Goal: Task Accomplishment & Management: Use online tool/utility

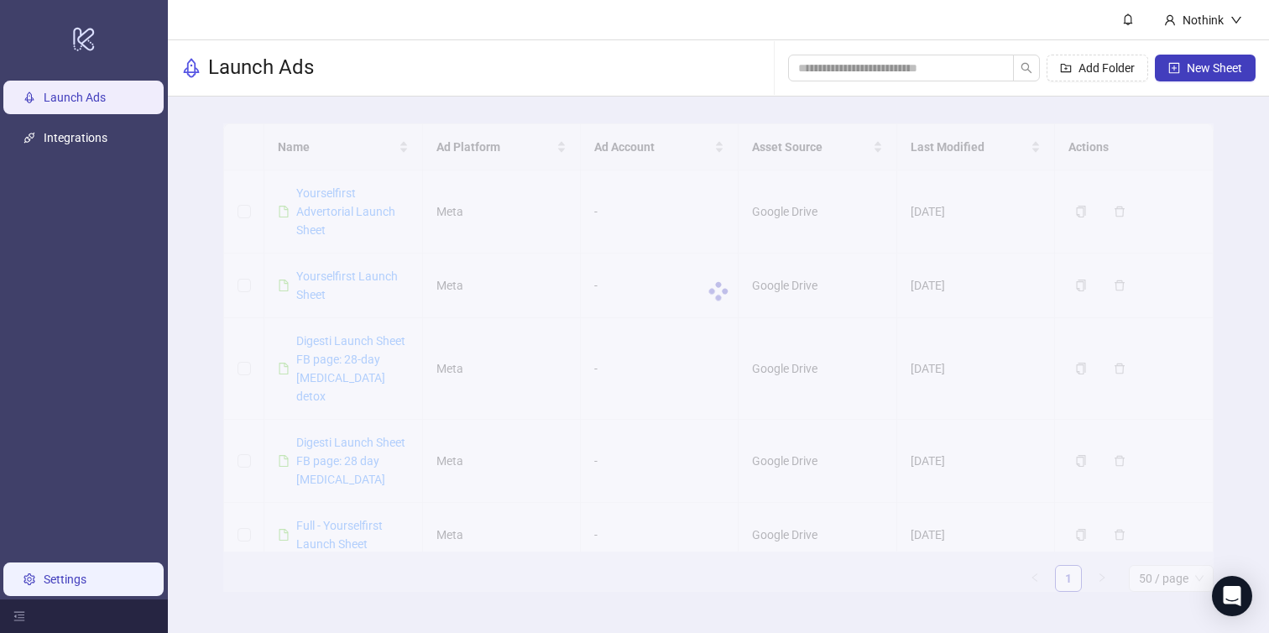
click at [57, 582] on link "Settings" at bounding box center [65, 578] width 43 height 13
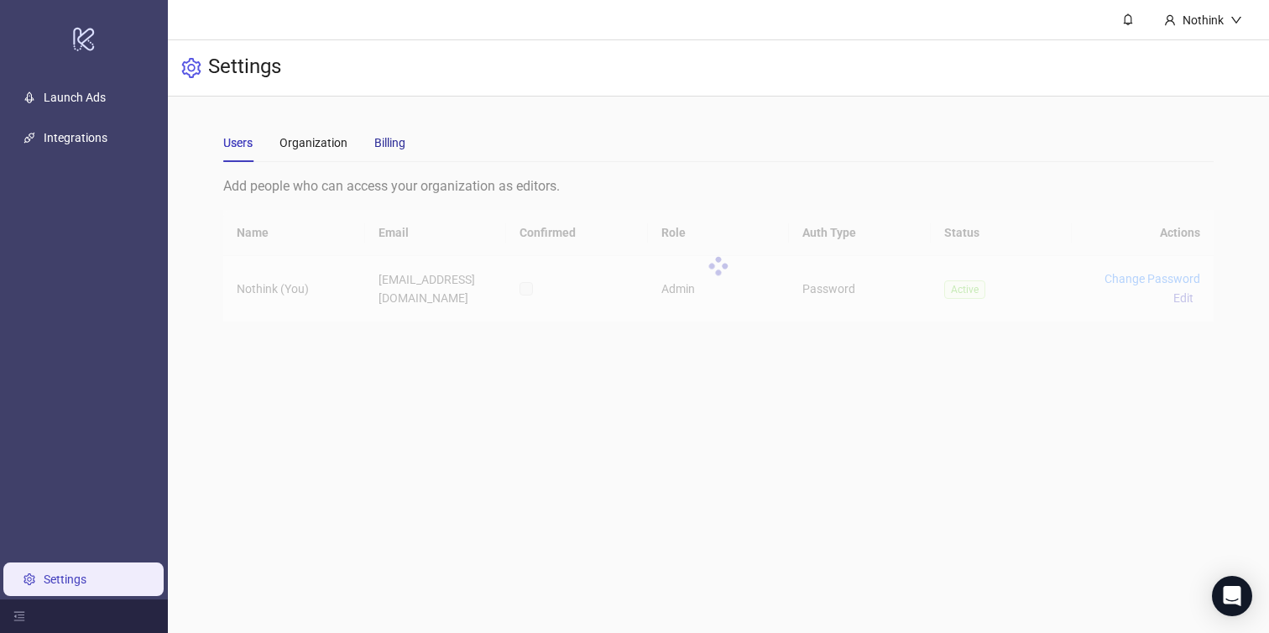
click at [398, 149] on div "Billing" at bounding box center [389, 142] width 31 height 18
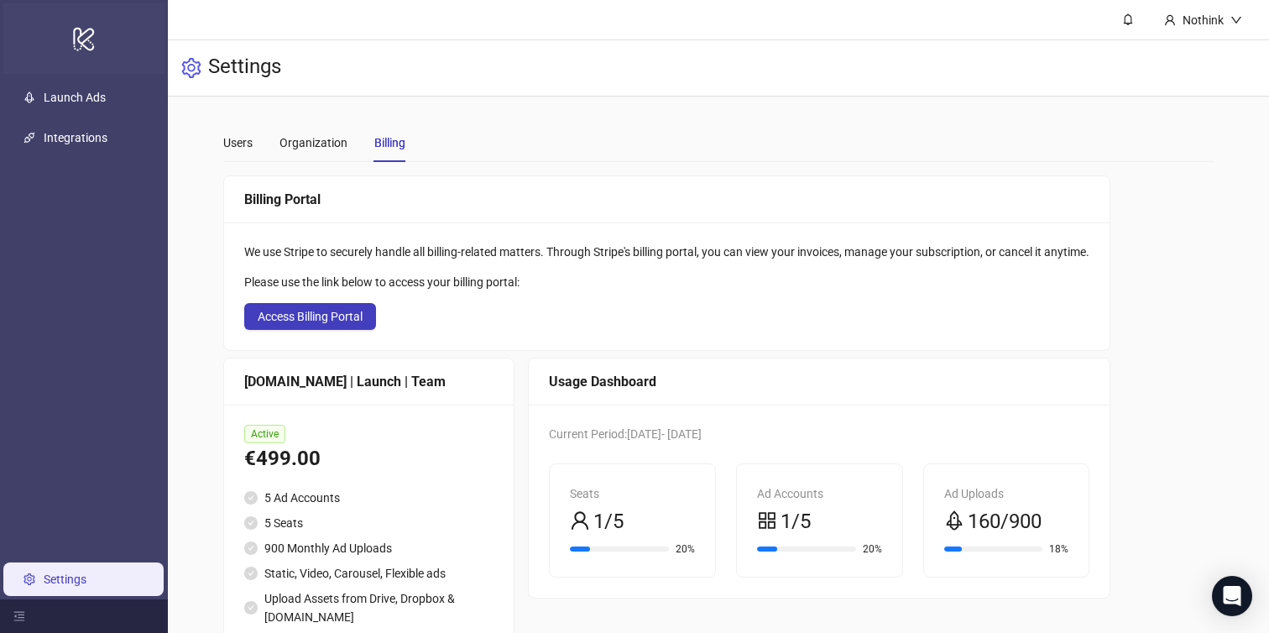
click at [81, 39] on icon "logo/logo-mobile" at bounding box center [83, 38] width 23 height 40
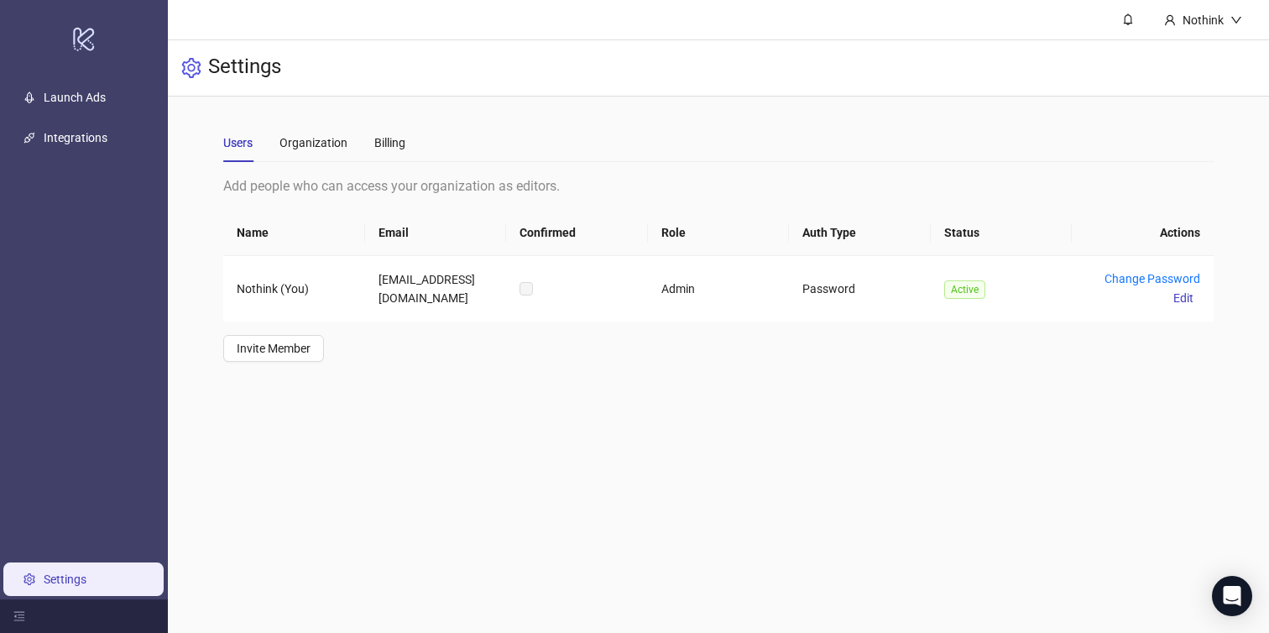
click at [70, 119] on ul "Launch Ads Integrations Settings" at bounding box center [84, 338] width 168 height 522
click at [69, 104] on link "Launch Ads" at bounding box center [75, 97] width 62 height 13
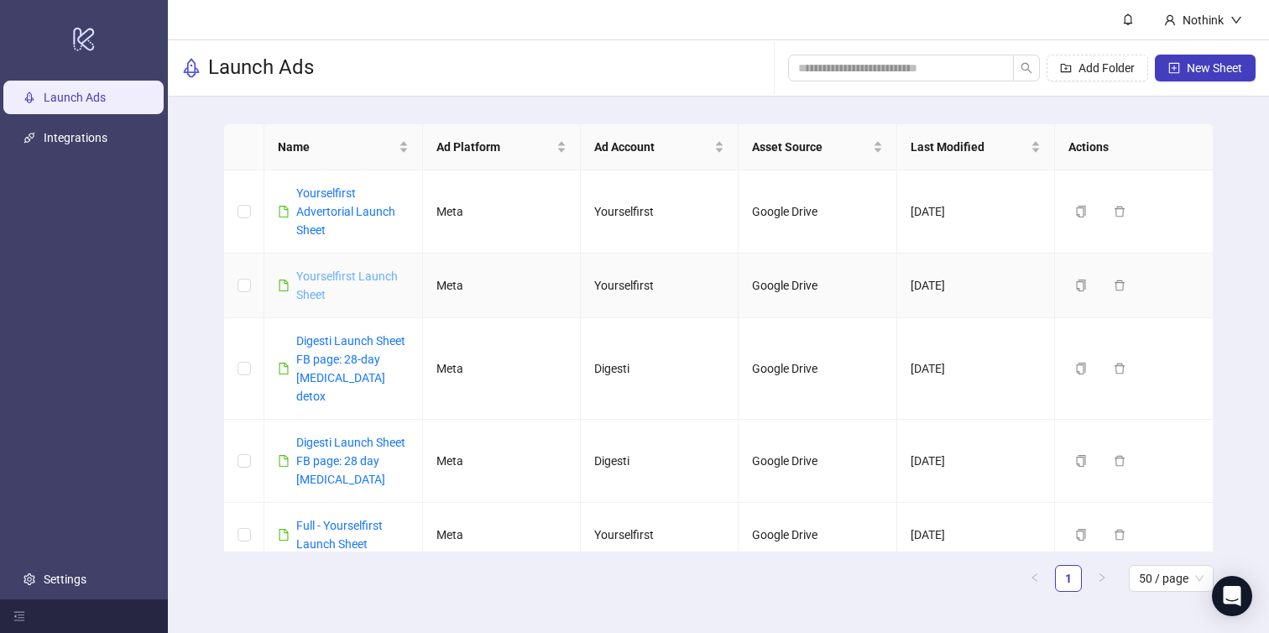
click at [331, 279] on link "Yourselfirst Launch Sheet" at bounding box center [347, 285] width 102 height 32
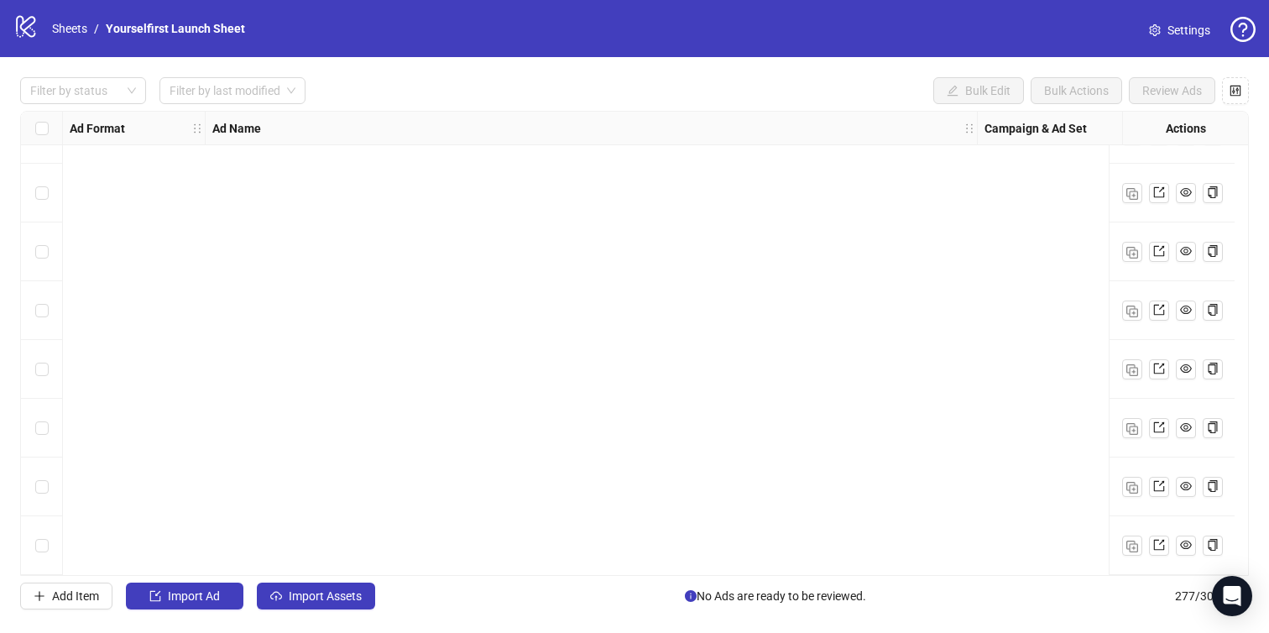
scroll to position [15850, 0]
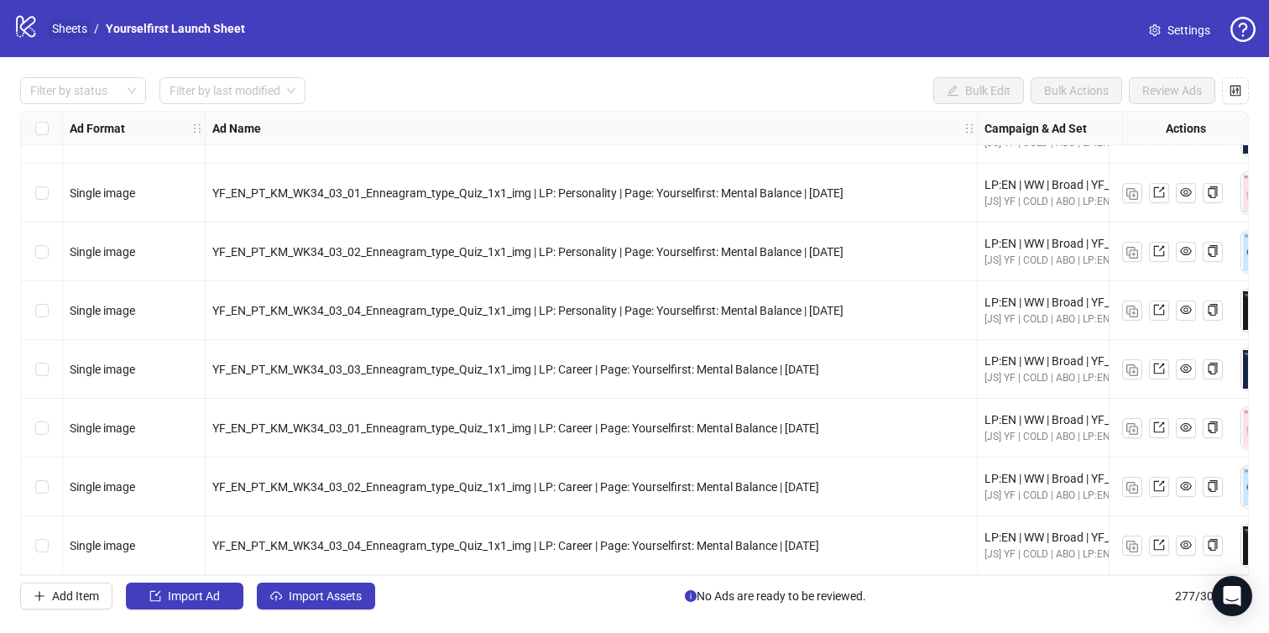
click at [68, 29] on link "Sheets" at bounding box center [70, 28] width 42 height 18
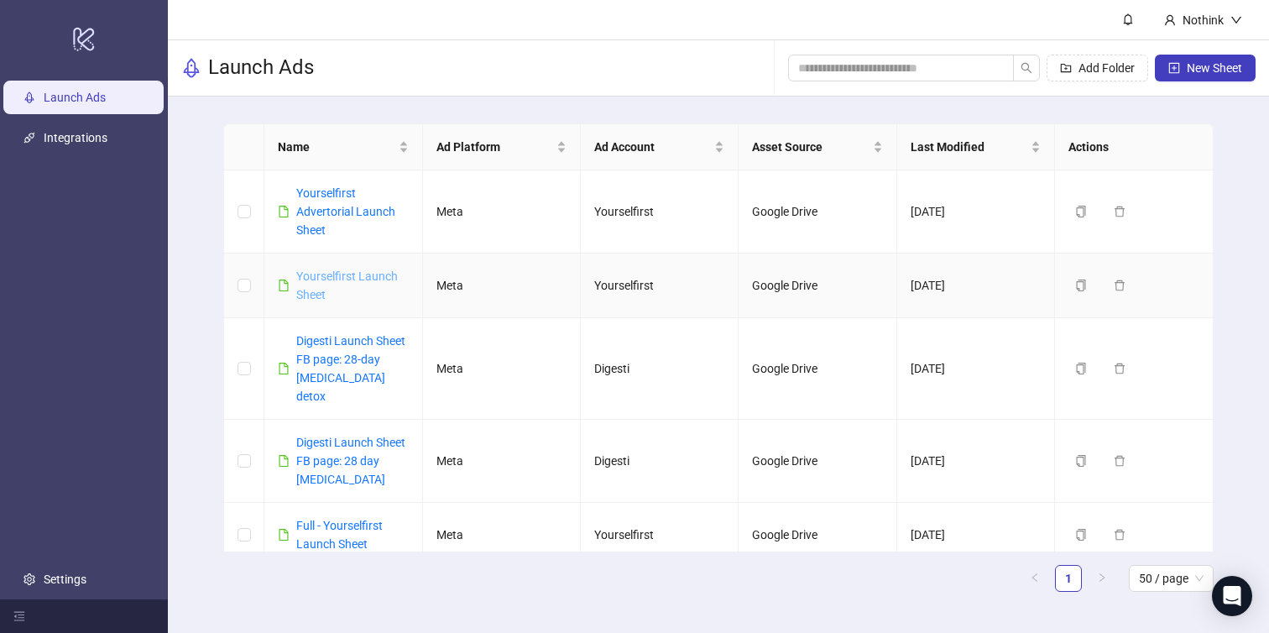
click at [301, 279] on link "Yourselfirst Launch Sheet" at bounding box center [347, 285] width 102 height 32
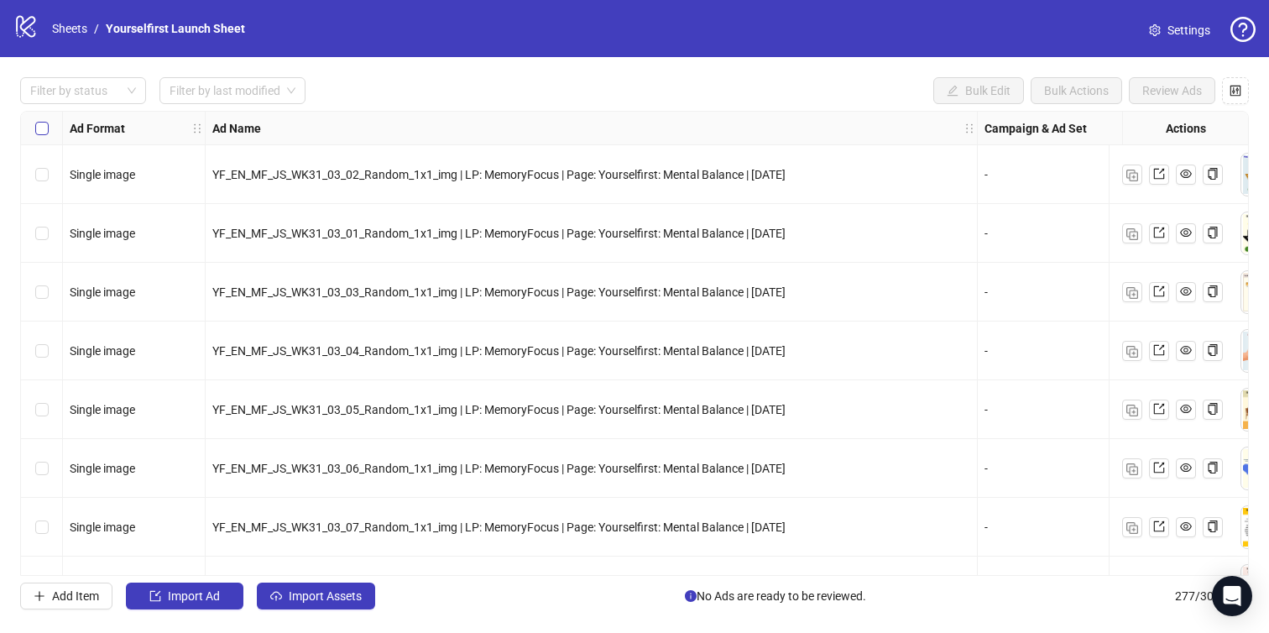
click at [44, 135] on label "Select all rows" at bounding box center [41, 128] width 13 height 18
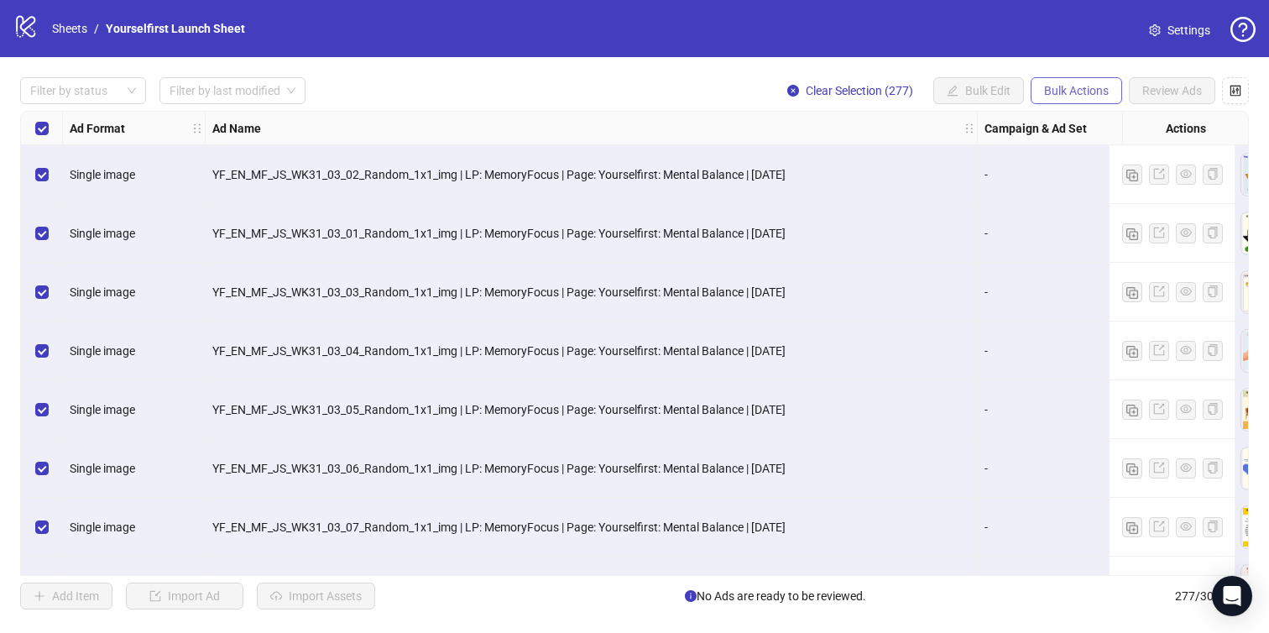
click at [1096, 87] on span "Bulk Actions" at bounding box center [1076, 90] width 65 height 13
click at [1101, 129] on span "Delete" at bounding box center [1099, 125] width 115 height 18
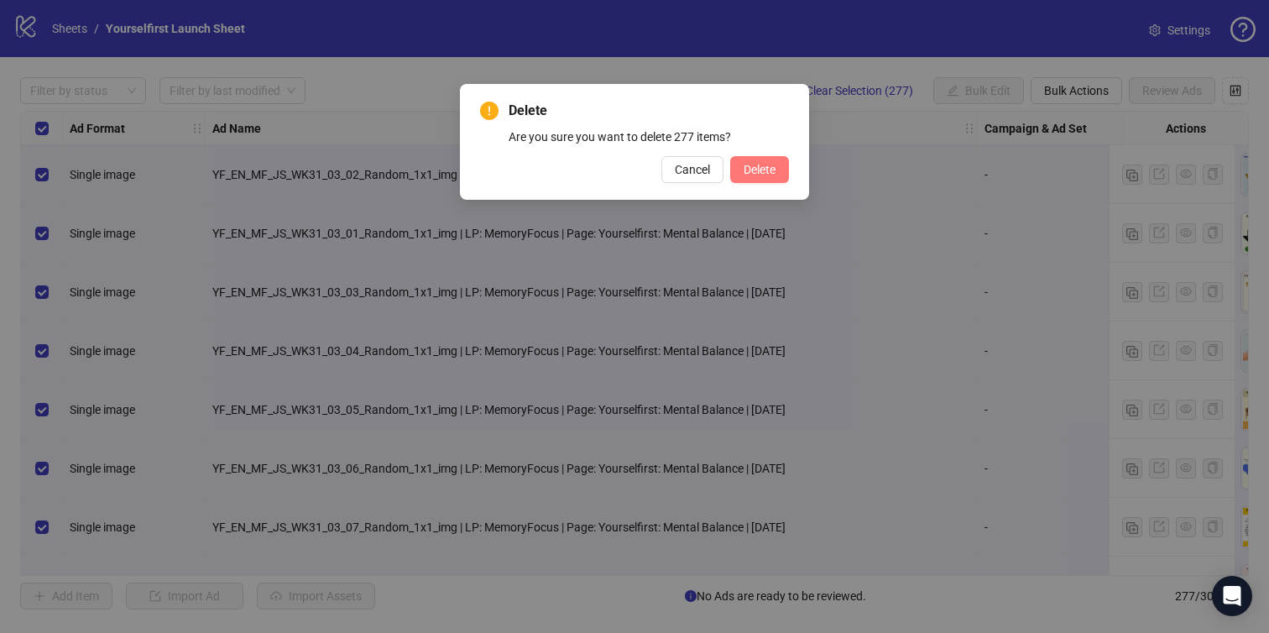
click at [777, 168] on button "Delete" at bounding box center [759, 169] width 59 height 27
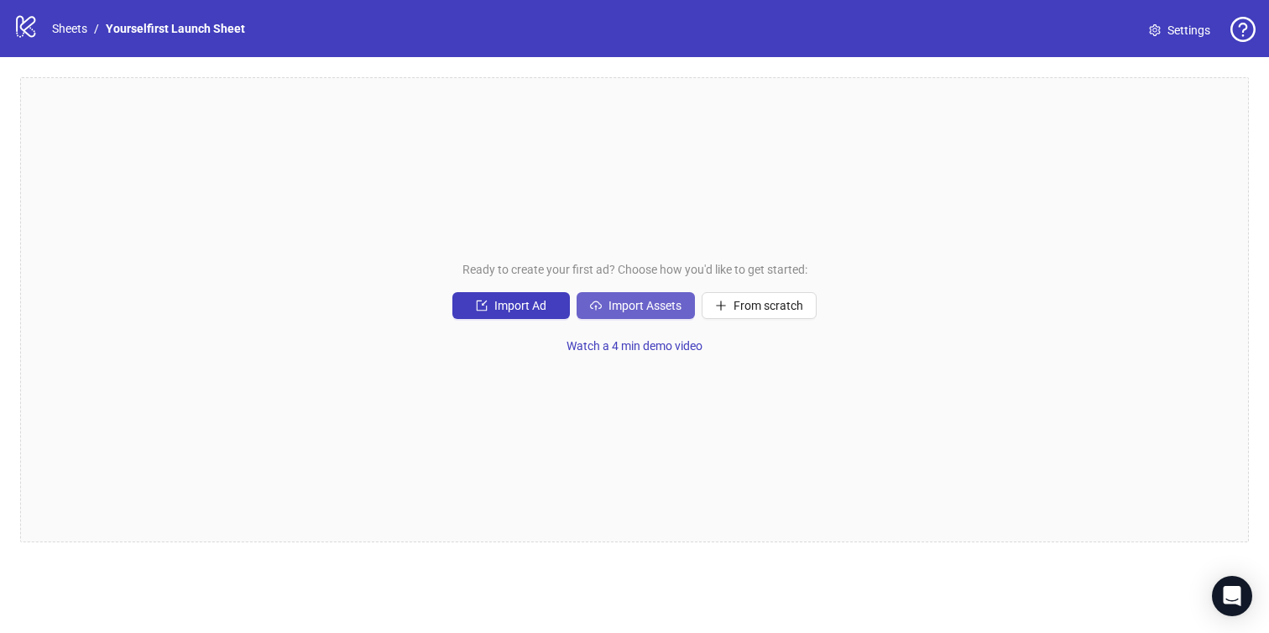
click at [664, 299] on span "Import Assets" at bounding box center [644, 305] width 73 height 13
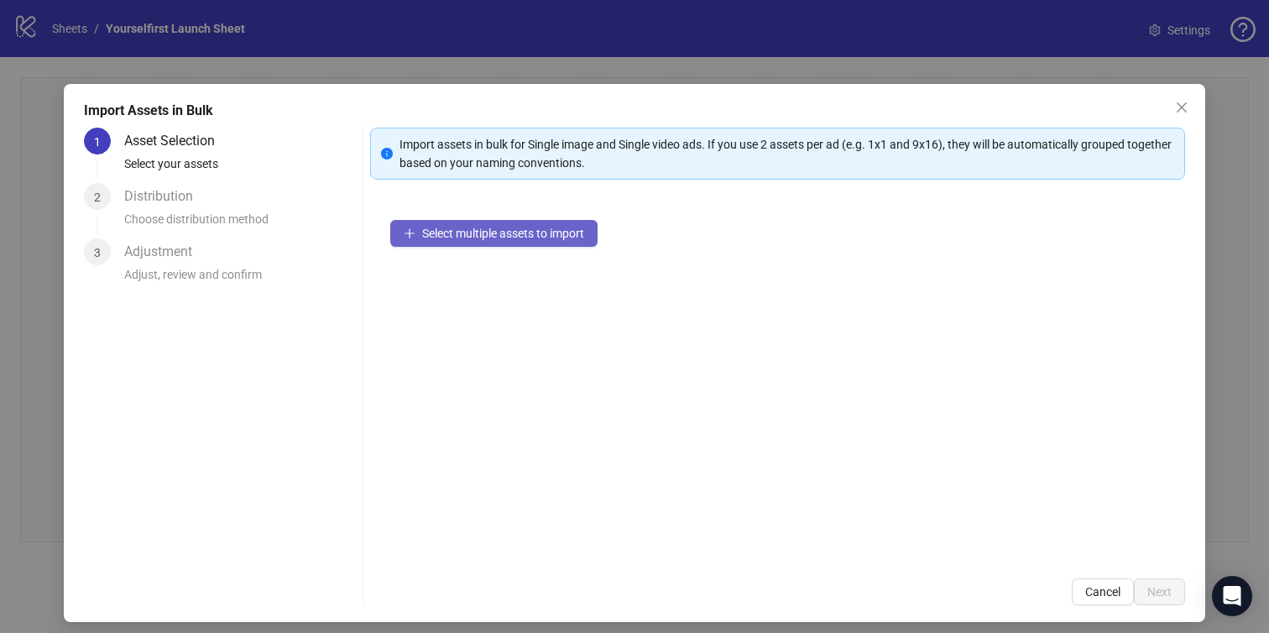
click at [519, 233] on span "Select multiple assets to import" at bounding box center [503, 233] width 162 height 13
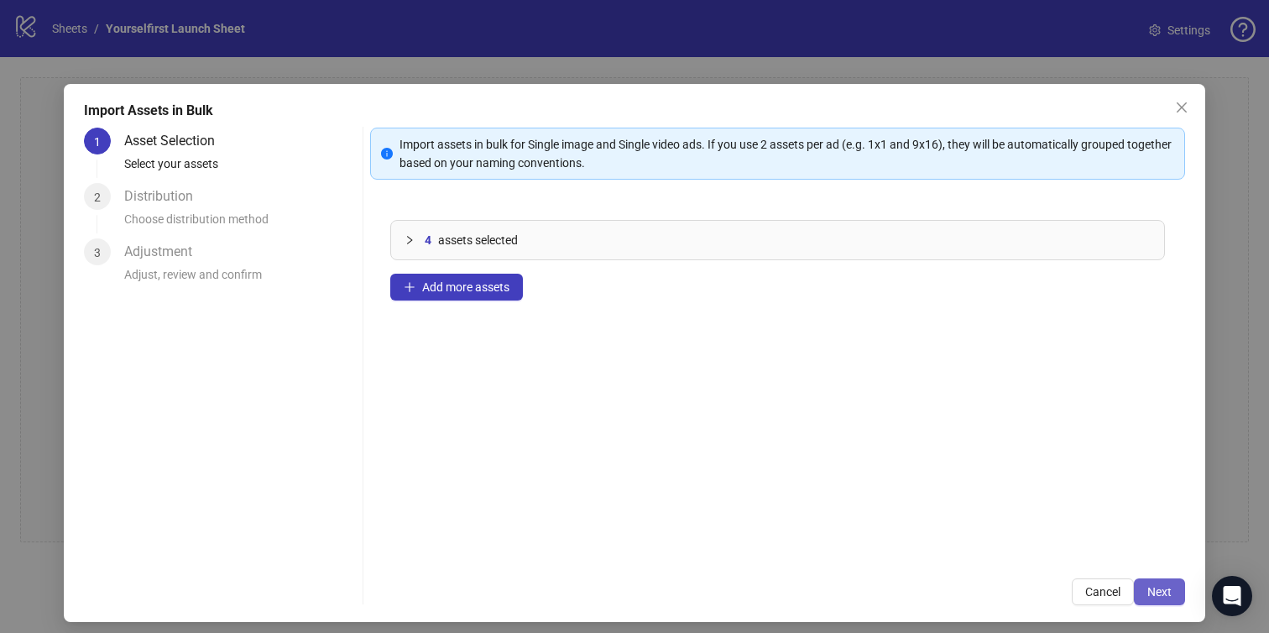
click at [1172, 592] on button "Next" at bounding box center [1159, 591] width 51 height 27
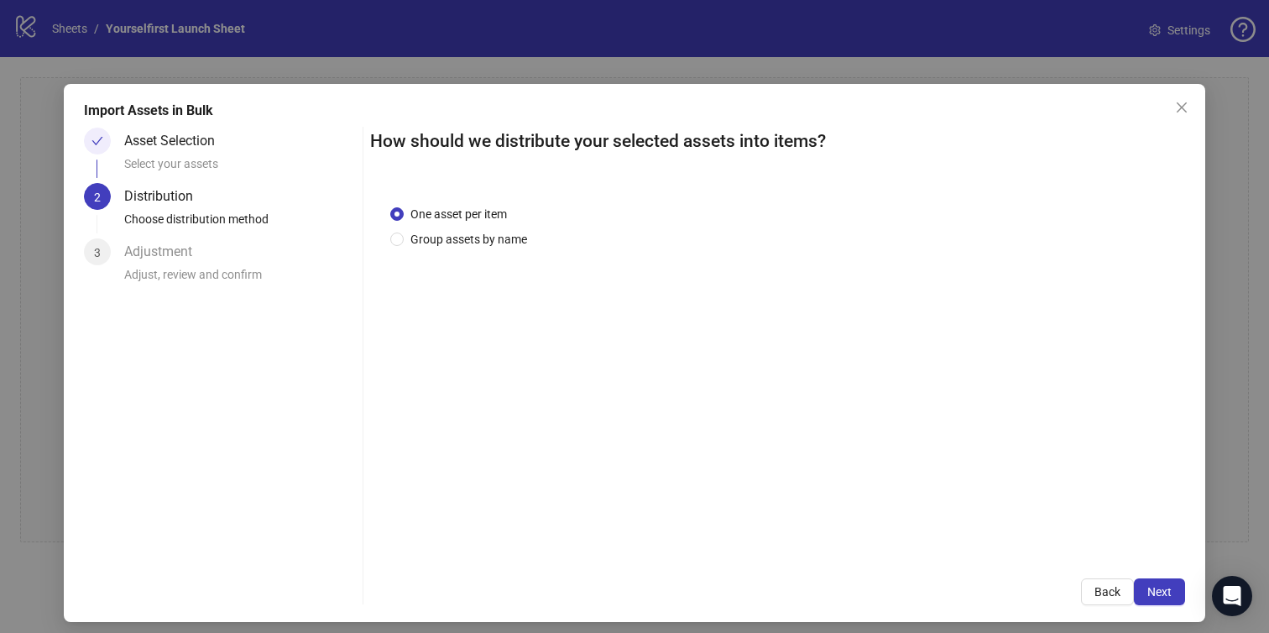
click at [1172, 592] on button "Next" at bounding box center [1159, 591] width 51 height 27
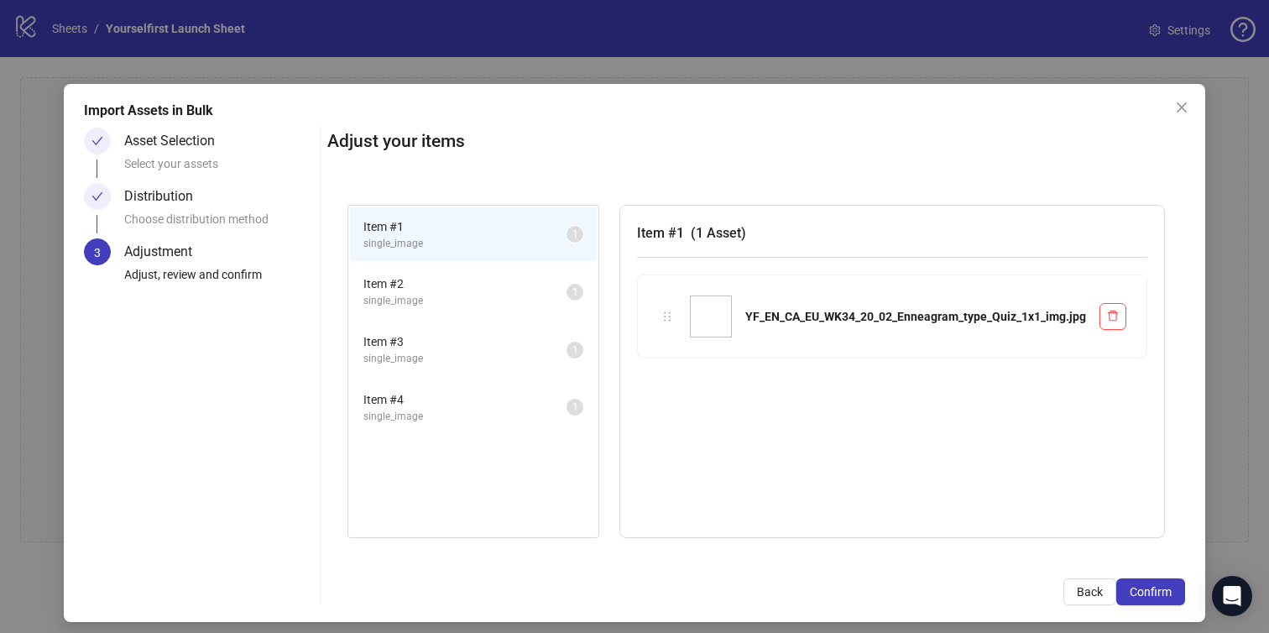
click at [1172, 592] on button "Confirm" at bounding box center [1150, 591] width 69 height 27
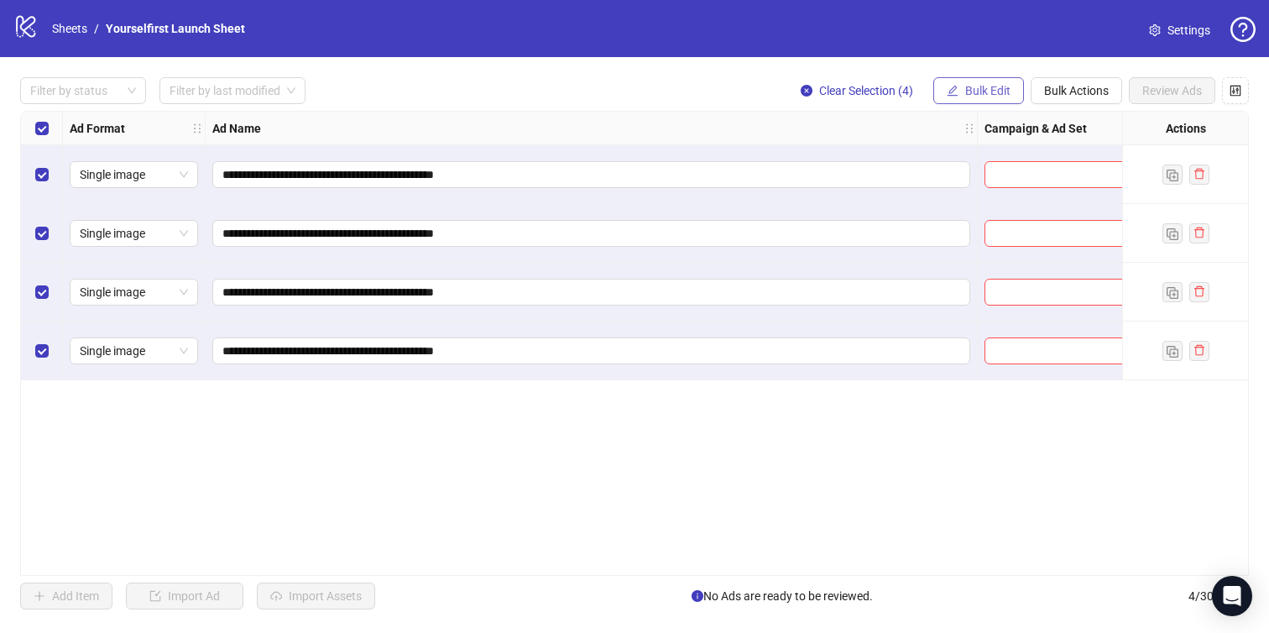
click at [991, 91] on span "Bulk Edit" at bounding box center [987, 90] width 45 height 13
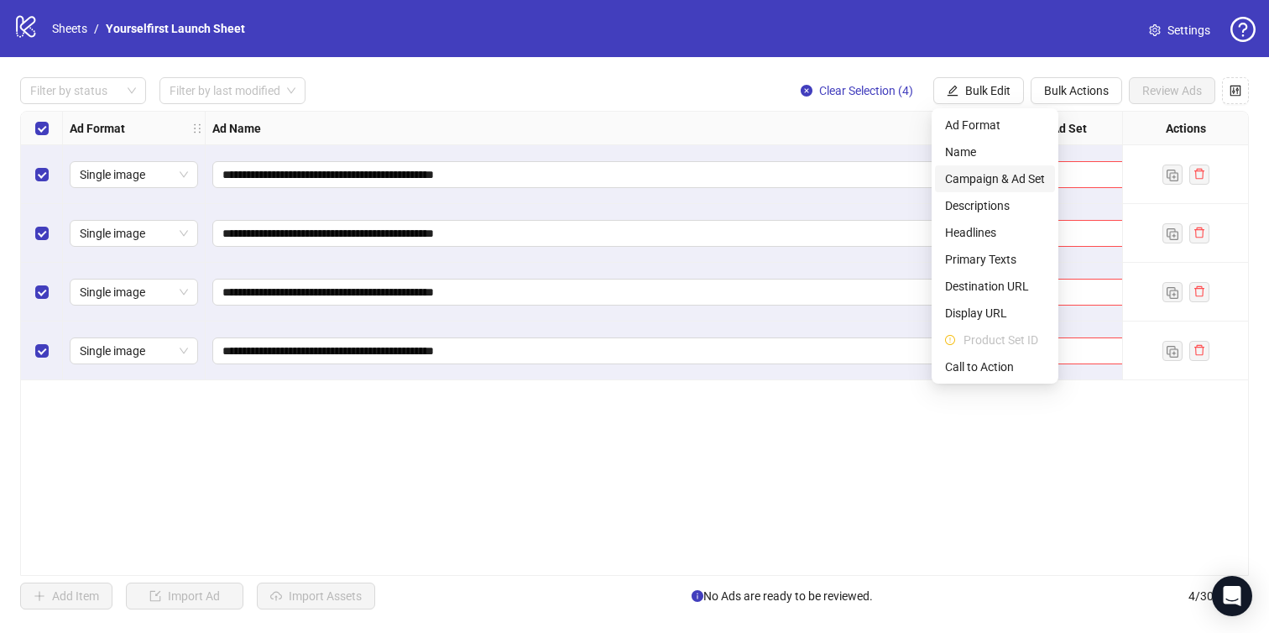
click at [958, 185] on span "Campaign & Ad Set" at bounding box center [995, 179] width 100 height 18
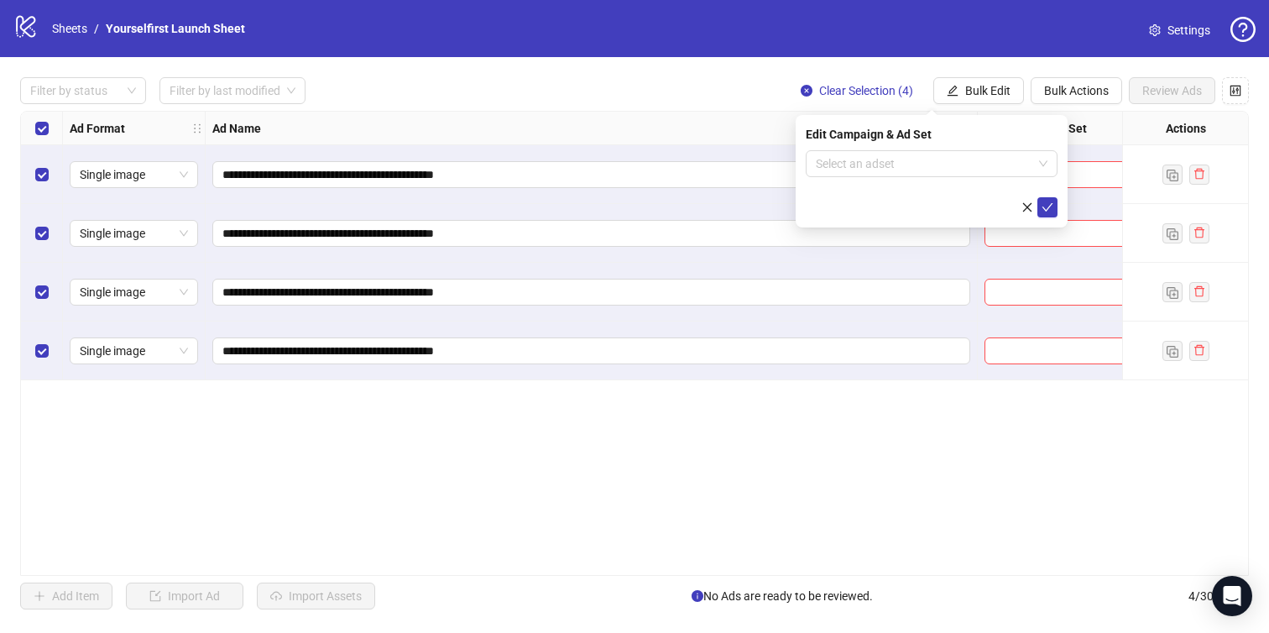
click at [901, 147] on div "Edit Campaign & Ad Set Select an adset" at bounding box center [932, 171] width 272 height 112
click at [896, 153] on input "search" at bounding box center [924, 163] width 217 height 25
paste input "**********"
type input "**********"
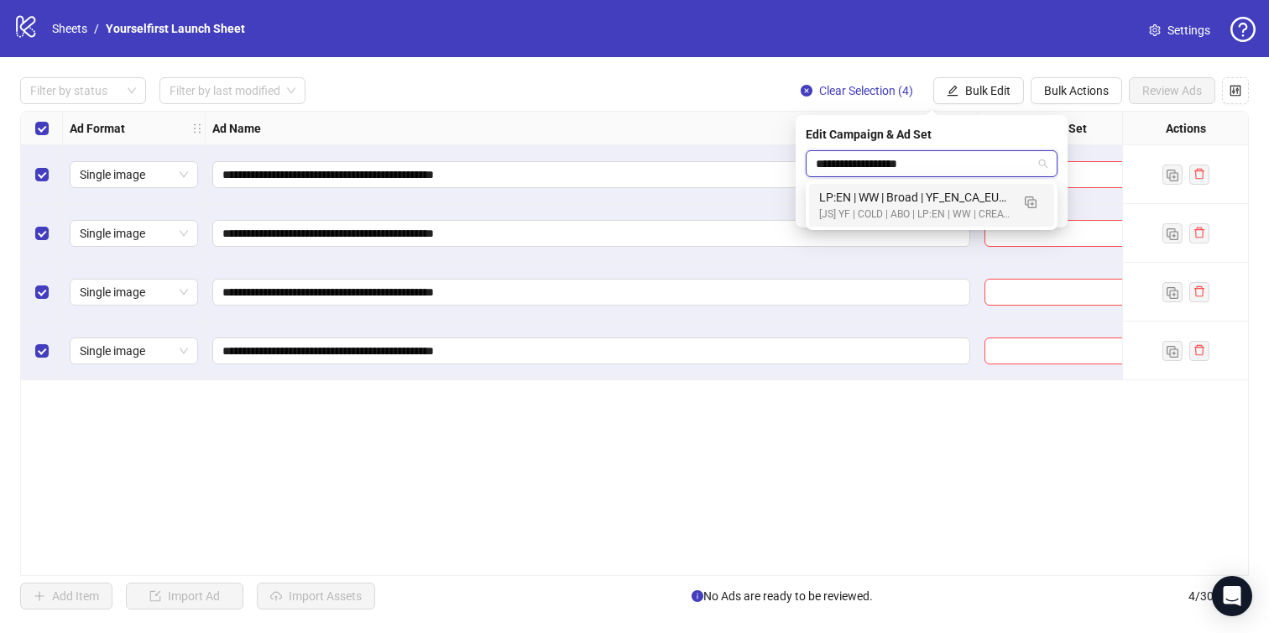
click at [914, 196] on div "LP:EN | WW | Broad | YF_EN_CA_EU_WK34_20 | FULL LOCALE EXCL v4 | A18+ | [DATE]" at bounding box center [914, 197] width 191 height 18
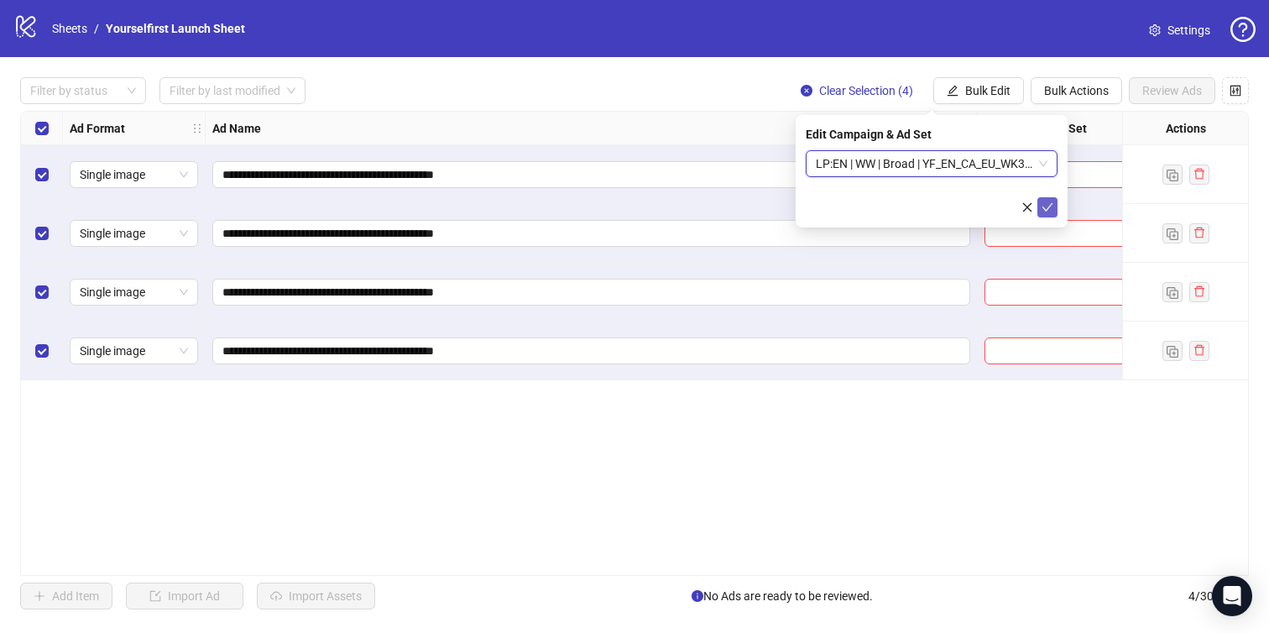
click at [1049, 208] on icon "check" at bounding box center [1047, 207] width 12 height 12
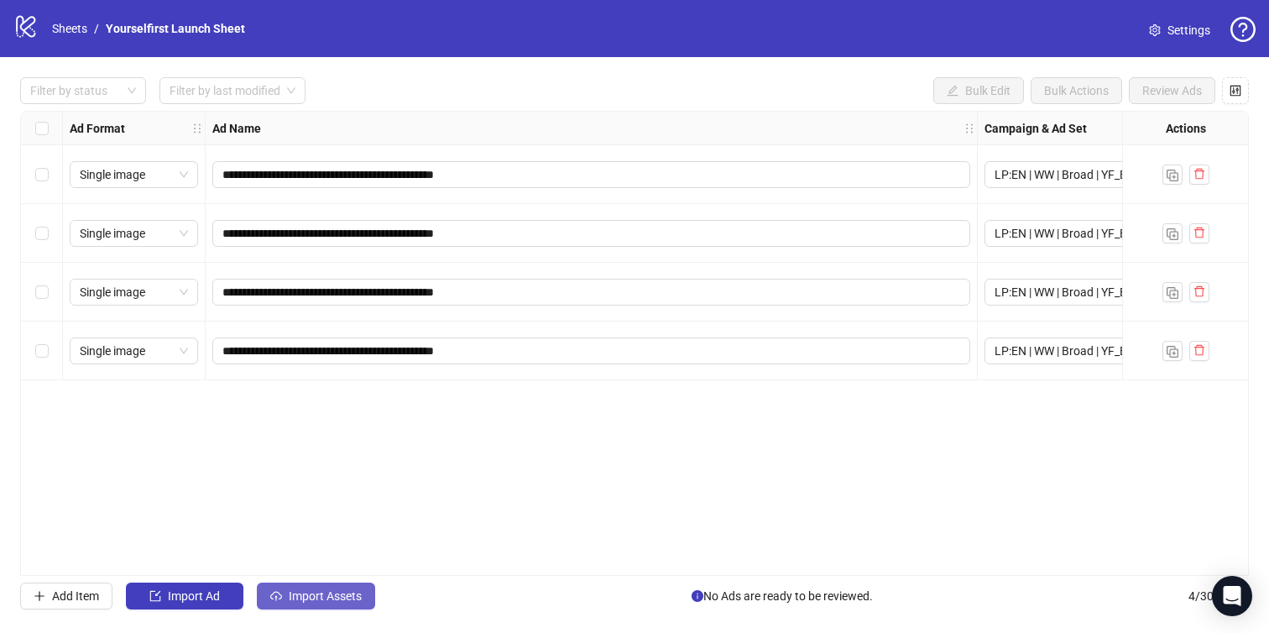
click at [337, 597] on span "Import Assets" at bounding box center [325, 595] width 73 height 13
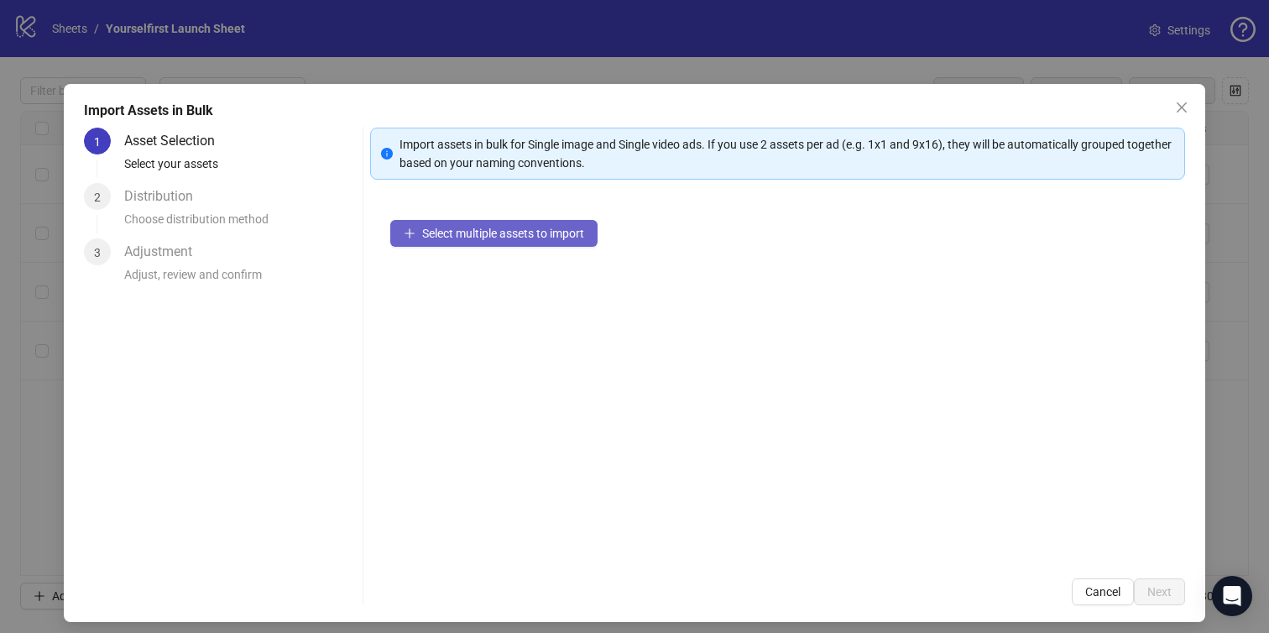
click at [485, 240] on button "Select multiple assets to import" at bounding box center [493, 233] width 207 height 27
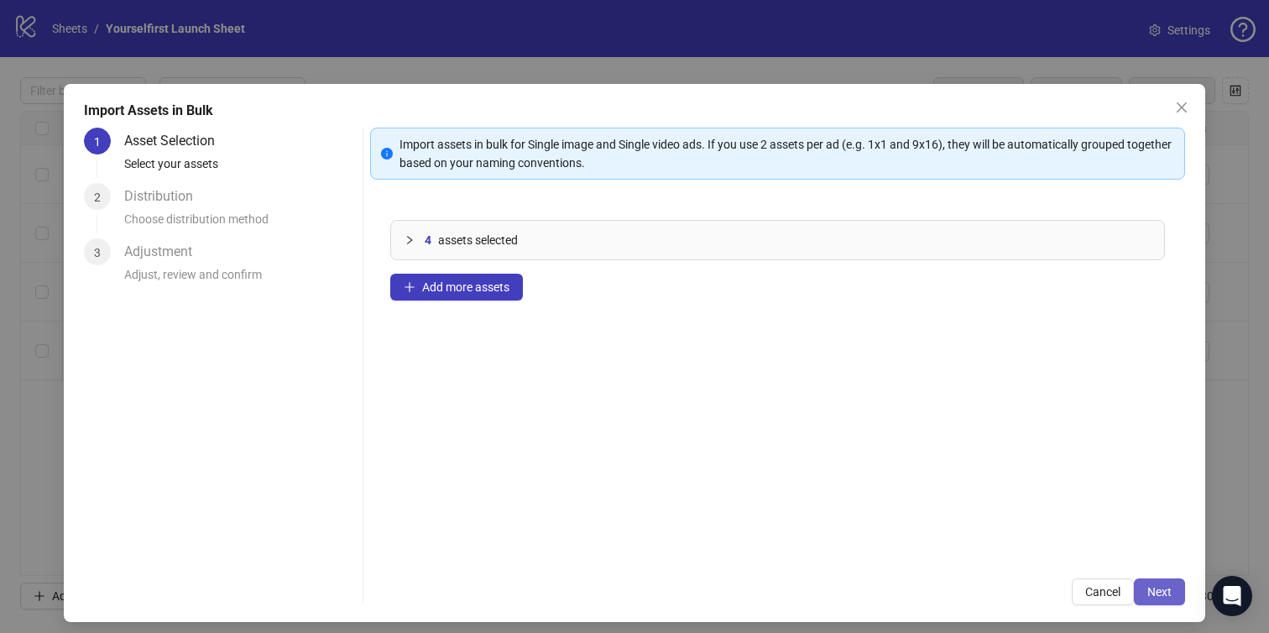
click at [1166, 580] on button "Next" at bounding box center [1159, 591] width 51 height 27
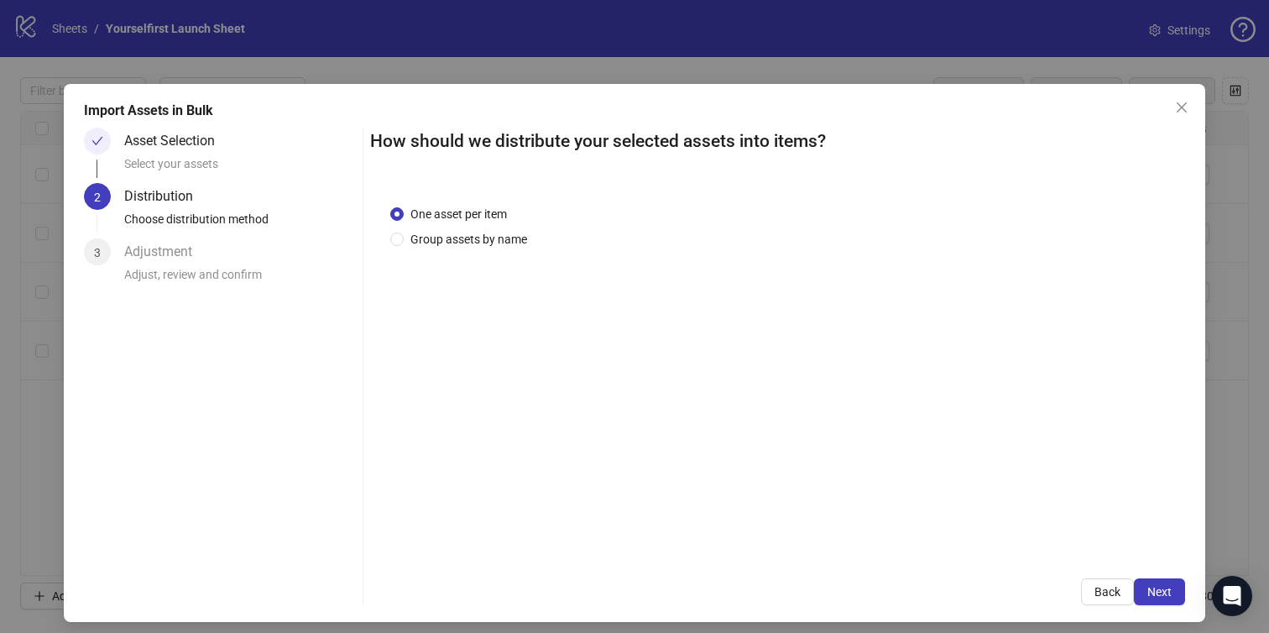
click at [1166, 586] on span "Next" at bounding box center [1159, 591] width 24 height 13
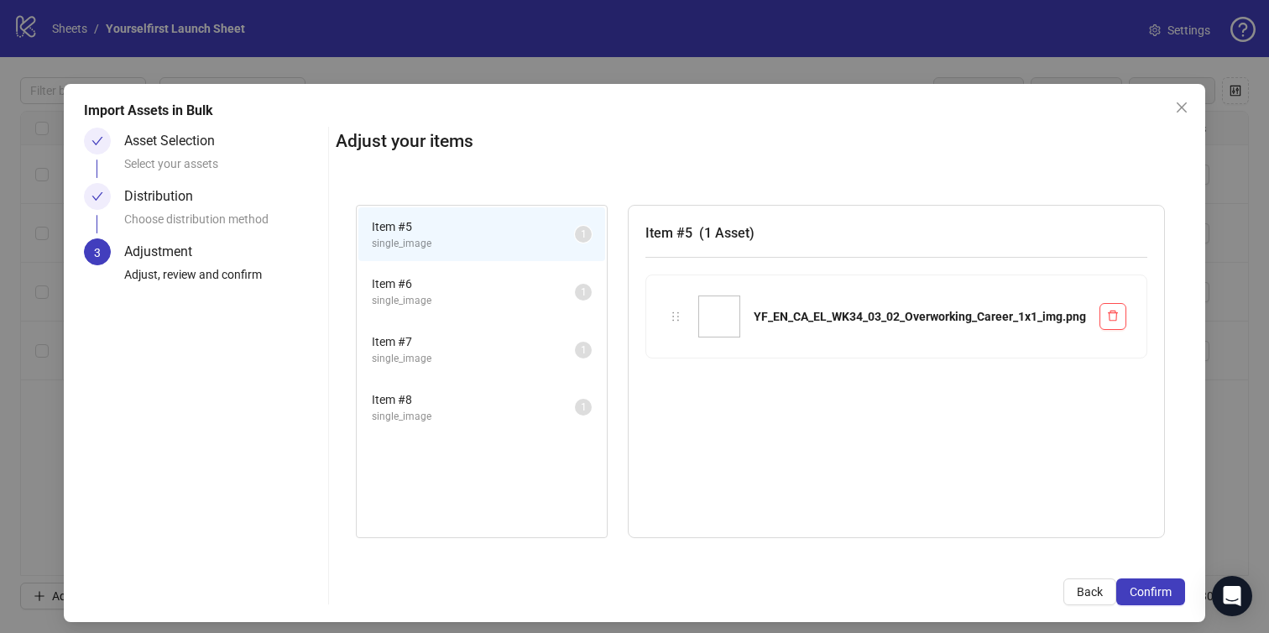
click at [1166, 586] on span "Confirm" at bounding box center [1151, 591] width 42 height 13
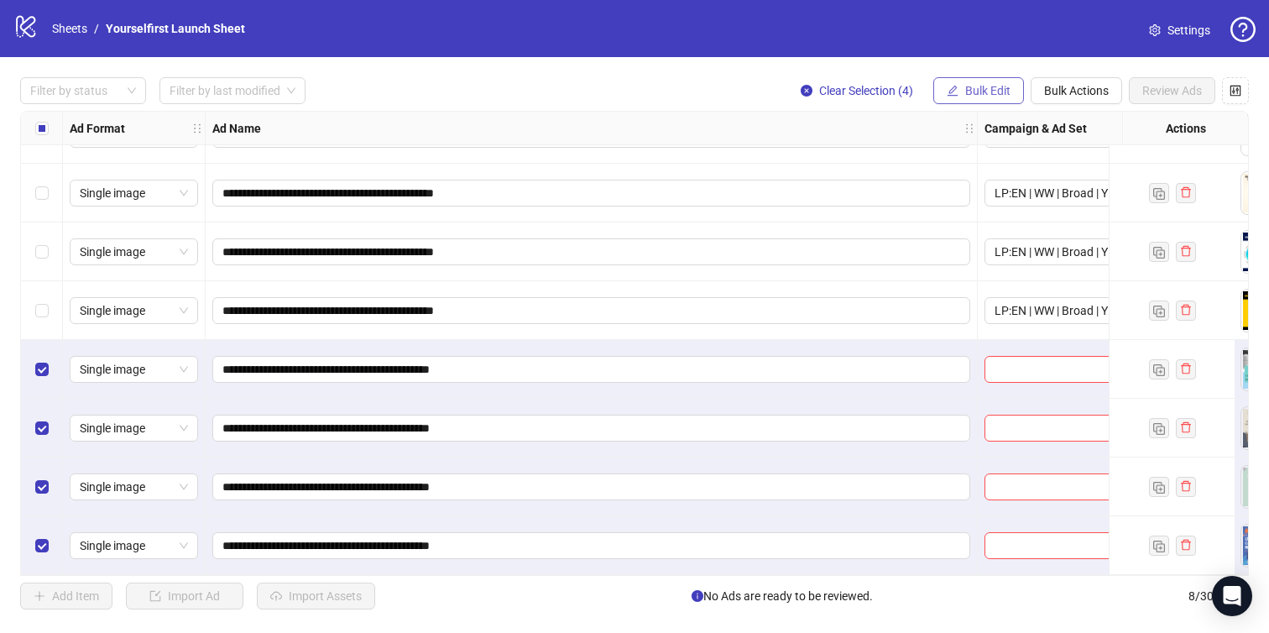
click at [988, 88] on span "Bulk Edit" at bounding box center [987, 90] width 45 height 13
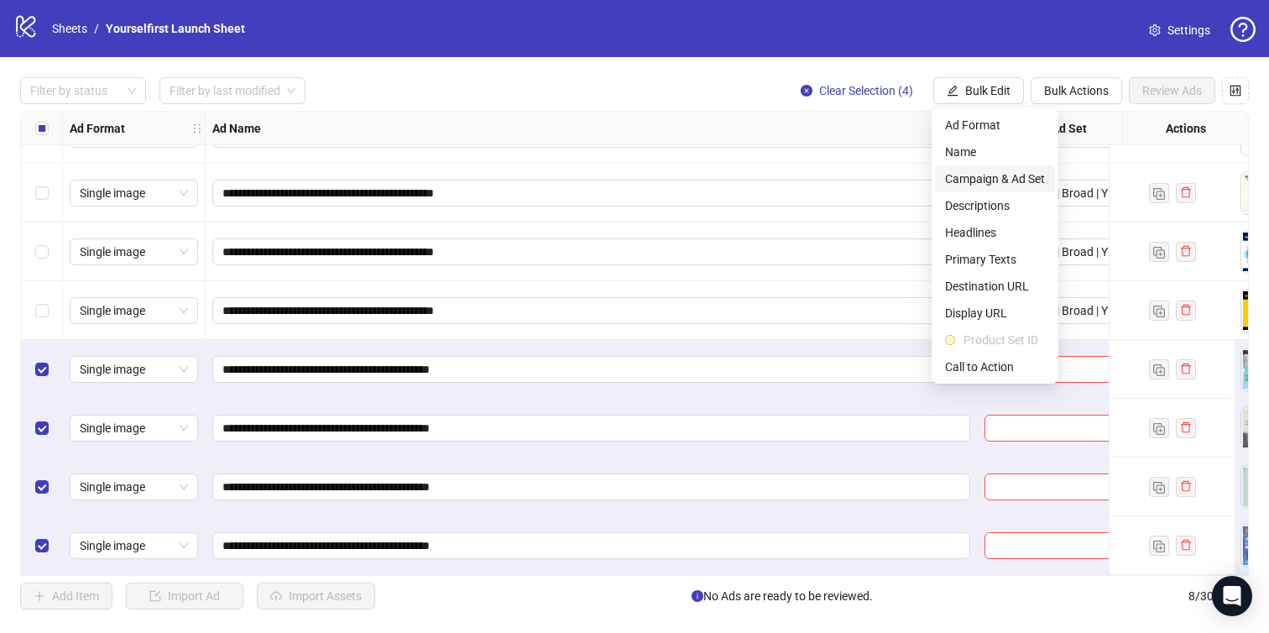
click at [966, 185] on span "Campaign & Ad Set" at bounding box center [995, 179] width 100 height 18
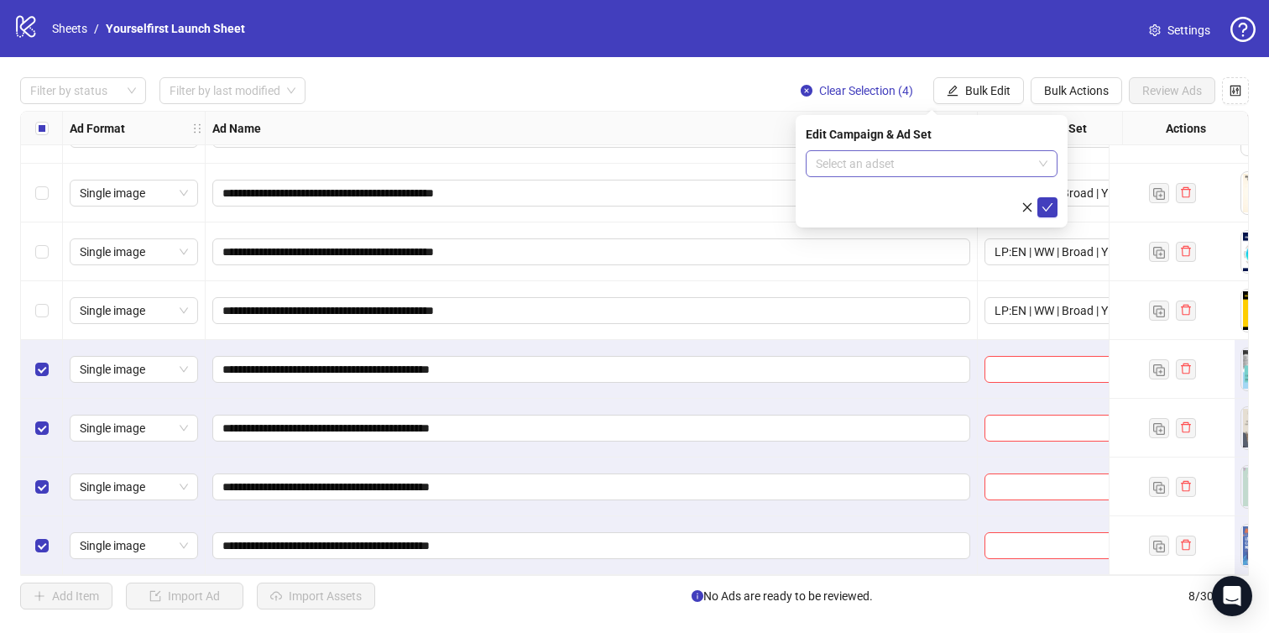
click at [875, 161] on input "search" at bounding box center [924, 163] width 217 height 25
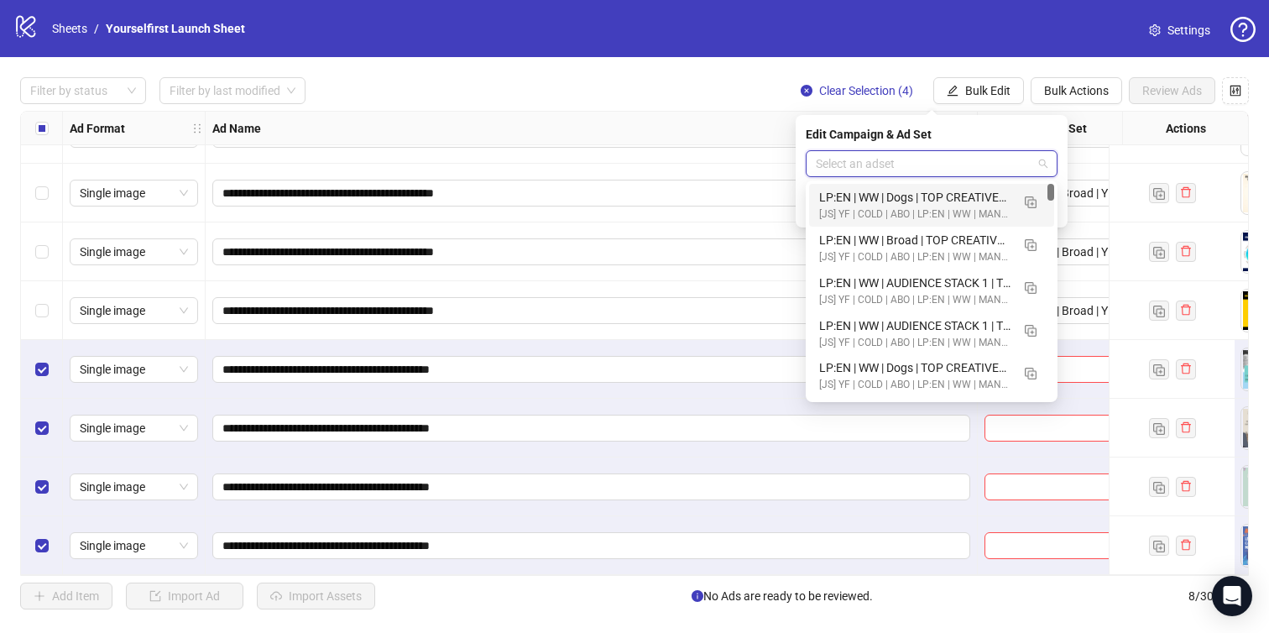
paste input "**********"
type input "**********"
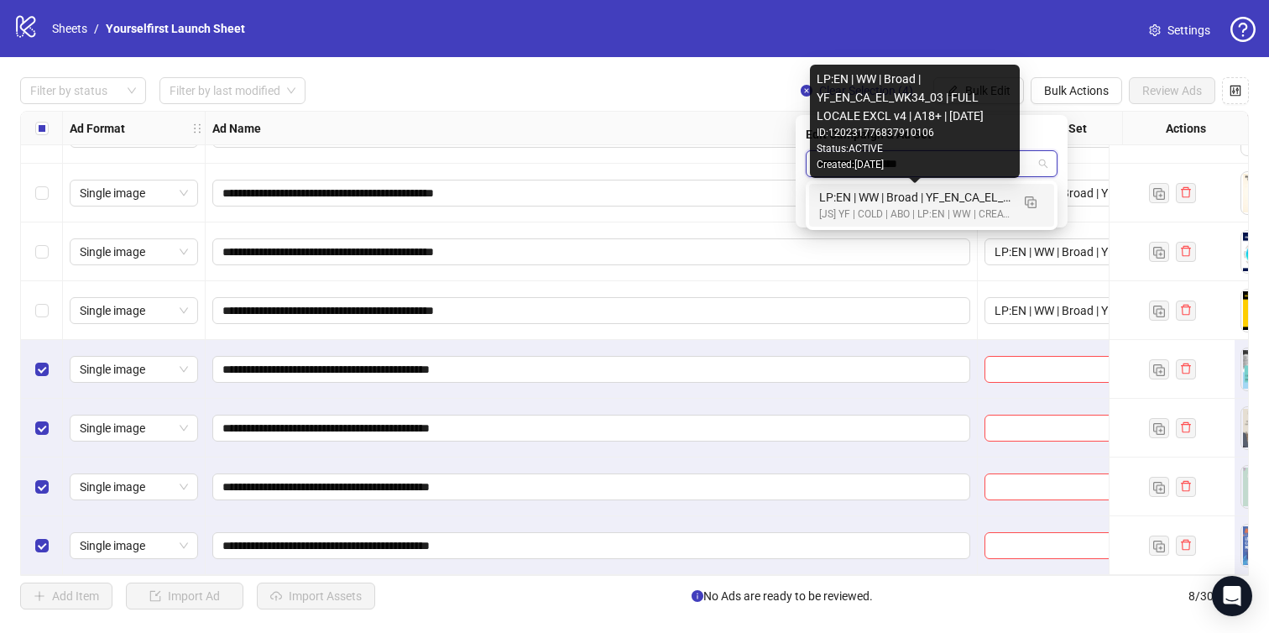
click at [896, 203] on div "LP:EN | WW | Broad | YF_EN_CA_EL_WK34_03 | FULL LOCALE EXCL v4 | A18+ | [DATE]" at bounding box center [914, 197] width 191 height 18
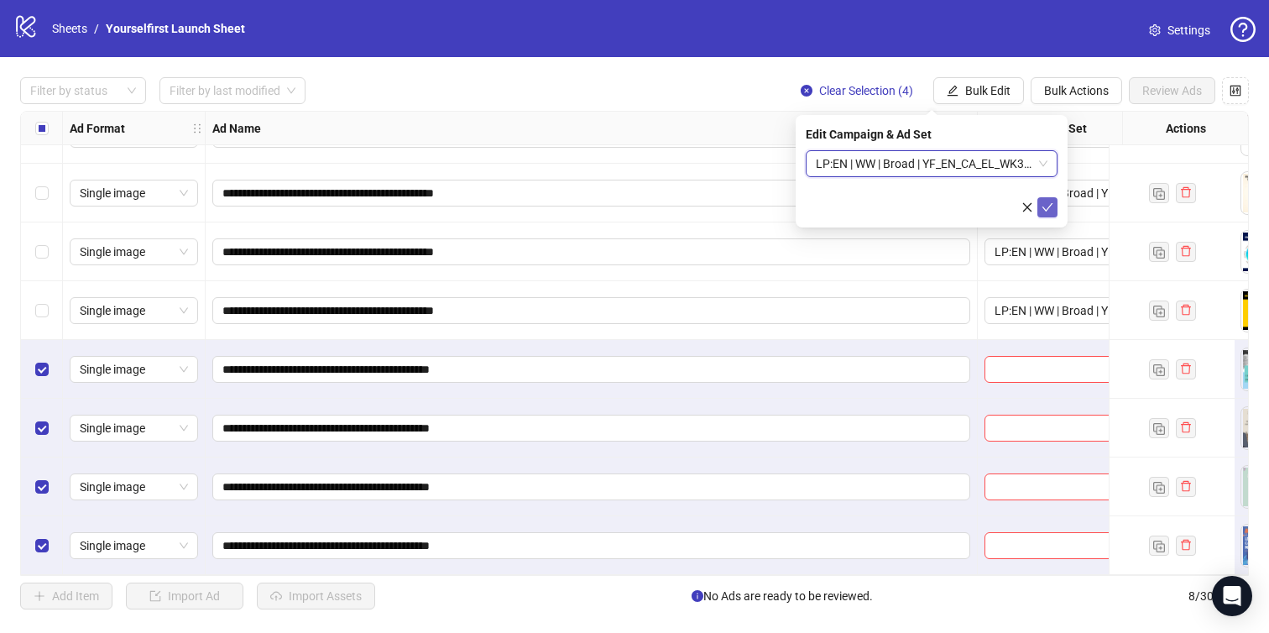
click at [1053, 210] on button "submit" at bounding box center [1047, 207] width 20 height 20
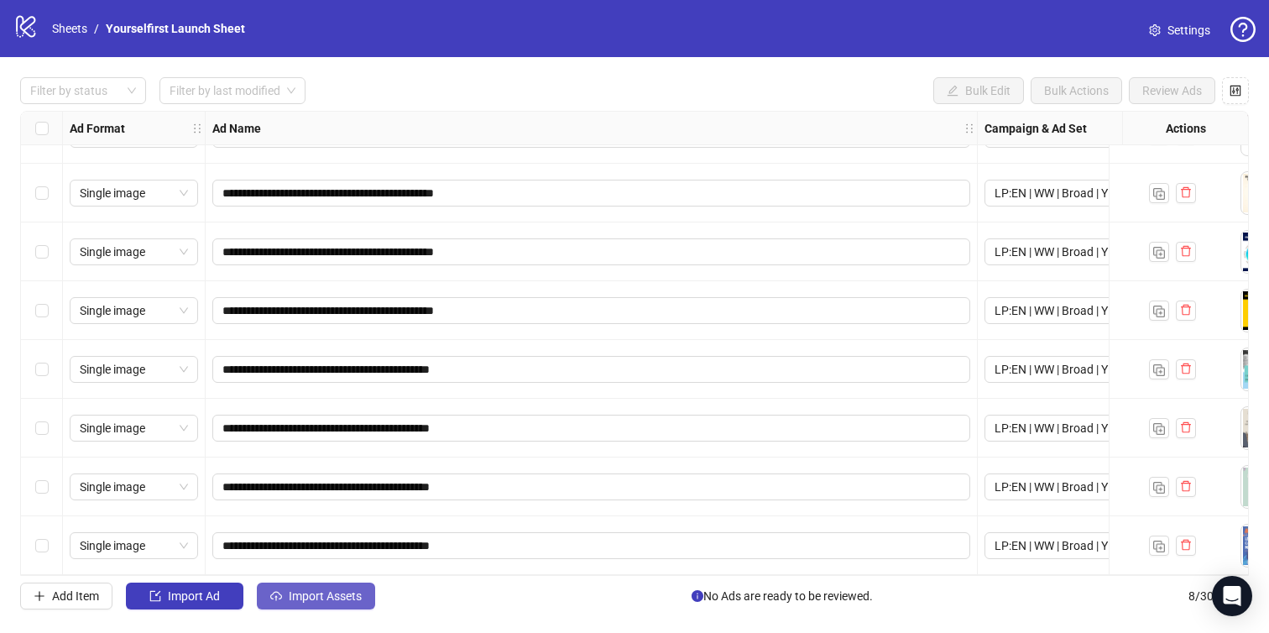
click at [327, 599] on span "Import Assets" at bounding box center [325, 595] width 73 height 13
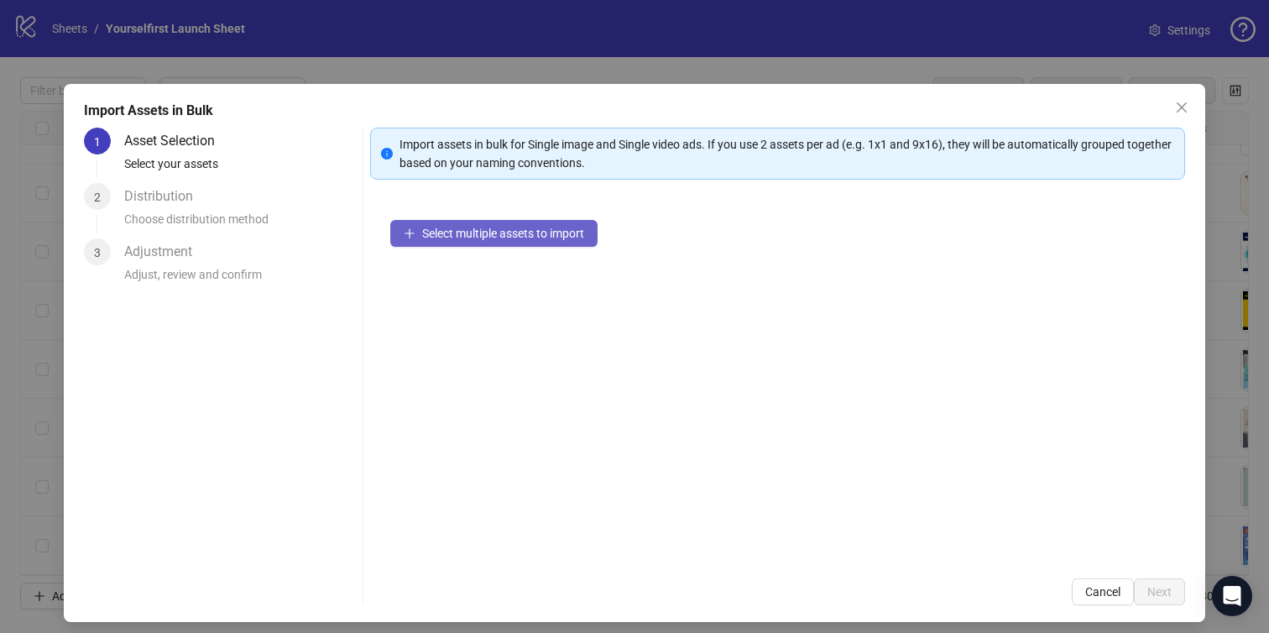
click at [455, 234] on span "Select multiple assets to import" at bounding box center [503, 233] width 162 height 13
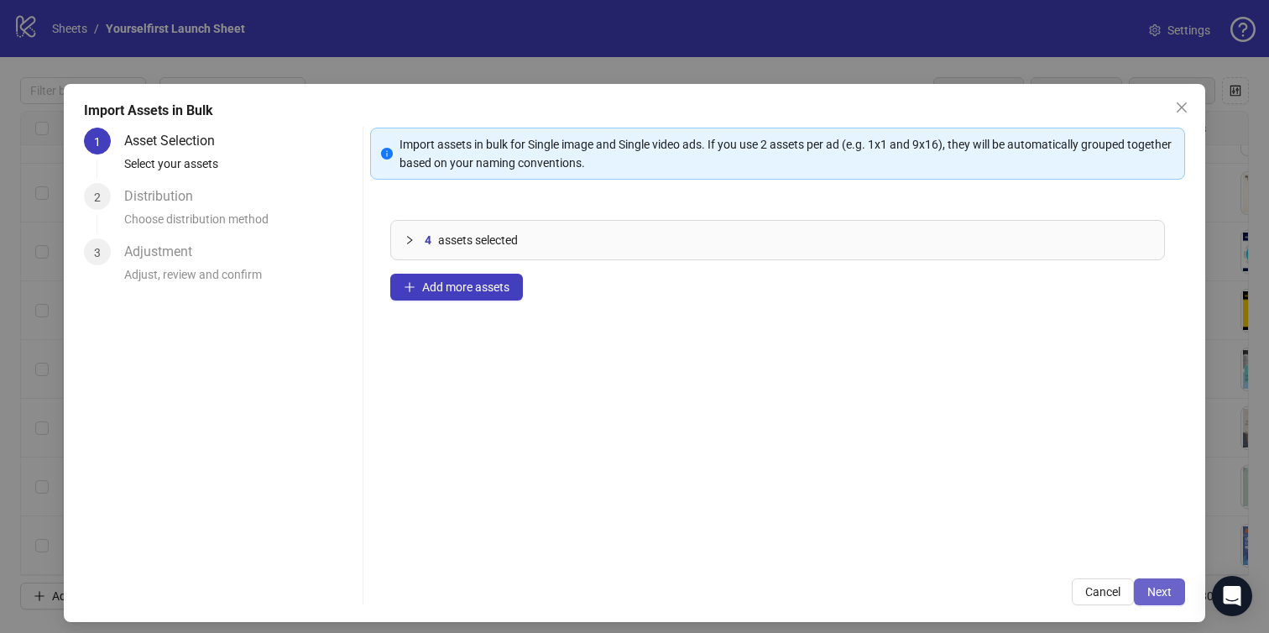
click at [1146, 587] on button "Next" at bounding box center [1159, 591] width 51 height 27
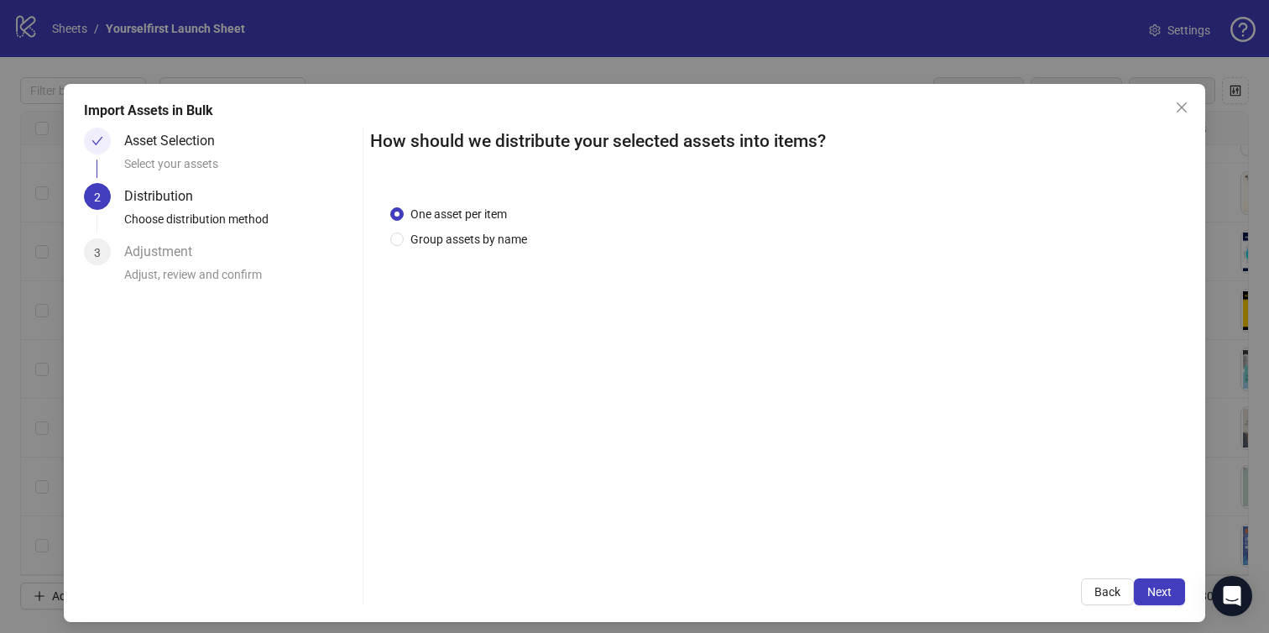
click at [1152, 587] on span "Next" at bounding box center [1159, 591] width 24 height 13
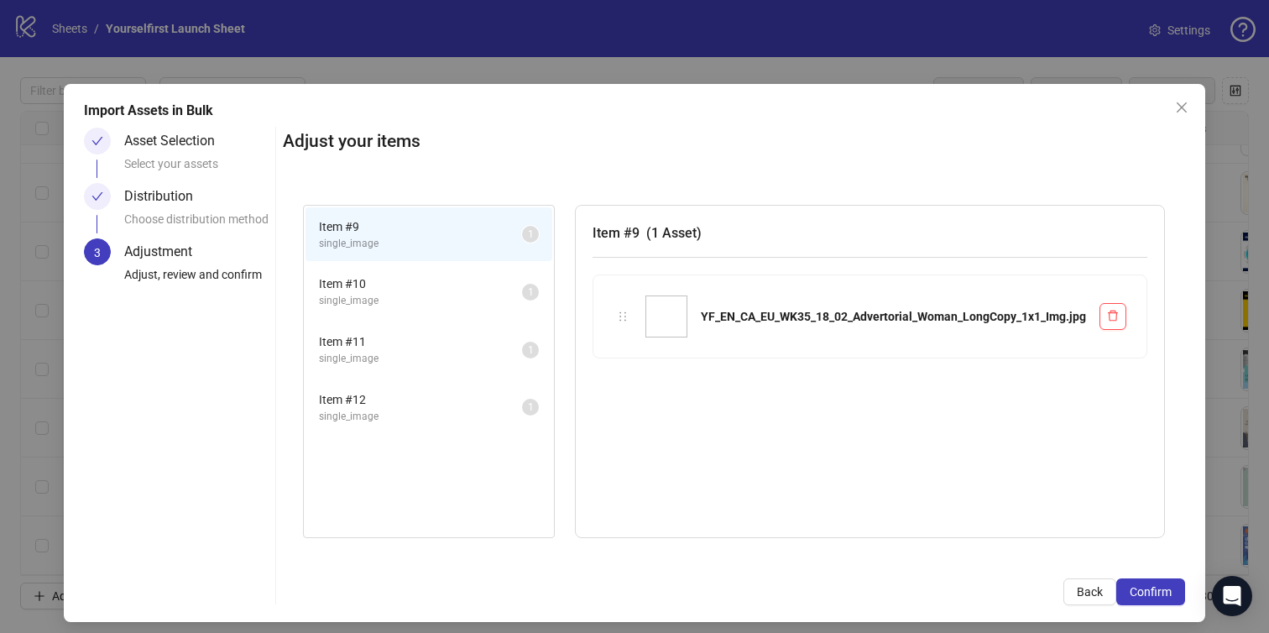
click at [1152, 587] on span "Confirm" at bounding box center [1151, 591] width 42 height 13
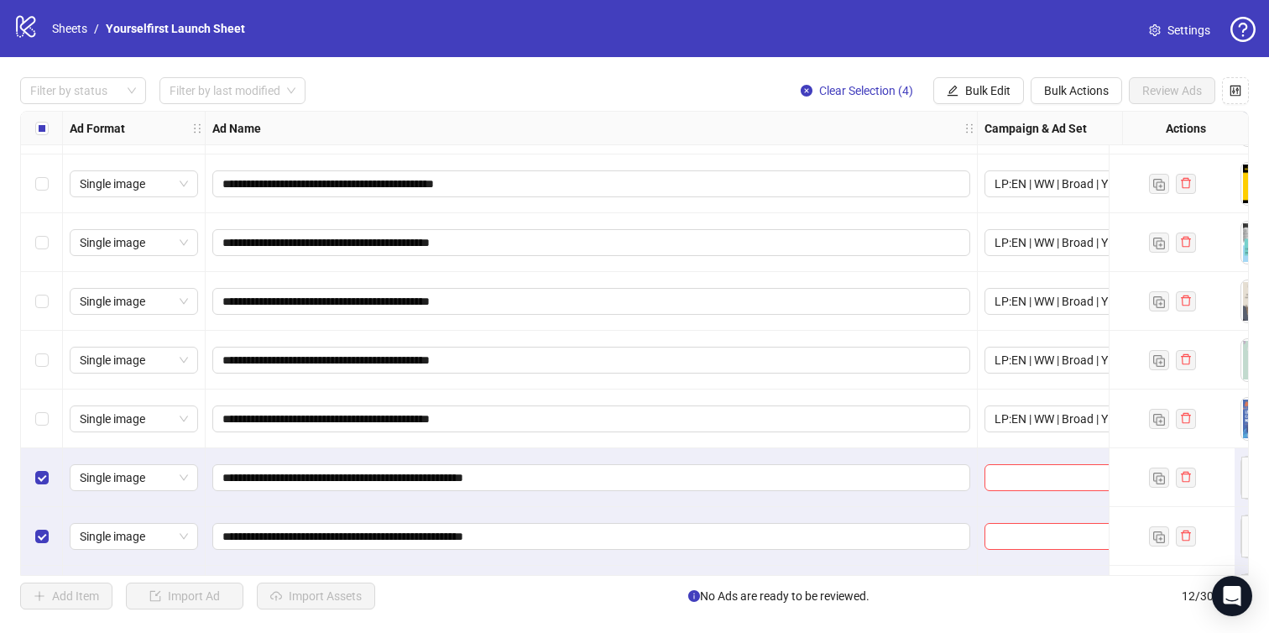
scroll to position [282, 0]
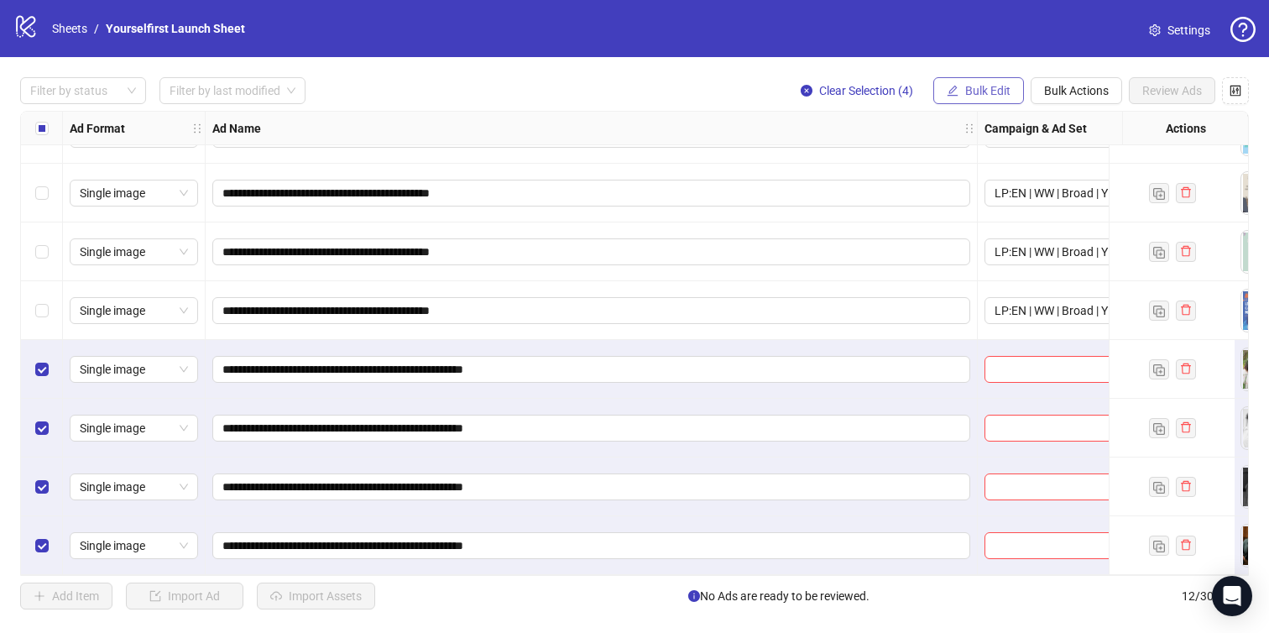
click at [969, 92] on span "Bulk Edit" at bounding box center [987, 90] width 45 height 13
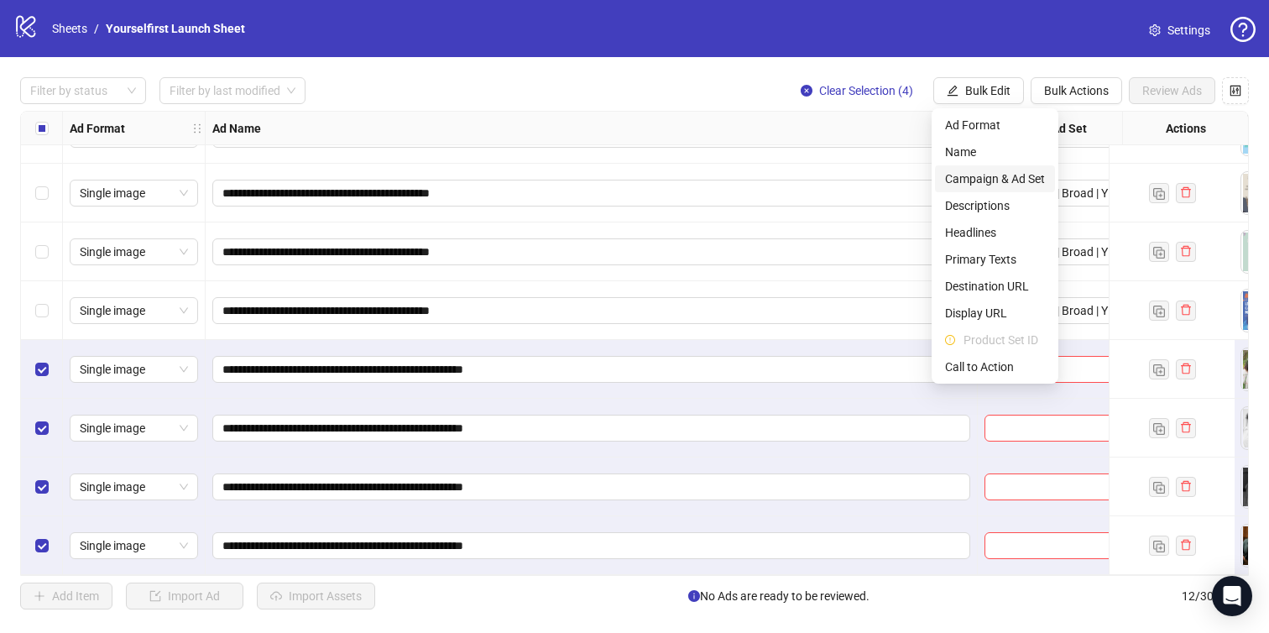
click at [972, 170] on span "Campaign & Ad Set" at bounding box center [995, 179] width 100 height 18
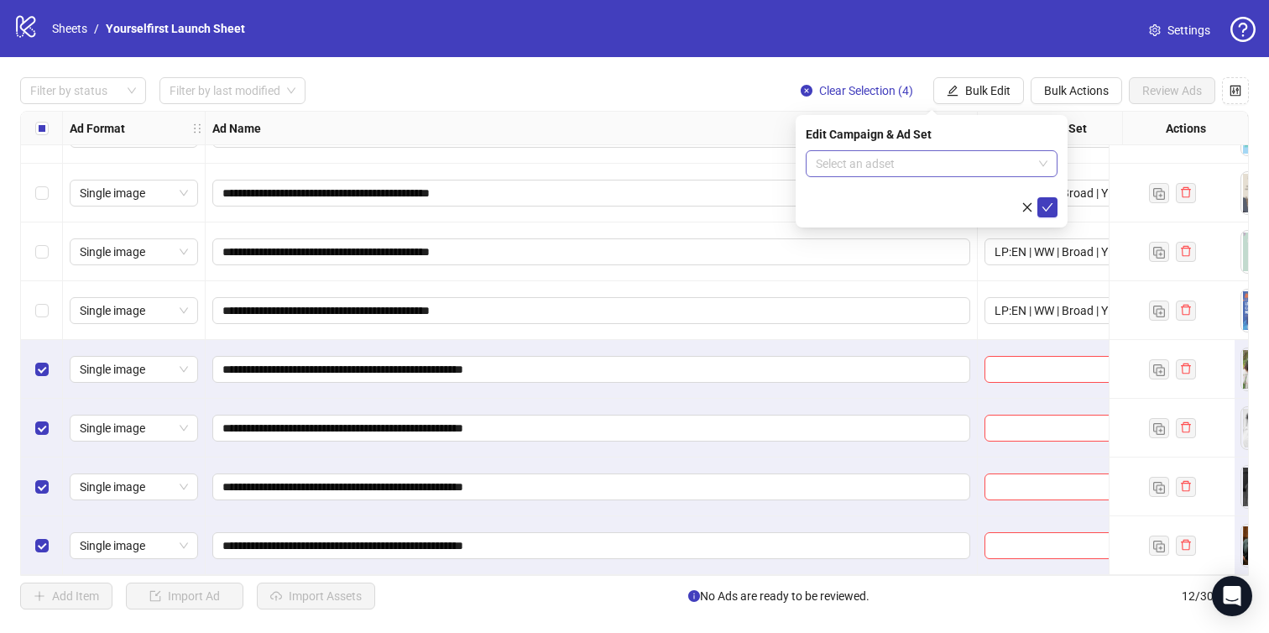
click at [904, 160] on input "search" at bounding box center [924, 163] width 217 height 25
paste input "**********"
type input "**********"
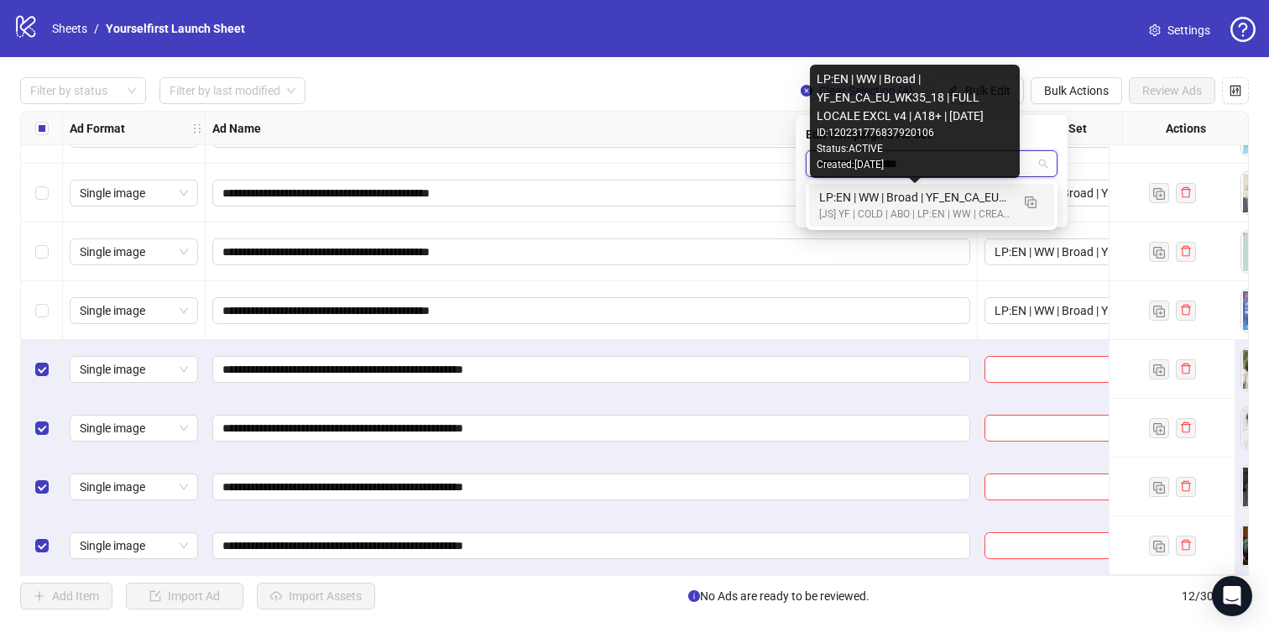
click at [928, 204] on div "LP:EN | WW | Broad | YF_EN_CA_EU_WK35_18 | FULL LOCALE EXCL v4 | A18+ | [DATE]" at bounding box center [914, 197] width 191 height 18
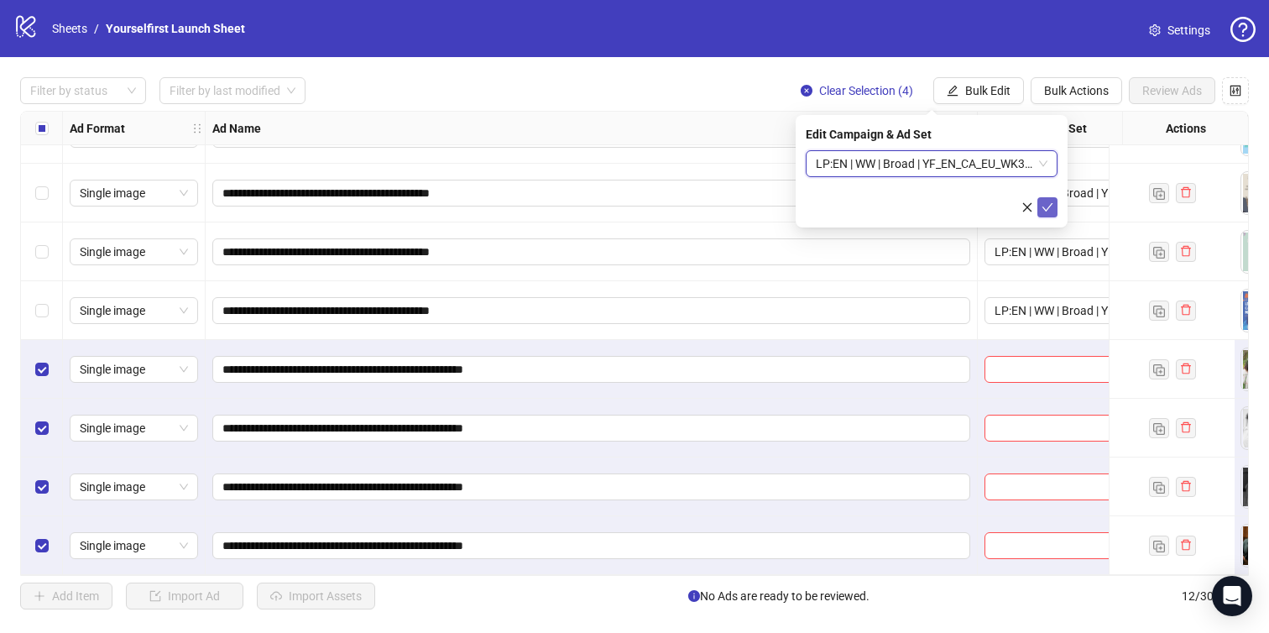
click at [1048, 206] on icon "check" at bounding box center [1047, 207] width 11 height 8
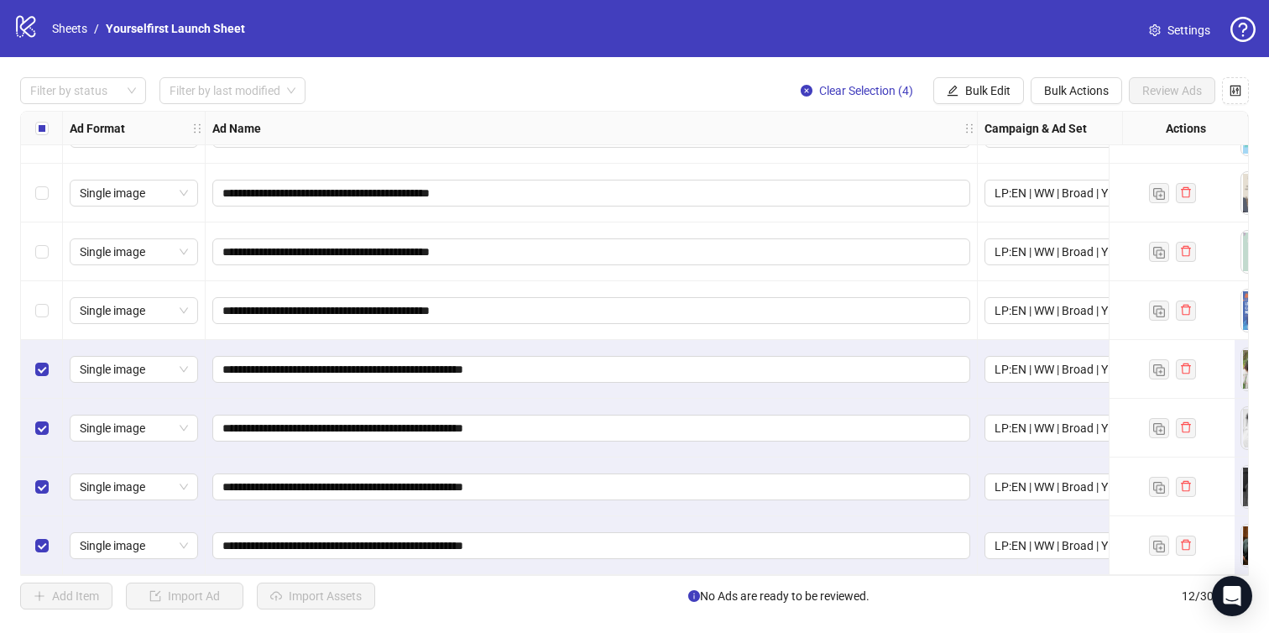
click at [707, 60] on div "**********" at bounding box center [634, 343] width 1269 height 572
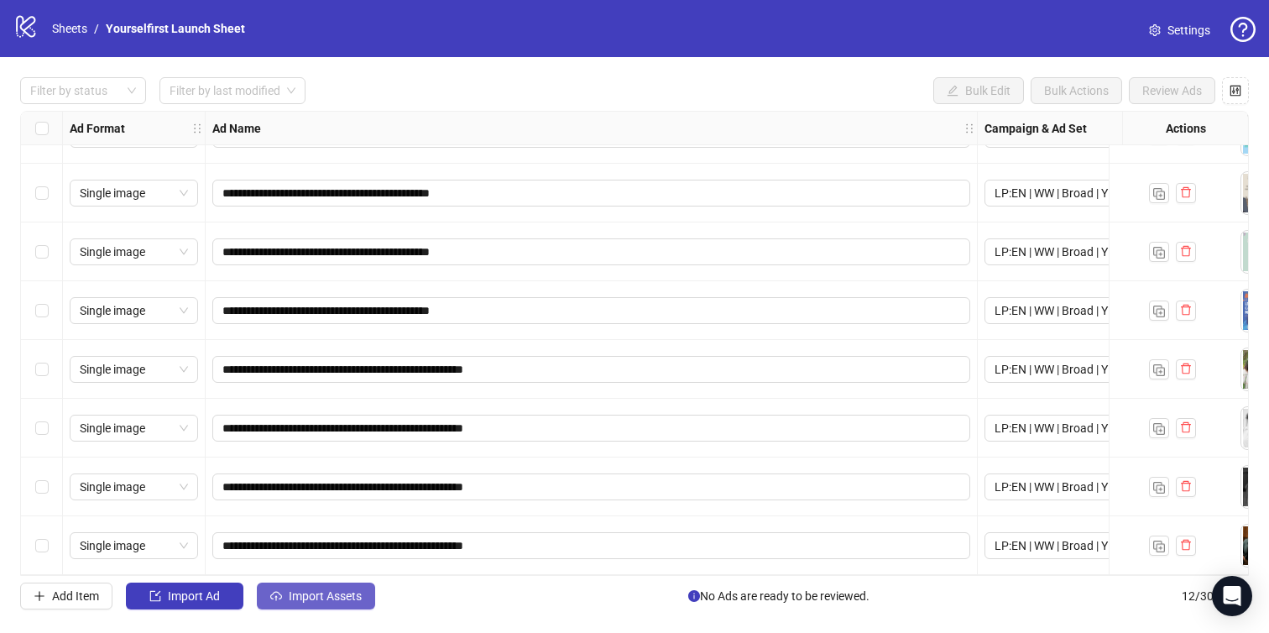
click at [346, 587] on button "Import Assets" at bounding box center [316, 595] width 118 height 27
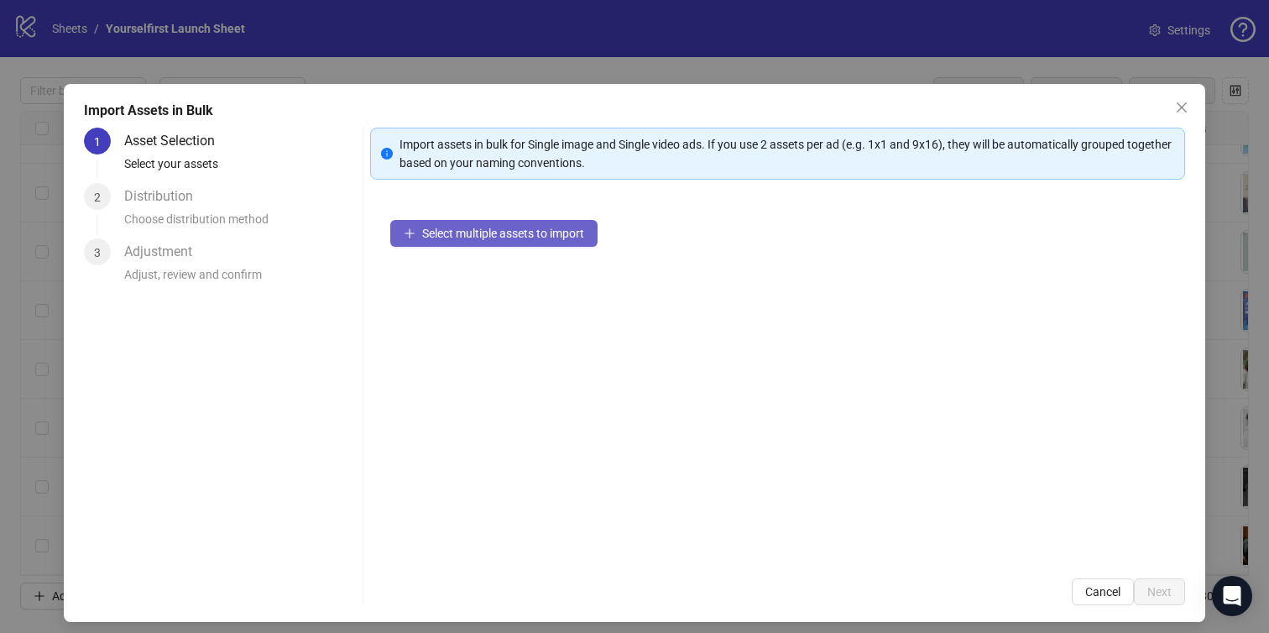
click at [507, 245] on button "Select multiple assets to import" at bounding box center [493, 233] width 207 height 27
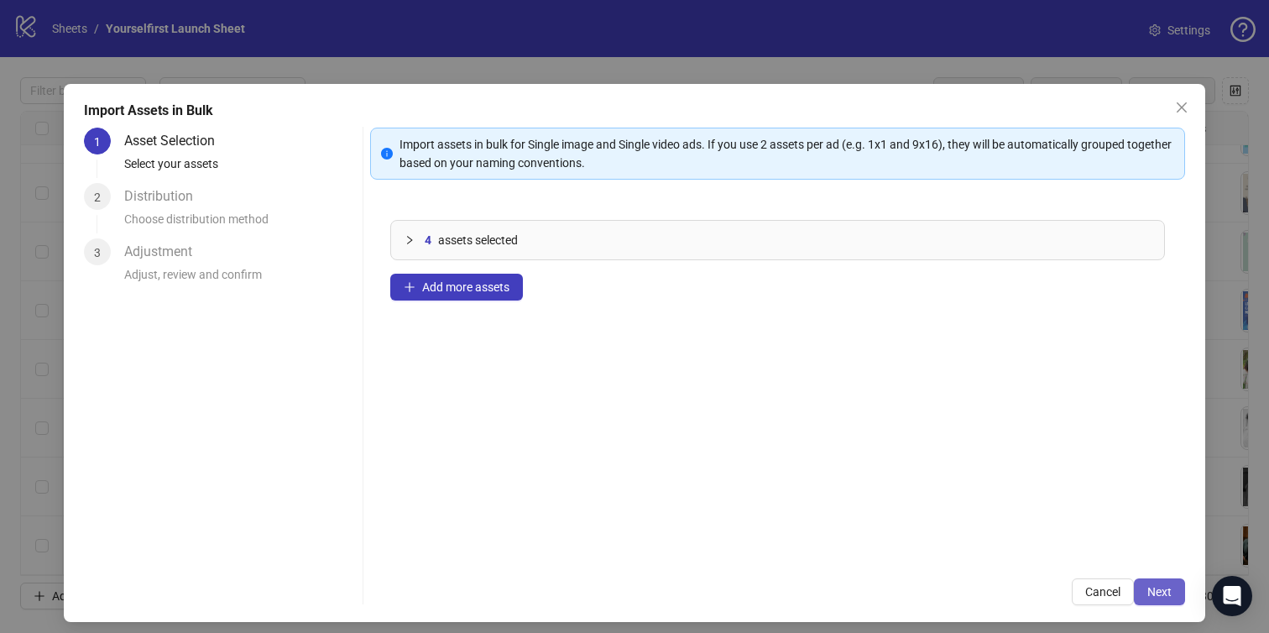
click at [1161, 594] on span "Next" at bounding box center [1159, 591] width 24 height 13
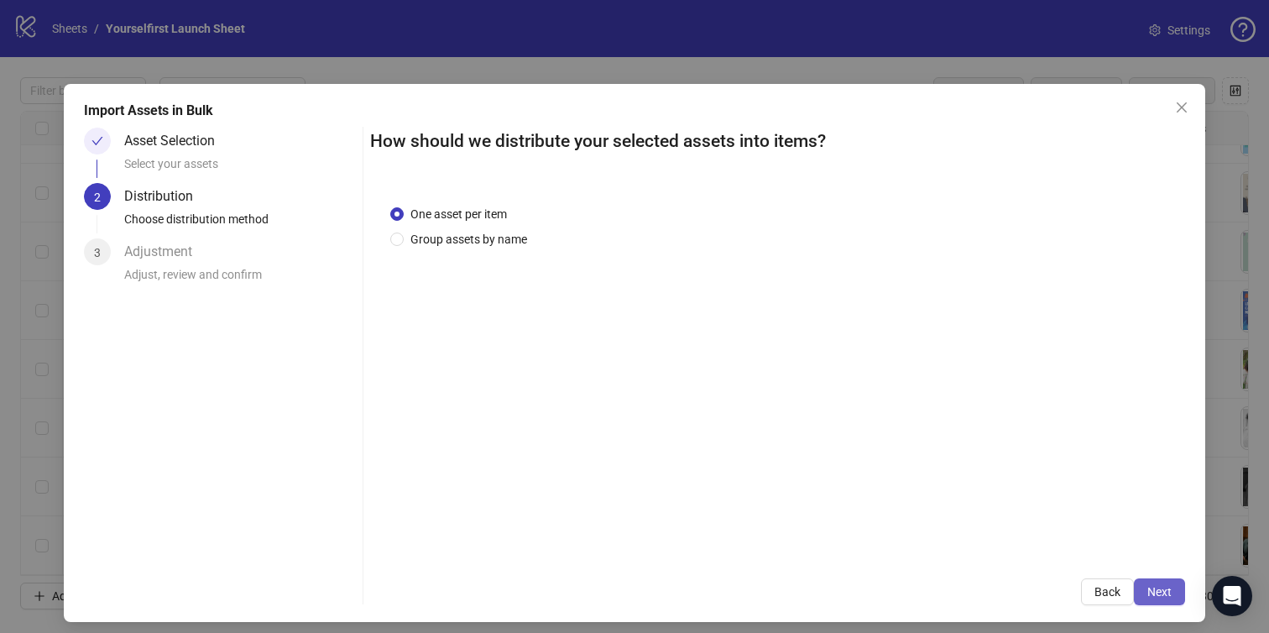
click at [1161, 592] on span "Next" at bounding box center [1159, 591] width 24 height 13
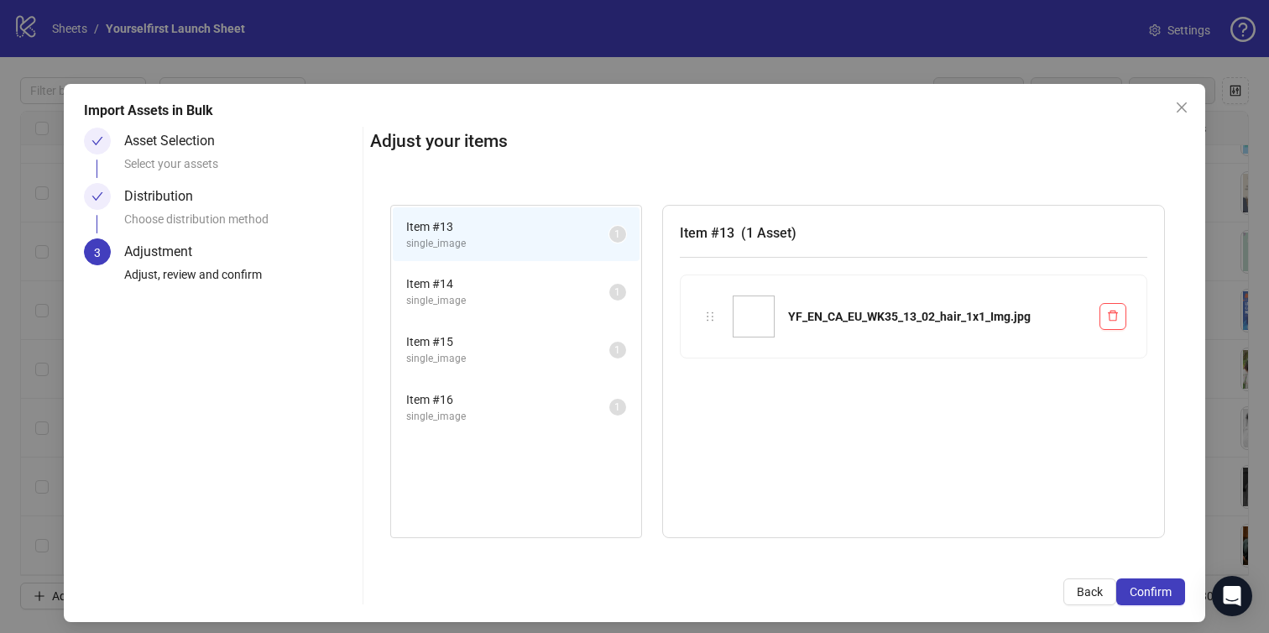
click at [1161, 592] on span "Confirm" at bounding box center [1151, 591] width 42 height 13
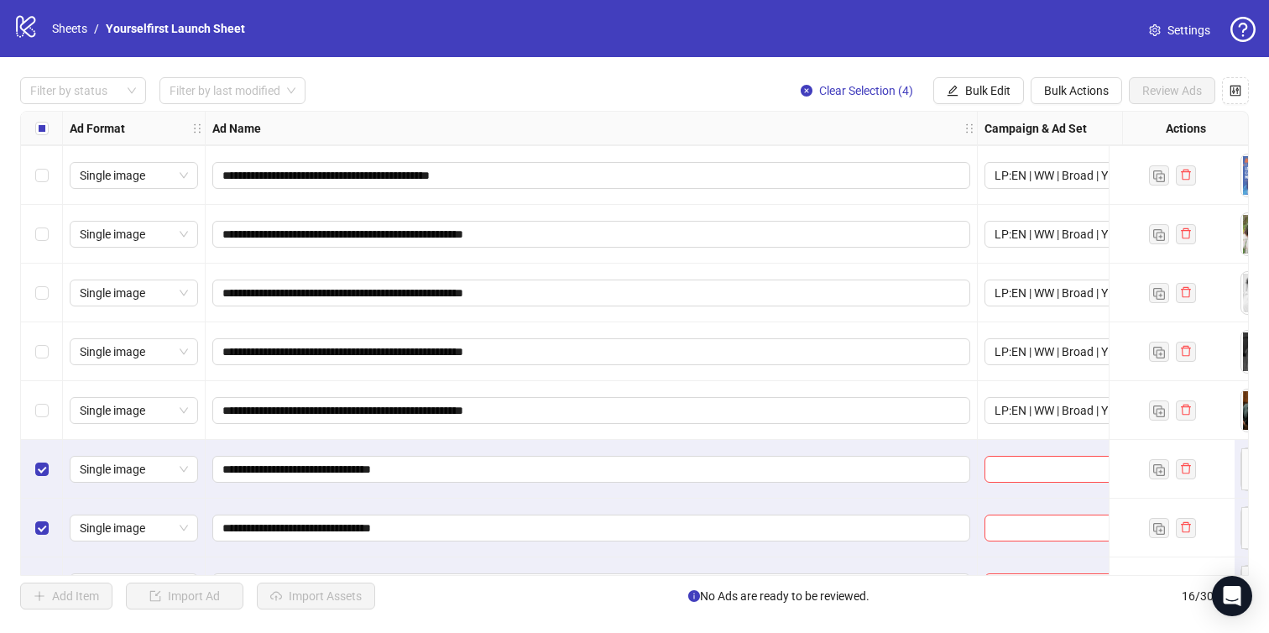
scroll to position [517, 0]
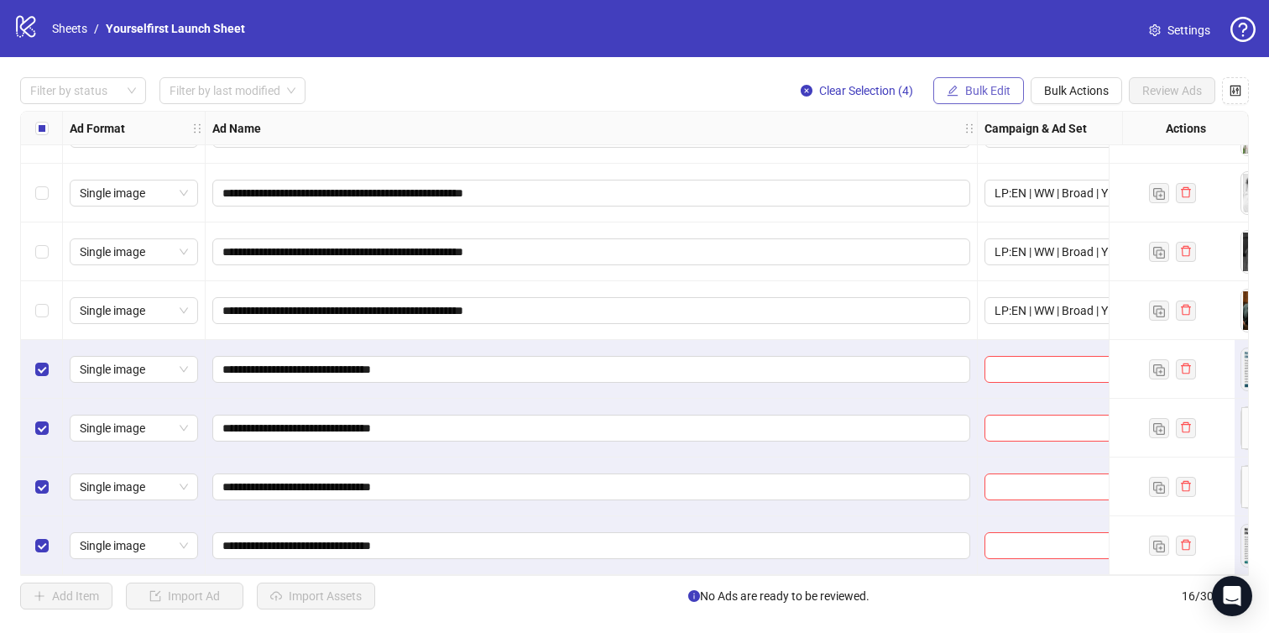
click at [989, 87] on span "Bulk Edit" at bounding box center [987, 90] width 45 height 13
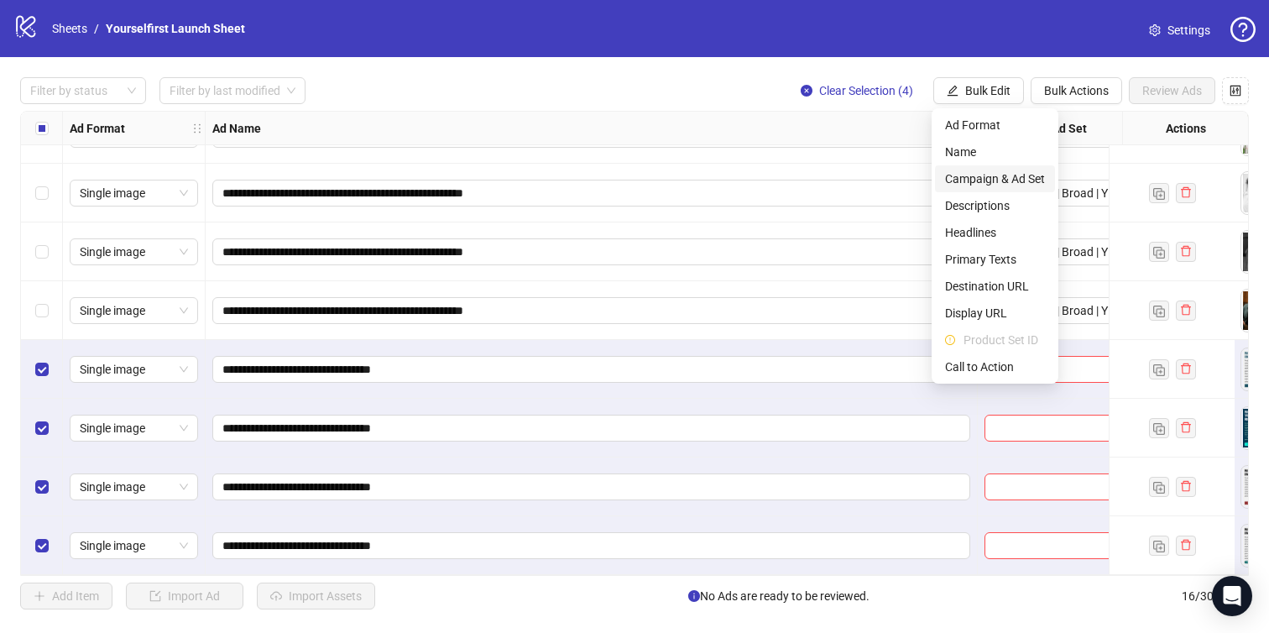
click at [974, 174] on span "Campaign & Ad Set" at bounding box center [995, 179] width 100 height 18
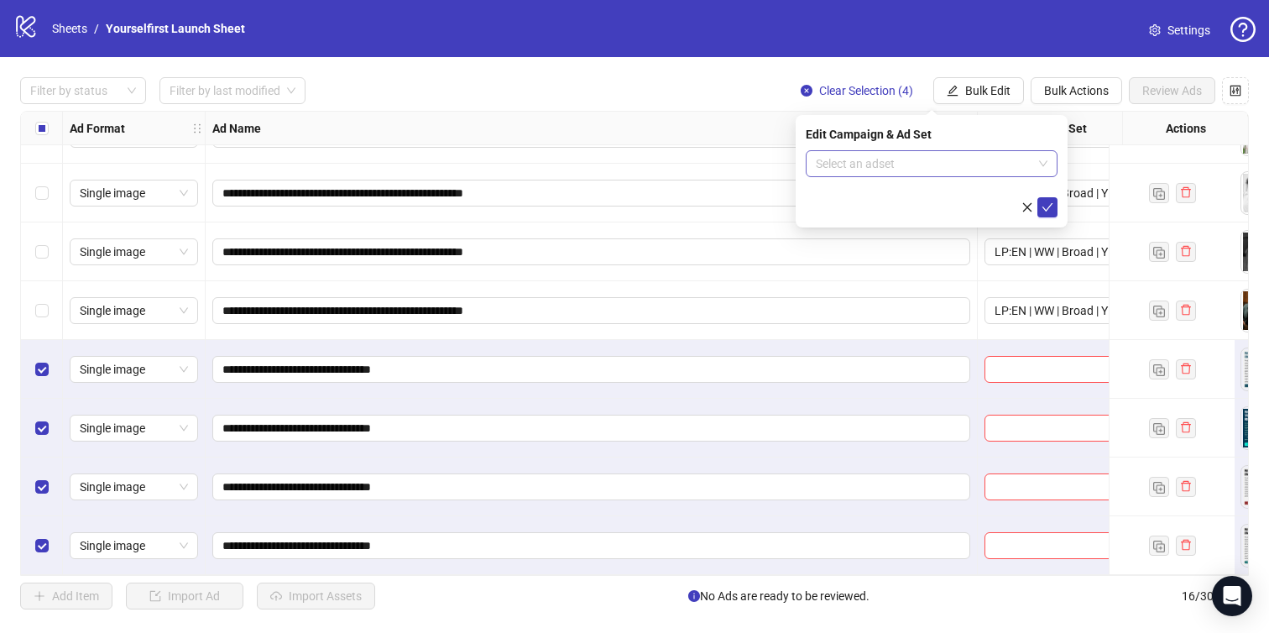
click at [892, 151] on input "search" at bounding box center [924, 163] width 217 height 25
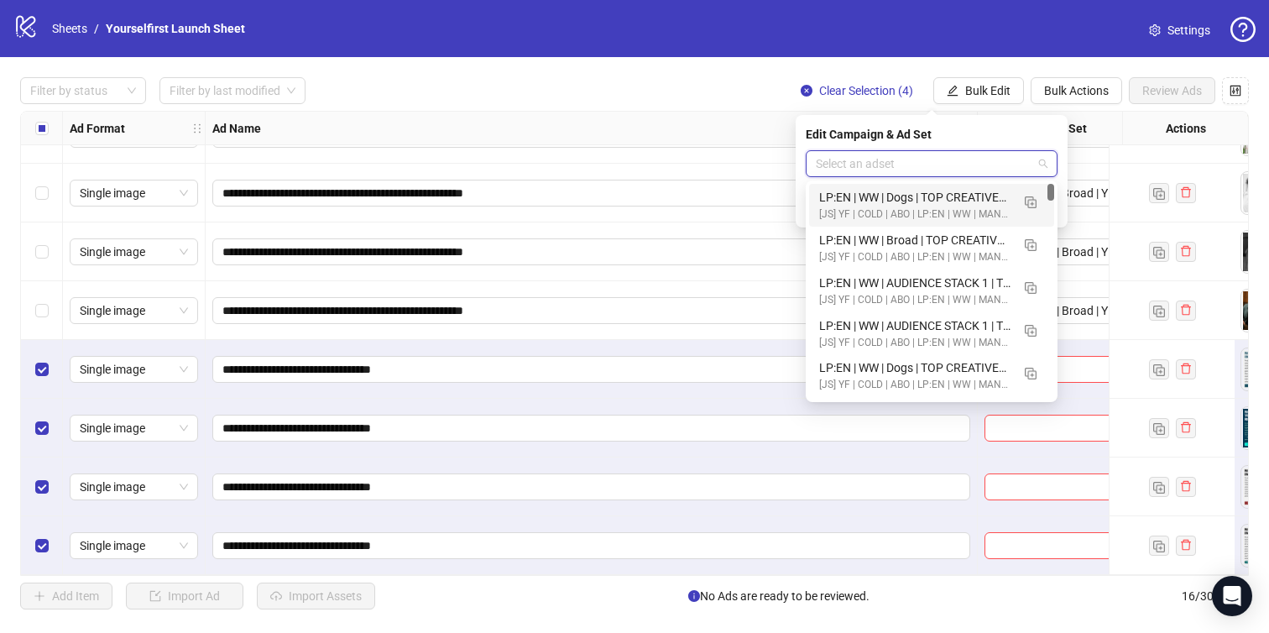
paste input "**********"
type input "**********"
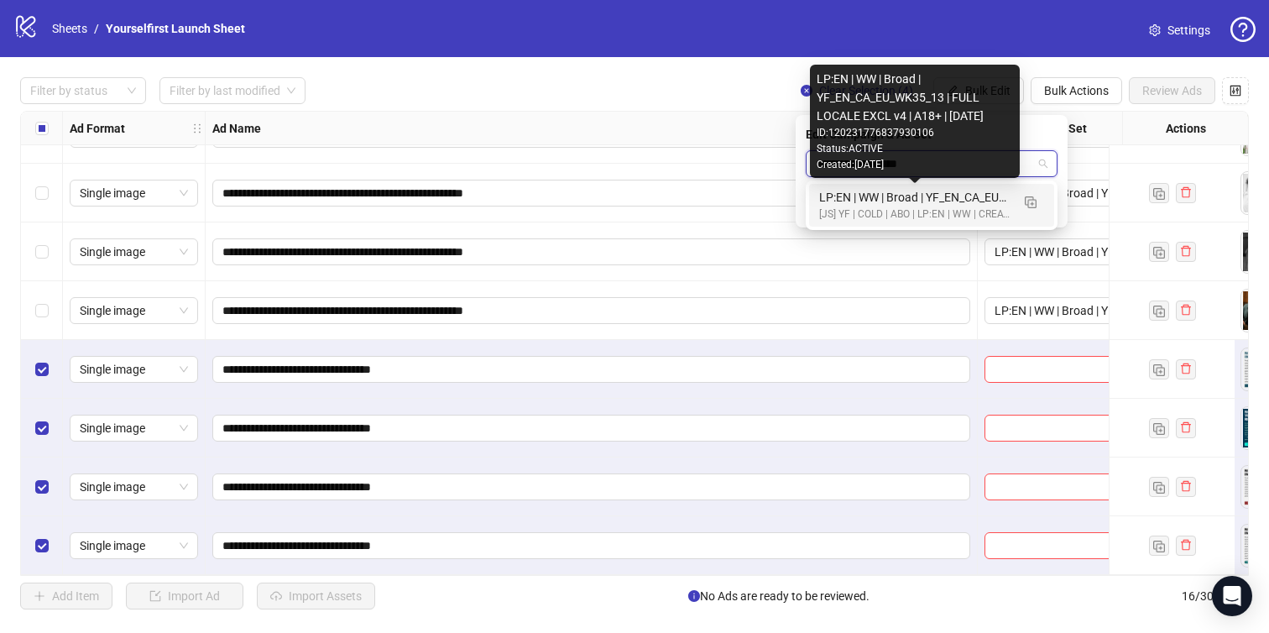
click at [915, 199] on div "LP:EN | WW | Broad | YF_EN_CA_EU_WK35_13 | FULL LOCALE EXCL v4 | A18+ | [DATE]" at bounding box center [914, 197] width 191 height 18
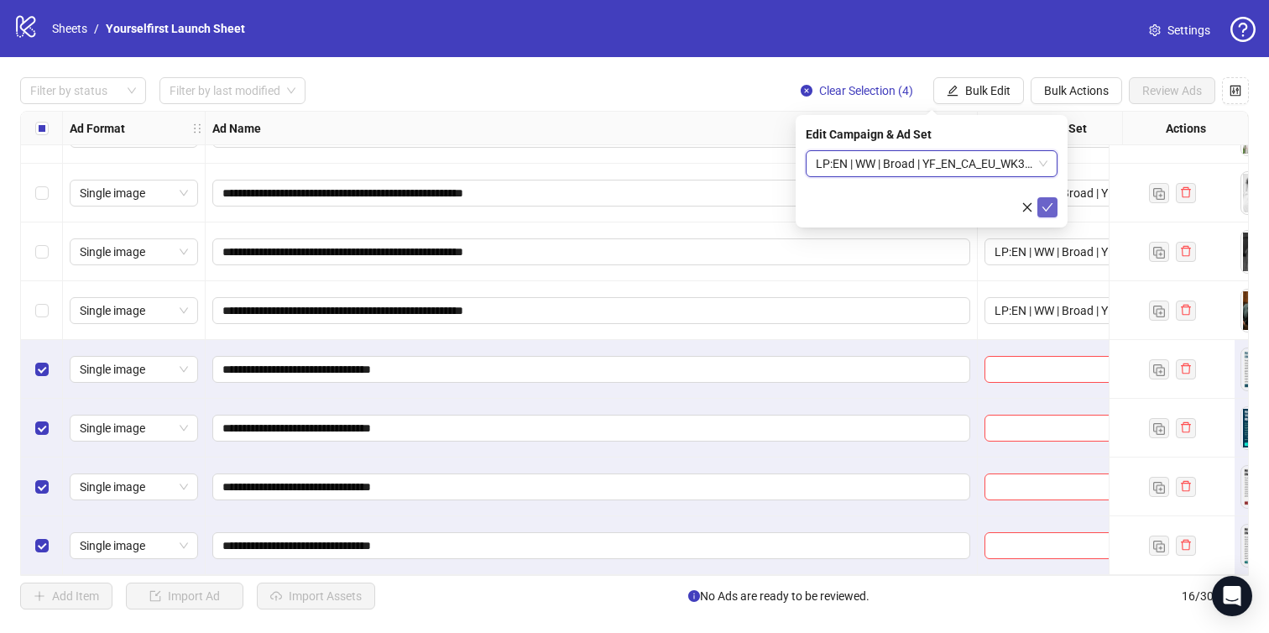
click at [1049, 206] on icon "check" at bounding box center [1047, 207] width 11 height 8
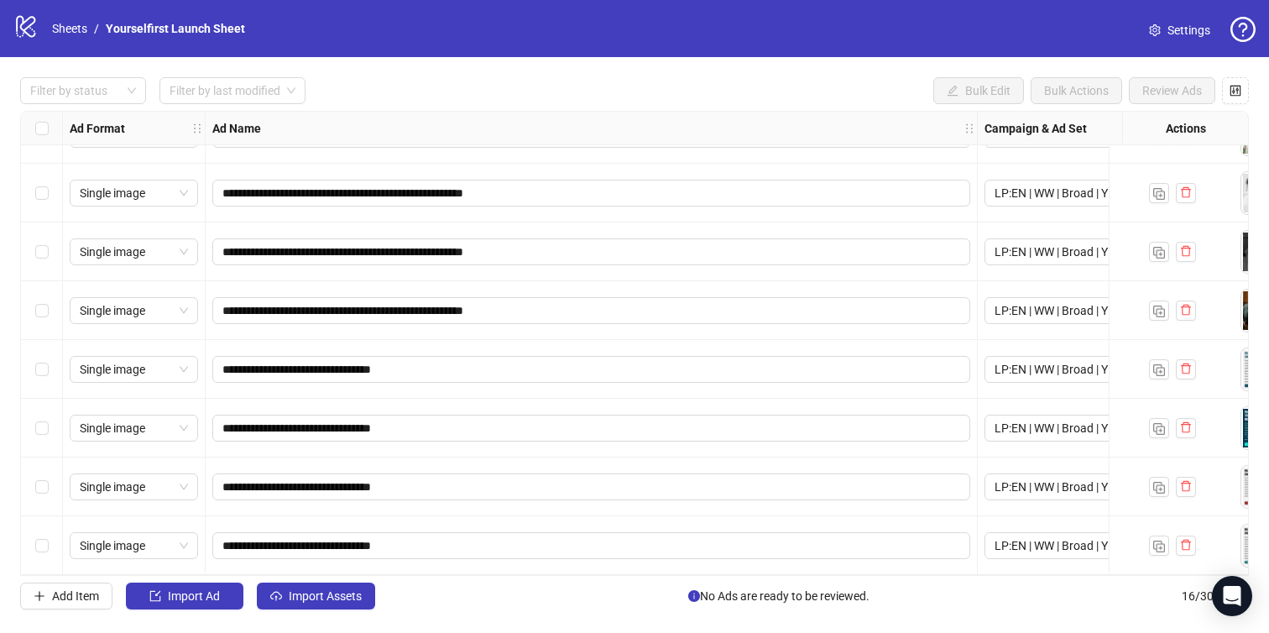
scroll to position [0, 0]
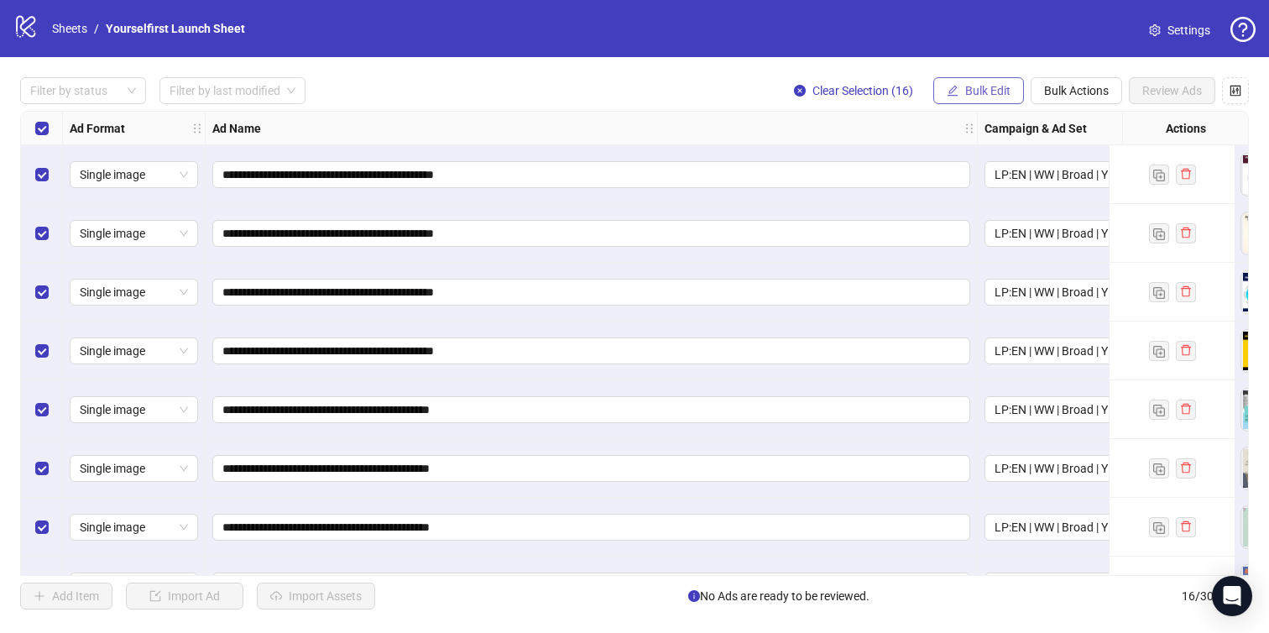
click at [977, 81] on button "Bulk Edit" at bounding box center [978, 90] width 91 height 27
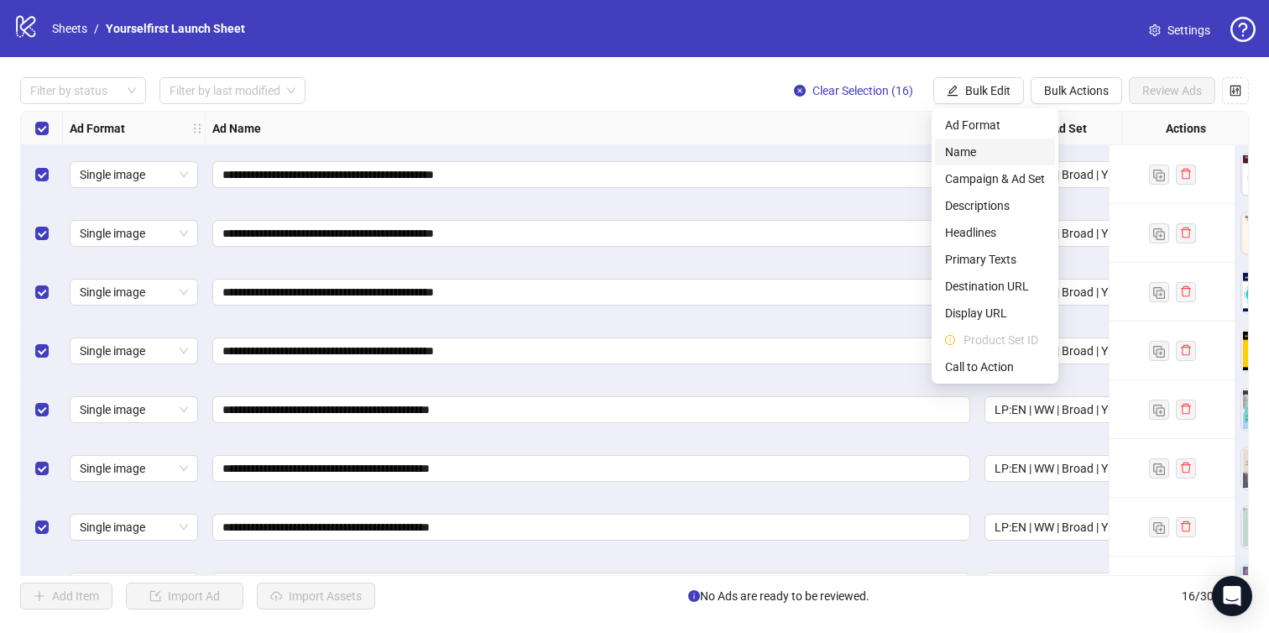
click at [961, 159] on span "Name" at bounding box center [995, 152] width 100 height 18
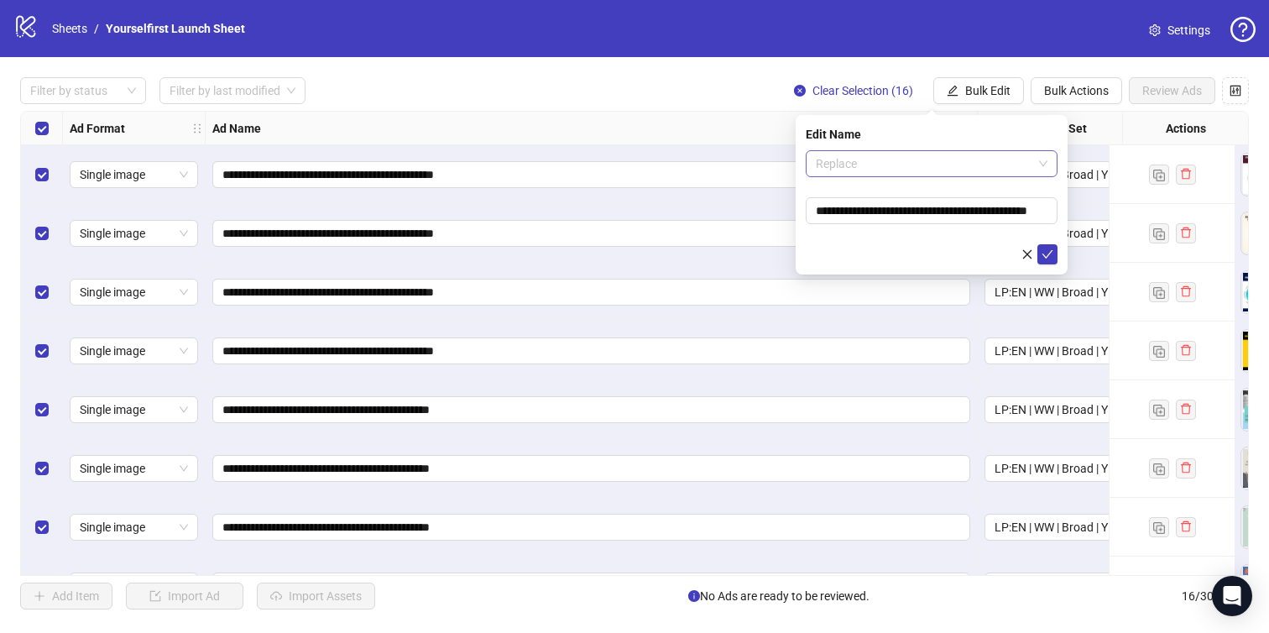
click at [875, 151] on span "Replace" at bounding box center [932, 163] width 232 height 25
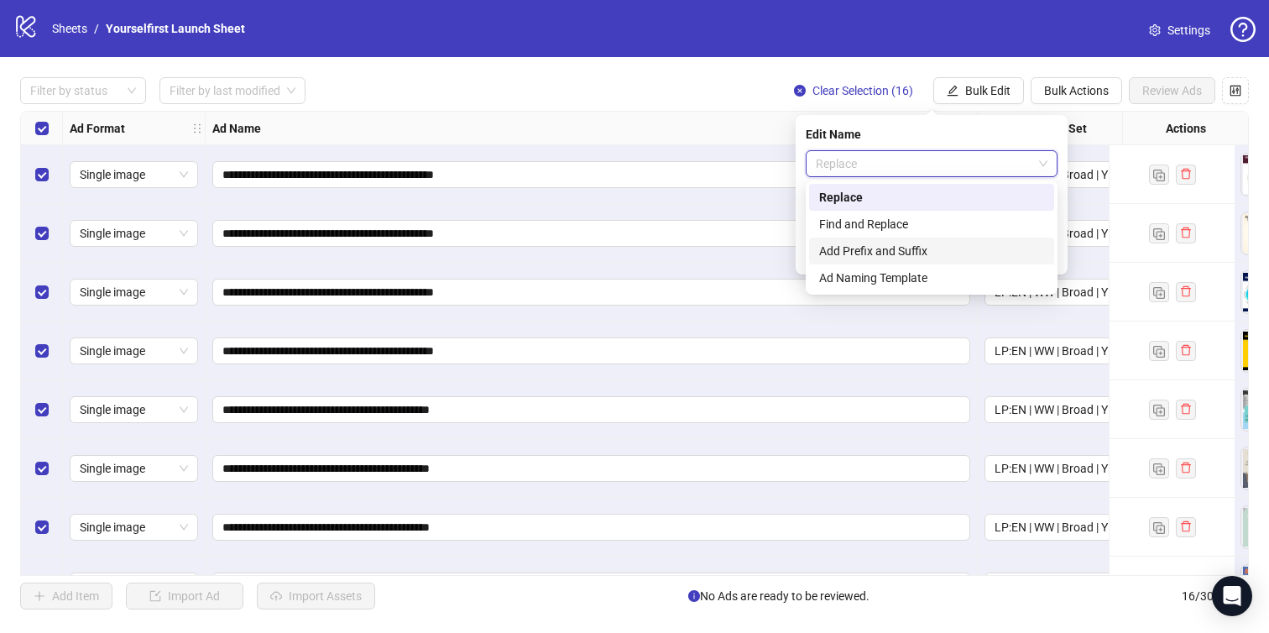
click at [873, 254] on div "Add Prefix and Suffix" at bounding box center [931, 251] width 225 height 18
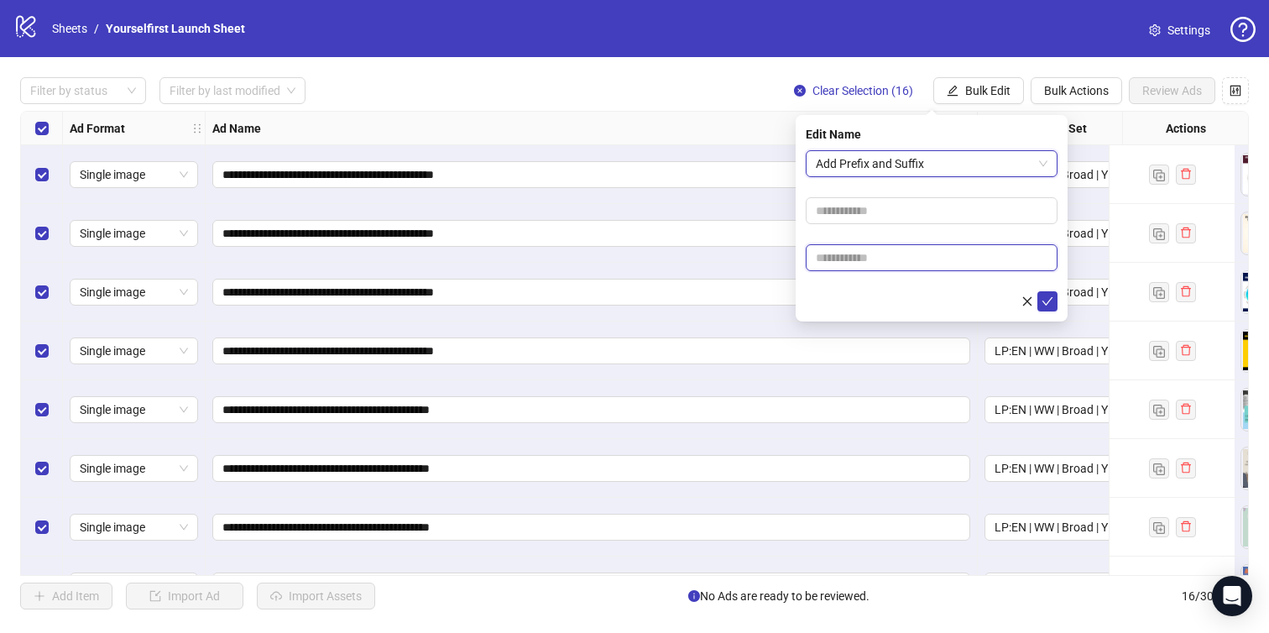
click at [863, 258] on input "text" at bounding box center [932, 257] width 252 height 27
paste input "**********"
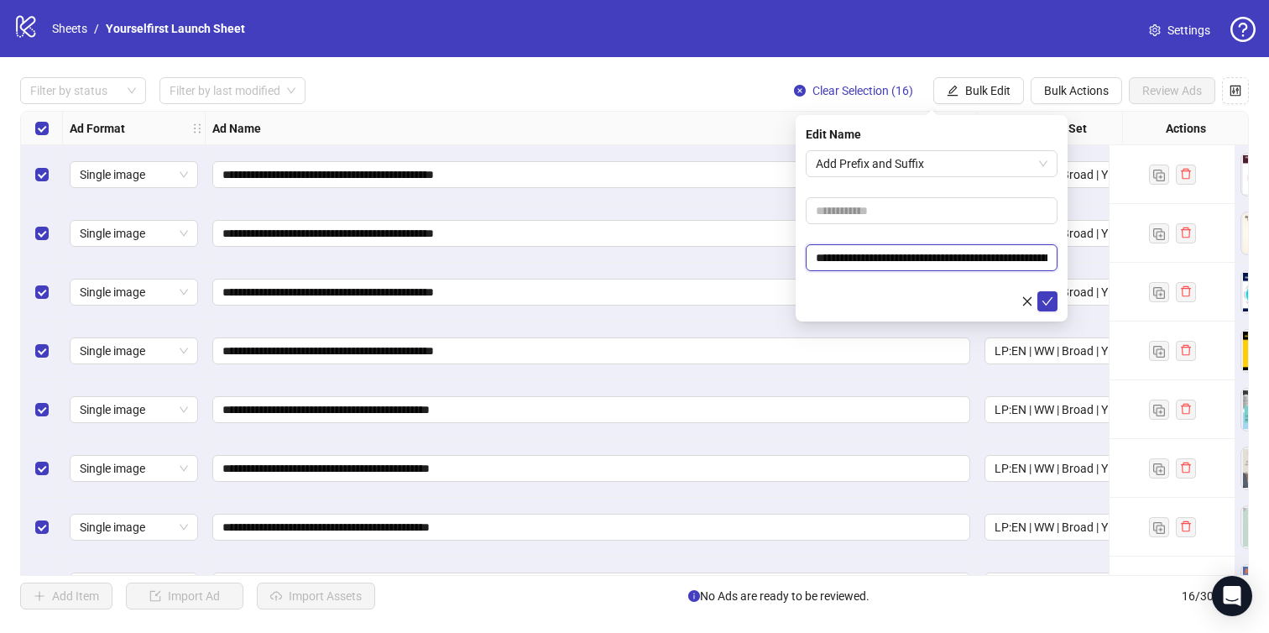
scroll to position [0, 86]
type input "**********"
click at [1052, 295] on icon "check" at bounding box center [1047, 301] width 12 height 12
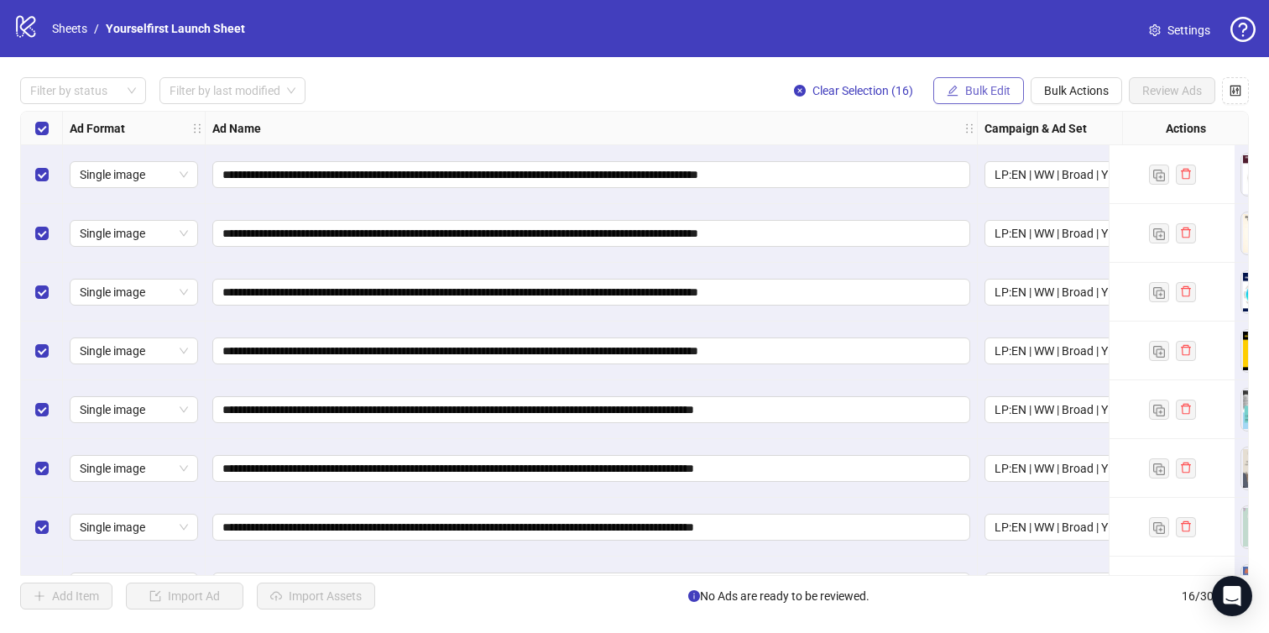
click at [984, 91] on span "Bulk Edit" at bounding box center [987, 90] width 45 height 13
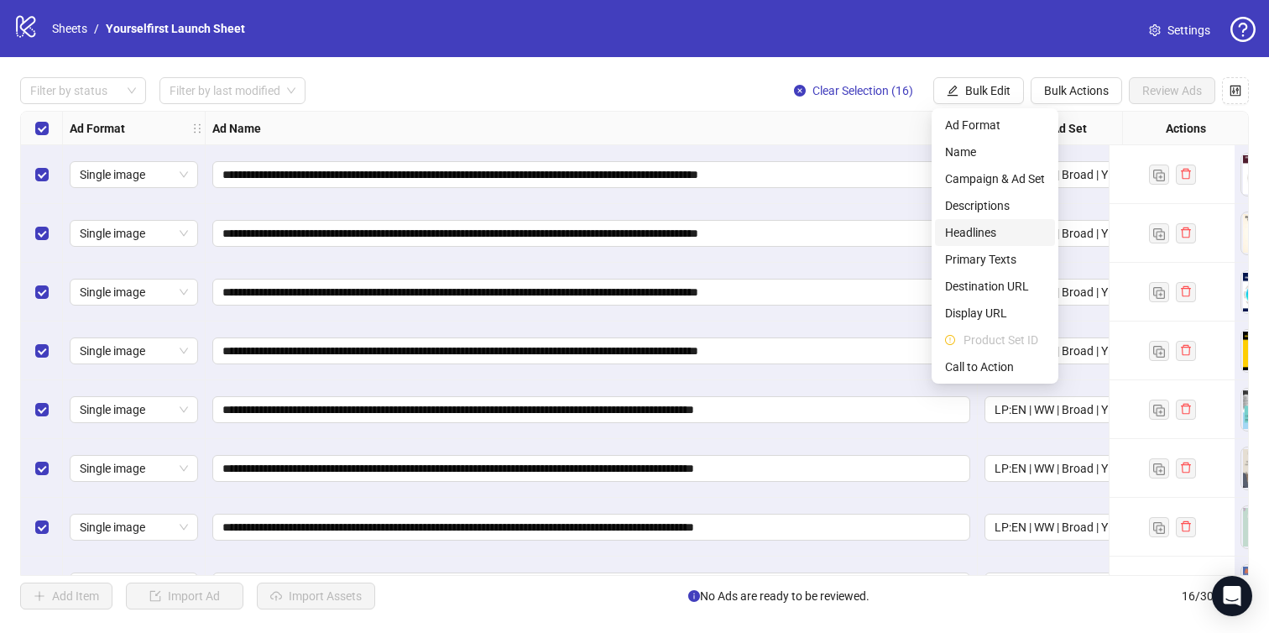
click at [971, 230] on span "Headlines" at bounding box center [995, 232] width 100 height 18
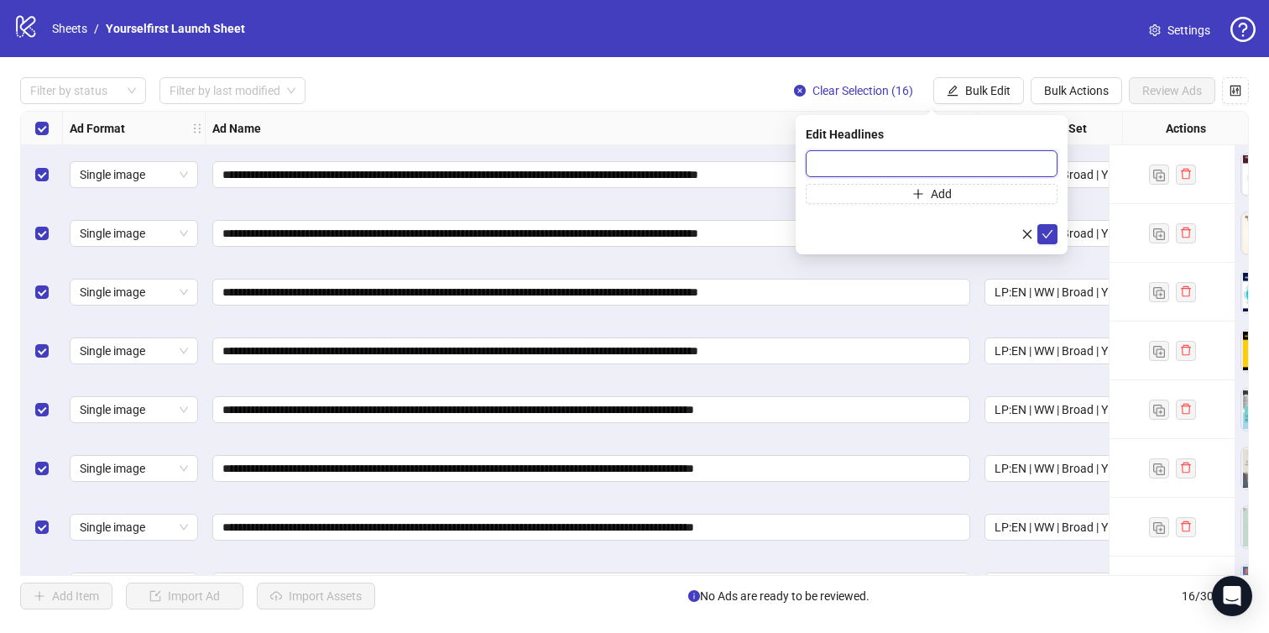
click at [865, 162] on input "text" at bounding box center [932, 163] width 252 height 27
paste input "**********"
type input "**********"
click at [1051, 232] on icon "check" at bounding box center [1047, 234] width 12 height 12
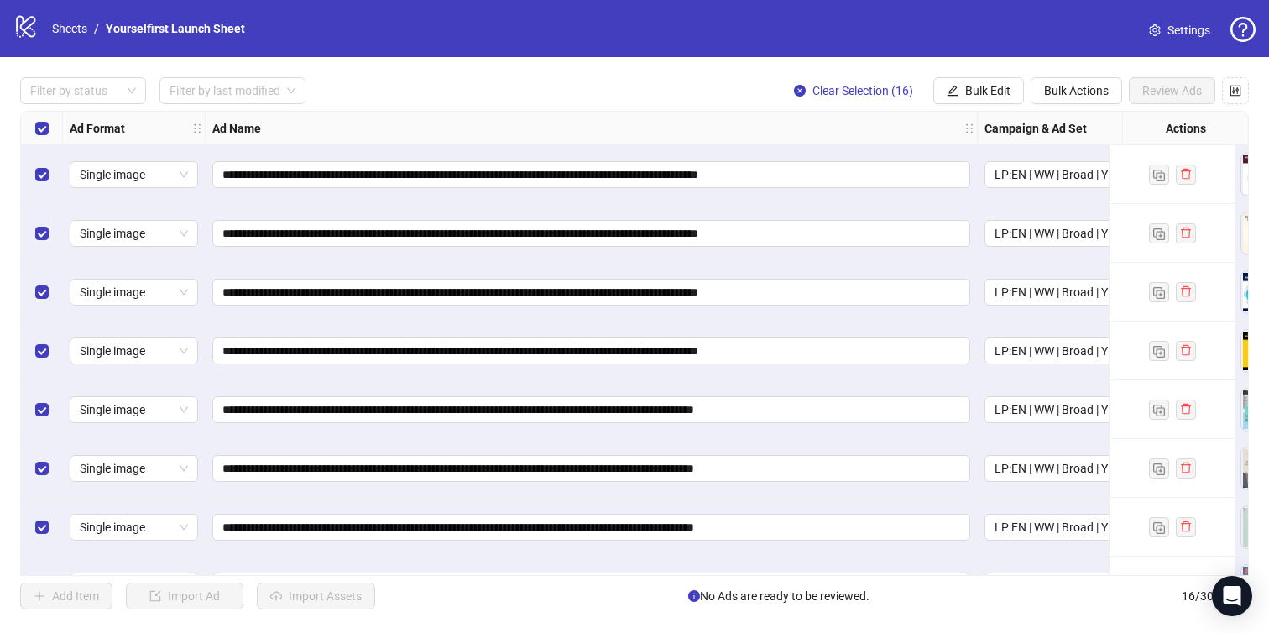
click at [979, 106] on div "**********" at bounding box center [634, 343] width 1269 height 572
click at [977, 91] on span "Bulk Edit" at bounding box center [987, 90] width 45 height 13
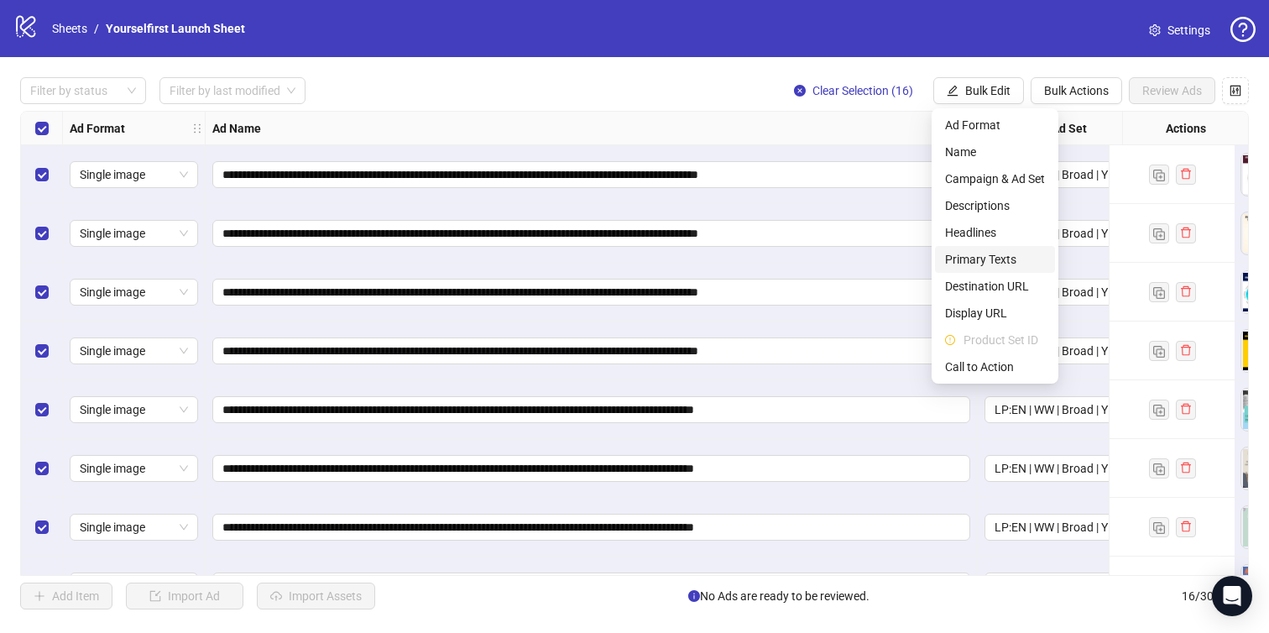
click at [976, 264] on span "Primary Texts" at bounding box center [995, 259] width 100 height 18
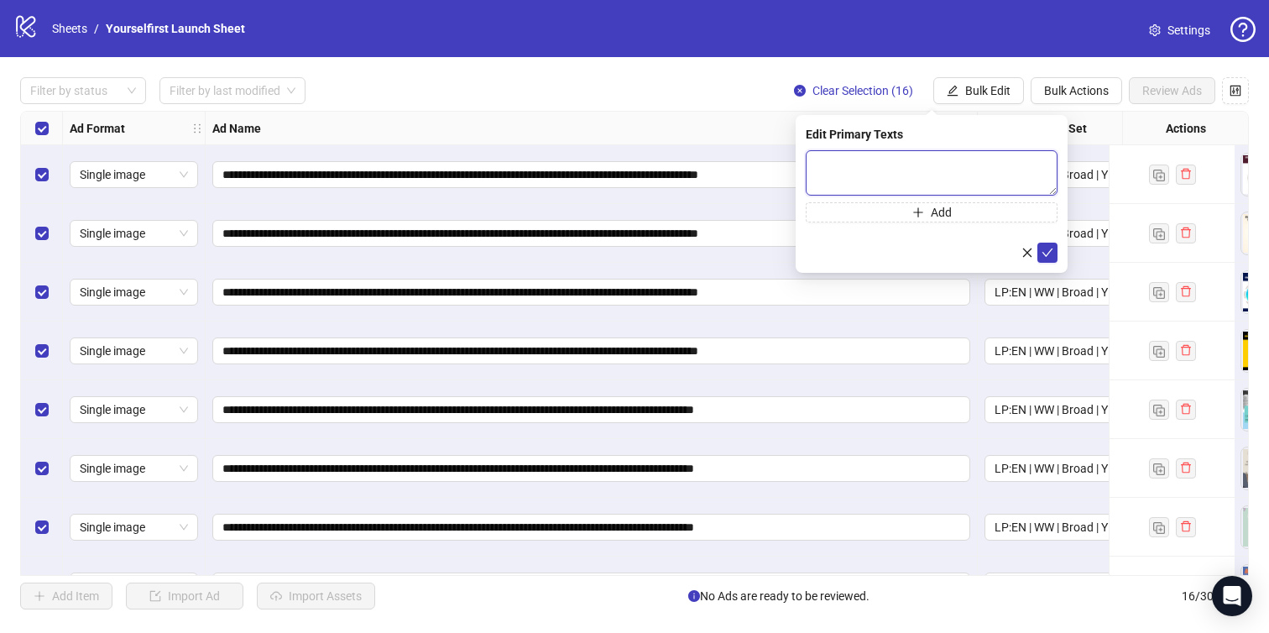
click at [905, 175] on textarea at bounding box center [932, 172] width 252 height 45
paste textarea "**********"
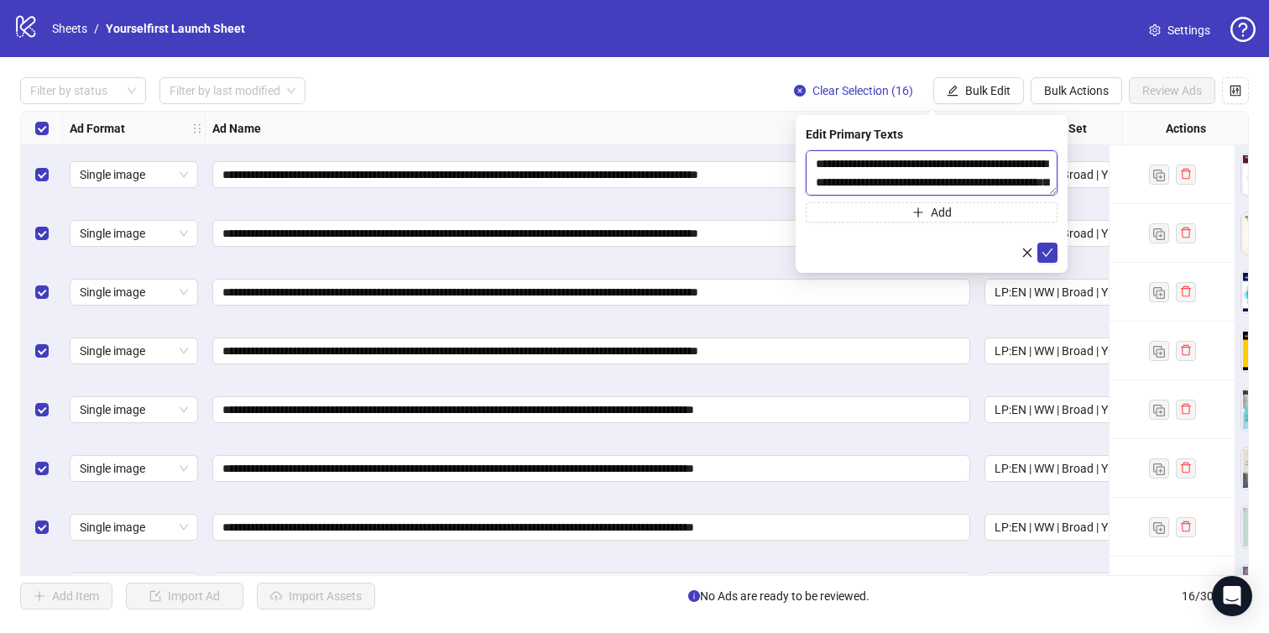
scroll to position [68, 0]
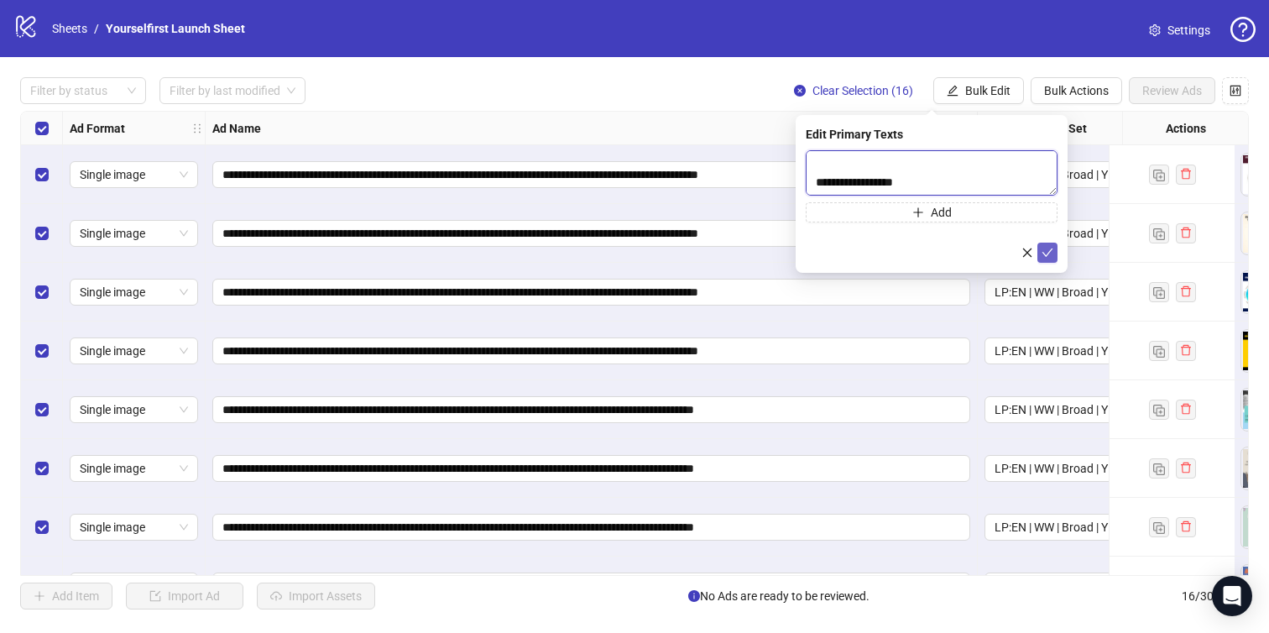
type textarea "**********"
click at [1051, 249] on icon "check" at bounding box center [1047, 253] width 12 height 12
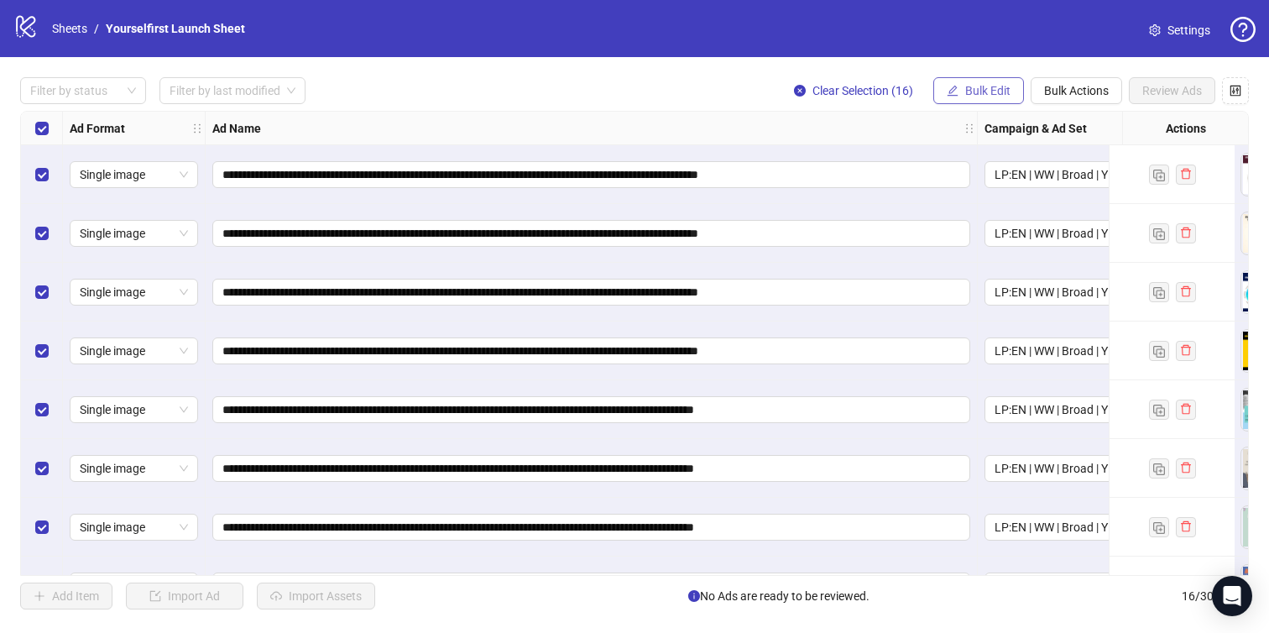
click at [965, 91] on span "Bulk Edit" at bounding box center [987, 90] width 45 height 13
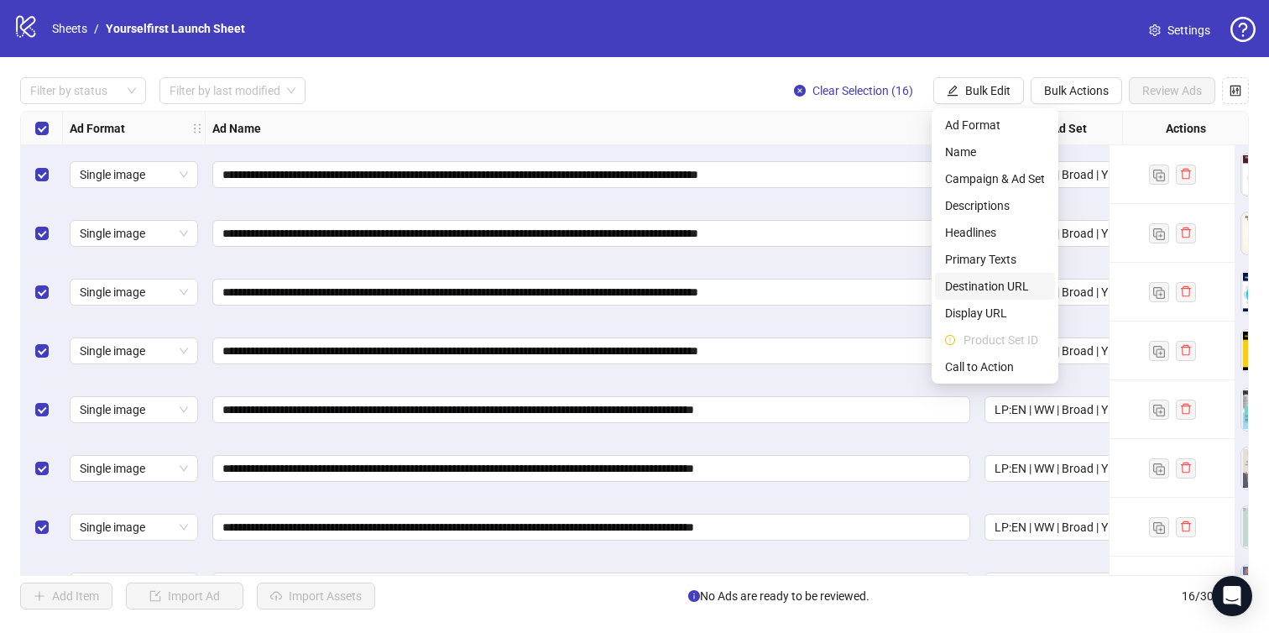
click at [958, 294] on span "Destination URL" at bounding box center [995, 286] width 100 height 18
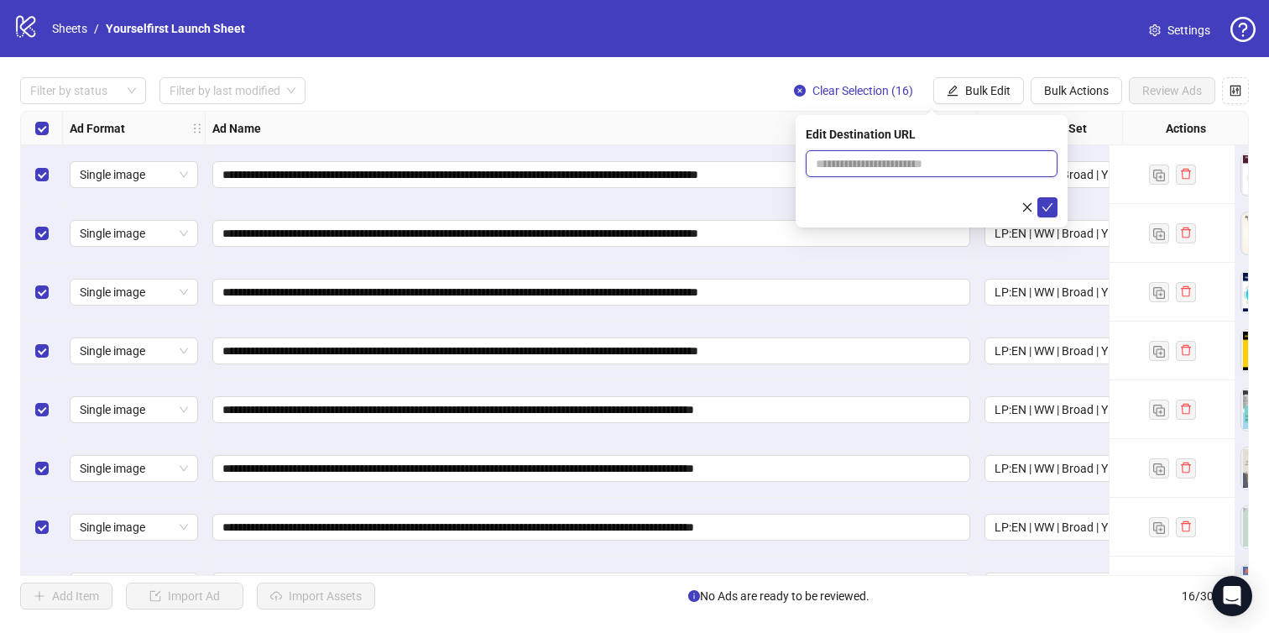
click at [907, 163] on input "text" at bounding box center [925, 163] width 218 height 18
paste input "**********"
type input "**********"
click at [1051, 207] on icon "check" at bounding box center [1047, 207] width 12 height 12
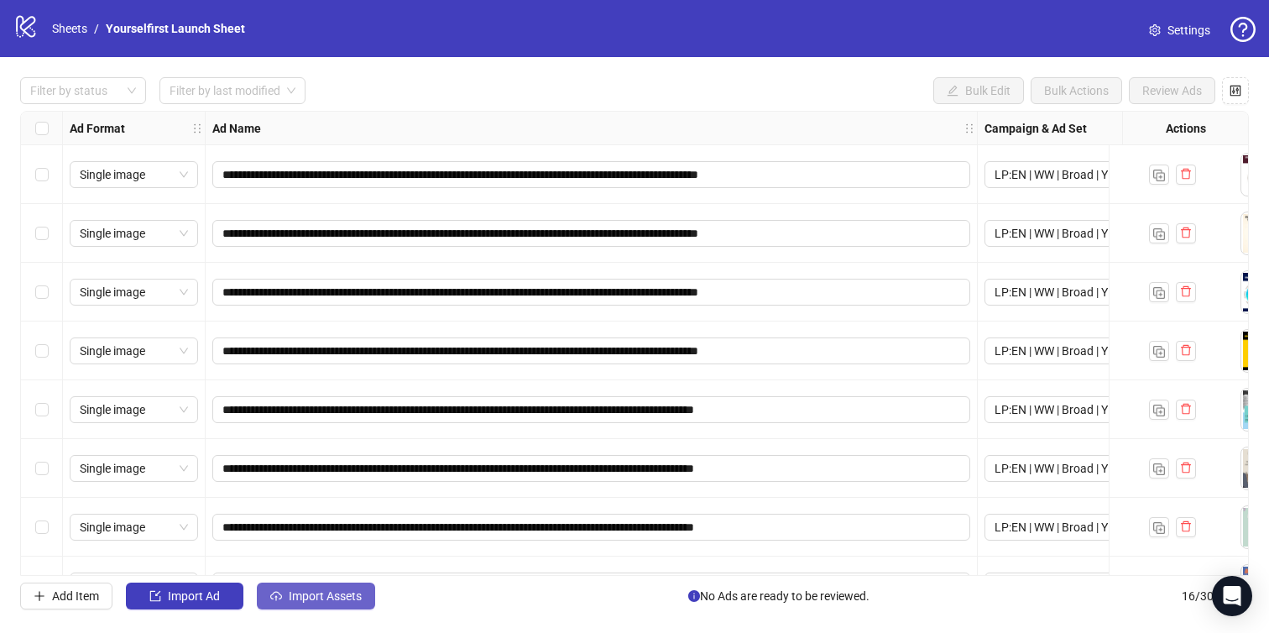
click at [320, 597] on span "Import Assets" at bounding box center [325, 595] width 73 height 13
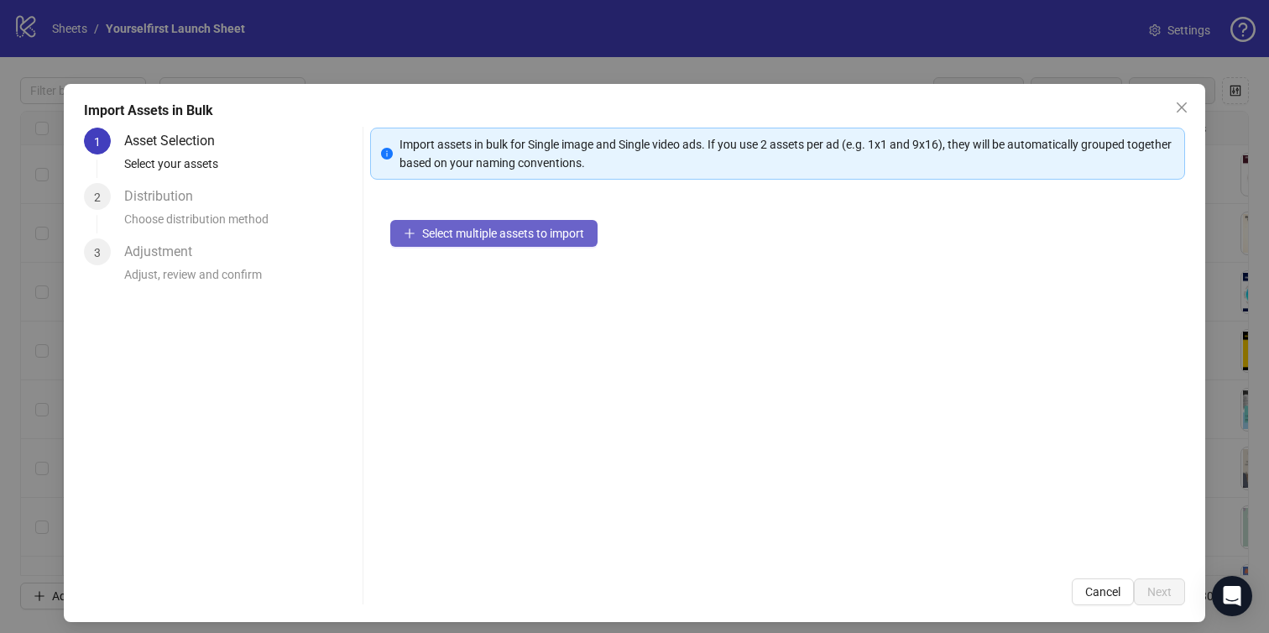
click at [501, 224] on button "Select multiple assets to import" at bounding box center [493, 233] width 207 height 27
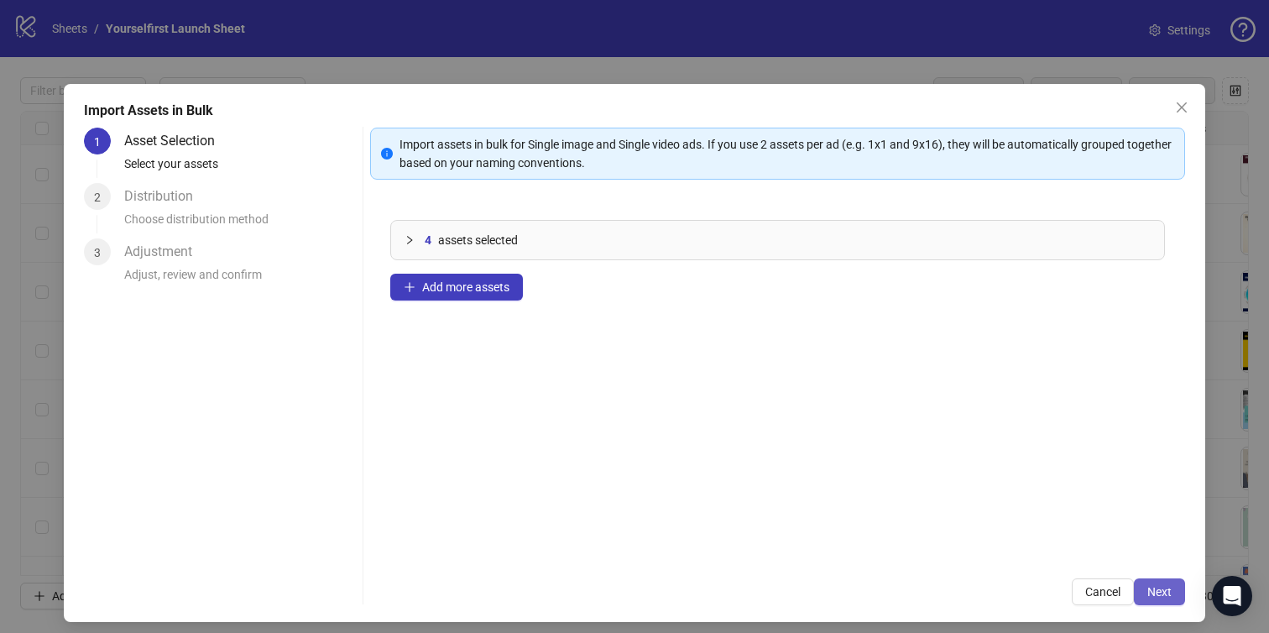
click at [1170, 602] on button "Next" at bounding box center [1159, 591] width 51 height 27
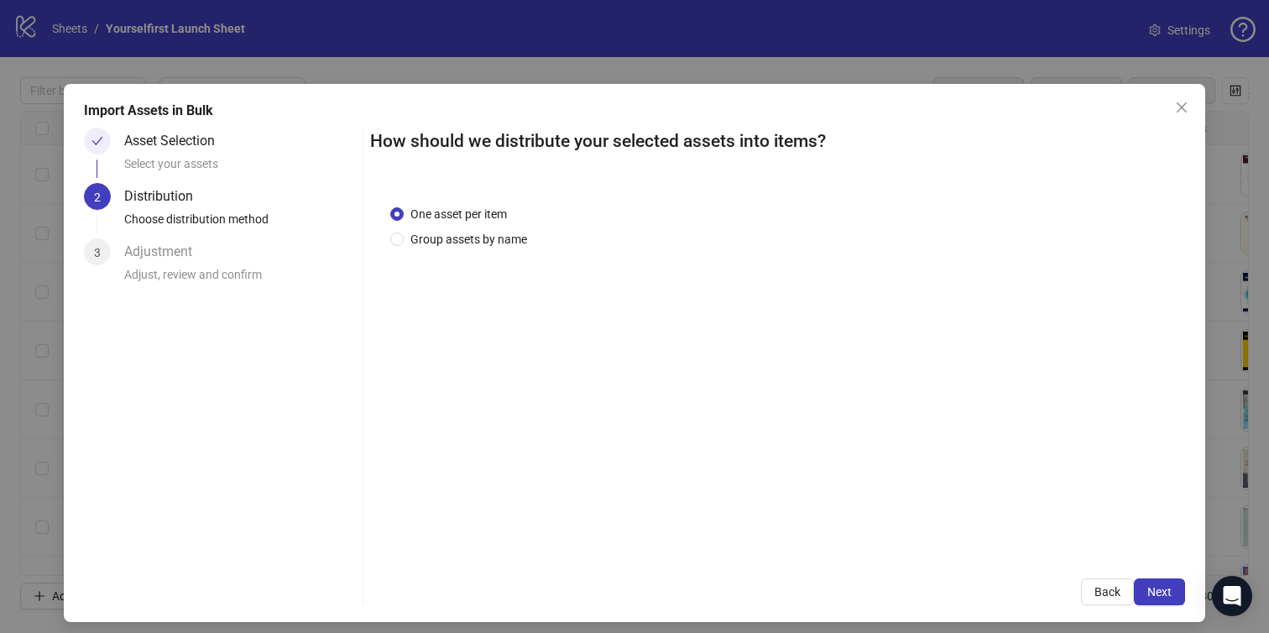
click at [1169, 592] on span "Next" at bounding box center [1159, 591] width 24 height 13
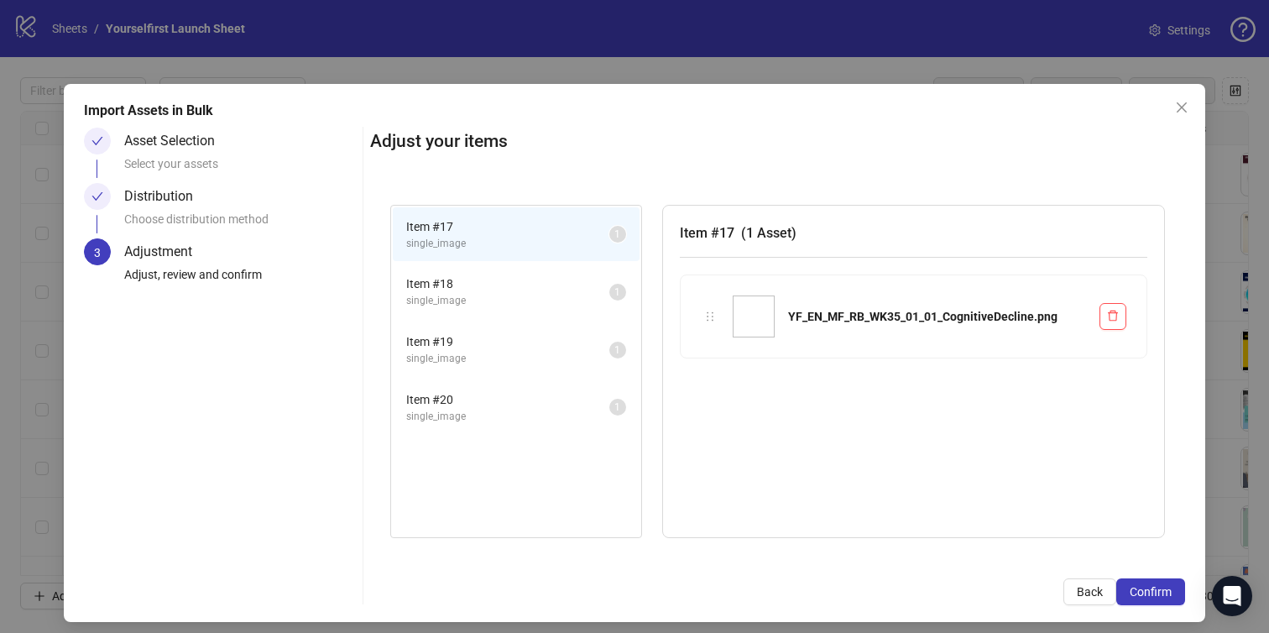
click at [1169, 592] on span "Confirm" at bounding box center [1151, 591] width 42 height 13
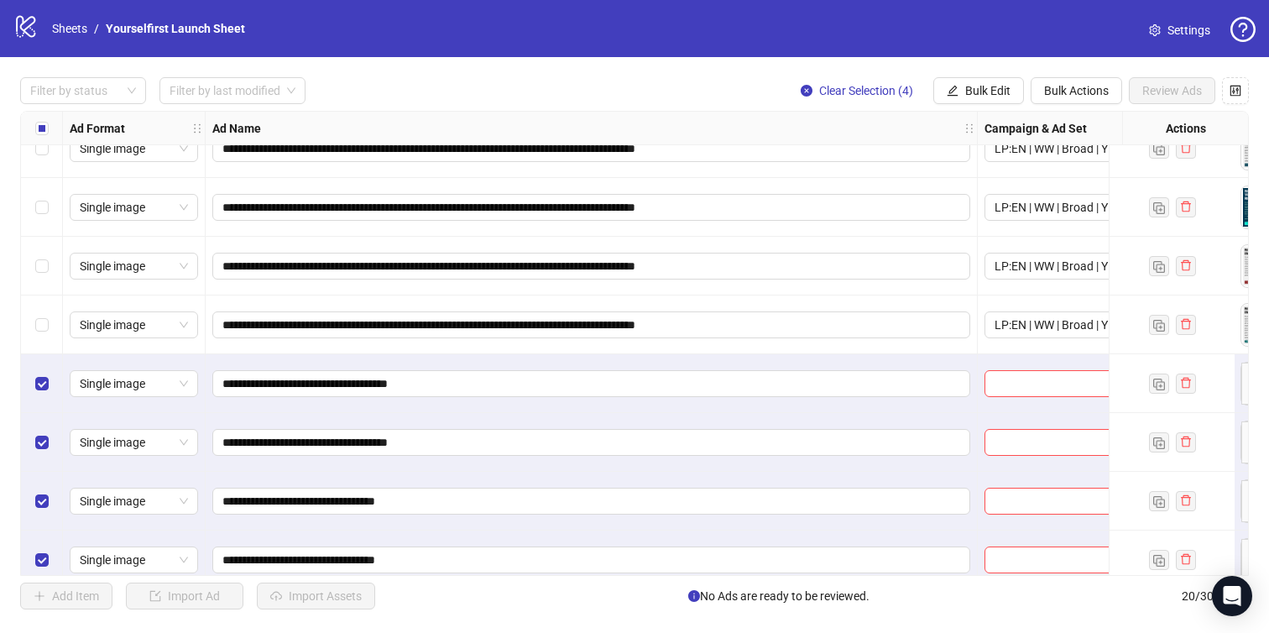
scroll to position [752, 0]
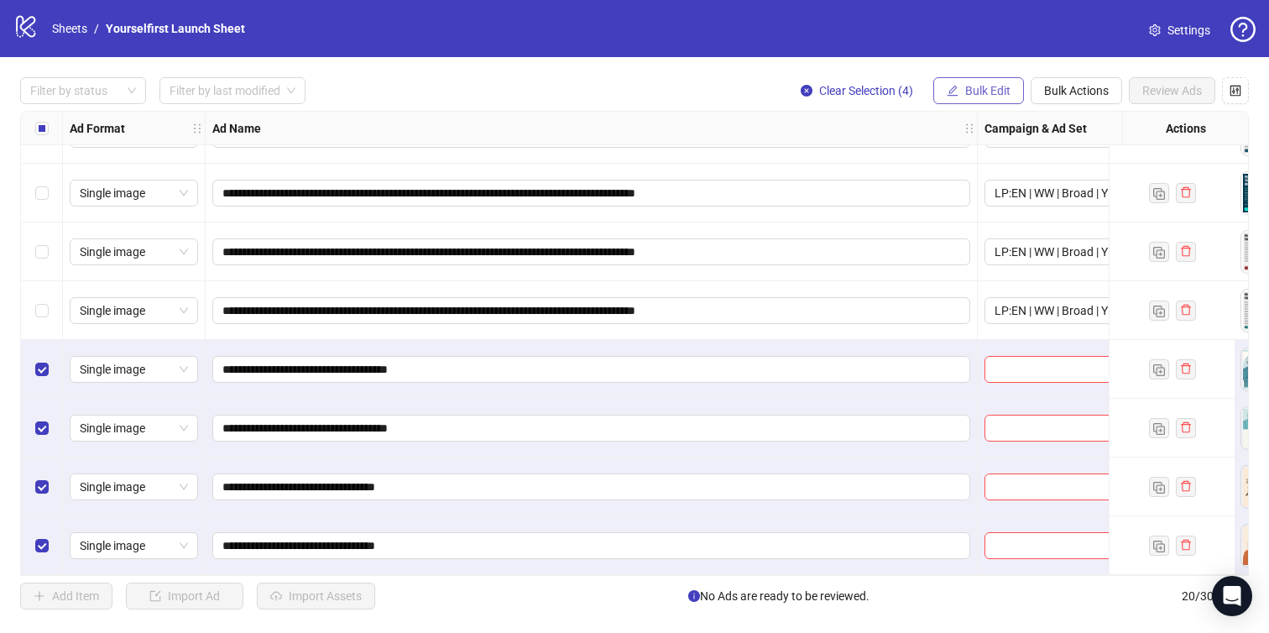
click at [1004, 91] on span "Bulk Edit" at bounding box center [987, 90] width 45 height 13
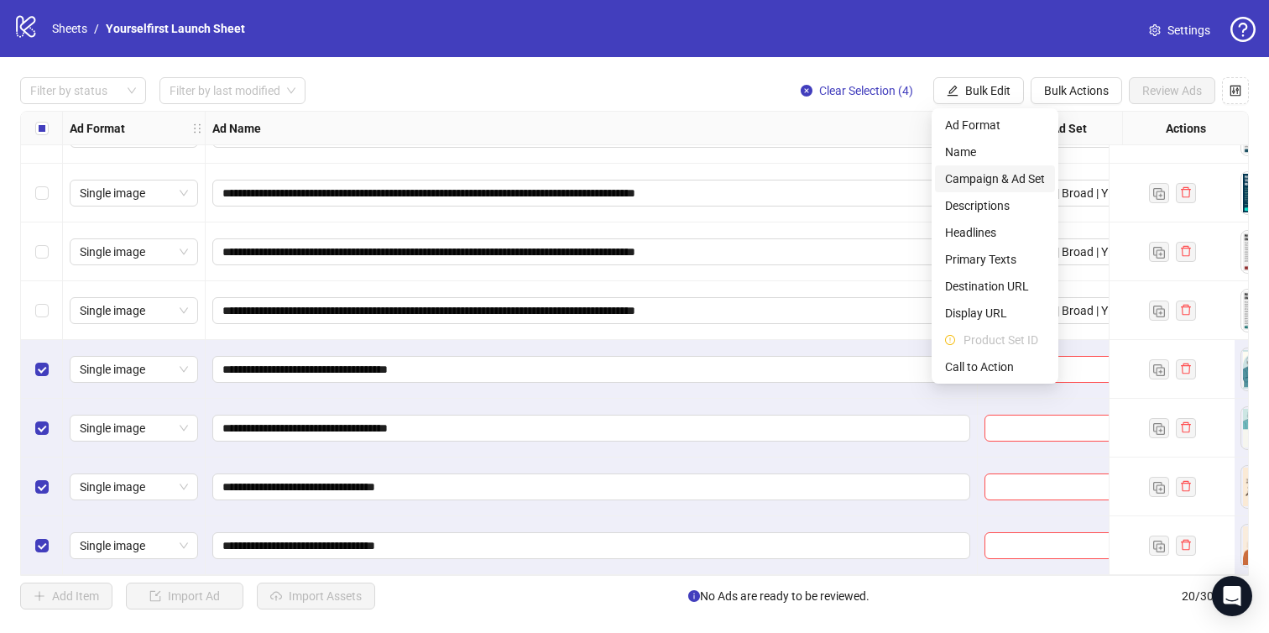
click at [972, 179] on span "Campaign & Ad Set" at bounding box center [995, 179] width 100 height 18
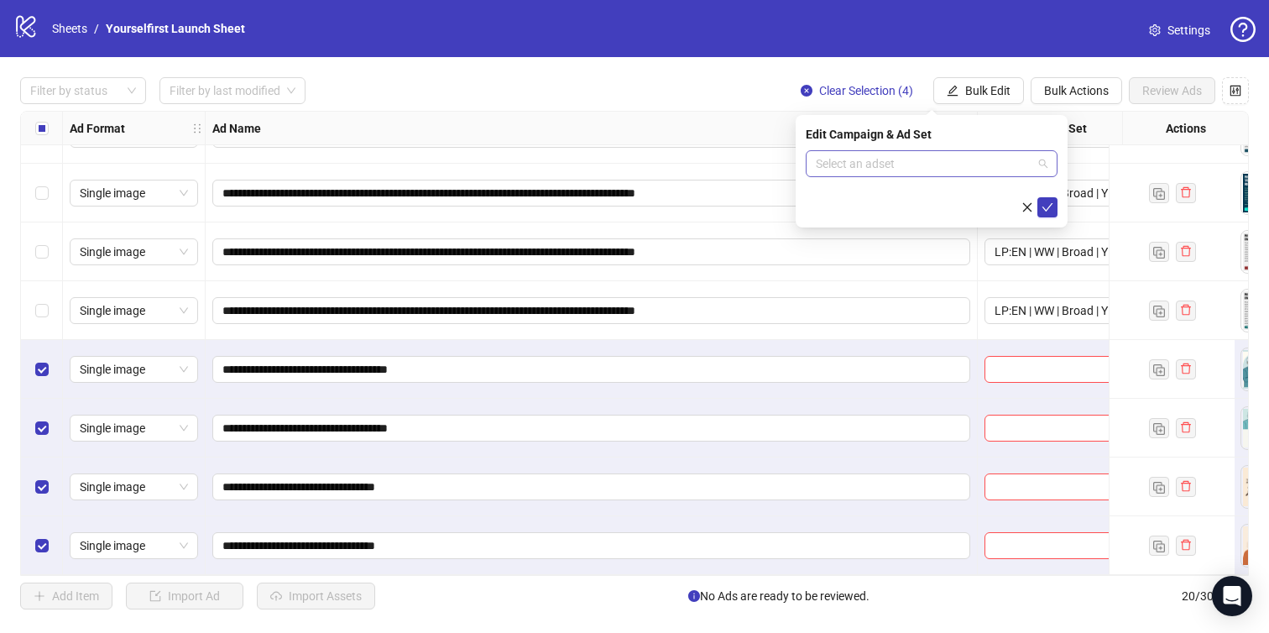
click at [906, 158] on input "search" at bounding box center [924, 163] width 217 height 25
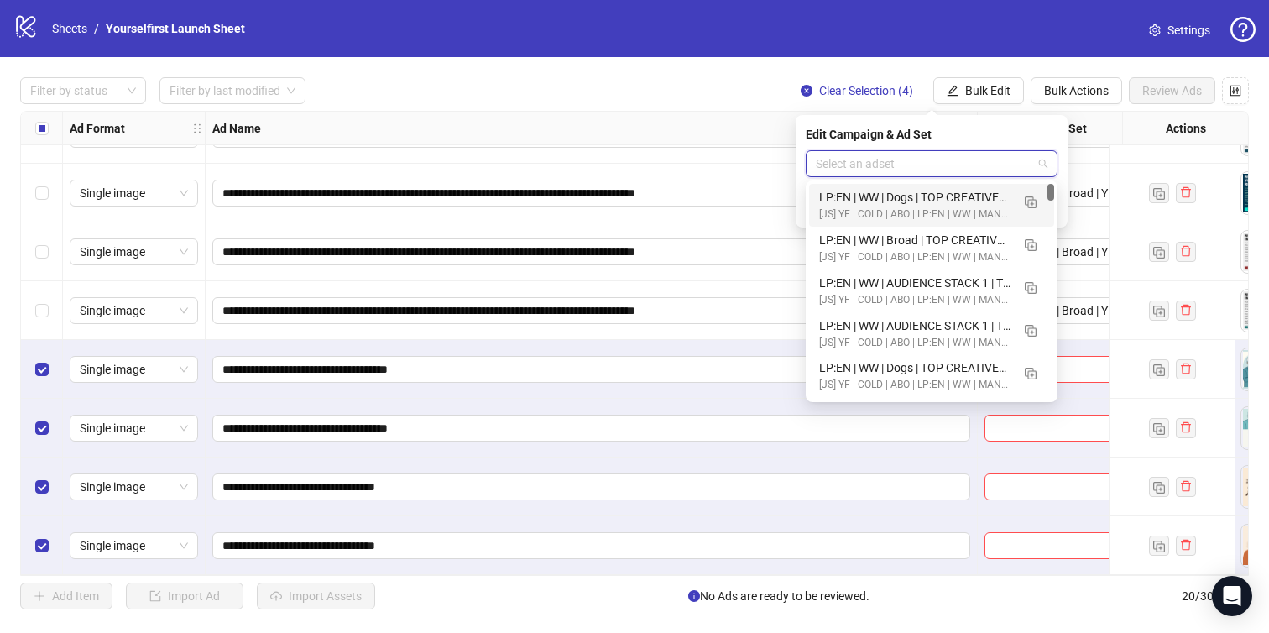
paste input "**********"
type input "**********"
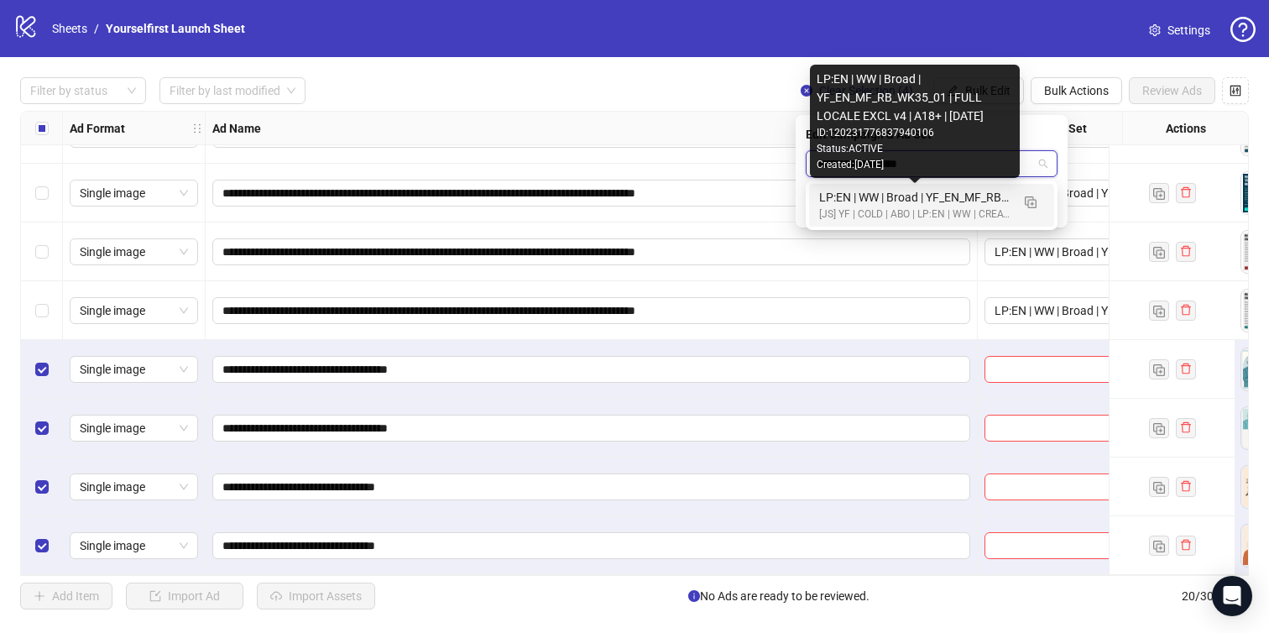
click at [922, 200] on div "LP:EN | WW | Broad | YF_EN_MF_RB_WK35_01 | FULL LOCALE EXCL v4 | A18+ | [DATE]" at bounding box center [914, 197] width 191 height 18
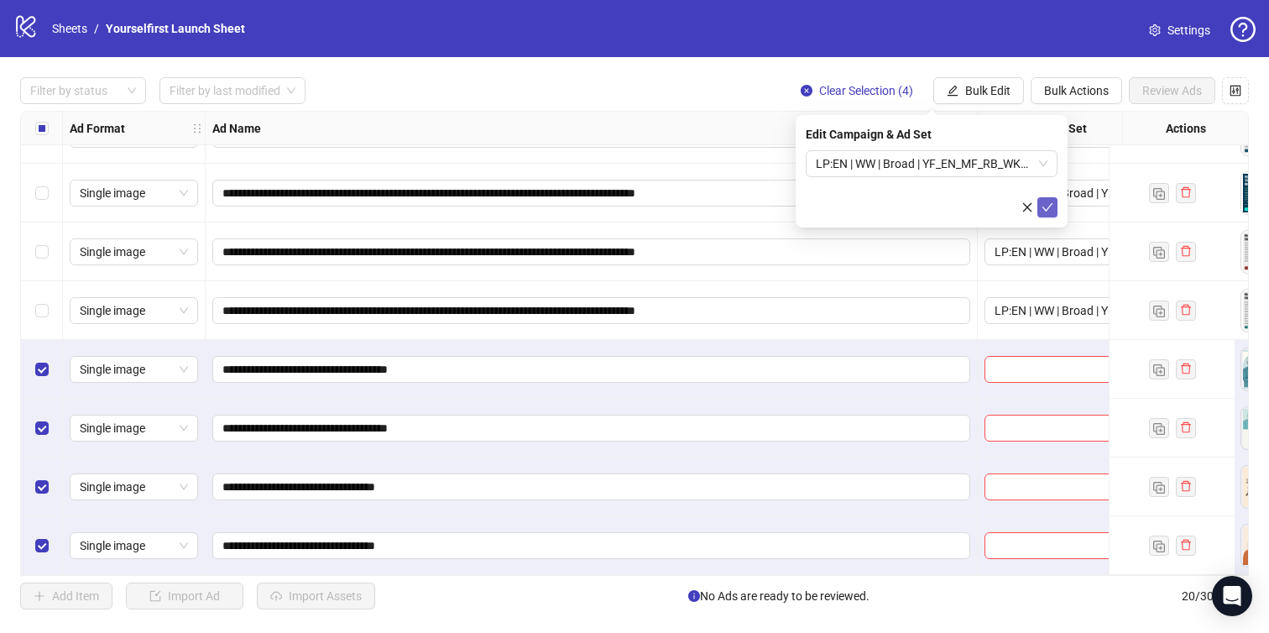
click at [1046, 203] on icon "check" at bounding box center [1047, 207] width 12 height 12
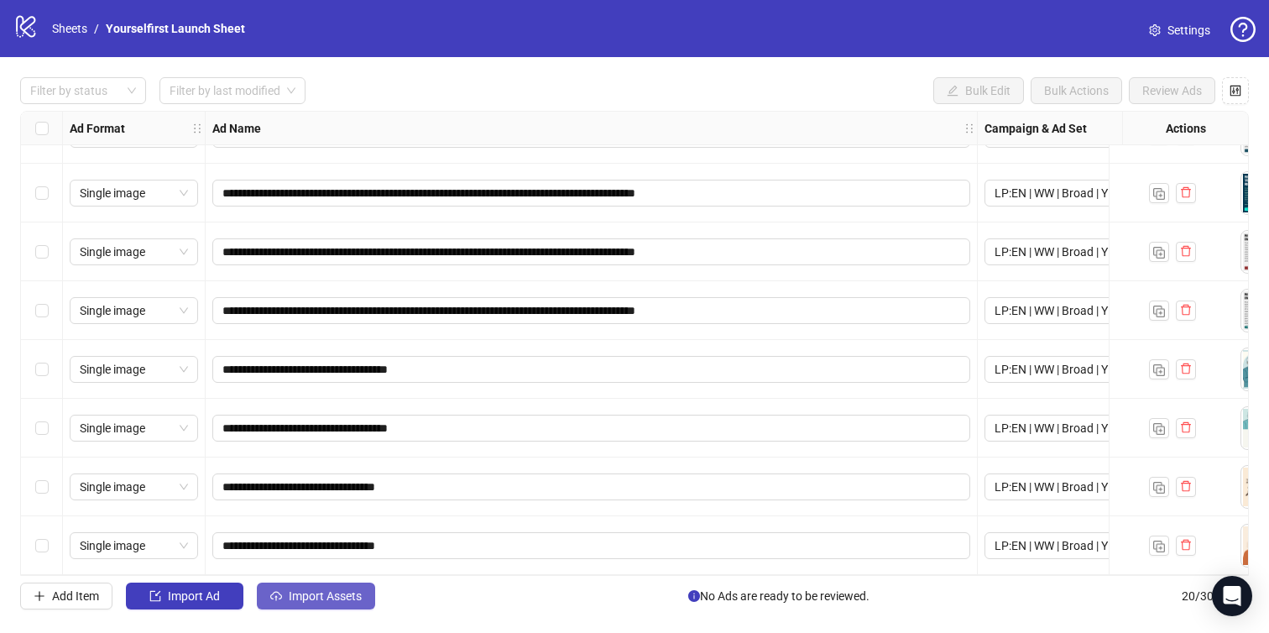
click at [326, 589] on span "Import Assets" at bounding box center [325, 595] width 73 height 13
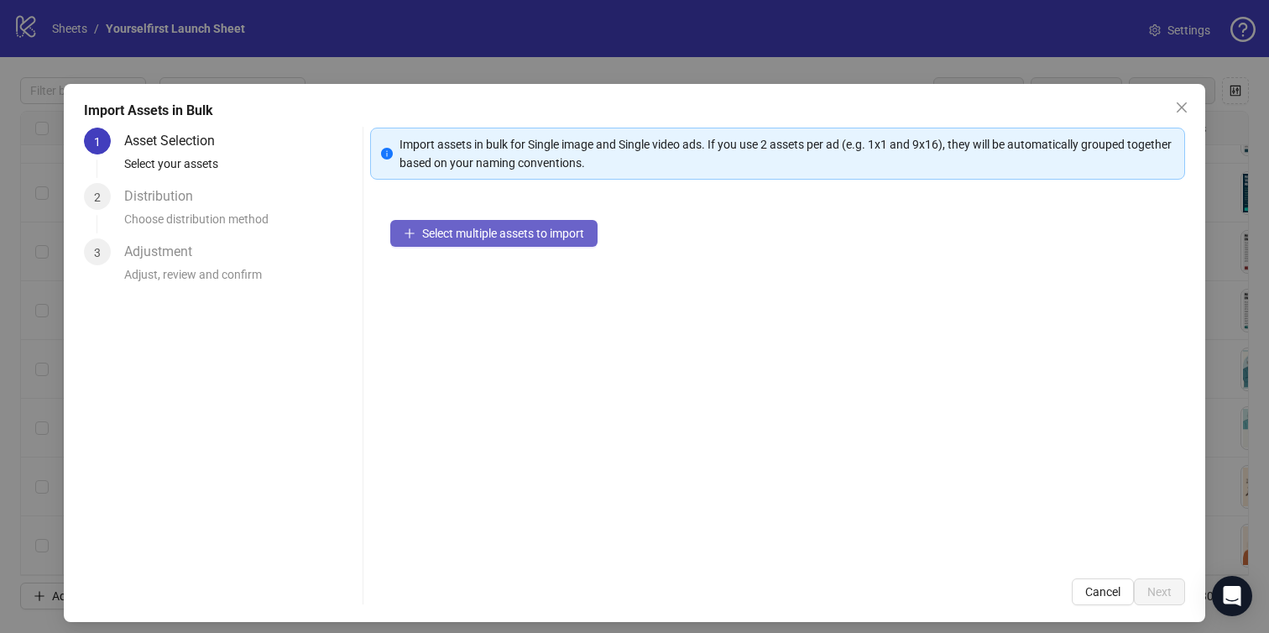
click at [504, 232] on span "Select multiple assets to import" at bounding box center [503, 233] width 162 height 13
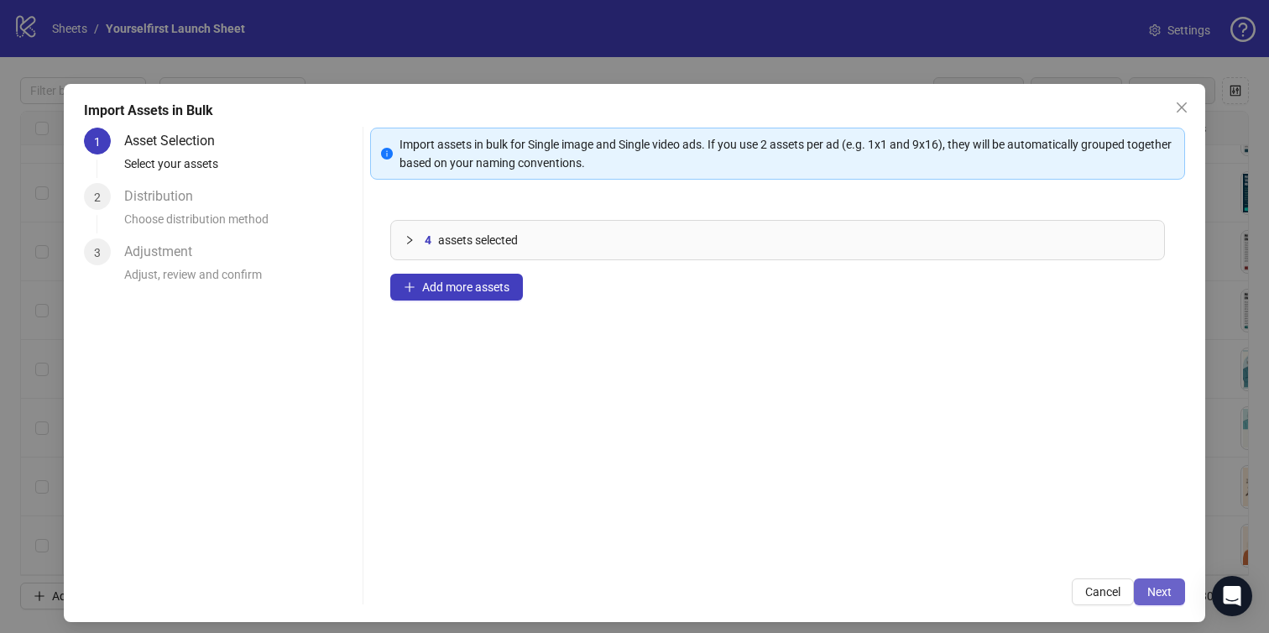
click at [1158, 595] on span "Next" at bounding box center [1159, 591] width 24 height 13
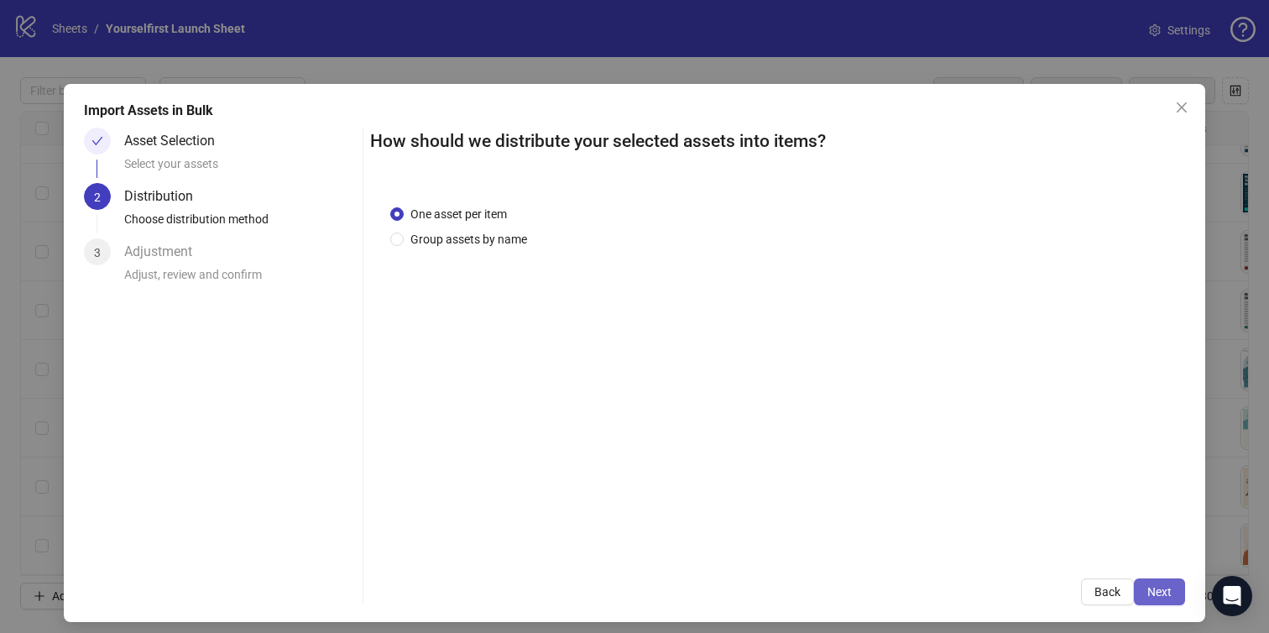
click at [1158, 595] on span "Next" at bounding box center [1159, 591] width 24 height 13
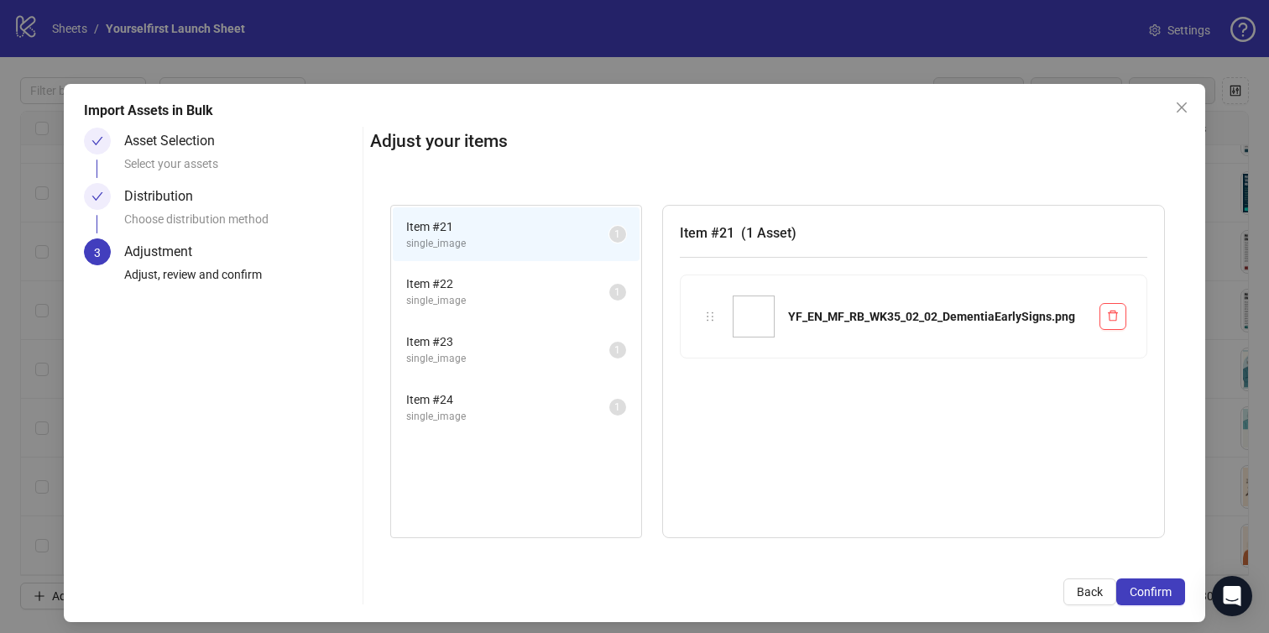
click at [1158, 595] on span "Confirm" at bounding box center [1151, 591] width 42 height 13
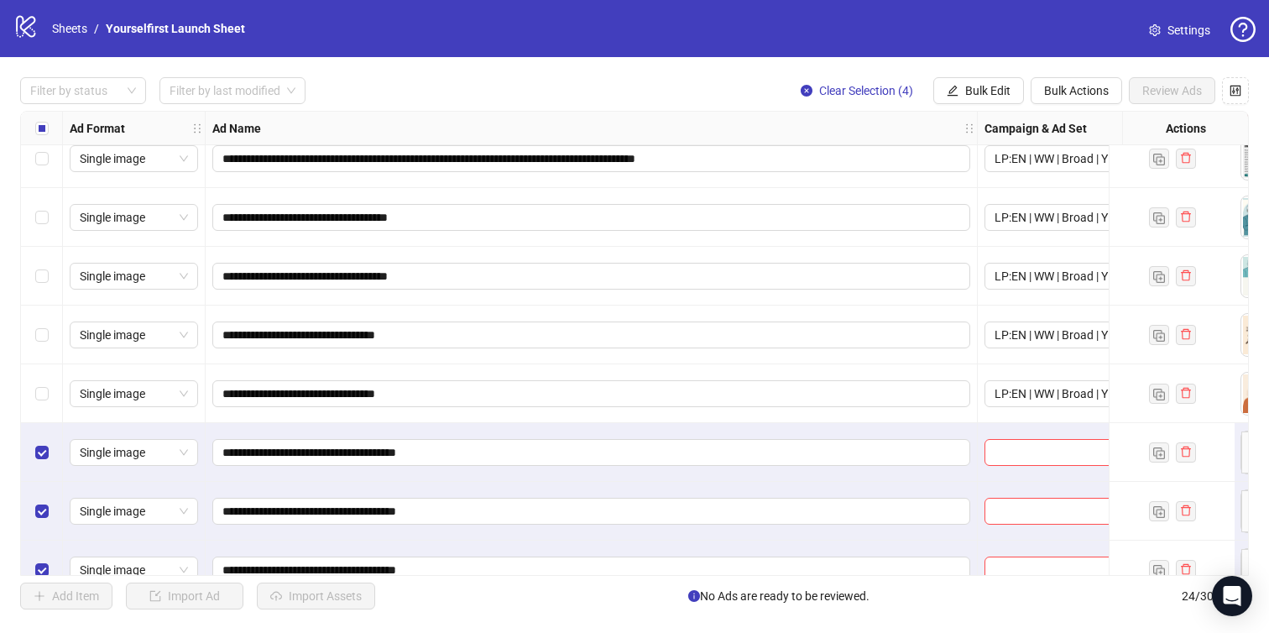
scroll to position [987, 0]
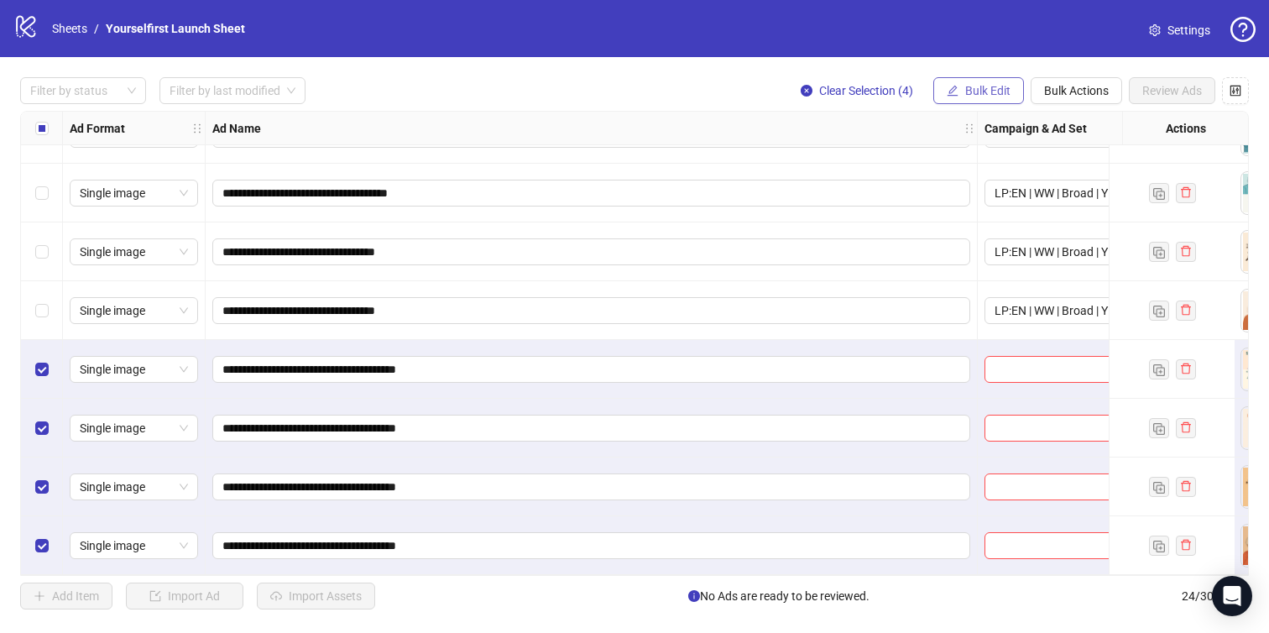
click at [998, 82] on button "Bulk Edit" at bounding box center [978, 90] width 91 height 27
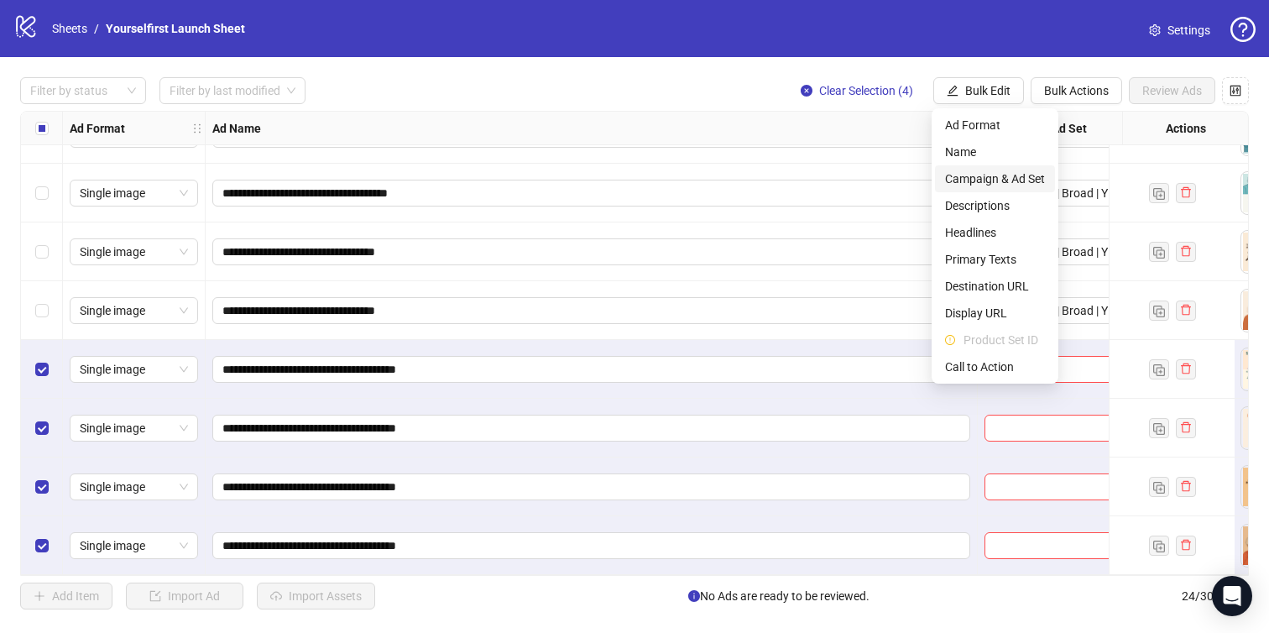
click at [969, 191] on ul "Ad Format Name Campaign & Ad Set Descriptions Headlines Primary Texts Destinati…" at bounding box center [995, 245] width 127 height 275
click at [969, 183] on span "Campaign & Ad Set" at bounding box center [995, 179] width 100 height 18
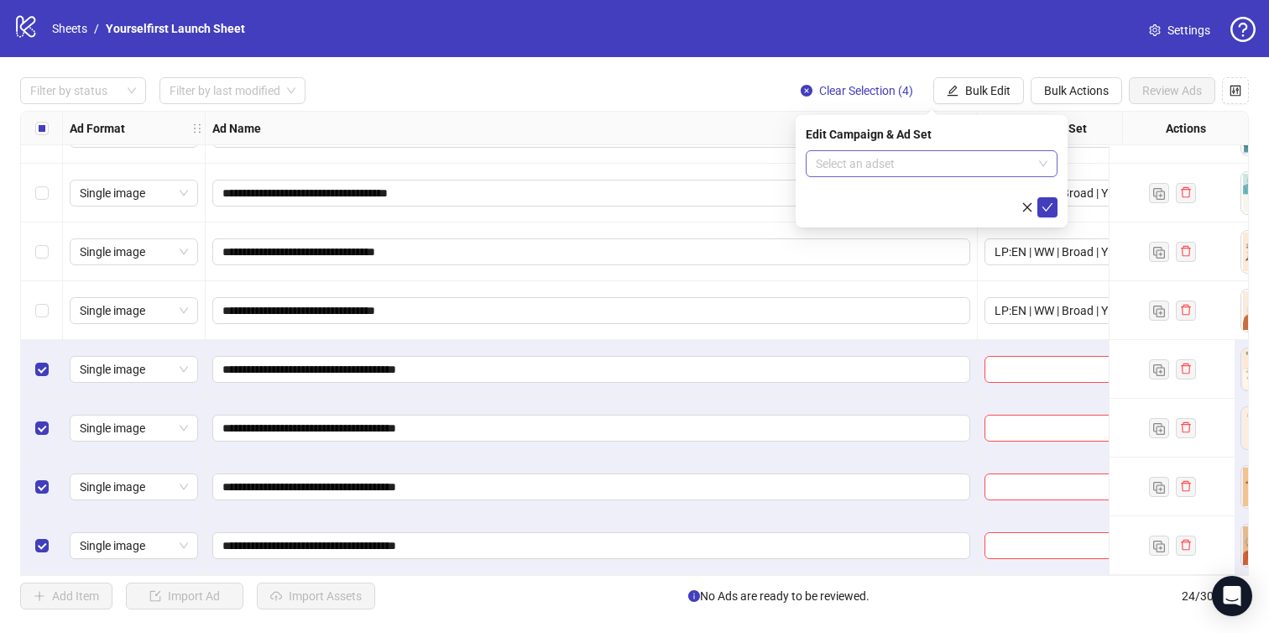
click at [896, 160] on input "search" at bounding box center [924, 163] width 217 height 25
paste input "**********"
type input "**********"
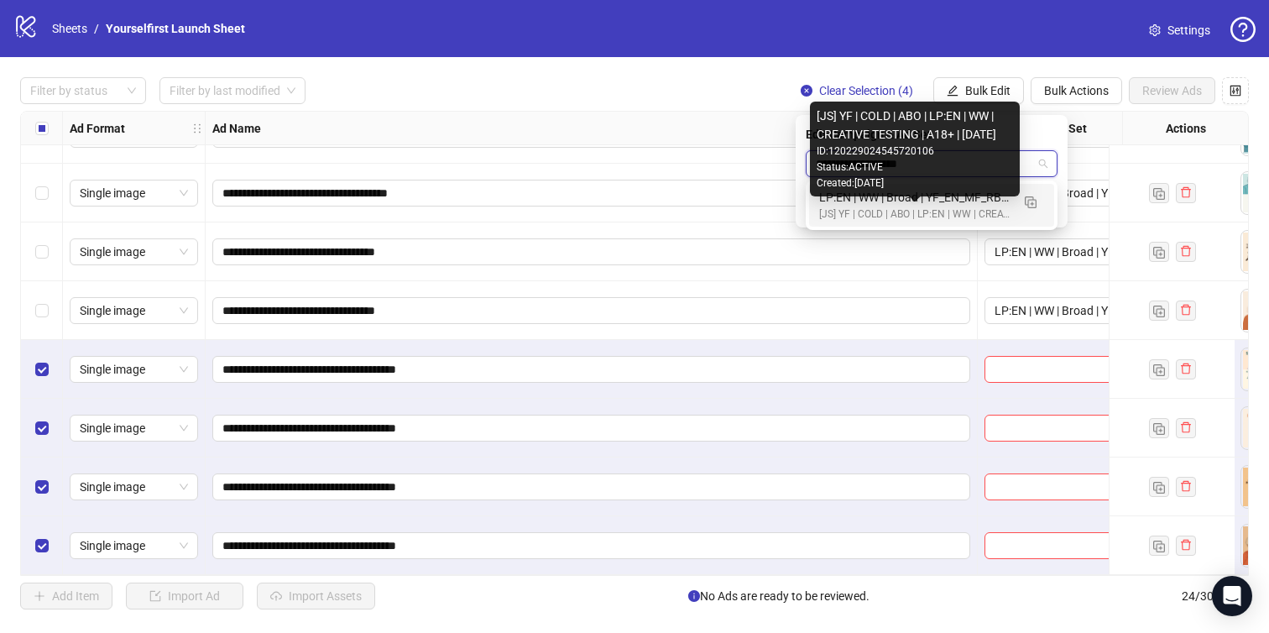
click at [901, 210] on div "[JS] YF | COLD | ABO | LP:EN | WW | CREATIVE TESTING | A18+ | [DATE]" at bounding box center [914, 214] width 191 height 16
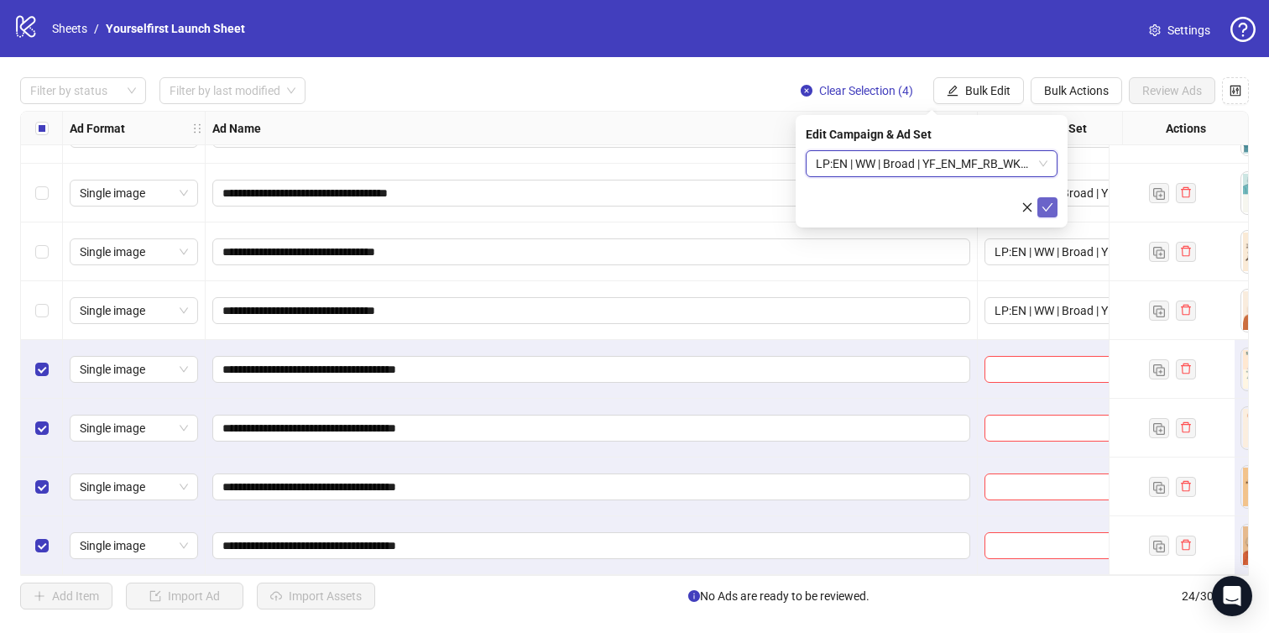
click at [1045, 205] on icon "check" at bounding box center [1047, 207] width 12 height 12
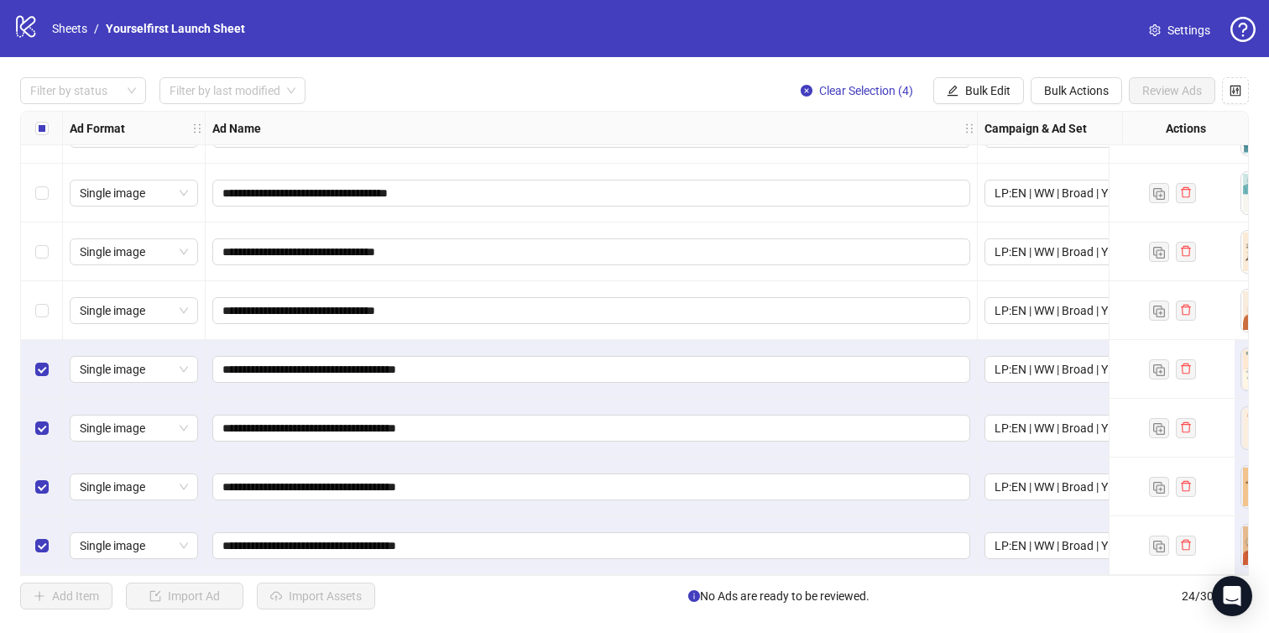
click at [47, 120] on label "Select all rows" at bounding box center [41, 128] width 13 height 18
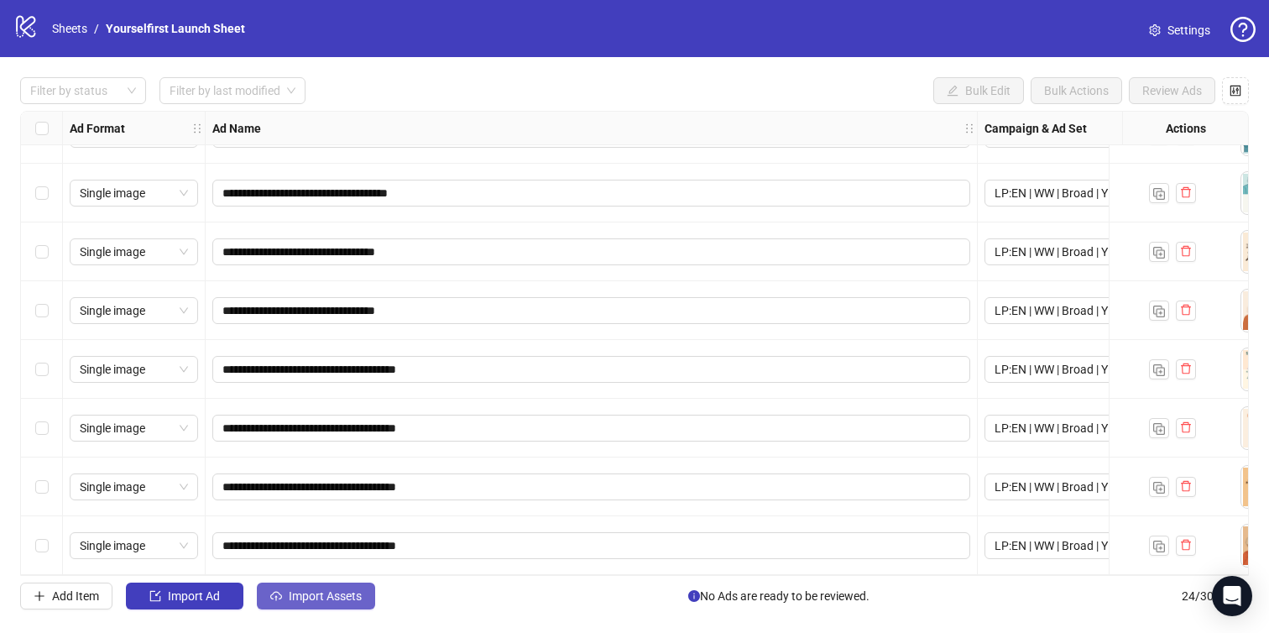
click at [326, 591] on span "Import Assets" at bounding box center [325, 595] width 73 height 13
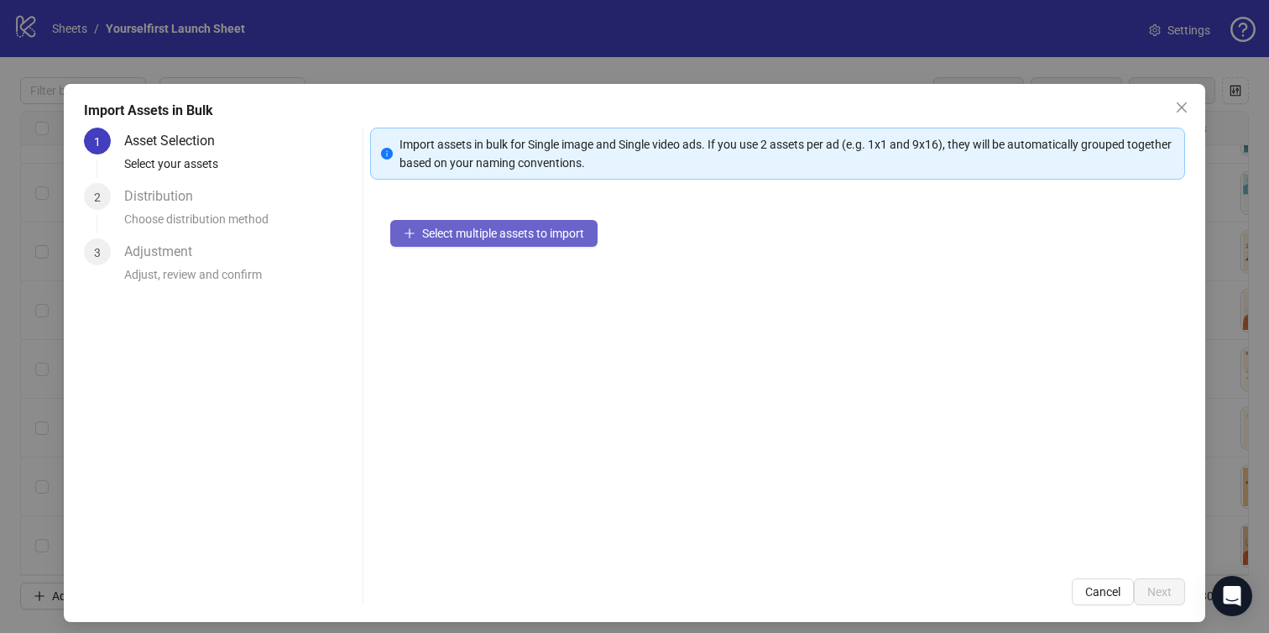
click at [566, 222] on button "Select multiple assets to import" at bounding box center [493, 233] width 207 height 27
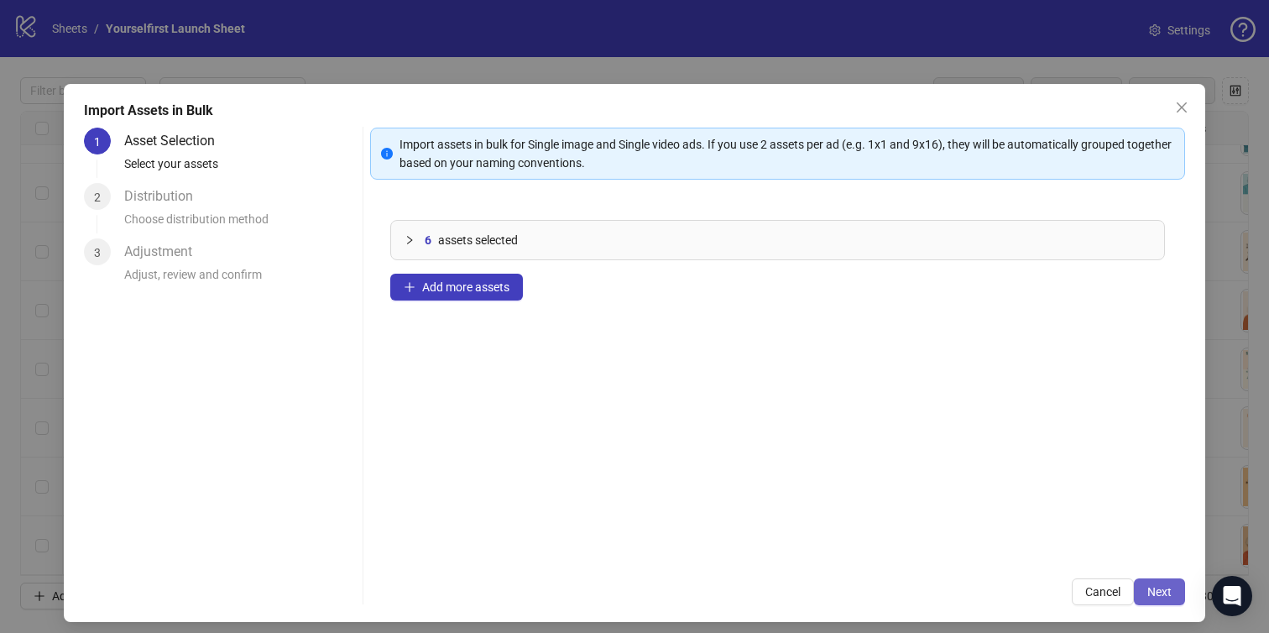
click at [1148, 582] on button "Next" at bounding box center [1159, 591] width 51 height 27
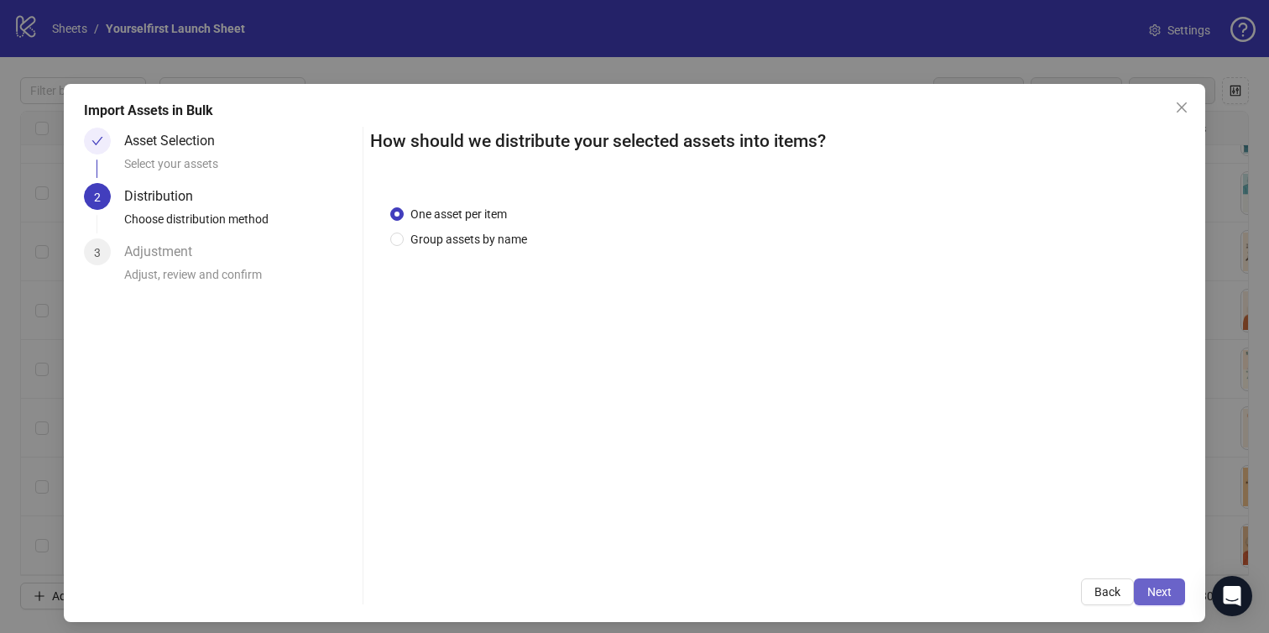
click at [1156, 587] on span "Next" at bounding box center [1159, 591] width 24 height 13
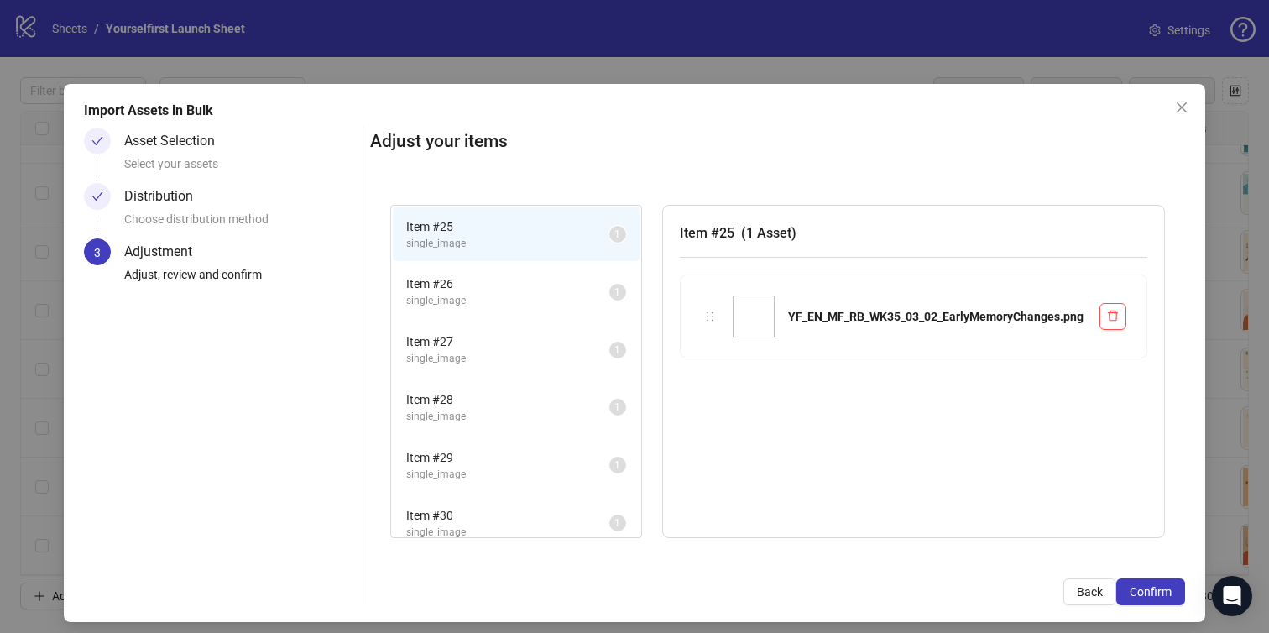
click at [1156, 587] on span "Confirm" at bounding box center [1151, 591] width 42 height 13
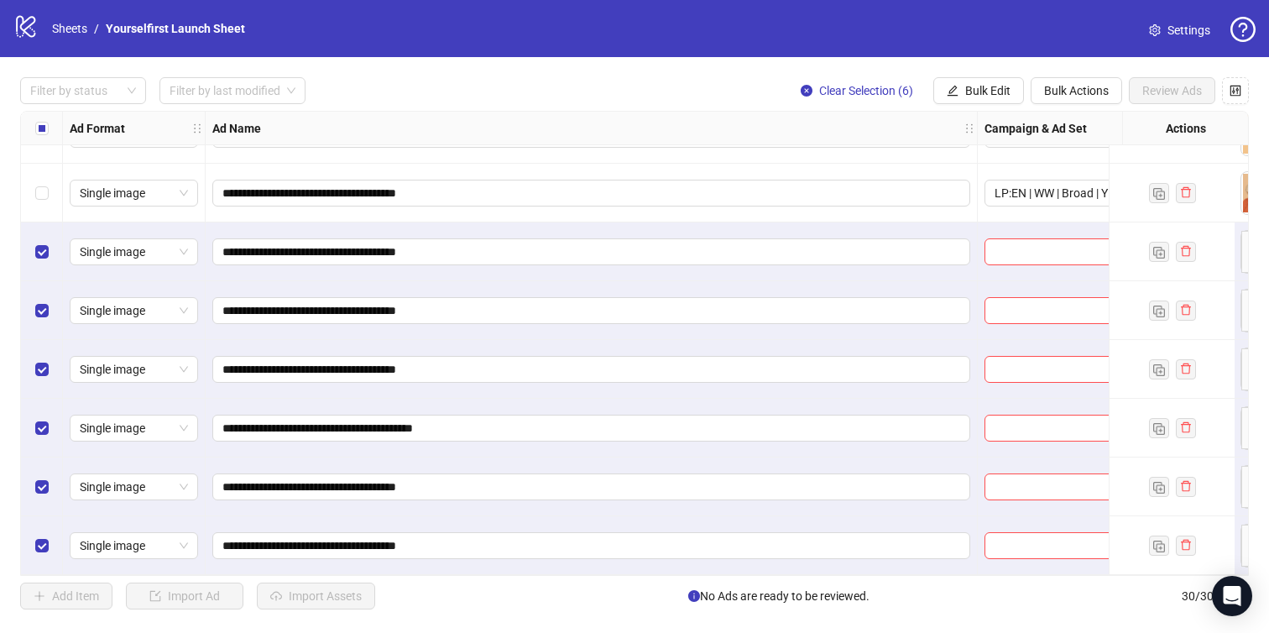
scroll to position [1339, 0]
click at [992, 90] on span "Bulk Edit" at bounding box center [987, 90] width 45 height 13
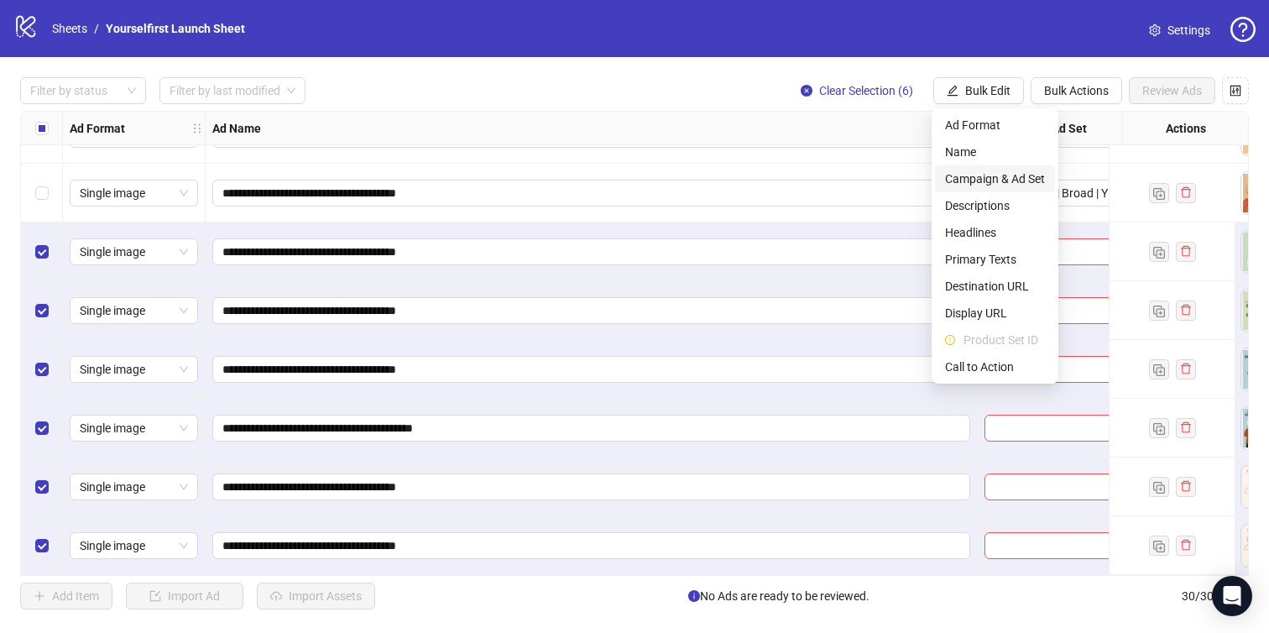
click at [987, 176] on span "Campaign & Ad Set" at bounding box center [995, 179] width 100 height 18
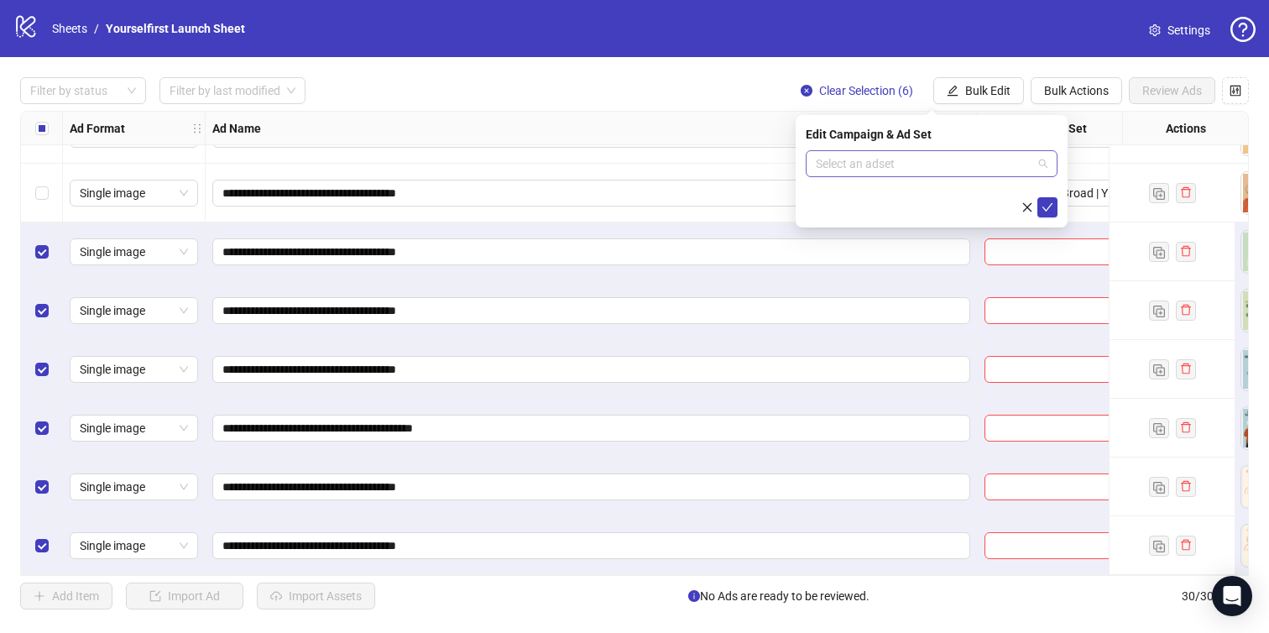
click at [890, 172] on input "search" at bounding box center [924, 163] width 217 height 25
paste input "**********"
type input "**********"
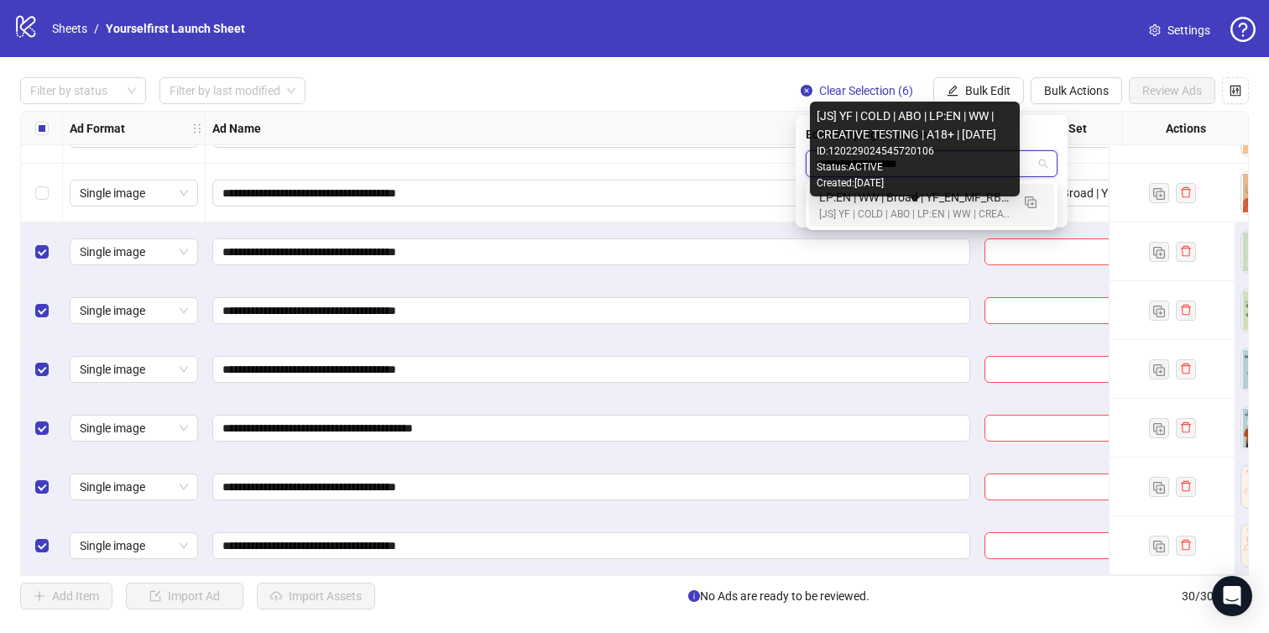
click at [903, 211] on div "[JS] YF | COLD | ABO | LP:EN | WW | CREATIVE TESTING | A18+ | [DATE]" at bounding box center [914, 214] width 191 height 16
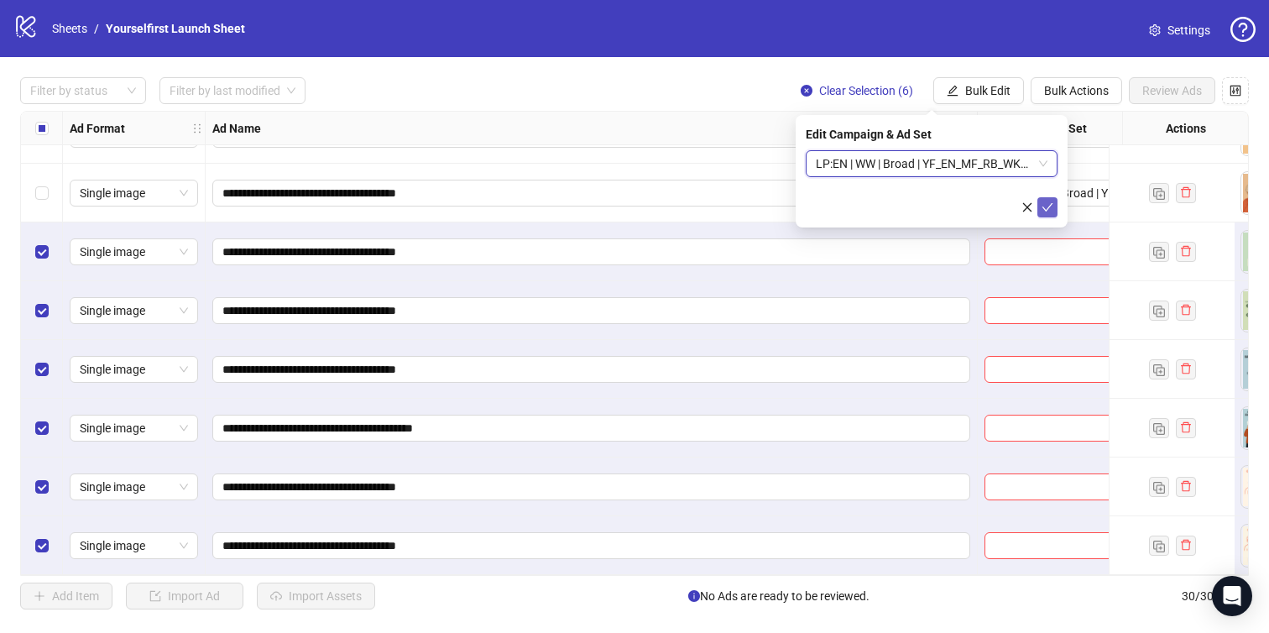
click at [1049, 208] on icon "check" at bounding box center [1047, 207] width 12 height 12
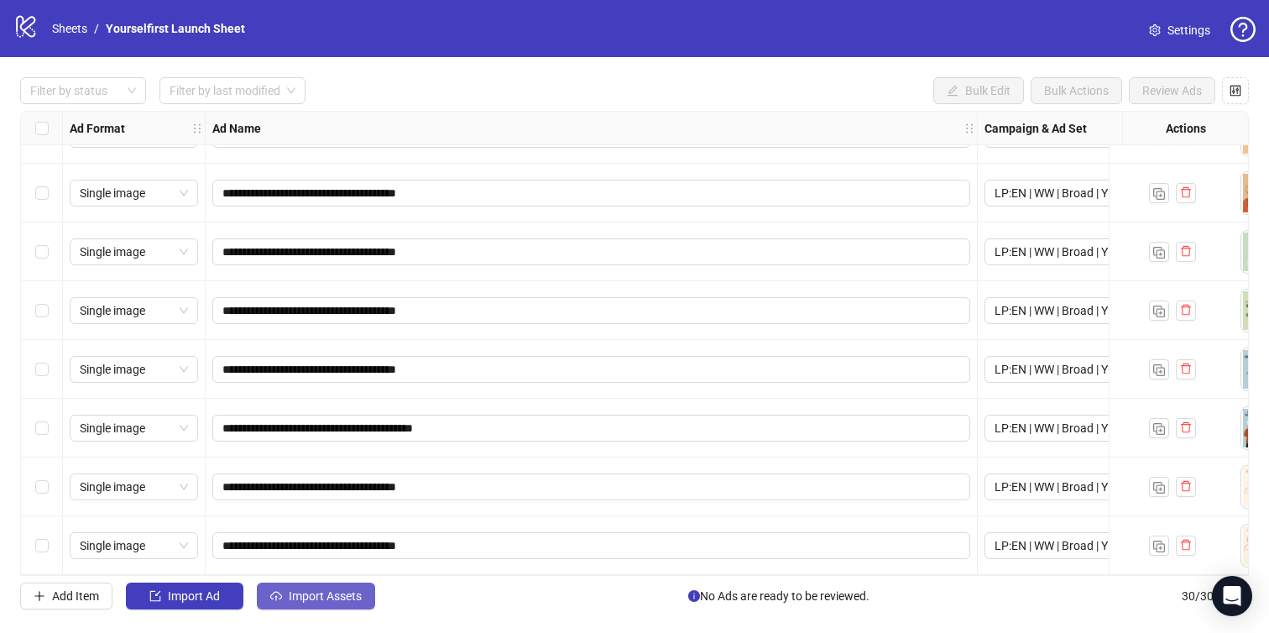
click at [331, 592] on span "Import Assets" at bounding box center [325, 595] width 73 height 13
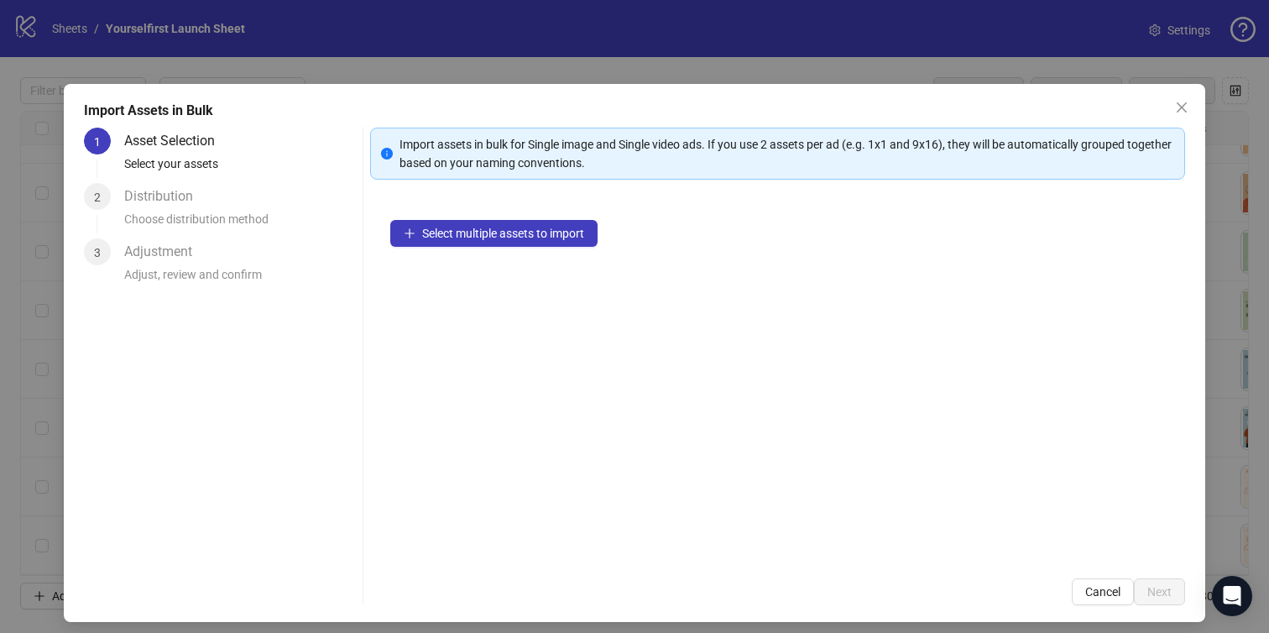
click at [496, 218] on div "Select multiple assets to import" at bounding box center [778, 379] width 816 height 358
click at [489, 228] on span "Select multiple assets to import" at bounding box center [503, 233] width 162 height 13
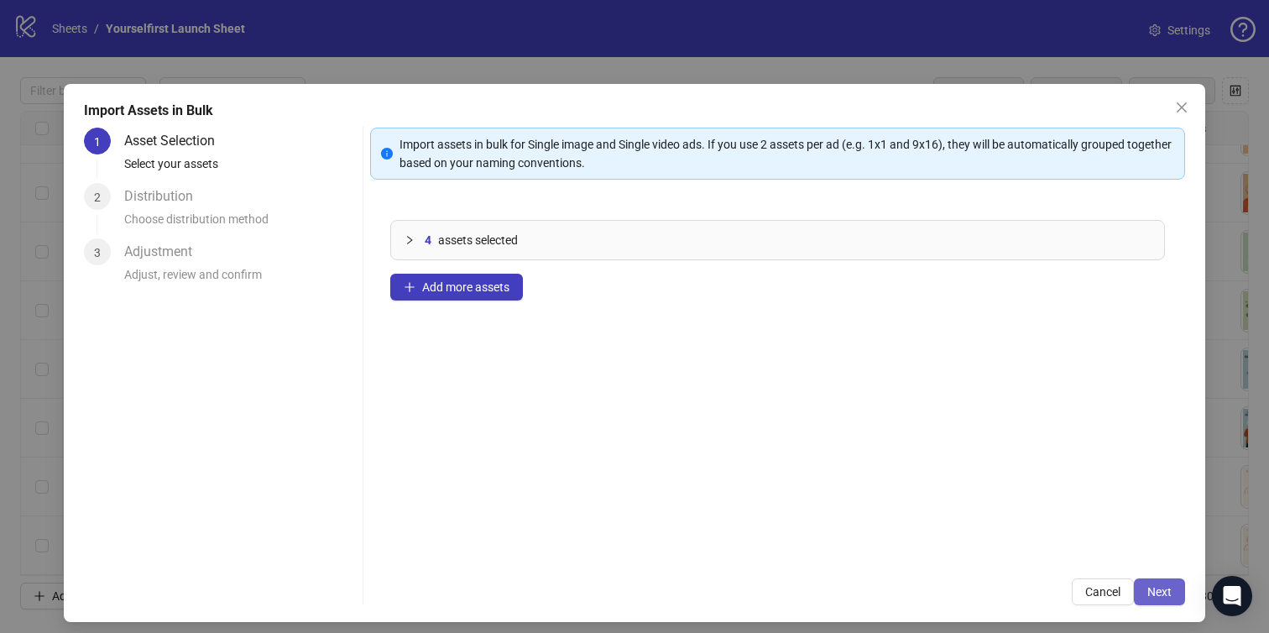
click at [1161, 595] on span "Next" at bounding box center [1159, 591] width 24 height 13
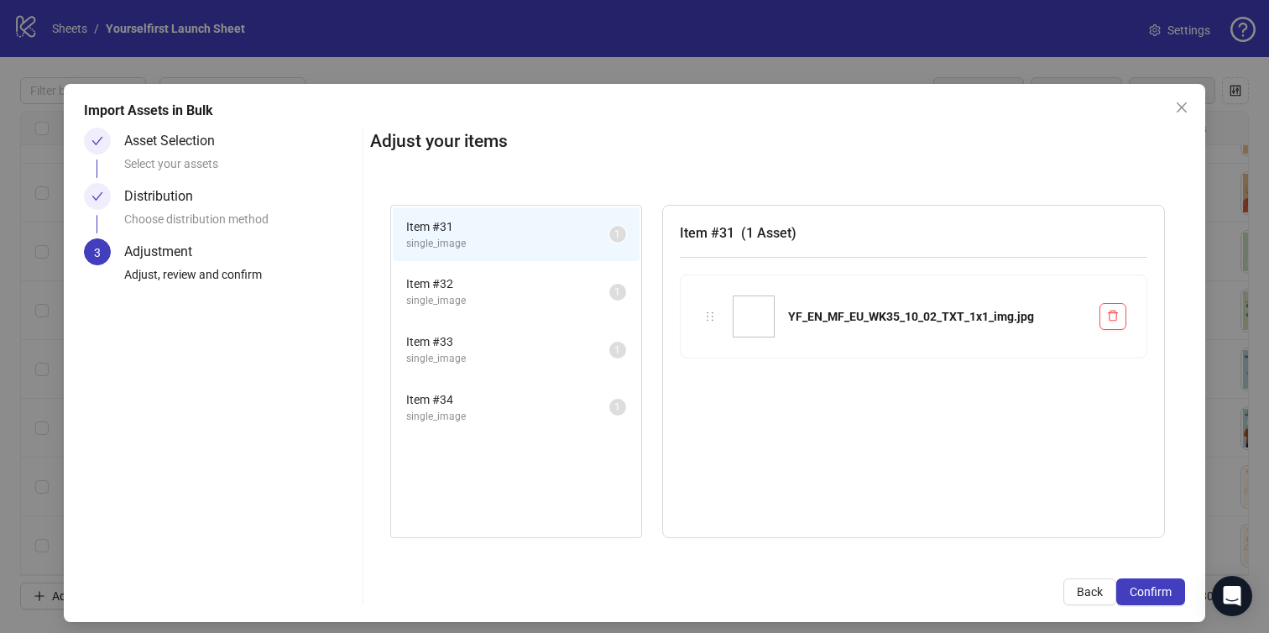
click at [1161, 593] on span "Confirm" at bounding box center [1151, 591] width 42 height 13
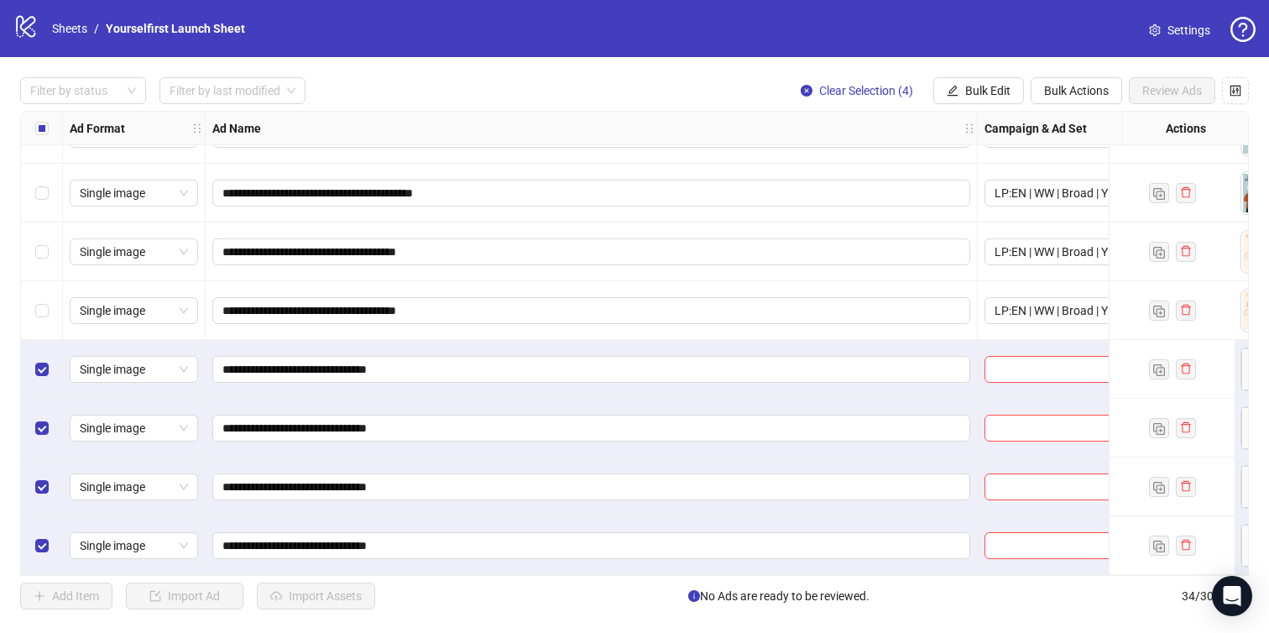
scroll to position [1574, 0]
click at [981, 76] on div "**********" at bounding box center [634, 343] width 1269 height 572
click at [979, 82] on button "Bulk Edit" at bounding box center [978, 90] width 91 height 27
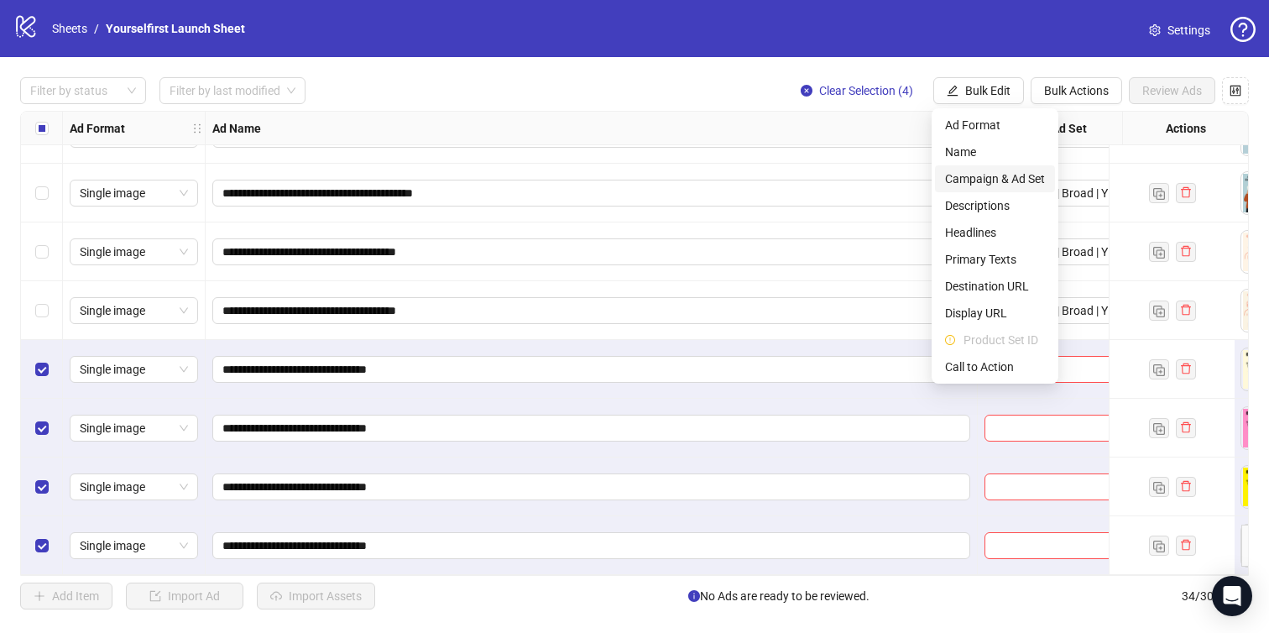
click at [981, 177] on span "Campaign & Ad Set" at bounding box center [995, 179] width 100 height 18
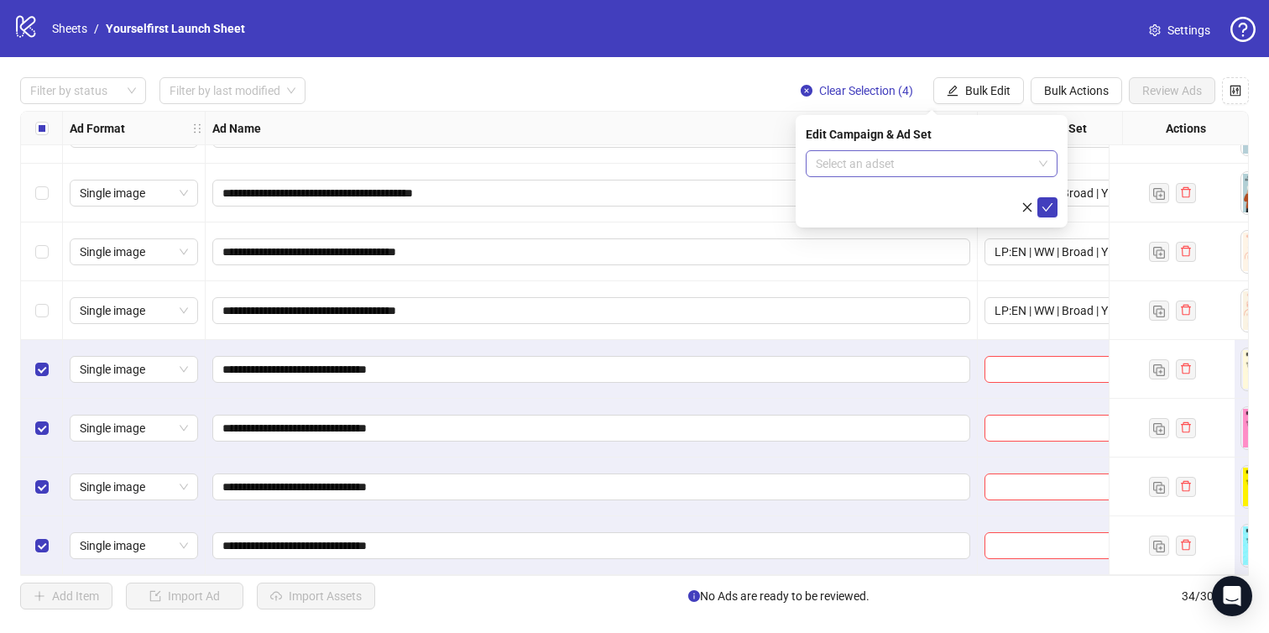
click at [869, 152] on input "search" at bounding box center [924, 163] width 217 height 25
paste input "**********"
type input "**********"
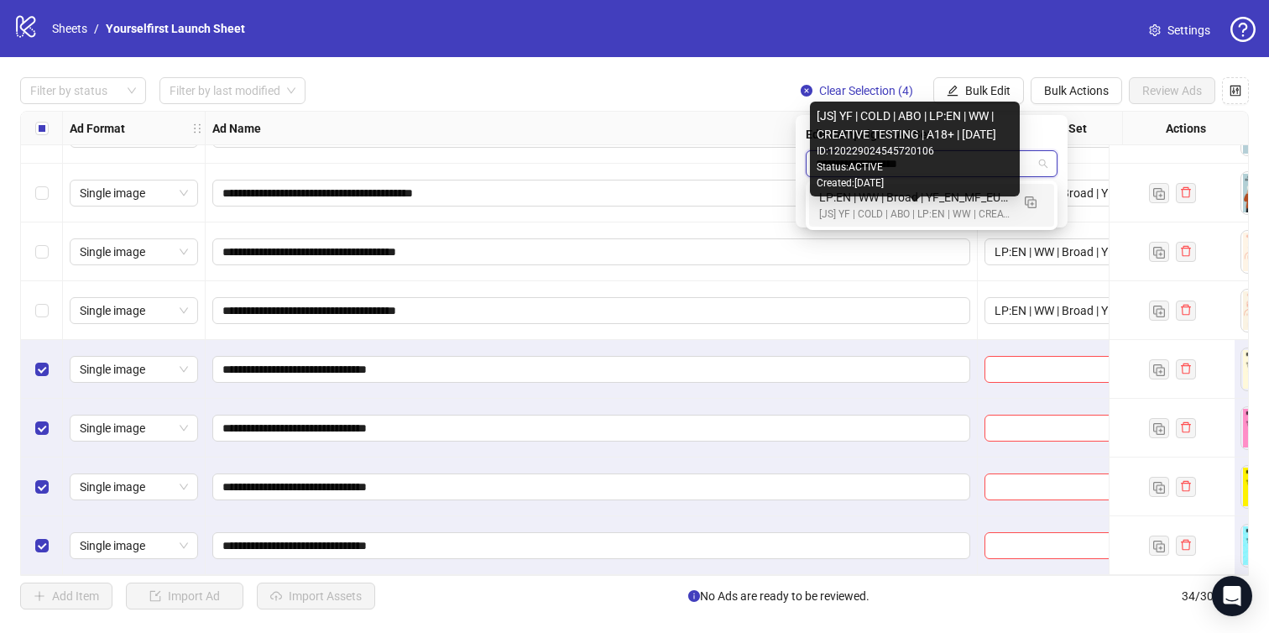
click at [881, 206] on div "[JS] YF | COLD | ABO | LP:EN | WW | CREATIVE TESTING | A18+ | [DATE]" at bounding box center [914, 214] width 191 height 16
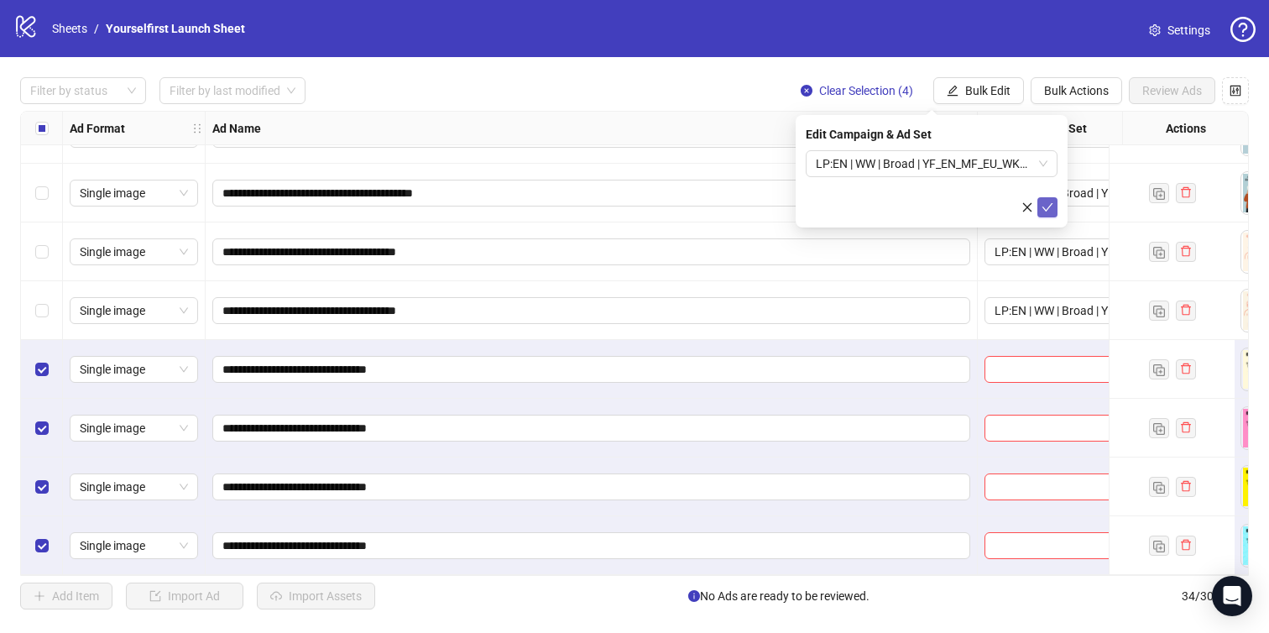
click at [1048, 205] on icon "check" at bounding box center [1047, 207] width 12 height 12
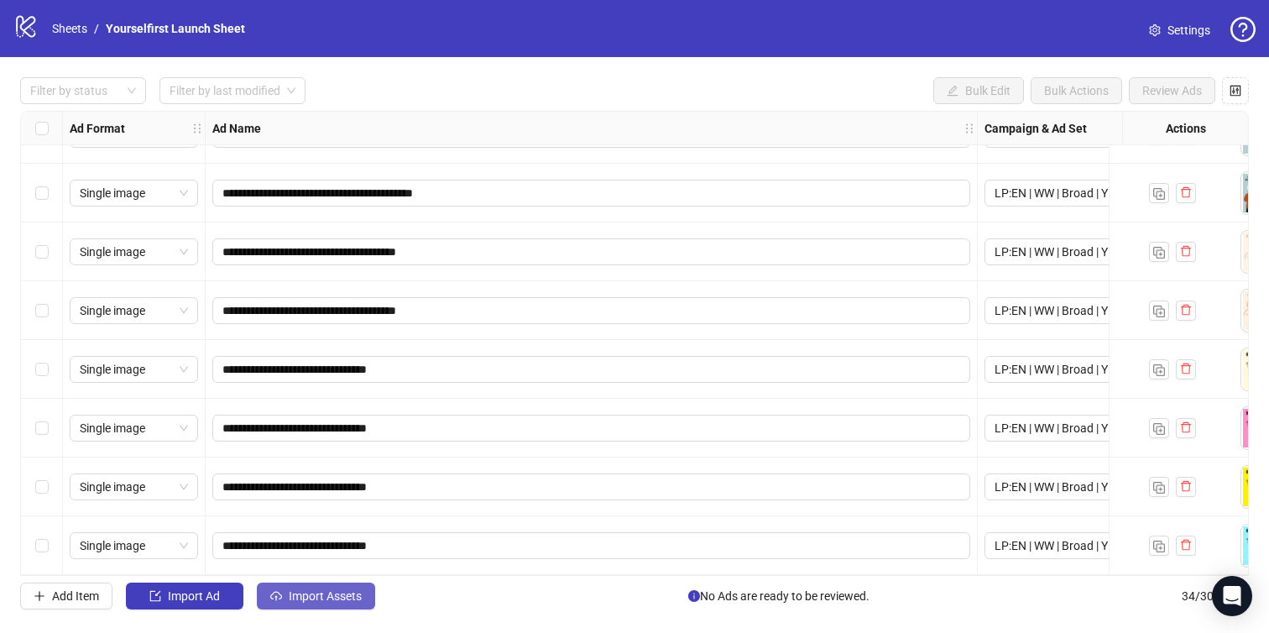
click at [322, 594] on span "Import Assets" at bounding box center [325, 595] width 73 height 13
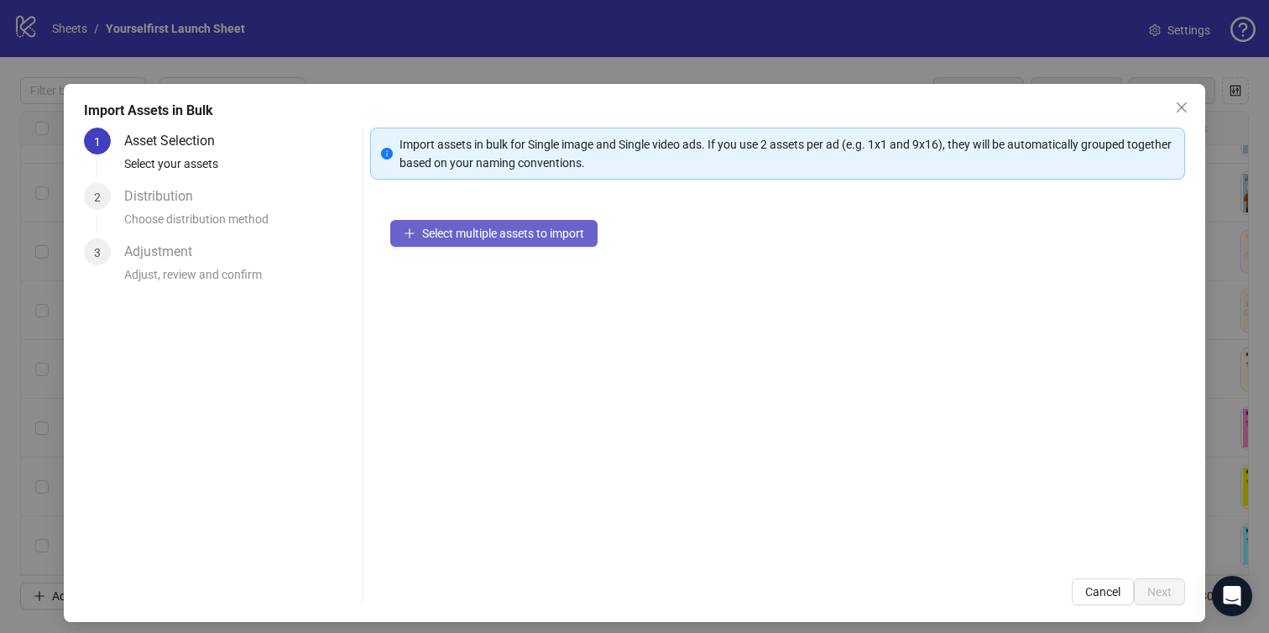
click at [459, 231] on span "Select multiple assets to import" at bounding box center [503, 233] width 162 height 13
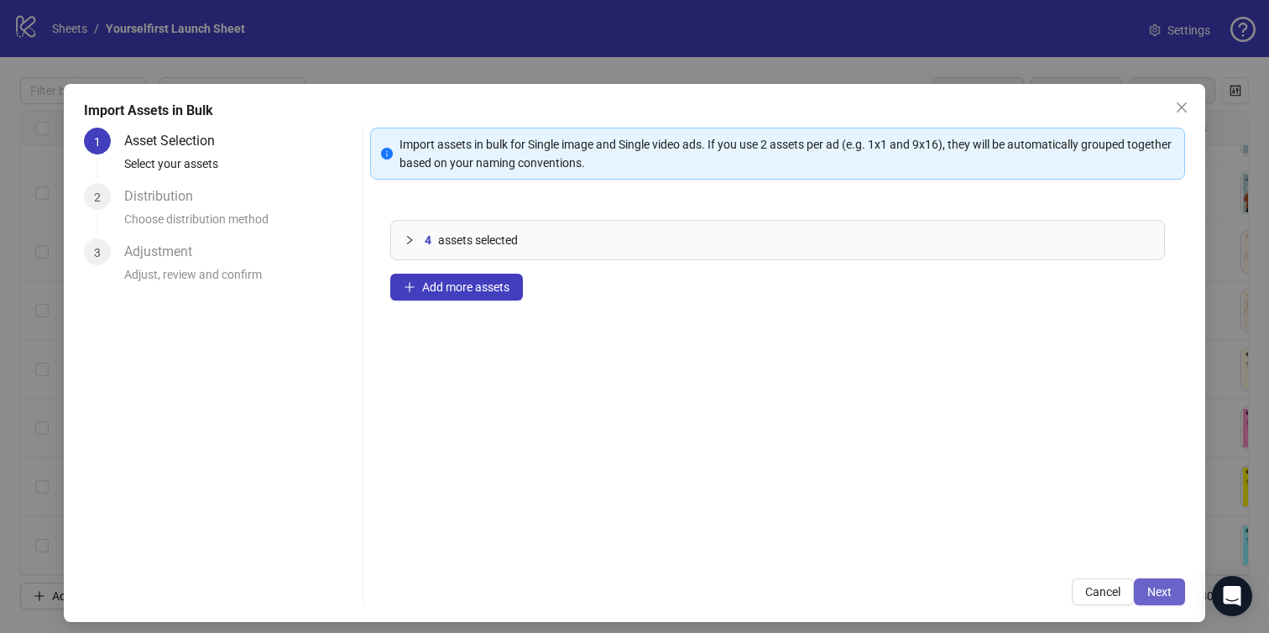
click at [1152, 587] on span "Next" at bounding box center [1159, 591] width 24 height 13
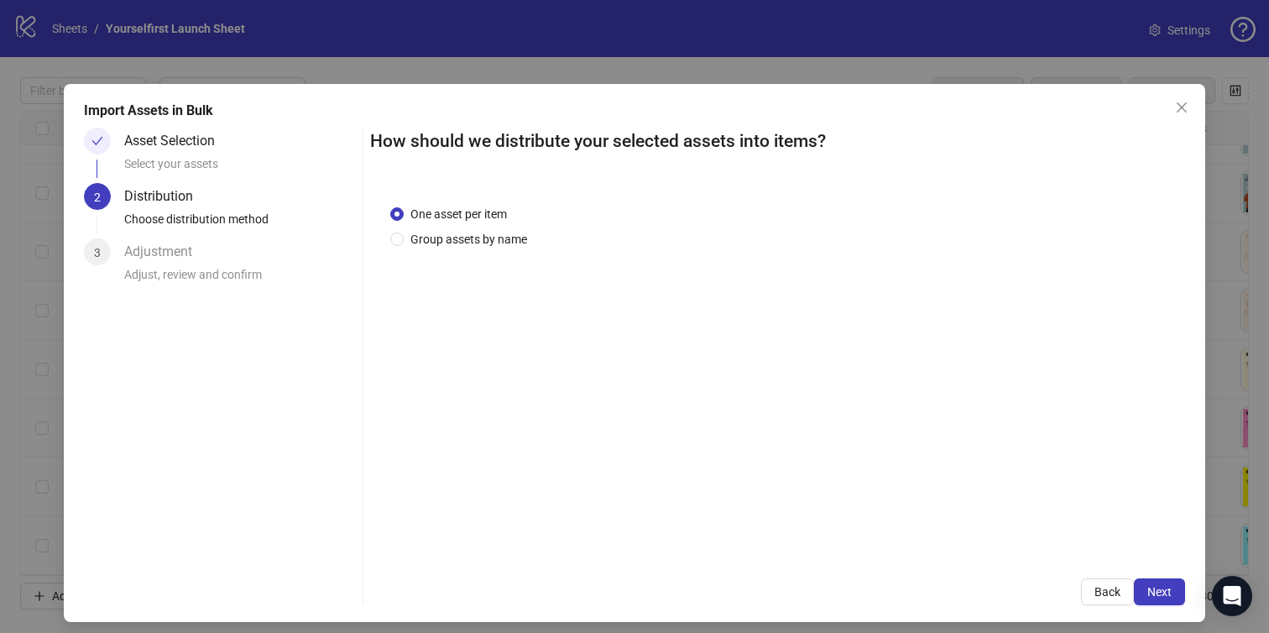
click at [1152, 587] on span "Next" at bounding box center [1159, 591] width 24 height 13
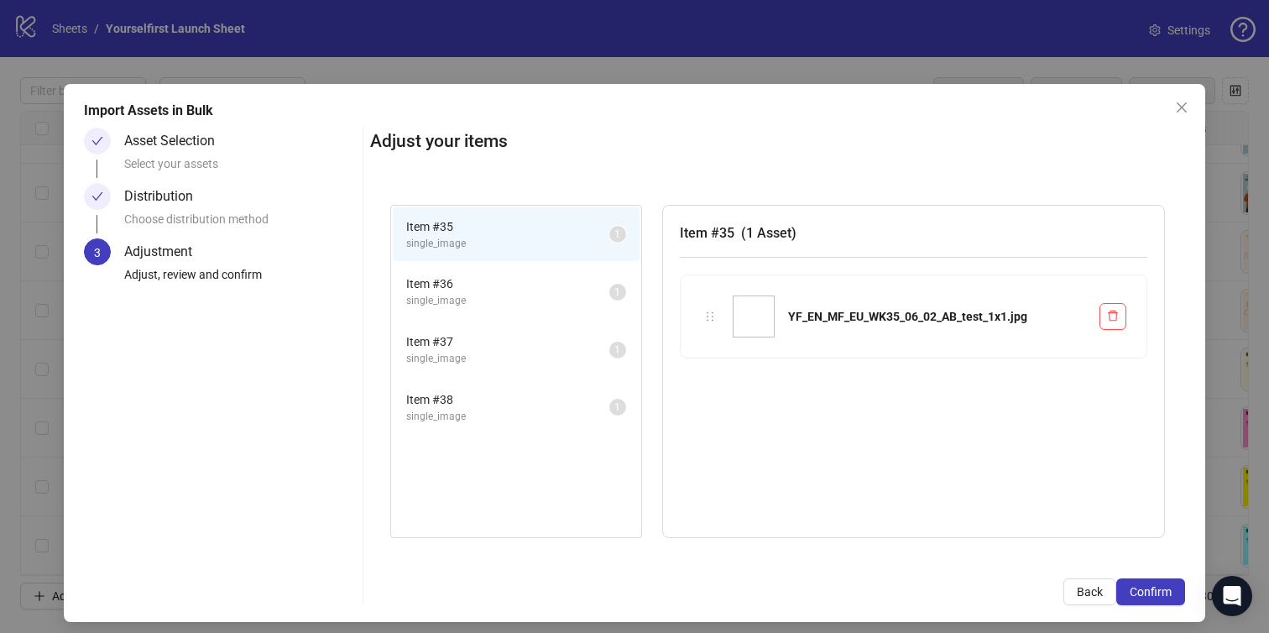
click at [1152, 587] on span "Confirm" at bounding box center [1151, 591] width 42 height 13
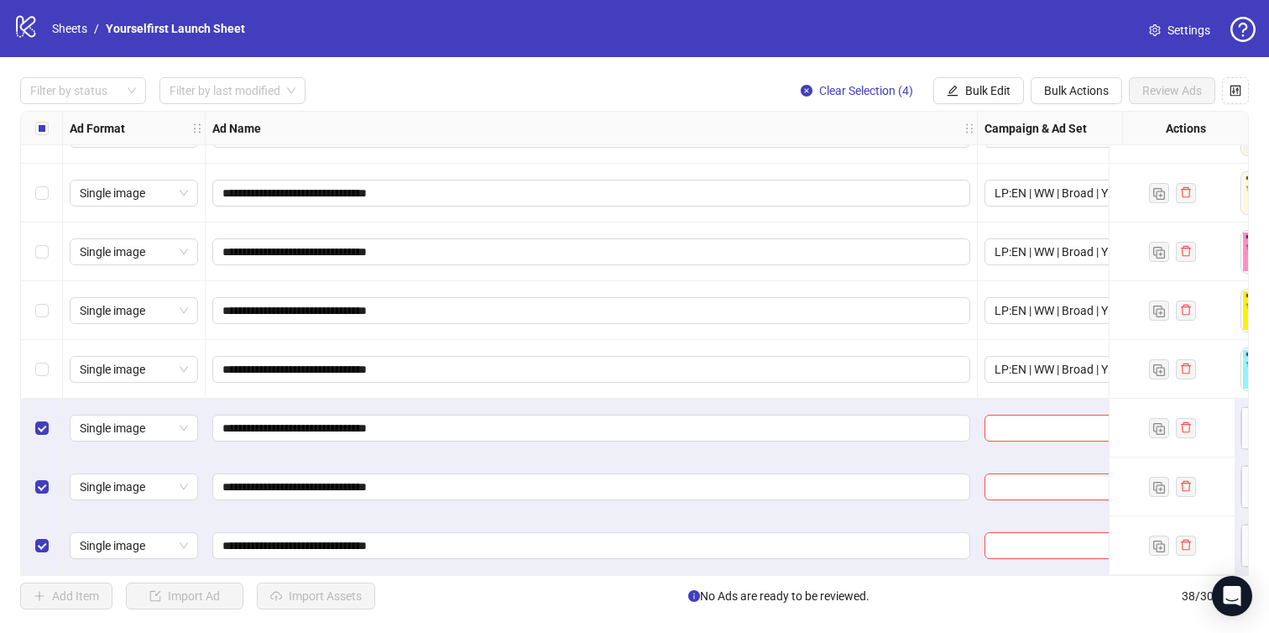
scroll to position [1809, 0]
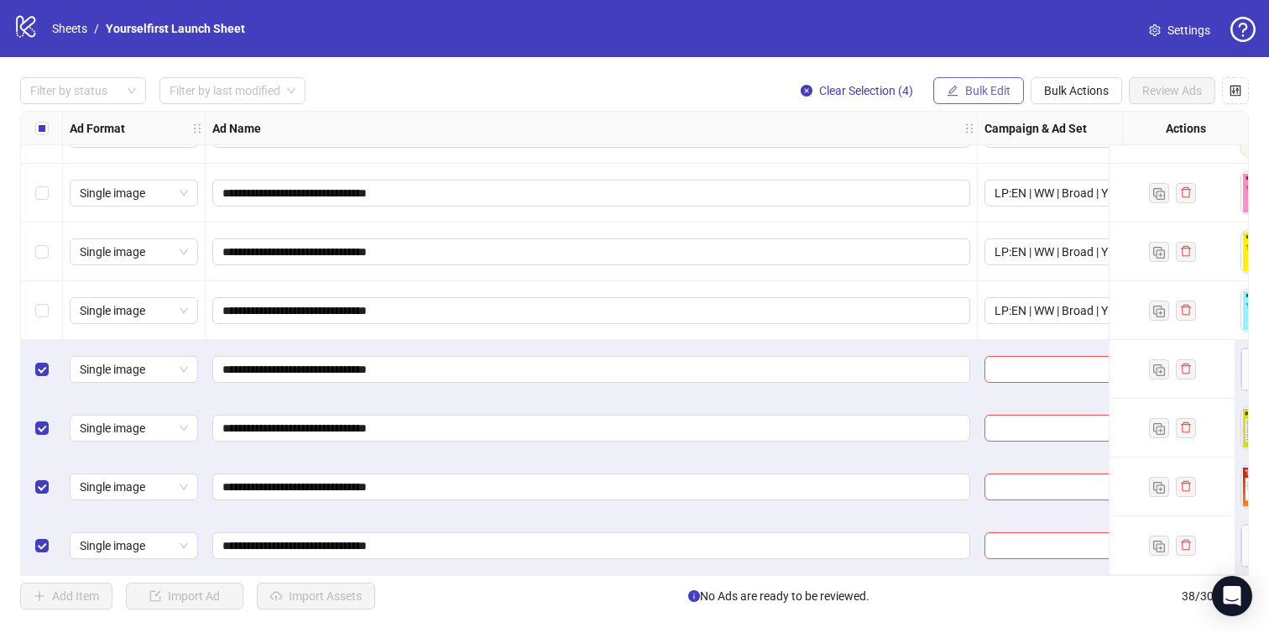
click at [991, 88] on span "Bulk Edit" at bounding box center [987, 90] width 45 height 13
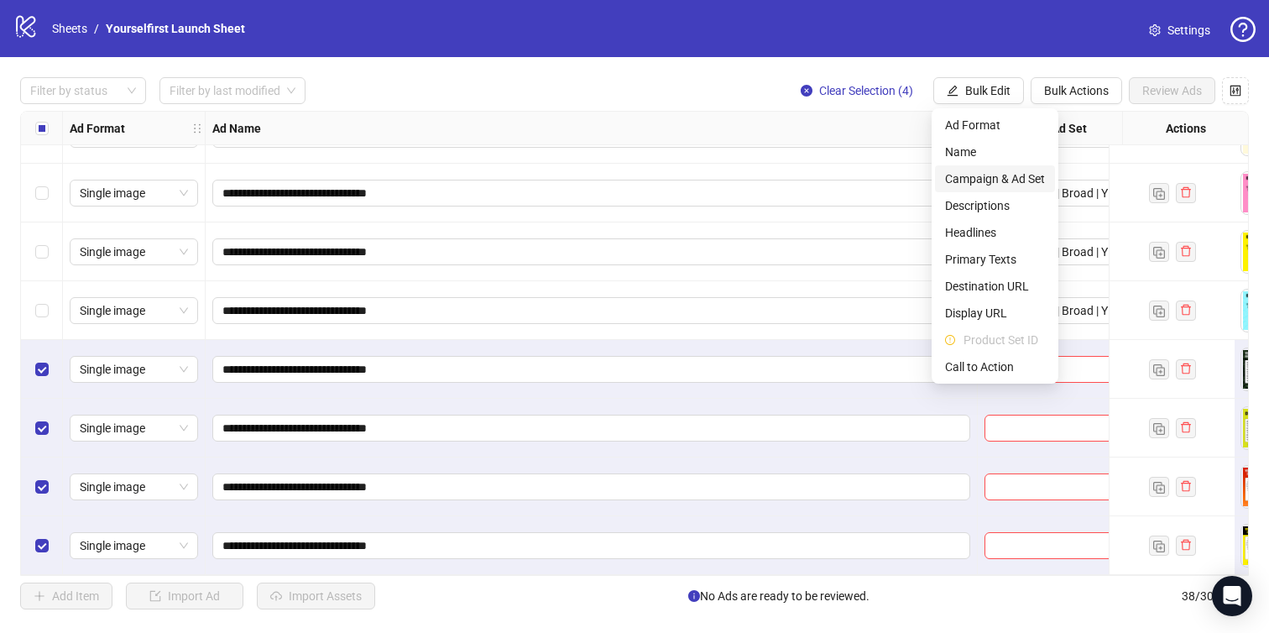
click at [994, 168] on li "Campaign & Ad Set" at bounding box center [995, 178] width 120 height 27
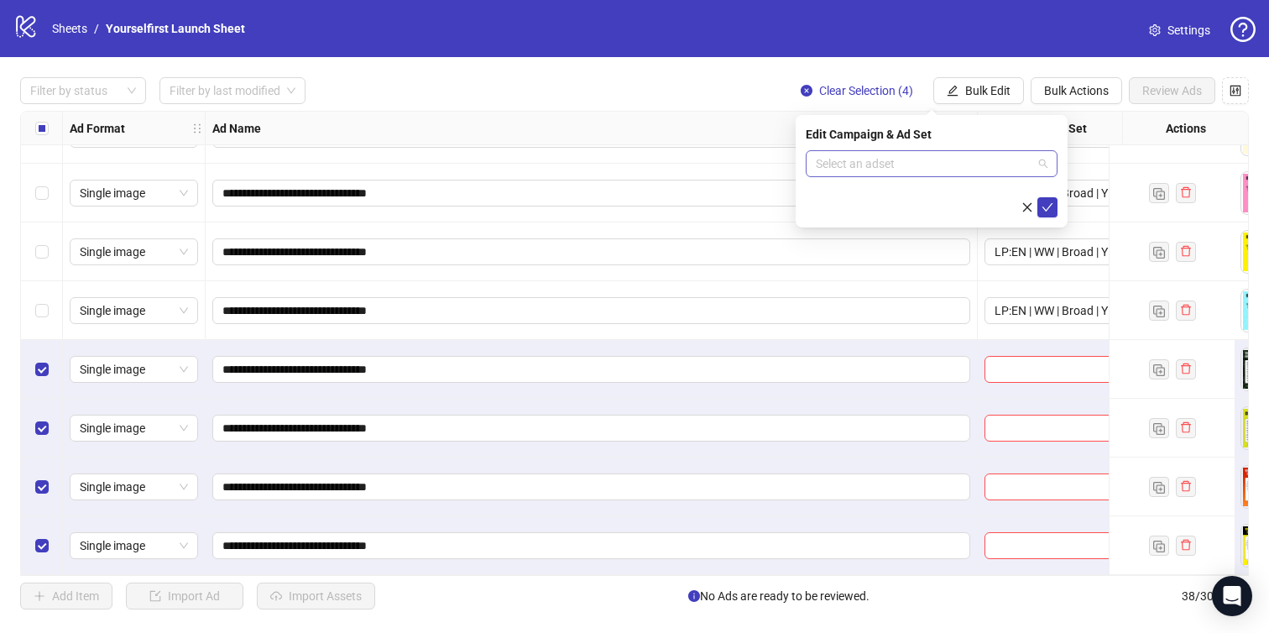
click at [937, 151] on input "search" at bounding box center [924, 163] width 217 height 25
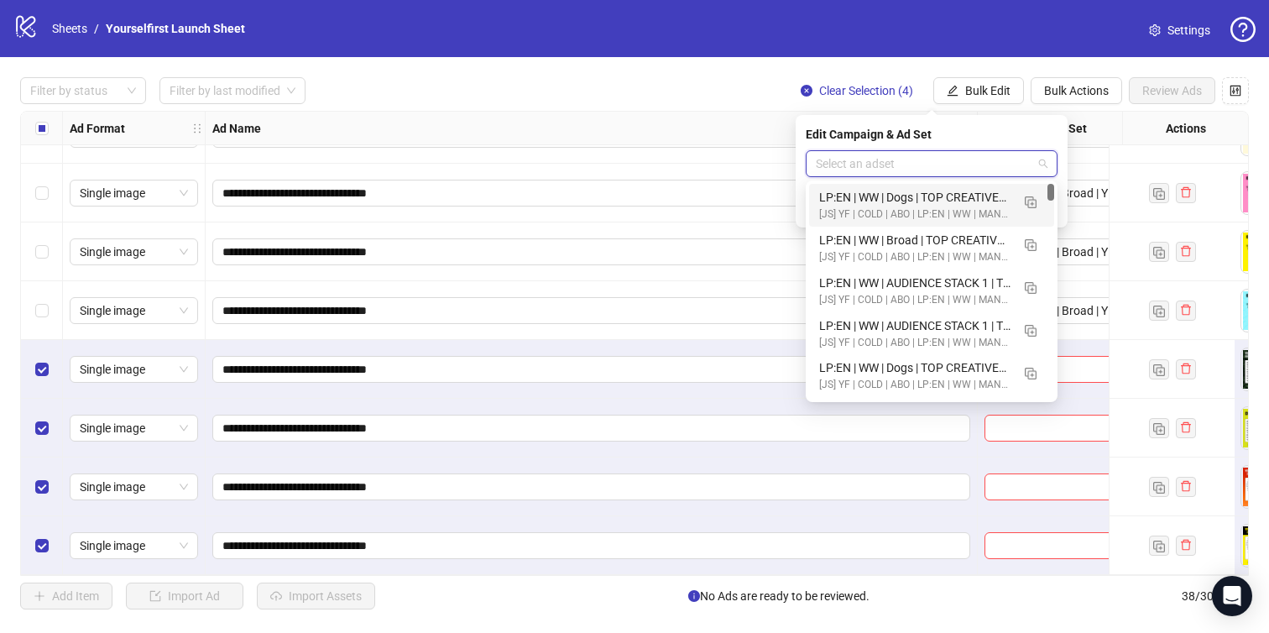
paste input "**********"
type input "**********"
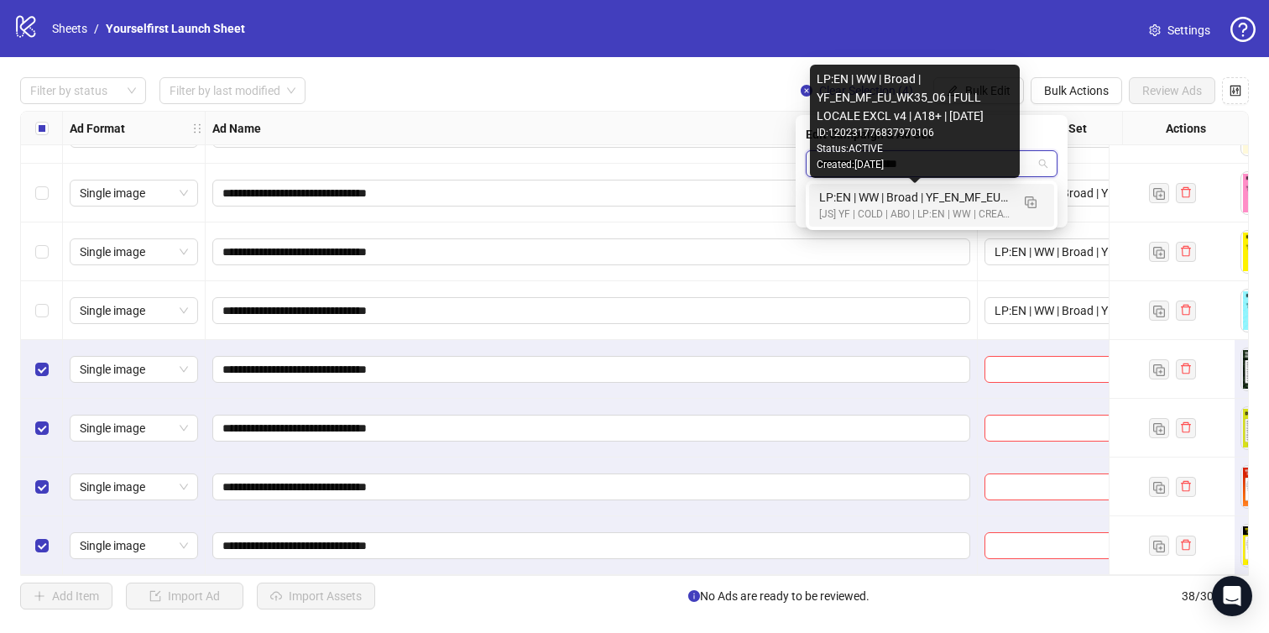
click at [912, 206] on div "[JS] YF | COLD | ABO | LP:EN | WW | CREATIVE TESTING | A18+ | [DATE]" at bounding box center [914, 214] width 191 height 16
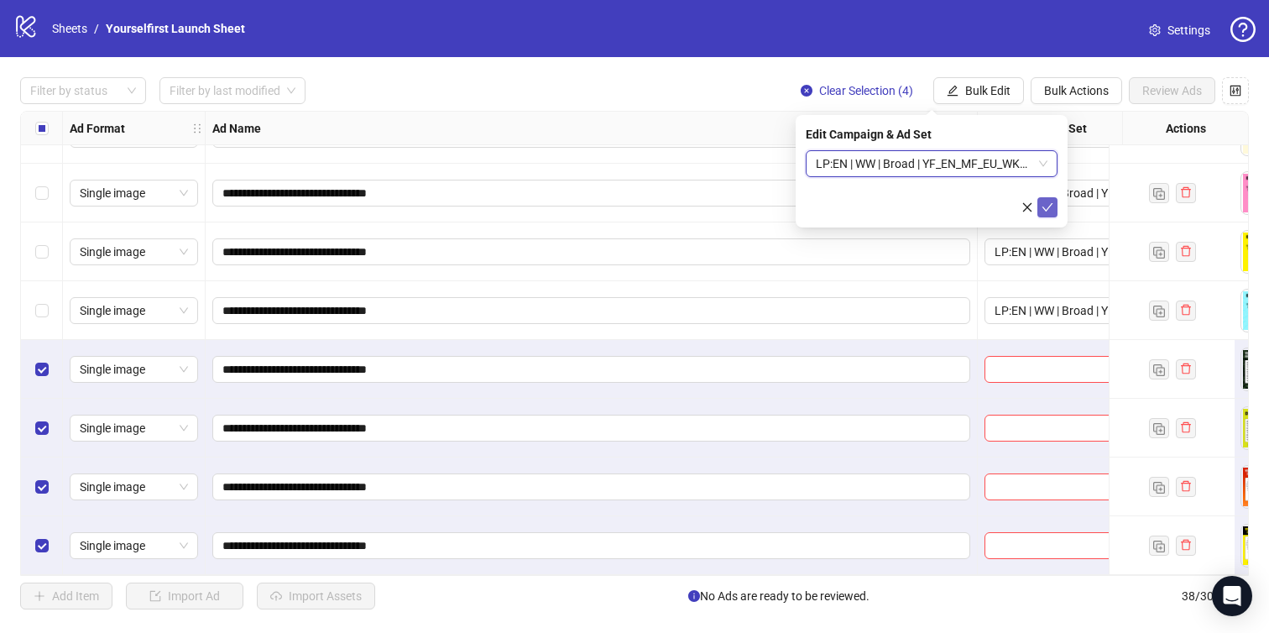
click at [1050, 209] on icon "check" at bounding box center [1047, 207] width 12 height 12
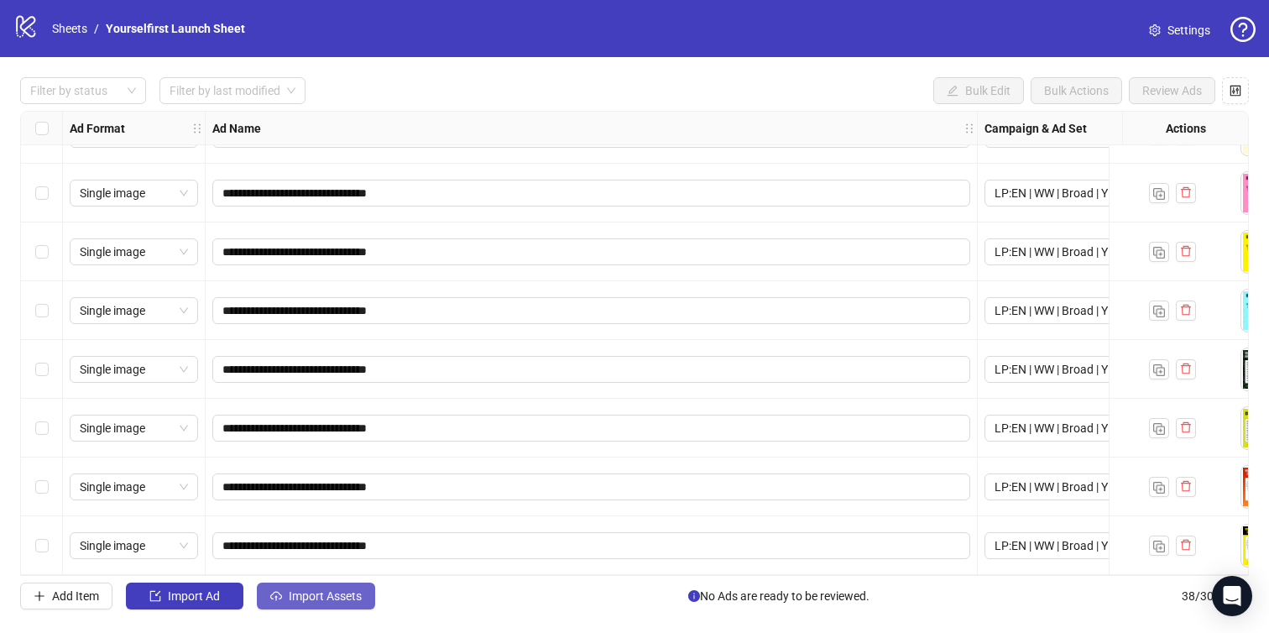
click at [338, 582] on button "Import Assets" at bounding box center [316, 595] width 118 height 27
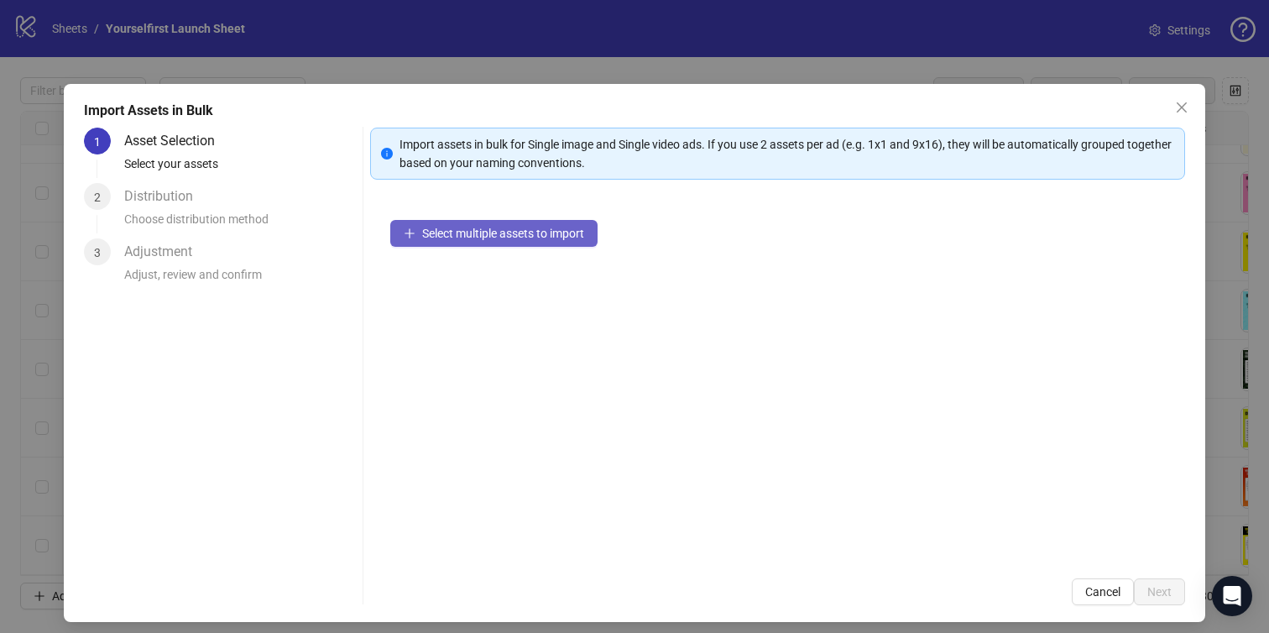
click at [489, 241] on button "Select multiple assets to import" at bounding box center [493, 233] width 207 height 27
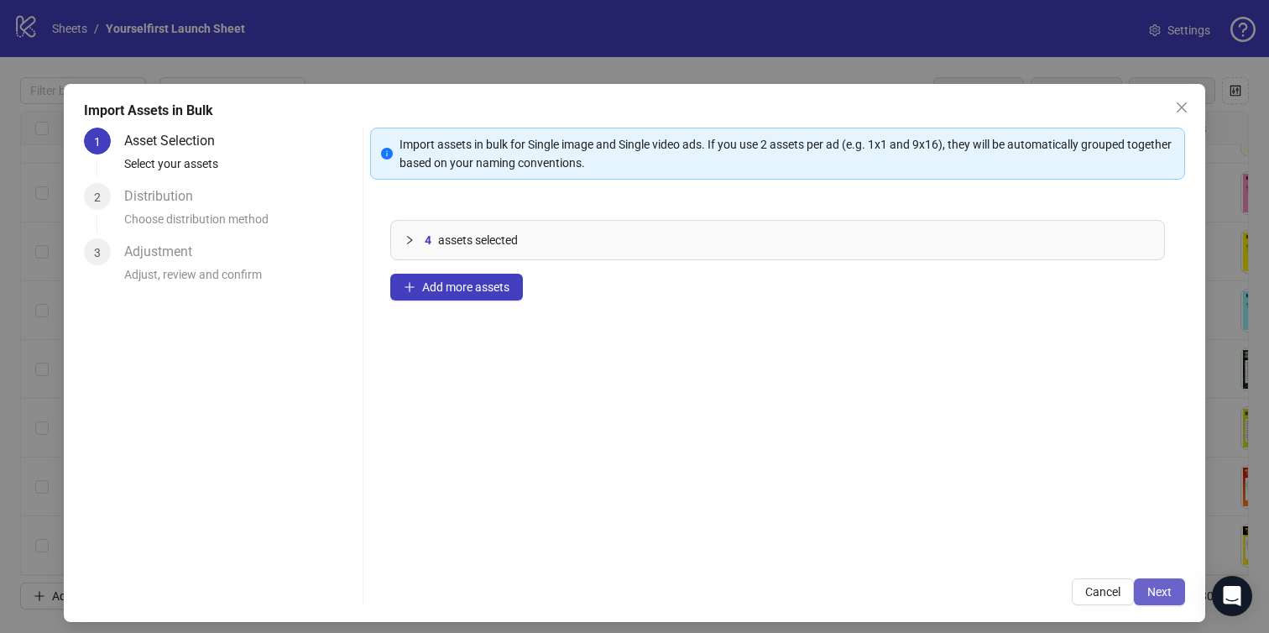
click at [1160, 597] on span "Next" at bounding box center [1159, 591] width 24 height 13
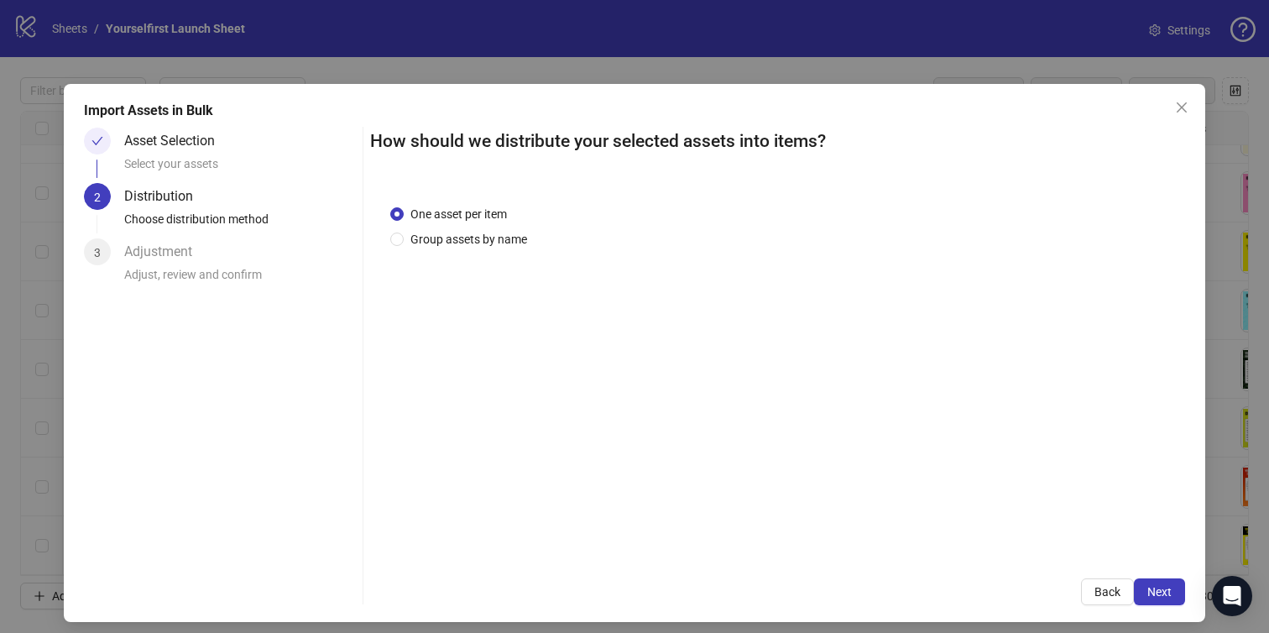
click at [1160, 592] on span "Next" at bounding box center [1159, 591] width 24 height 13
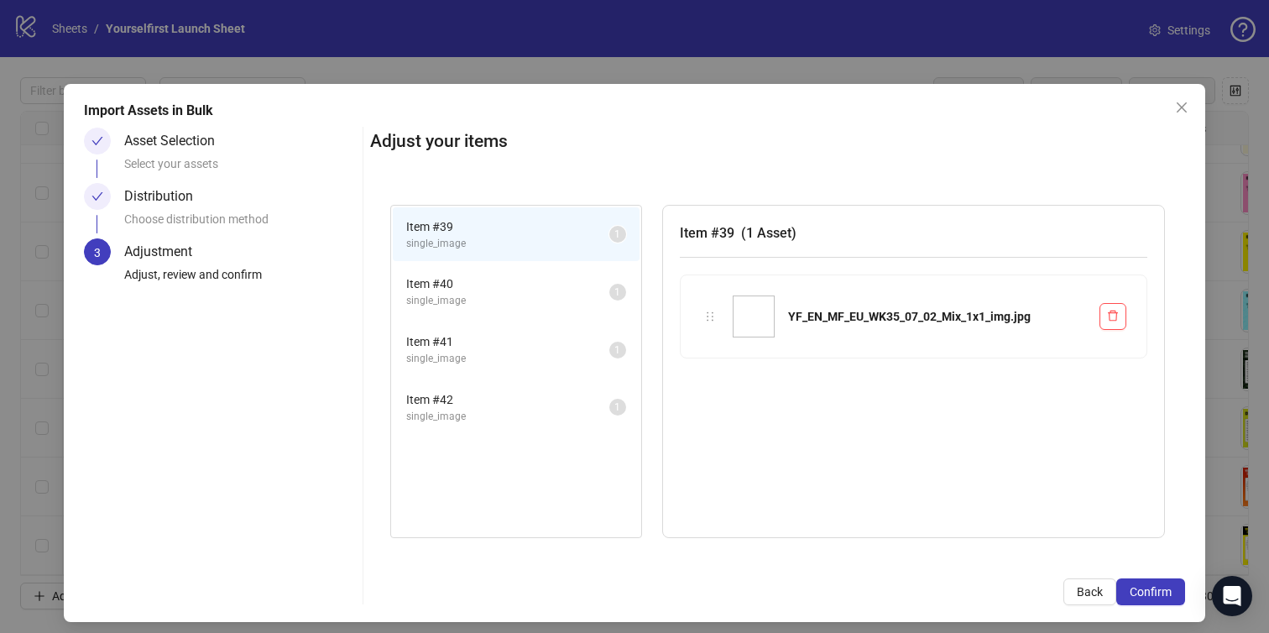
click at [1160, 592] on span "Confirm" at bounding box center [1151, 591] width 42 height 13
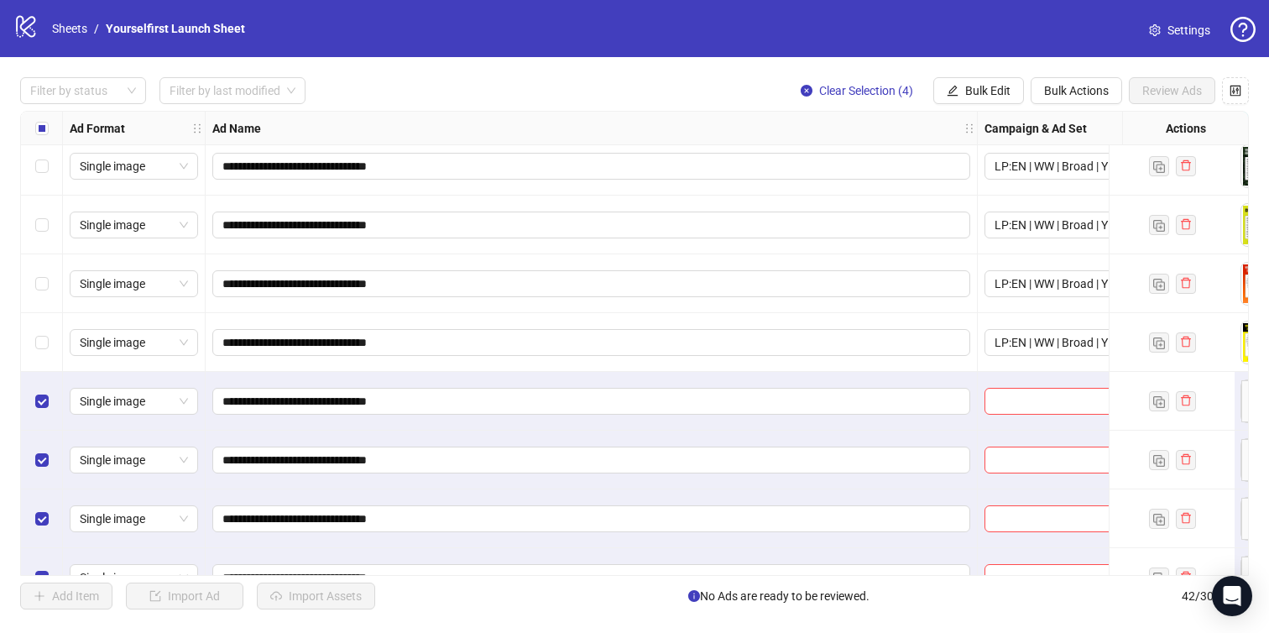
scroll to position [2044, 0]
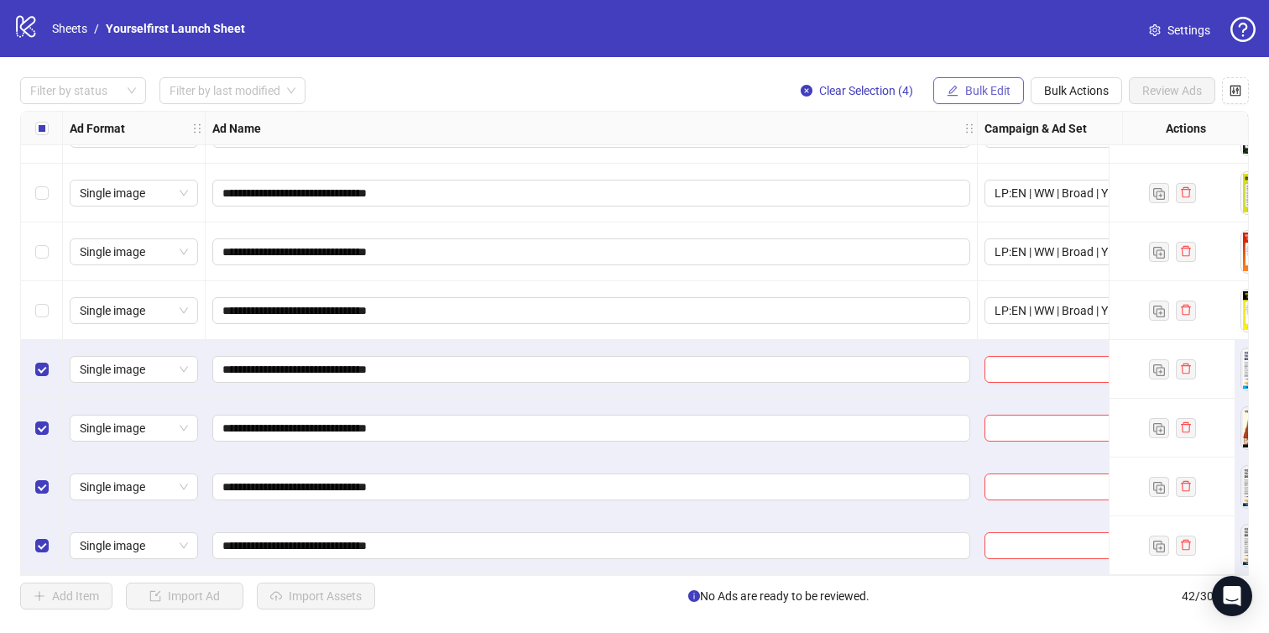
click at [971, 92] on span "Bulk Edit" at bounding box center [987, 90] width 45 height 13
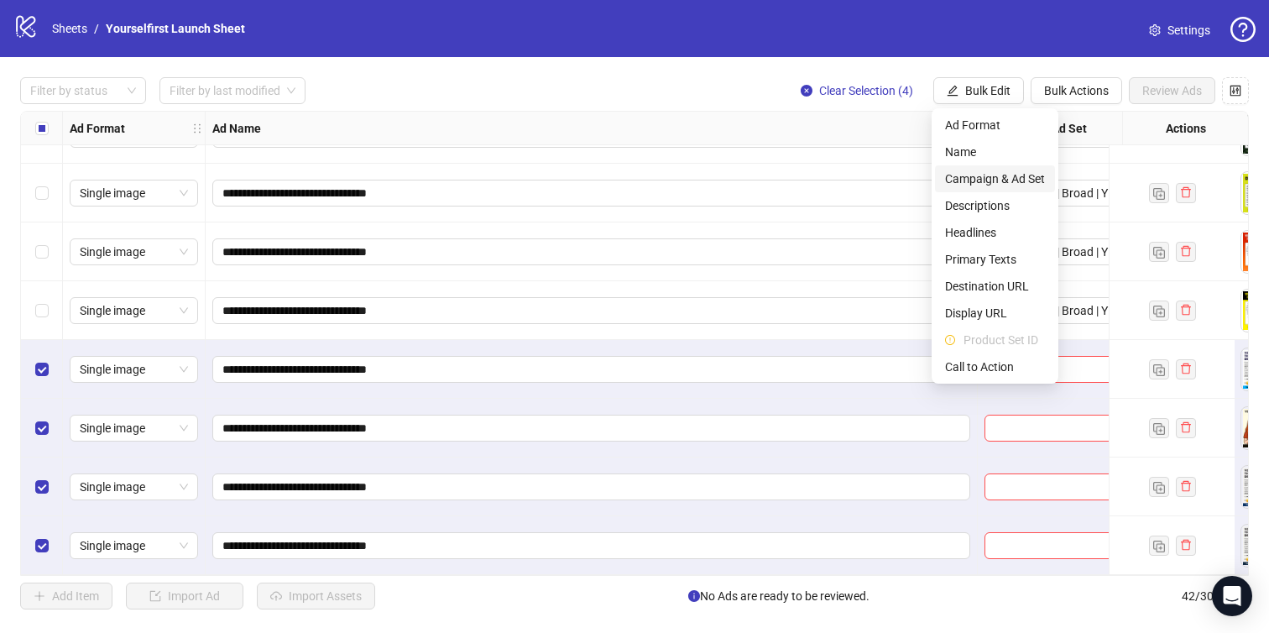
click at [988, 183] on span "Campaign & Ad Set" at bounding box center [995, 179] width 100 height 18
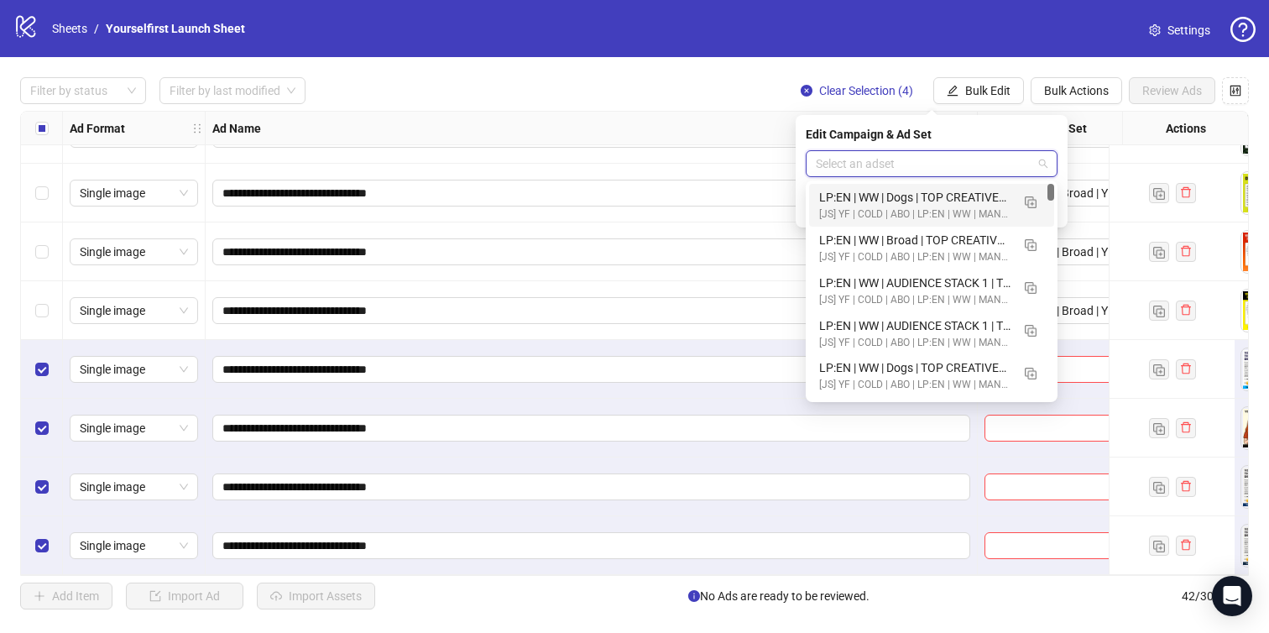
click at [916, 172] on input "search" at bounding box center [924, 163] width 217 height 25
paste input "**********"
type input "**********"
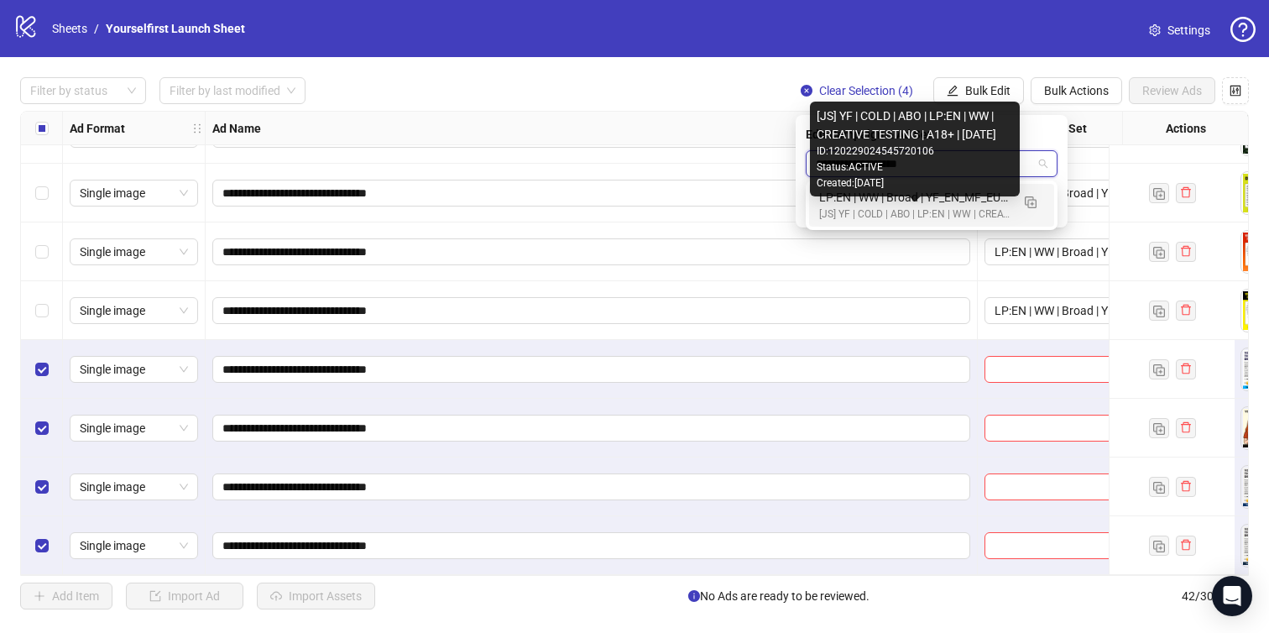
click at [899, 207] on div "[JS] YF | COLD | ABO | LP:EN | WW | CREATIVE TESTING | A18+ | [DATE]" at bounding box center [914, 214] width 191 height 16
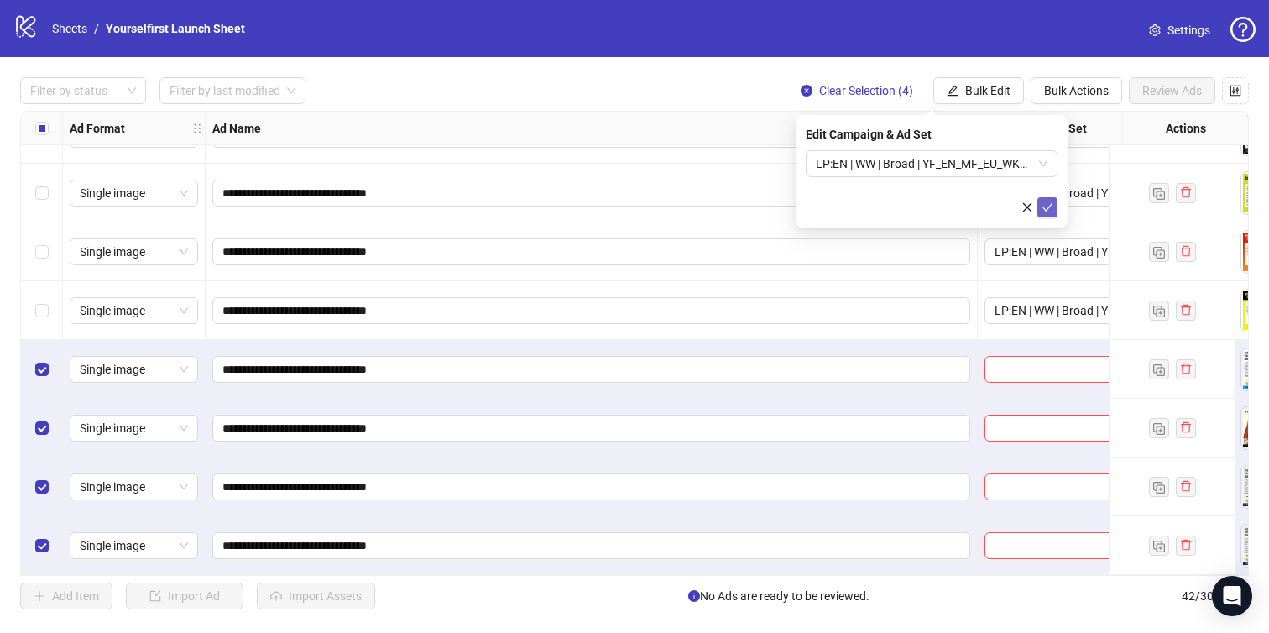
click at [1045, 203] on icon "check" at bounding box center [1047, 207] width 12 height 12
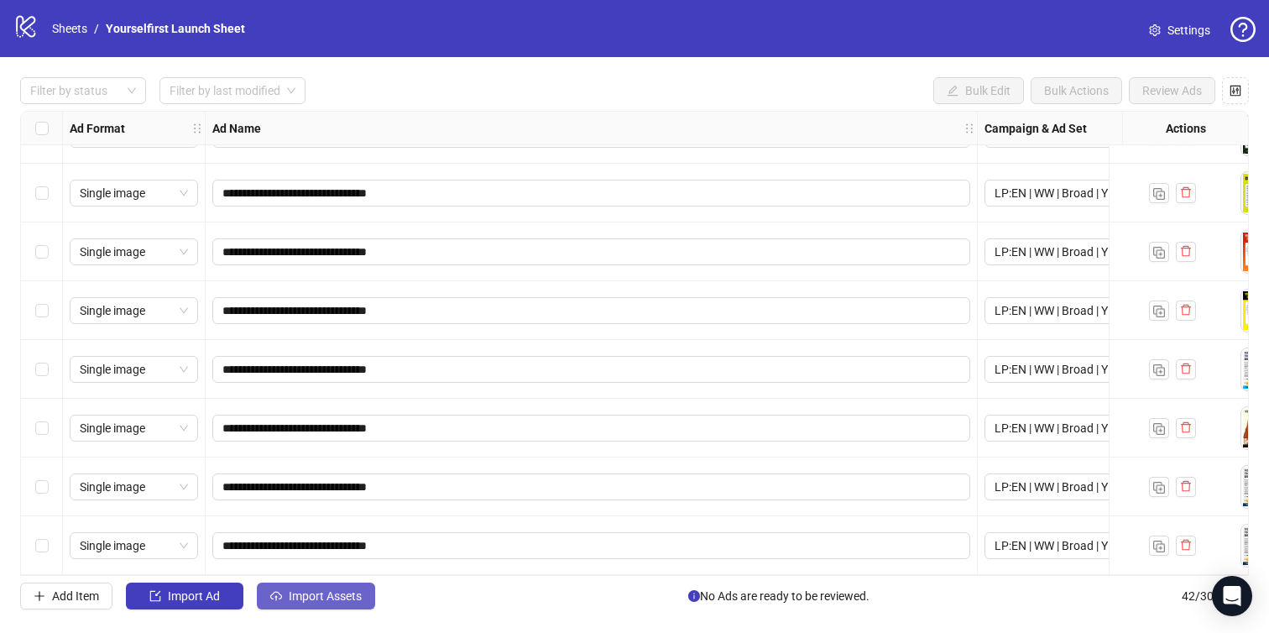
click at [331, 594] on span "Import Assets" at bounding box center [325, 595] width 73 height 13
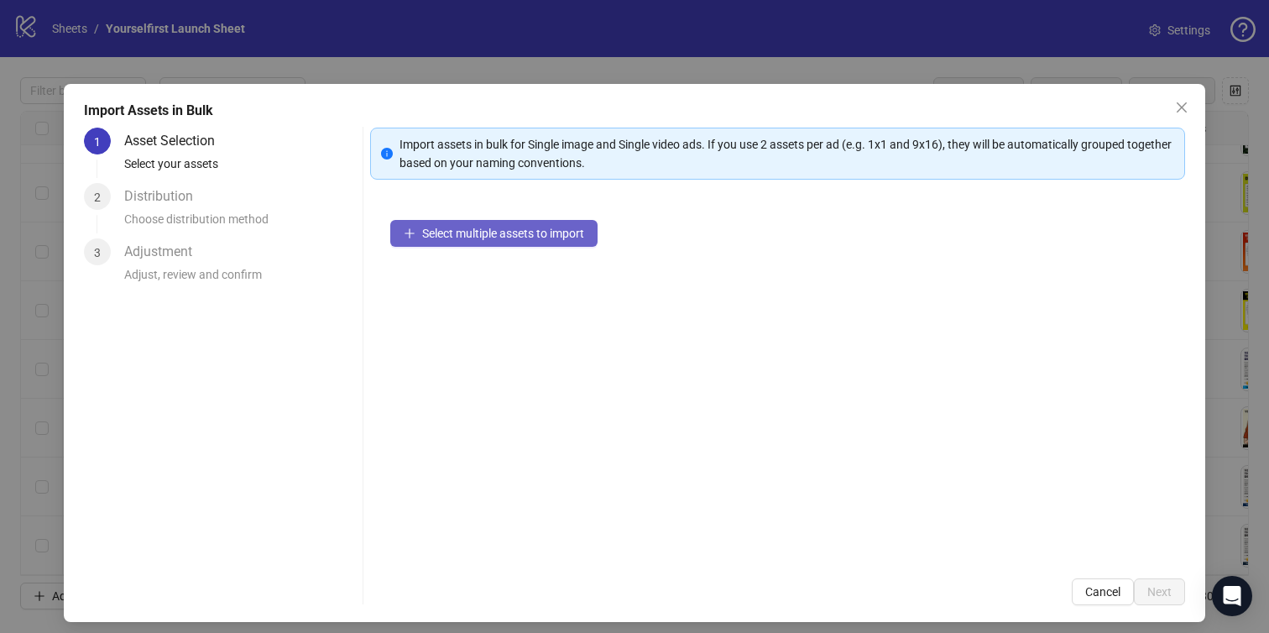
click at [535, 222] on button "Select multiple assets to import" at bounding box center [493, 233] width 207 height 27
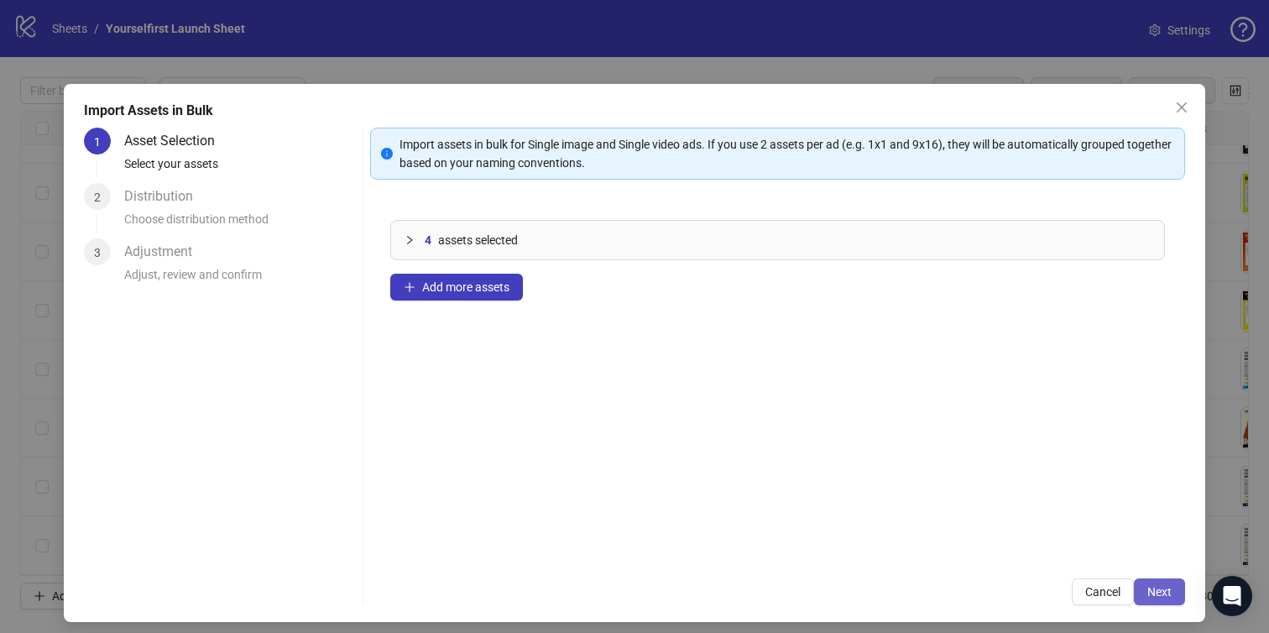
click at [1155, 580] on button "Next" at bounding box center [1159, 591] width 51 height 27
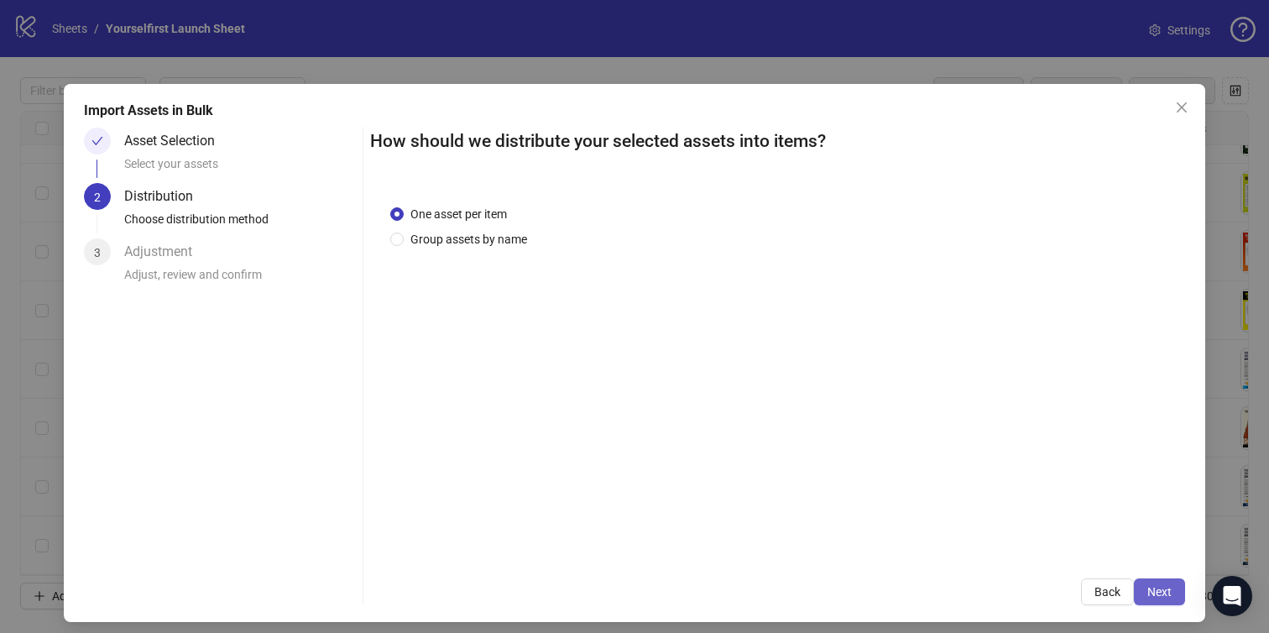
click at [1157, 587] on span "Next" at bounding box center [1159, 591] width 24 height 13
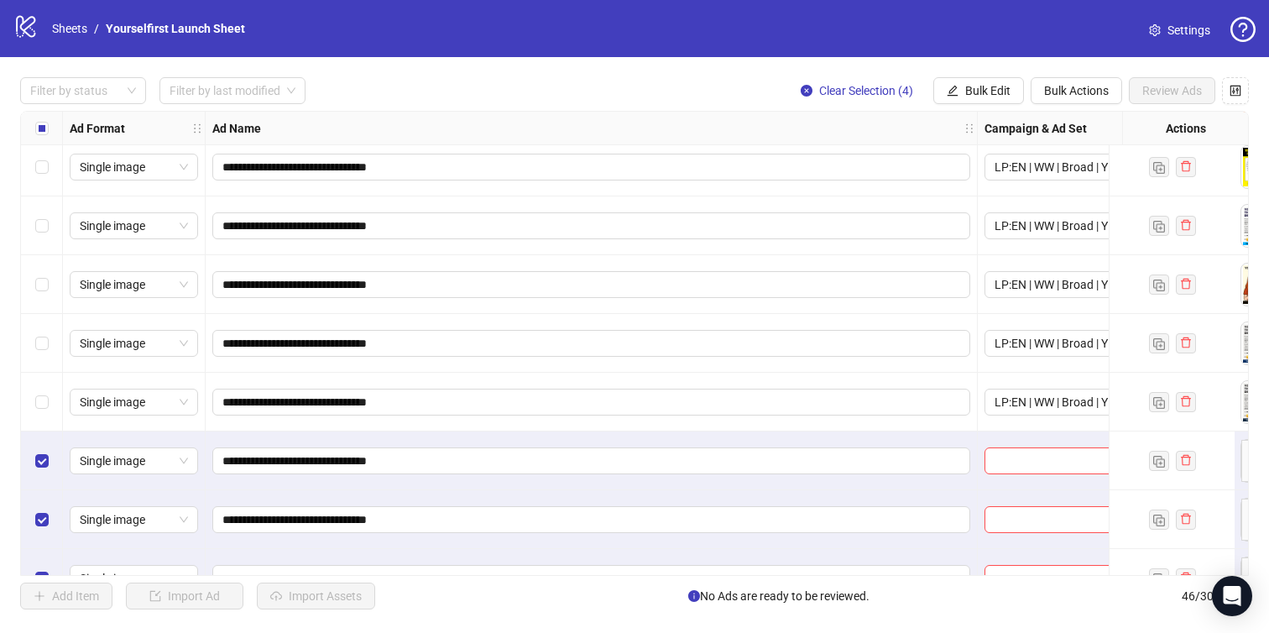
scroll to position [2279, 0]
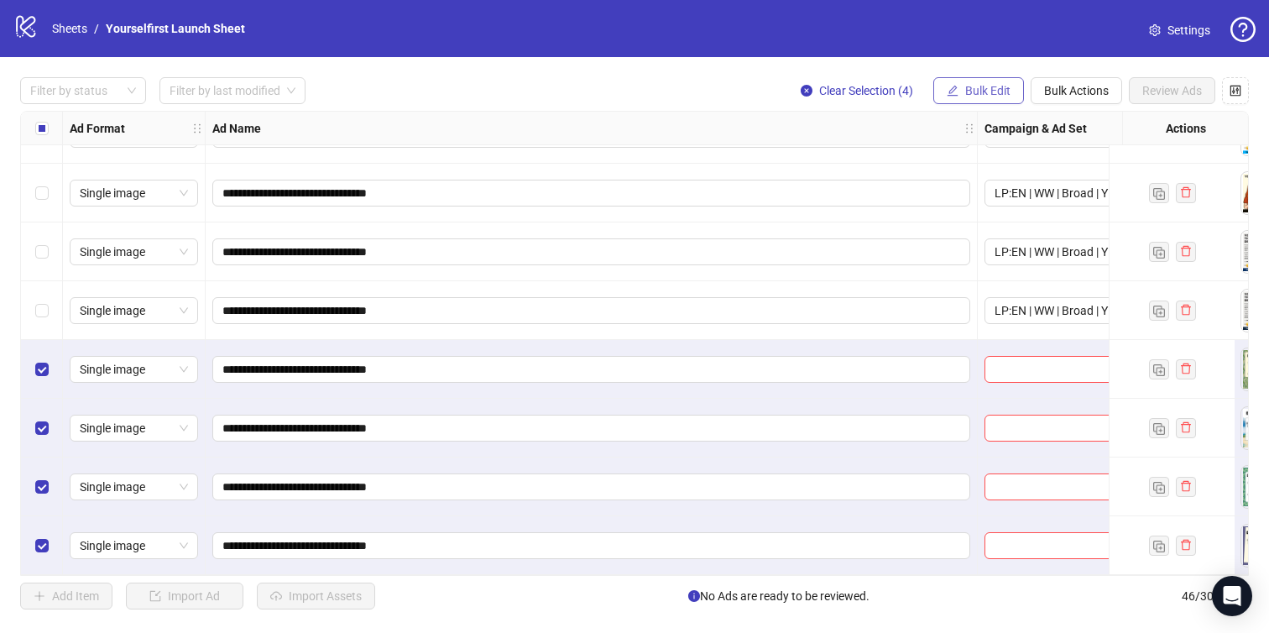
click at [976, 88] on span "Bulk Edit" at bounding box center [987, 90] width 45 height 13
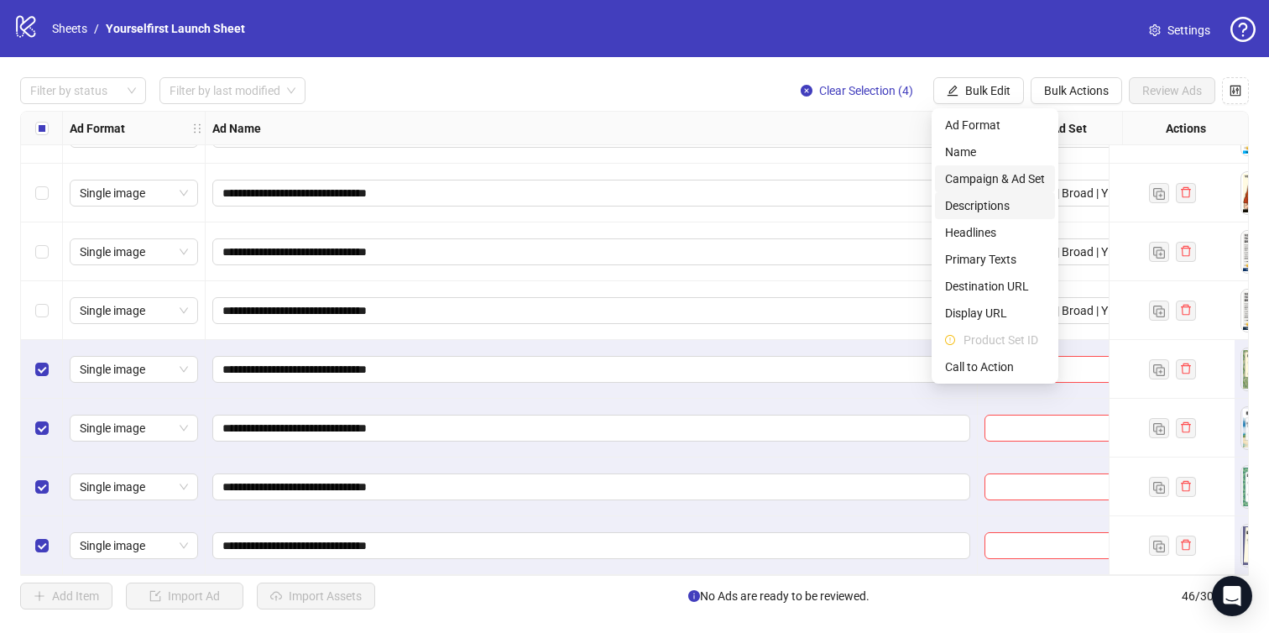
click at [981, 184] on span "Campaign & Ad Set" at bounding box center [995, 179] width 100 height 18
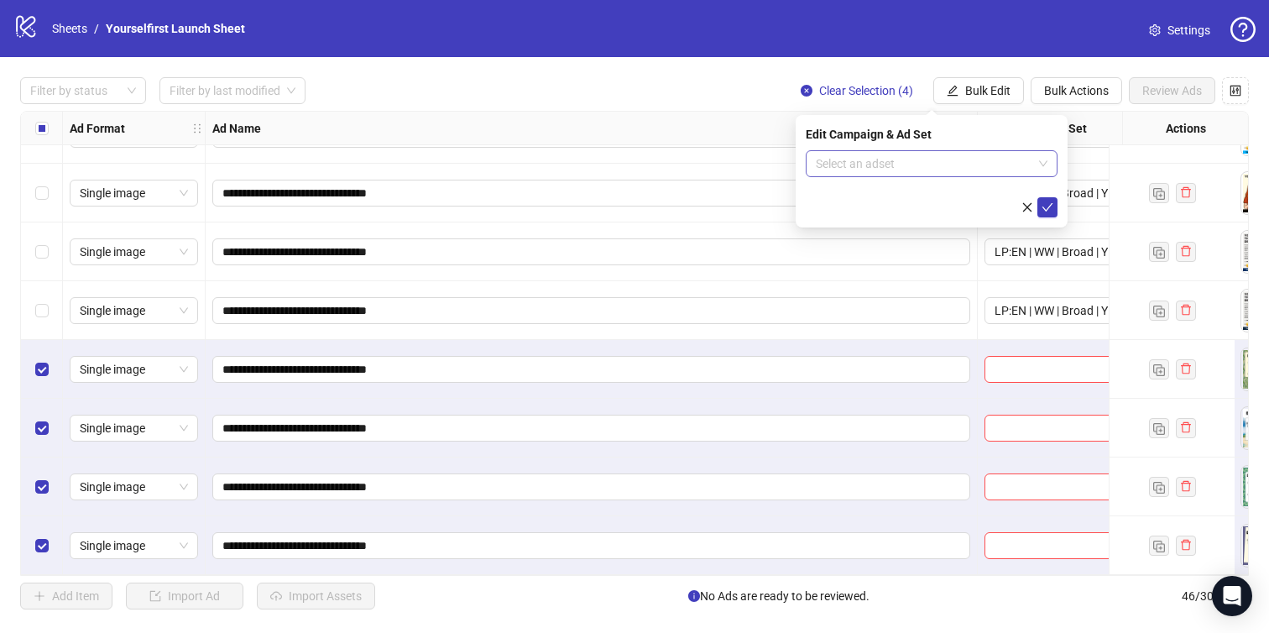
click at [871, 158] on input "search" at bounding box center [924, 163] width 217 height 25
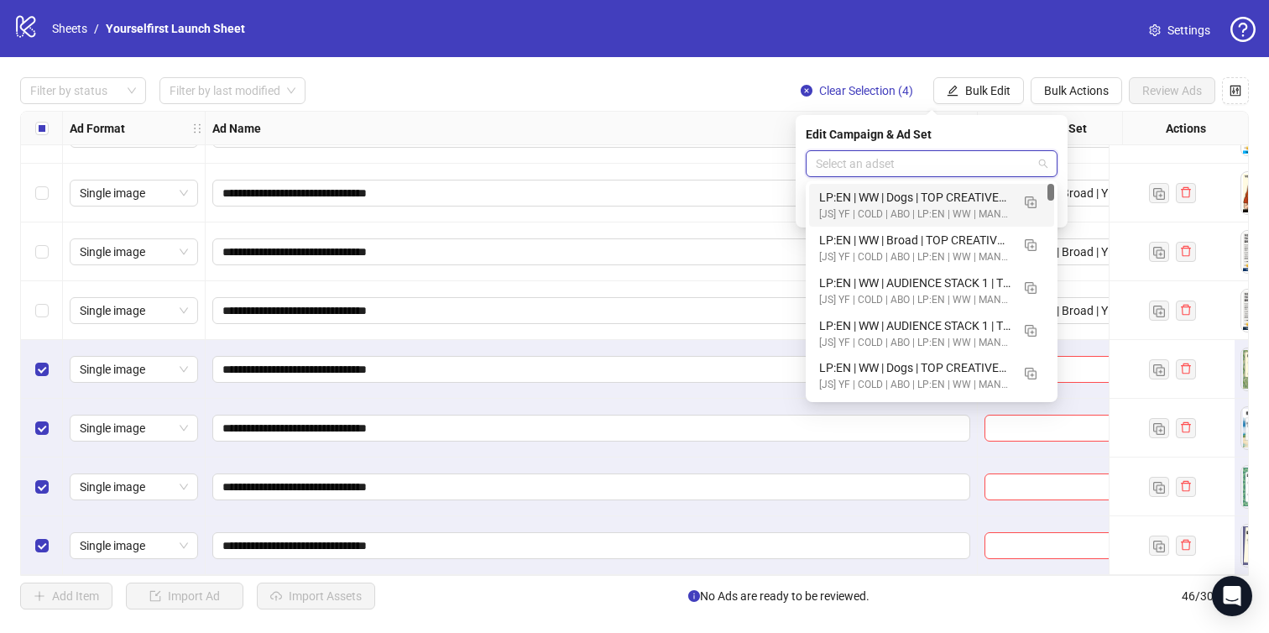
paste input "**********"
type input "**********"
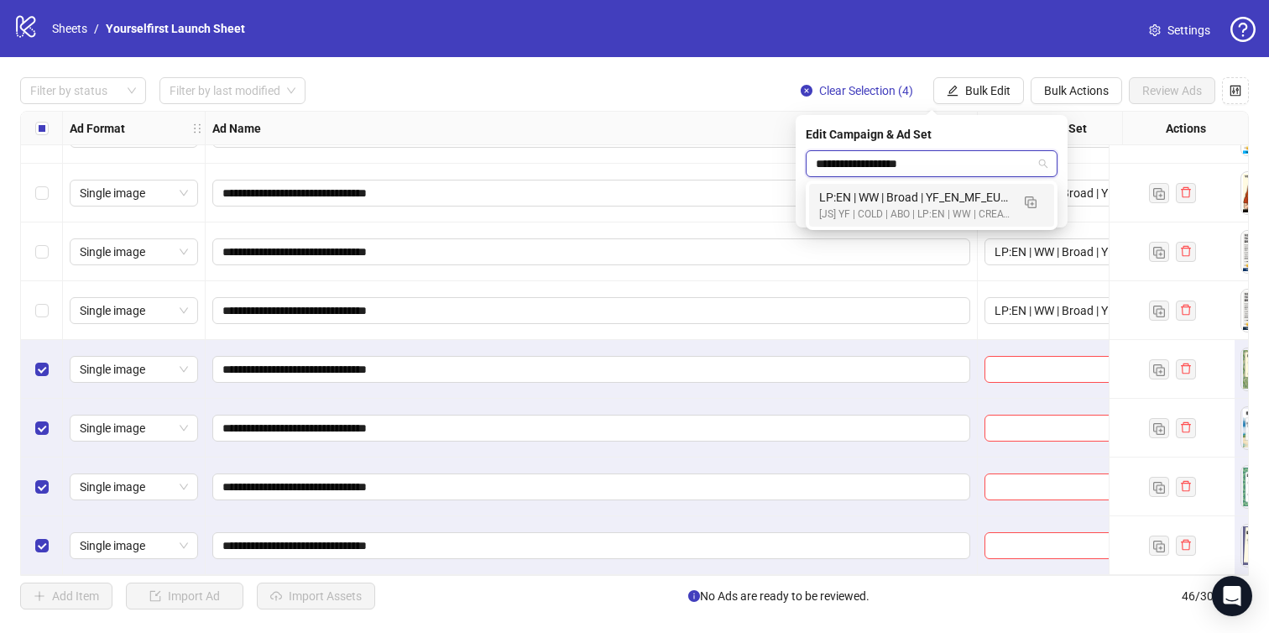
click at [915, 215] on div "[JS] YF | COLD | ABO | LP:EN | WW | CREATIVE TESTING | A18+ | [DATE]" at bounding box center [914, 214] width 191 height 16
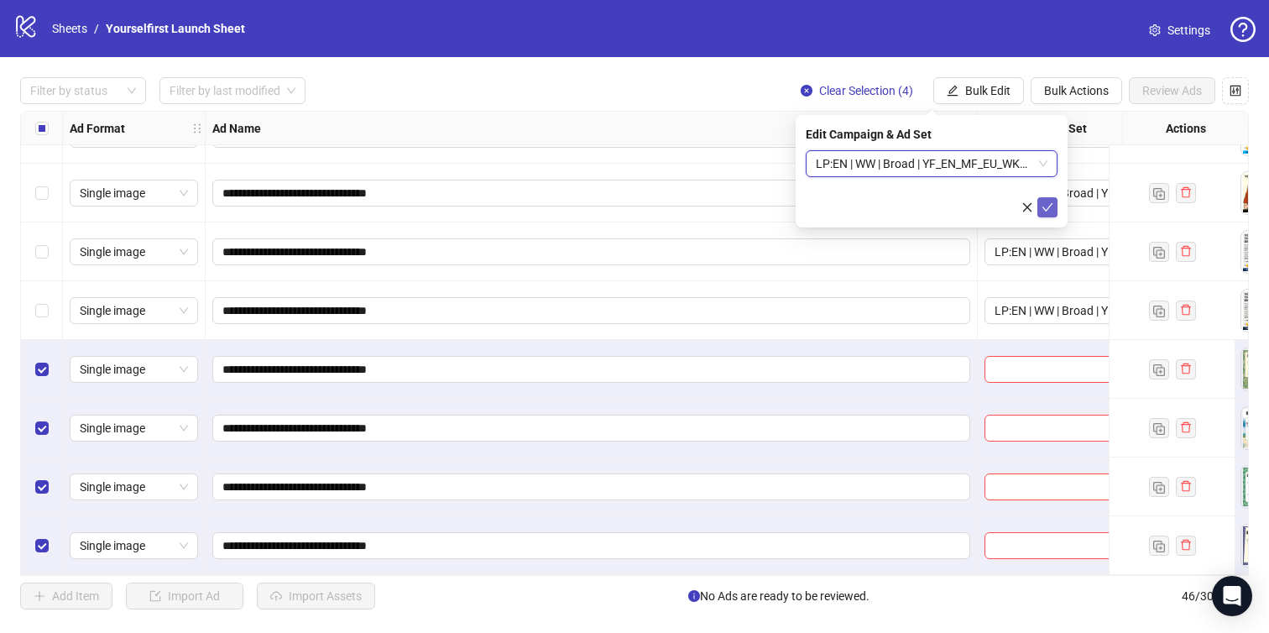
click at [1047, 204] on icon "check" at bounding box center [1047, 207] width 12 height 12
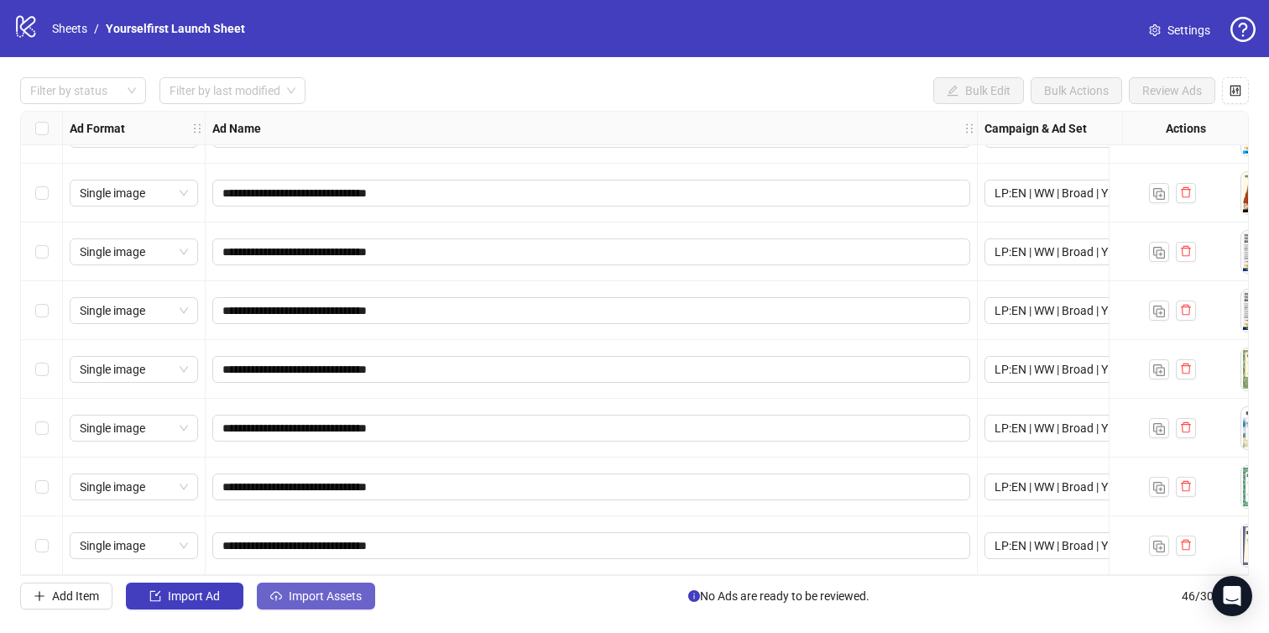
click at [339, 589] on span "Import Assets" at bounding box center [325, 595] width 73 height 13
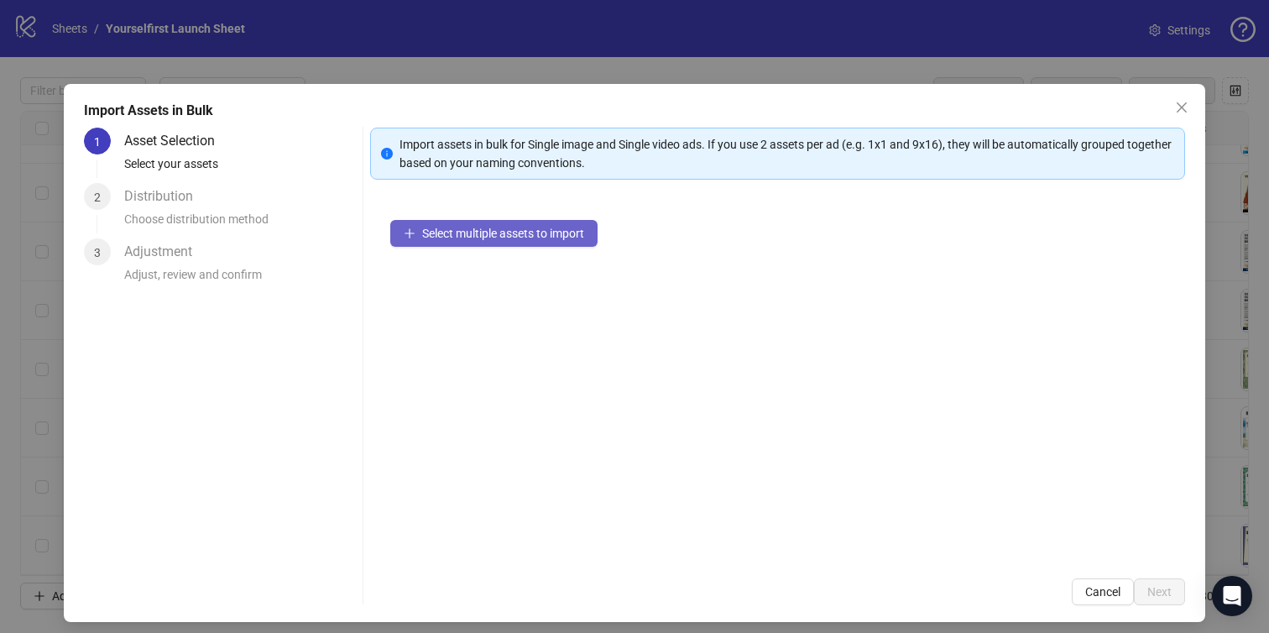
click at [549, 243] on button "Select multiple assets to import" at bounding box center [493, 233] width 207 height 27
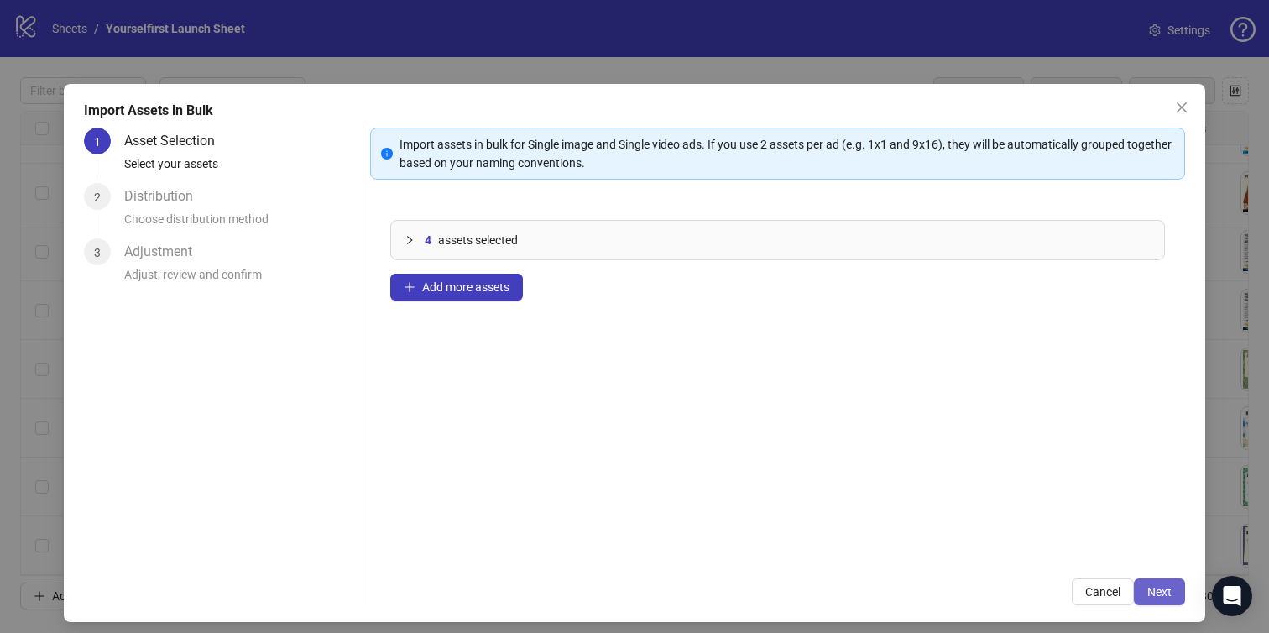
click at [1162, 591] on span "Next" at bounding box center [1159, 591] width 24 height 13
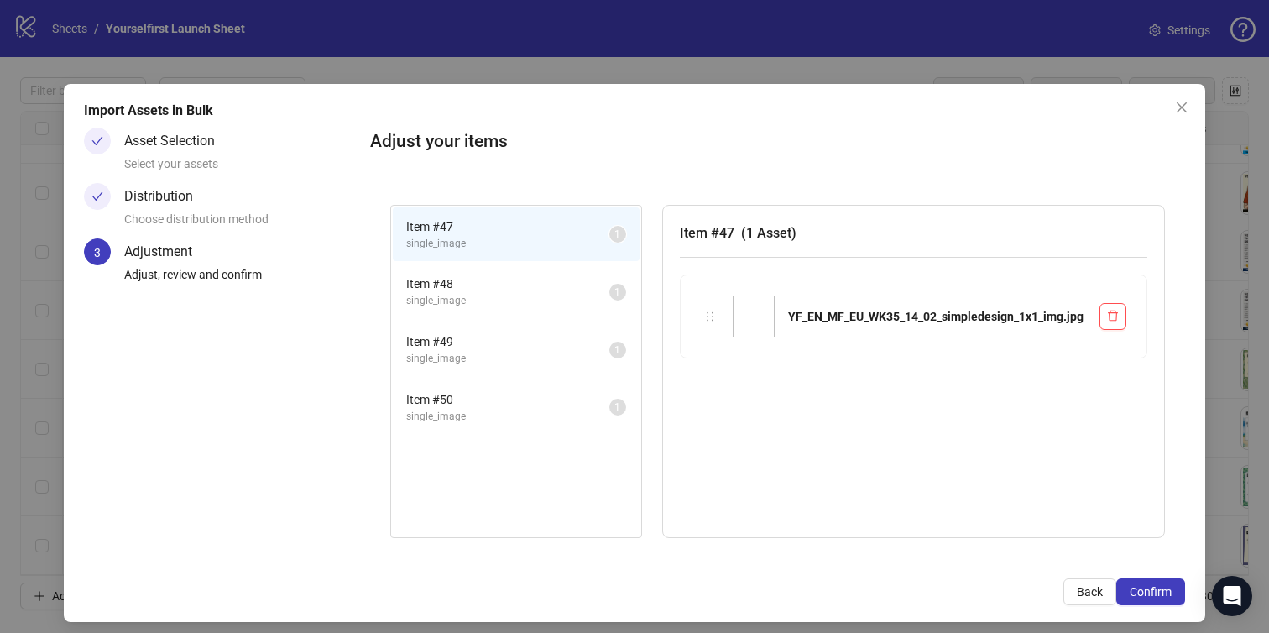
click at [1162, 591] on span "Confirm" at bounding box center [1151, 591] width 42 height 13
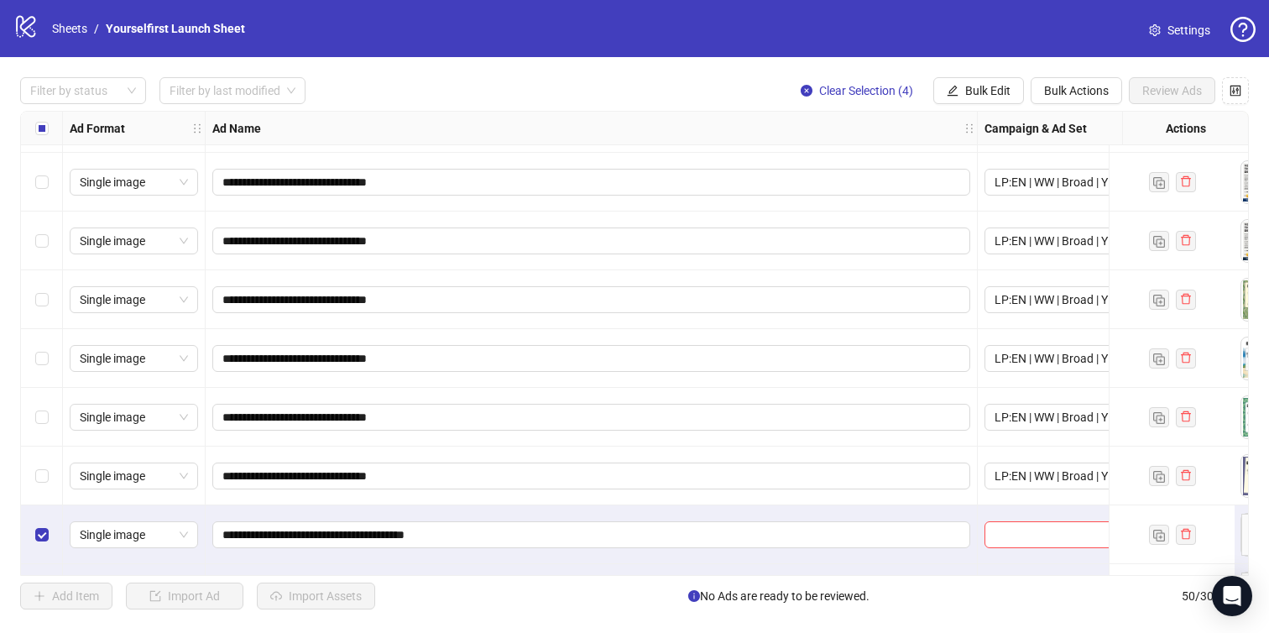
scroll to position [2514, 0]
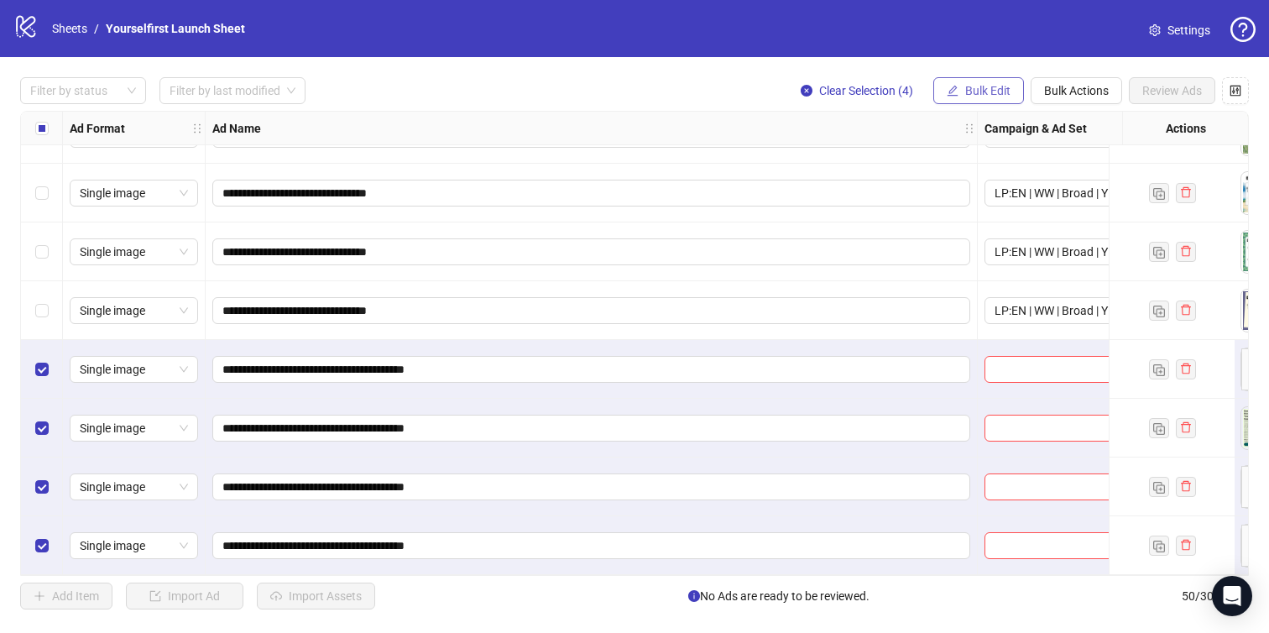
click at [982, 99] on button "Bulk Edit" at bounding box center [978, 90] width 91 height 27
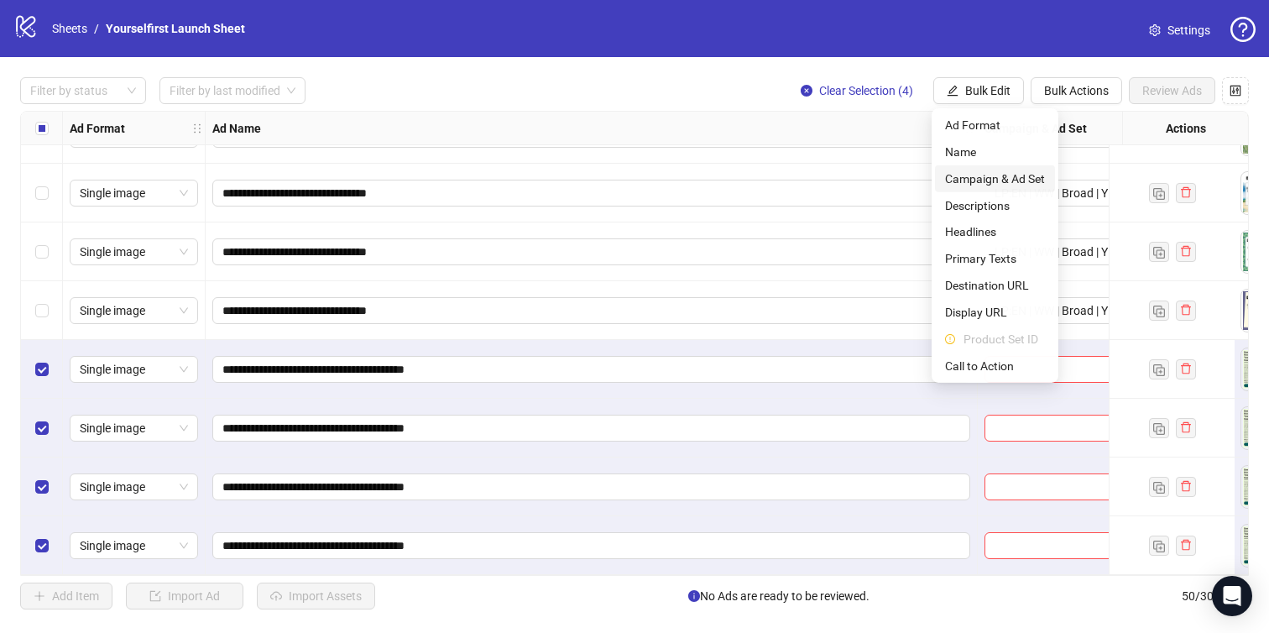
click at [982, 183] on span "Campaign & Ad Set" at bounding box center [995, 179] width 100 height 18
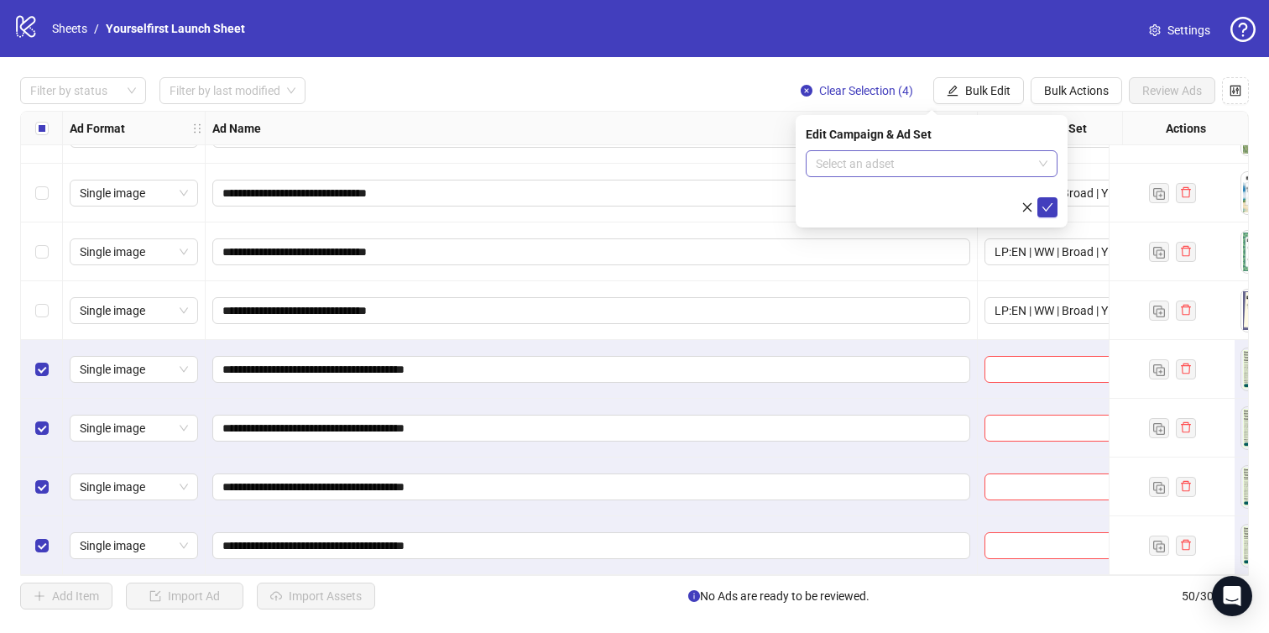
click at [906, 170] on input "search" at bounding box center [924, 163] width 217 height 25
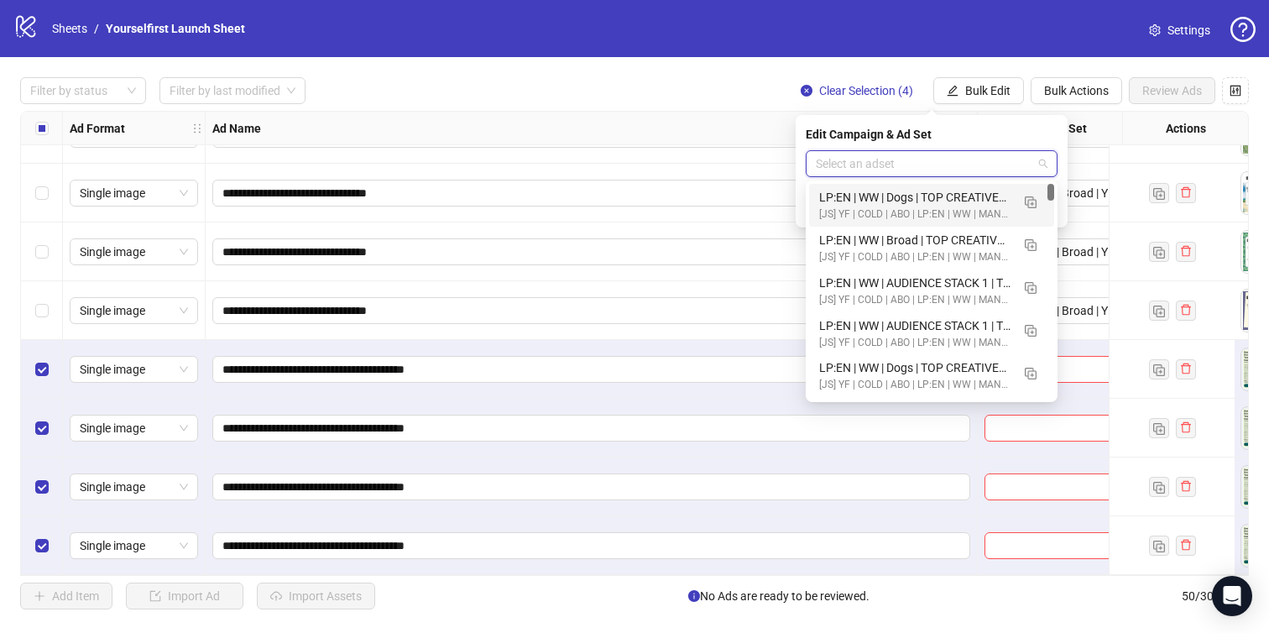
paste input "**********"
type input "**********"
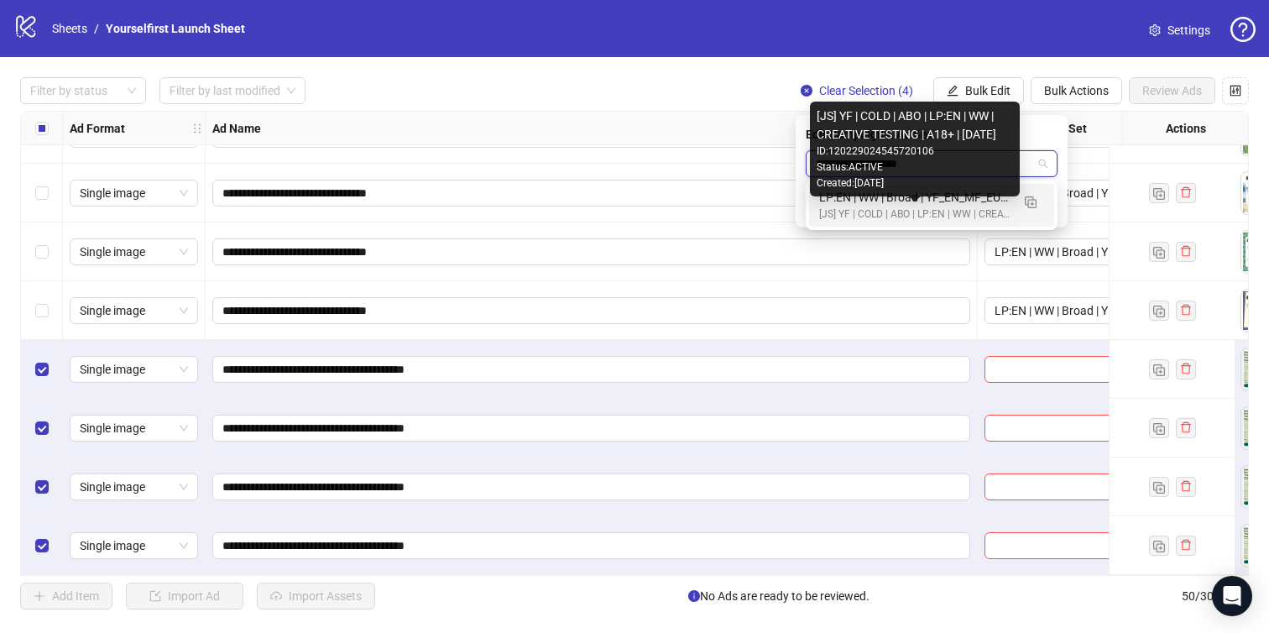
click at [916, 209] on div "[JS] YF | COLD | ABO | LP:EN | WW | CREATIVE TESTING | A18+ | [DATE]" at bounding box center [914, 214] width 191 height 16
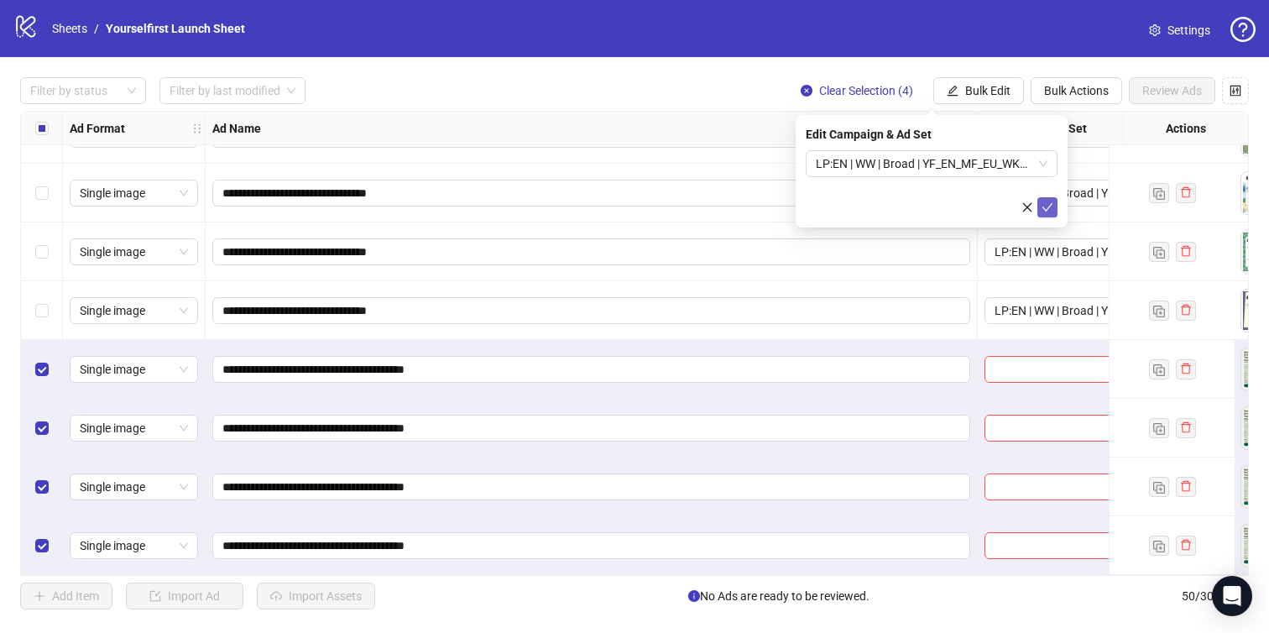
click at [1043, 204] on icon "check" at bounding box center [1047, 207] width 12 height 12
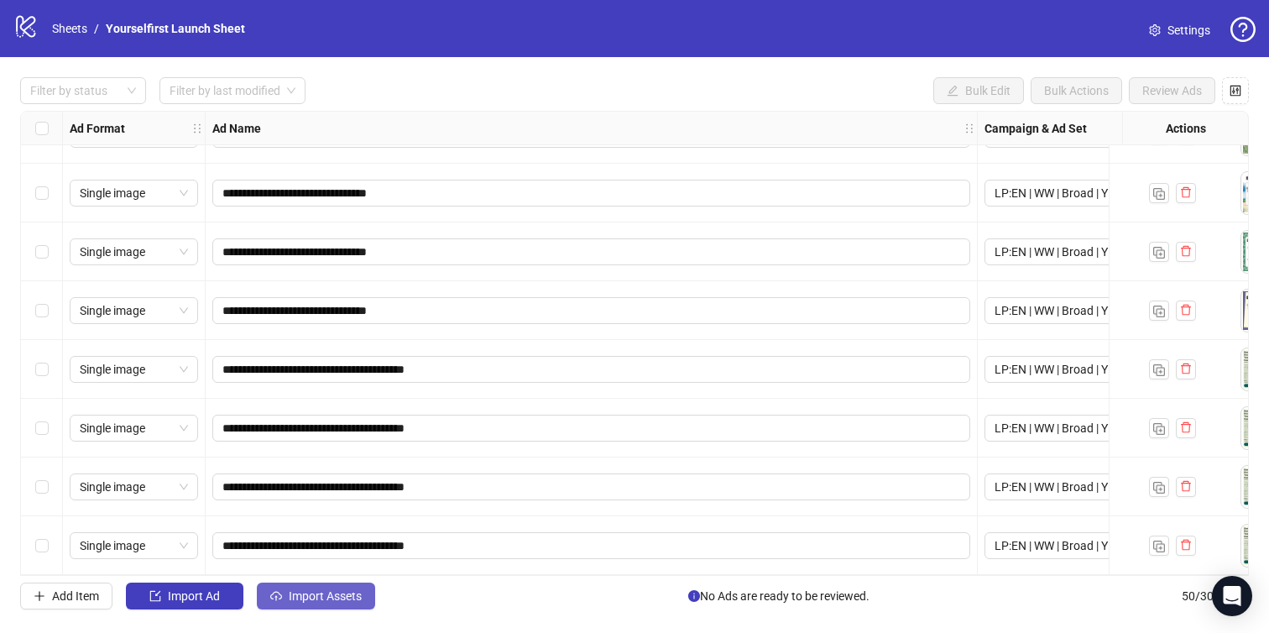
click at [343, 599] on span "Import Assets" at bounding box center [325, 595] width 73 height 13
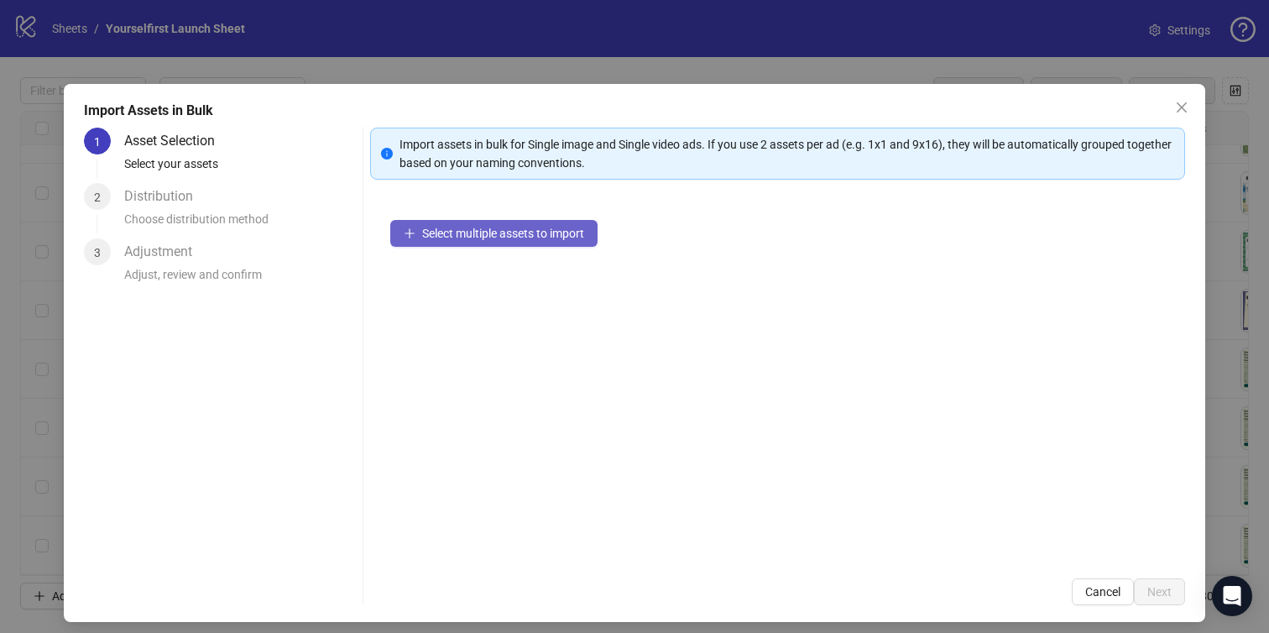
click at [463, 235] on span "Select multiple assets to import" at bounding box center [503, 233] width 162 height 13
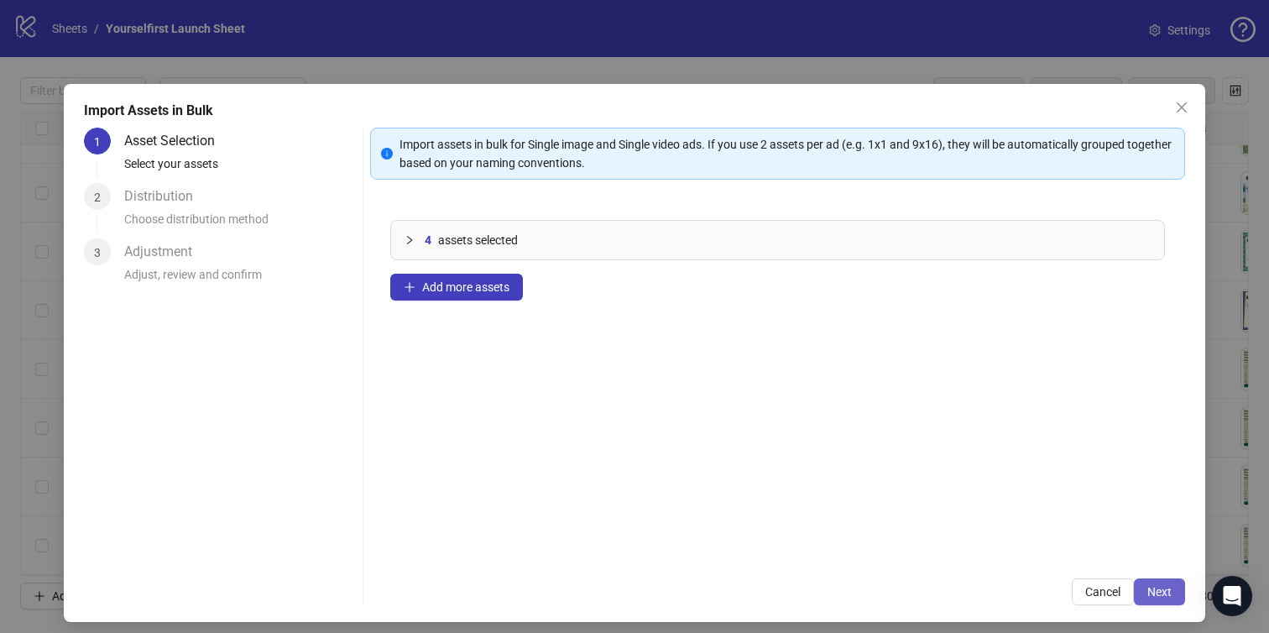
click at [1167, 582] on button "Next" at bounding box center [1159, 591] width 51 height 27
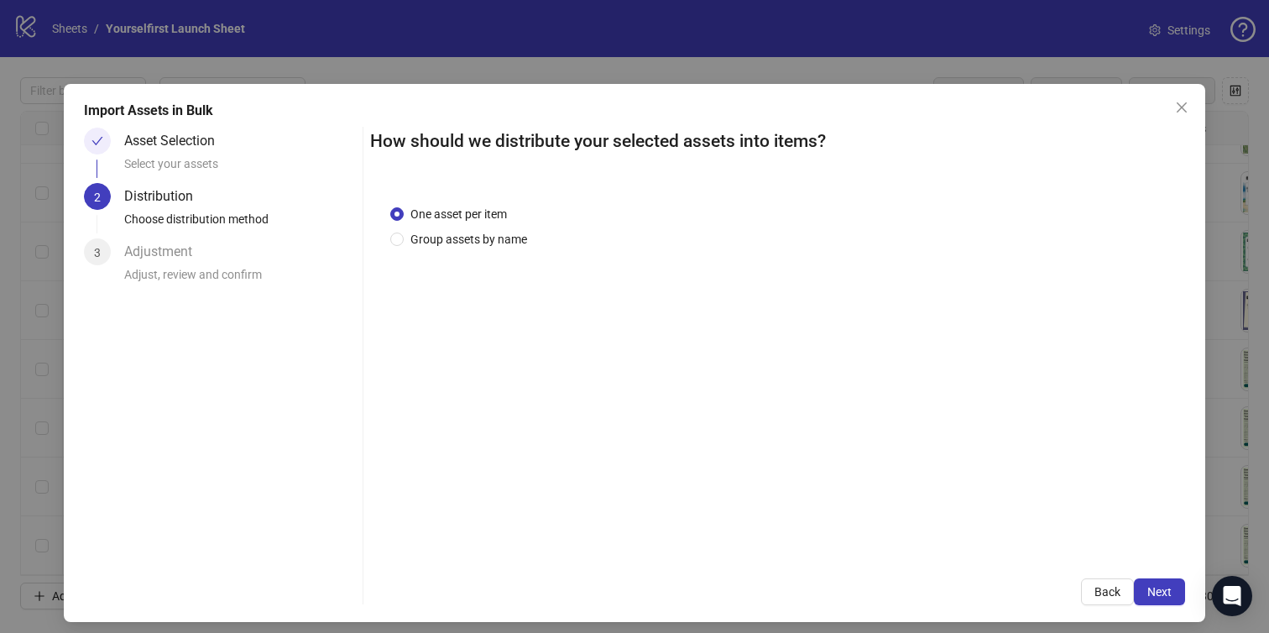
click at [1167, 588] on span "Next" at bounding box center [1159, 591] width 24 height 13
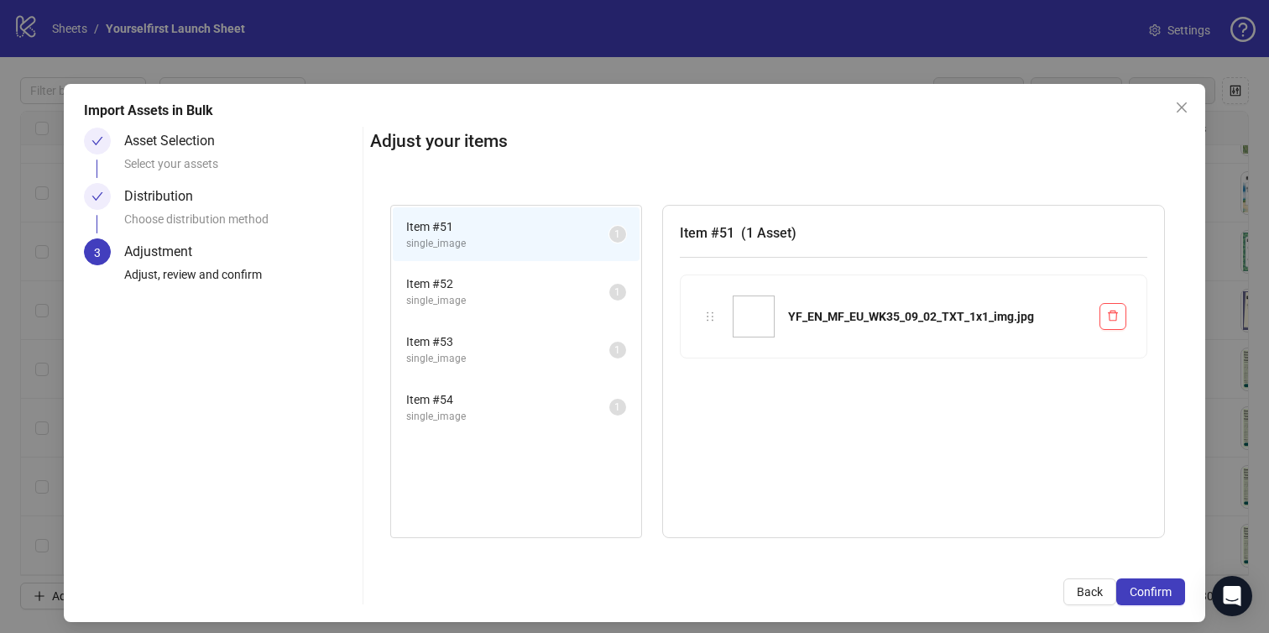
click at [1167, 588] on span "Confirm" at bounding box center [1151, 591] width 42 height 13
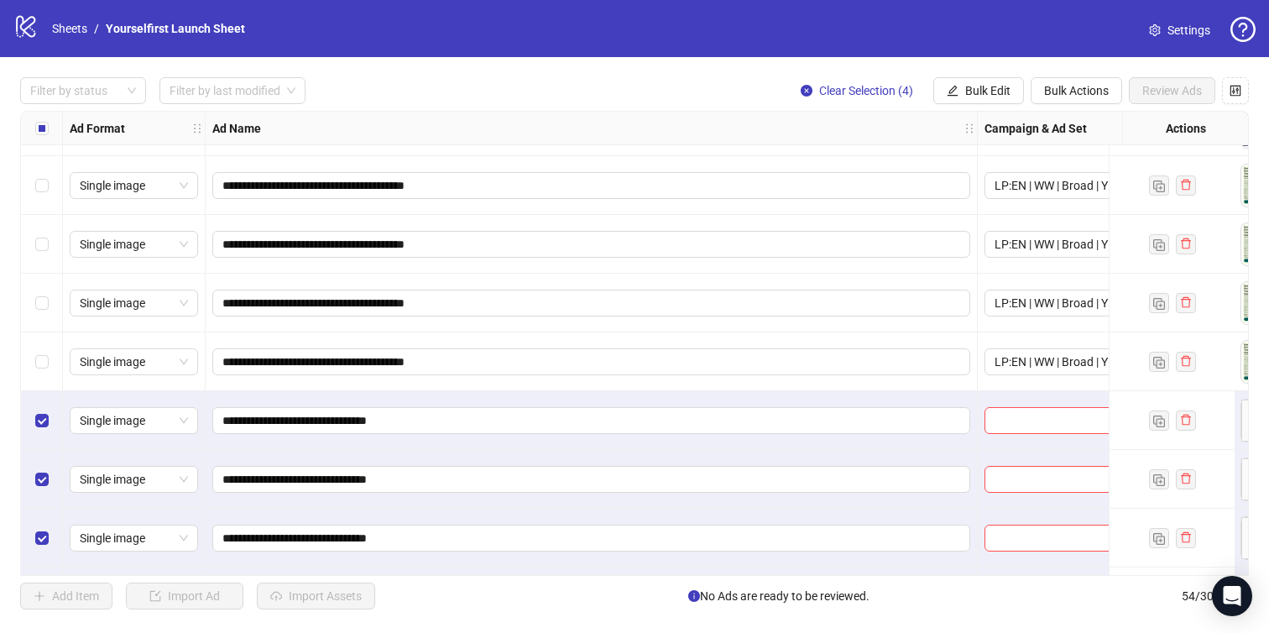
scroll to position [2749, 0]
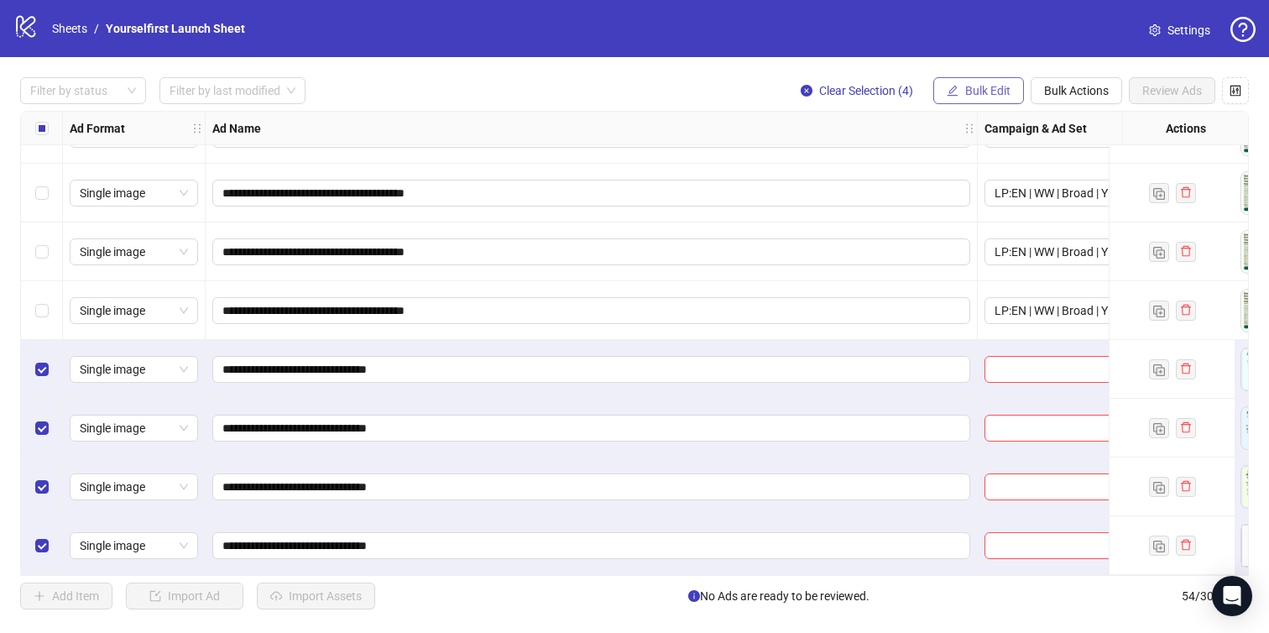
click at [976, 78] on button "Bulk Edit" at bounding box center [978, 90] width 91 height 27
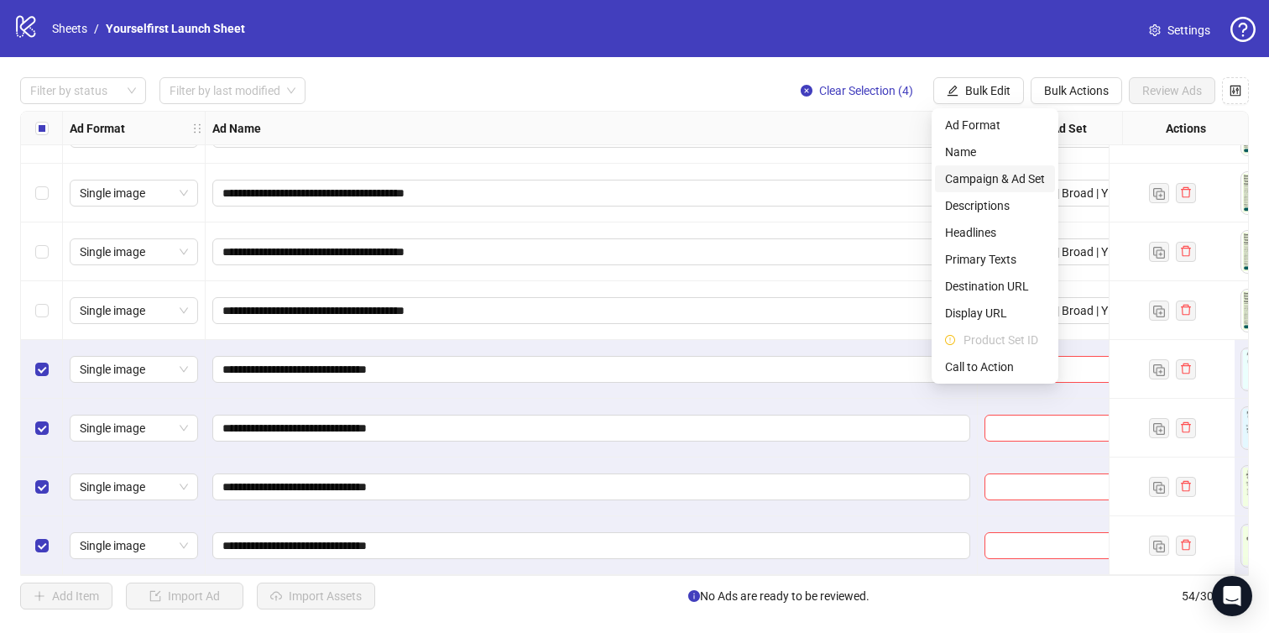
click at [968, 170] on span "Campaign & Ad Set" at bounding box center [995, 179] width 100 height 18
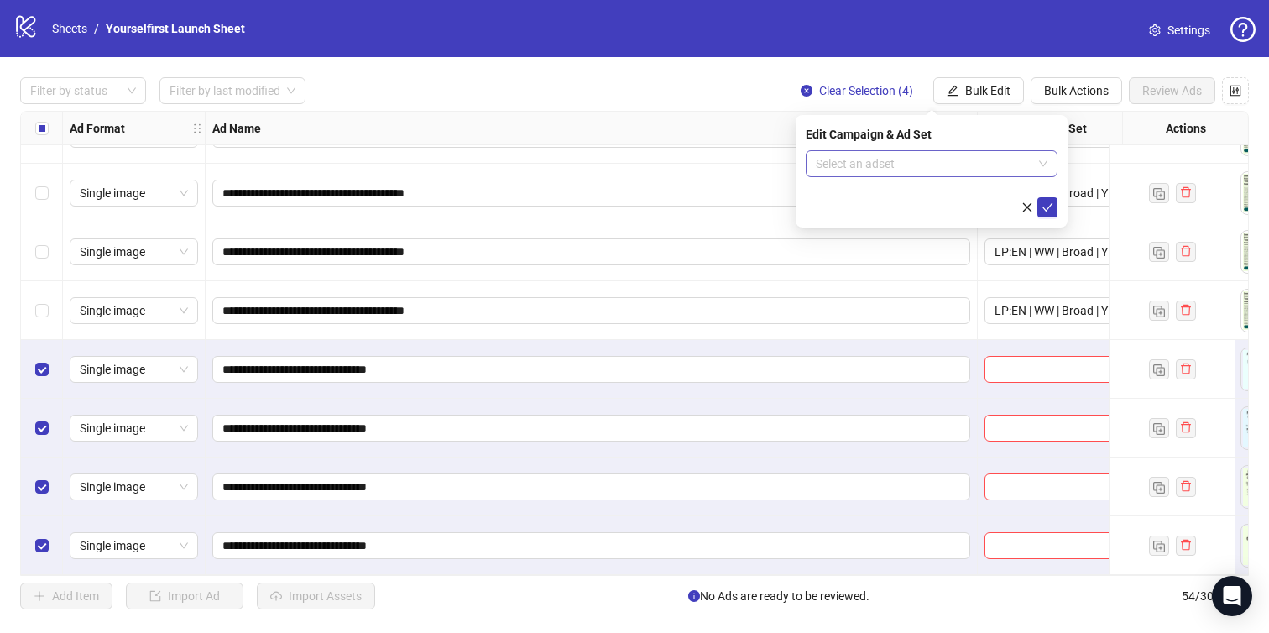
click at [931, 170] on input "search" at bounding box center [924, 163] width 217 height 25
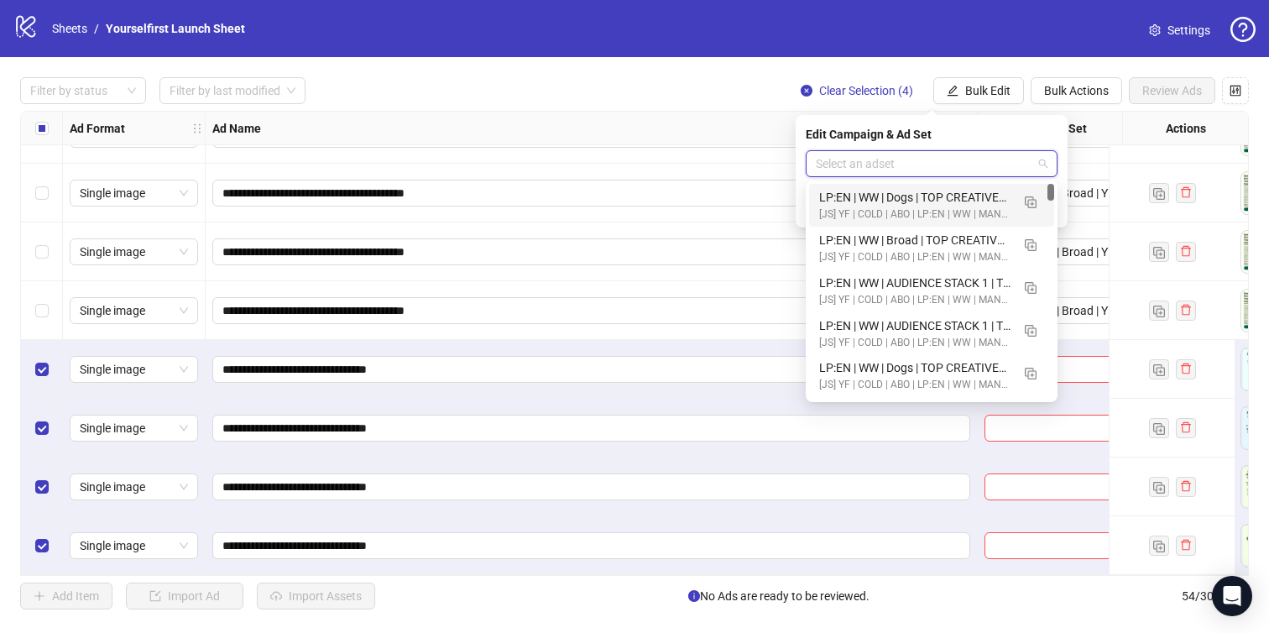
paste input "**********"
type input "**********"
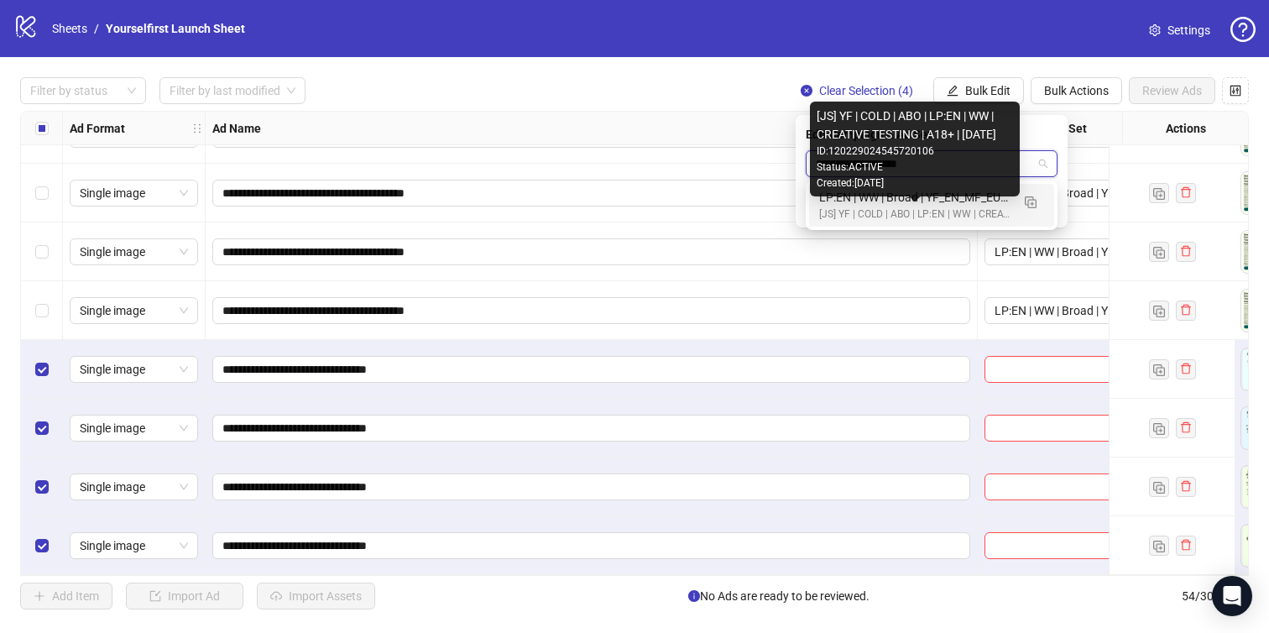
click at [920, 209] on div "[JS] YF | COLD | ABO | LP:EN | WW | CREATIVE TESTING | A18+ | [DATE]" at bounding box center [914, 214] width 191 height 16
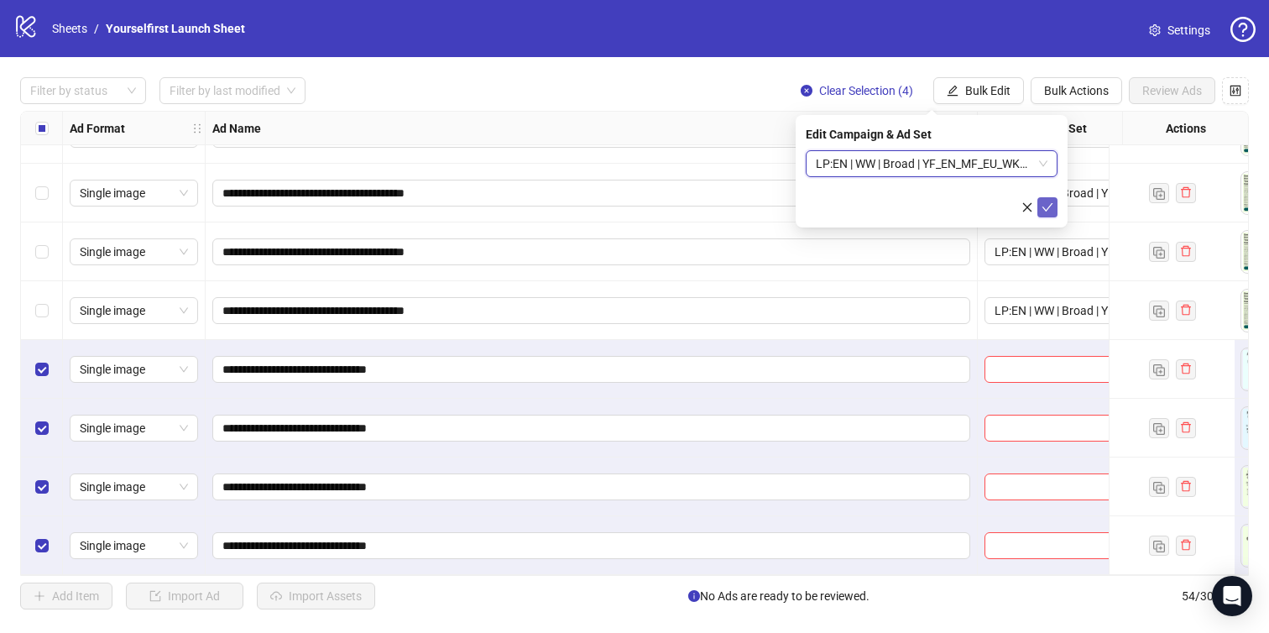
click at [1044, 201] on icon "check" at bounding box center [1047, 207] width 12 height 12
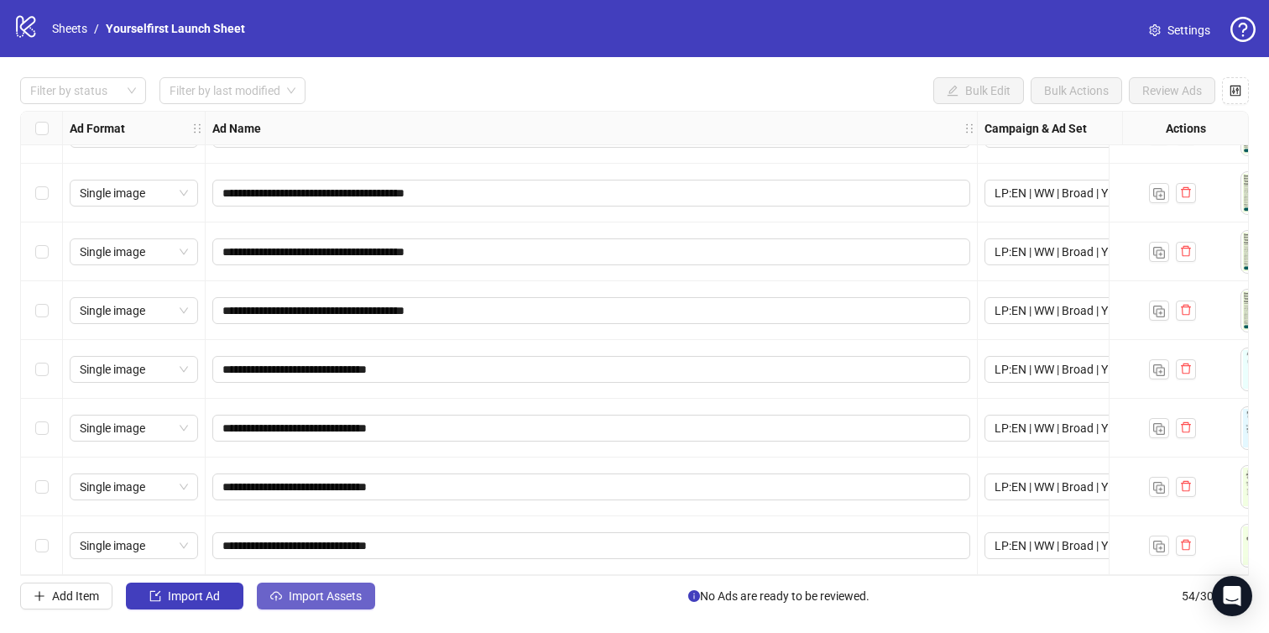
click at [321, 586] on button "Import Assets" at bounding box center [316, 595] width 118 height 27
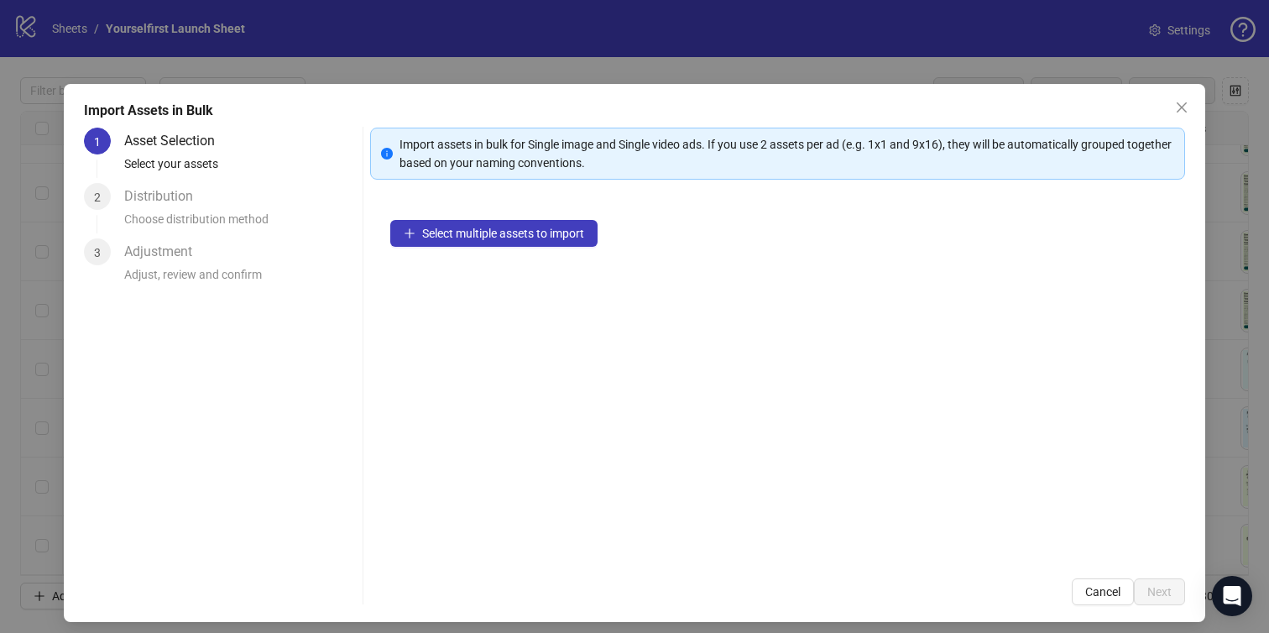
click at [487, 247] on div "Select multiple assets to import" at bounding box center [778, 379] width 816 height 358
click at [483, 238] on span "Select multiple assets to import" at bounding box center [503, 233] width 162 height 13
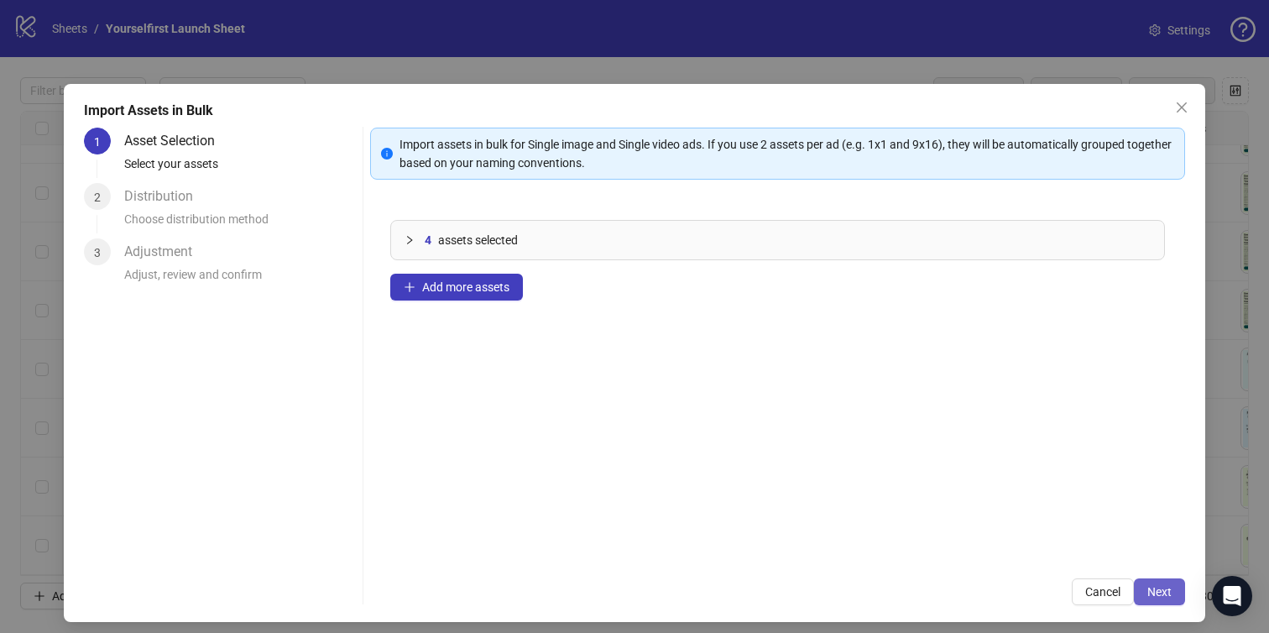
click at [1164, 592] on span "Next" at bounding box center [1159, 591] width 24 height 13
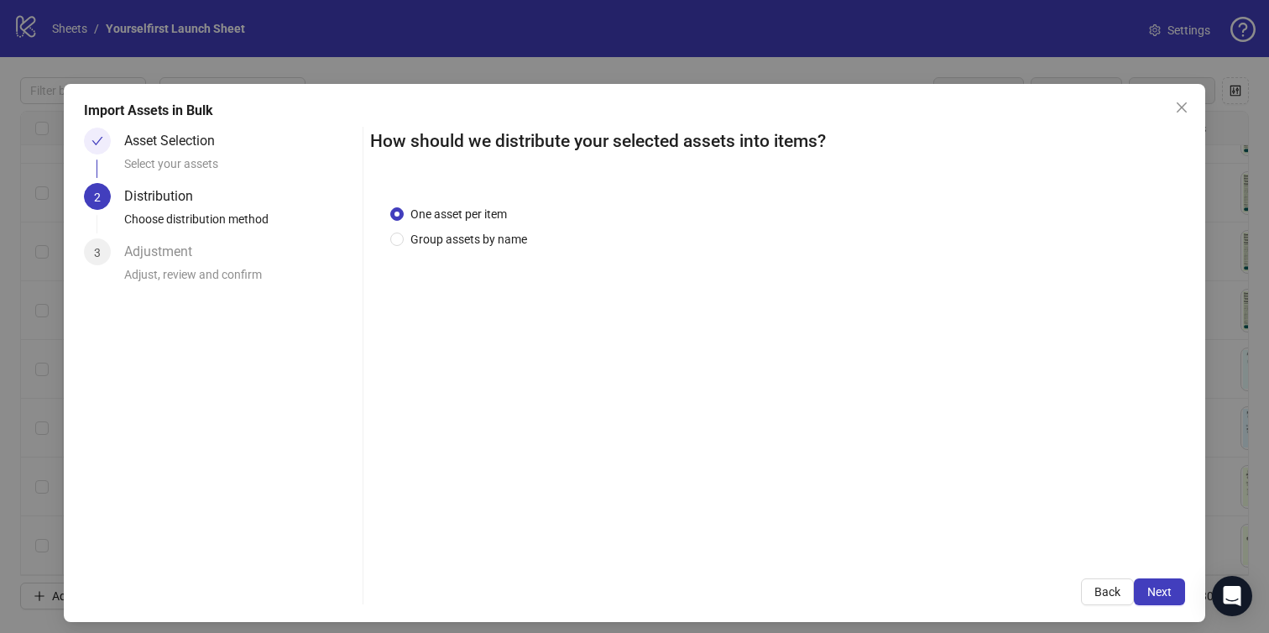
click at [1164, 592] on span "Next" at bounding box center [1159, 591] width 24 height 13
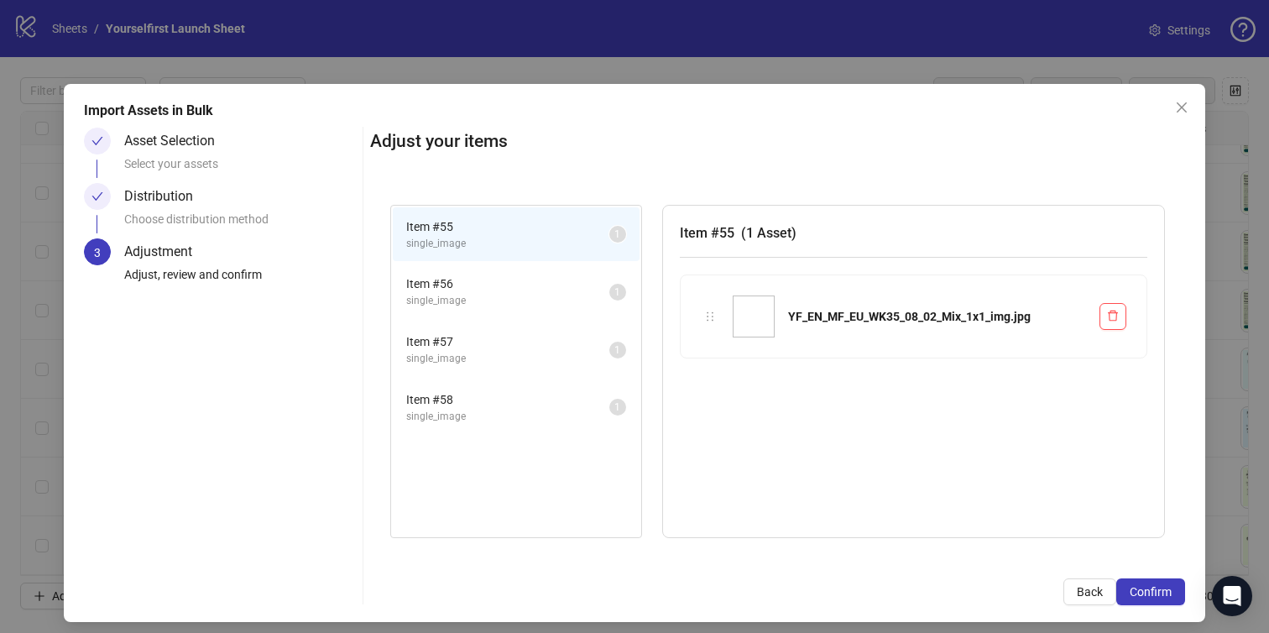
click at [1164, 592] on span "Confirm" at bounding box center [1151, 591] width 42 height 13
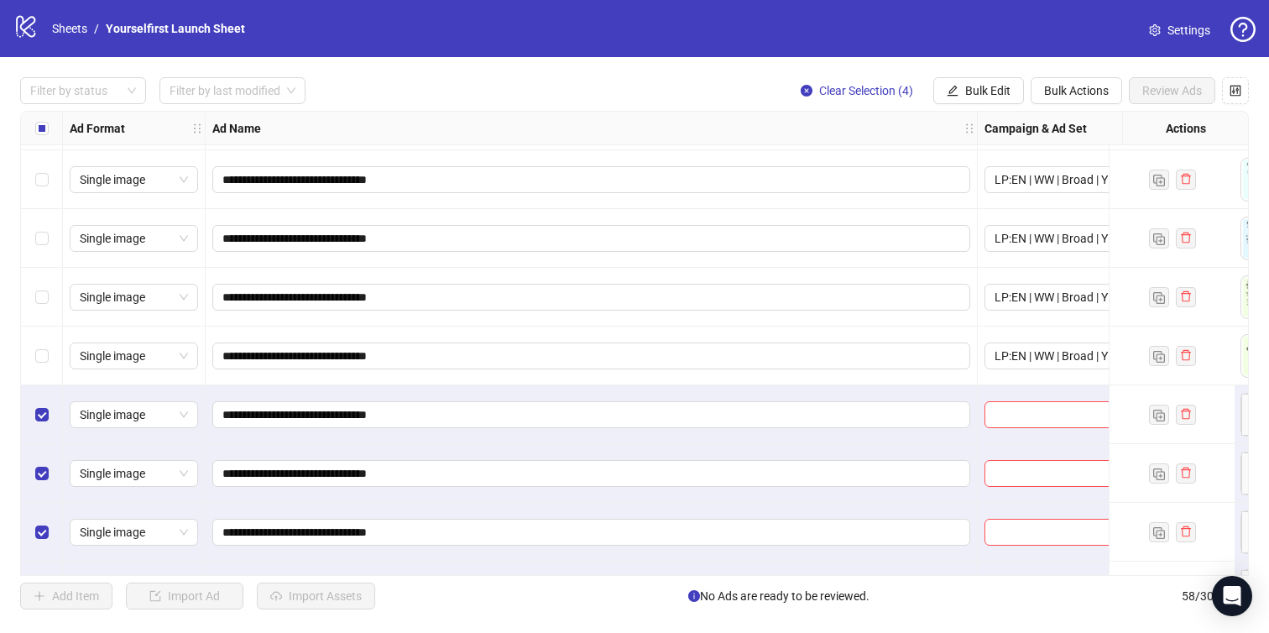
scroll to position [2984, 0]
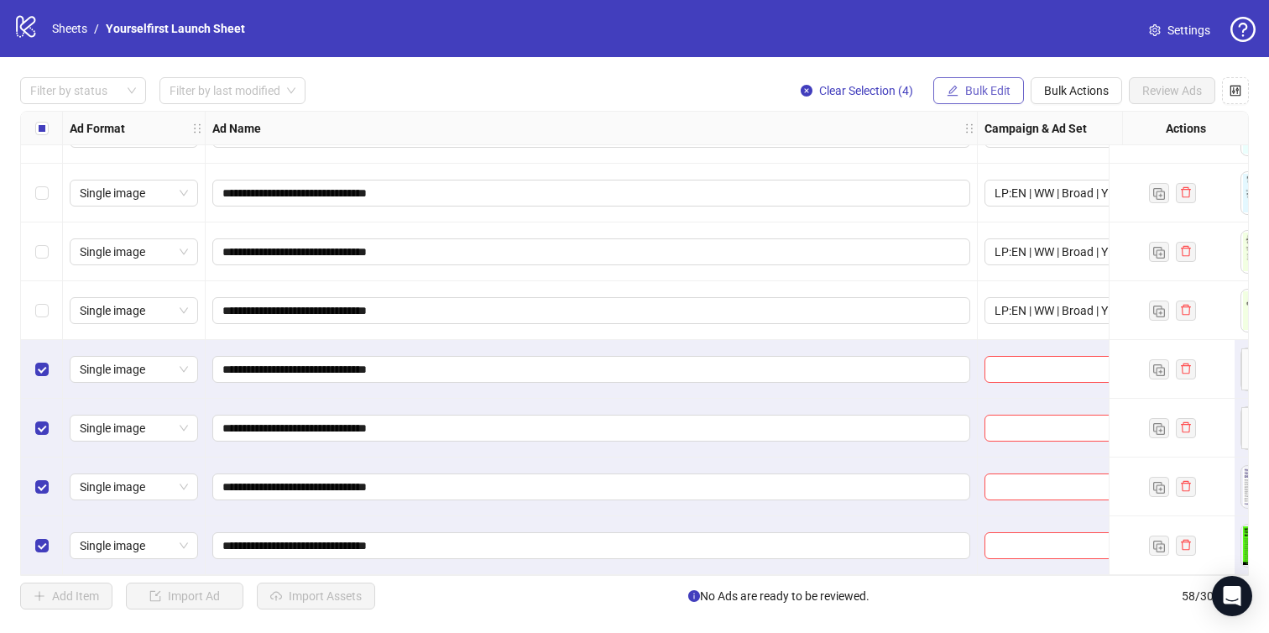
click at [992, 84] on span "Bulk Edit" at bounding box center [987, 90] width 45 height 13
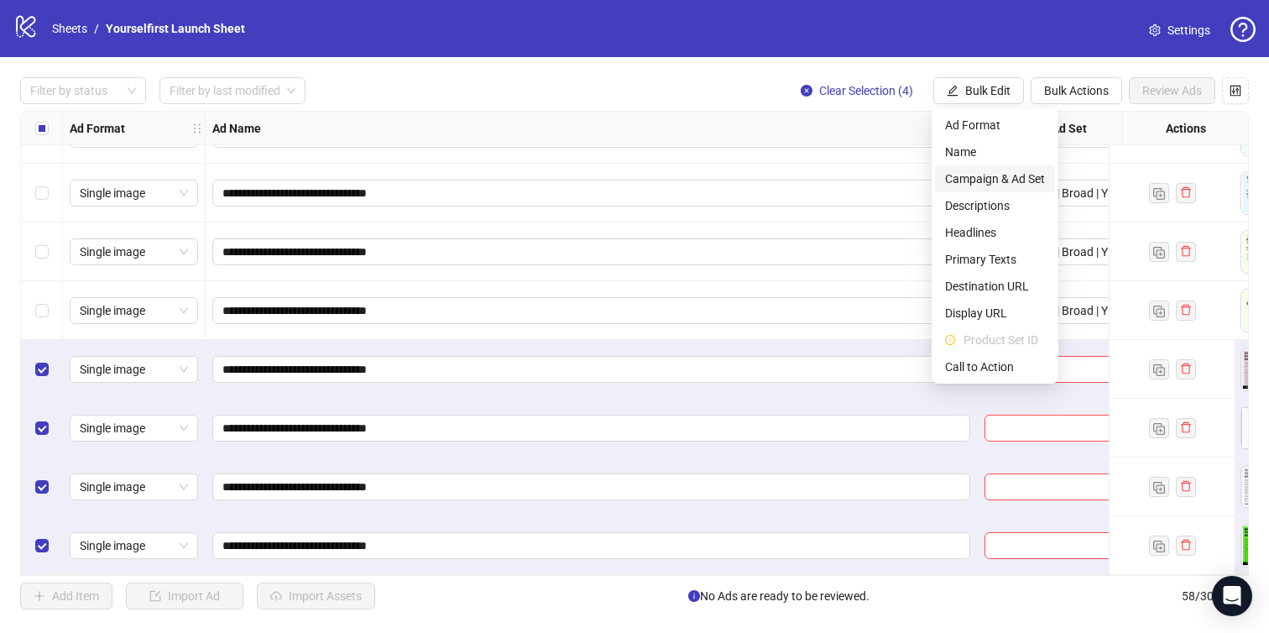
click at [991, 179] on span "Campaign & Ad Set" at bounding box center [995, 179] width 100 height 18
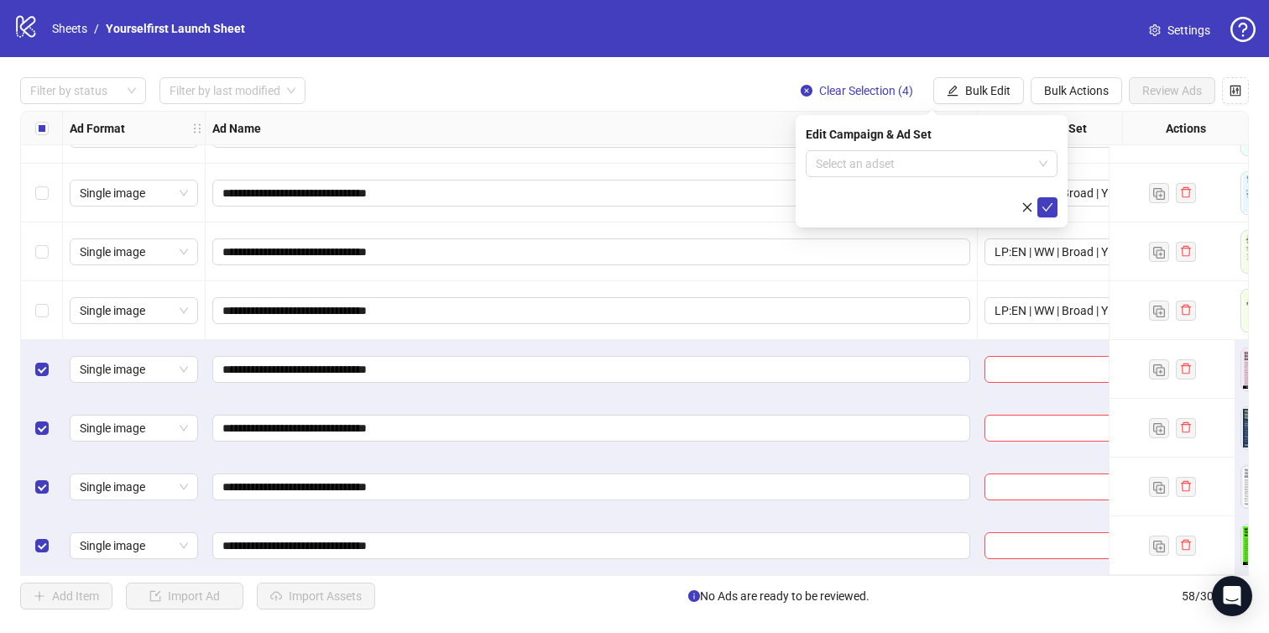
click at [866, 147] on div "Edit Campaign & Ad Set Select an adset" at bounding box center [932, 171] width 272 height 112
click at [859, 162] on input "search" at bounding box center [924, 163] width 217 height 25
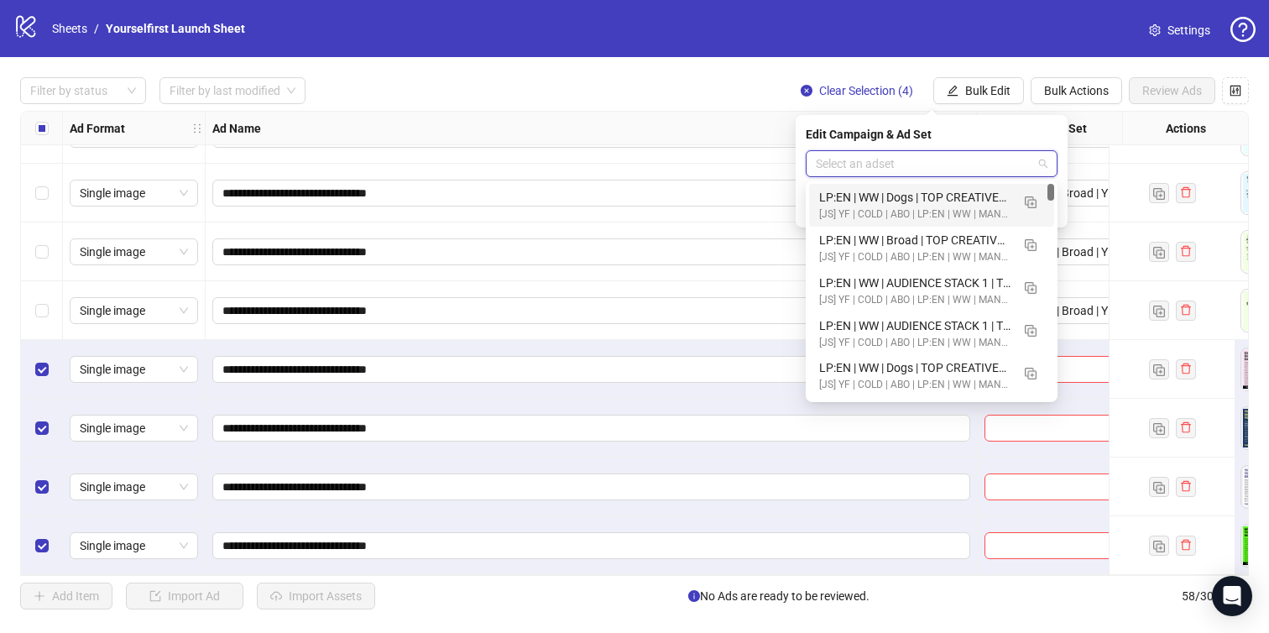
paste input "**********"
type input "**********"
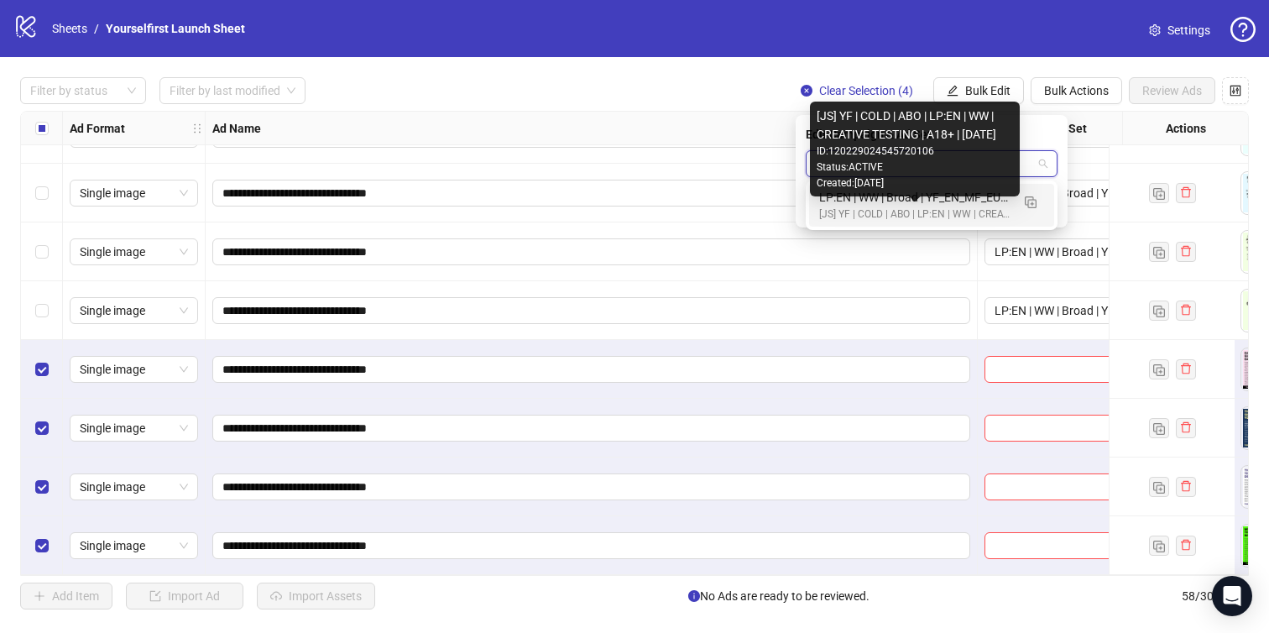
click at [895, 193] on div "[JS] YF | COLD | ABO | LP:EN | WW | CREATIVE TESTING | A18+ | [DATE] ID: 120229…" at bounding box center [915, 149] width 210 height 95
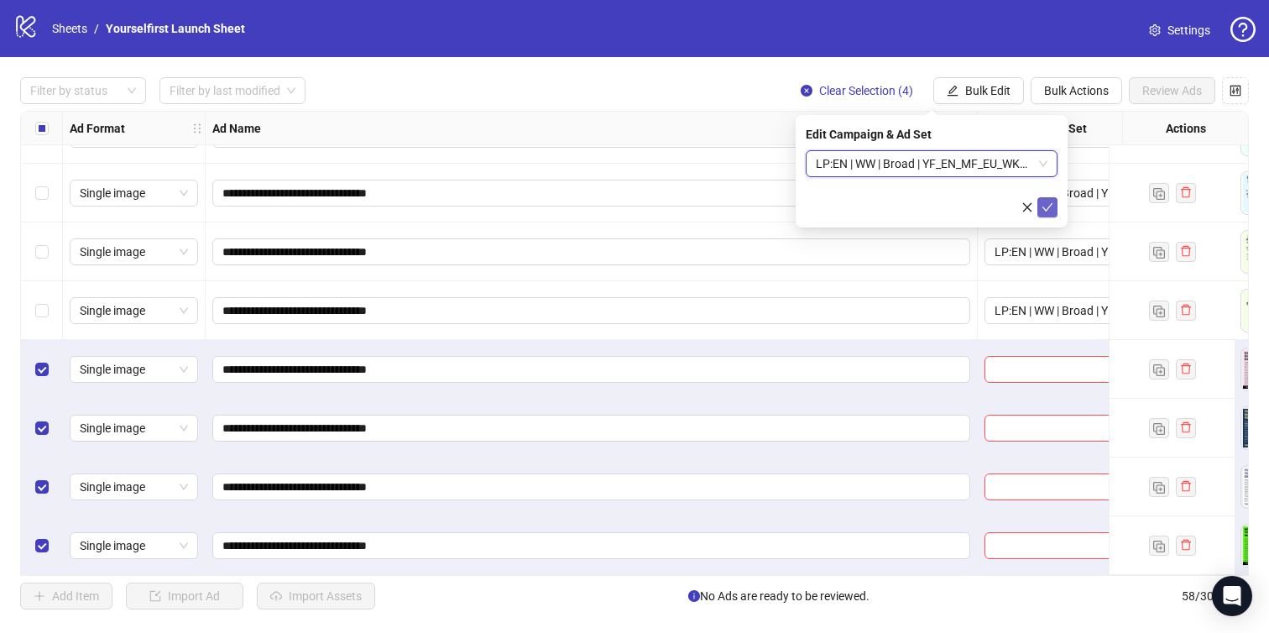
click at [1052, 209] on icon "check" at bounding box center [1047, 207] width 12 height 12
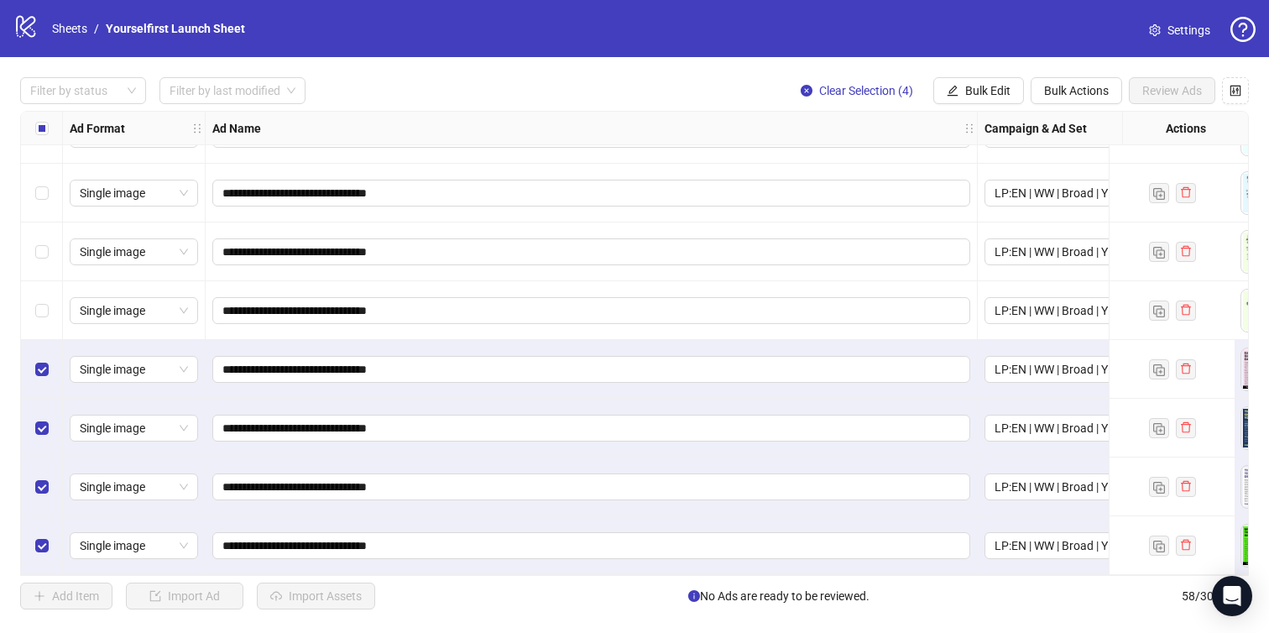
click at [34, 124] on div "Select all rows" at bounding box center [42, 129] width 42 height 34
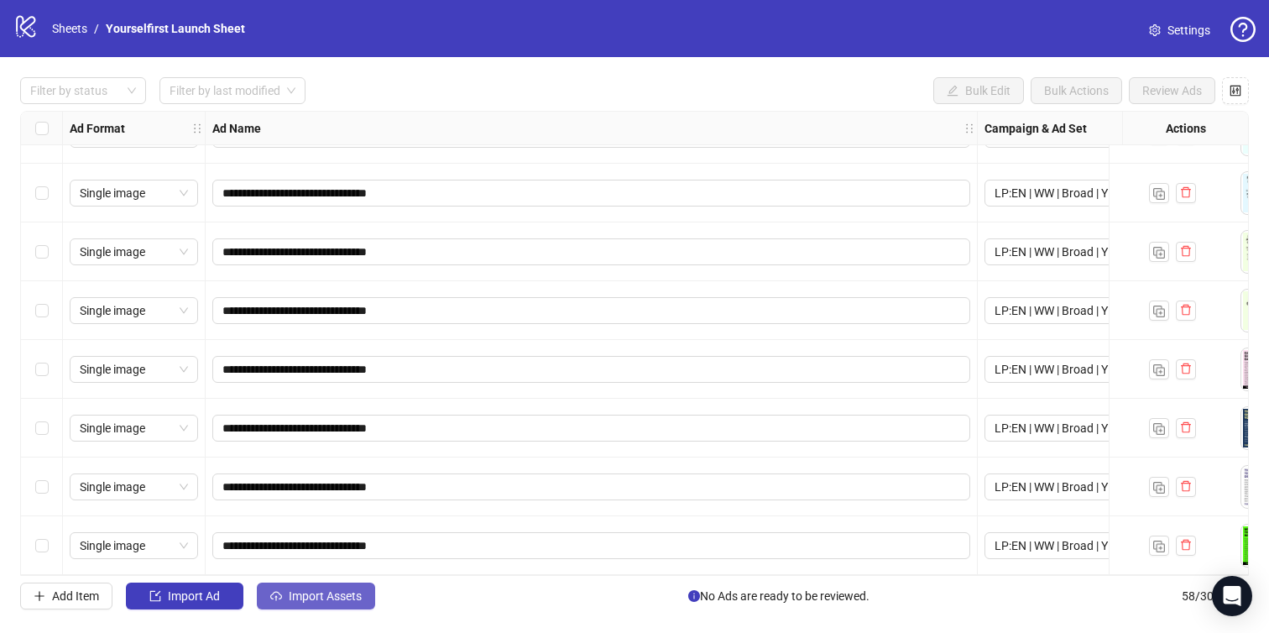
click at [311, 597] on span "Import Assets" at bounding box center [325, 595] width 73 height 13
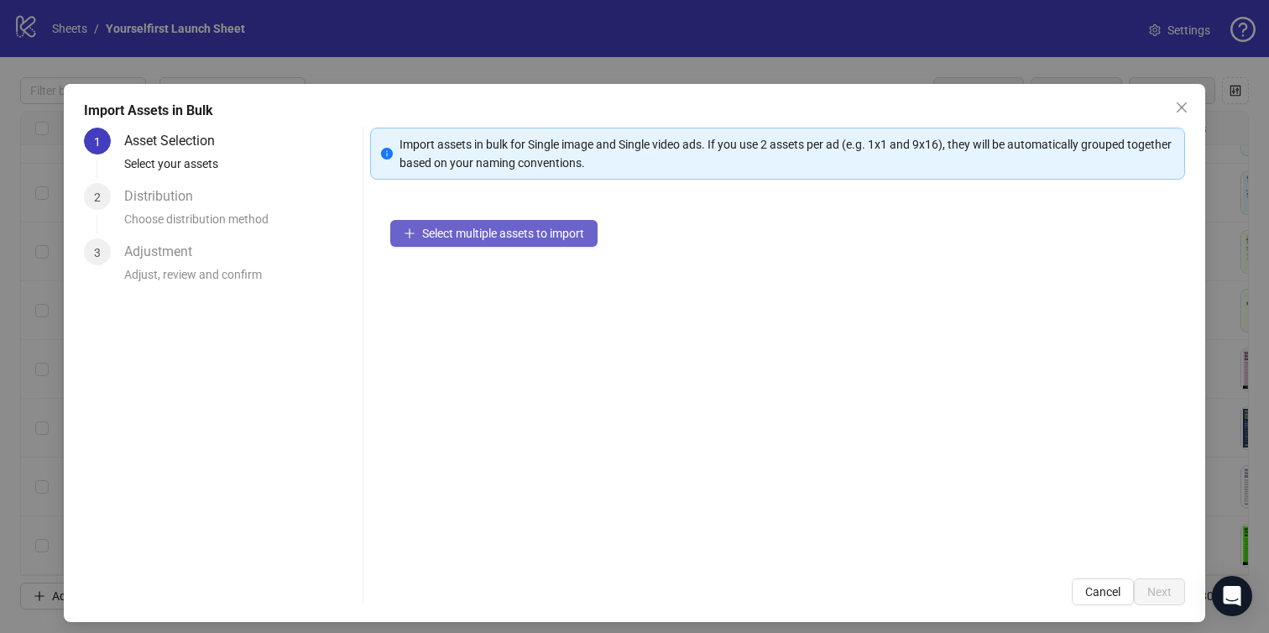
click at [502, 224] on button "Select multiple assets to import" at bounding box center [493, 233] width 207 height 27
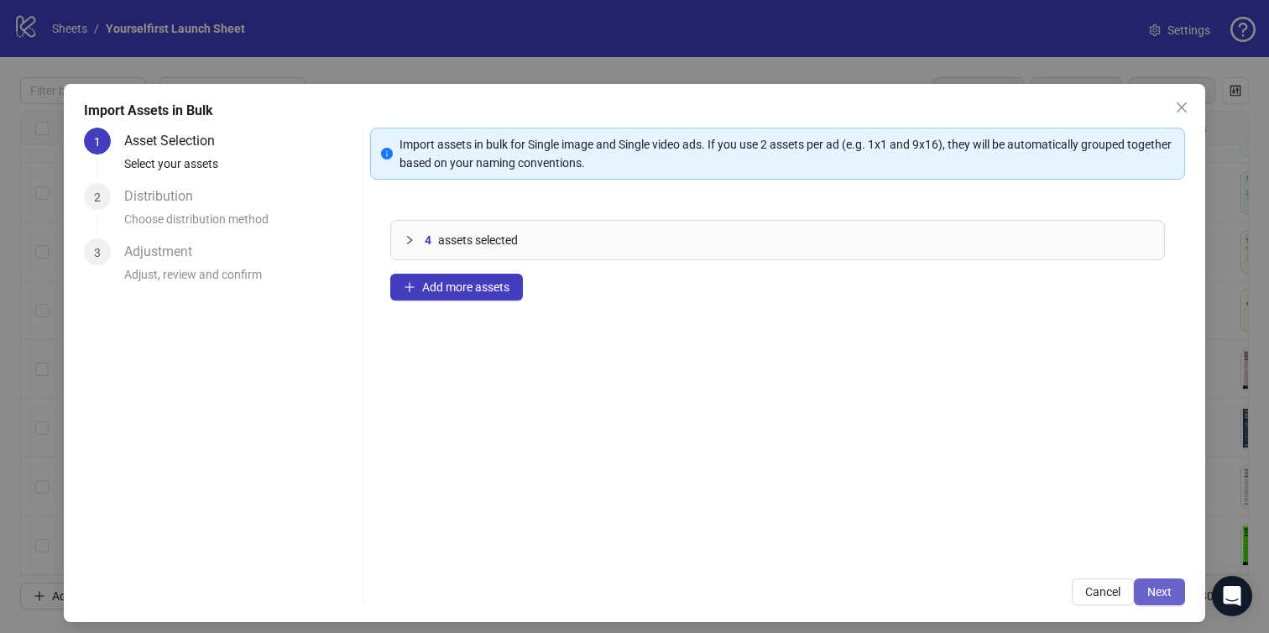
click at [1157, 581] on button "Next" at bounding box center [1159, 591] width 51 height 27
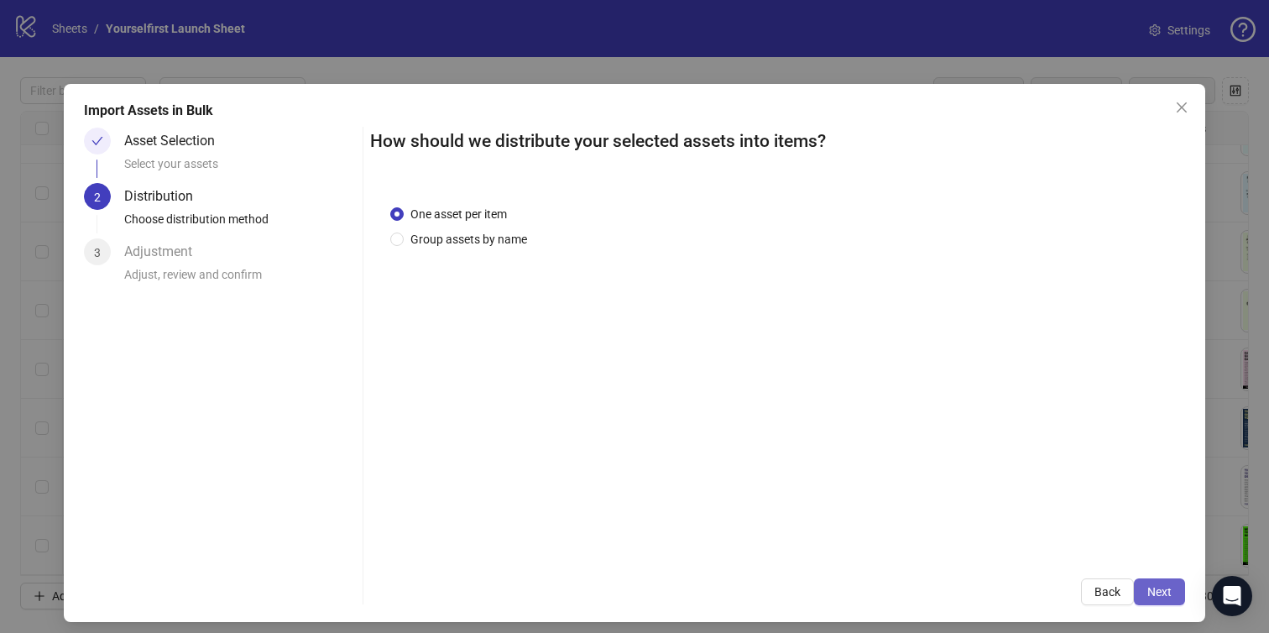
click at [1157, 590] on span "Next" at bounding box center [1159, 591] width 24 height 13
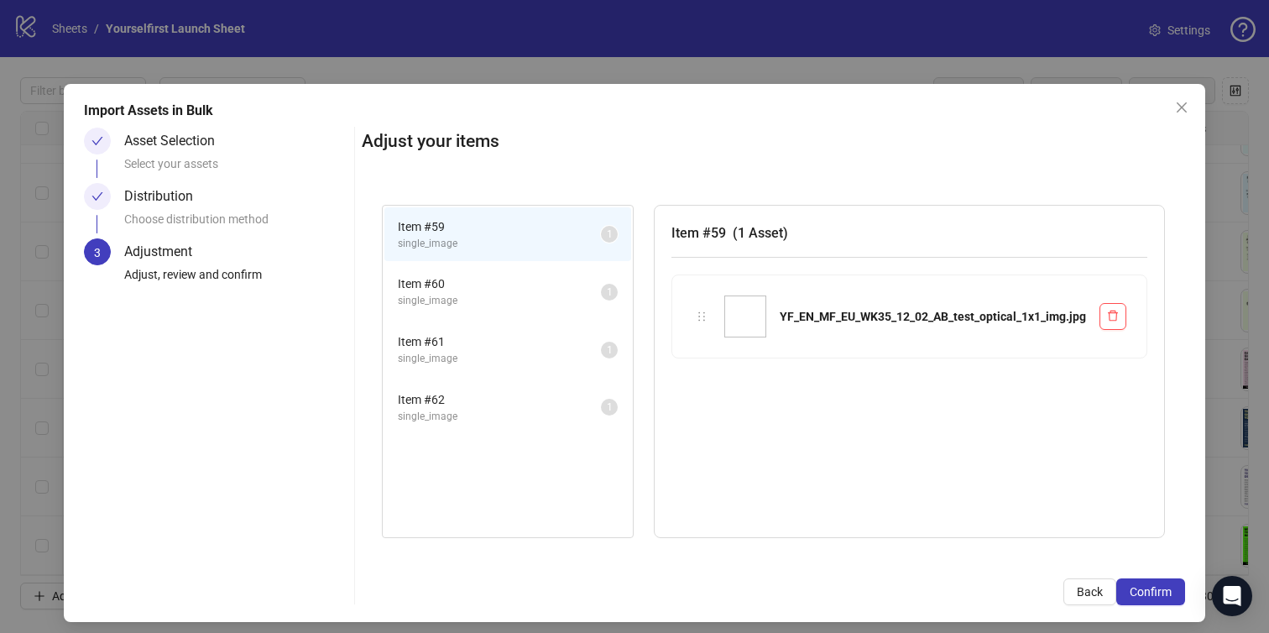
click at [1157, 590] on span "Confirm" at bounding box center [1151, 591] width 42 height 13
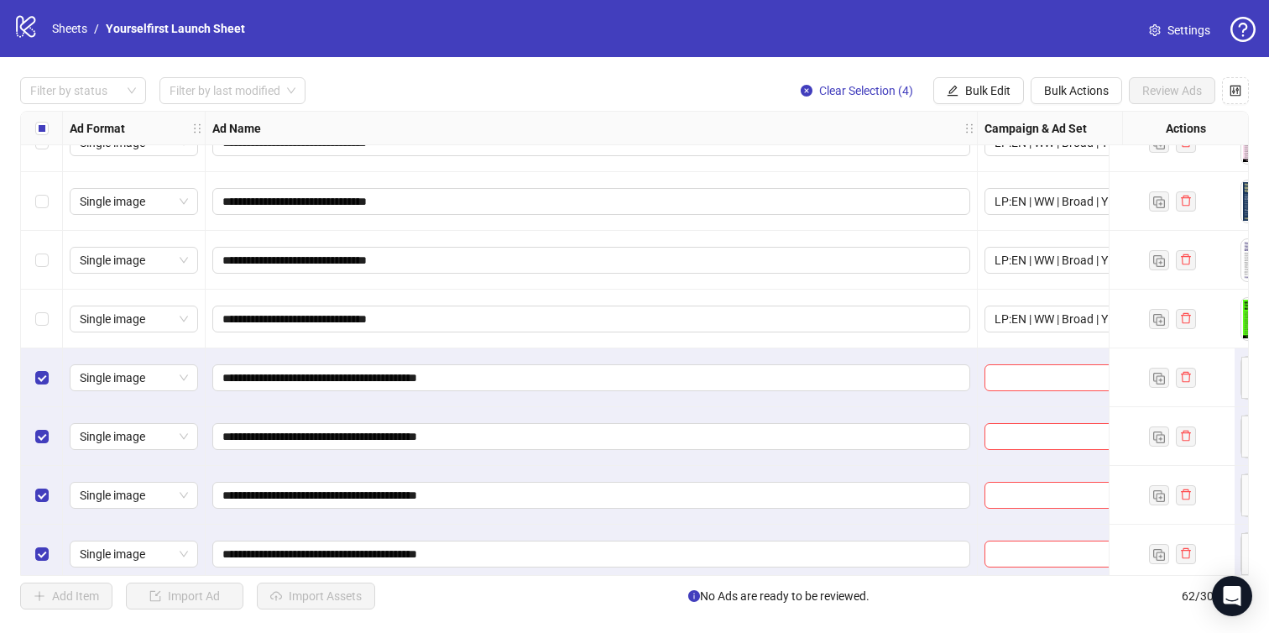
scroll to position [3219, 0]
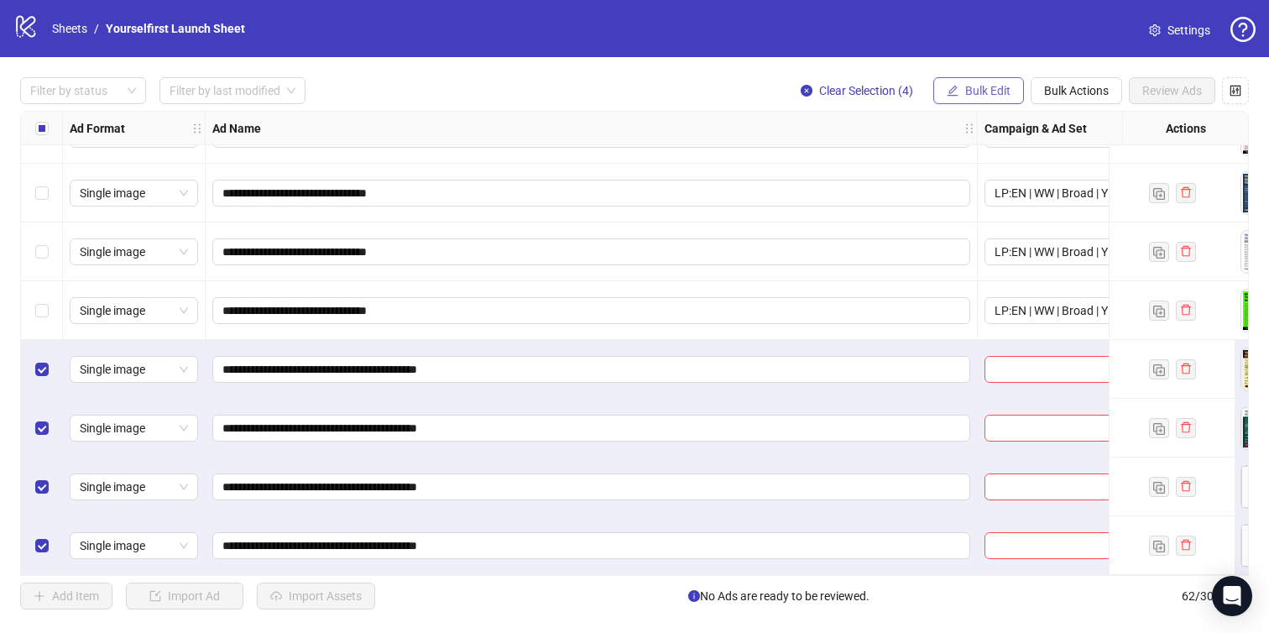
click at [972, 86] on span "Bulk Edit" at bounding box center [987, 90] width 45 height 13
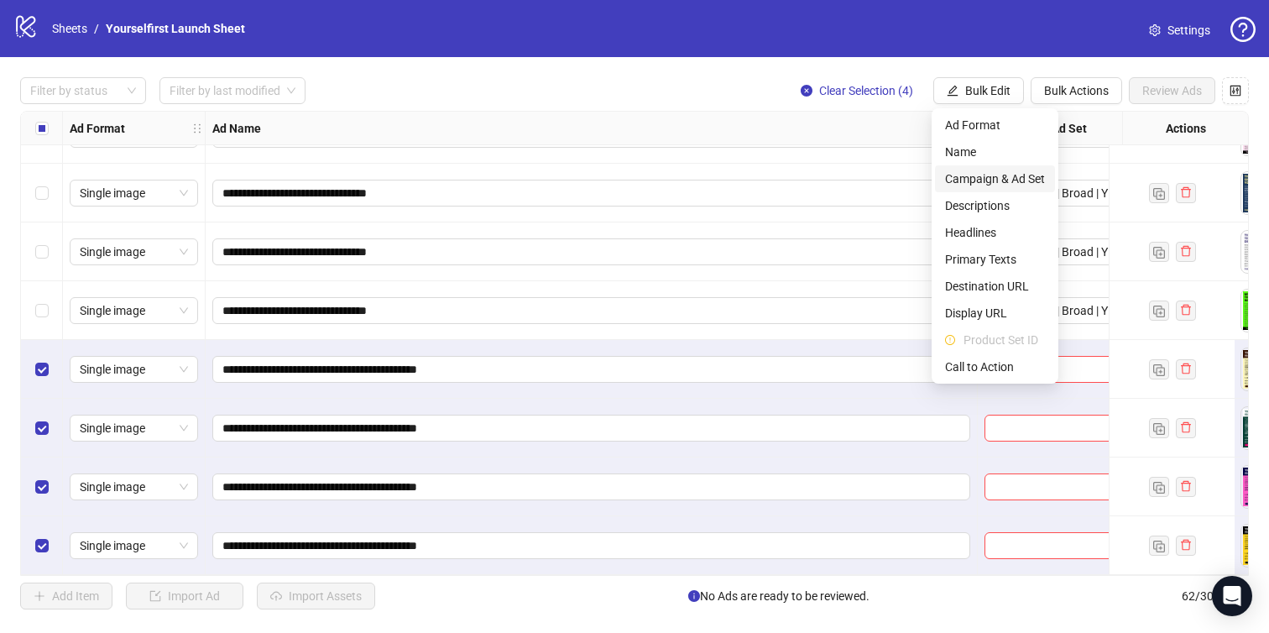
click at [989, 184] on span "Campaign & Ad Set" at bounding box center [995, 179] width 100 height 18
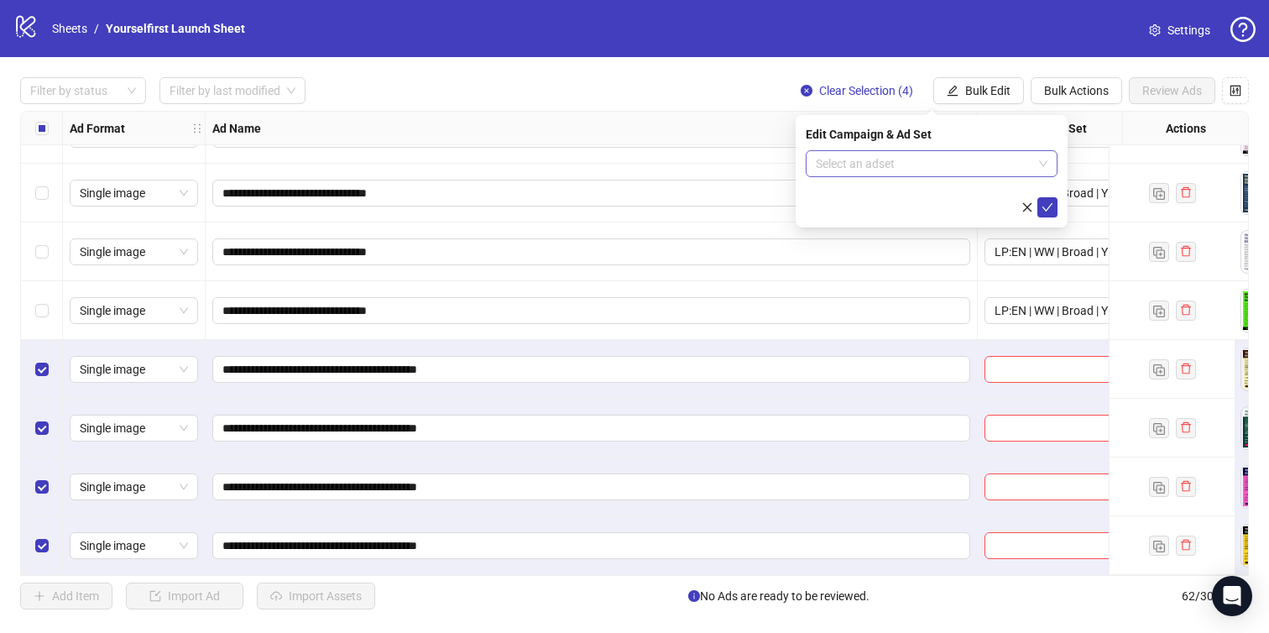
click at [911, 158] on input "search" at bounding box center [924, 163] width 217 height 25
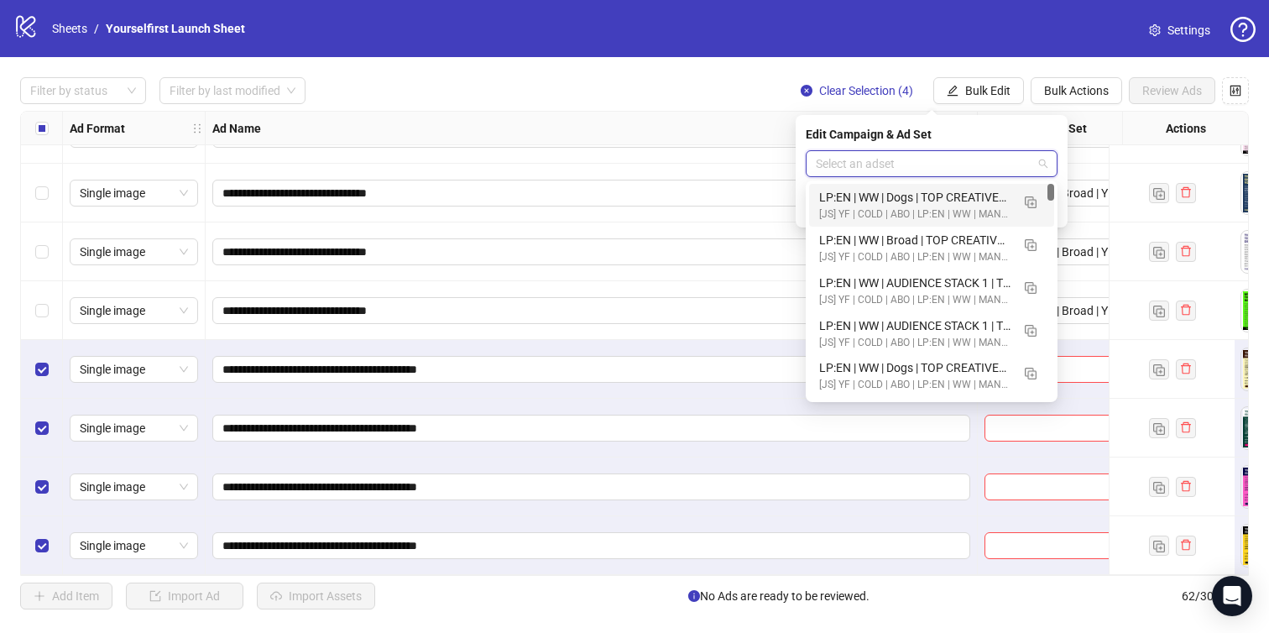
paste input "**********"
type input "**********"
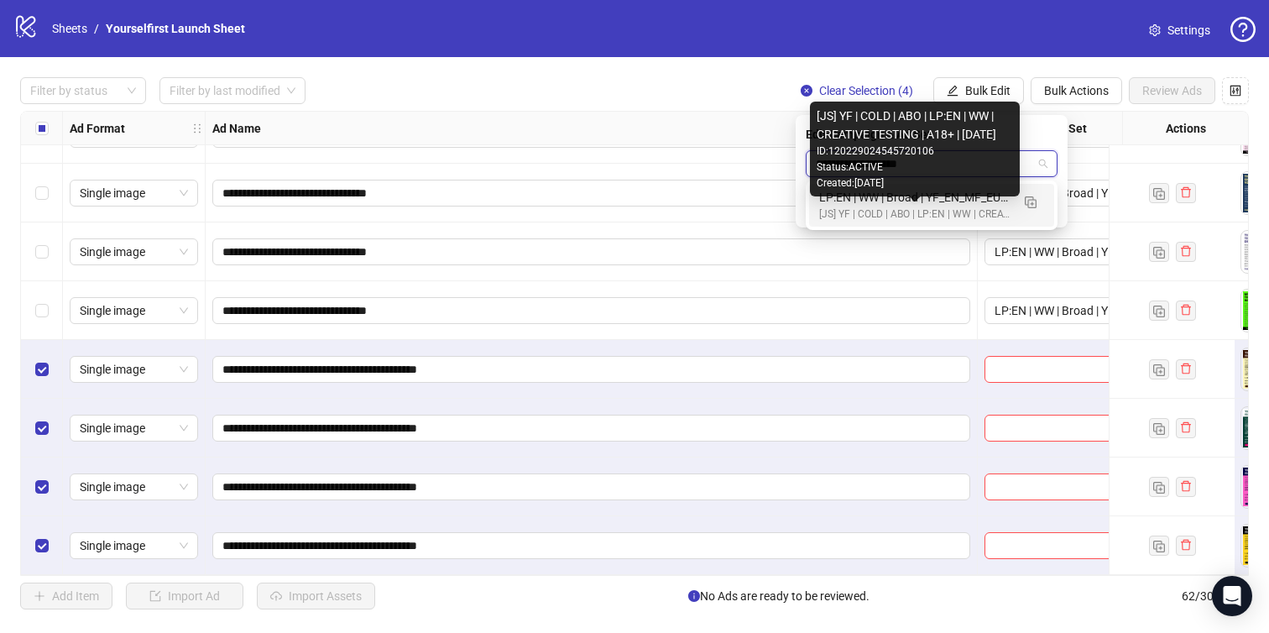
click at [885, 204] on div "LP:EN | WW | Broad | YF_EN_MF_EU_WK35_12 | FULL LOCALE EXCL v4 | A18+ | [DATE]" at bounding box center [914, 197] width 191 height 18
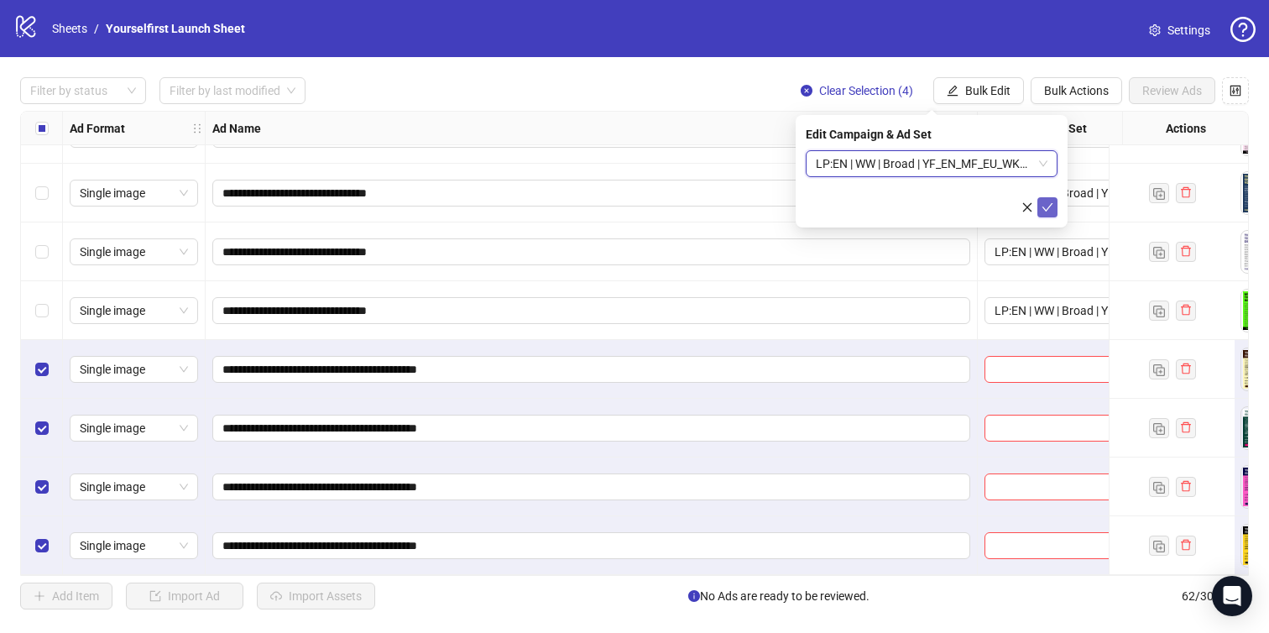
click at [1052, 207] on icon "check" at bounding box center [1047, 207] width 12 height 12
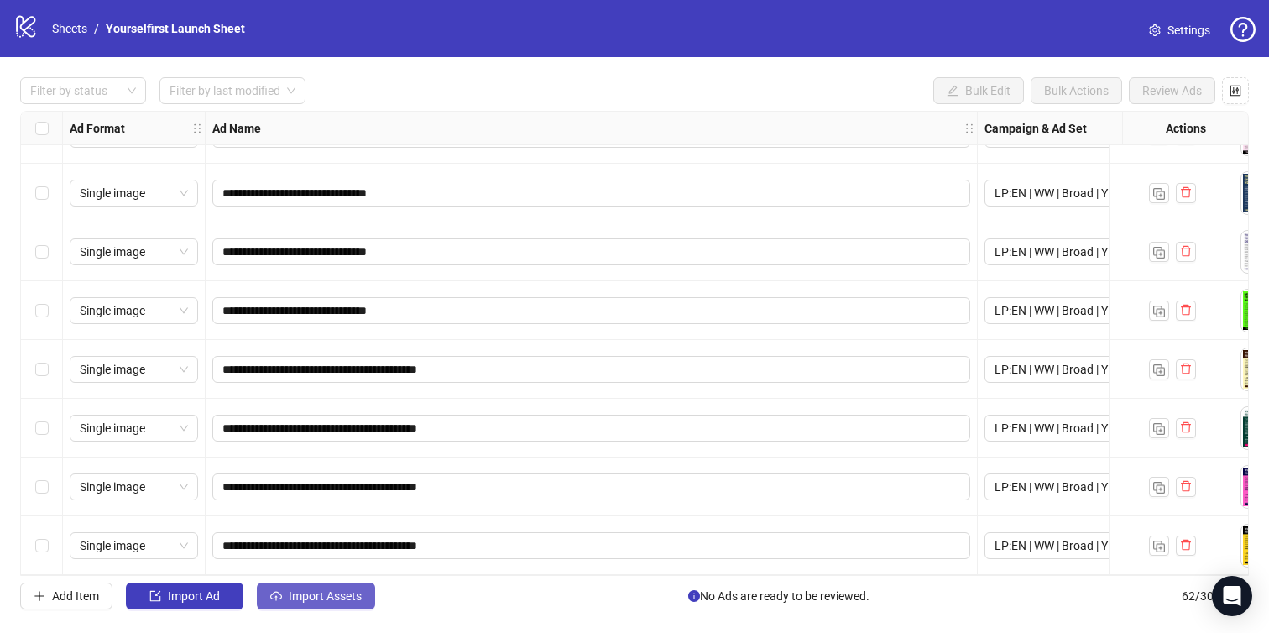
click at [318, 596] on span "Import Assets" at bounding box center [325, 595] width 73 height 13
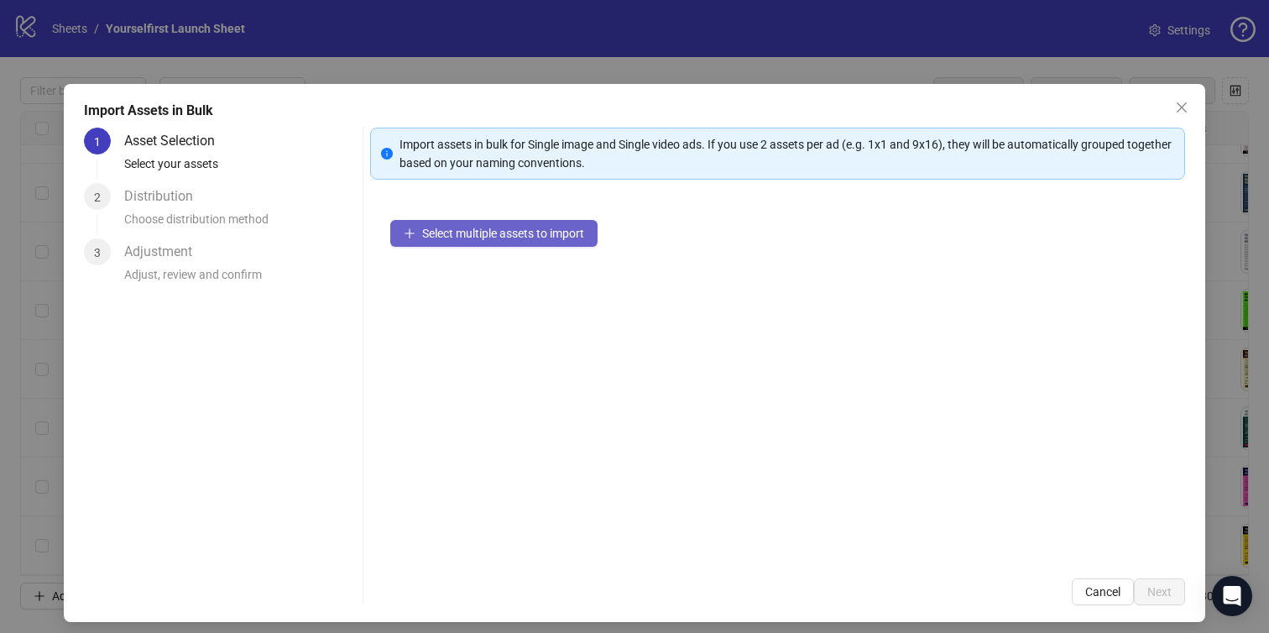
click at [526, 245] on button "Select multiple assets to import" at bounding box center [493, 233] width 207 height 27
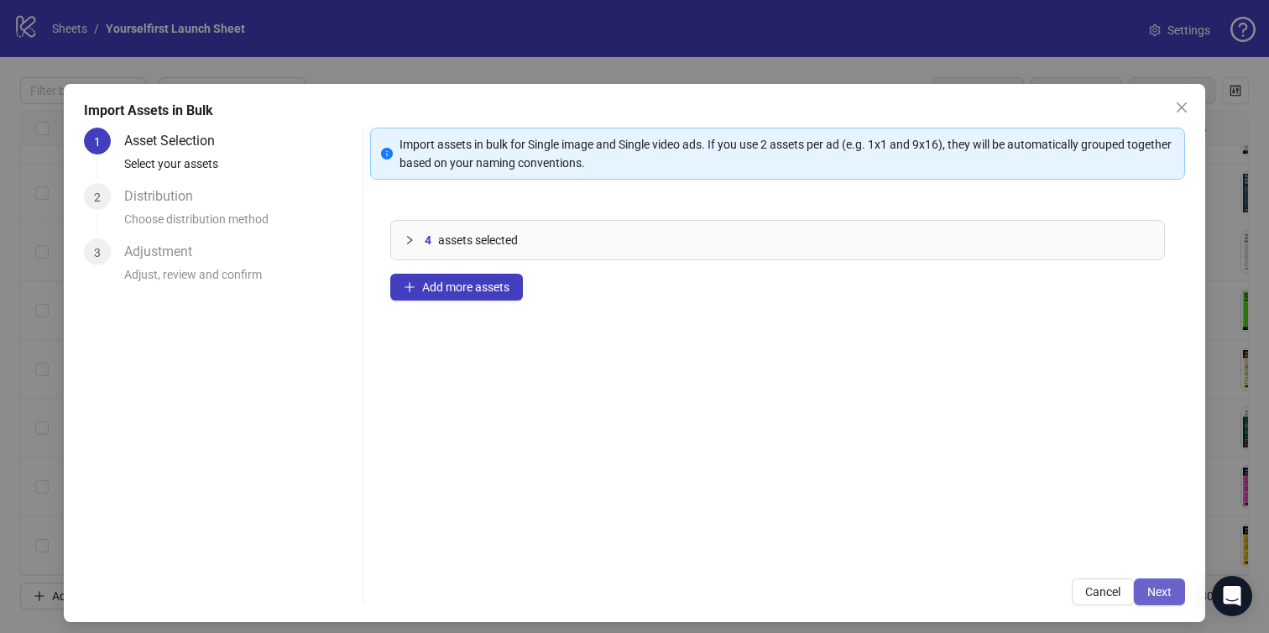
click at [1172, 594] on button "Next" at bounding box center [1159, 591] width 51 height 27
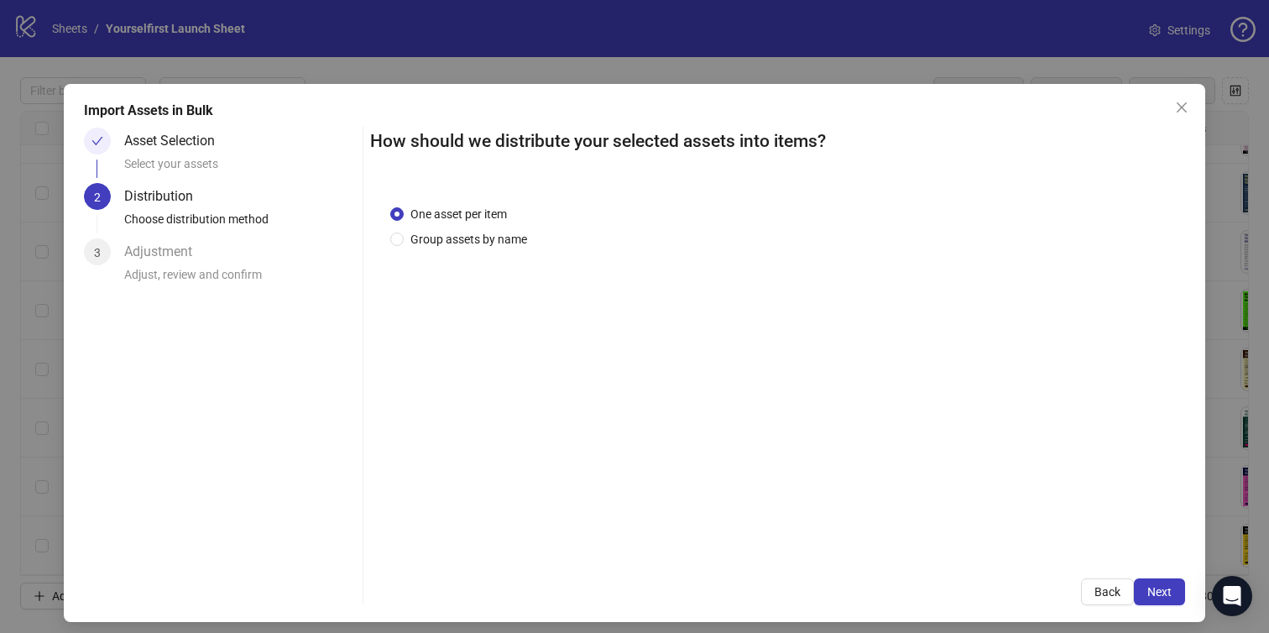
click at [1172, 594] on button "Next" at bounding box center [1159, 591] width 51 height 27
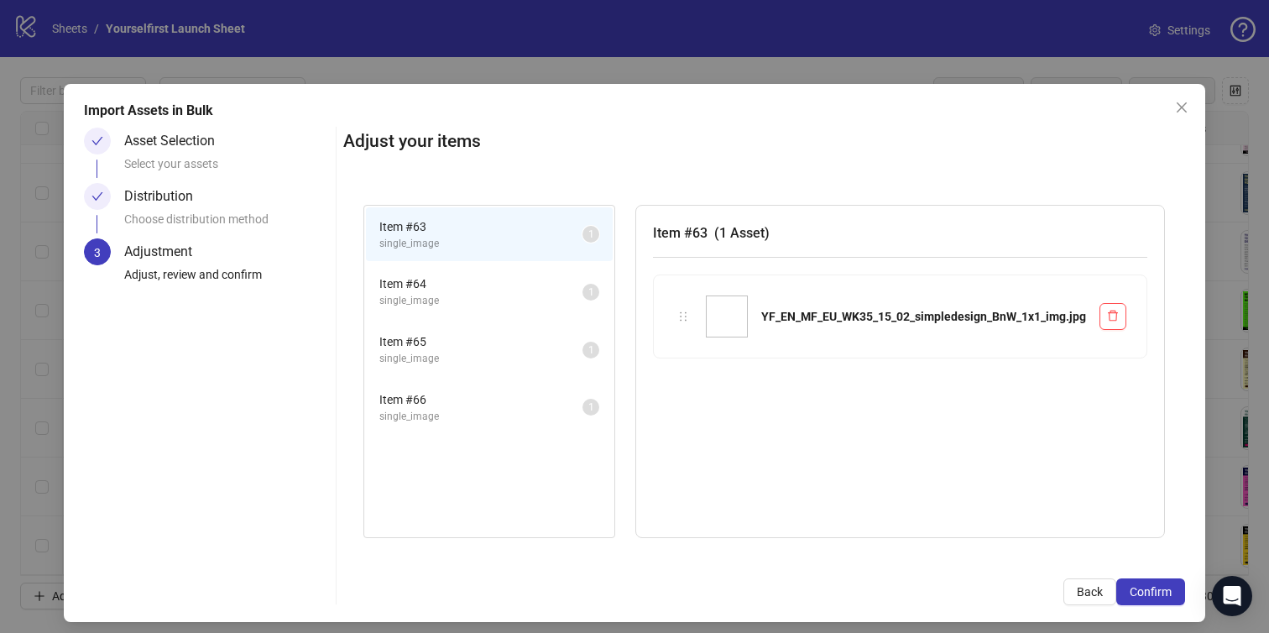
click at [1172, 594] on button "Confirm" at bounding box center [1150, 591] width 69 height 27
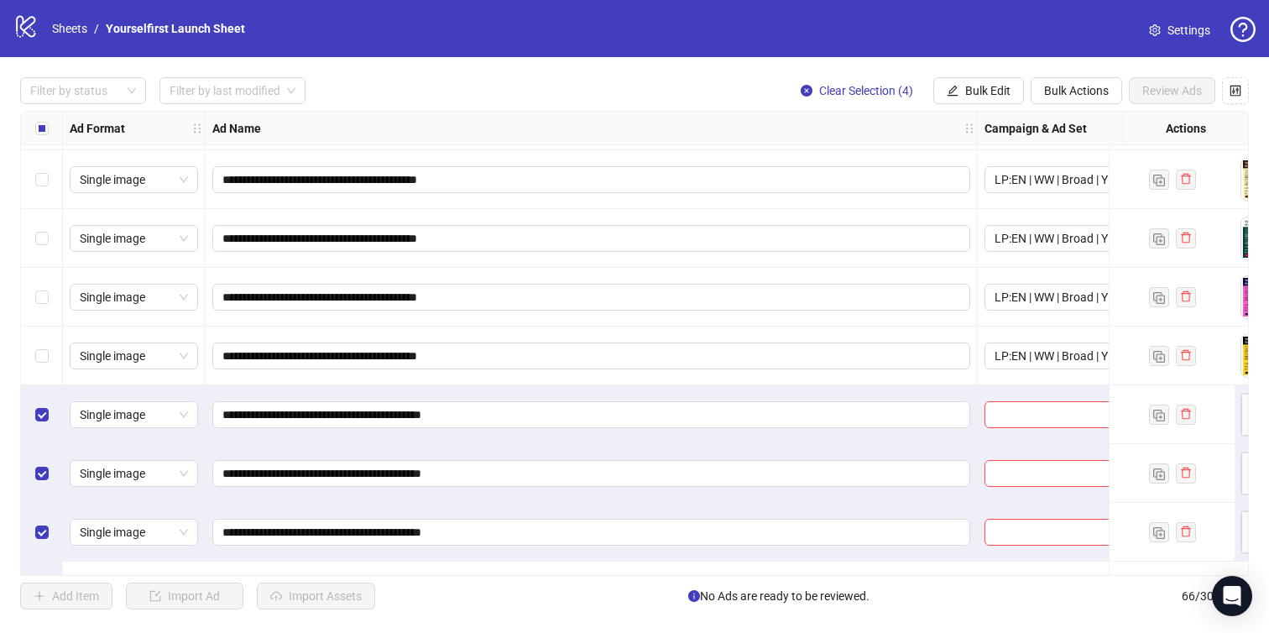
scroll to position [3454, 0]
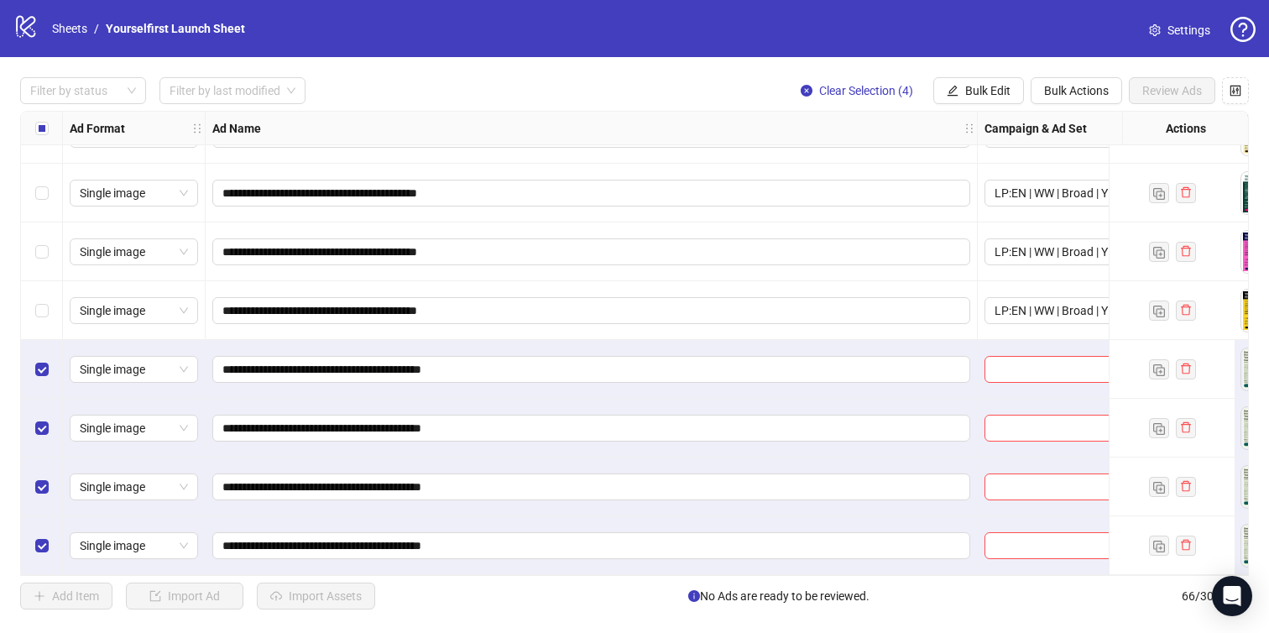
click at [49, 126] on div "Select all rows" at bounding box center [42, 129] width 42 height 34
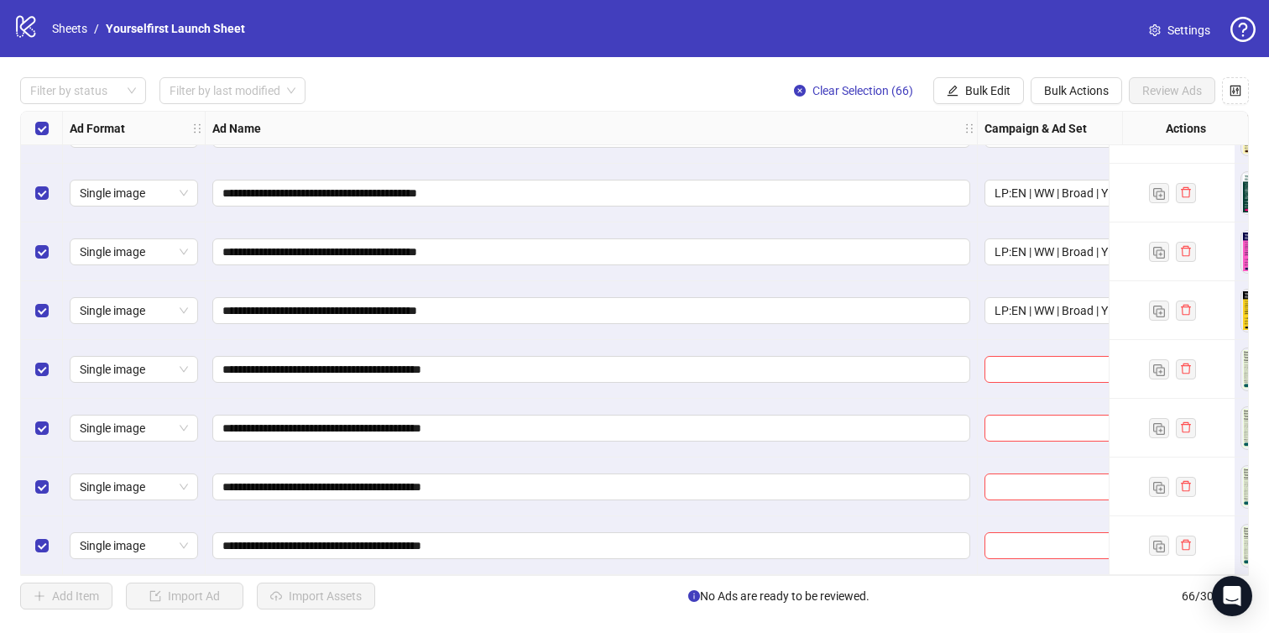
click at [49, 126] on div "Select all rows" at bounding box center [42, 129] width 42 height 34
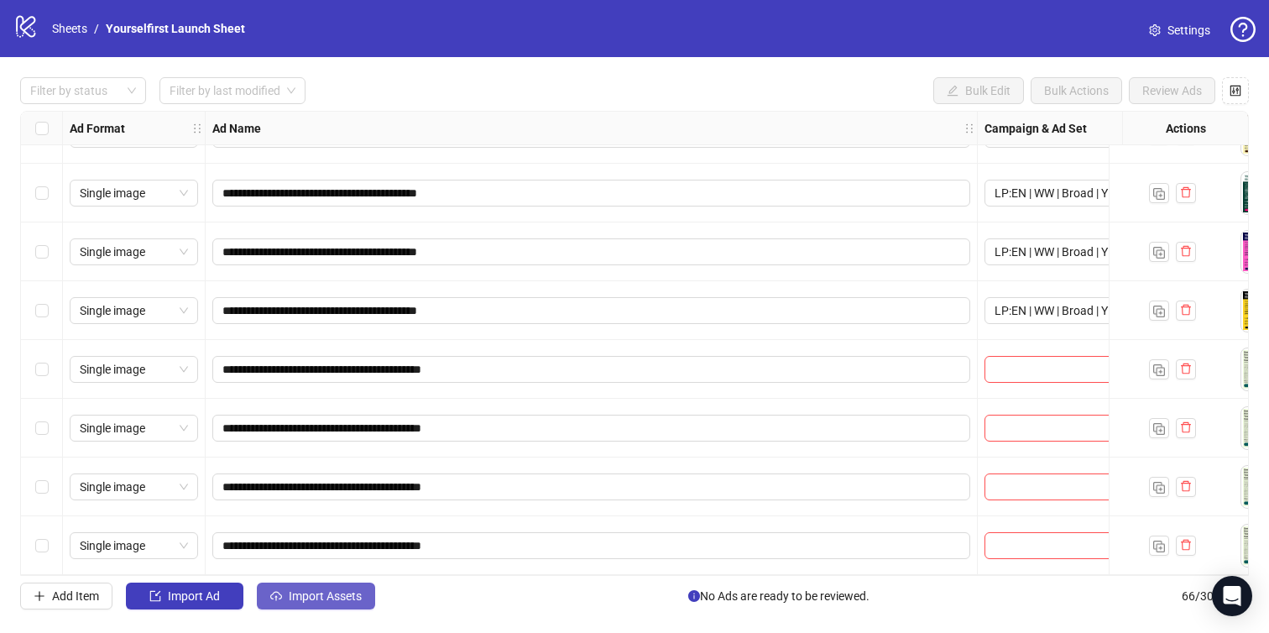
click at [326, 598] on span "Import Assets" at bounding box center [325, 595] width 73 height 13
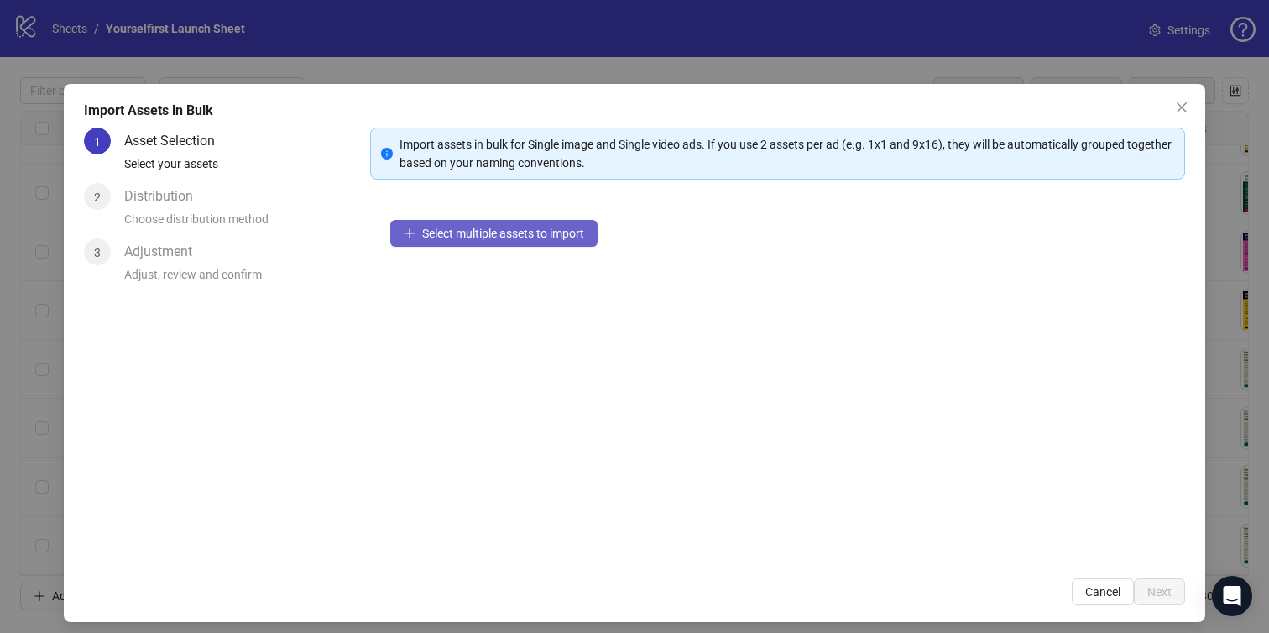
click at [485, 246] on button "Select multiple assets to import" at bounding box center [493, 233] width 207 height 27
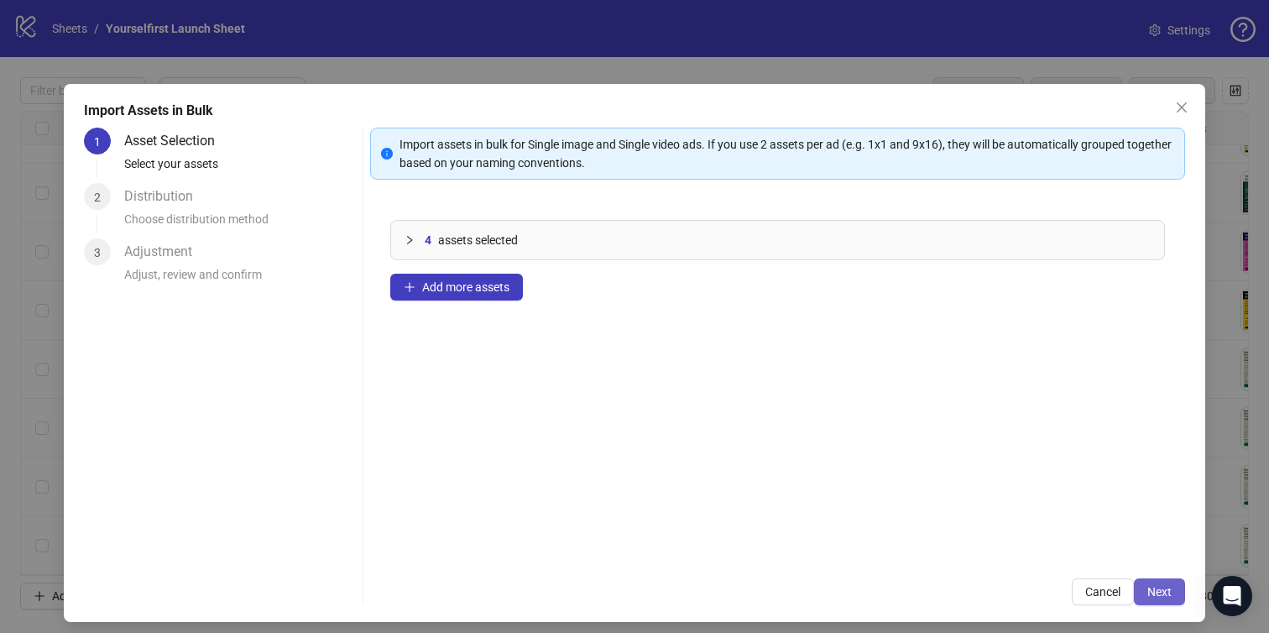
click at [1179, 602] on button "Next" at bounding box center [1159, 591] width 51 height 27
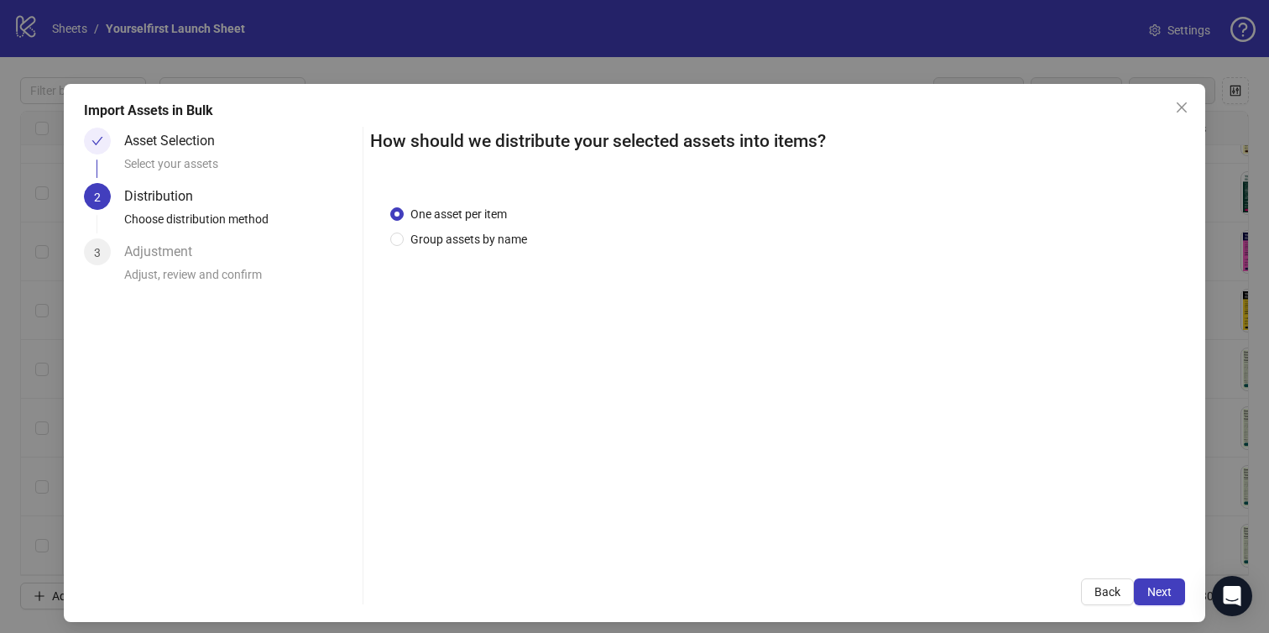
click at [1171, 596] on span "Next" at bounding box center [1159, 591] width 24 height 13
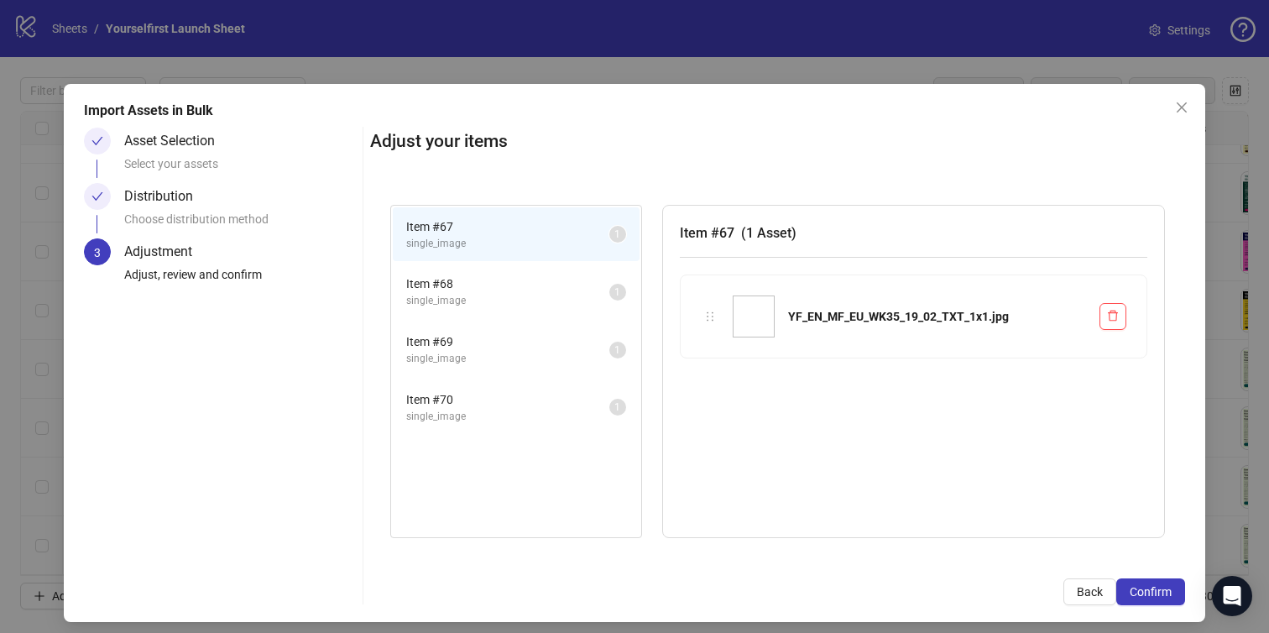
click at [1171, 596] on span "Confirm" at bounding box center [1151, 591] width 42 height 13
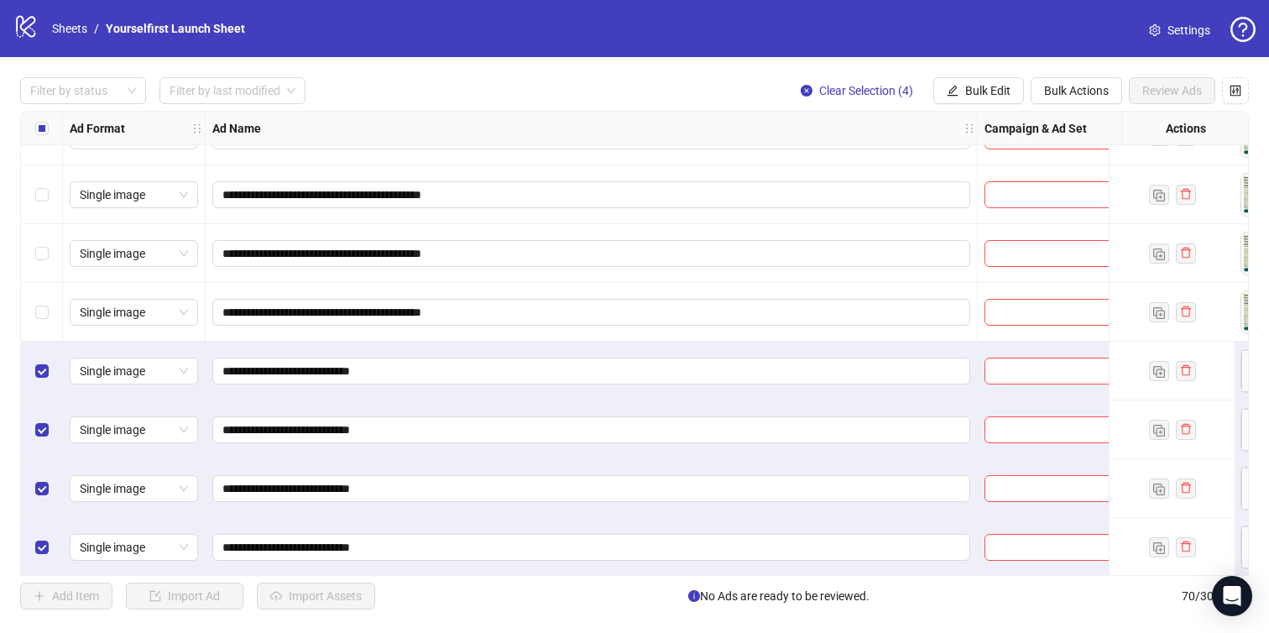
scroll to position [3689, 0]
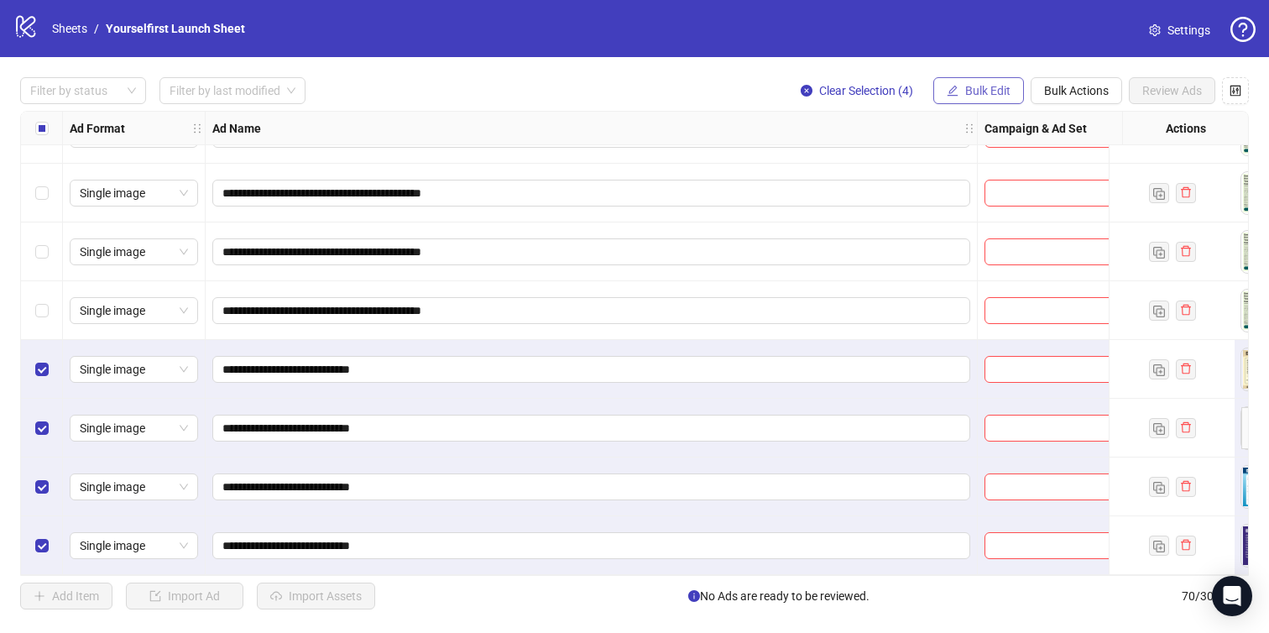
click at [975, 88] on span "Bulk Edit" at bounding box center [987, 90] width 45 height 13
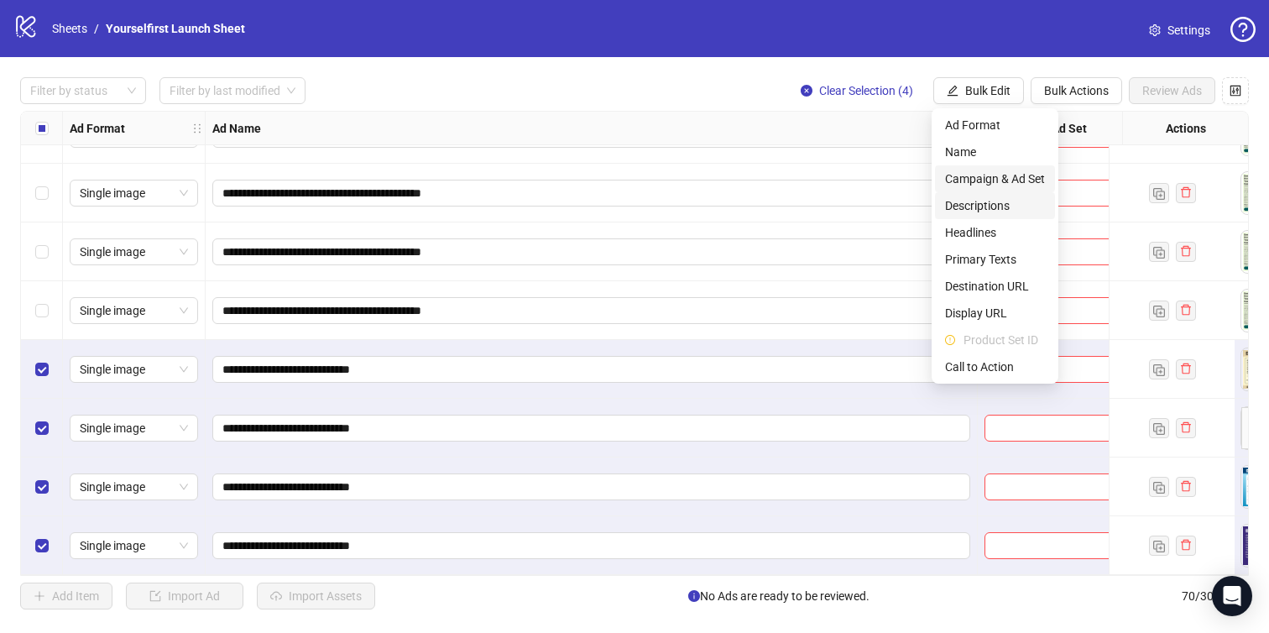
click at [967, 182] on span "Campaign & Ad Set" at bounding box center [995, 179] width 100 height 18
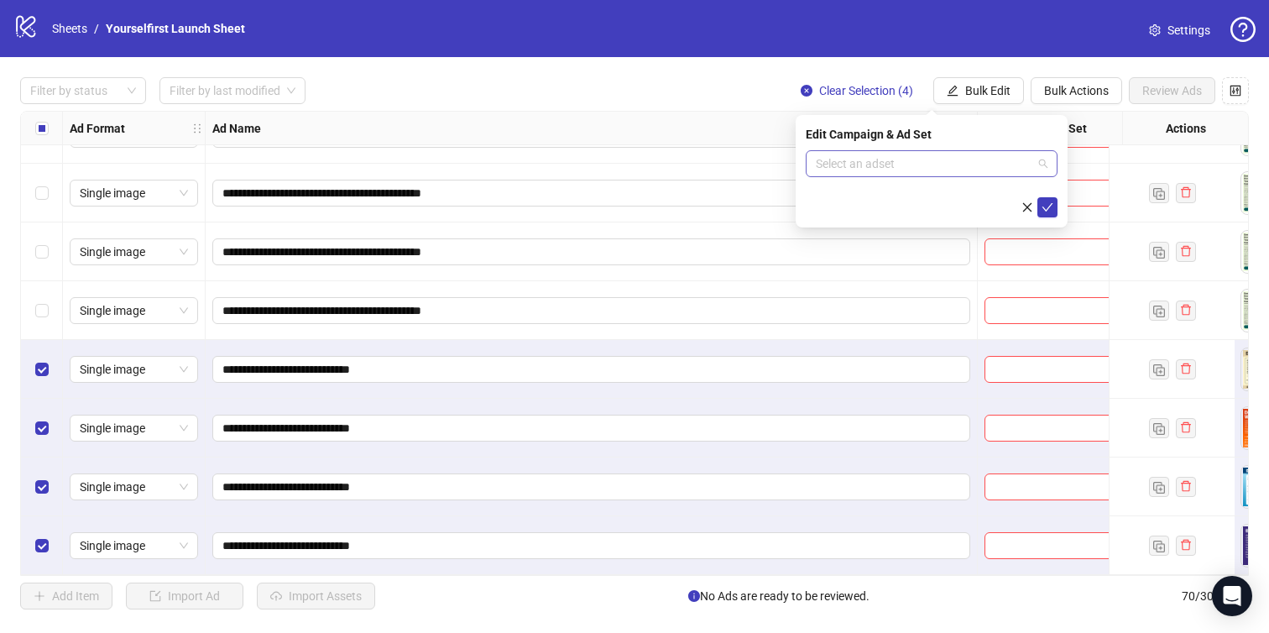
click at [882, 164] on input "search" at bounding box center [924, 163] width 217 height 25
paste input "**********"
type input "**********"
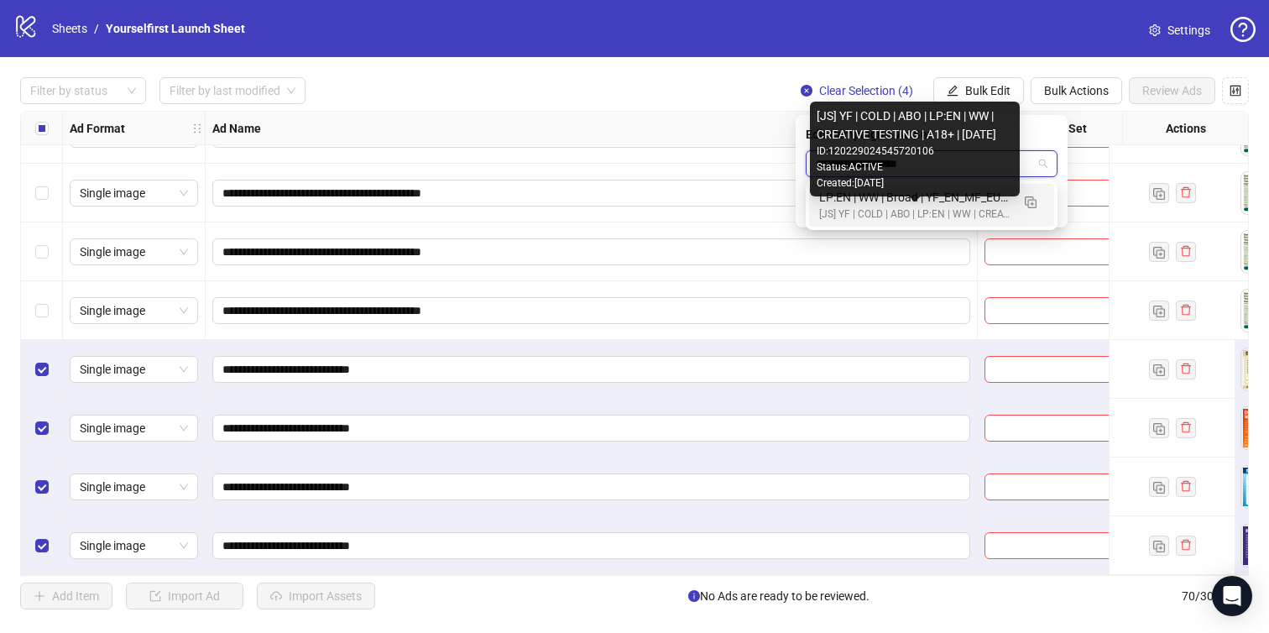
click at [912, 213] on div "[JS] YF | COLD | ABO | LP:EN | WW | CREATIVE TESTING | A18+ | [DATE]" at bounding box center [914, 214] width 191 height 16
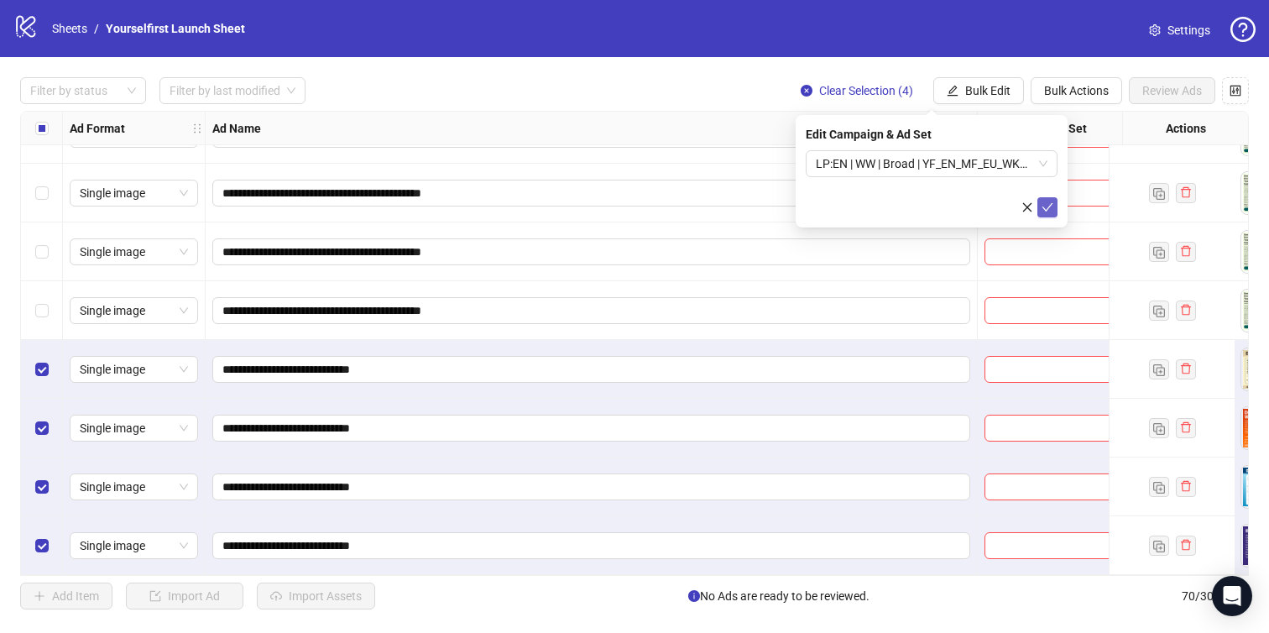
click at [1052, 212] on span "submit" at bounding box center [1047, 207] width 12 height 13
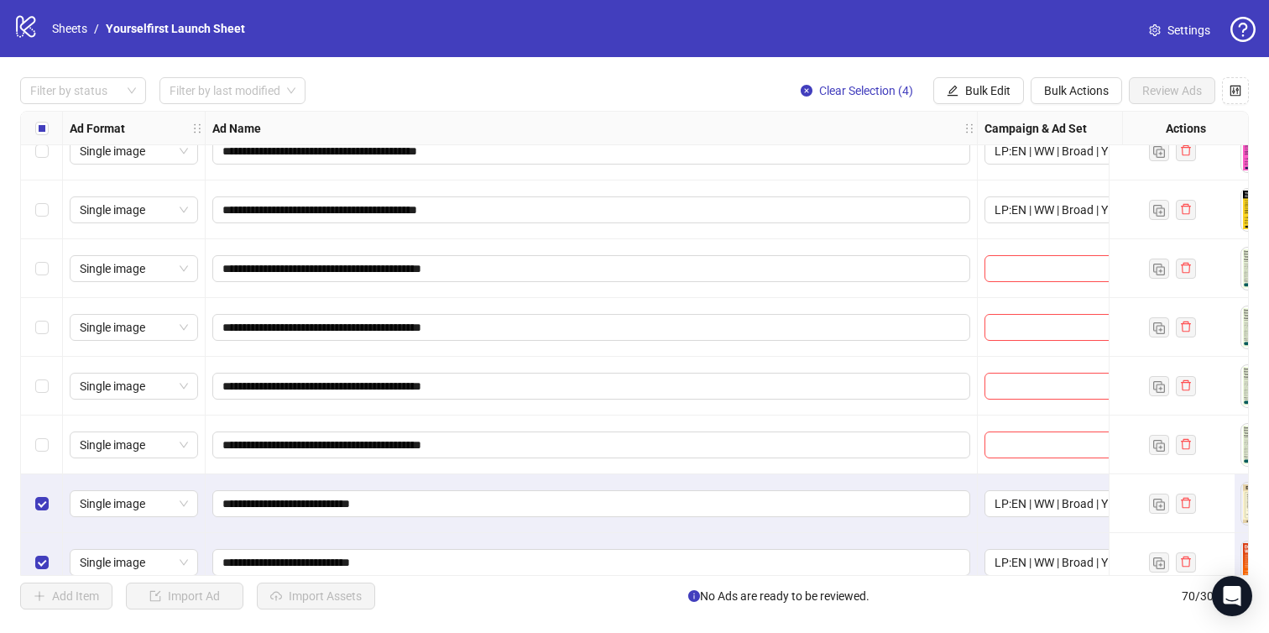
scroll to position [3473, 0]
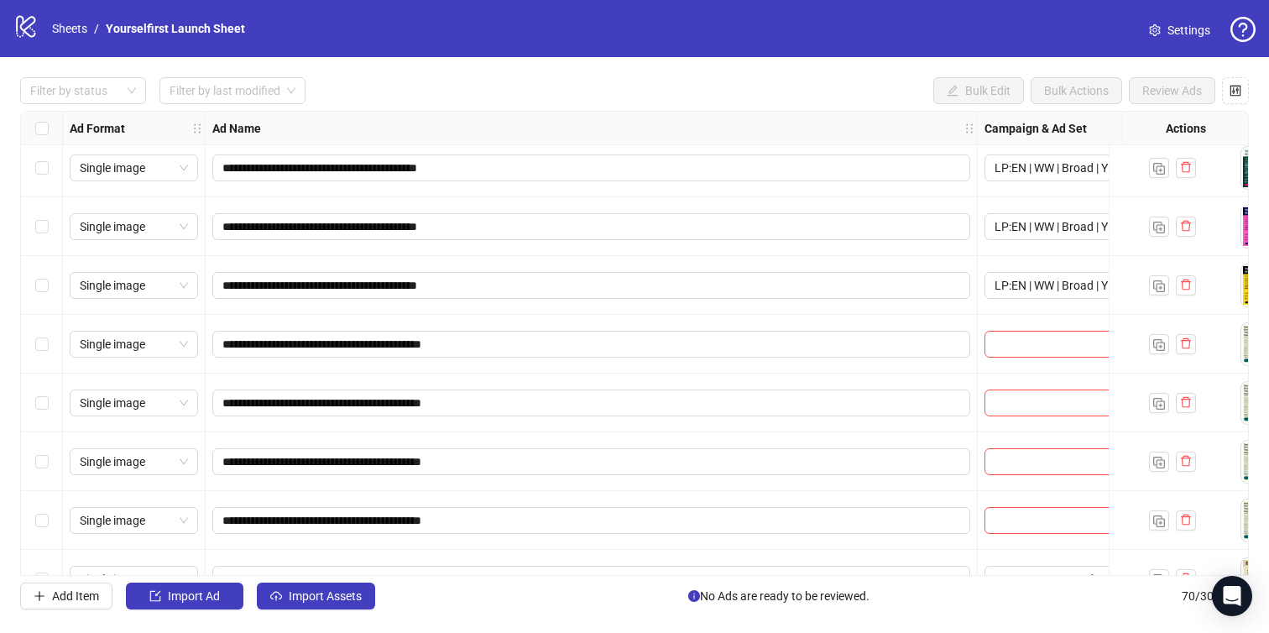
click at [48, 353] on div "Select row 63" at bounding box center [42, 344] width 42 height 59
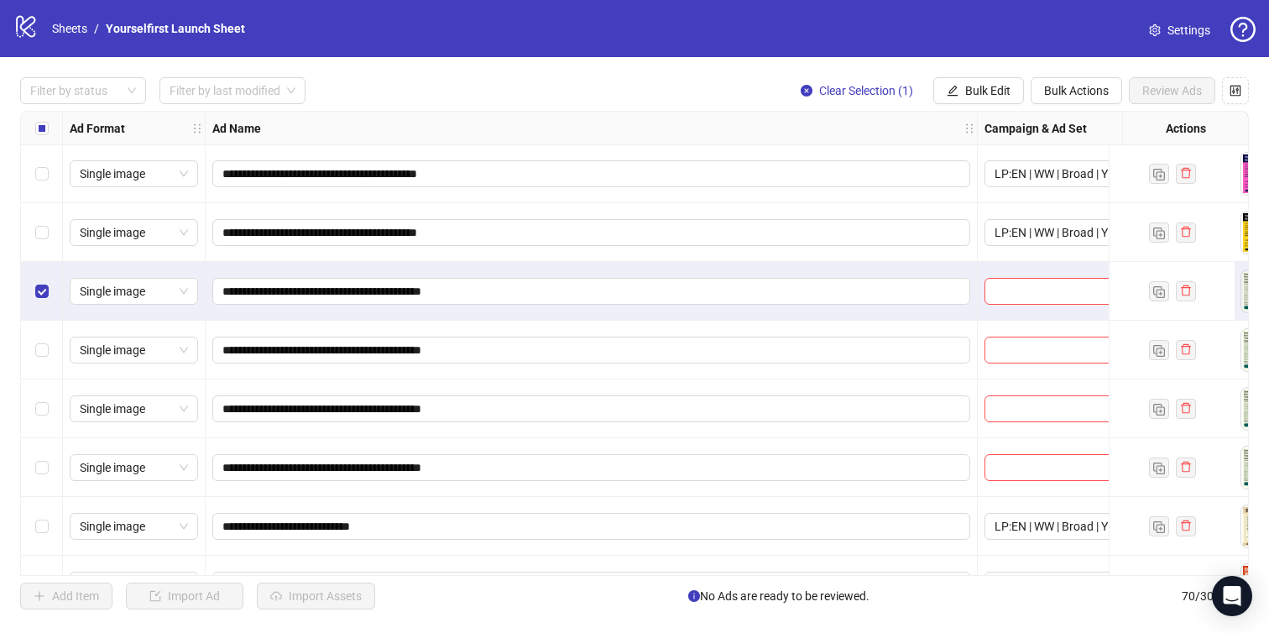
scroll to position [3533, 0]
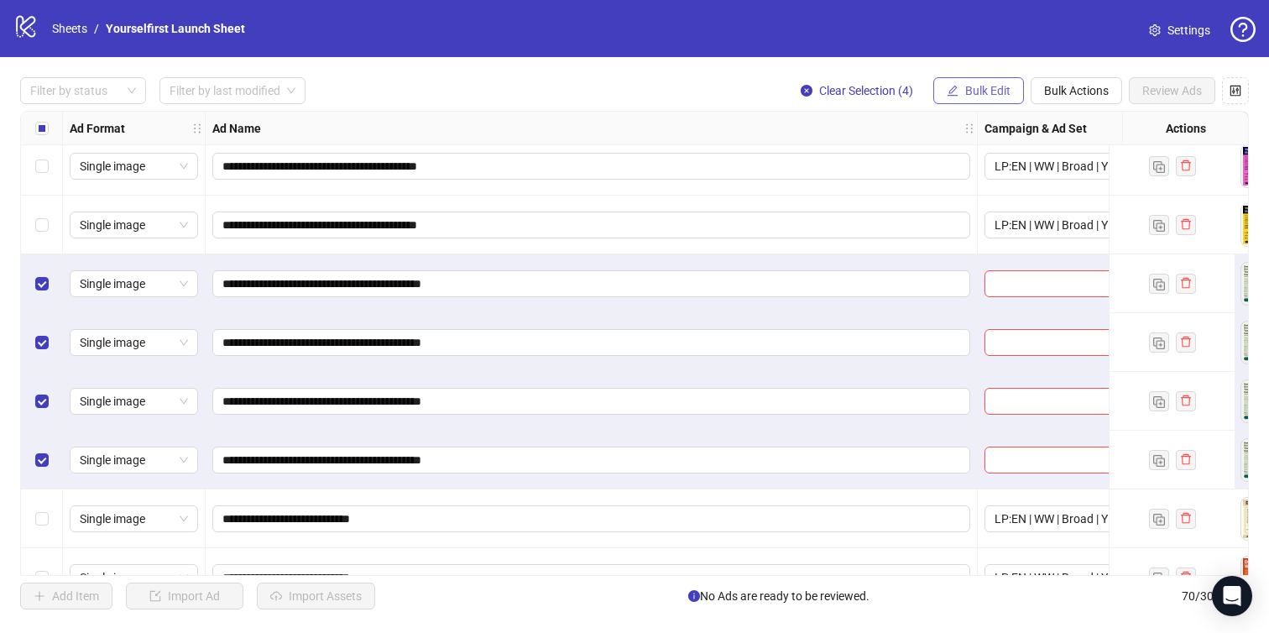
click at [992, 97] on span "Bulk Edit" at bounding box center [987, 90] width 45 height 13
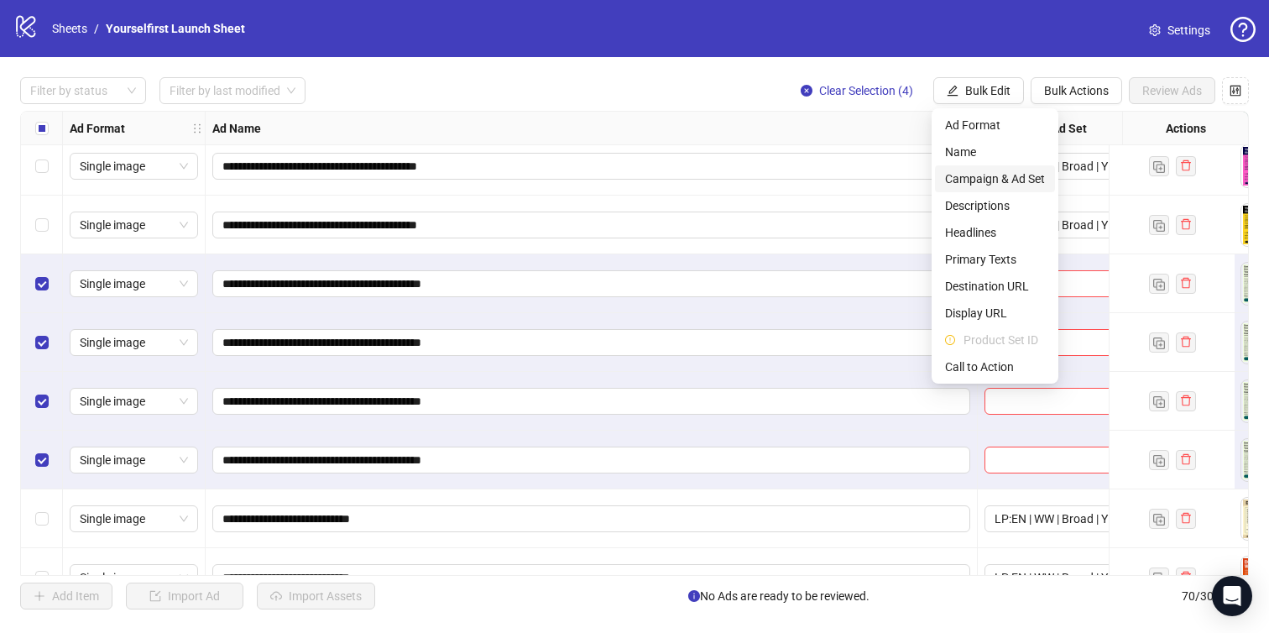
click at [1001, 184] on span "Campaign & Ad Set" at bounding box center [995, 179] width 100 height 18
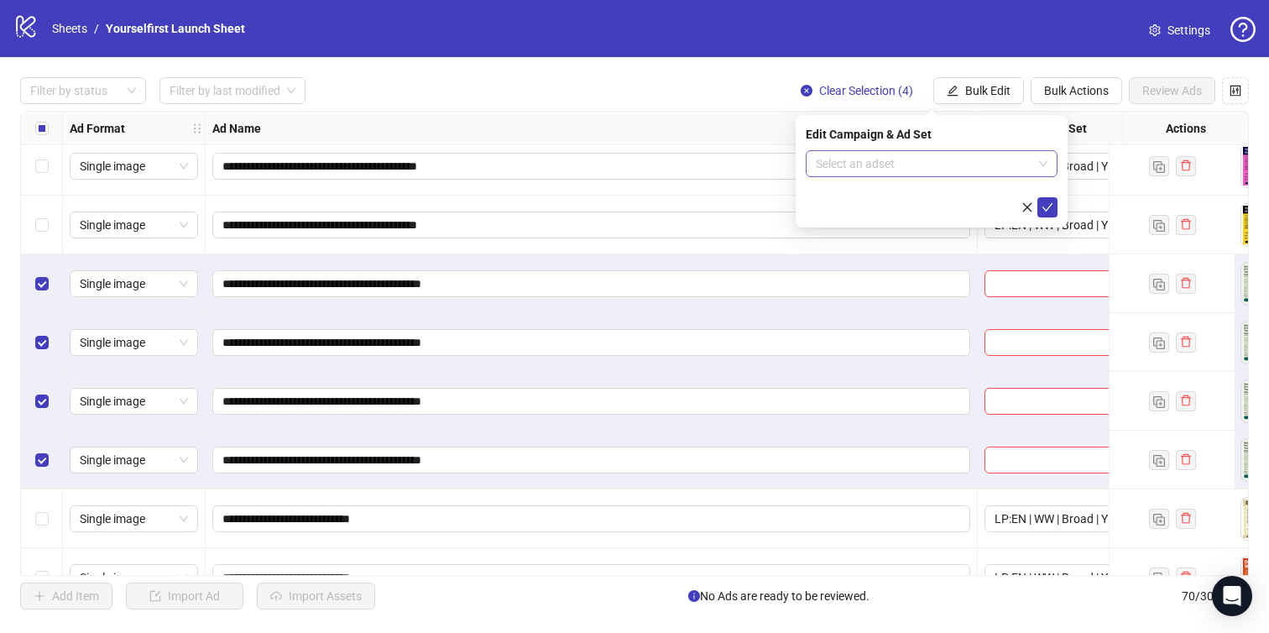
click at [890, 159] on input "search" at bounding box center [924, 163] width 217 height 25
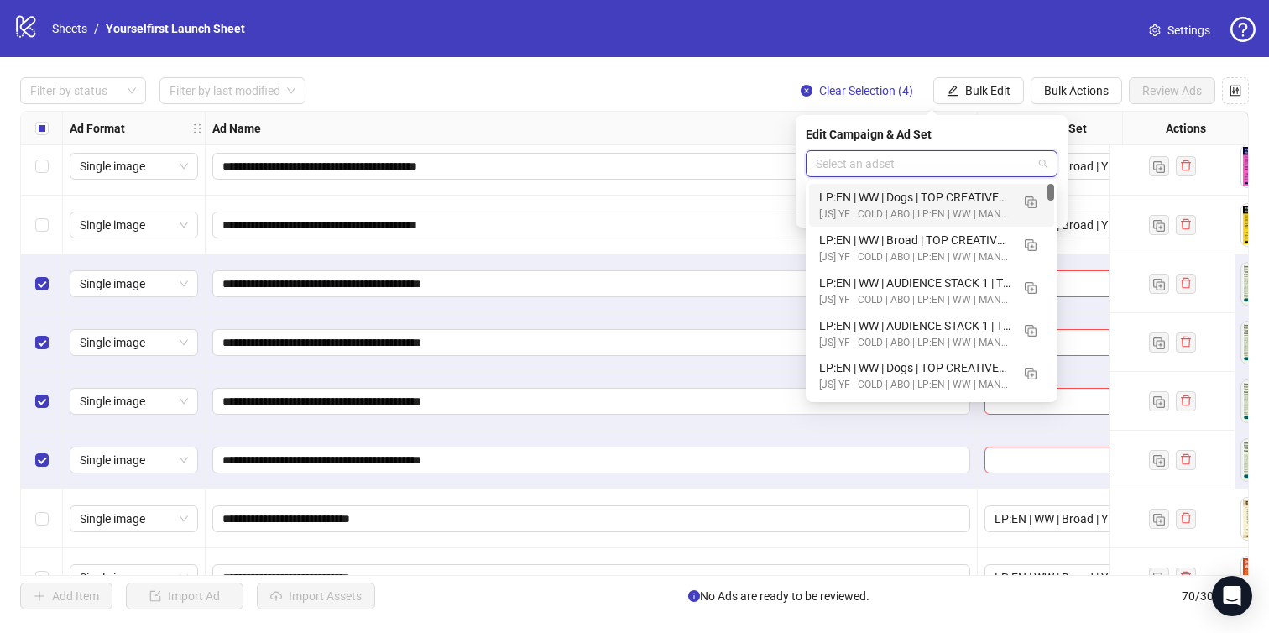
paste input "**********"
type input "**********"
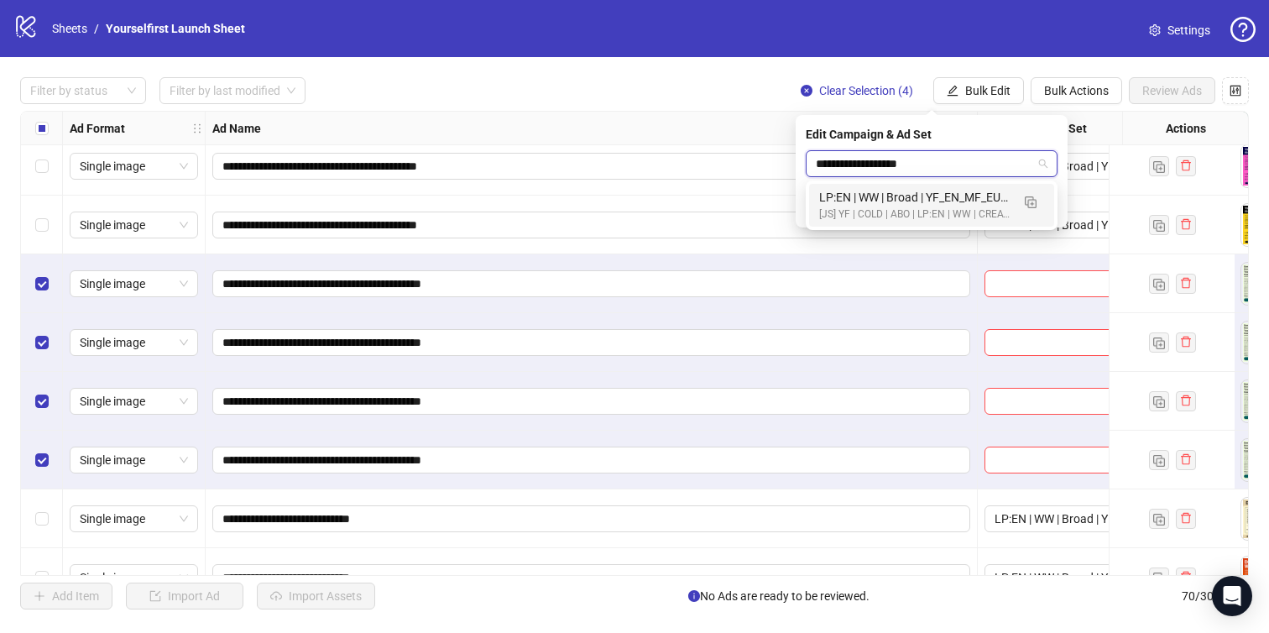
click at [877, 212] on div "[JS] YF | COLD | ABO | LP:EN | WW | CREATIVE TESTING | A18+ | [DATE]" at bounding box center [914, 214] width 191 height 16
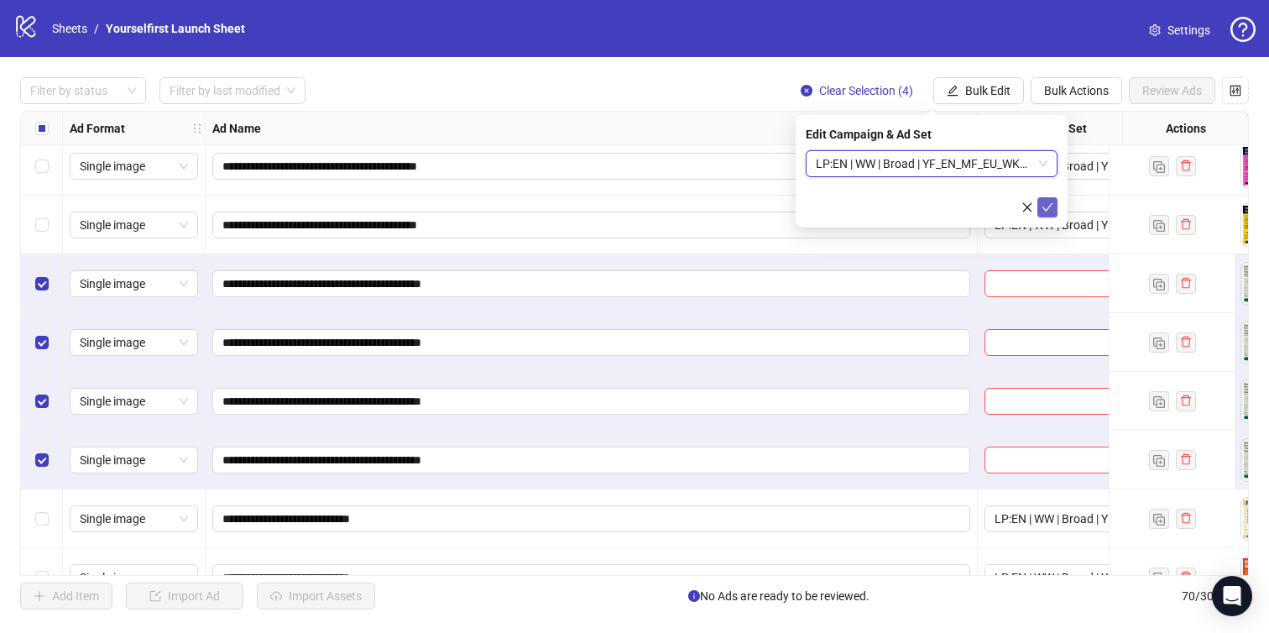
click at [1050, 206] on icon "check" at bounding box center [1047, 207] width 12 height 12
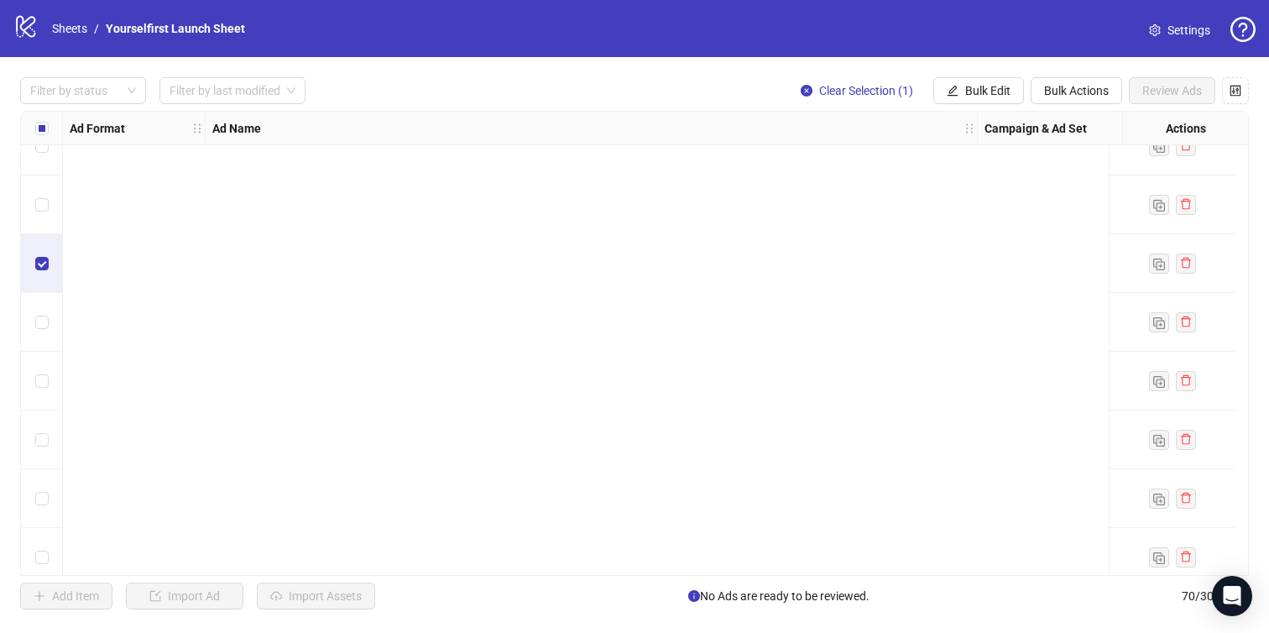
scroll to position [3689, 0]
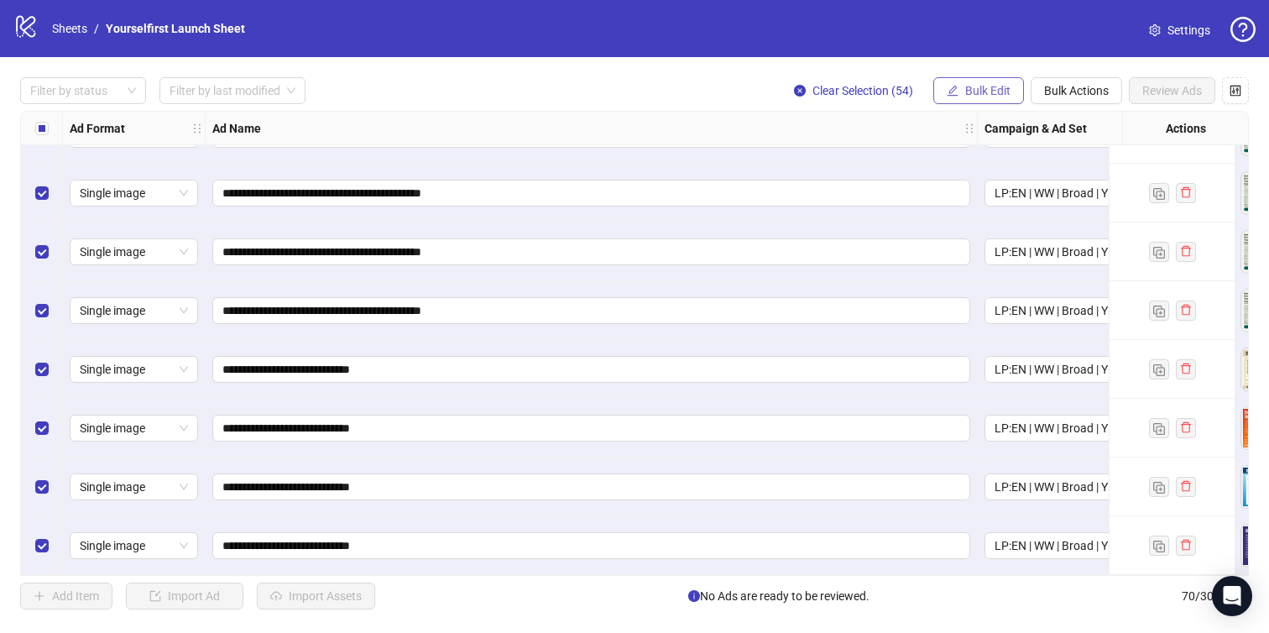
click at [980, 91] on span "Bulk Edit" at bounding box center [987, 90] width 45 height 13
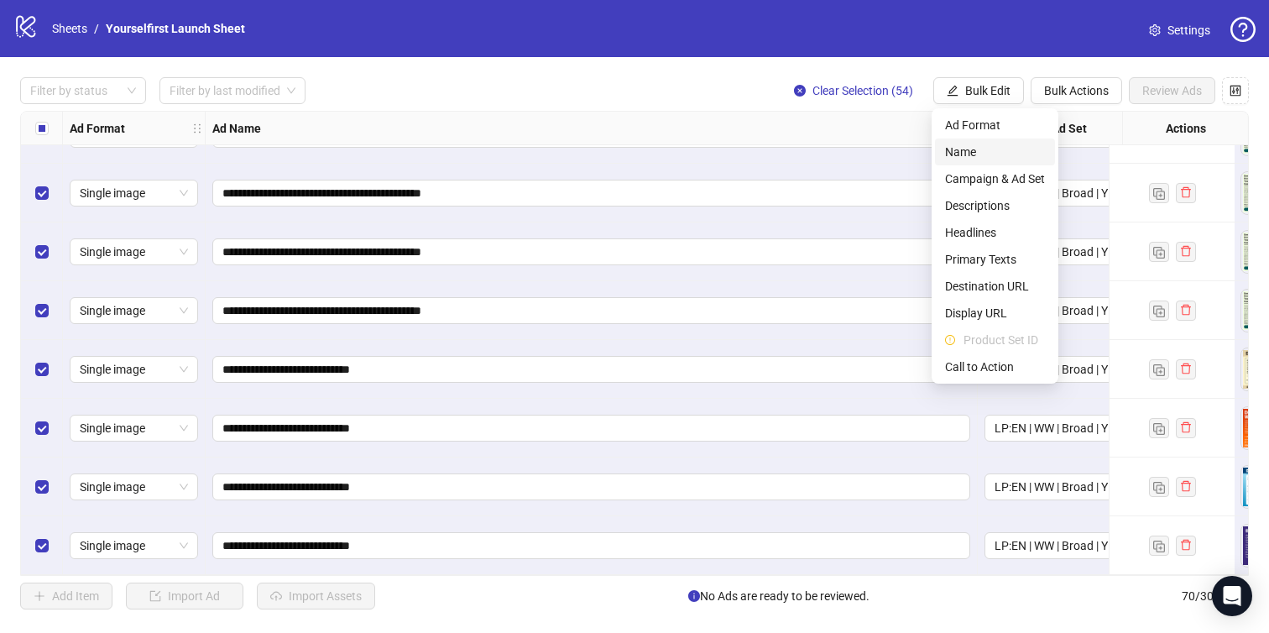
click at [974, 157] on span "Name" at bounding box center [995, 152] width 100 height 18
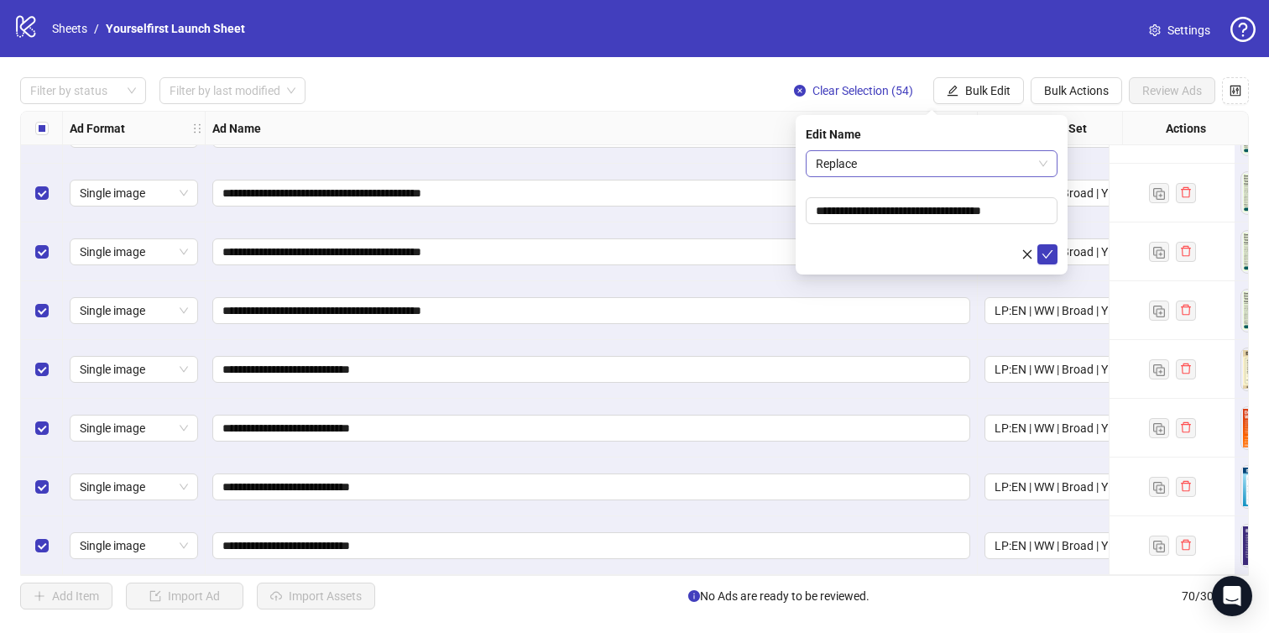
click at [907, 170] on span "Replace" at bounding box center [932, 163] width 232 height 25
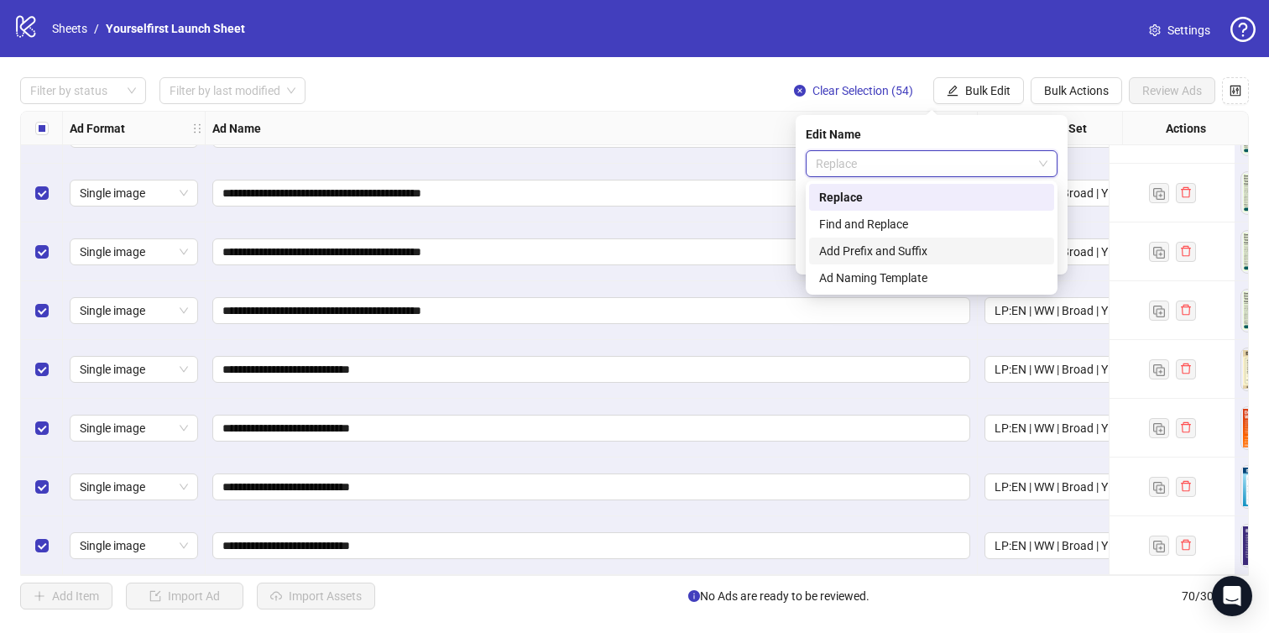
click at [871, 253] on div "Add Prefix and Suffix" at bounding box center [931, 251] width 225 height 18
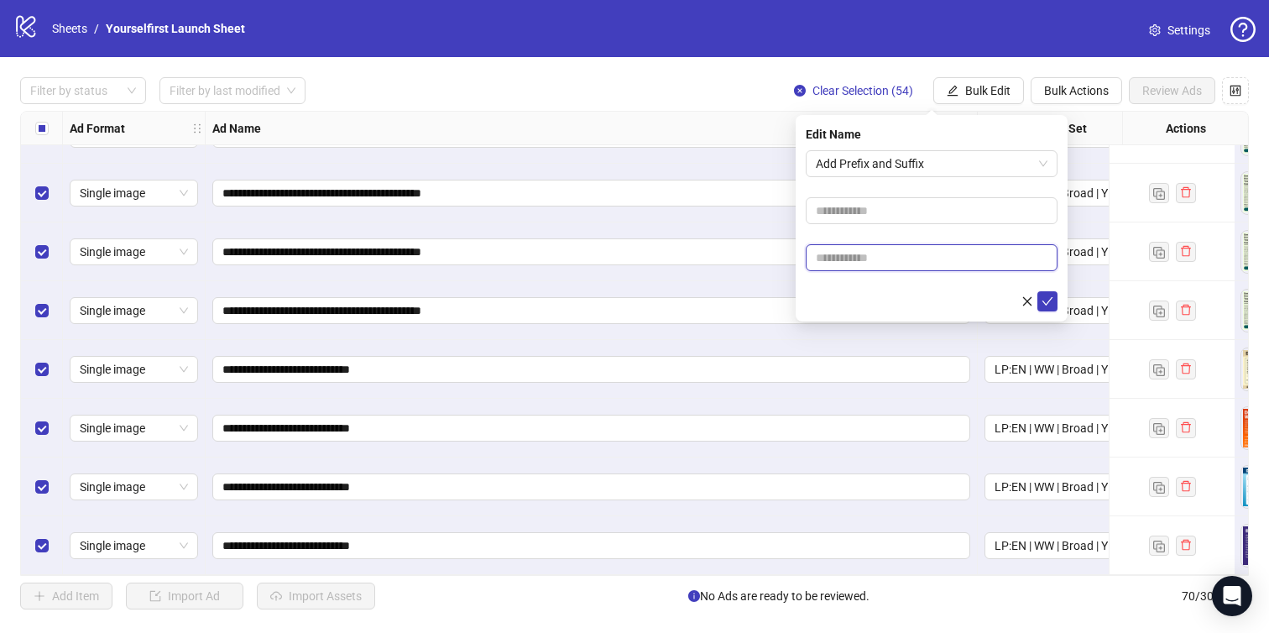
click at [854, 253] on input "text" at bounding box center [932, 257] width 252 height 27
click at [895, 253] on input "text" at bounding box center [932, 257] width 252 height 27
paste input "**********"
type input "**********"
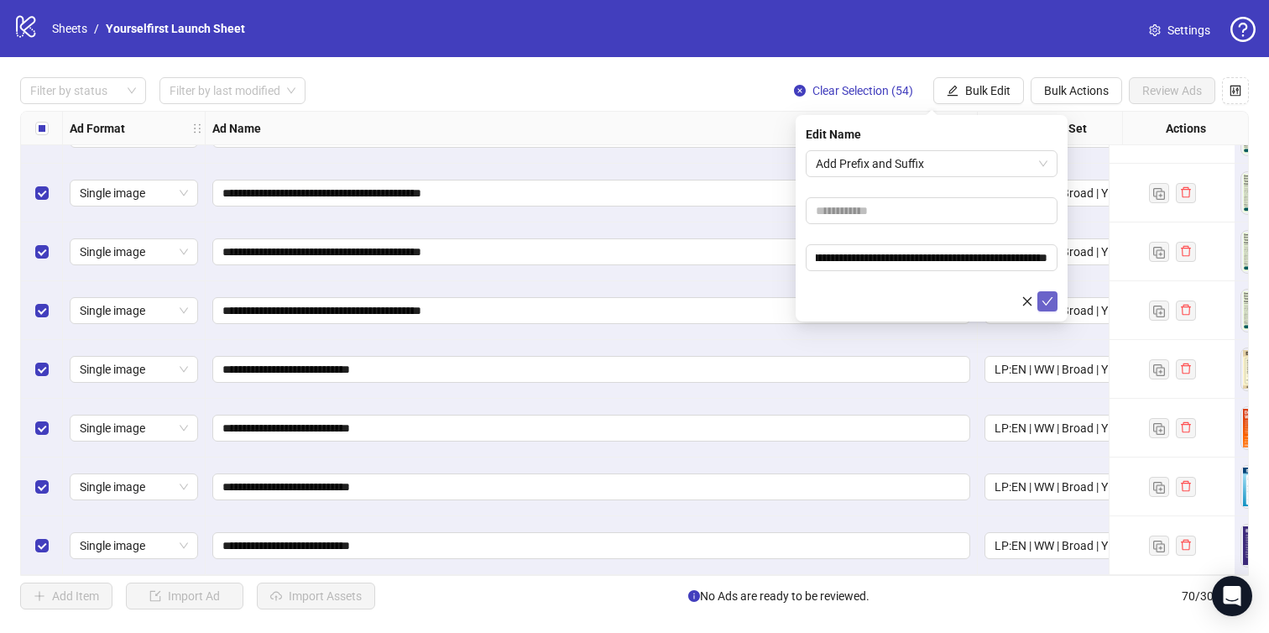
click at [1045, 300] on icon "check" at bounding box center [1047, 301] width 12 height 12
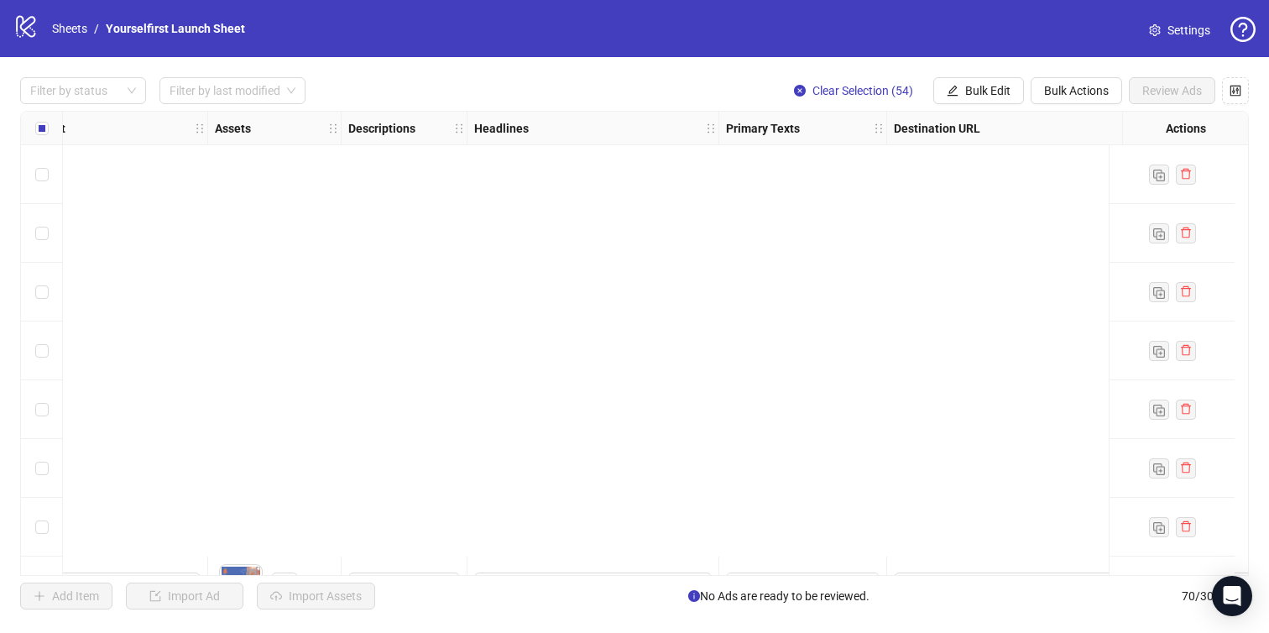
scroll to position [1148, 1021]
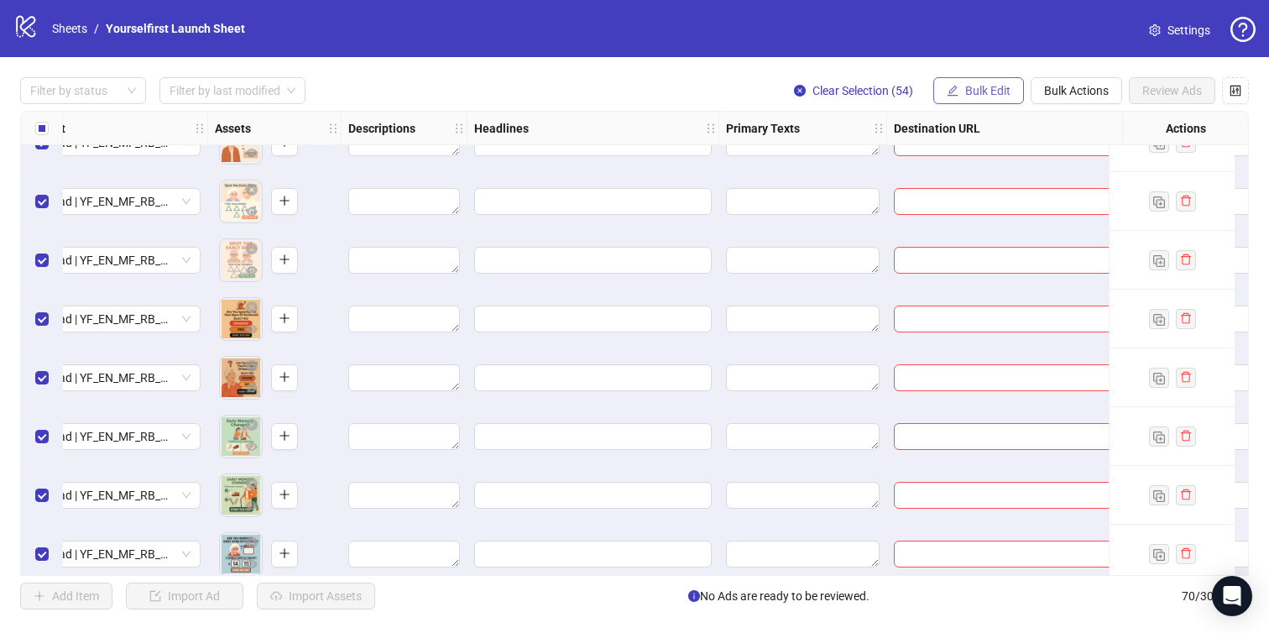
click at [983, 101] on button "Bulk Edit" at bounding box center [978, 90] width 91 height 27
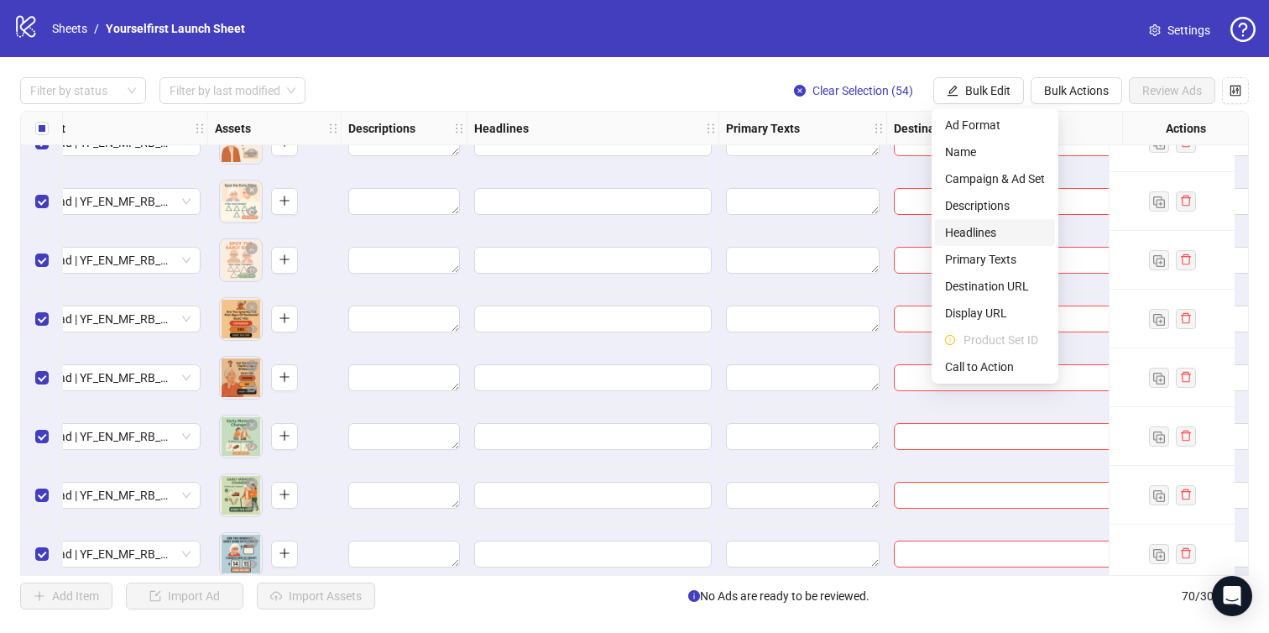
click at [973, 228] on span "Headlines" at bounding box center [995, 232] width 100 height 18
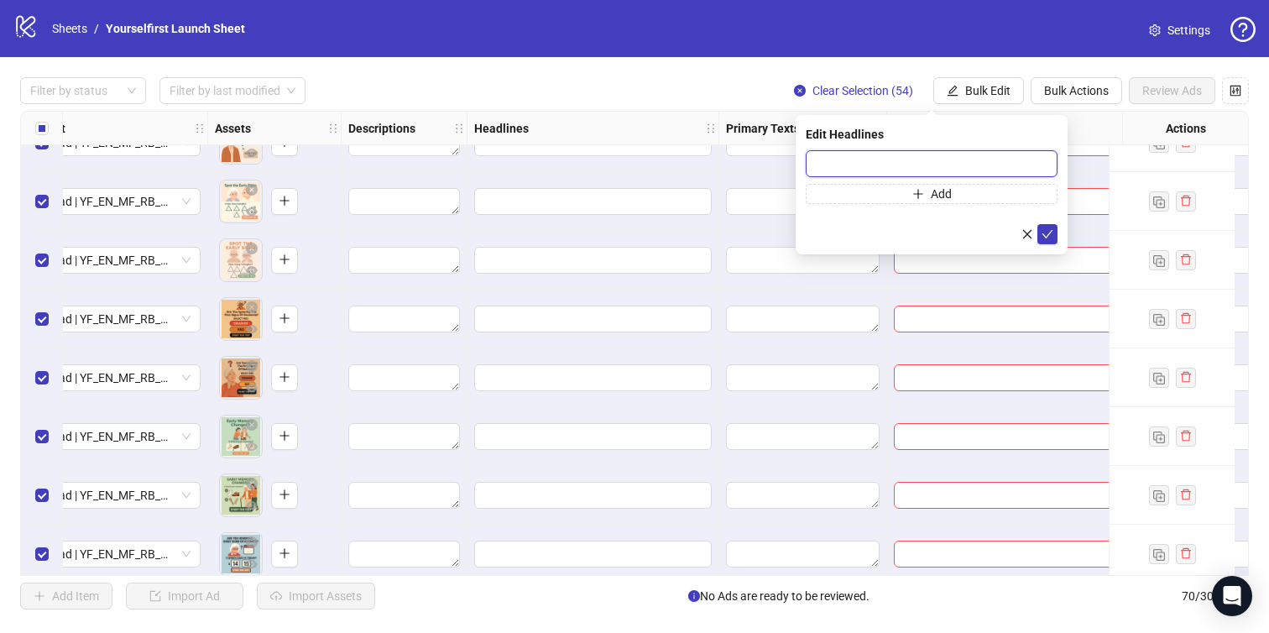
click at [900, 166] on input "text" at bounding box center [932, 163] width 252 height 27
paste input "**********"
type input "**********"
click at [1048, 231] on icon "check" at bounding box center [1047, 234] width 12 height 12
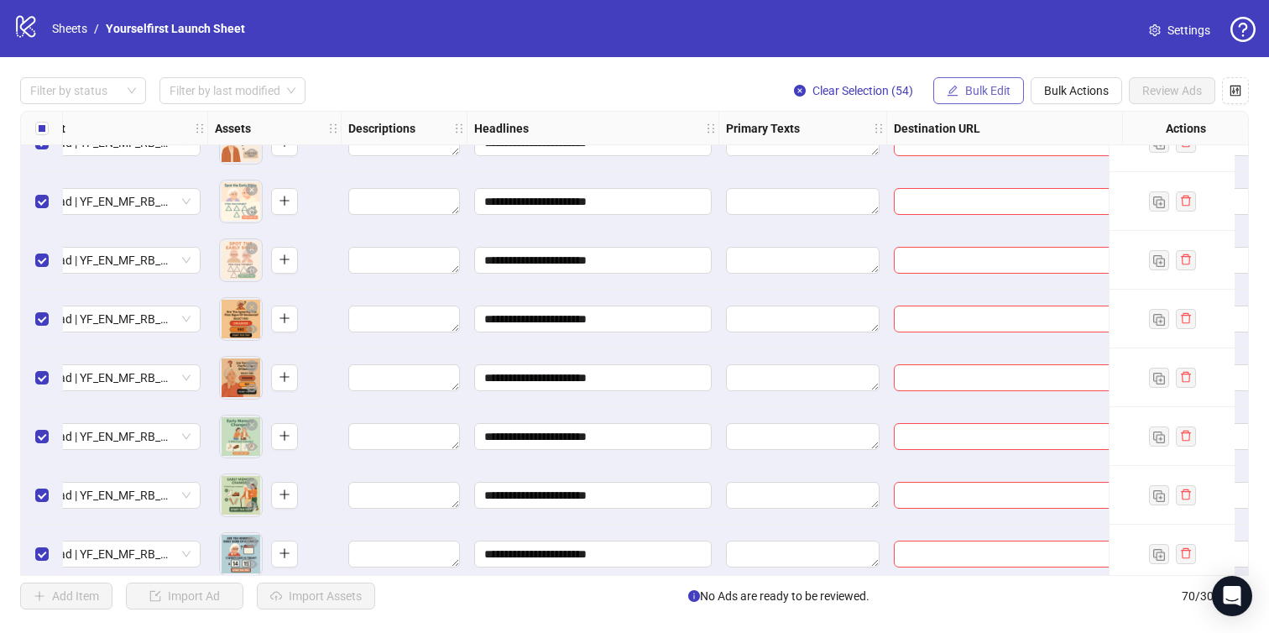
click at [979, 91] on span "Bulk Edit" at bounding box center [987, 90] width 45 height 13
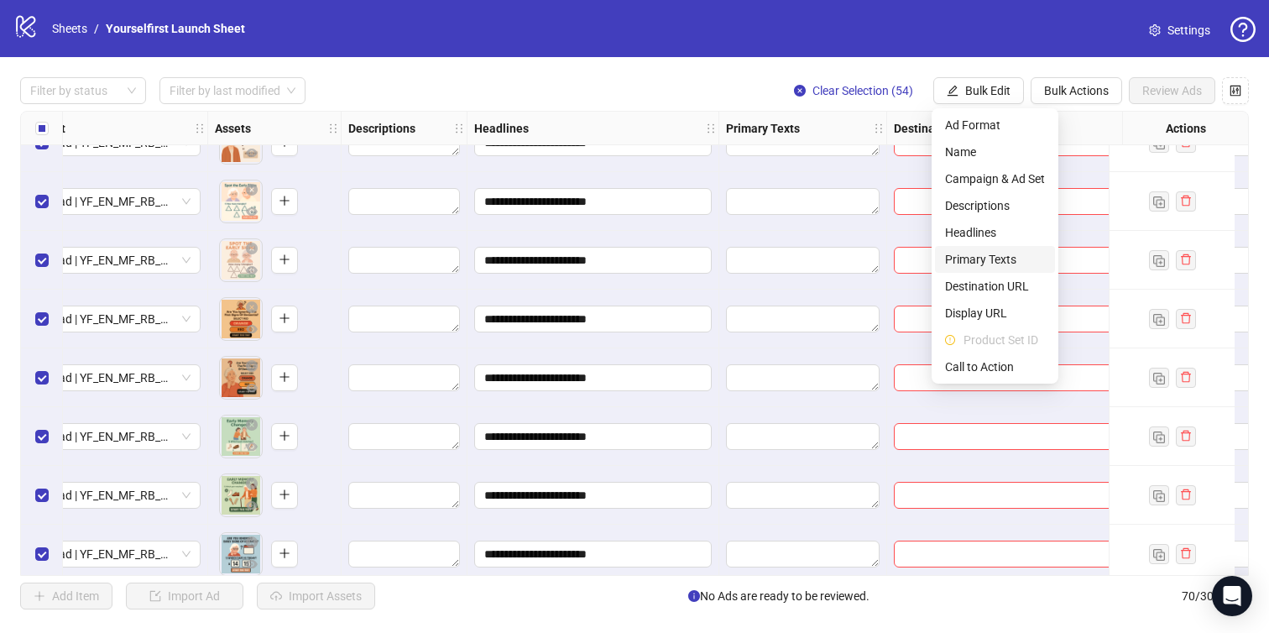
click at [976, 266] on span "Primary Texts" at bounding box center [995, 259] width 100 height 18
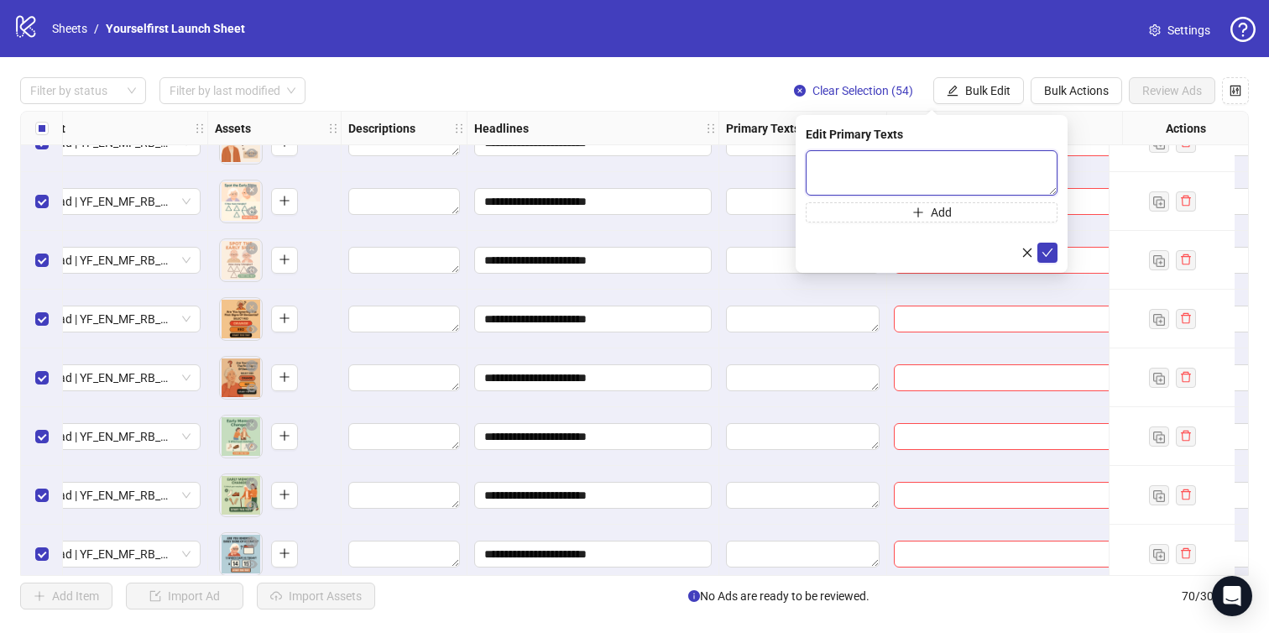
click at [909, 170] on textarea at bounding box center [932, 172] width 252 height 45
paste textarea "**********"
type textarea "**********"
click at [1047, 249] on icon "check" at bounding box center [1047, 253] width 12 height 12
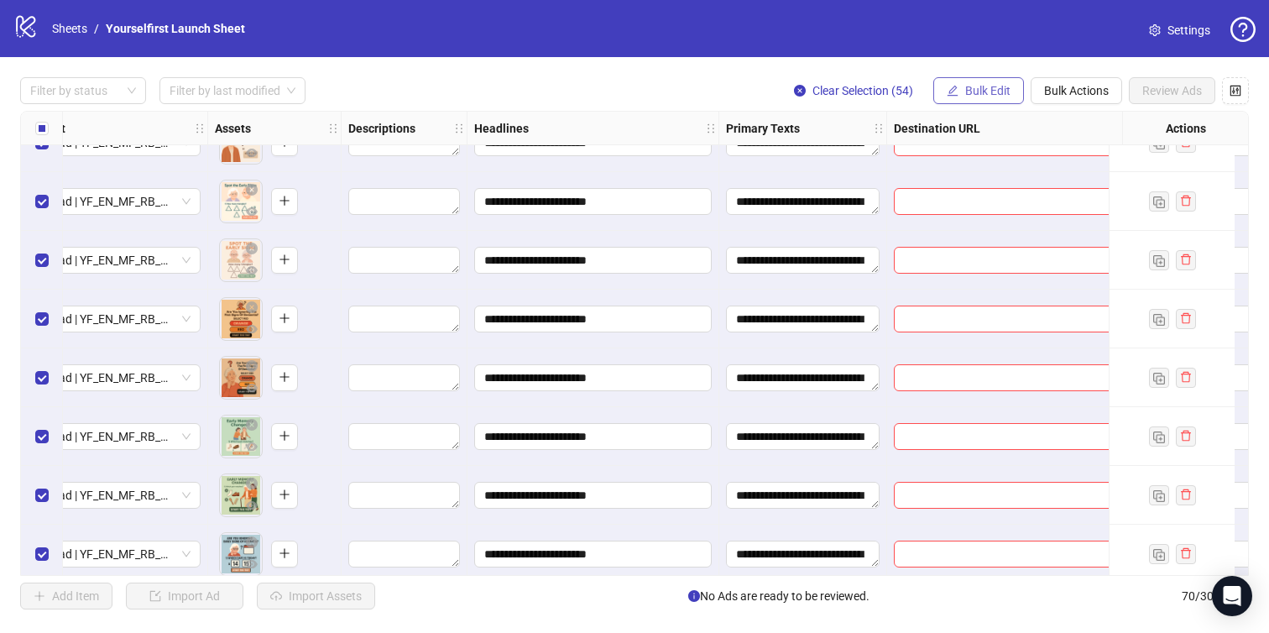
click at [973, 92] on span "Bulk Edit" at bounding box center [987, 90] width 45 height 13
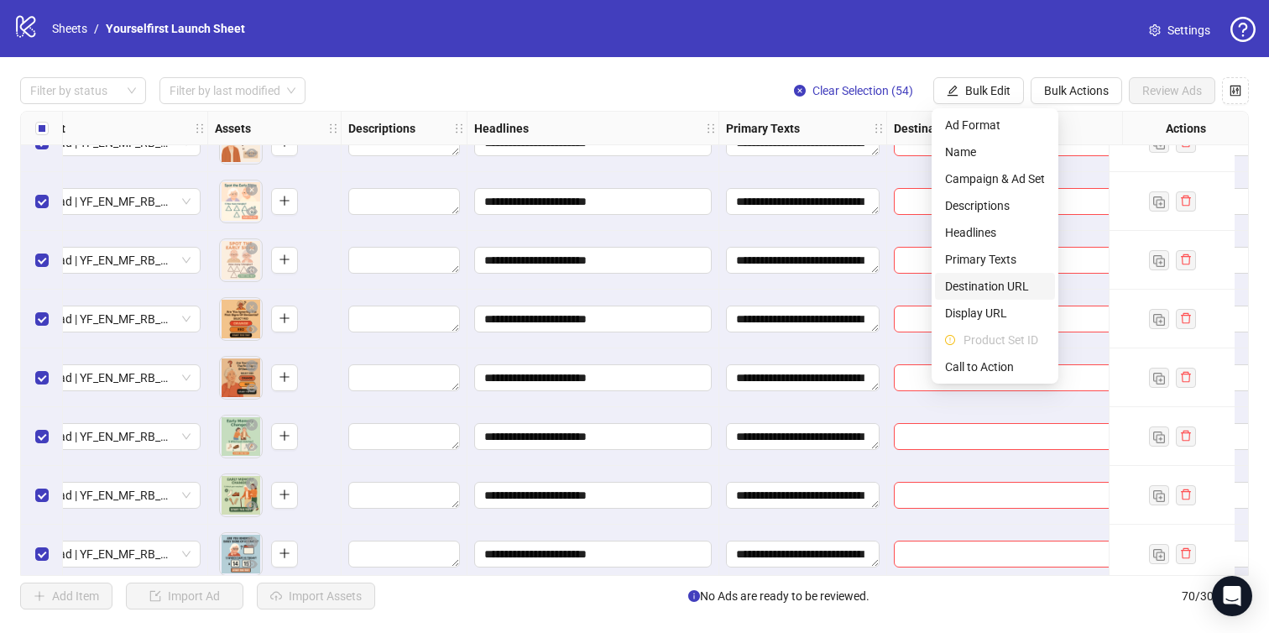
click at [975, 283] on span "Destination URL" at bounding box center [995, 286] width 100 height 18
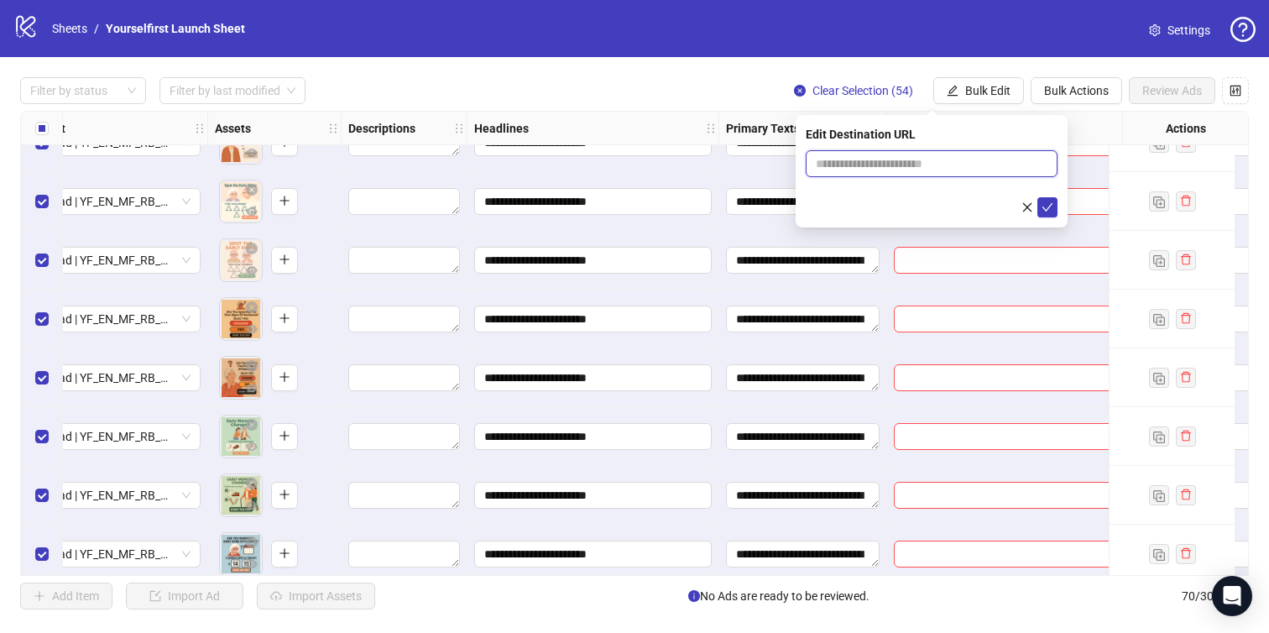
click at [874, 162] on input "text" at bounding box center [925, 163] width 218 height 18
paste input "**********"
type input "**********"
click at [1051, 202] on icon "check" at bounding box center [1047, 207] width 12 height 12
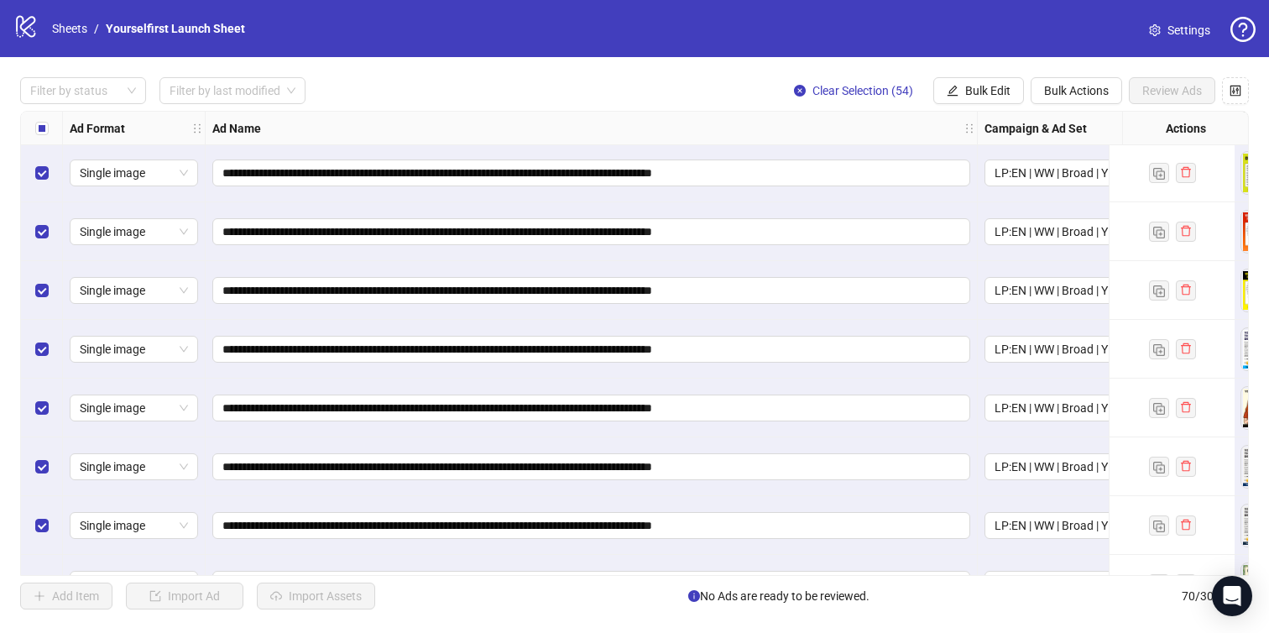
scroll to position [3689, 0]
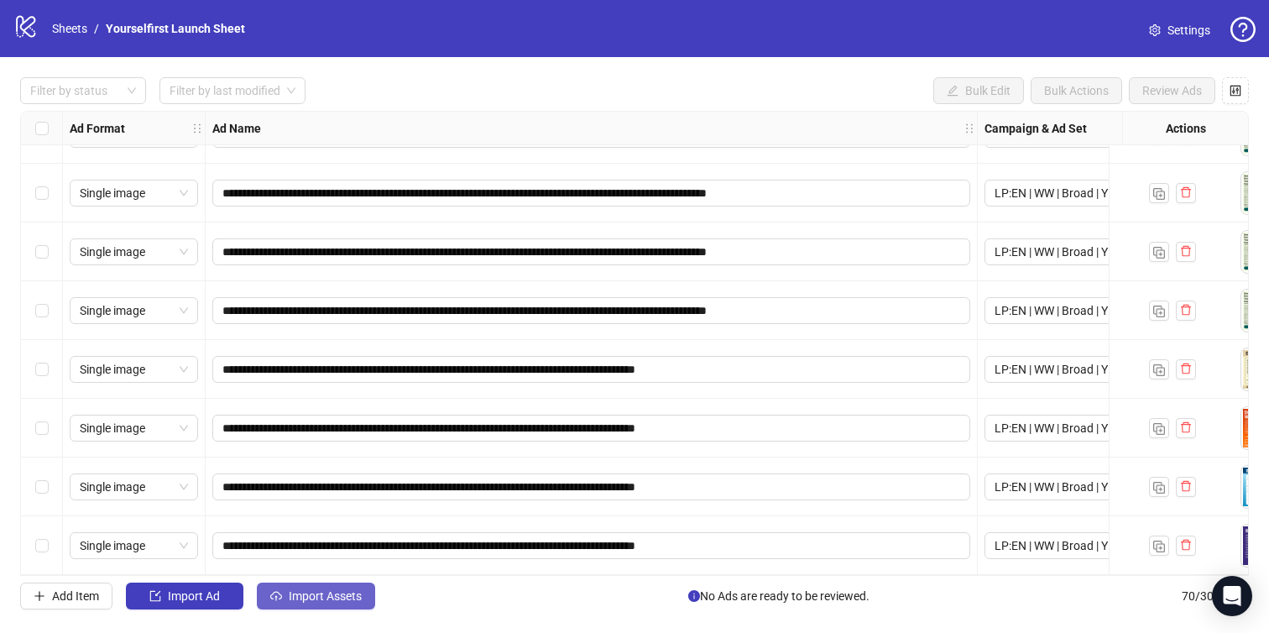
click at [356, 600] on span "Import Assets" at bounding box center [325, 595] width 73 height 13
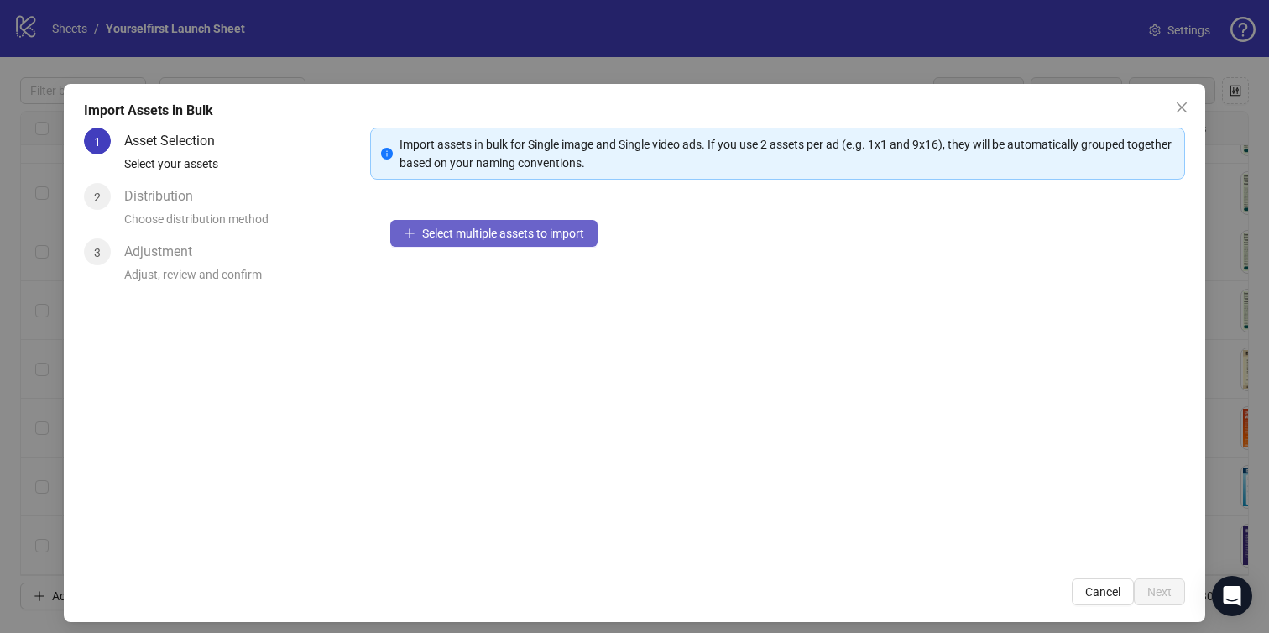
click at [509, 230] on span "Select multiple assets to import" at bounding box center [503, 233] width 162 height 13
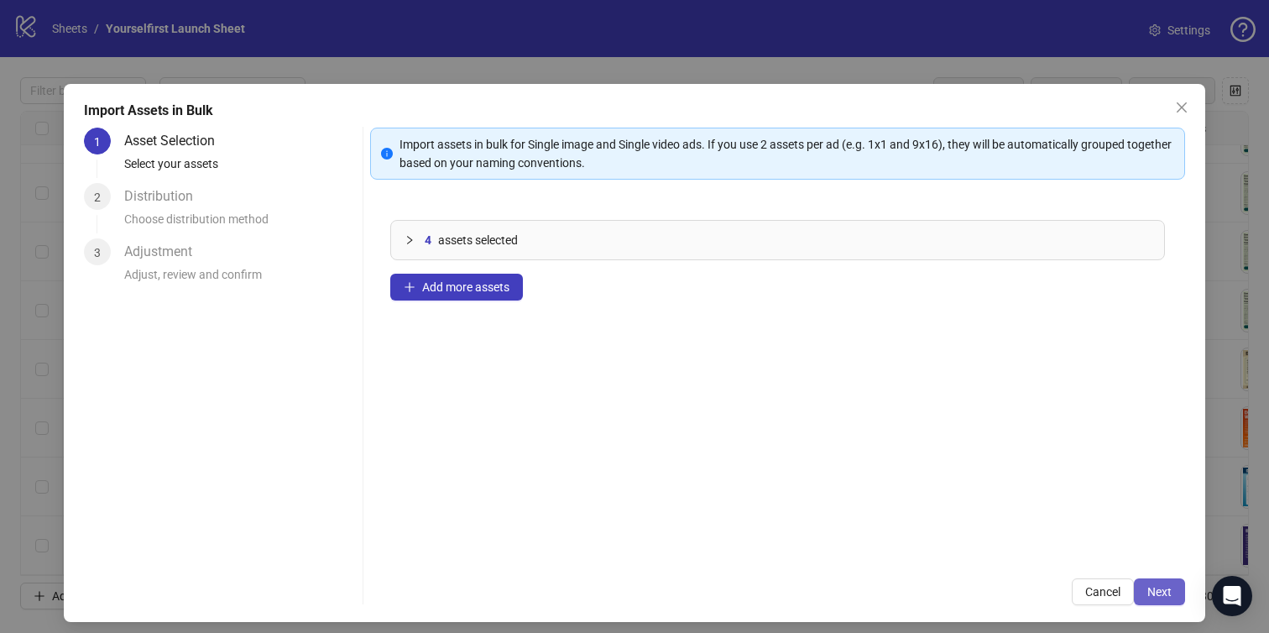
click at [1158, 587] on span "Next" at bounding box center [1159, 591] width 24 height 13
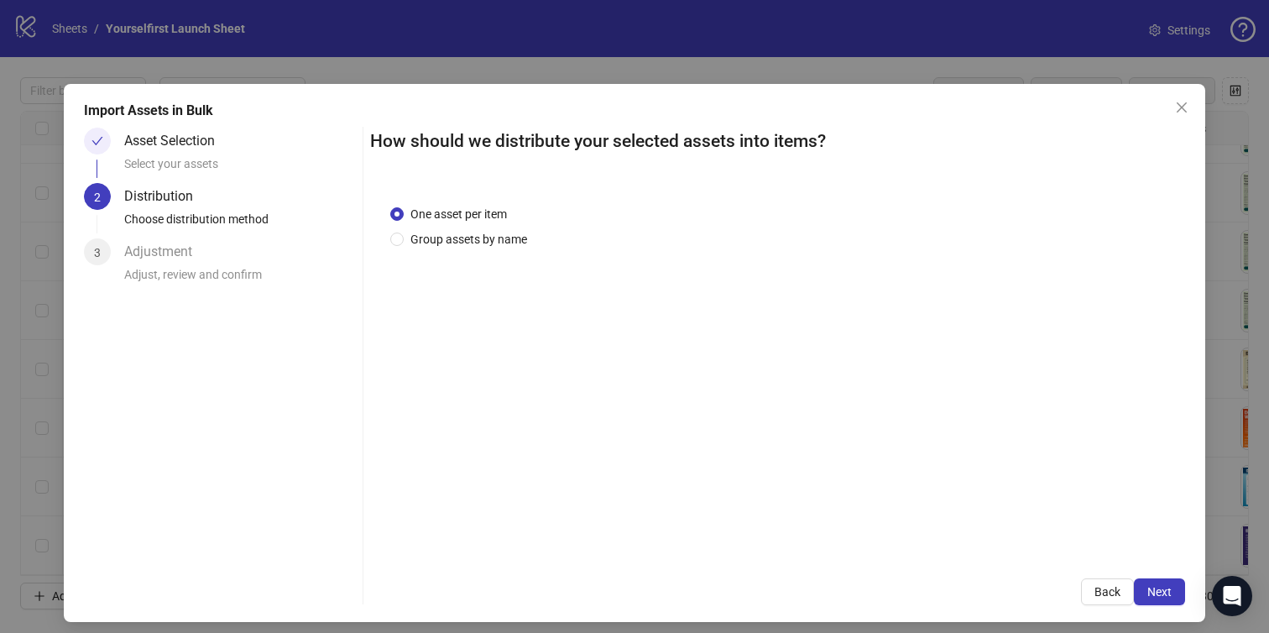
click at [1161, 587] on span "Next" at bounding box center [1159, 591] width 24 height 13
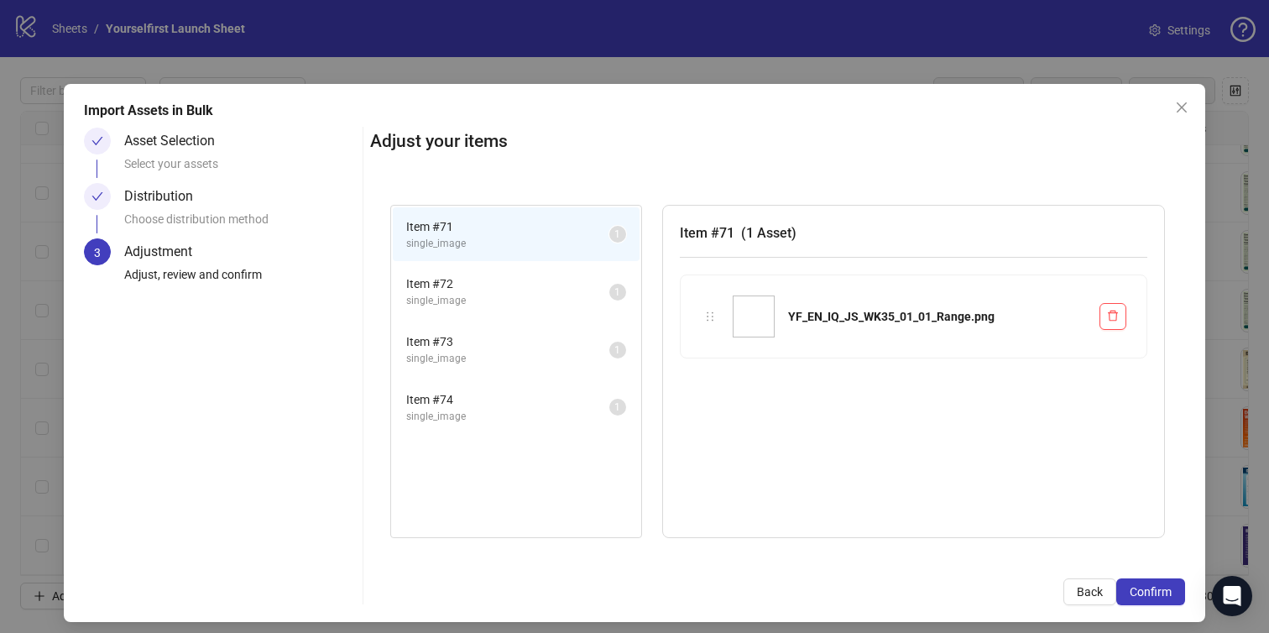
click at [1161, 587] on span "Confirm" at bounding box center [1151, 591] width 42 height 13
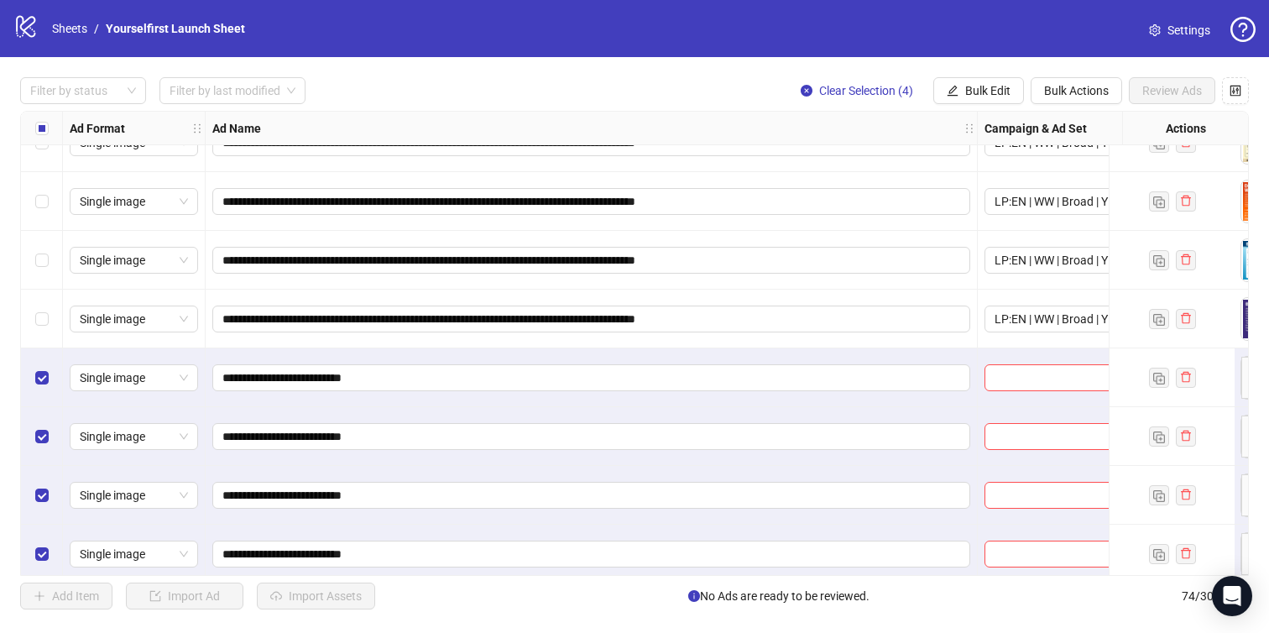
scroll to position [3924, 0]
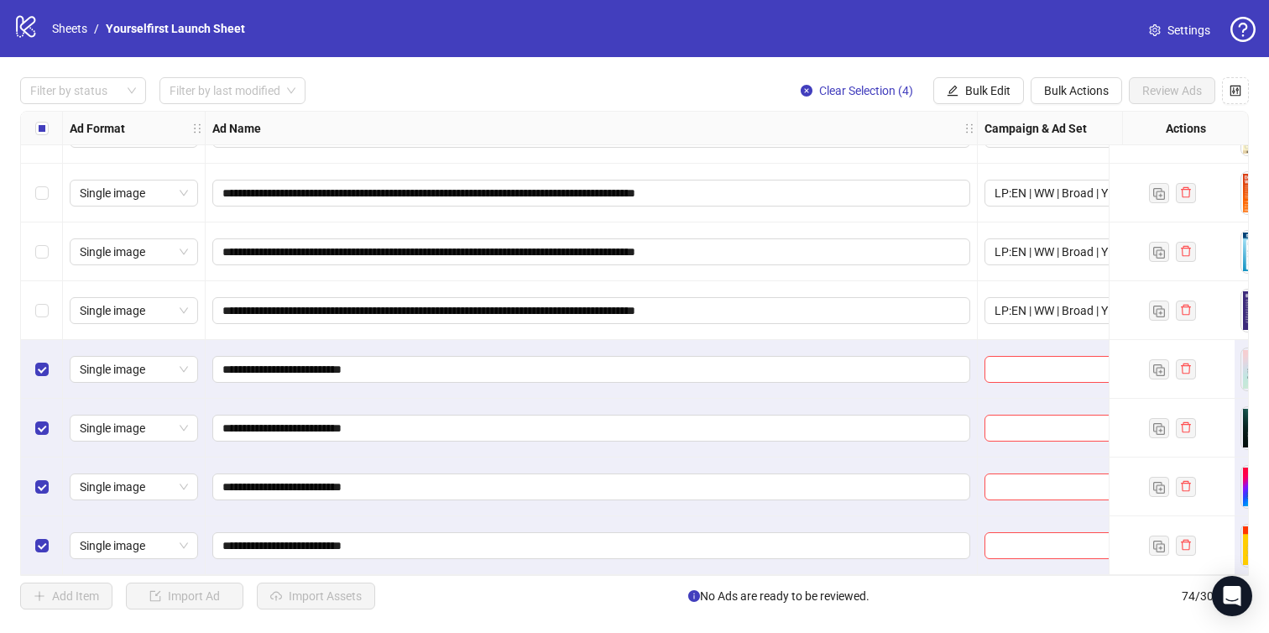
click at [977, 125] on div "Ad Name" at bounding box center [592, 129] width 772 height 34
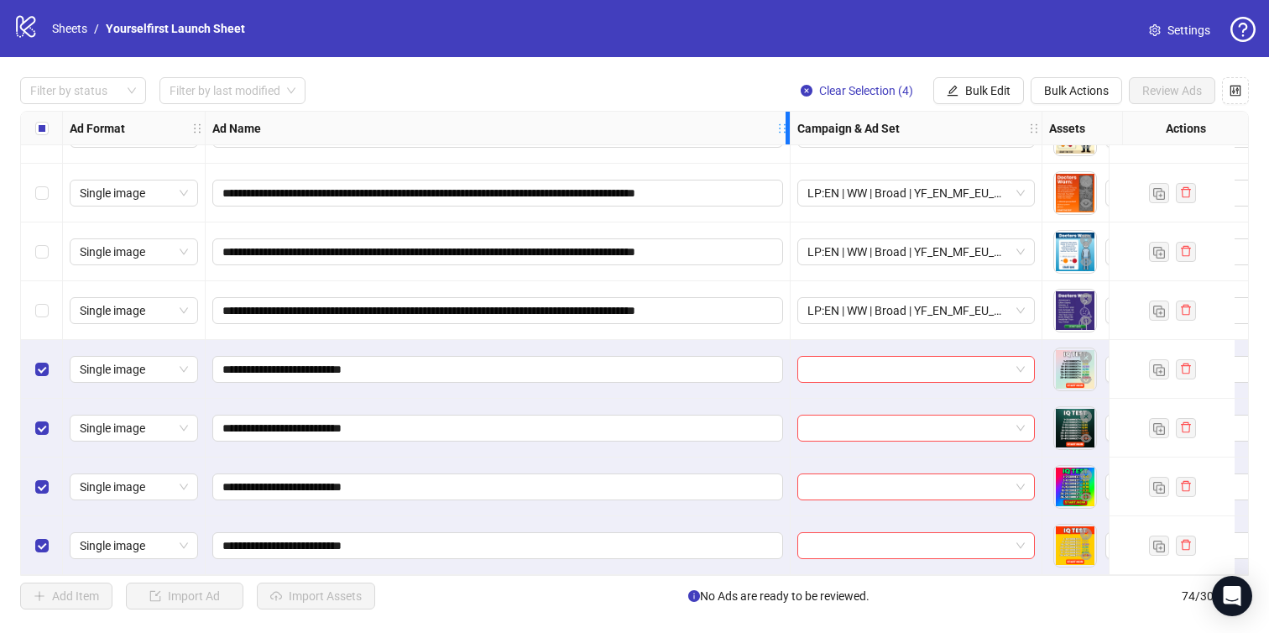
drag, startPoint x: 976, startPoint y: 126, endPoint x: 791, endPoint y: 134, distance: 184.8
click at [790, 134] on div "Resize Ad Name column" at bounding box center [788, 128] width 4 height 33
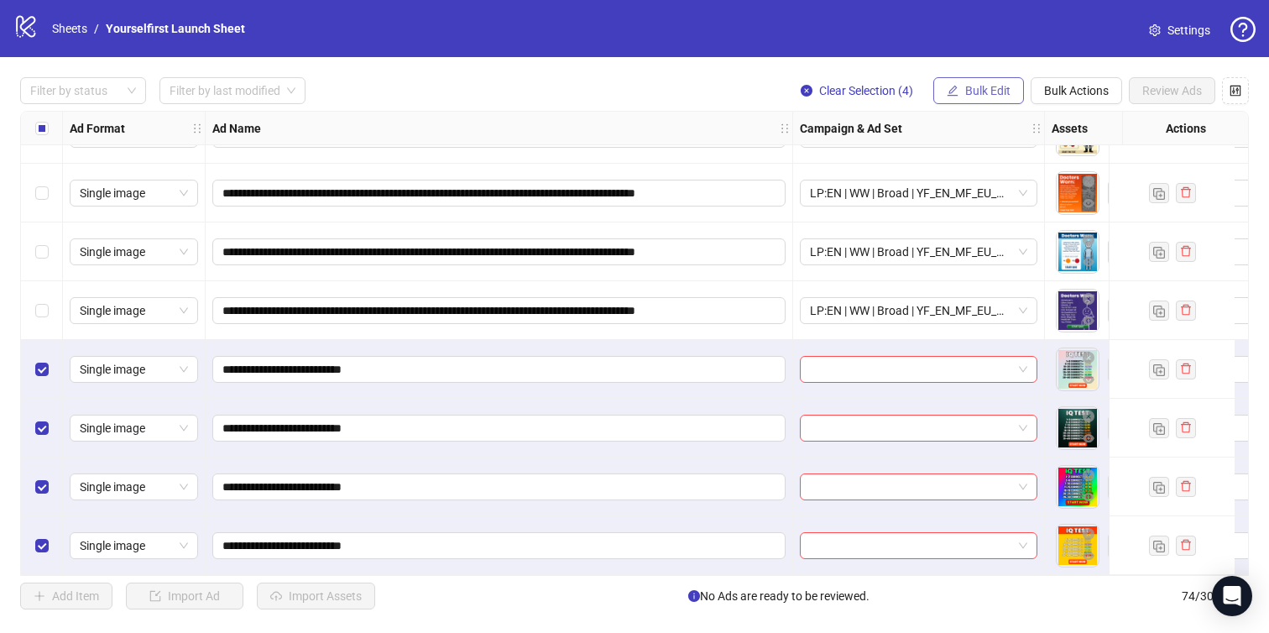
click at [969, 86] on span "Bulk Edit" at bounding box center [987, 90] width 45 height 13
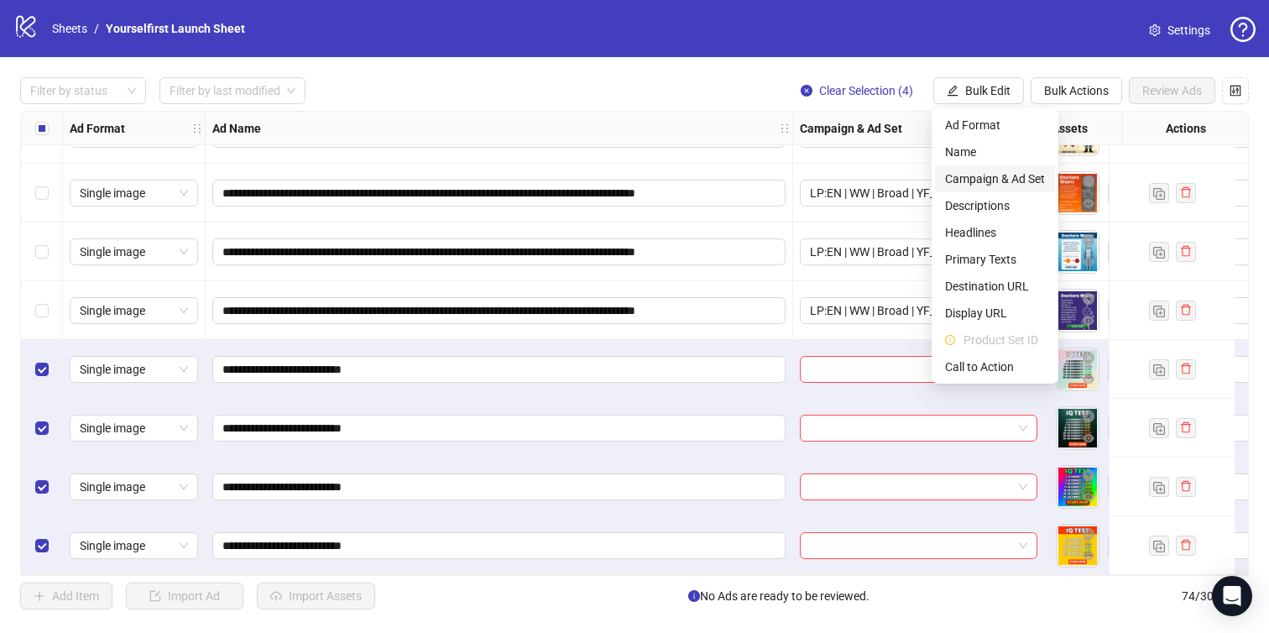
click at [971, 179] on span "Campaign & Ad Set" at bounding box center [995, 179] width 100 height 18
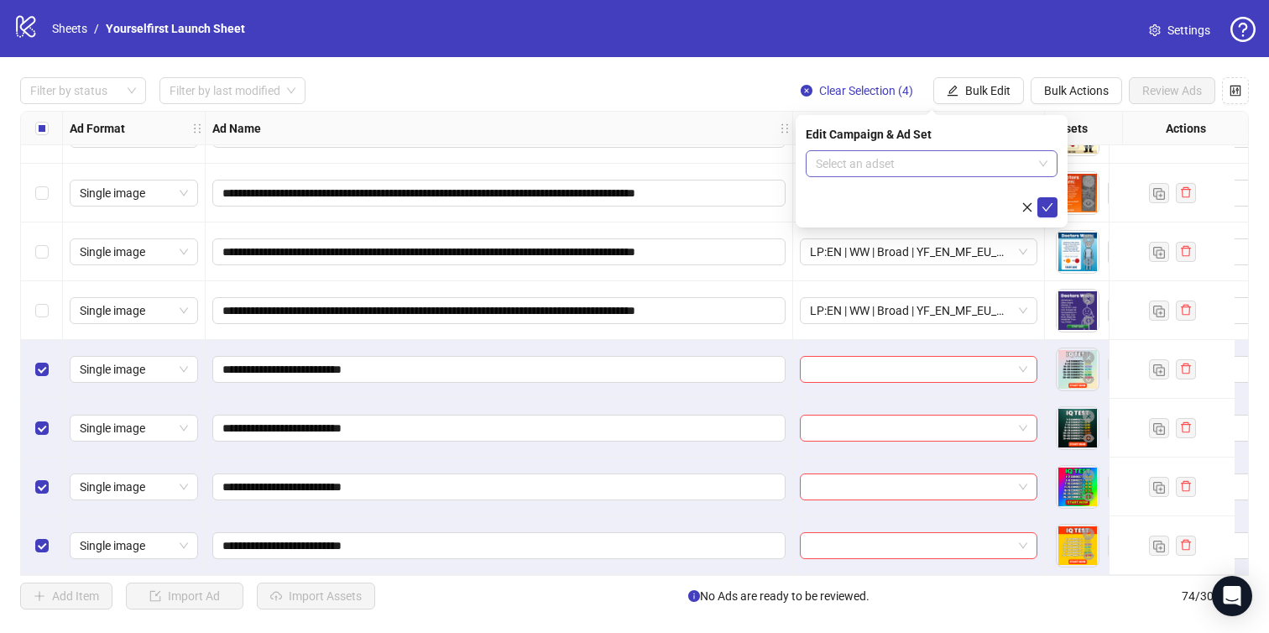
click at [911, 163] on input "search" at bounding box center [924, 163] width 217 height 25
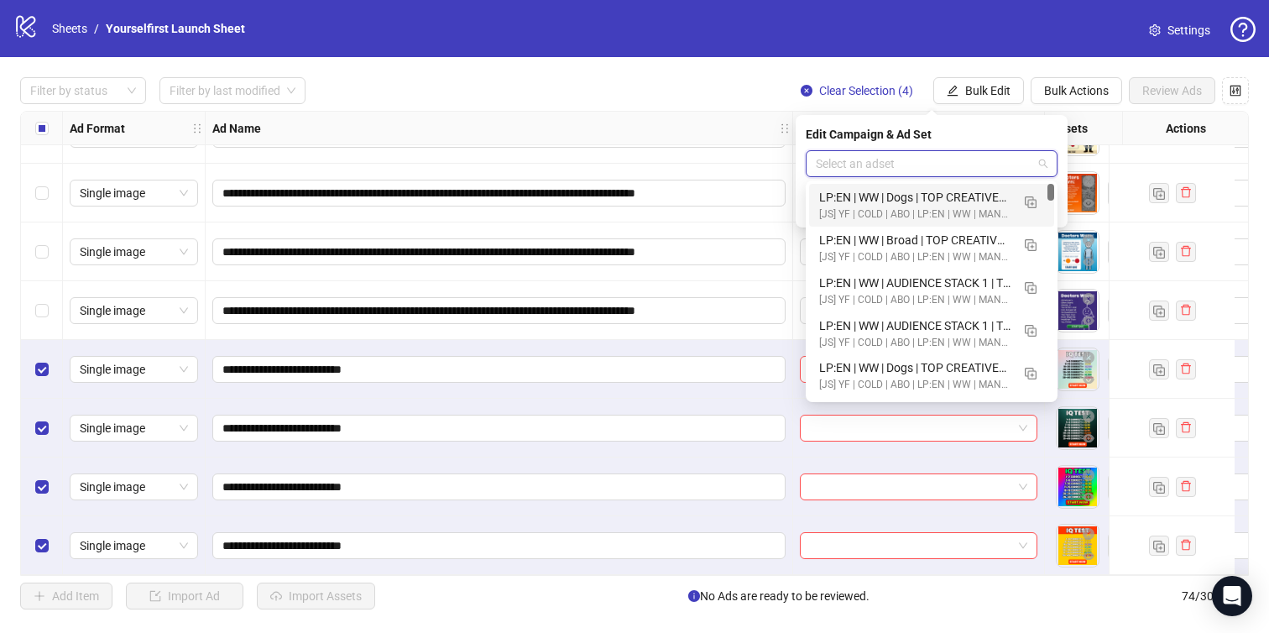
paste input "**********"
type input "**********"
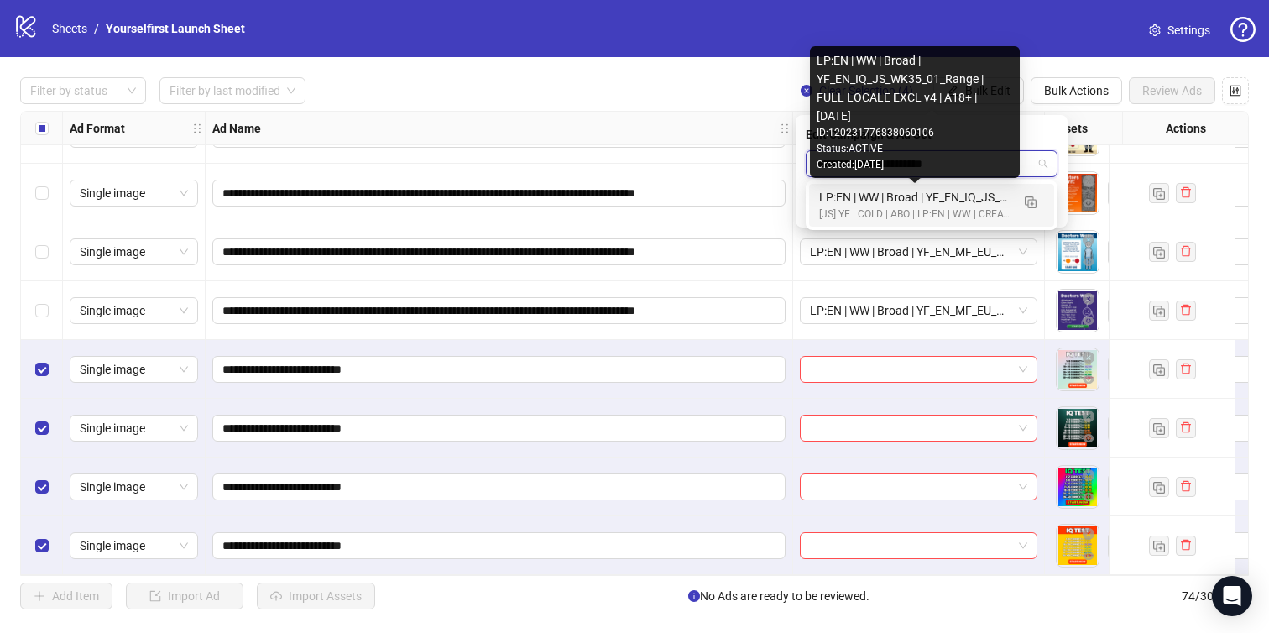
click at [899, 206] on div "LP:EN | WW | Broad | YF_EN_IQ_JS_WK35_01_Range | FULL LOCALE EXCL v4 | A18+ | […" at bounding box center [914, 197] width 191 height 18
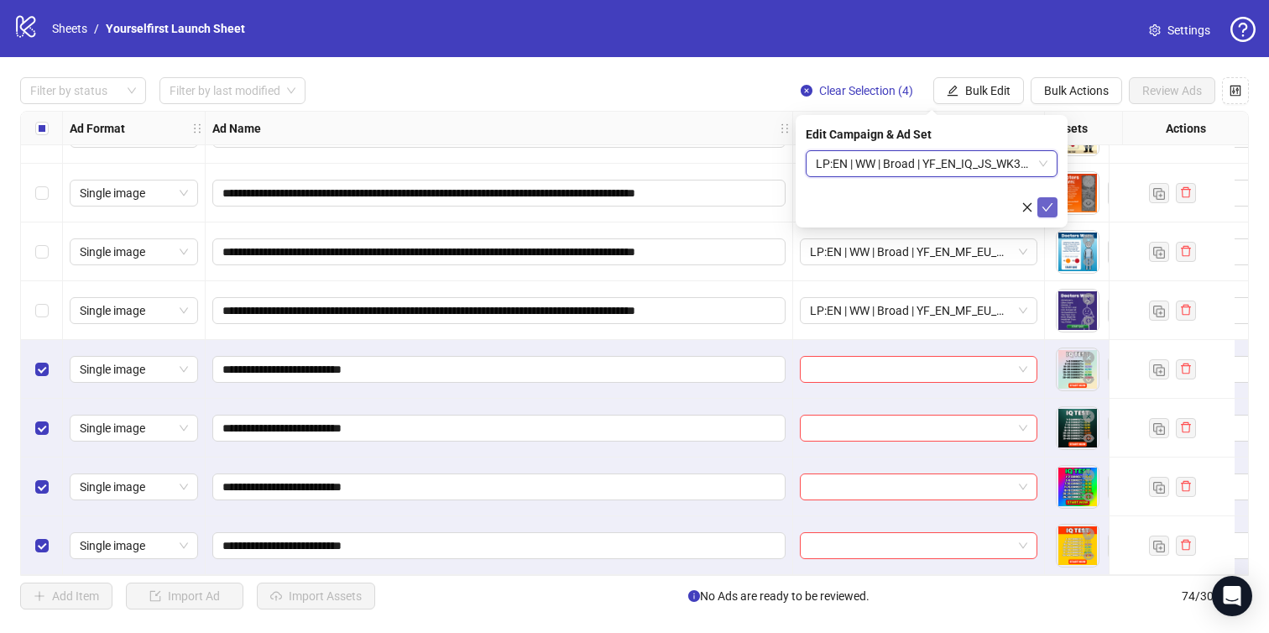
click at [1055, 211] on button "submit" at bounding box center [1047, 207] width 20 height 20
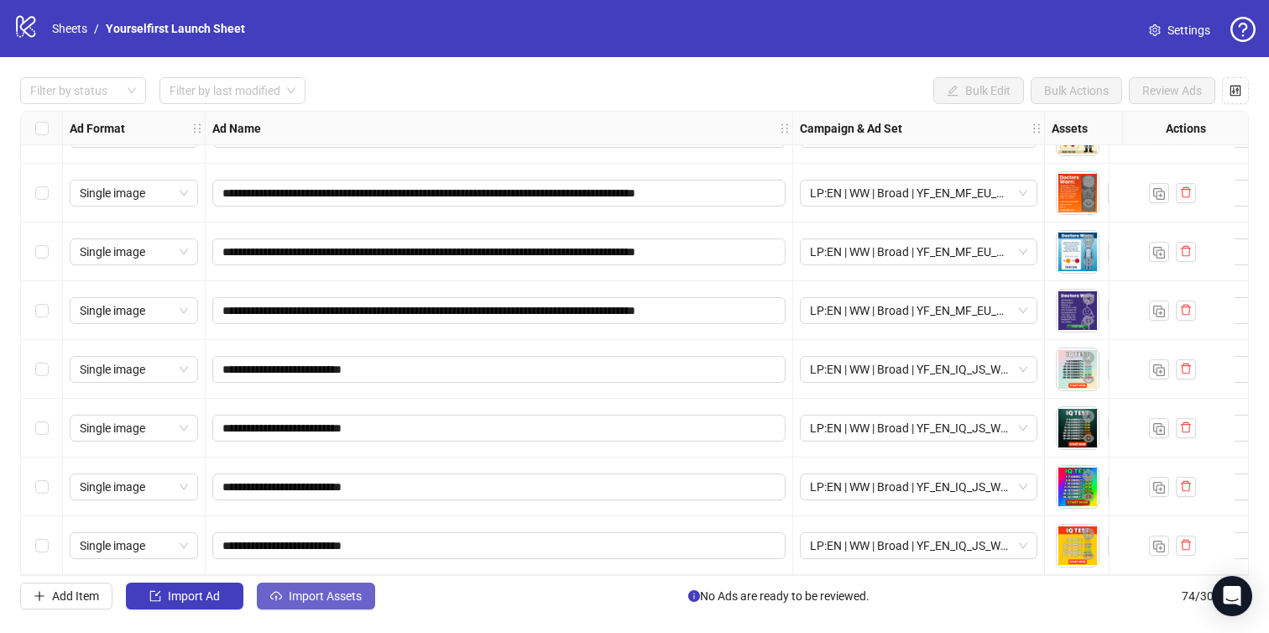
click at [334, 592] on span "Import Assets" at bounding box center [325, 595] width 73 height 13
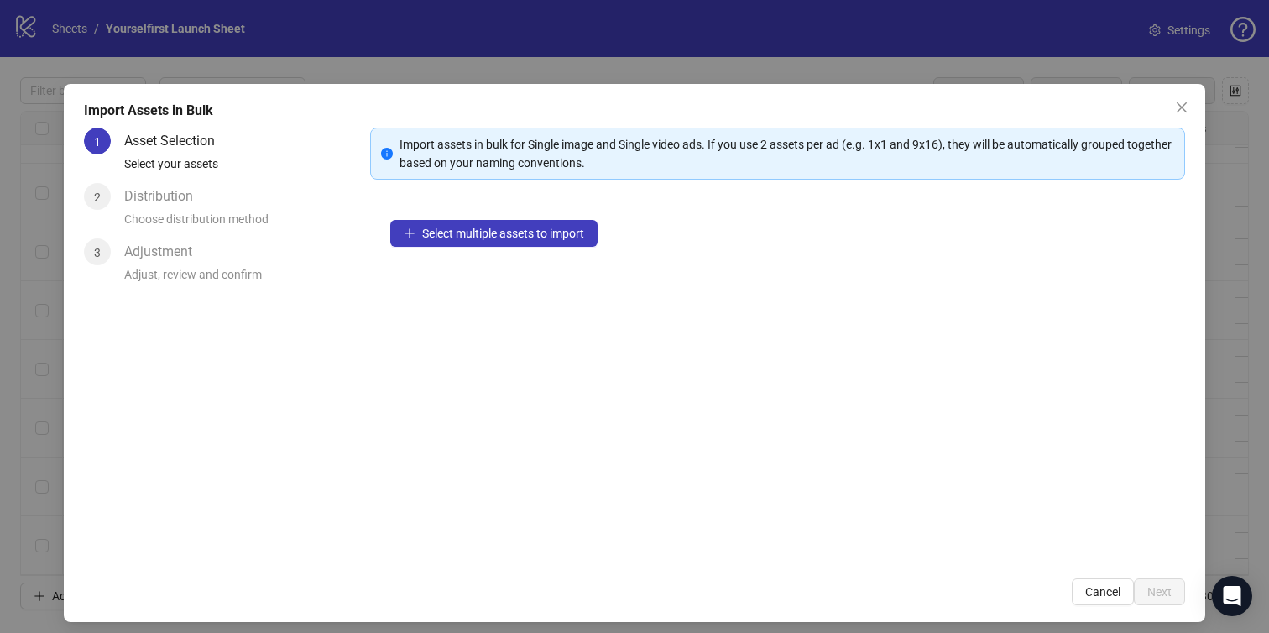
click at [533, 247] on div "Select multiple assets to import" at bounding box center [778, 379] width 816 height 358
click at [530, 247] on div "Select multiple assets to import" at bounding box center [778, 379] width 816 height 358
click at [529, 240] on button "Select multiple assets to import" at bounding box center [493, 233] width 207 height 27
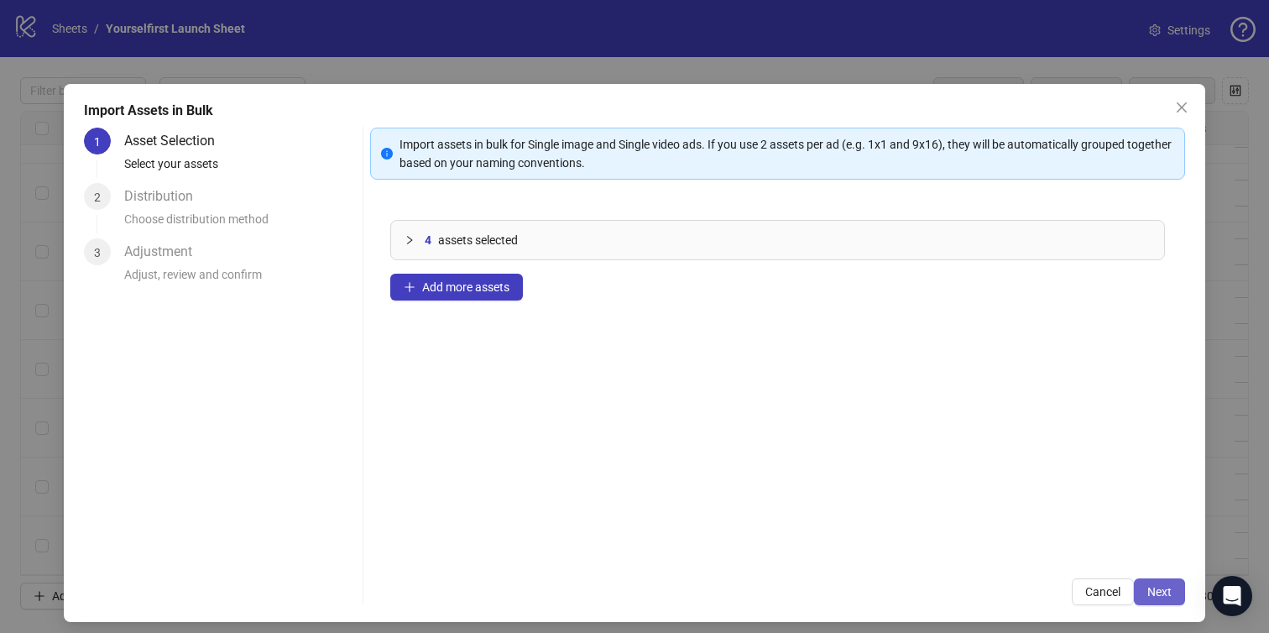
click at [1171, 593] on span "Next" at bounding box center [1159, 591] width 24 height 13
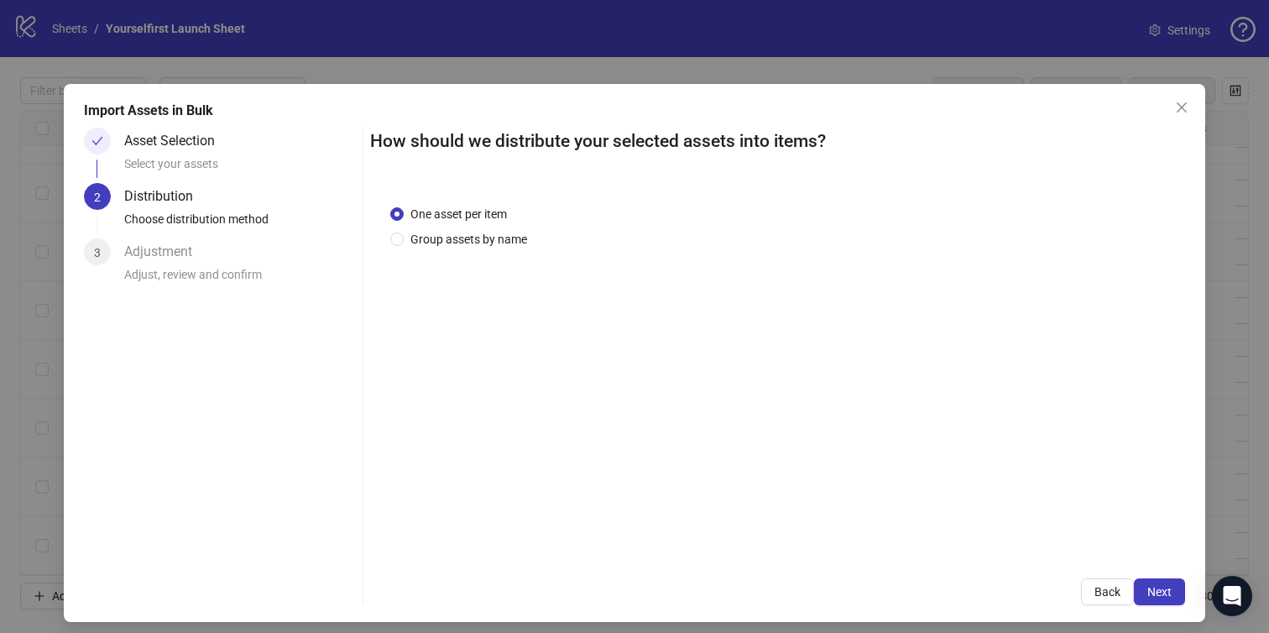
click at [1171, 593] on span "Next" at bounding box center [1159, 591] width 24 height 13
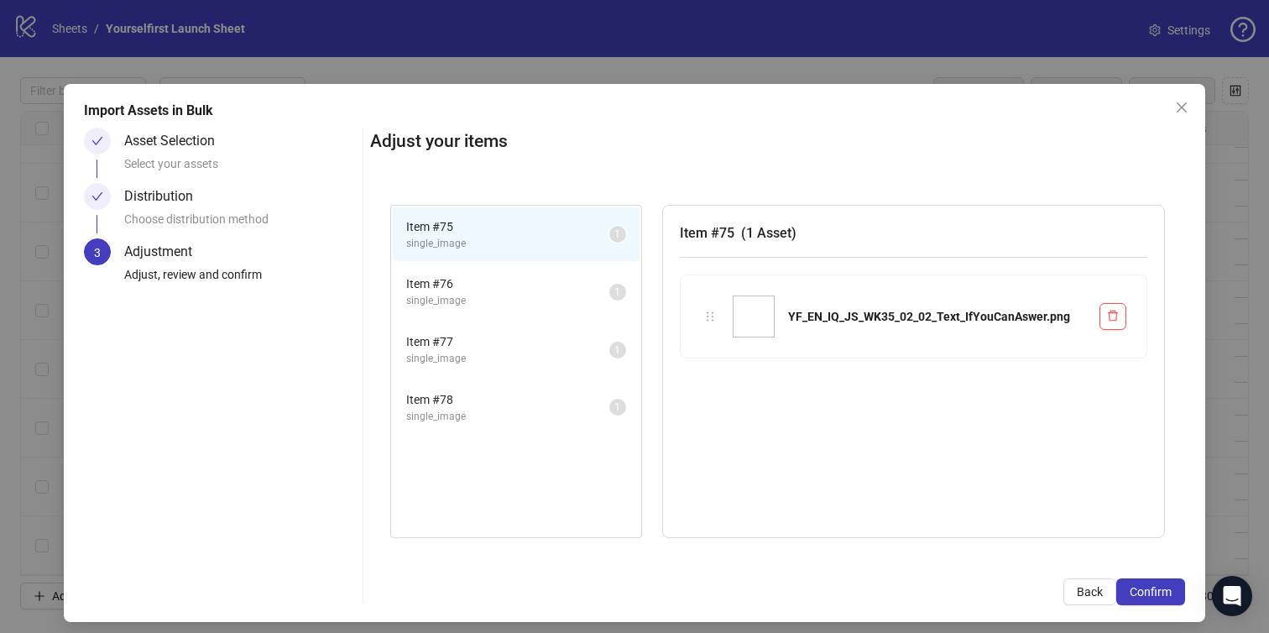
click at [1171, 593] on span "Confirm" at bounding box center [1151, 591] width 42 height 13
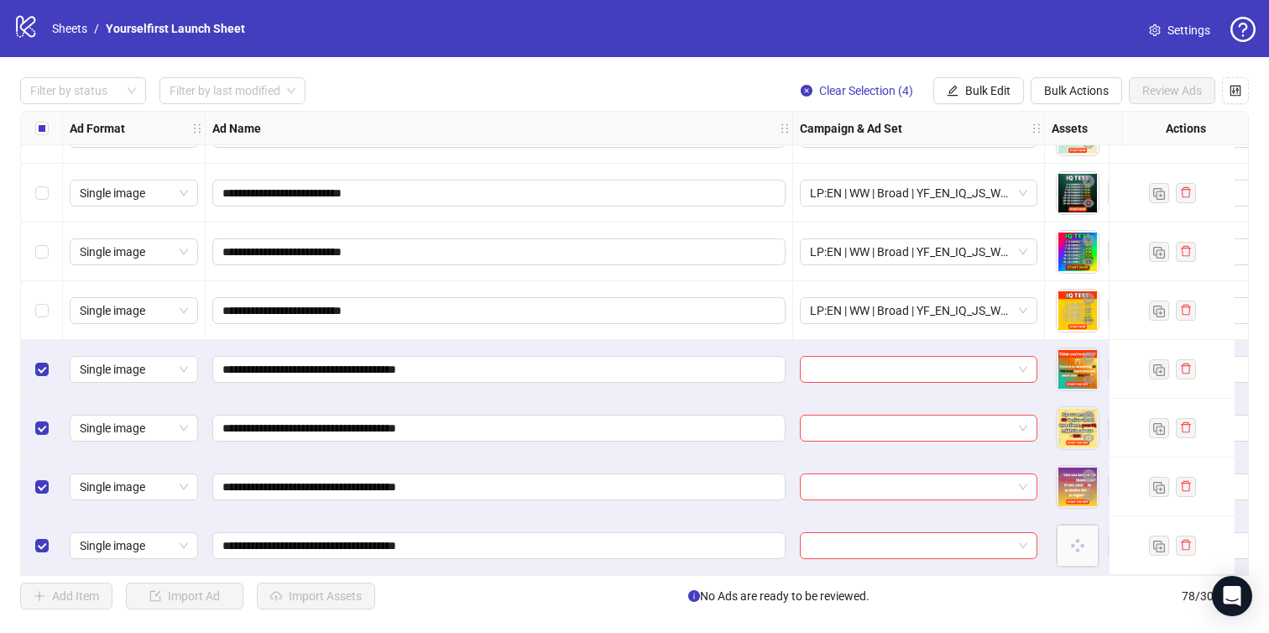
scroll to position [4159, 0]
click at [973, 96] on span "Bulk Edit" at bounding box center [987, 90] width 45 height 13
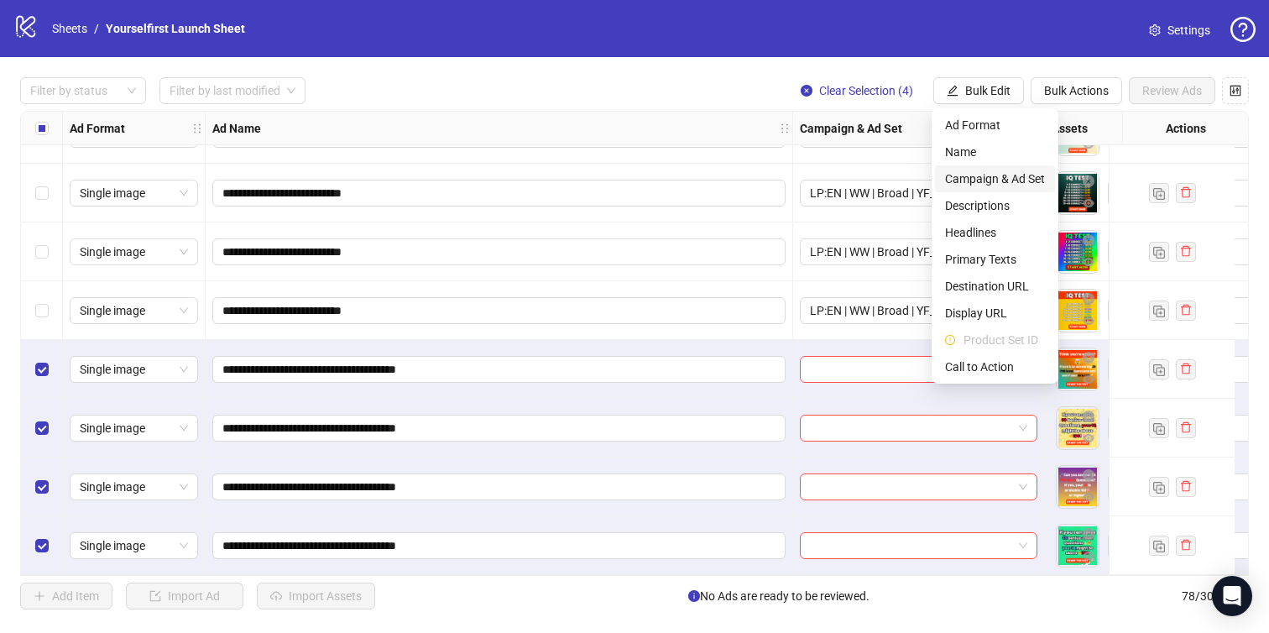
click at [990, 181] on span "Campaign & Ad Set" at bounding box center [995, 179] width 100 height 18
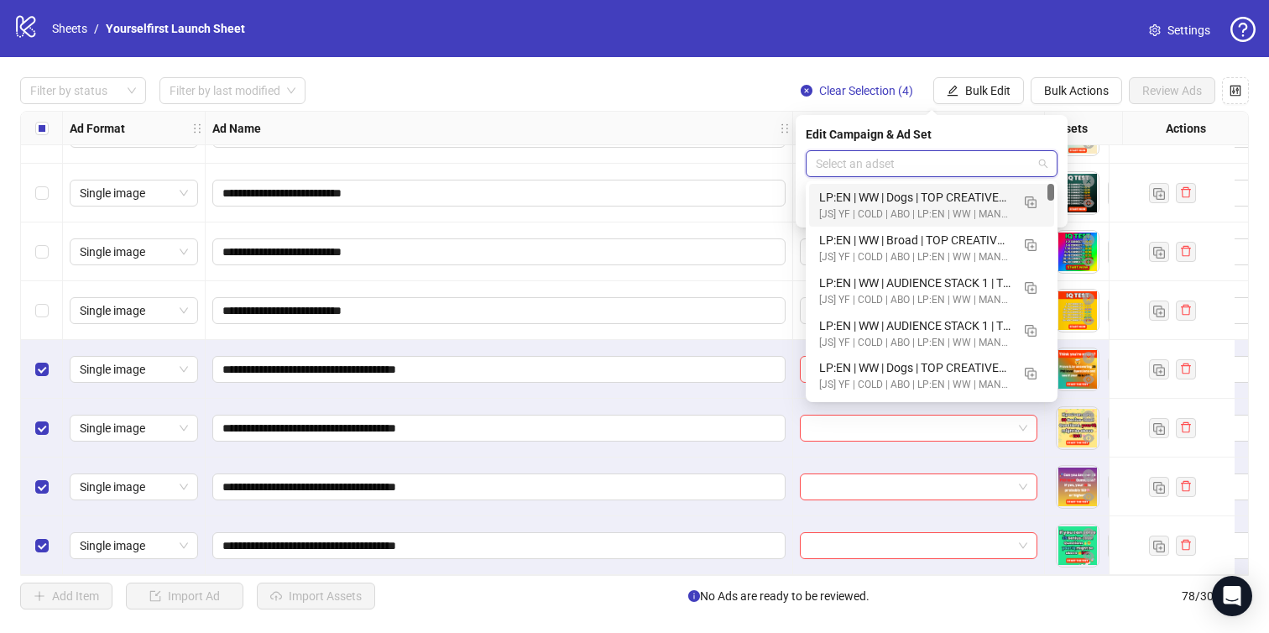
click at [908, 153] on input "search" at bounding box center [924, 163] width 217 height 25
paste input "**********"
type input "**********"
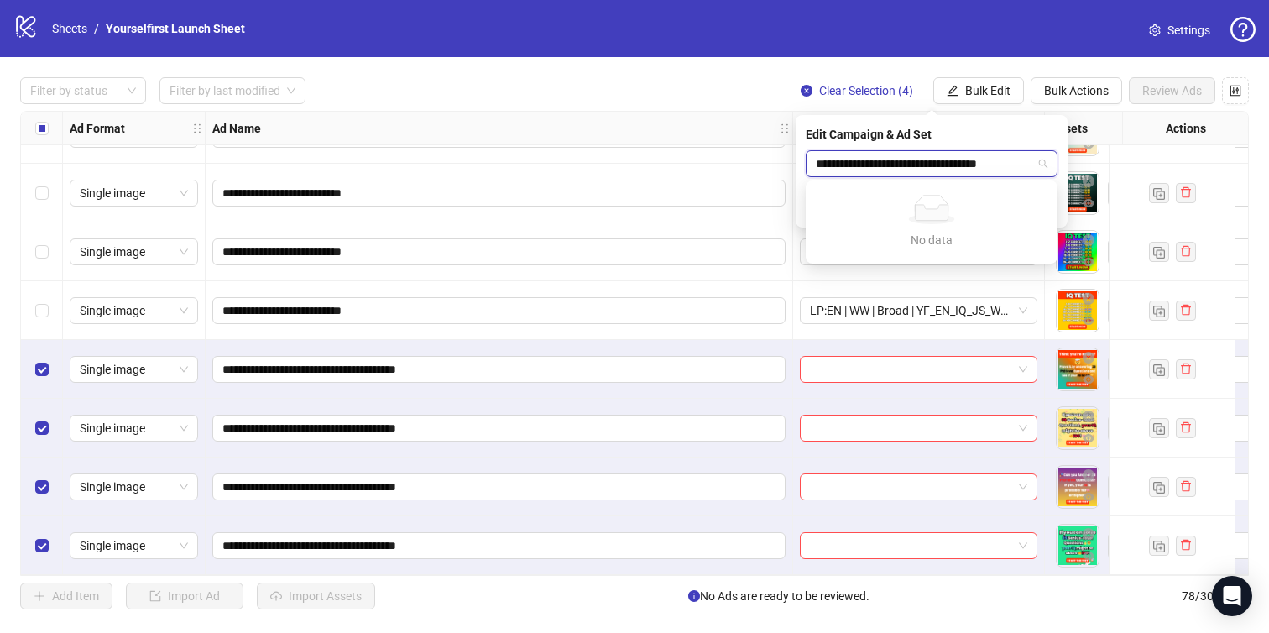
scroll to position [0, 20]
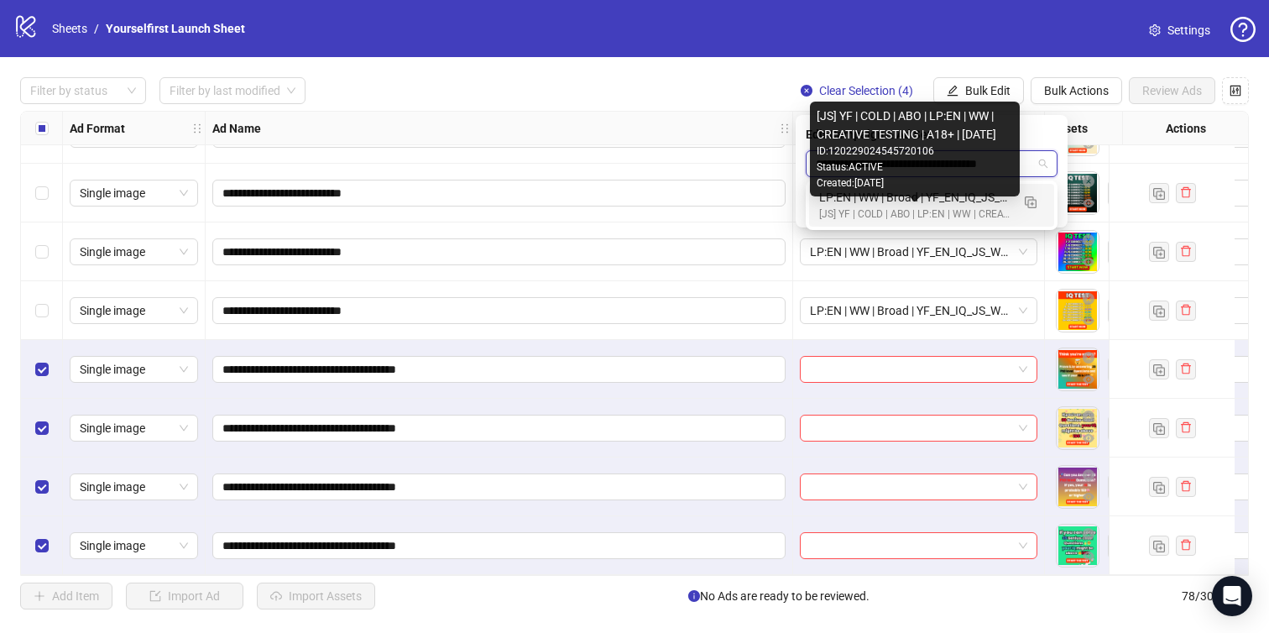
click at [923, 209] on div "[JS] YF | COLD | ABO | LP:EN | WW | CREATIVE TESTING | A18+ | [DATE]" at bounding box center [914, 214] width 191 height 16
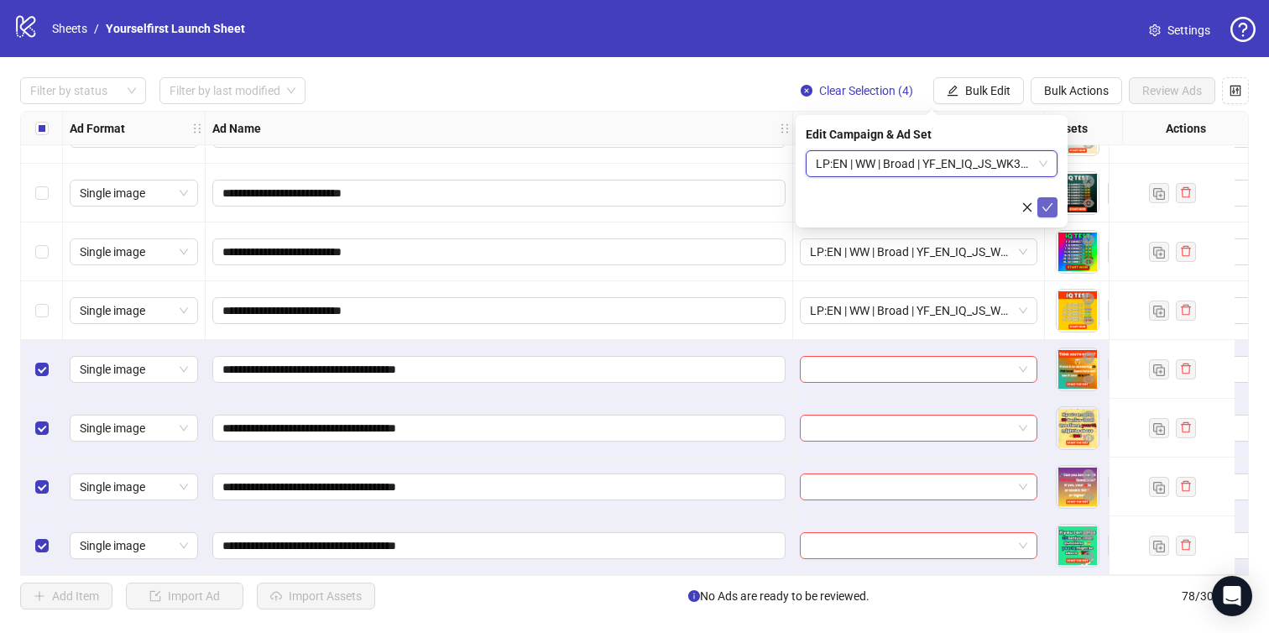
click at [1046, 202] on icon "check" at bounding box center [1047, 207] width 12 height 12
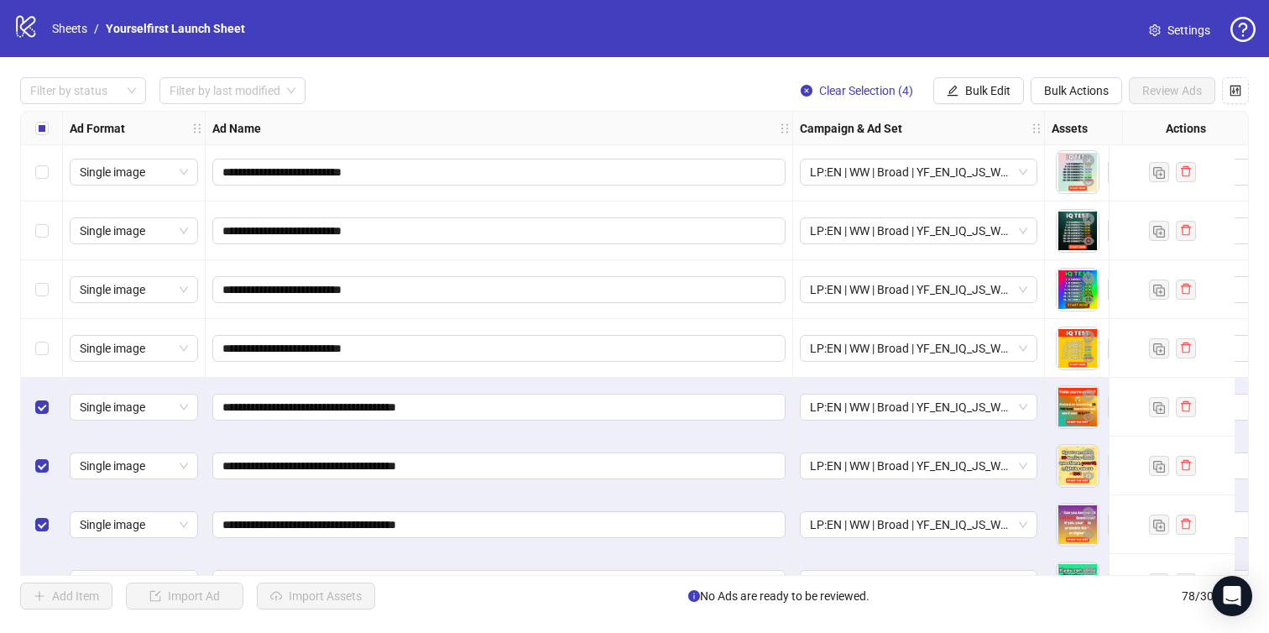
scroll to position [4058, 0]
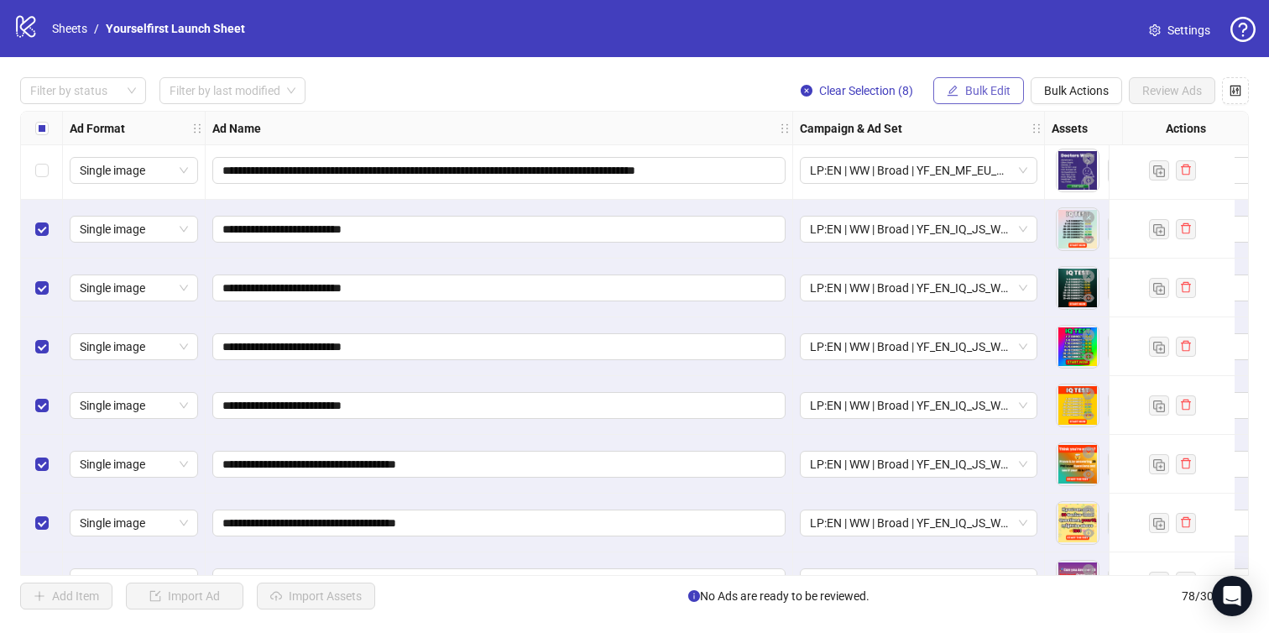
click at [984, 87] on span "Bulk Edit" at bounding box center [987, 90] width 45 height 13
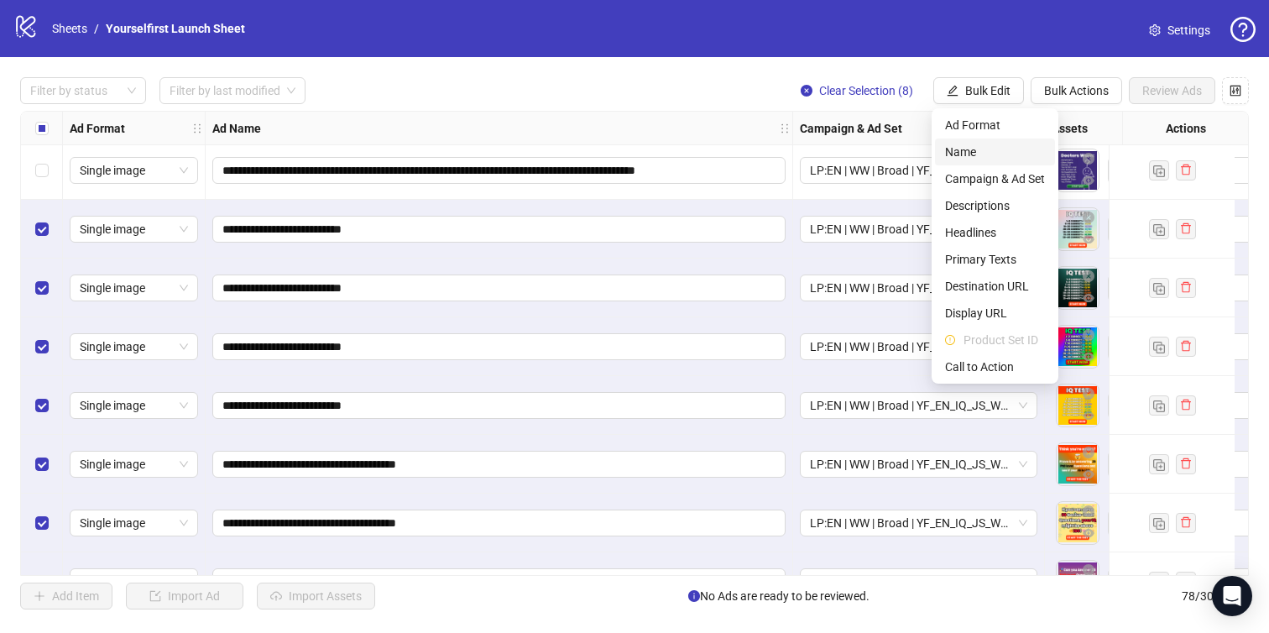
click at [976, 154] on span "Name" at bounding box center [995, 152] width 100 height 18
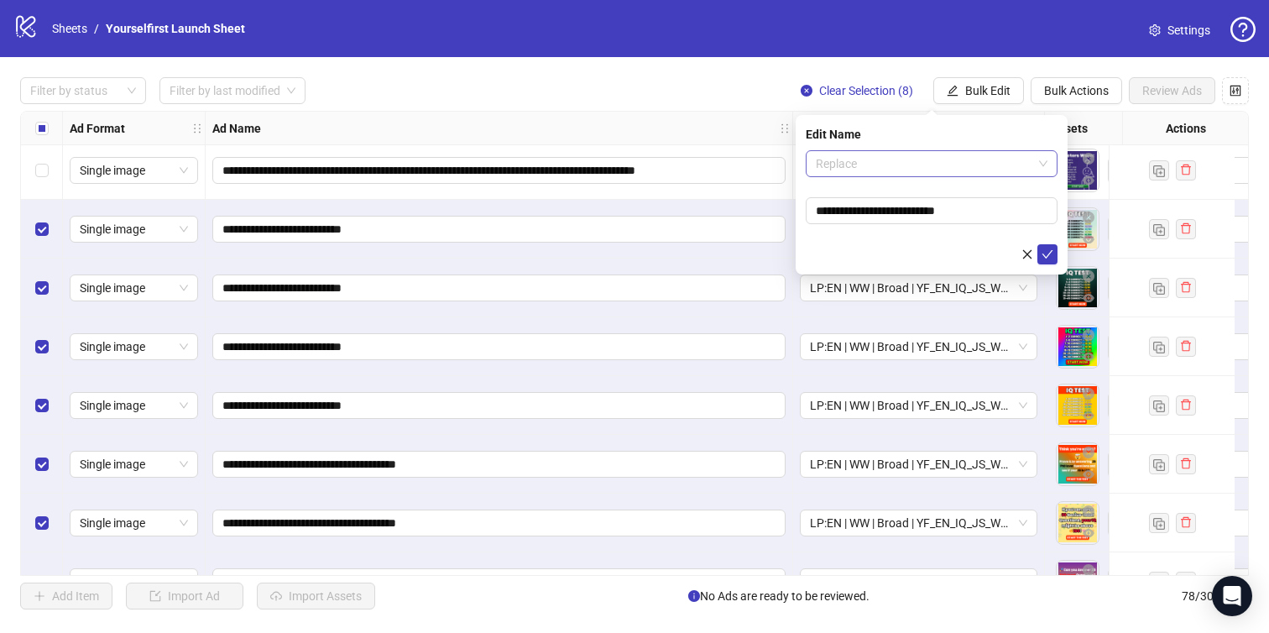
click at [927, 169] on span "Replace" at bounding box center [932, 163] width 232 height 25
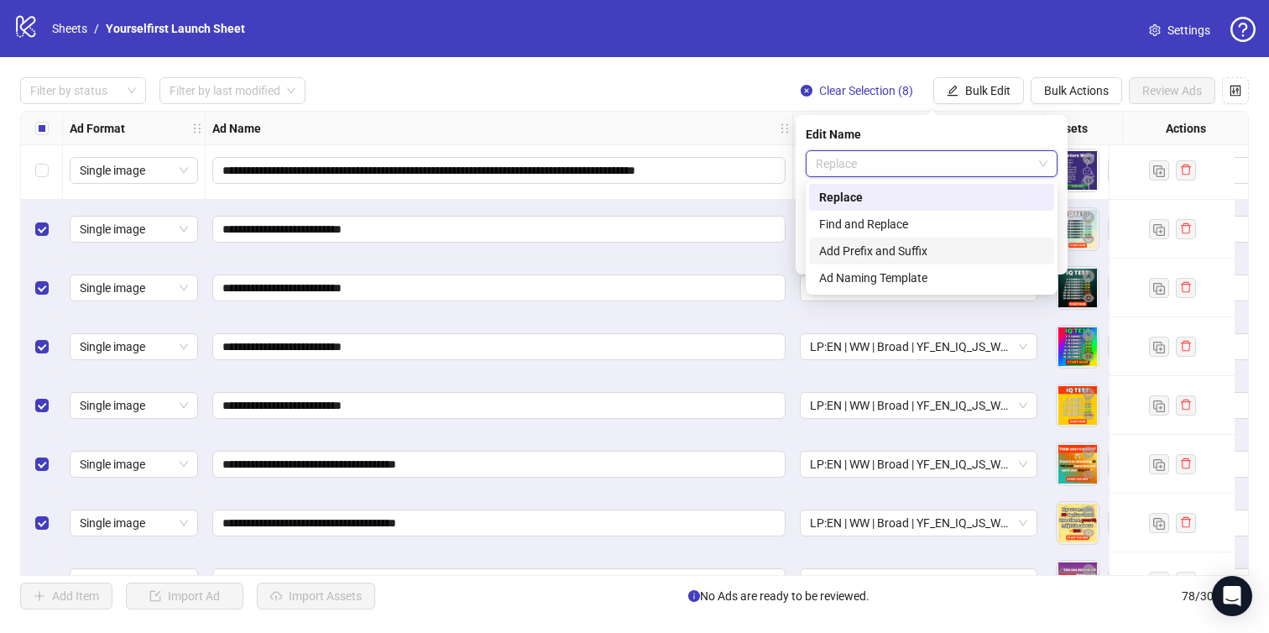
click at [891, 241] on div "Add Prefix and Suffix" at bounding box center [931, 251] width 245 height 27
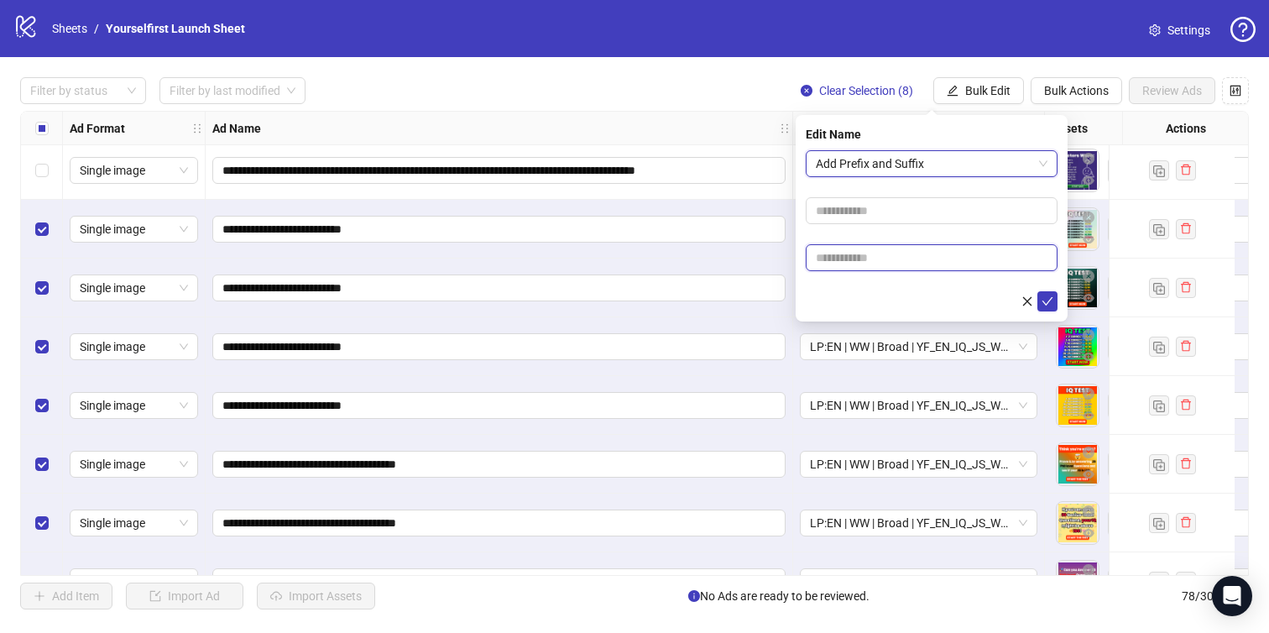
click at [866, 246] on input "text" at bounding box center [932, 257] width 252 height 27
paste input "**********"
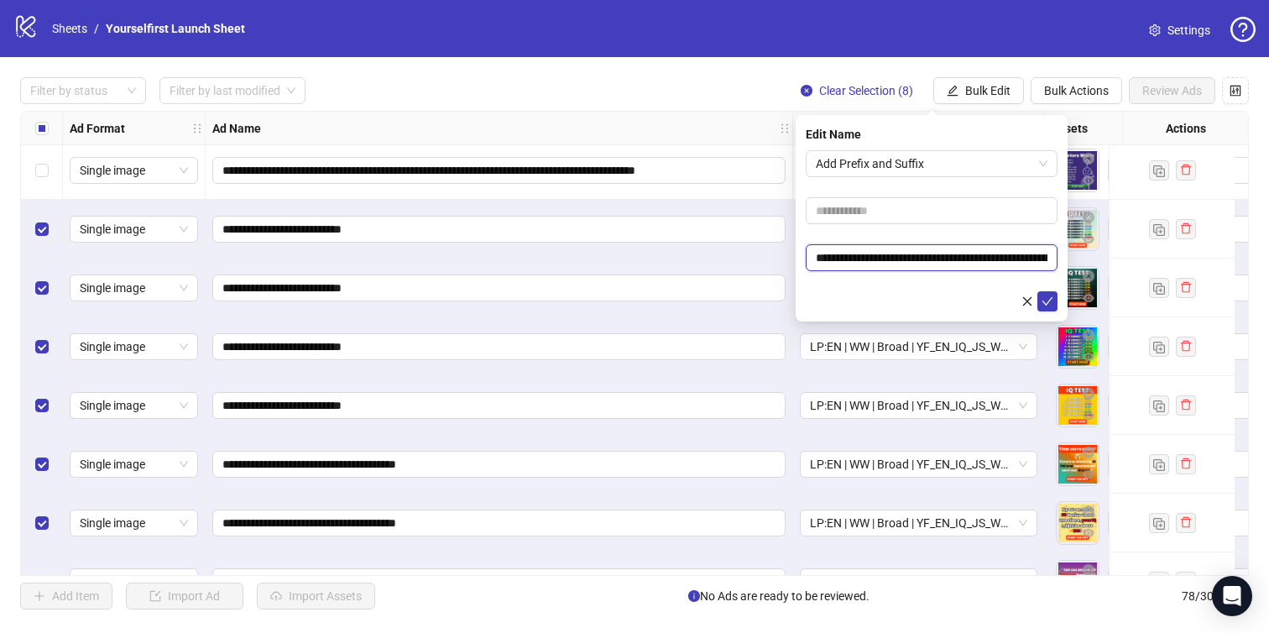
scroll to position [0, 62]
type input "**********"
click at [1051, 303] on icon "check" at bounding box center [1047, 301] width 12 height 12
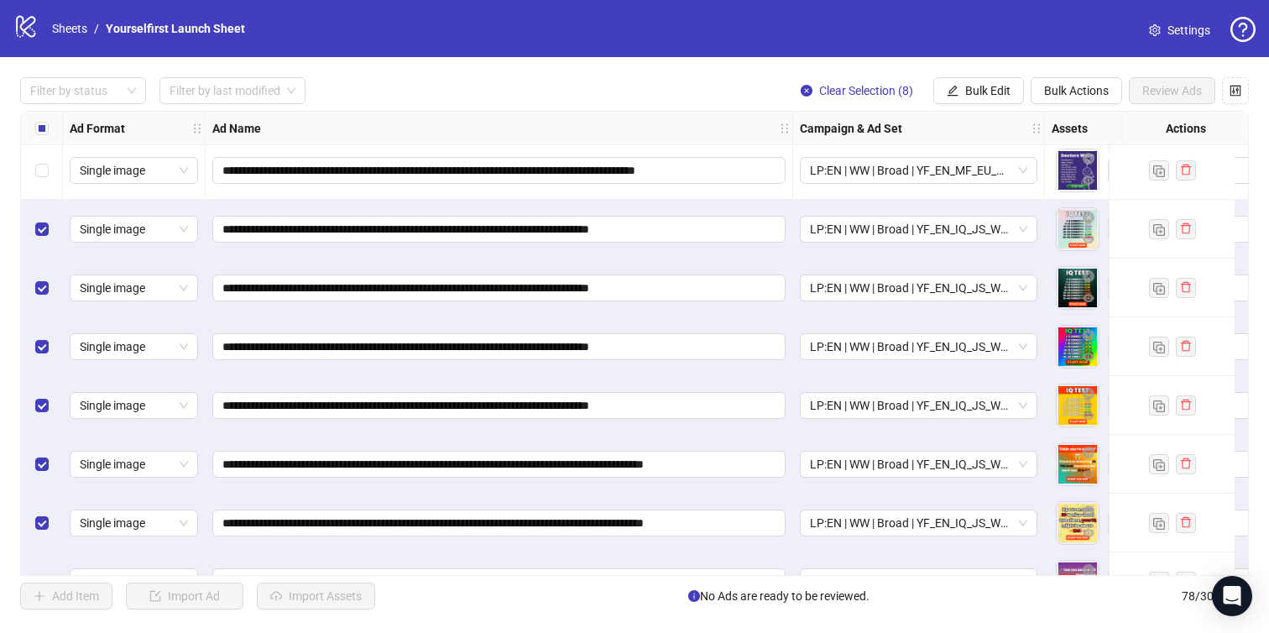
click at [972, 76] on div "**********" at bounding box center [634, 343] width 1269 height 572
click at [972, 91] on span "Bulk Edit" at bounding box center [987, 90] width 45 height 13
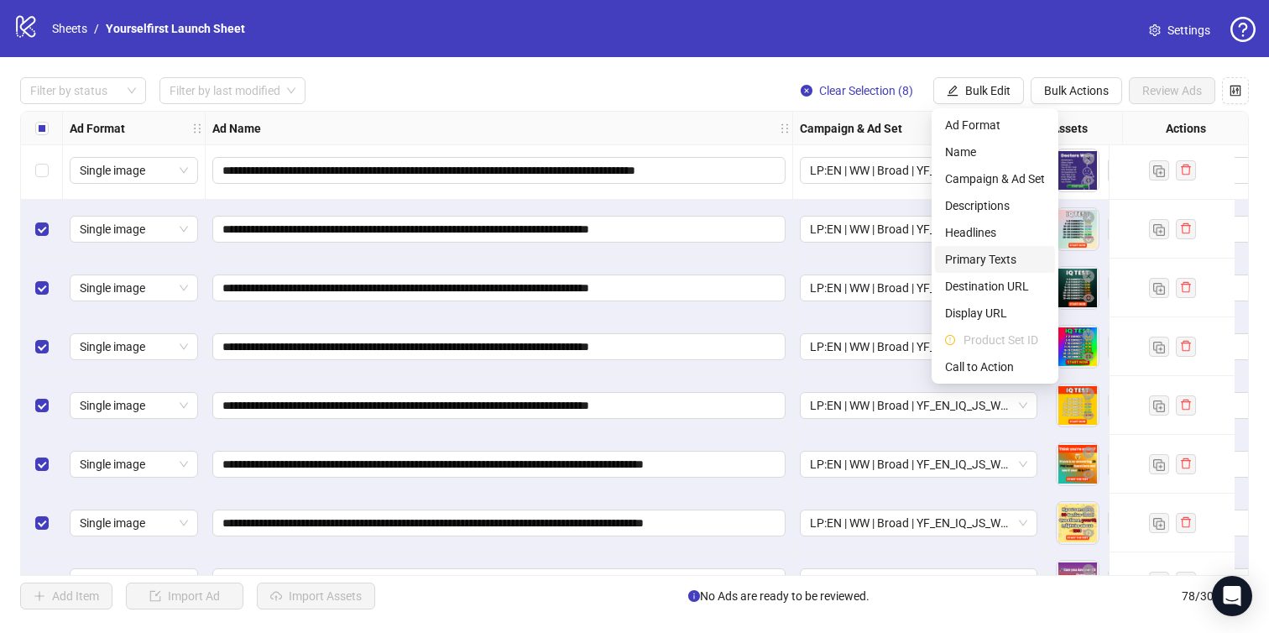
click at [993, 258] on span "Primary Texts" at bounding box center [995, 259] width 100 height 18
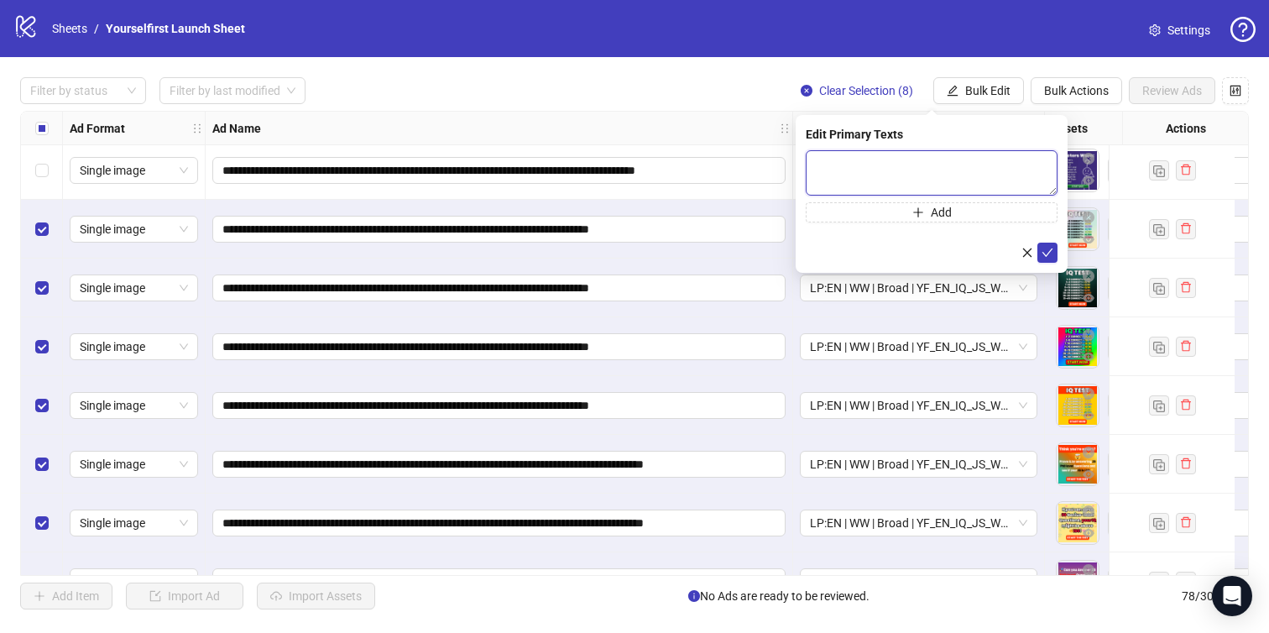
click at [885, 176] on textarea at bounding box center [932, 172] width 252 height 45
paste textarea "**********"
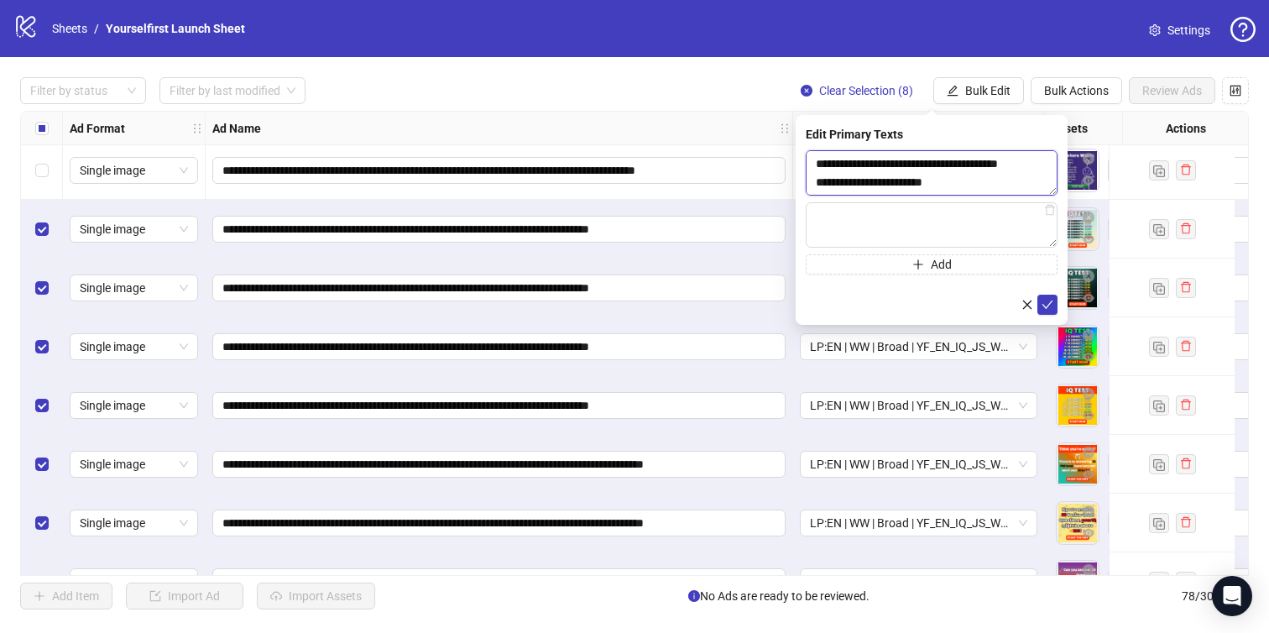
click at [898, 182] on textarea "**********" at bounding box center [932, 172] width 252 height 45
click at [929, 232] on textarea at bounding box center [932, 224] width 252 height 45
click at [1051, 211] on icon "delete" at bounding box center [1050, 210] width 12 height 12
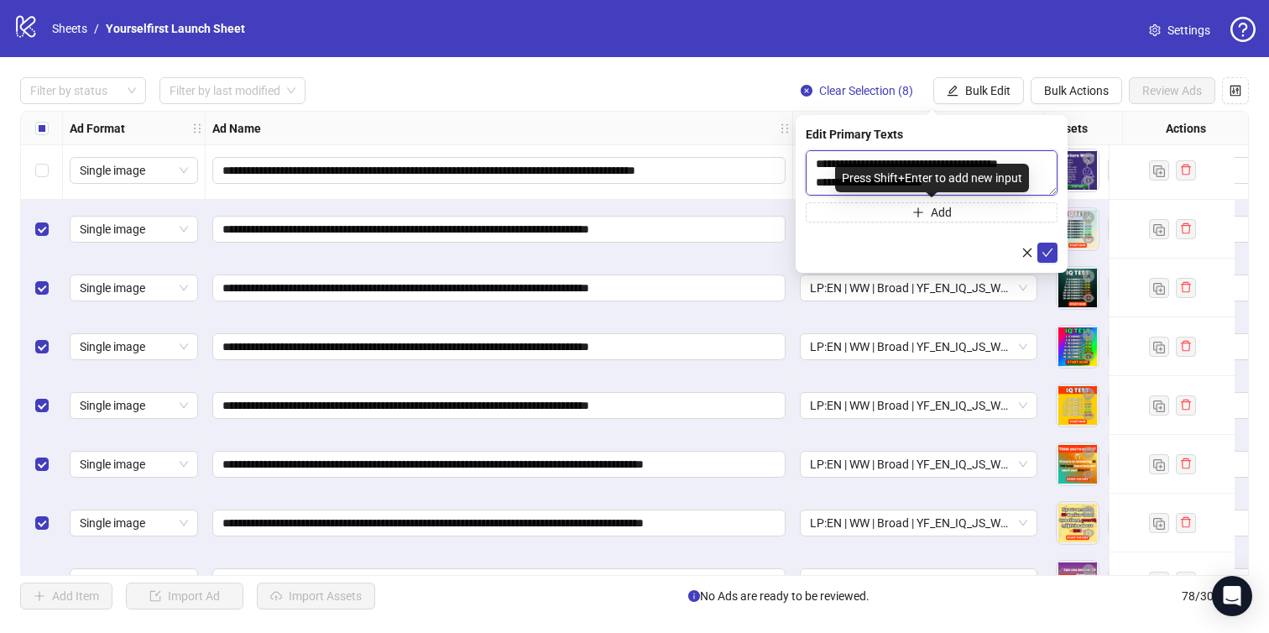
click at [905, 162] on textarea "**********" at bounding box center [932, 172] width 252 height 45
click at [892, 172] on textarea "**********" at bounding box center [932, 172] width 252 height 45
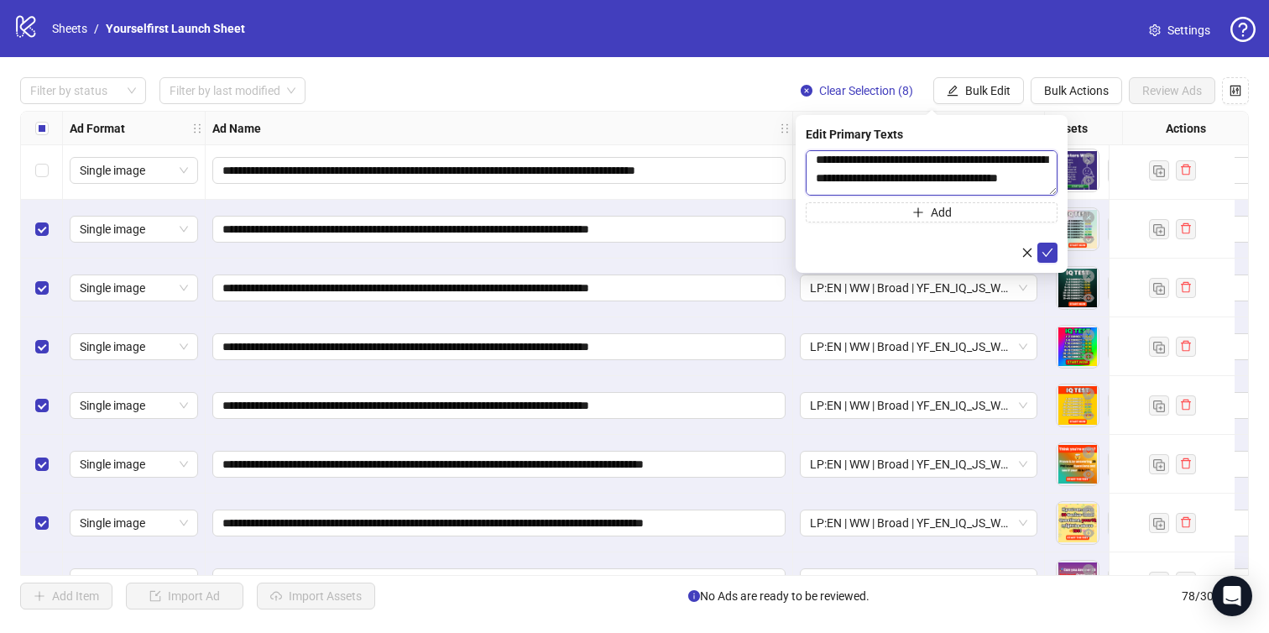
scroll to position [0, 0]
click at [924, 157] on textarea "**********" at bounding box center [932, 172] width 252 height 45
type textarea "**********"
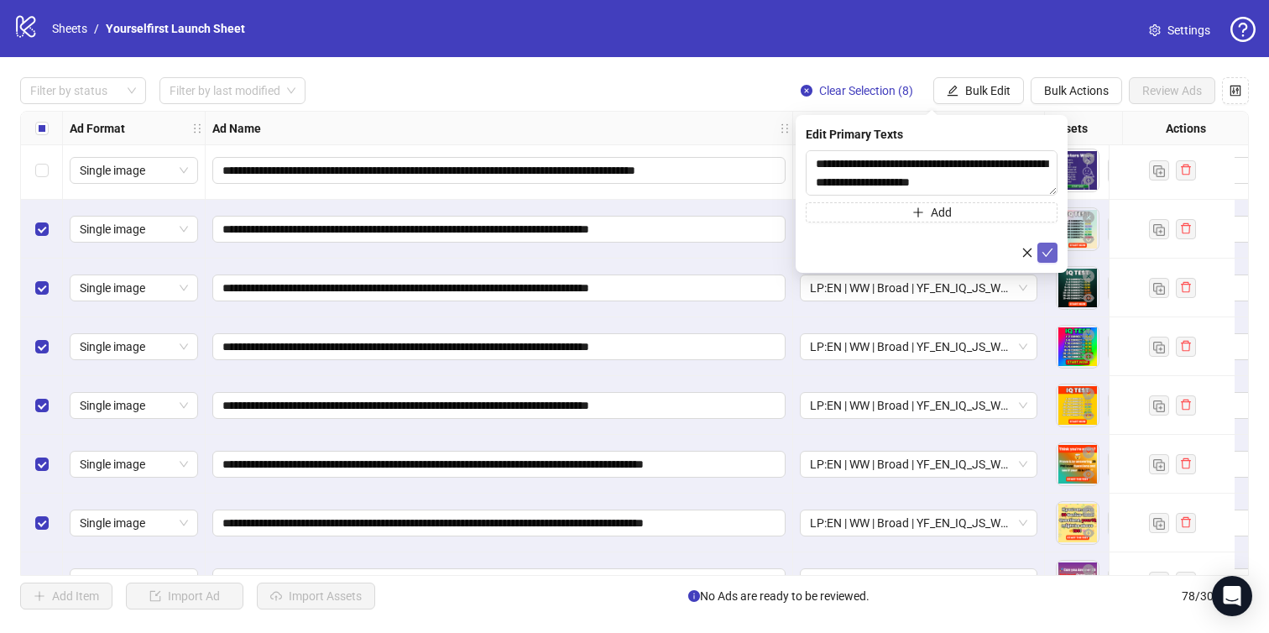
click at [1048, 254] on icon "check" at bounding box center [1047, 253] width 12 height 12
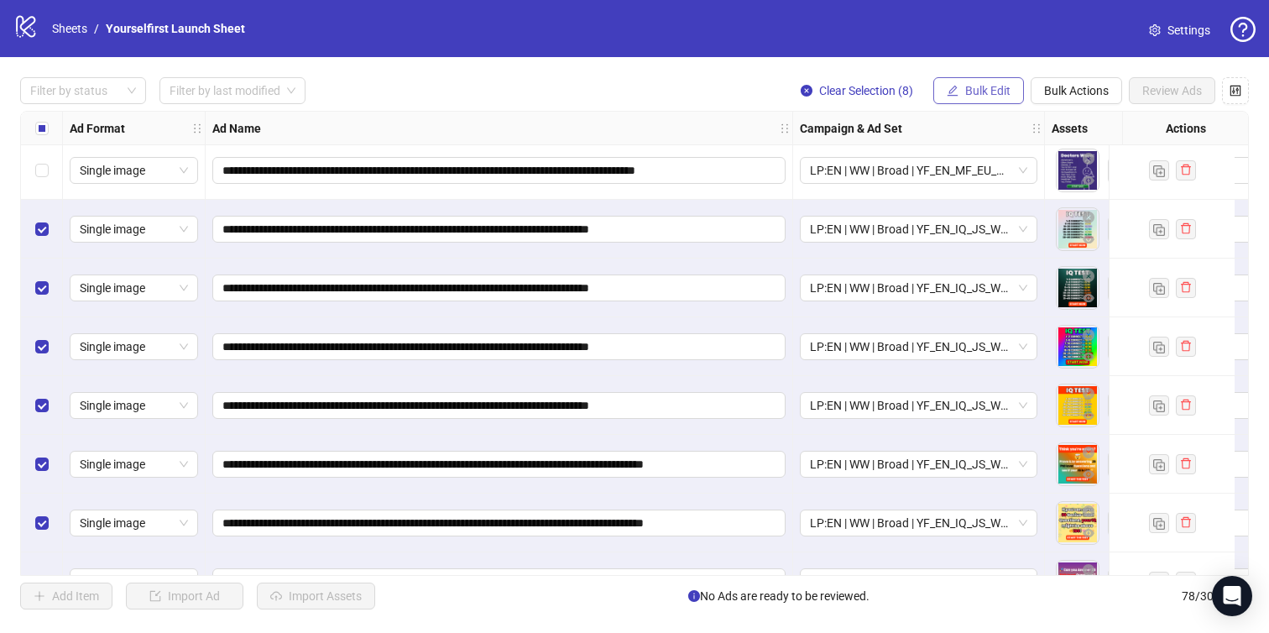
click at [973, 90] on span "Bulk Edit" at bounding box center [987, 90] width 45 height 13
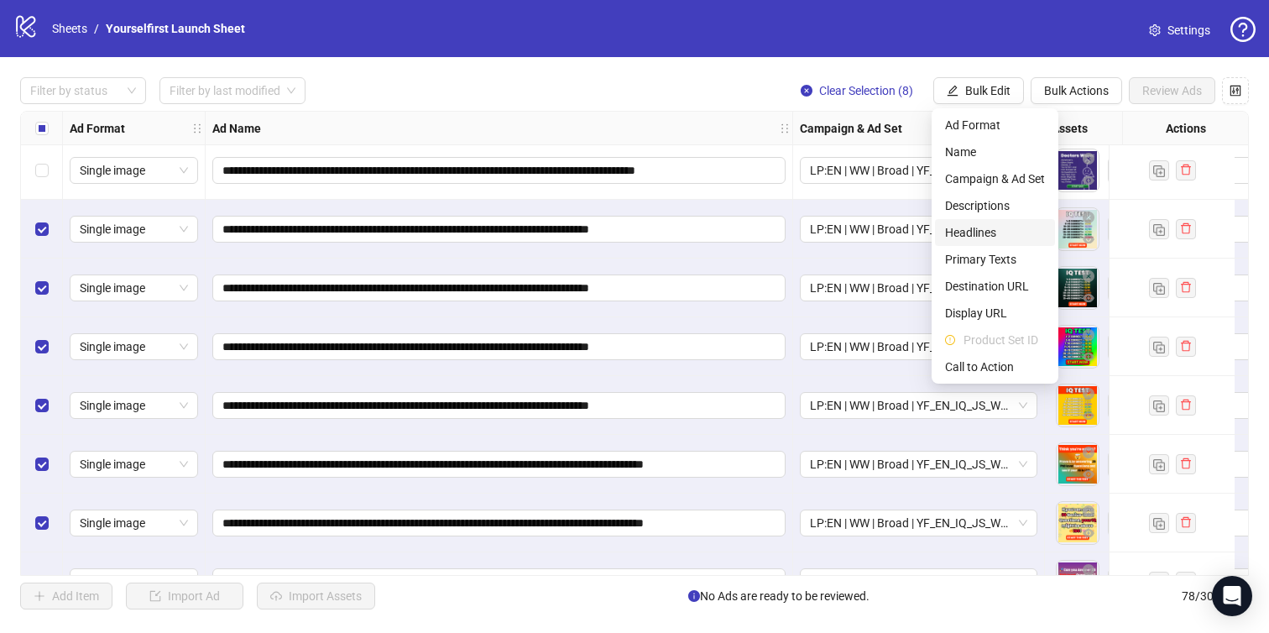
click at [974, 240] on span "Headlines" at bounding box center [995, 232] width 100 height 18
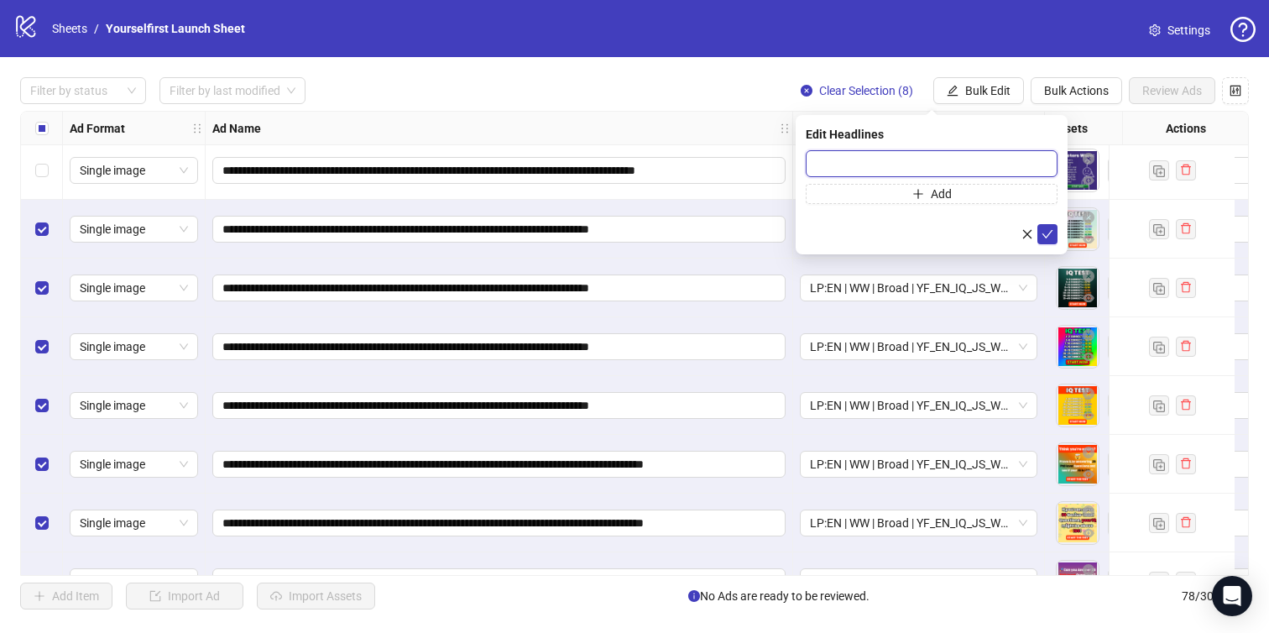
click at [869, 164] on input "text" at bounding box center [932, 163] width 252 height 27
paste input "**********"
type input "**********"
click at [1053, 233] on button "submit" at bounding box center [1047, 234] width 20 height 20
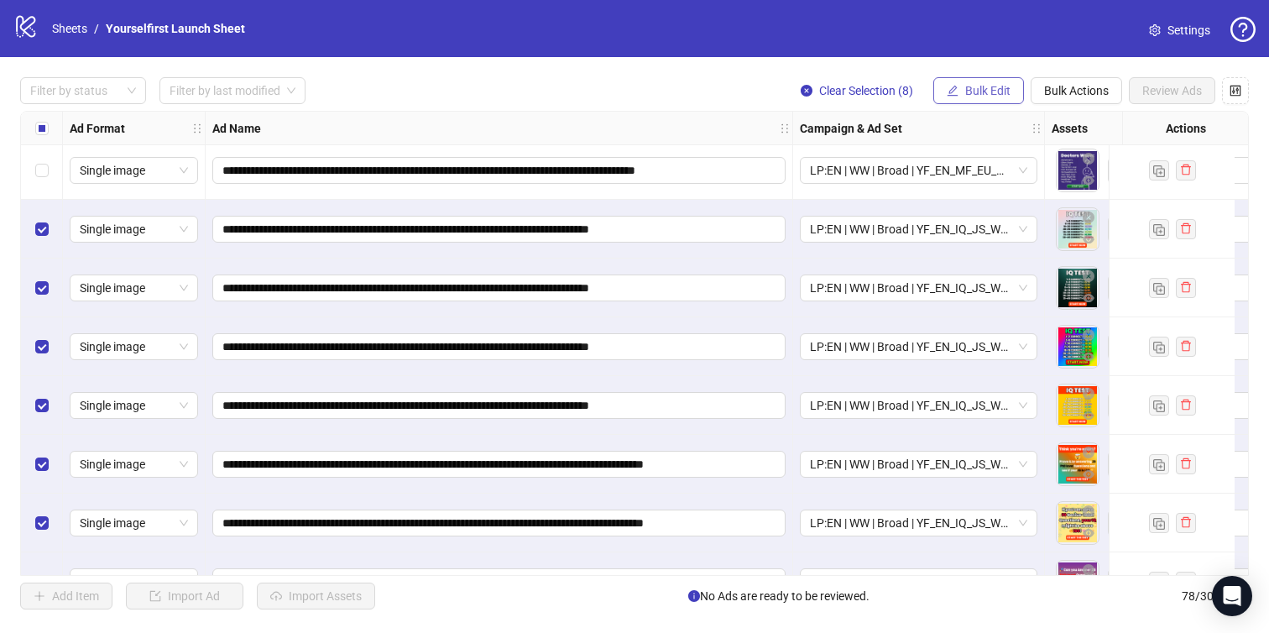
click at [975, 87] on span "Bulk Edit" at bounding box center [987, 90] width 45 height 13
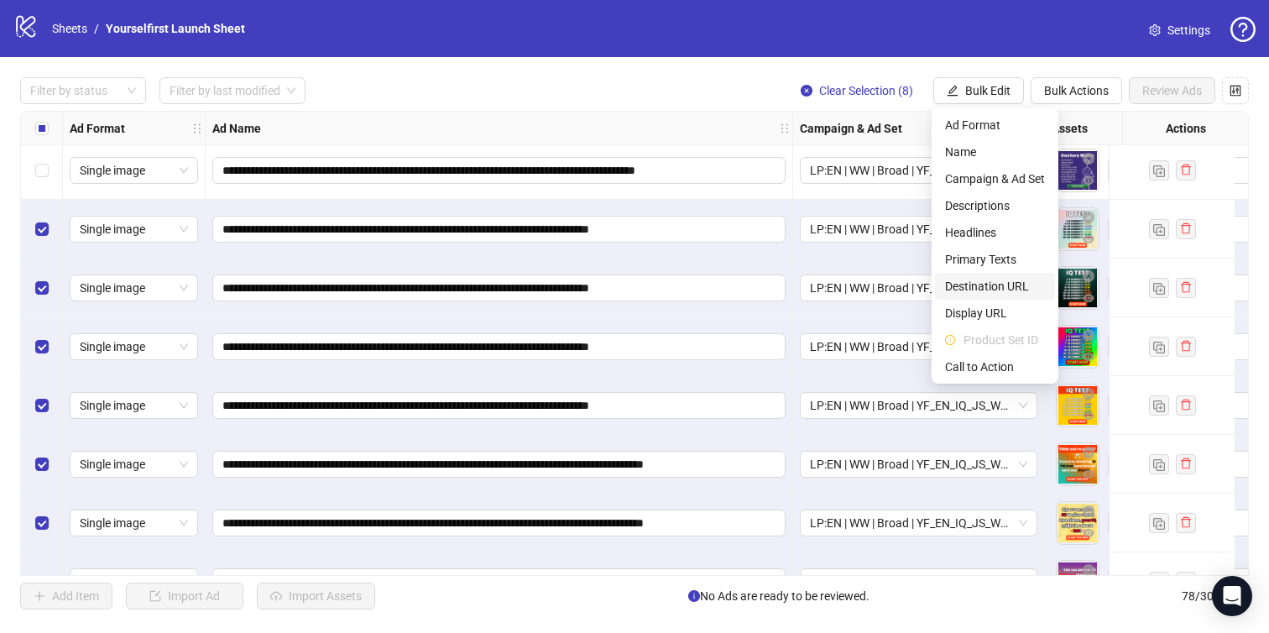
click at [999, 278] on span "Destination URL" at bounding box center [995, 286] width 100 height 18
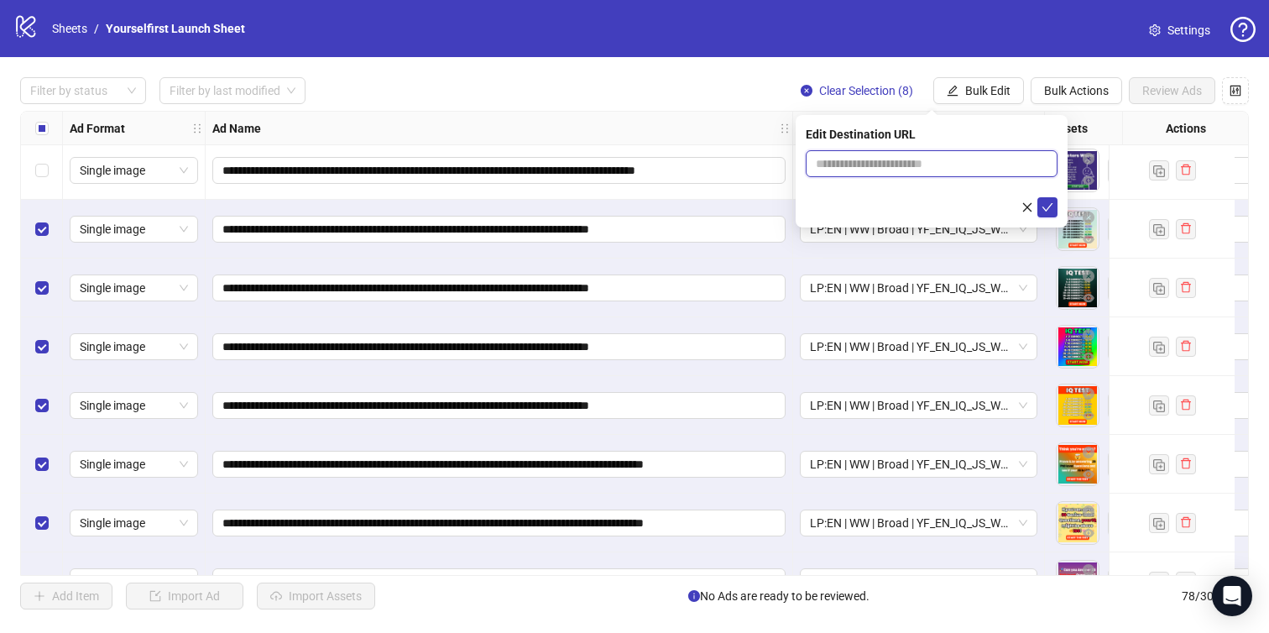
click at [933, 169] on input "text" at bounding box center [925, 163] width 218 height 18
paste input "**********"
type input "**********"
click at [1053, 208] on button "submit" at bounding box center [1047, 207] width 20 height 20
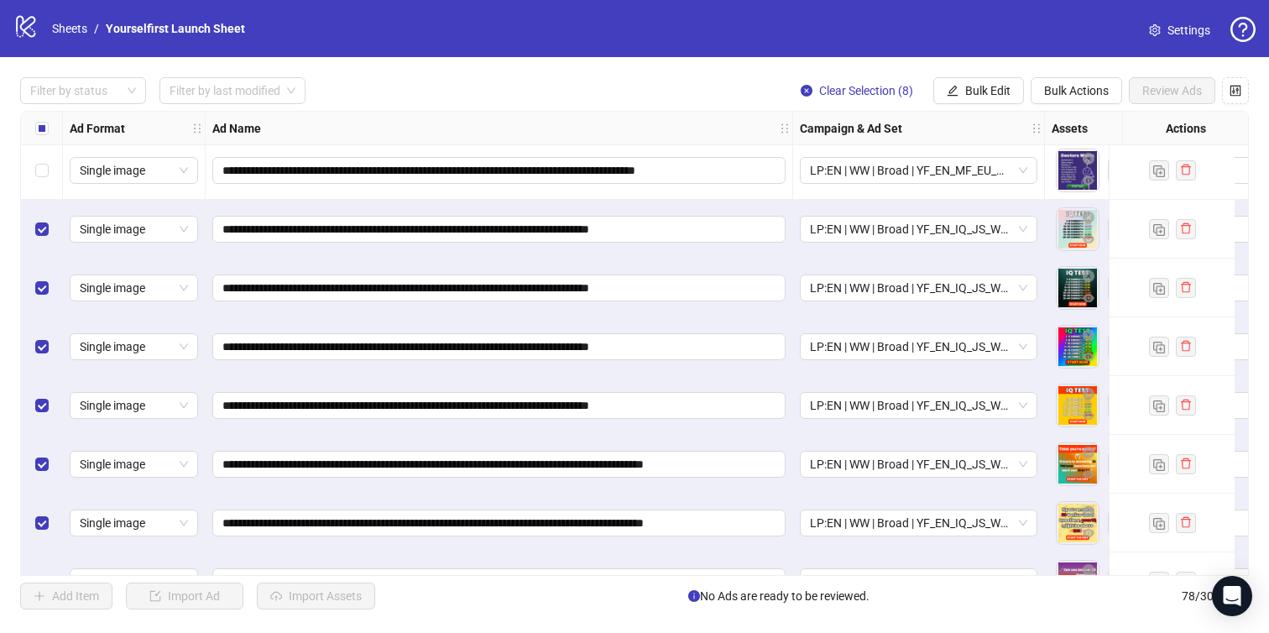
scroll to position [4148, 0]
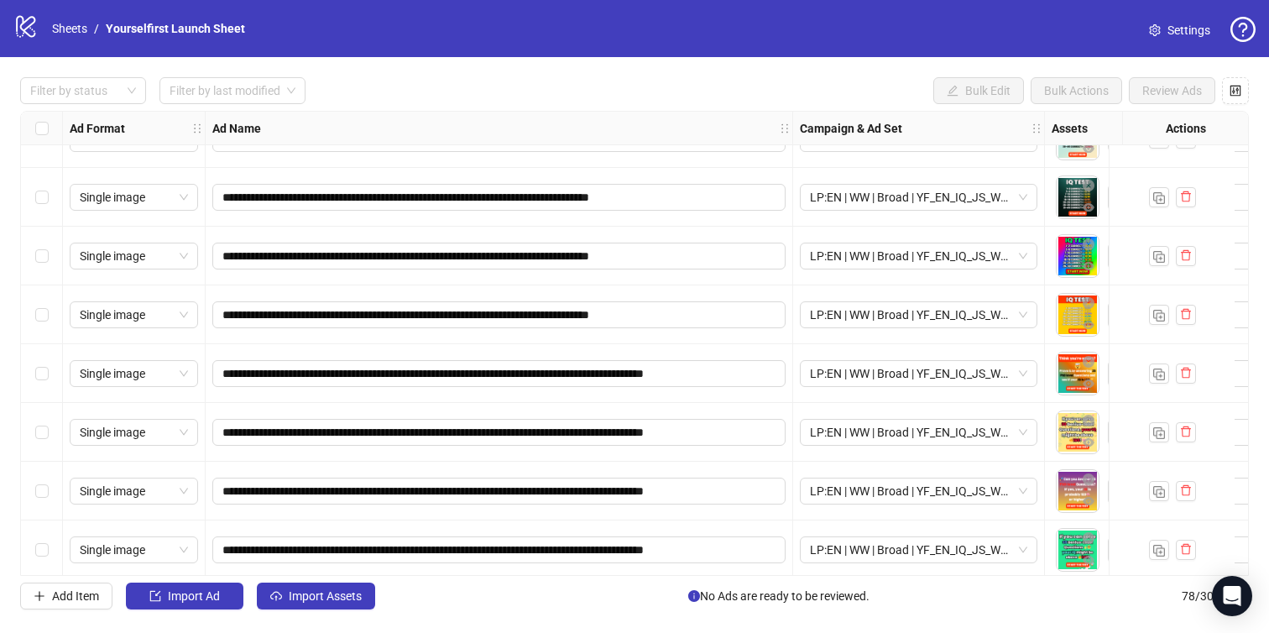
click at [346, 611] on div "**********" at bounding box center [634, 343] width 1269 height 572
click at [331, 592] on span "Import Assets" at bounding box center [325, 595] width 73 height 13
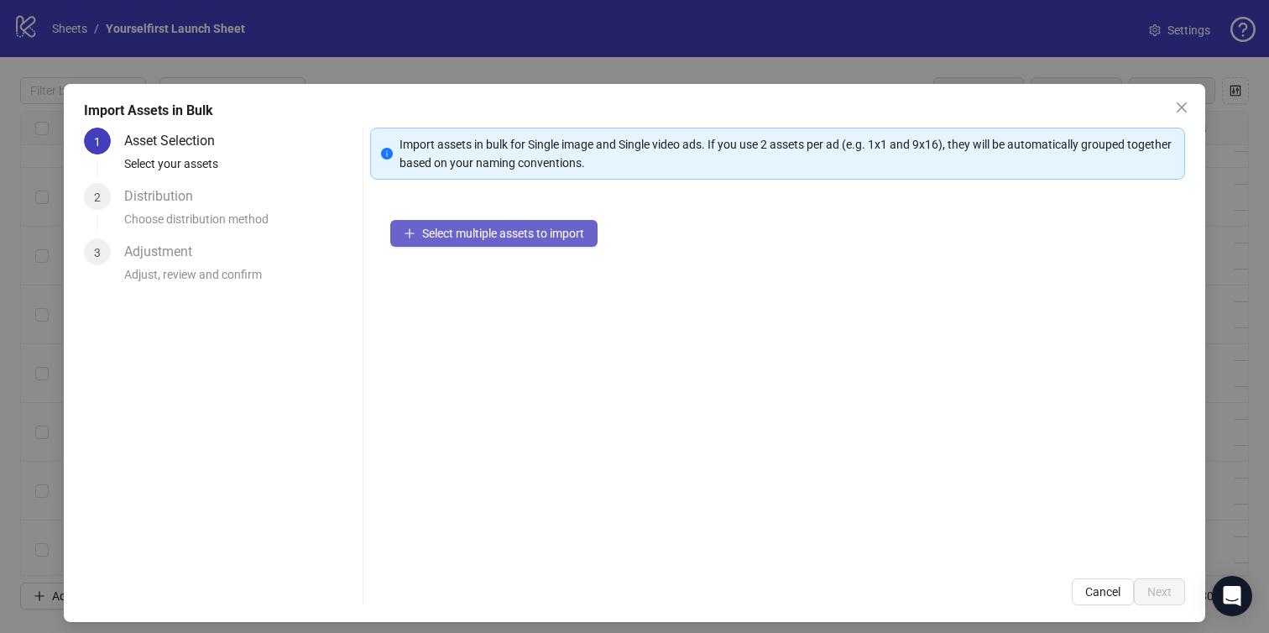
click at [535, 238] on span "Select multiple assets to import" at bounding box center [503, 233] width 162 height 13
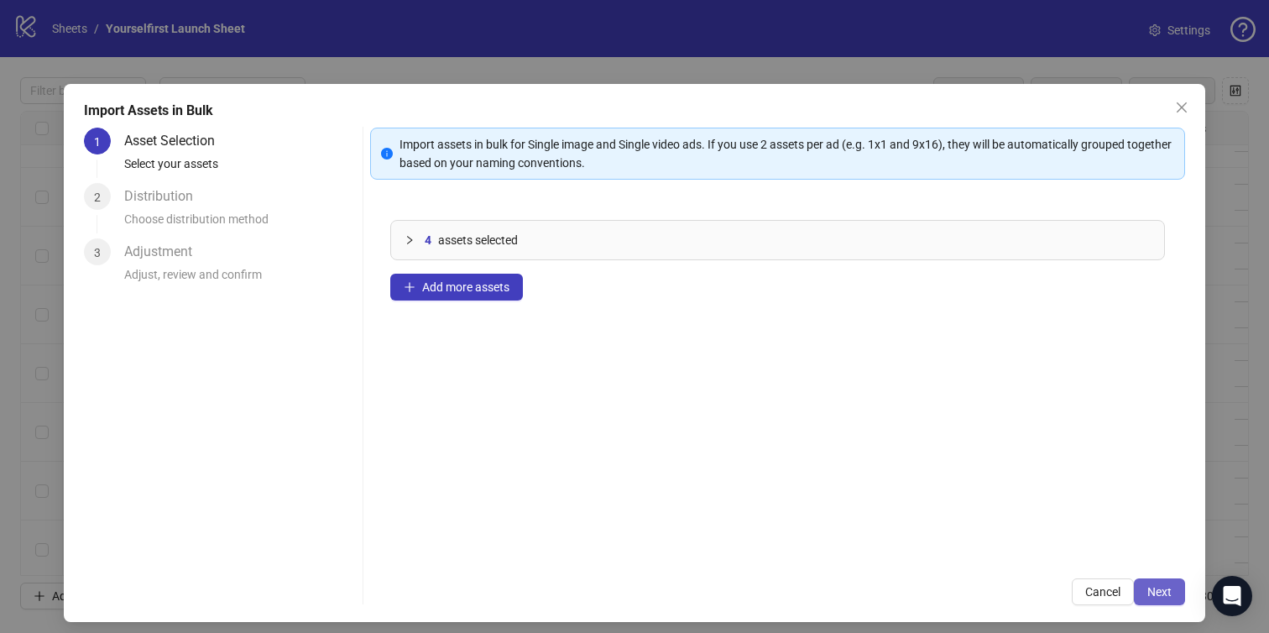
click at [1161, 582] on button "Next" at bounding box center [1159, 591] width 51 height 27
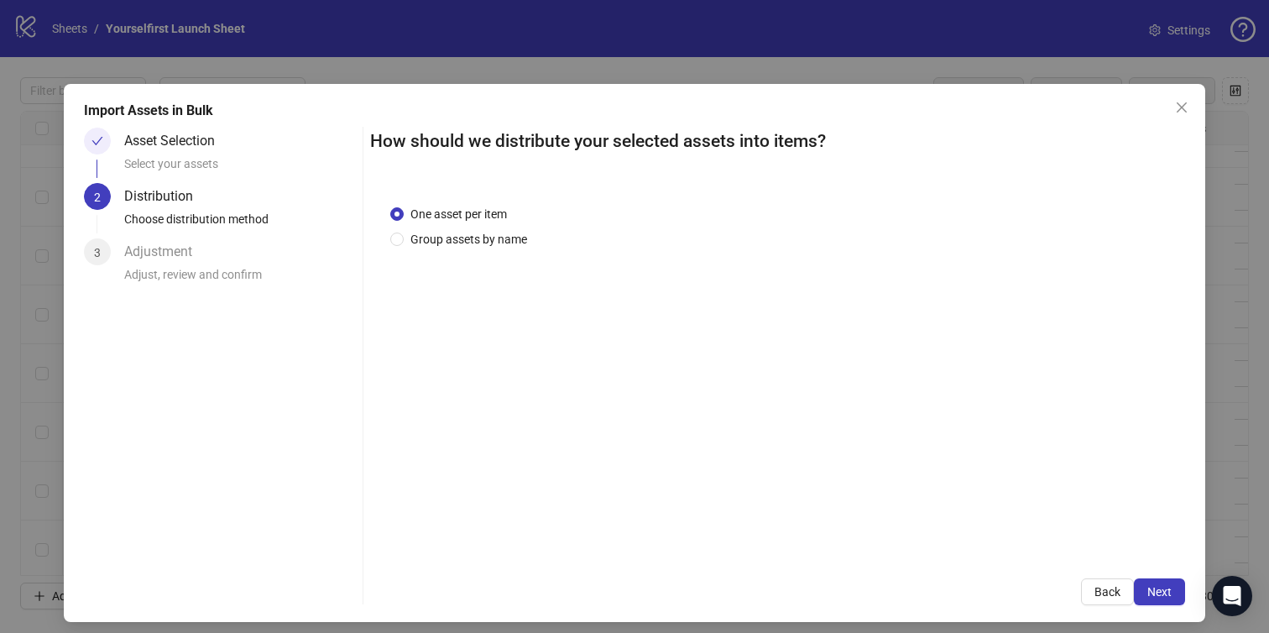
click at [1161, 589] on span "Next" at bounding box center [1159, 591] width 24 height 13
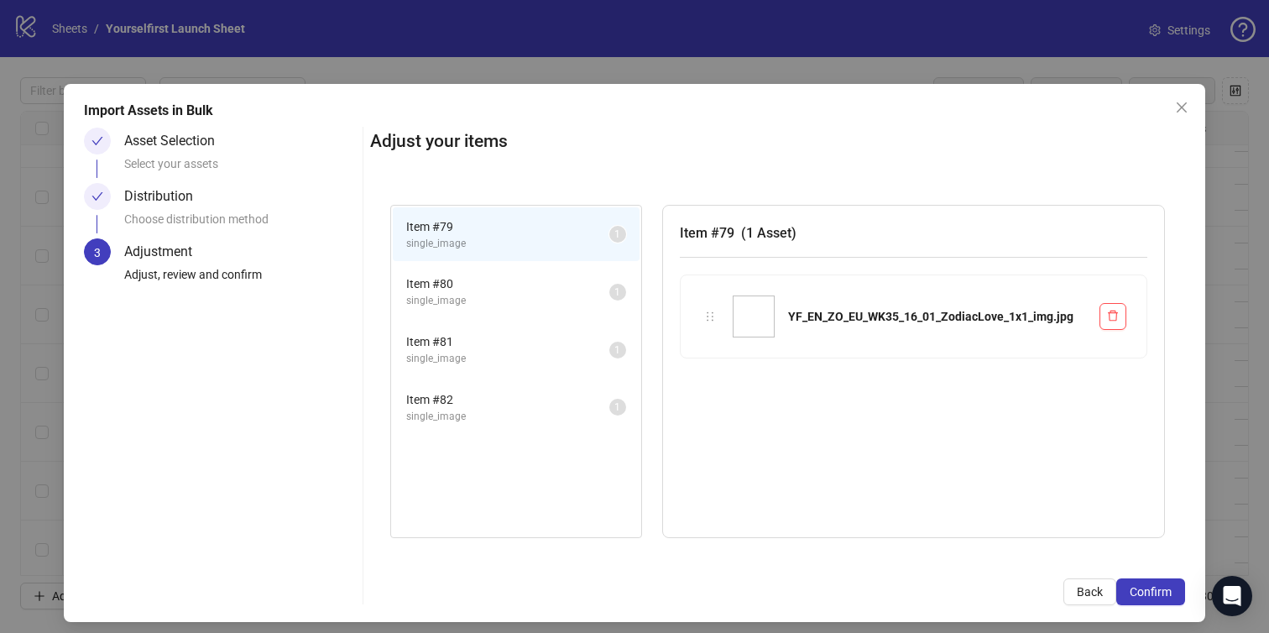
click at [1161, 589] on span "Confirm" at bounding box center [1151, 591] width 42 height 13
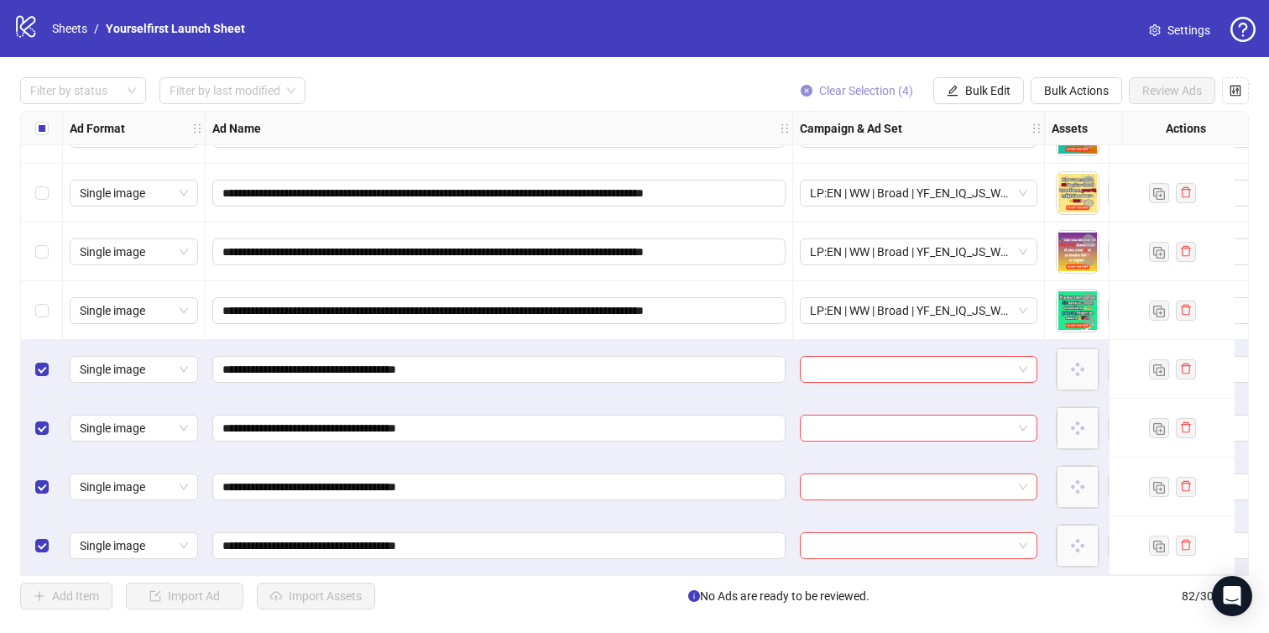
scroll to position [4394, 0]
click at [956, 83] on button "Bulk Edit" at bounding box center [978, 90] width 91 height 27
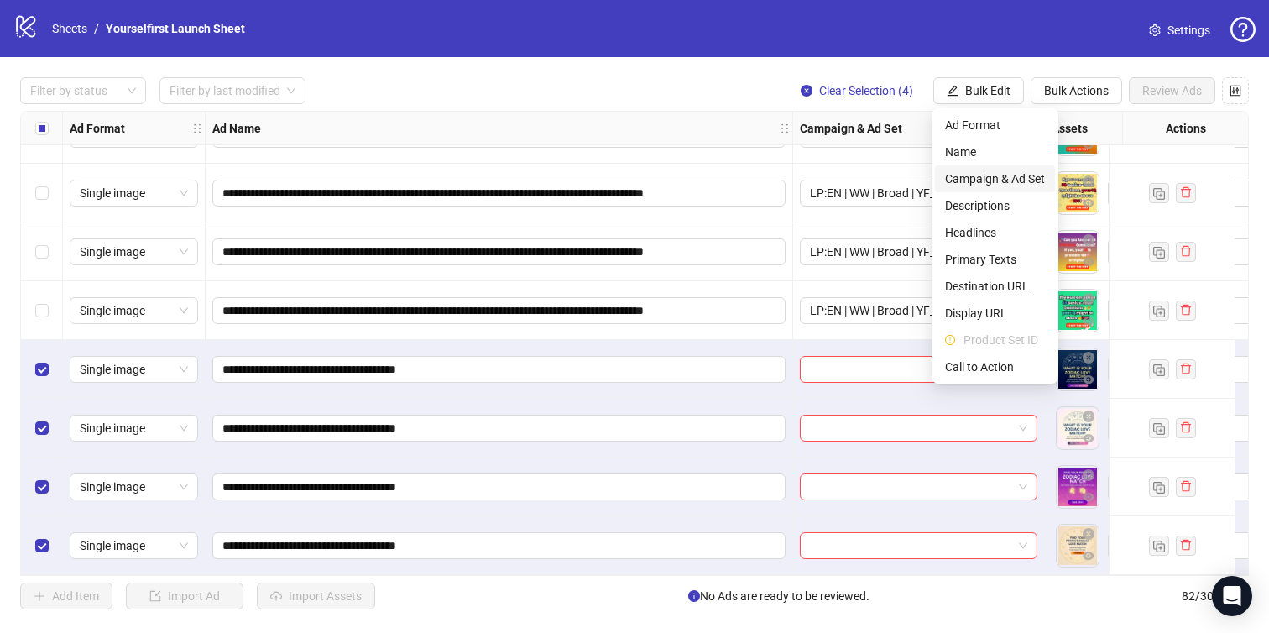
click at [990, 174] on span "Campaign & Ad Set" at bounding box center [995, 179] width 100 height 18
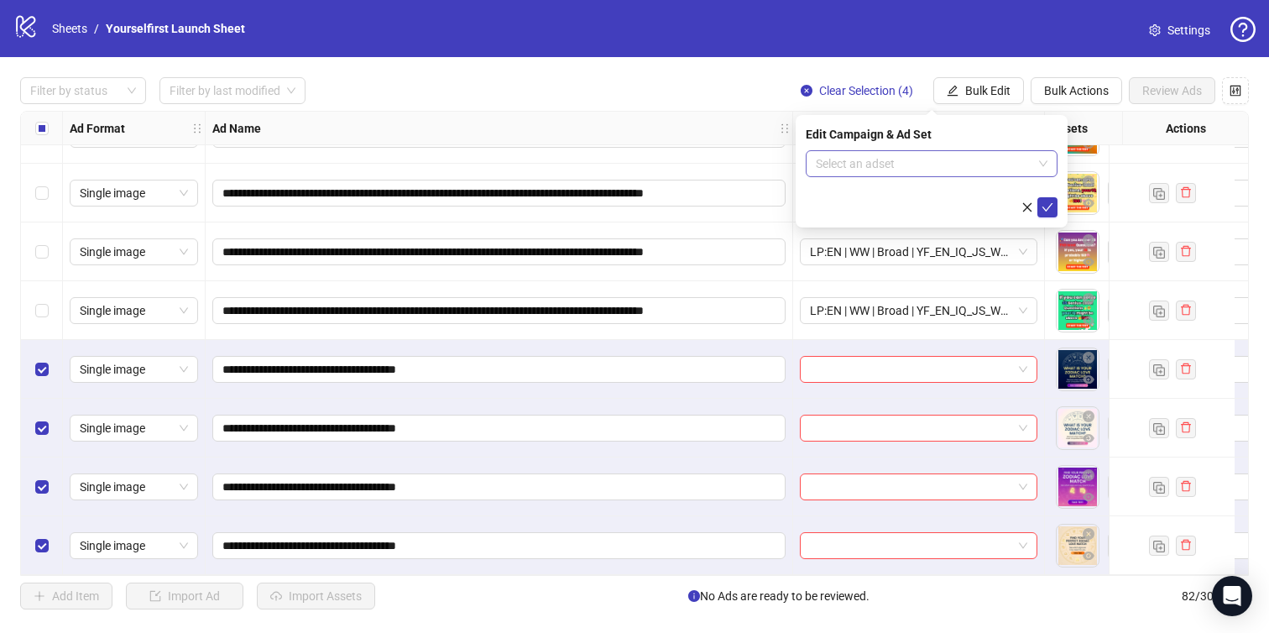
click at [937, 162] on input "search" at bounding box center [924, 163] width 217 height 25
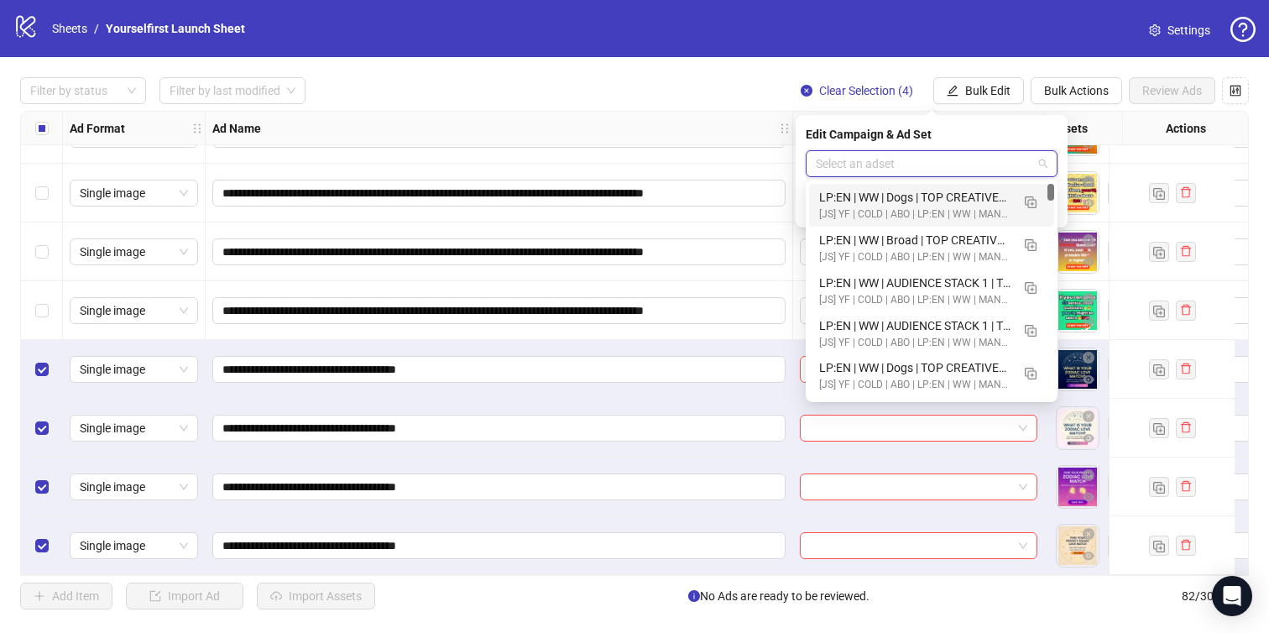
paste input "**********"
type input "**********"
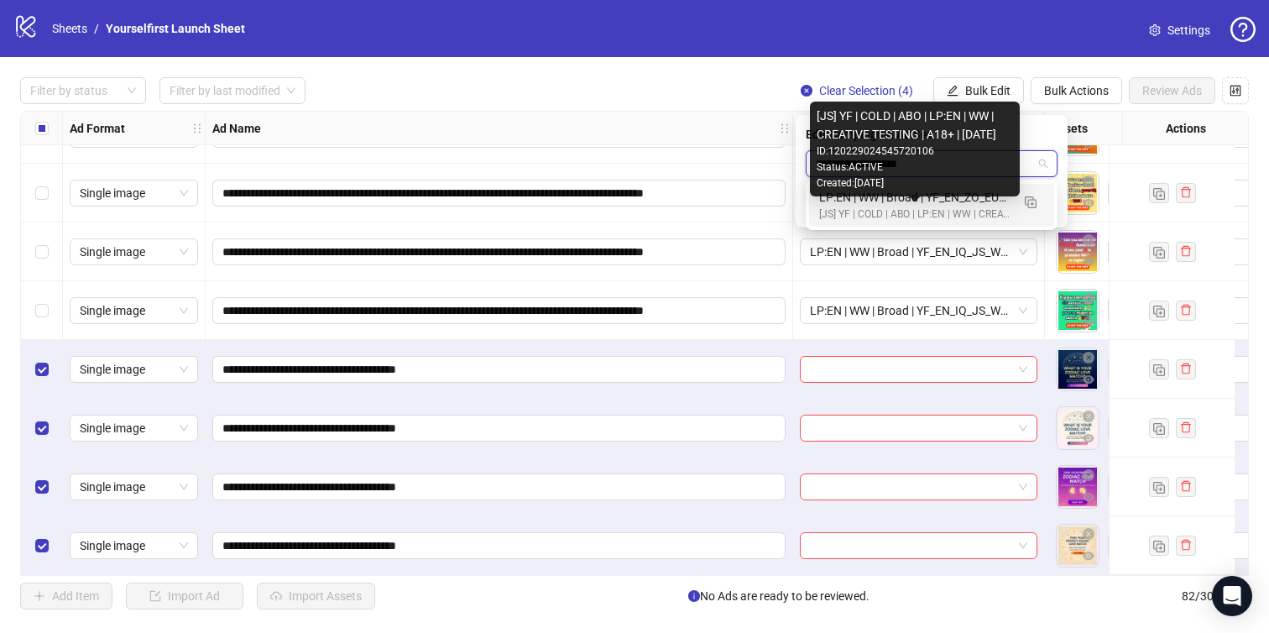
click at [919, 199] on div "LP:EN | WW | Broad | YF_EN_ZO_EU_WK35_16 | FULL LOCALE EXCL v4 | A18+ | [DATE]" at bounding box center [914, 197] width 191 height 18
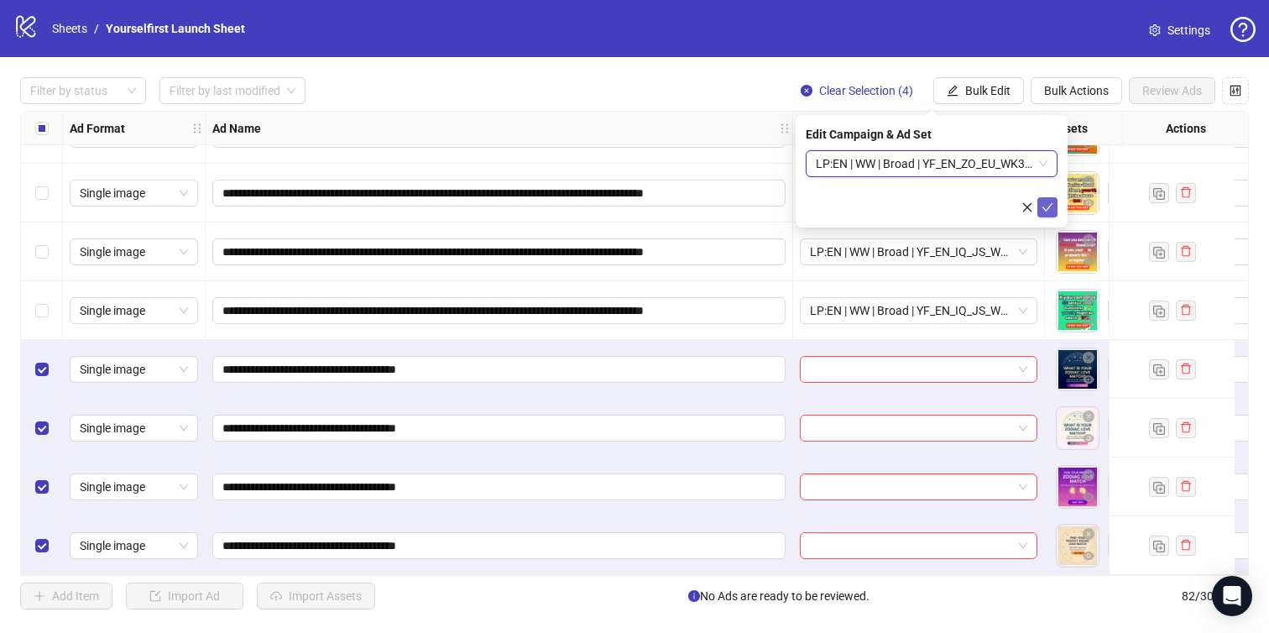
click at [1045, 206] on icon "check" at bounding box center [1047, 207] width 12 height 12
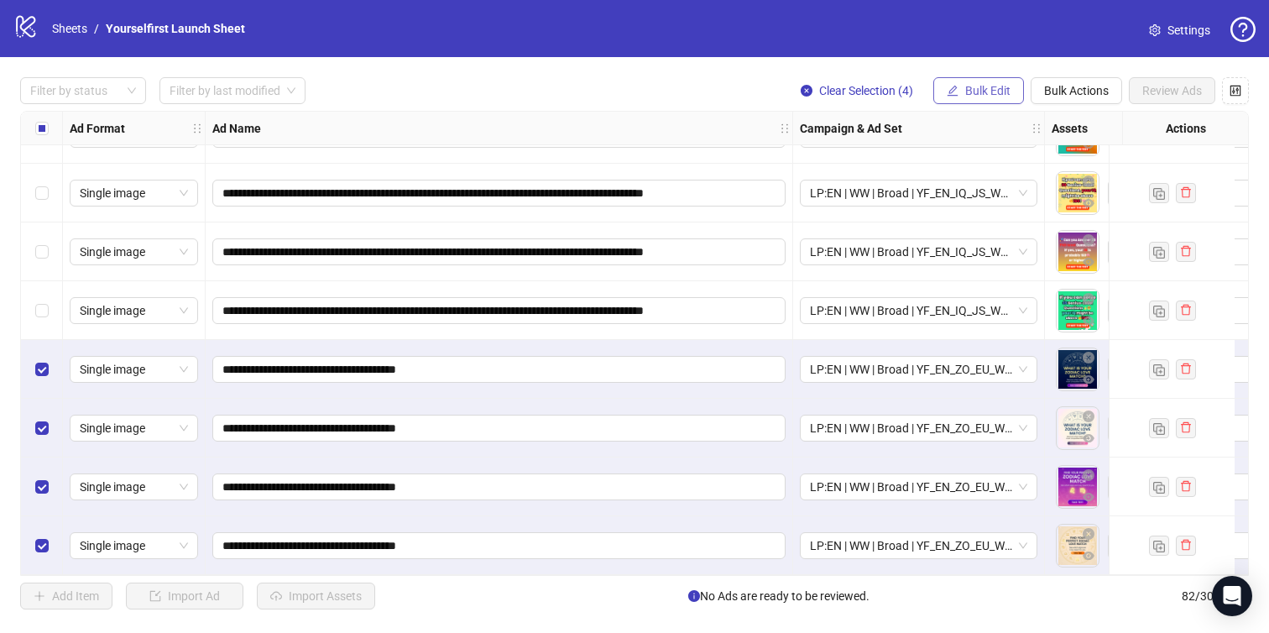
click at [995, 97] on span "Bulk Edit" at bounding box center [987, 90] width 45 height 13
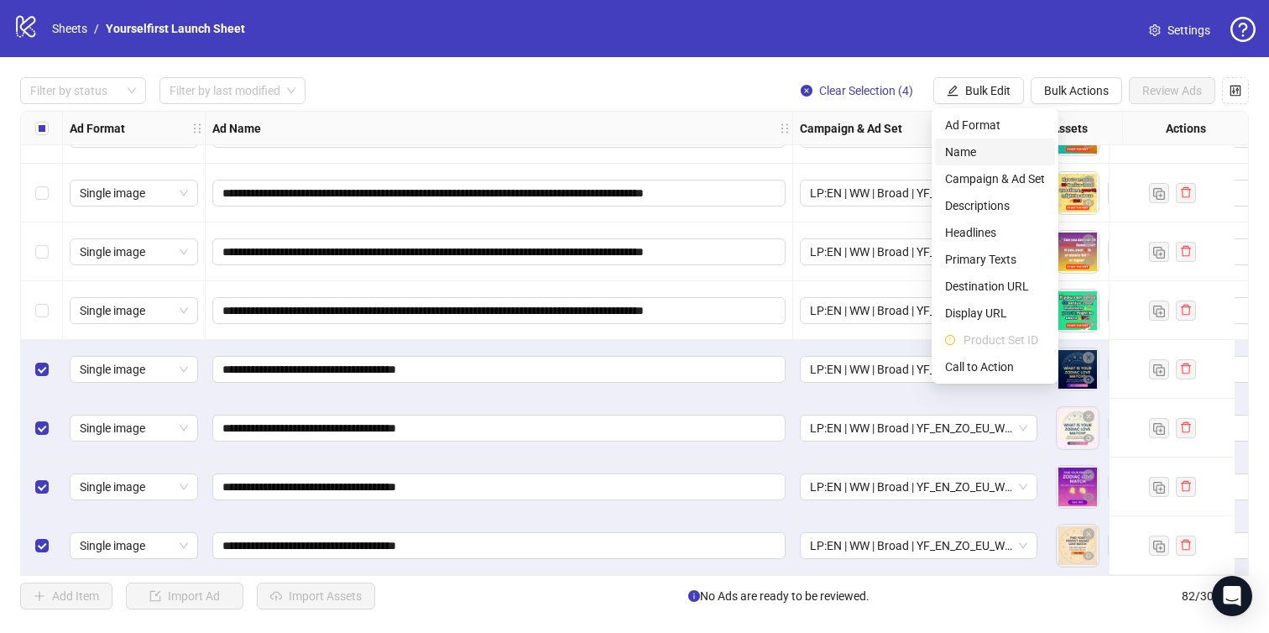
click at [977, 152] on span "Name" at bounding box center [995, 152] width 100 height 18
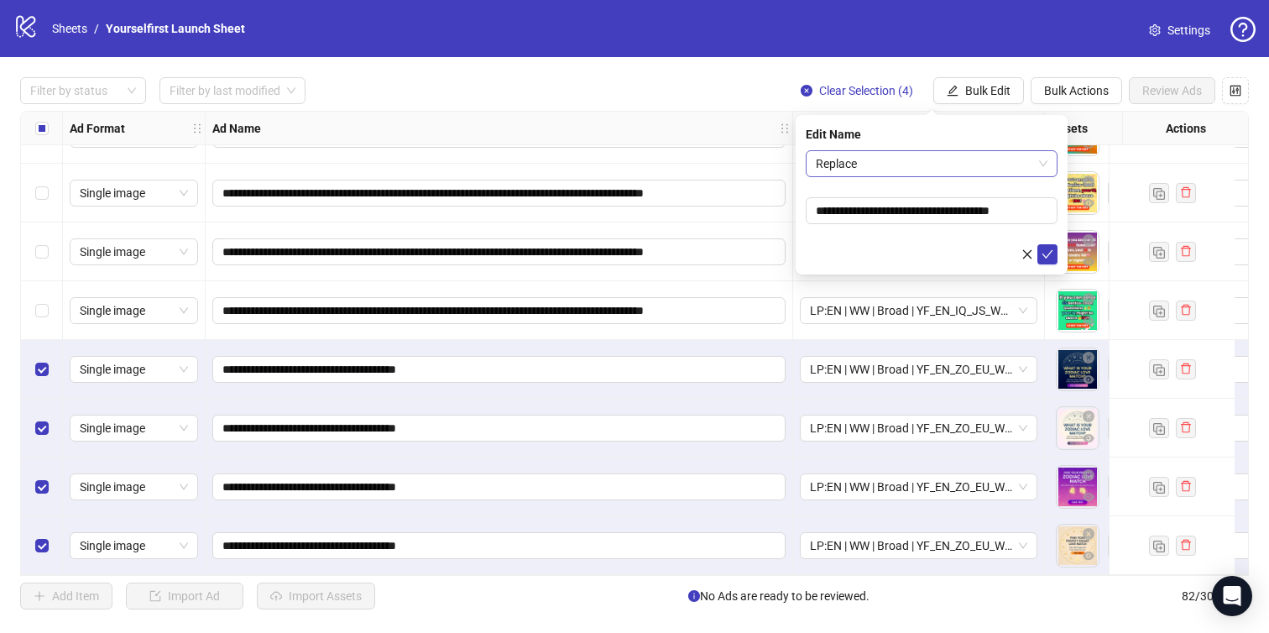
click at [911, 156] on span "Replace" at bounding box center [932, 163] width 232 height 25
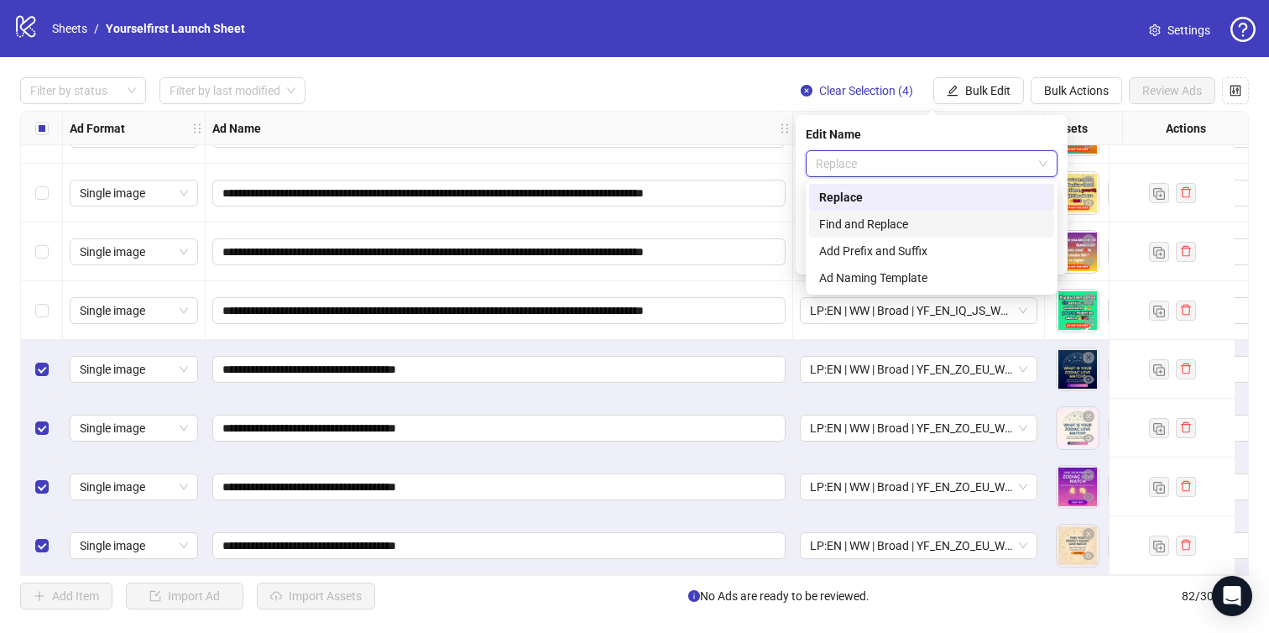
click at [869, 248] on div "Add Prefix and Suffix" at bounding box center [931, 251] width 225 height 18
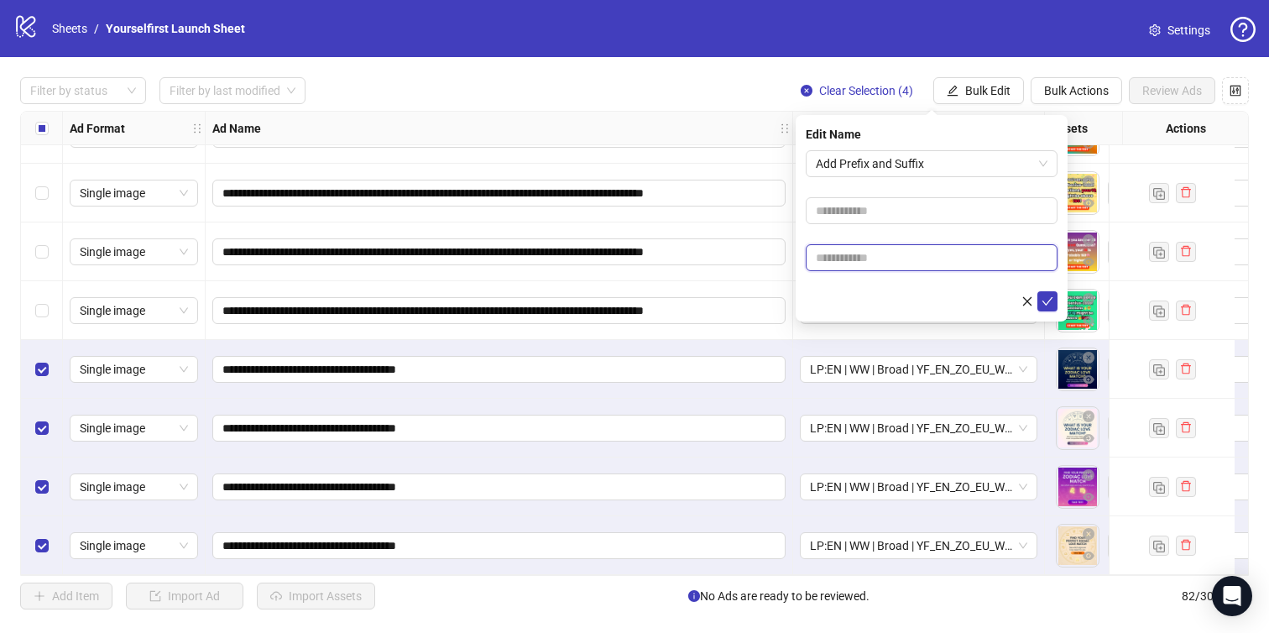
click at [855, 266] on input "text" at bounding box center [932, 257] width 252 height 27
click at [911, 256] on input "text" at bounding box center [932, 257] width 252 height 27
paste input "**********"
type input "**********"
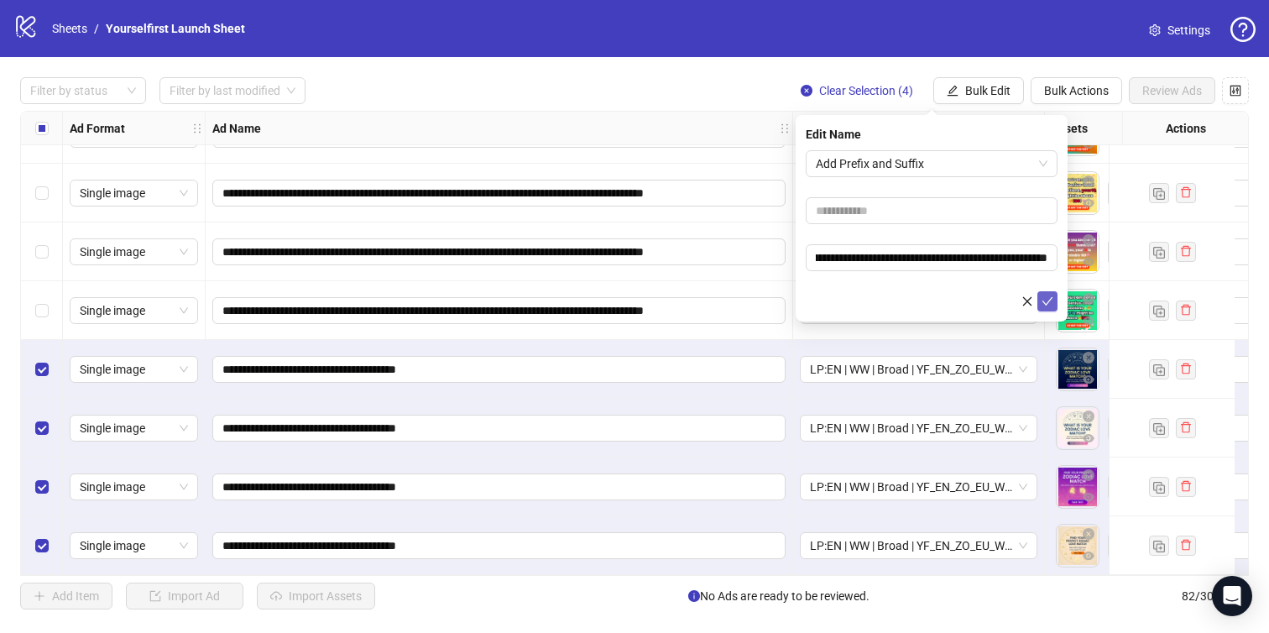
click at [1050, 296] on icon "check" at bounding box center [1047, 301] width 12 height 12
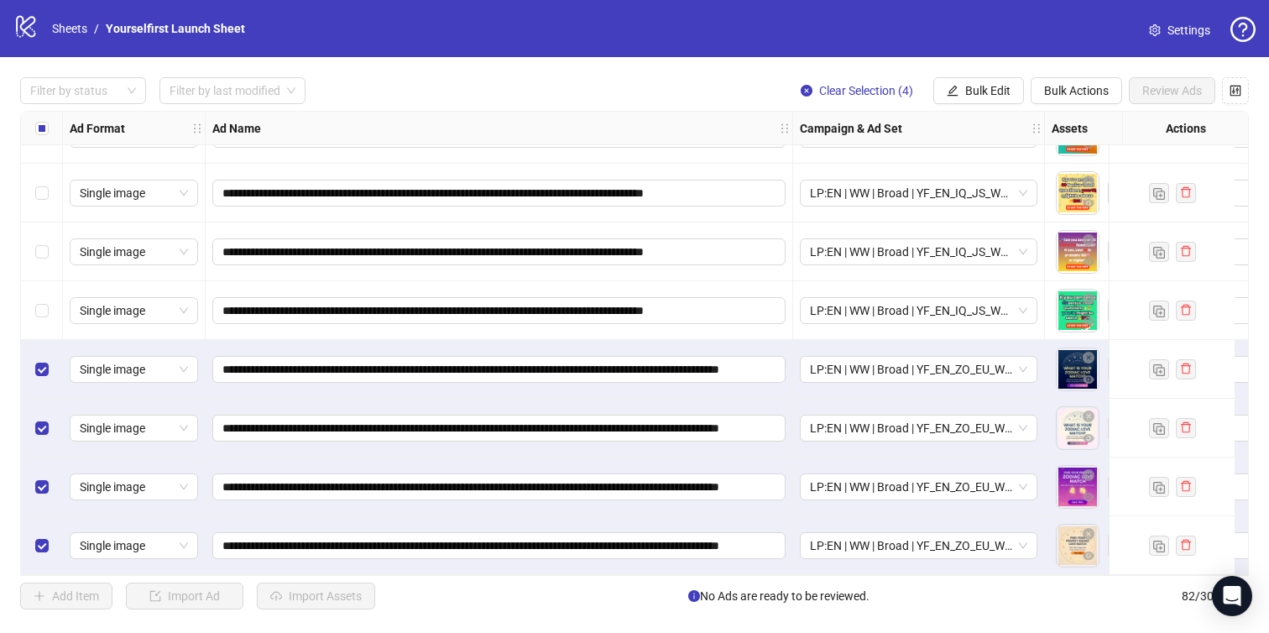
click at [955, 76] on div "**********" at bounding box center [634, 343] width 1269 height 572
click at [981, 88] on span "Bulk Edit" at bounding box center [987, 90] width 45 height 13
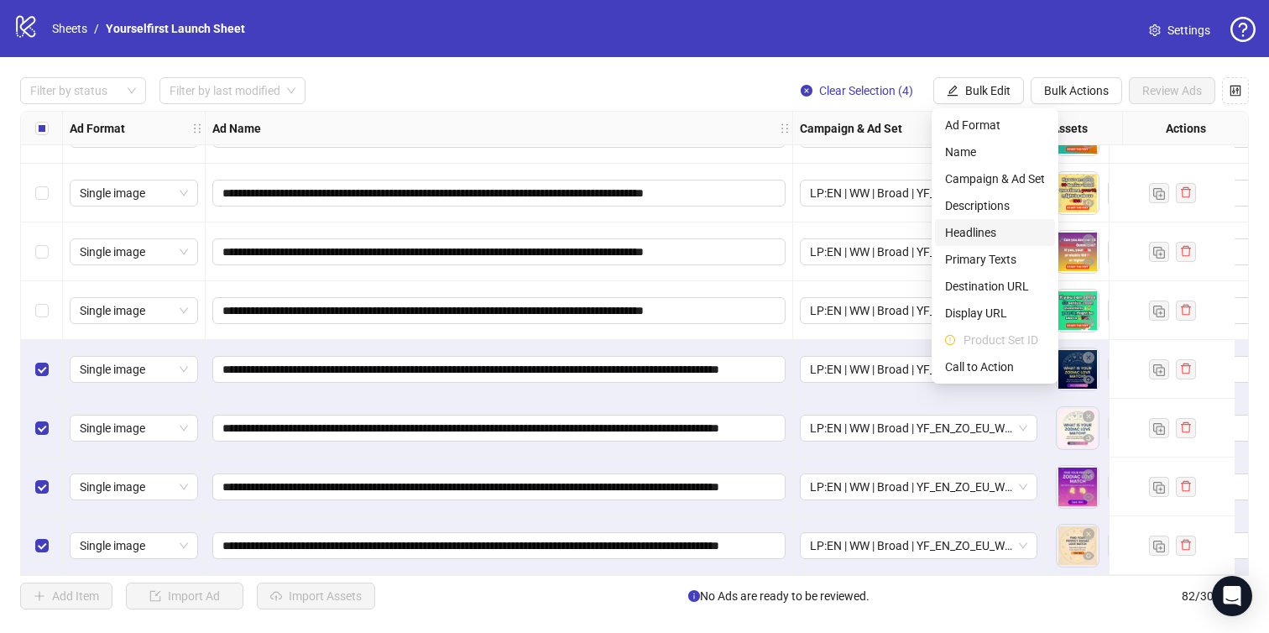
click at [987, 232] on span "Headlines" at bounding box center [995, 232] width 100 height 18
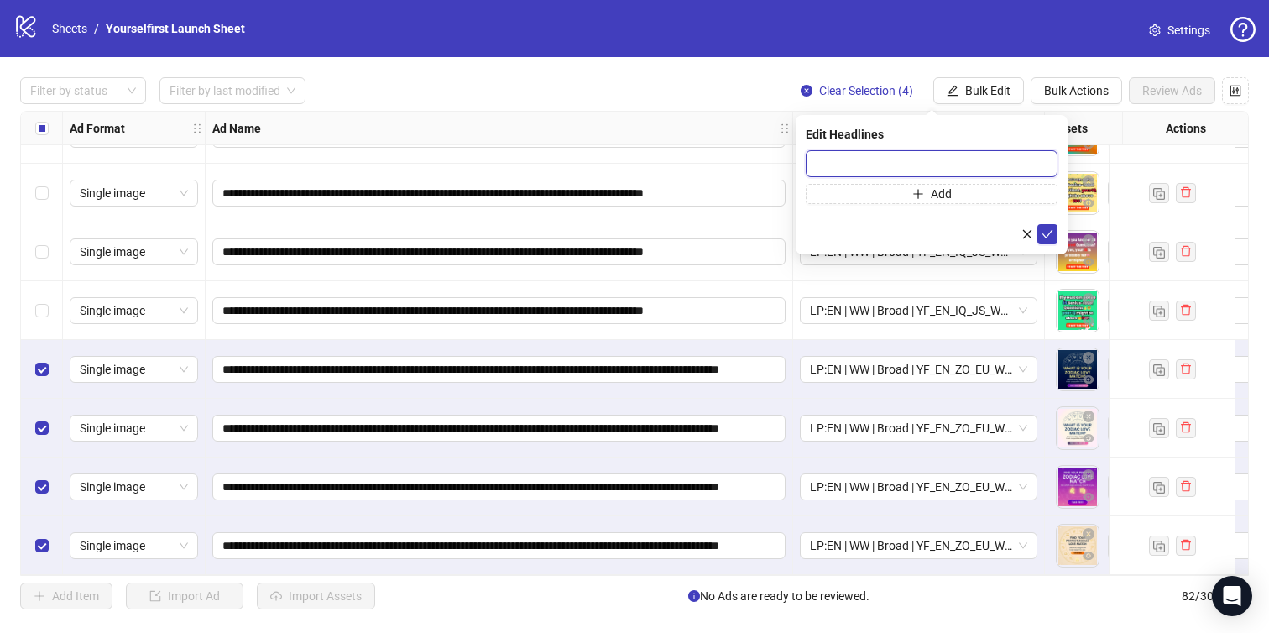
click at [890, 165] on input "text" at bounding box center [932, 163] width 252 height 27
paste input "**********"
type input "**********"
click at [1052, 232] on icon "check" at bounding box center [1047, 234] width 12 height 12
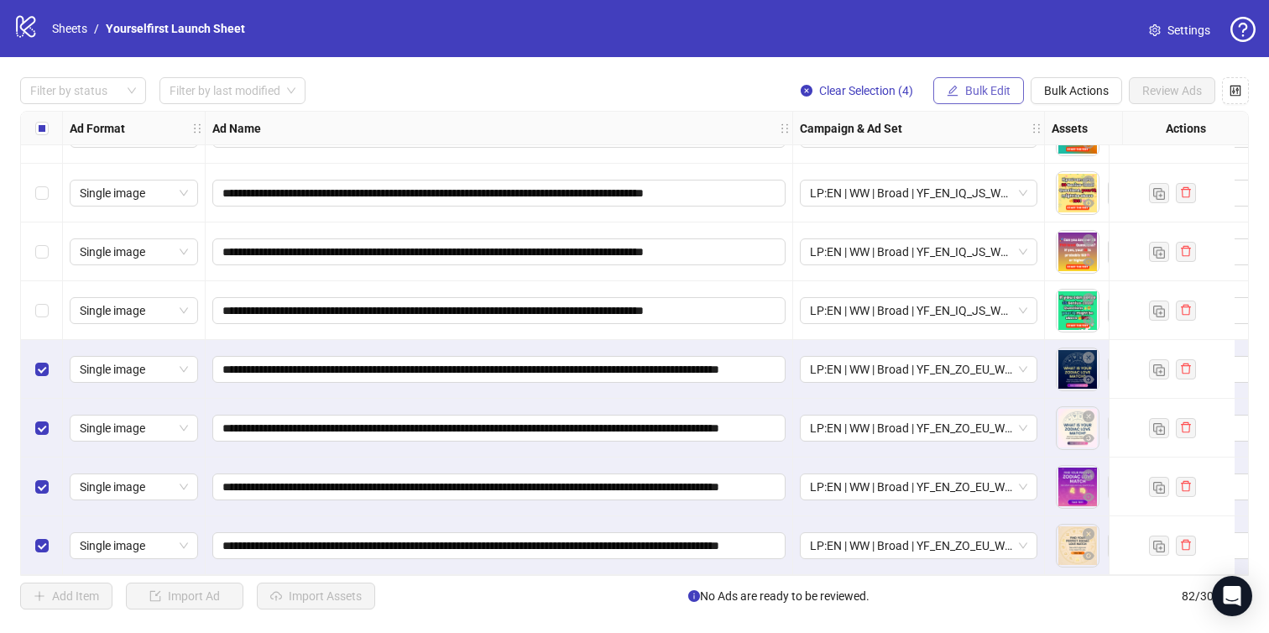
click at [984, 82] on button "Bulk Edit" at bounding box center [978, 90] width 91 height 27
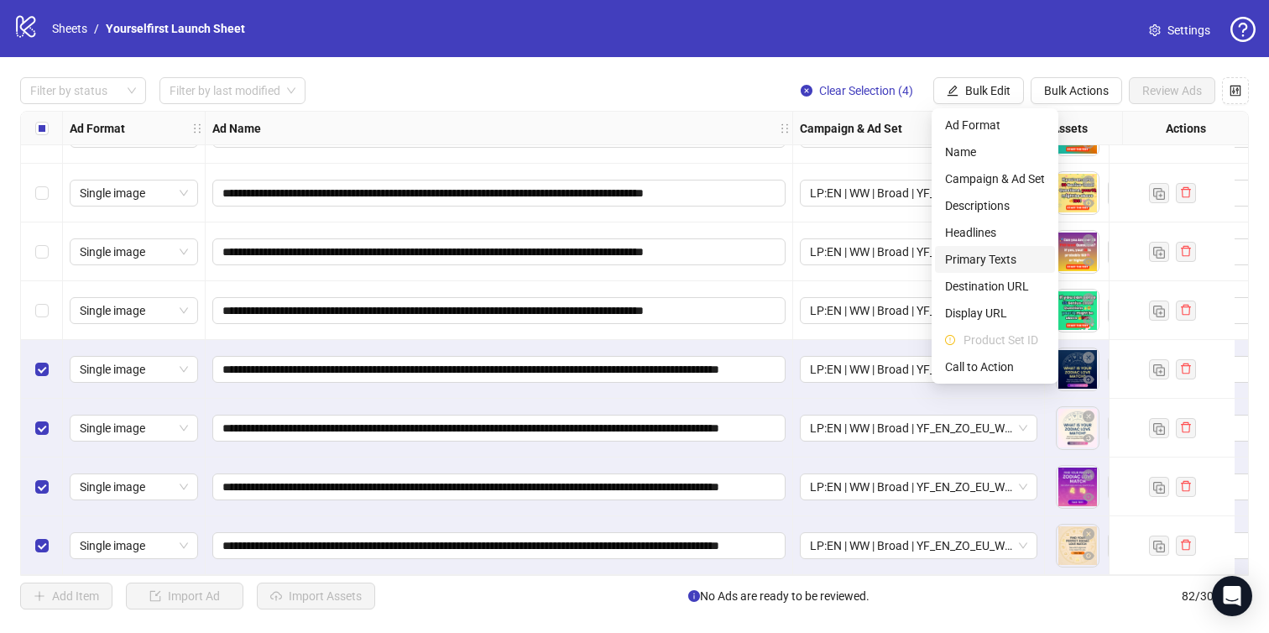
click at [989, 261] on span "Primary Texts" at bounding box center [995, 259] width 100 height 18
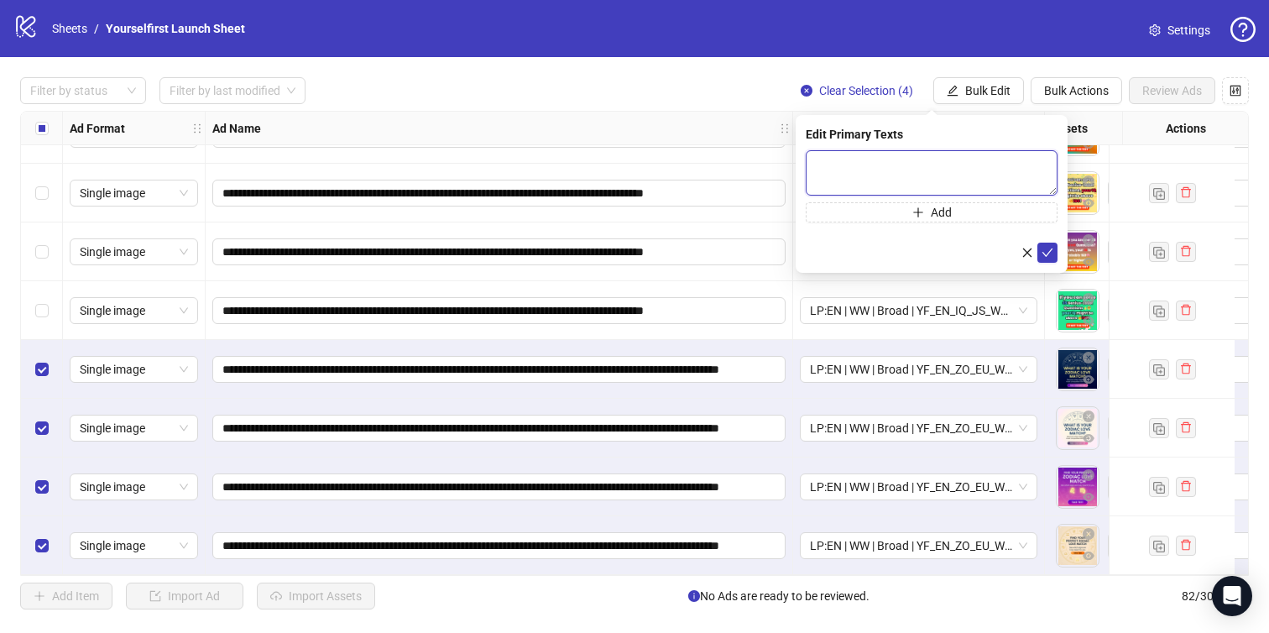
click at [905, 175] on textarea at bounding box center [932, 172] width 252 height 45
paste textarea "**********"
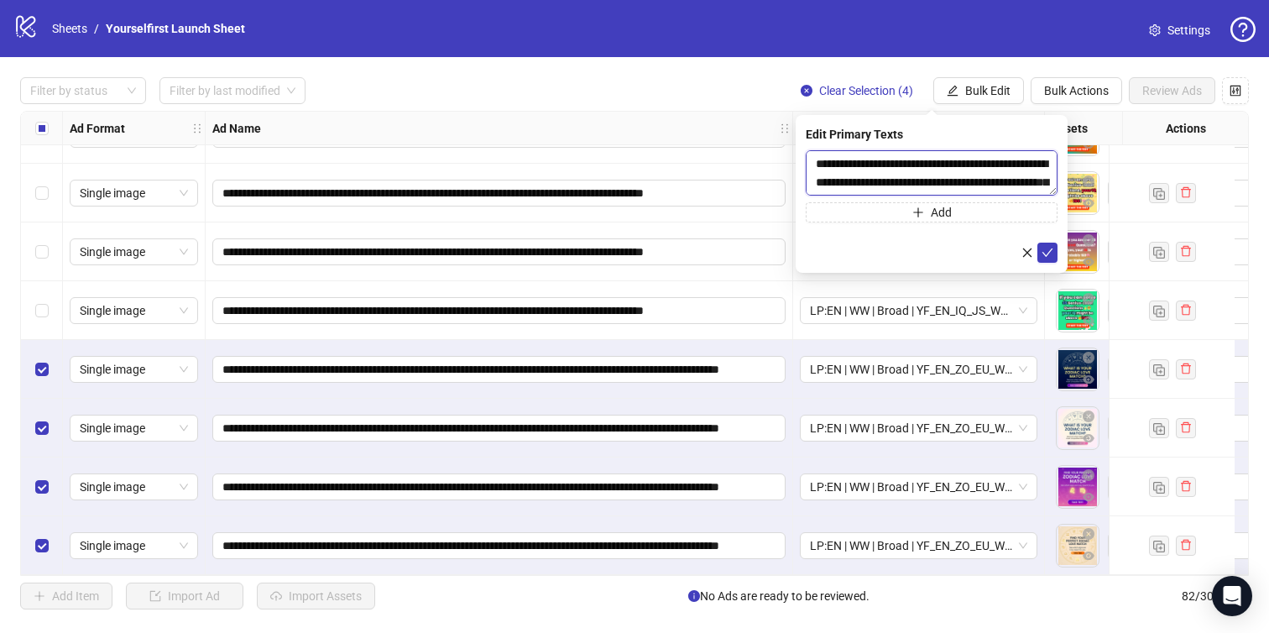
scroll to position [68, 0]
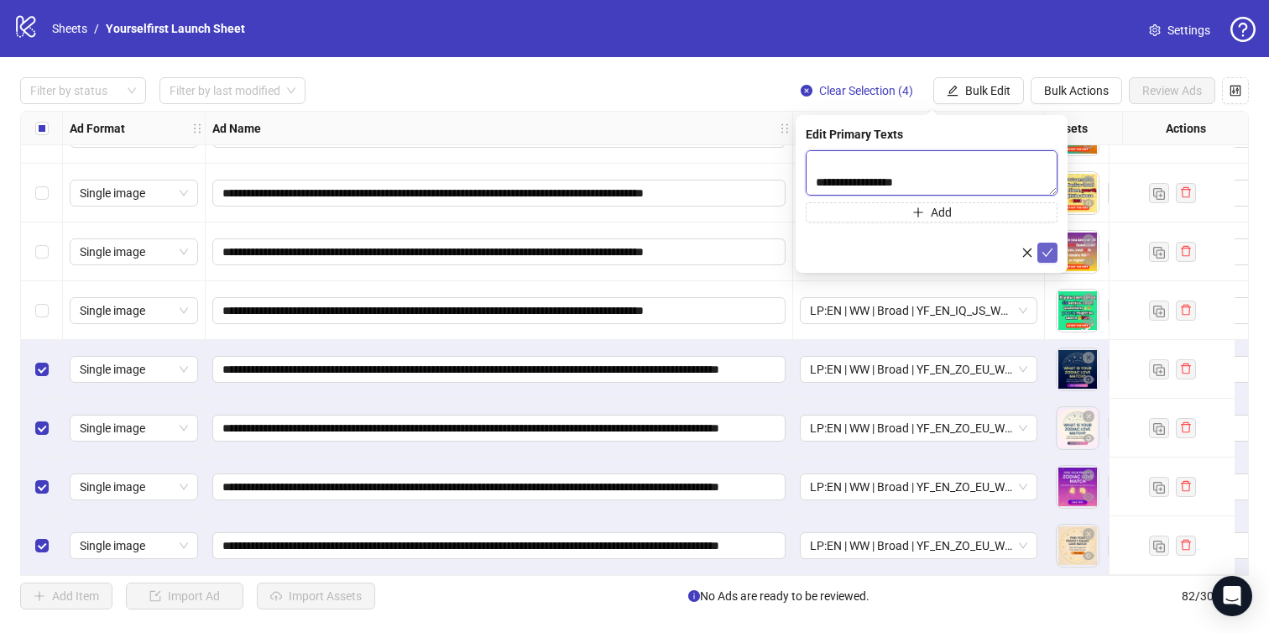
type textarea "**********"
click at [1050, 254] on icon "check" at bounding box center [1047, 253] width 12 height 12
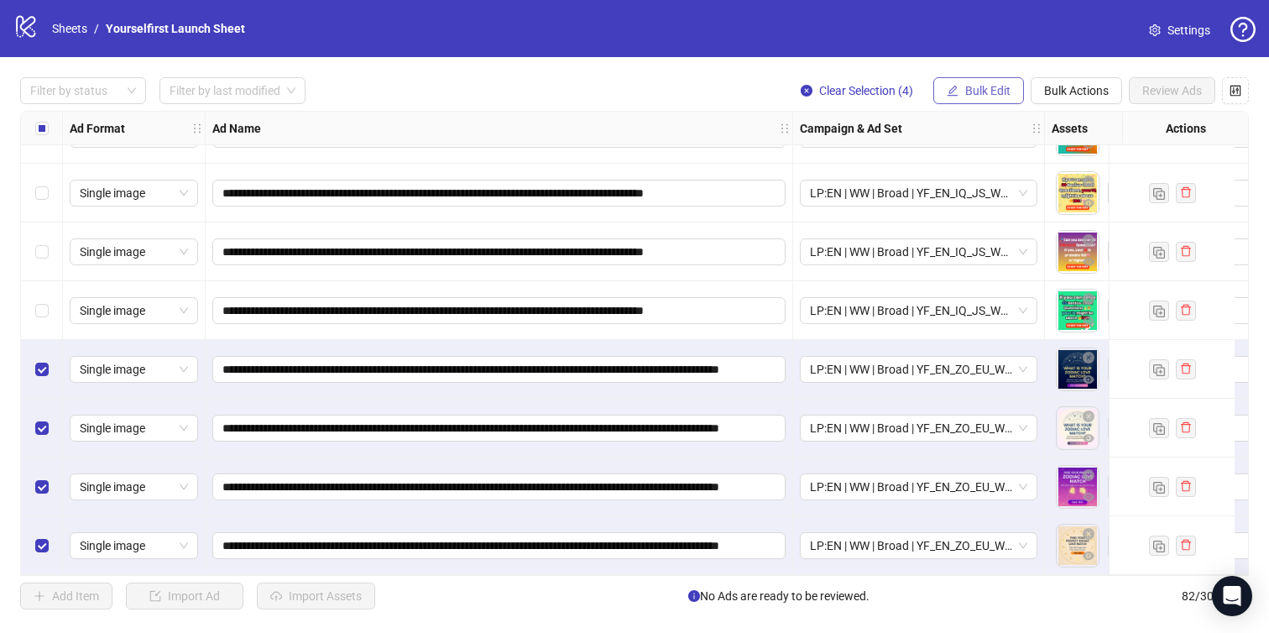
click at [979, 95] on span "Bulk Edit" at bounding box center [987, 90] width 45 height 13
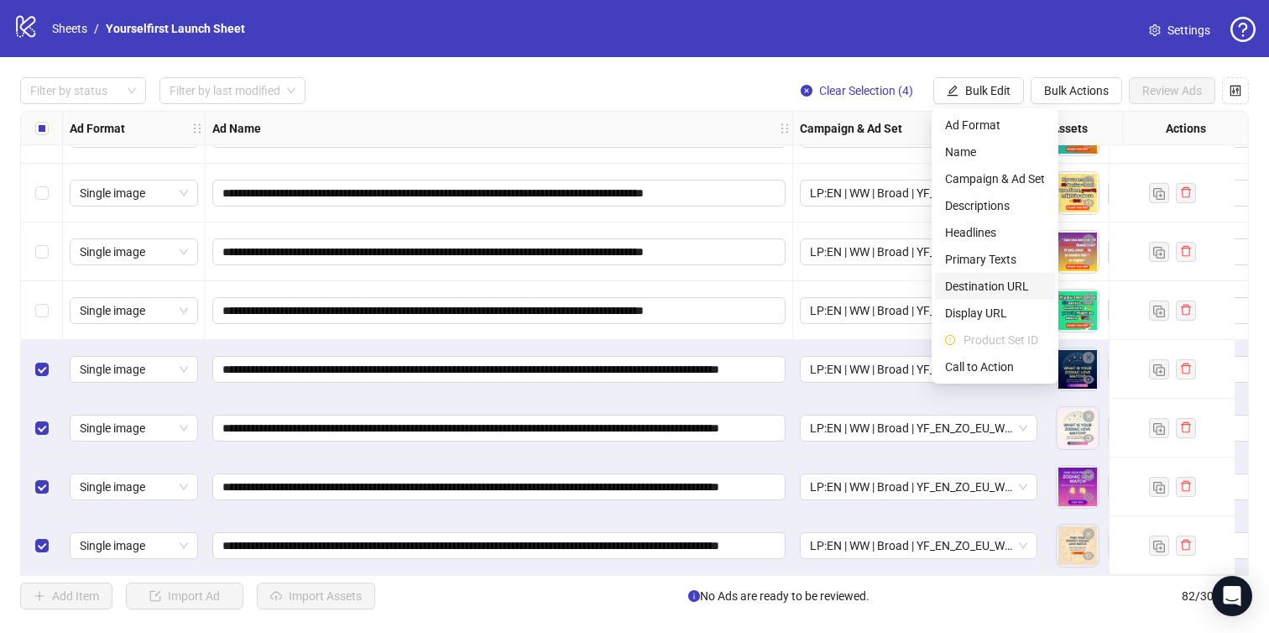
click at [995, 280] on span "Destination URL" at bounding box center [995, 286] width 100 height 18
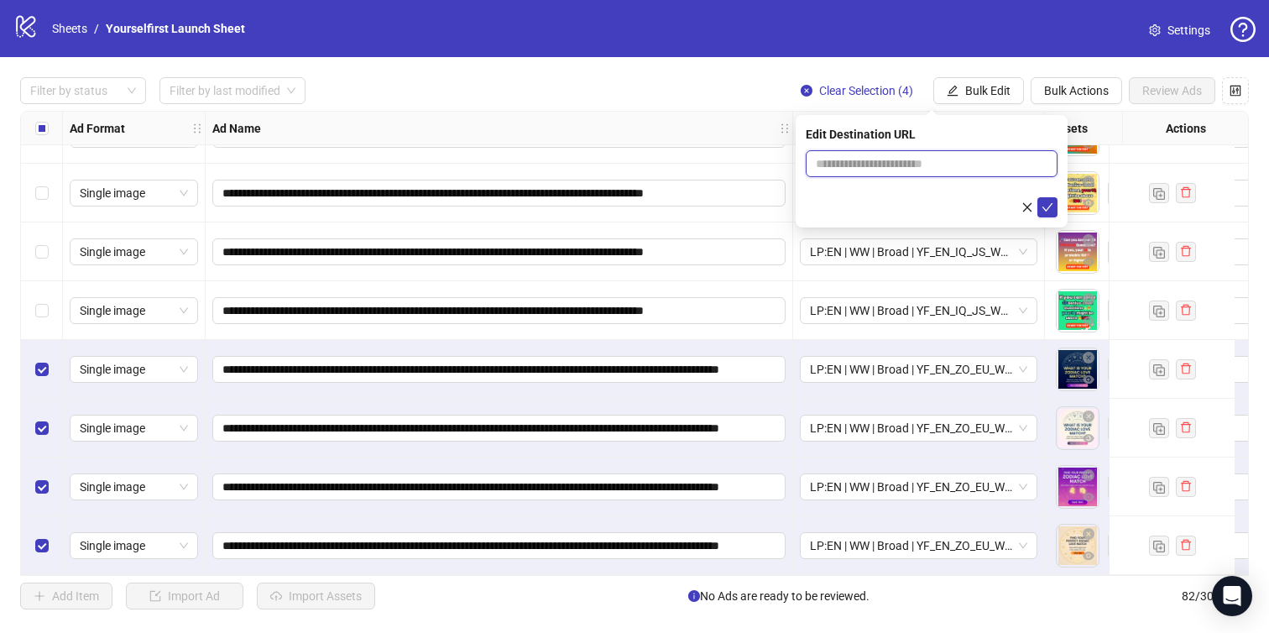
click at [885, 159] on input "text" at bounding box center [925, 163] width 218 height 18
paste input "**********"
type input "**********"
click at [1048, 203] on icon "check" at bounding box center [1047, 207] width 12 height 12
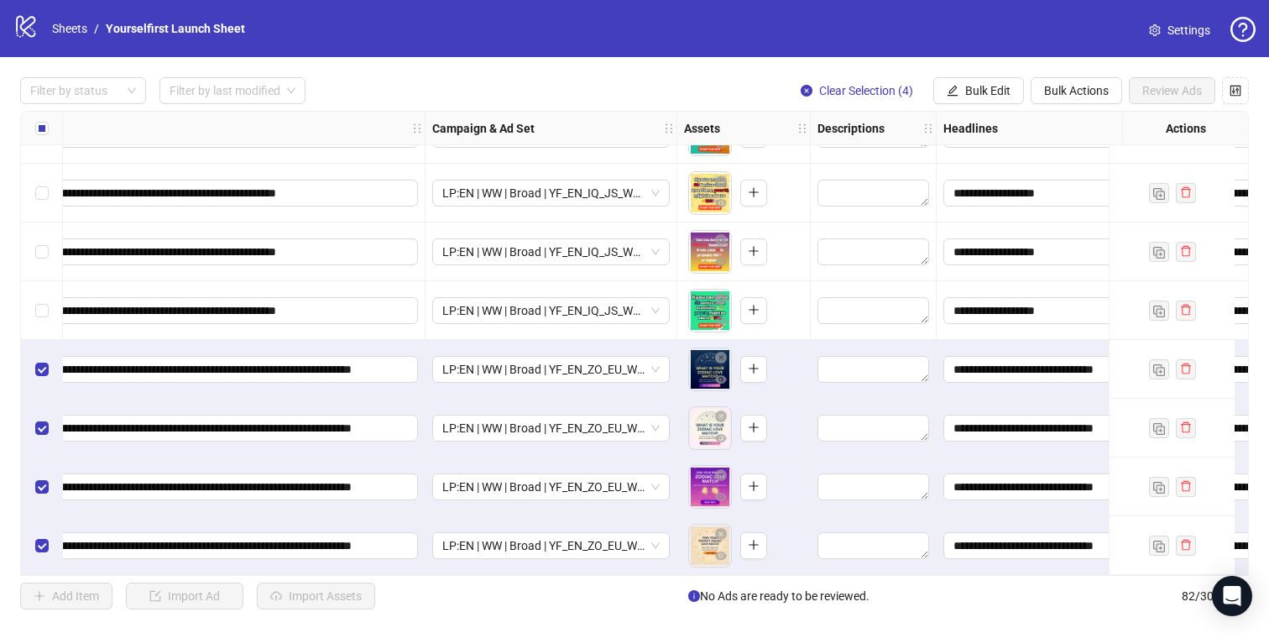
scroll to position [4394, 0]
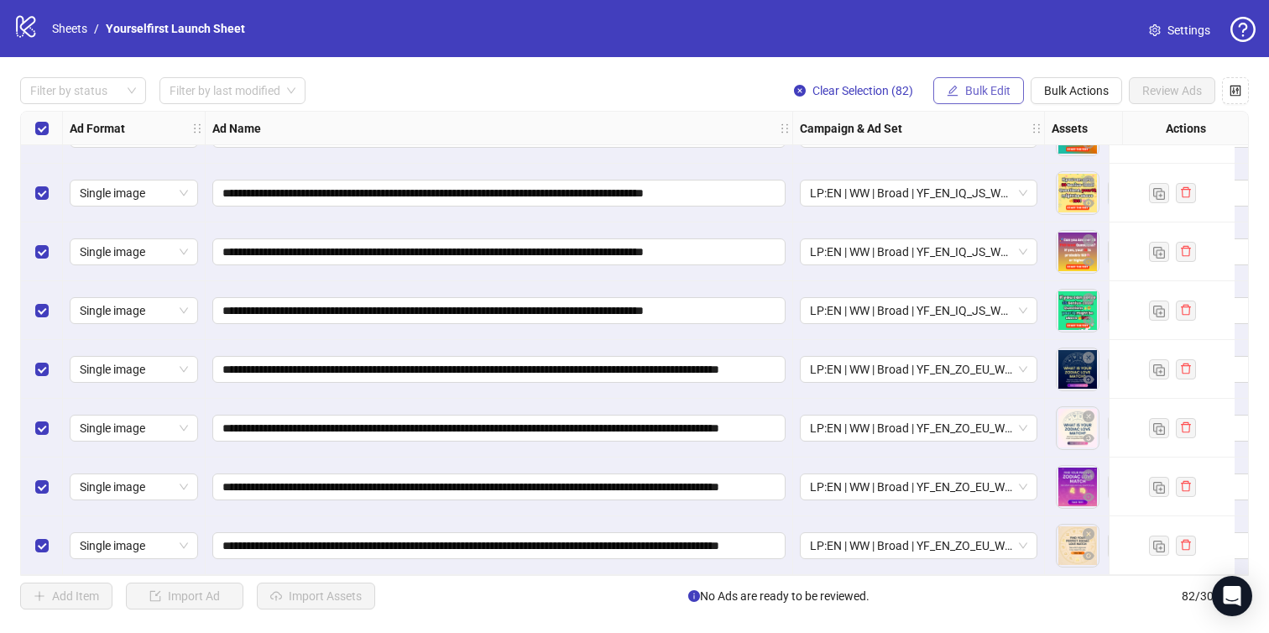
click at [1012, 92] on button "Bulk Edit" at bounding box center [978, 90] width 91 height 27
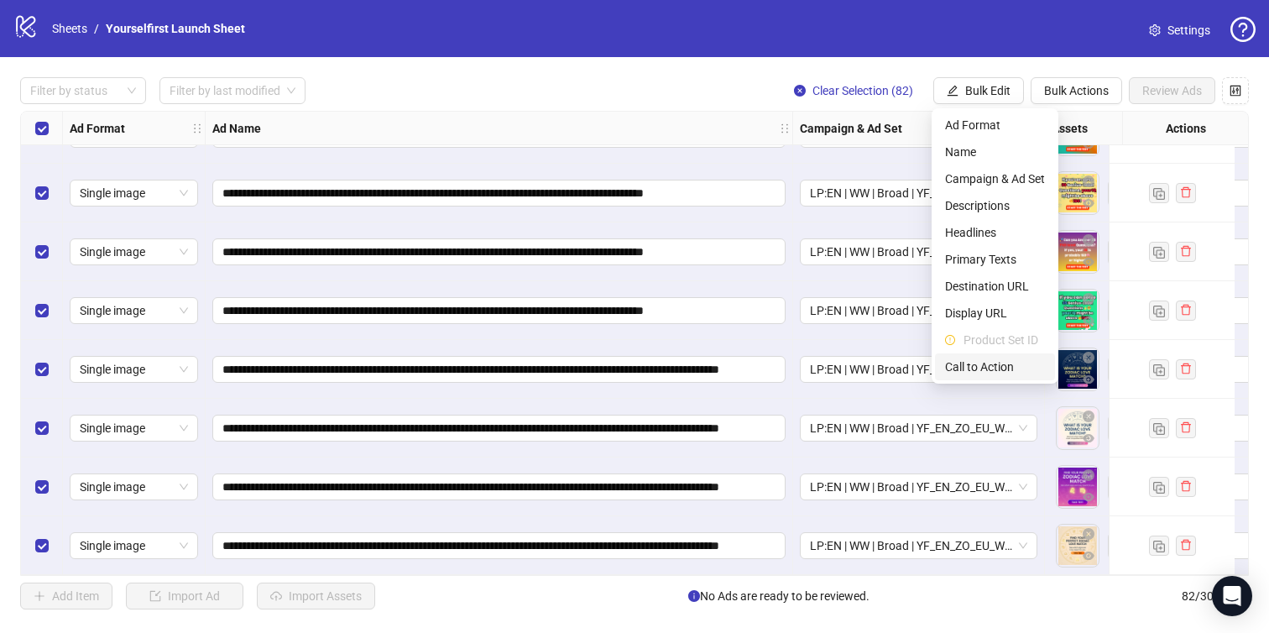
click at [979, 354] on li "Call to Action" at bounding box center [995, 366] width 120 height 27
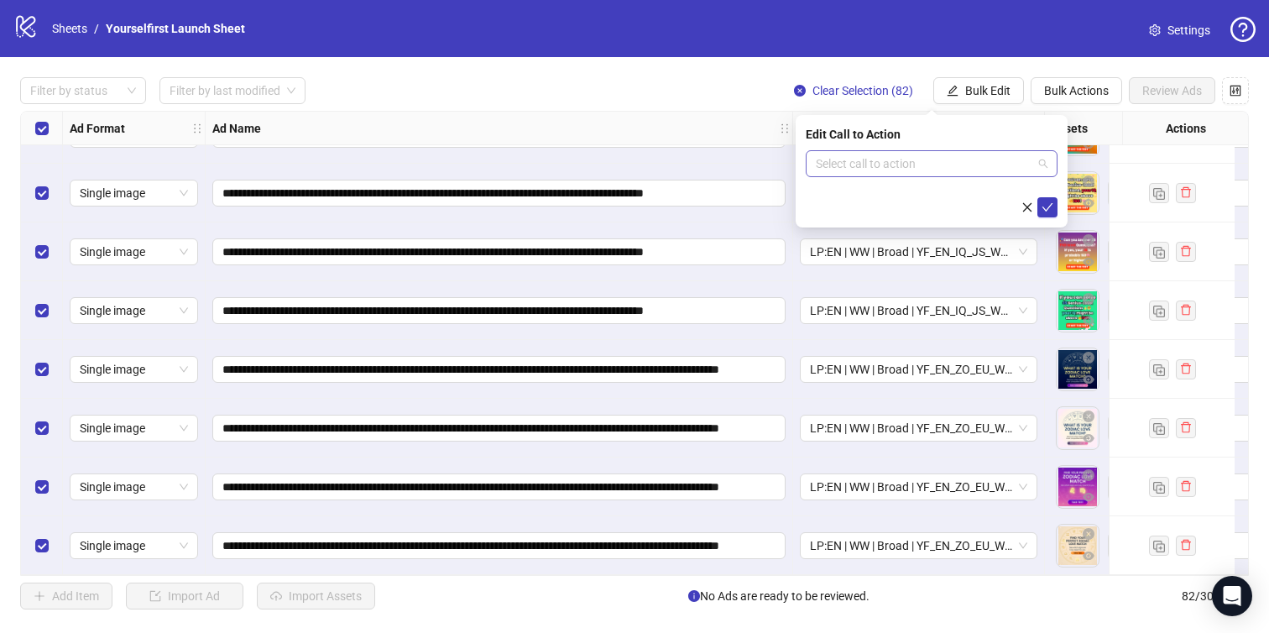
click at [914, 162] on input "search" at bounding box center [924, 163] width 217 height 25
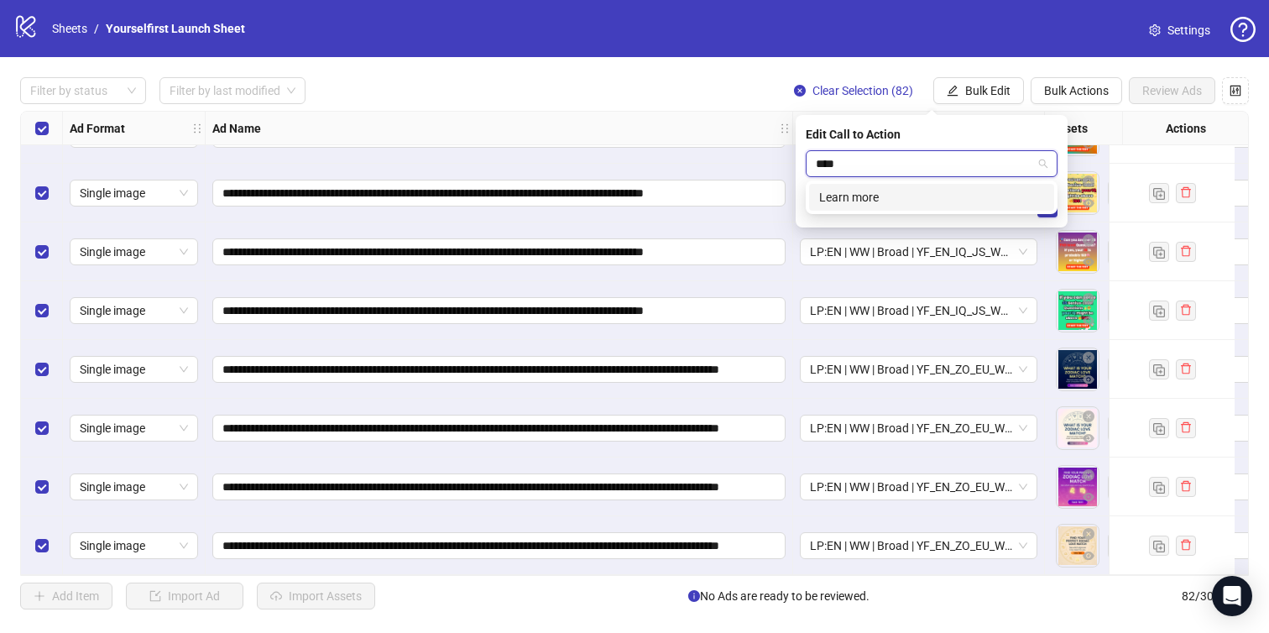
type input "*****"
click at [878, 196] on div "Learn more" at bounding box center [931, 197] width 225 height 18
click at [1052, 209] on icon "check" at bounding box center [1047, 207] width 12 height 12
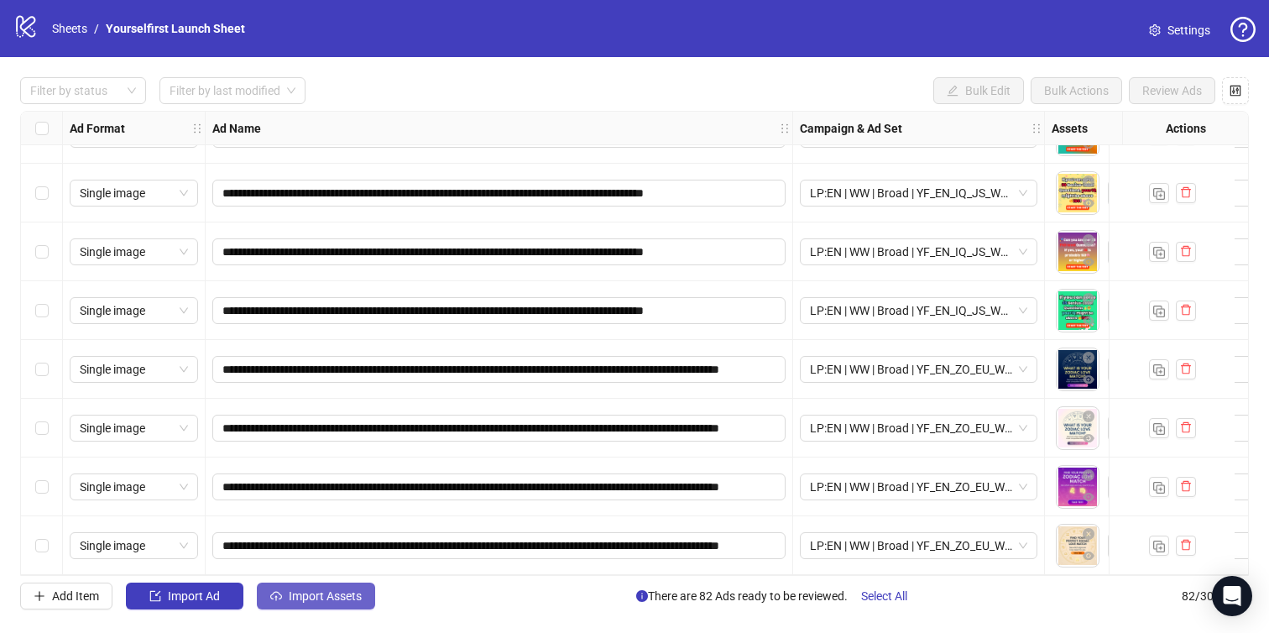
click at [365, 598] on button "Import Assets" at bounding box center [316, 595] width 118 height 27
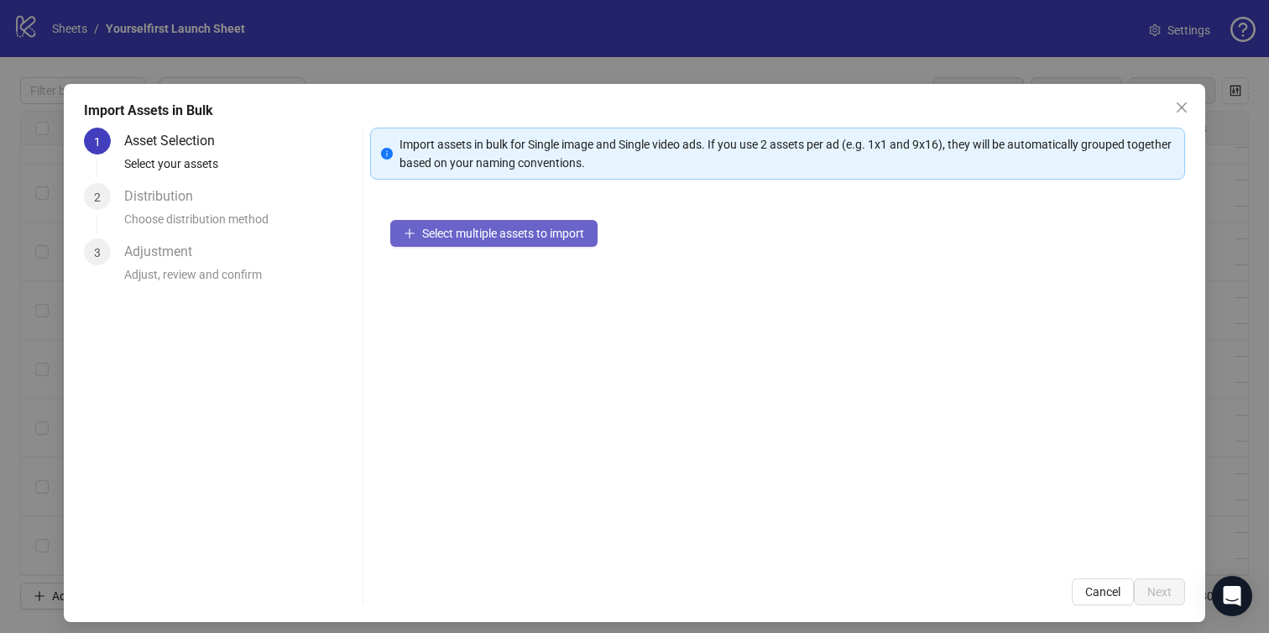
click at [527, 227] on span "Select multiple assets to import" at bounding box center [503, 233] width 162 height 13
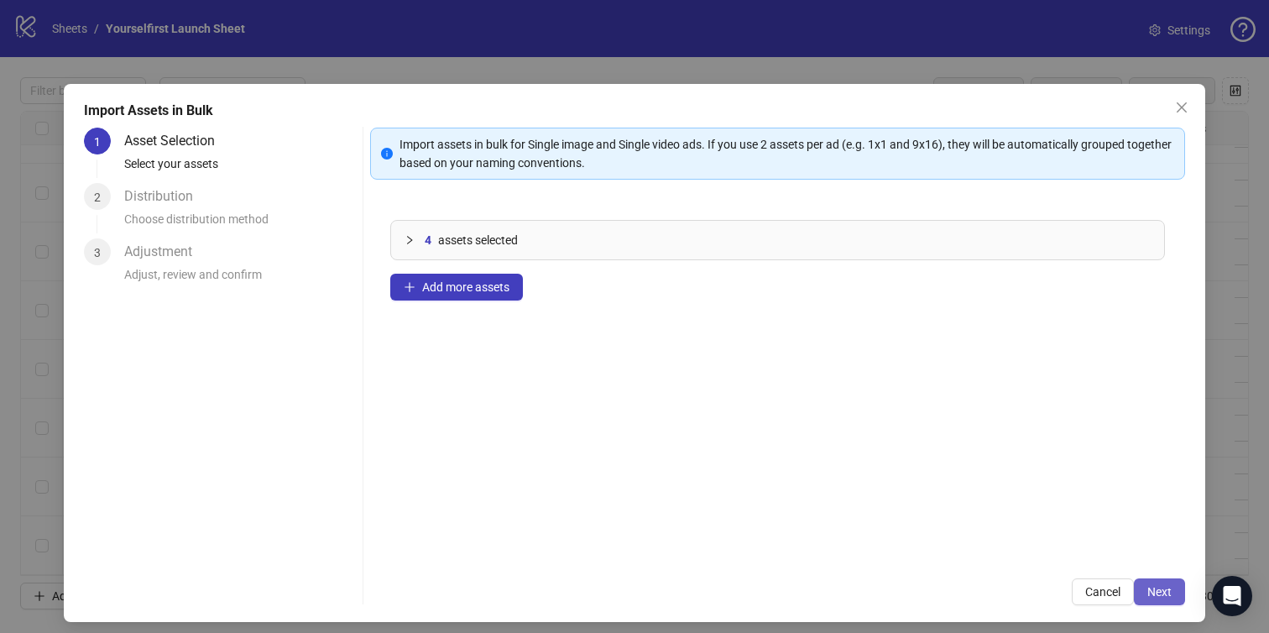
click at [1165, 586] on span "Next" at bounding box center [1159, 591] width 24 height 13
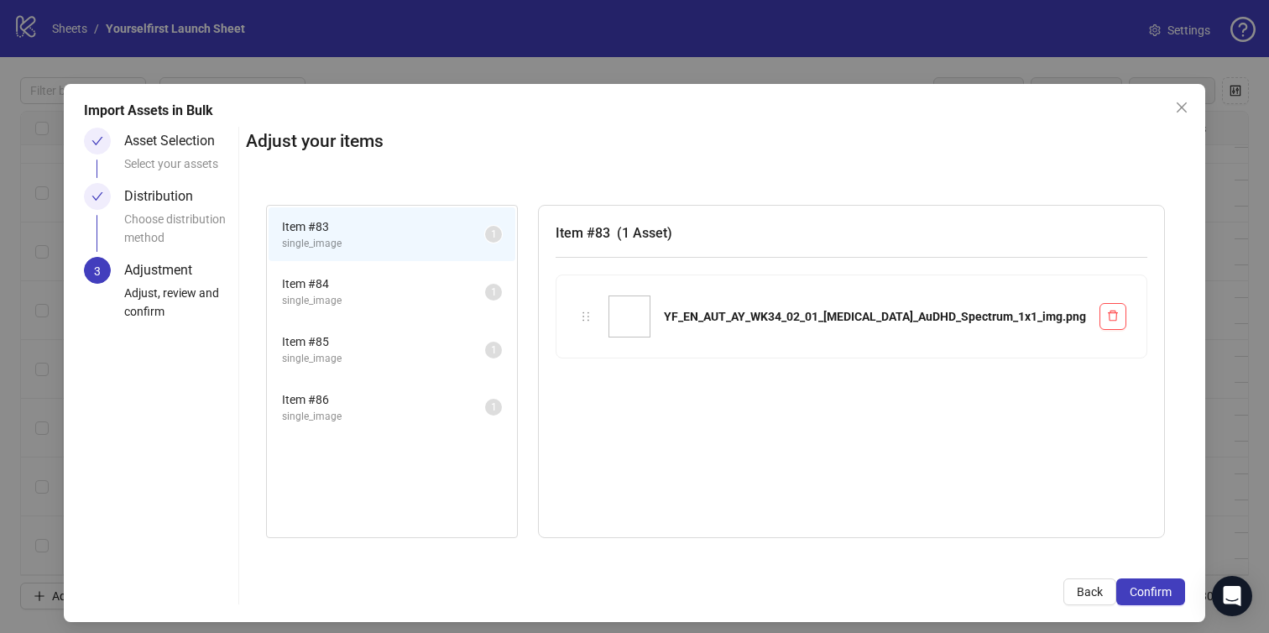
click at [1164, 587] on span "Confirm" at bounding box center [1151, 591] width 42 height 13
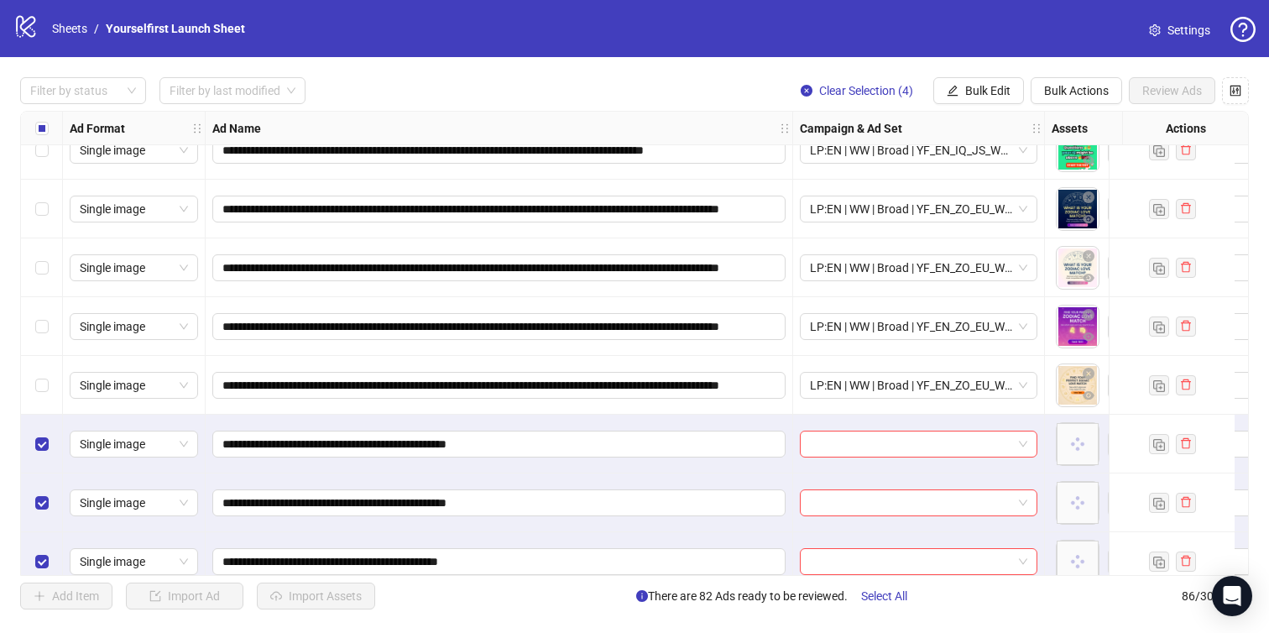
scroll to position [4629, 0]
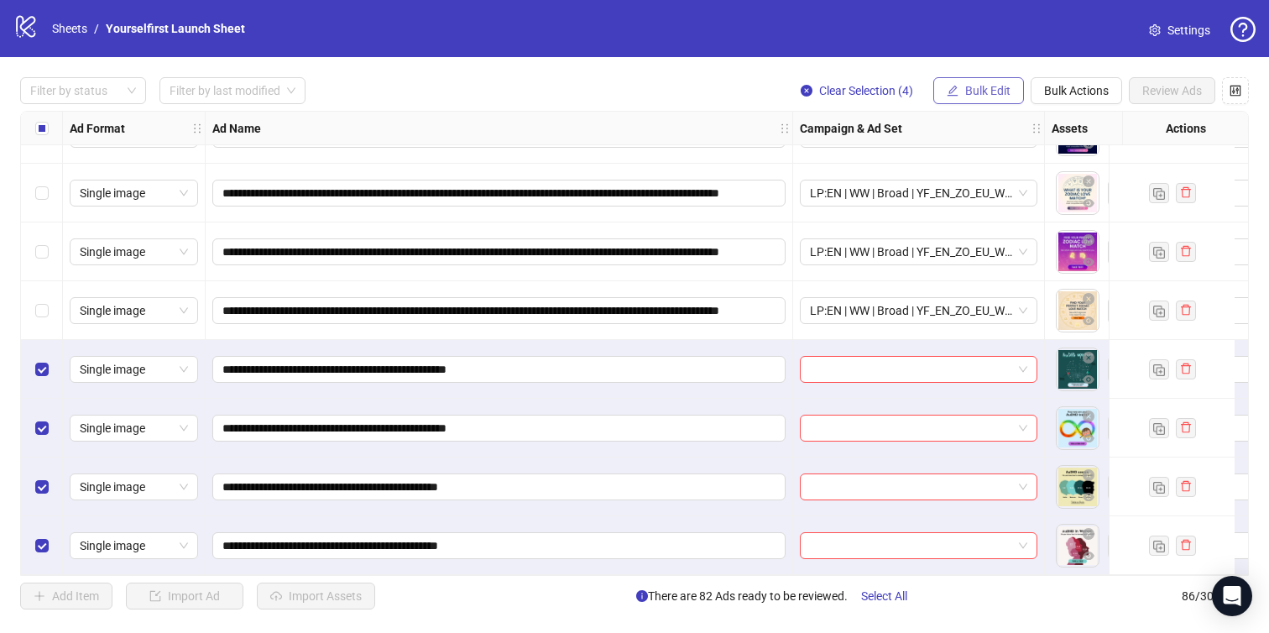
click at [993, 85] on span "Bulk Edit" at bounding box center [987, 90] width 45 height 13
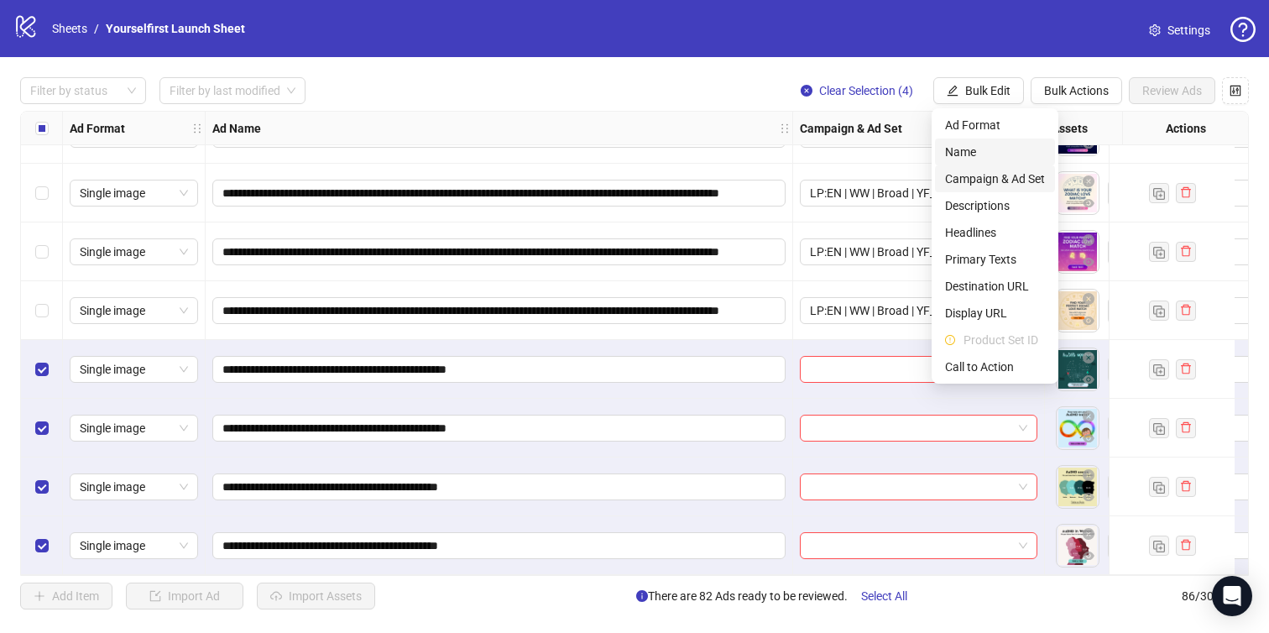
click at [993, 175] on span "Campaign & Ad Set" at bounding box center [995, 179] width 100 height 18
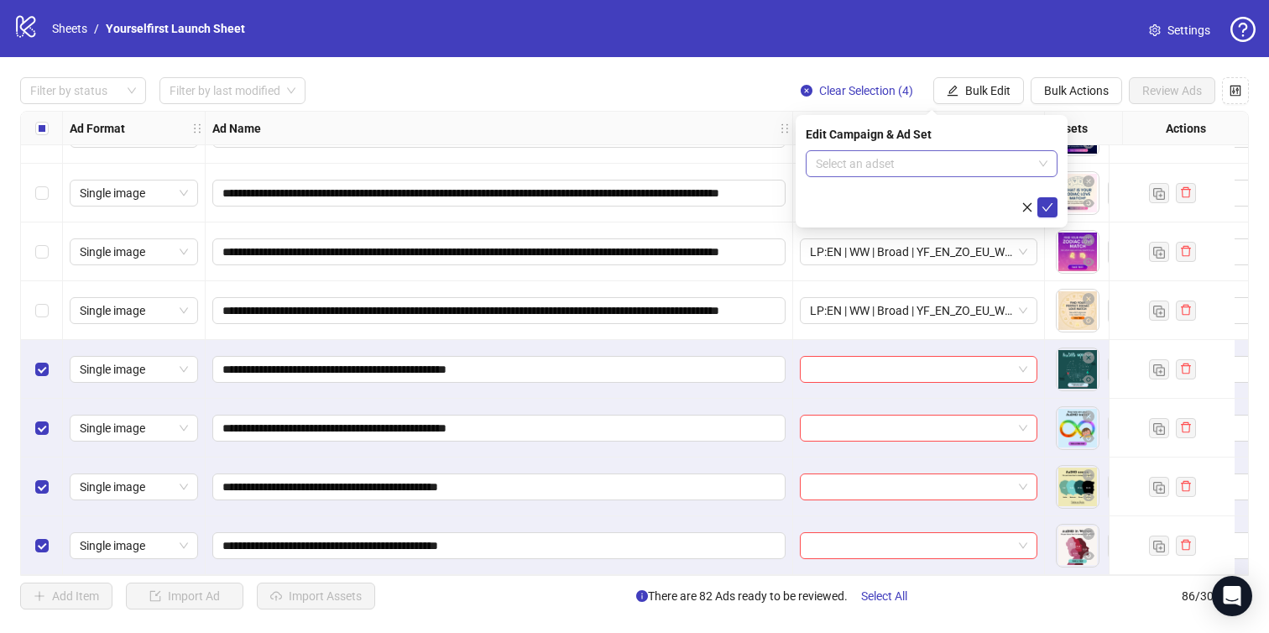
click at [925, 153] on input "search" at bounding box center [924, 163] width 217 height 25
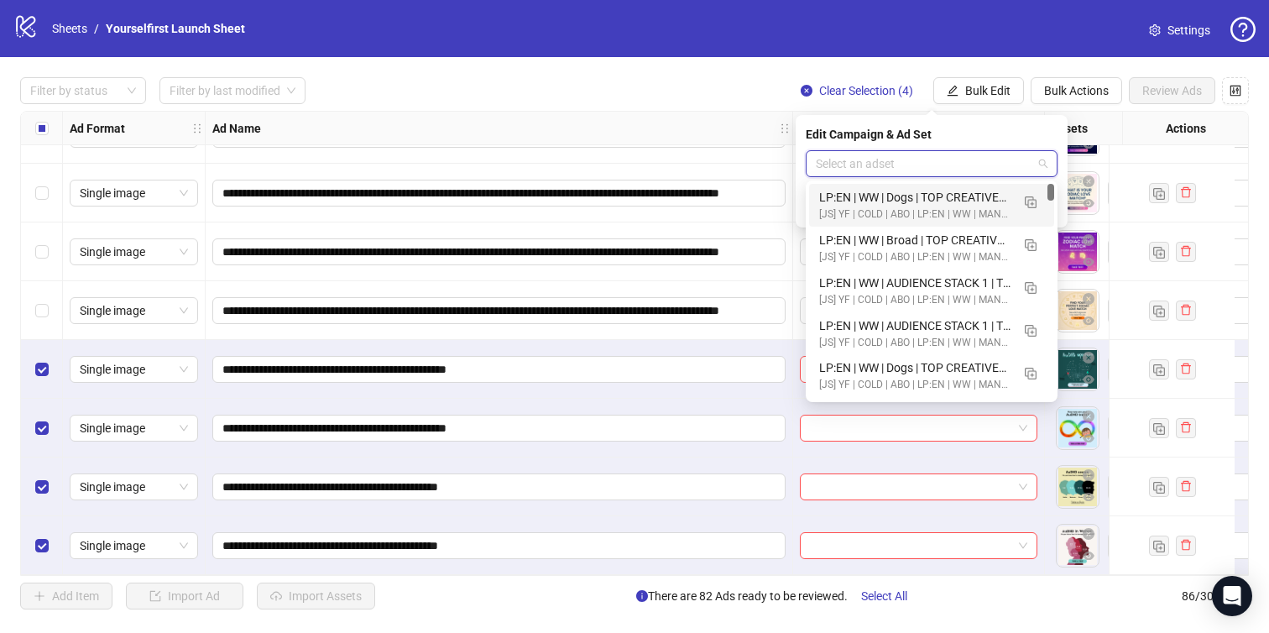
paste input "**********"
type input "**********"
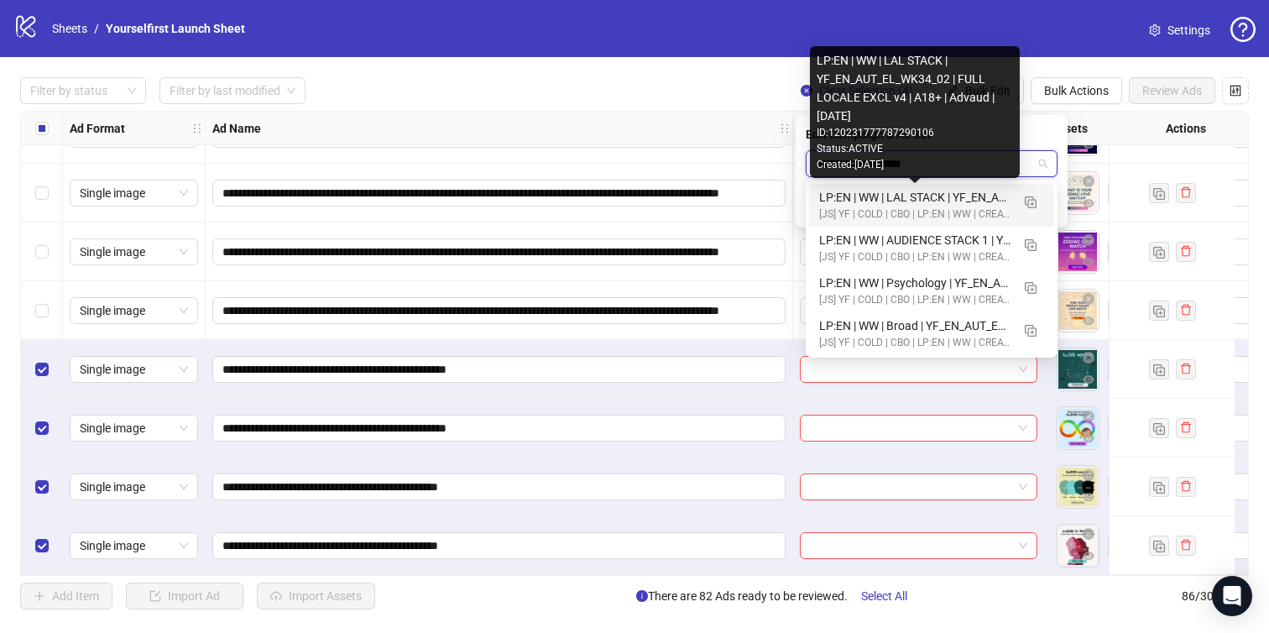
click at [927, 201] on div "LP:EN | WW | LAL STACK | YF_EN_AUT_EL_WK34_02 | FULL LOCALE EXCL v4 | A18+ | Ad…" at bounding box center [914, 197] width 191 height 18
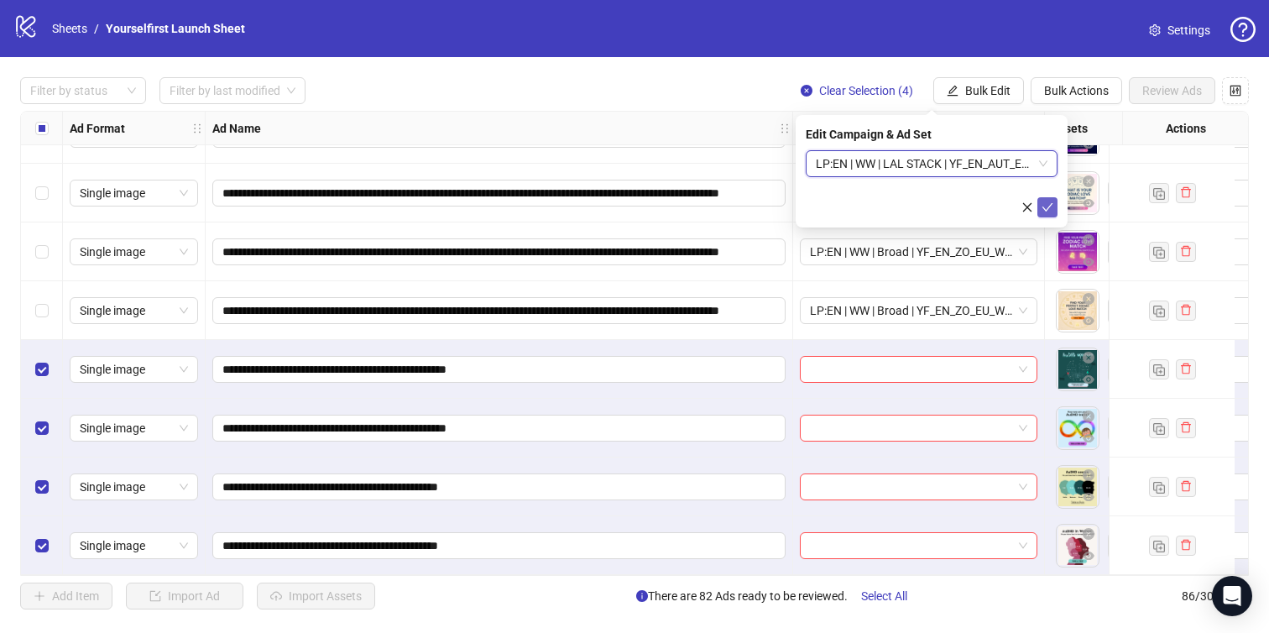
click at [1047, 204] on icon "check" at bounding box center [1047, 207] width 12 height 12
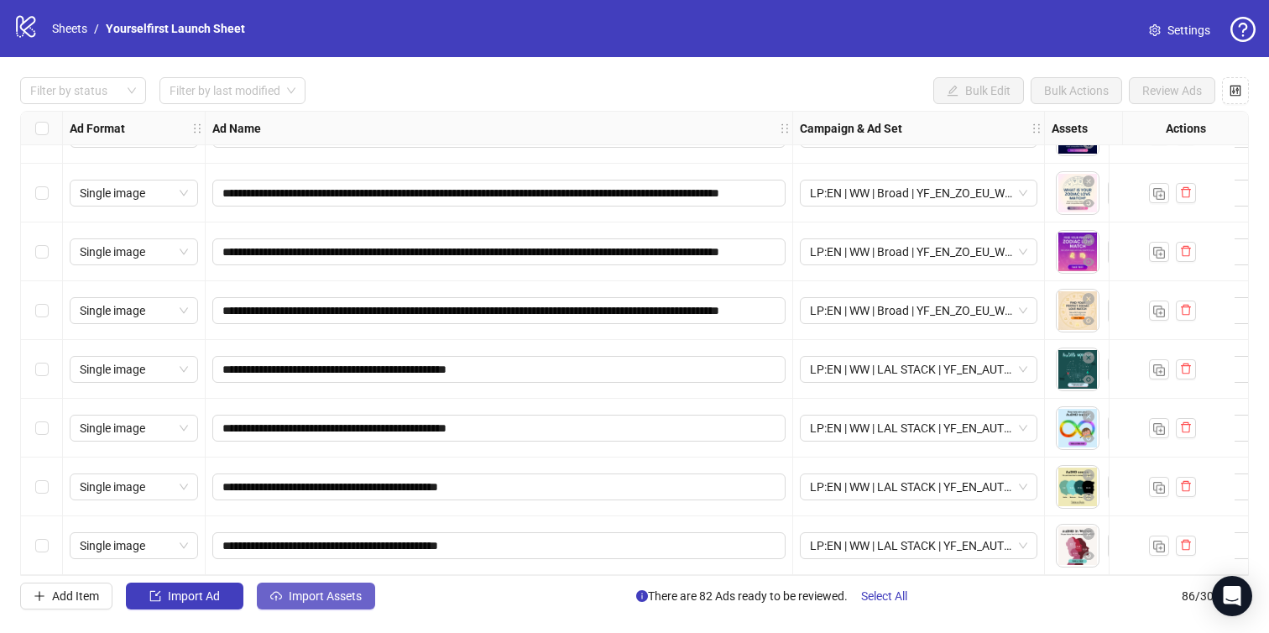
click at [341, 606] on button "Import Assets" at bounding box center [316, 595] width 118 height 27
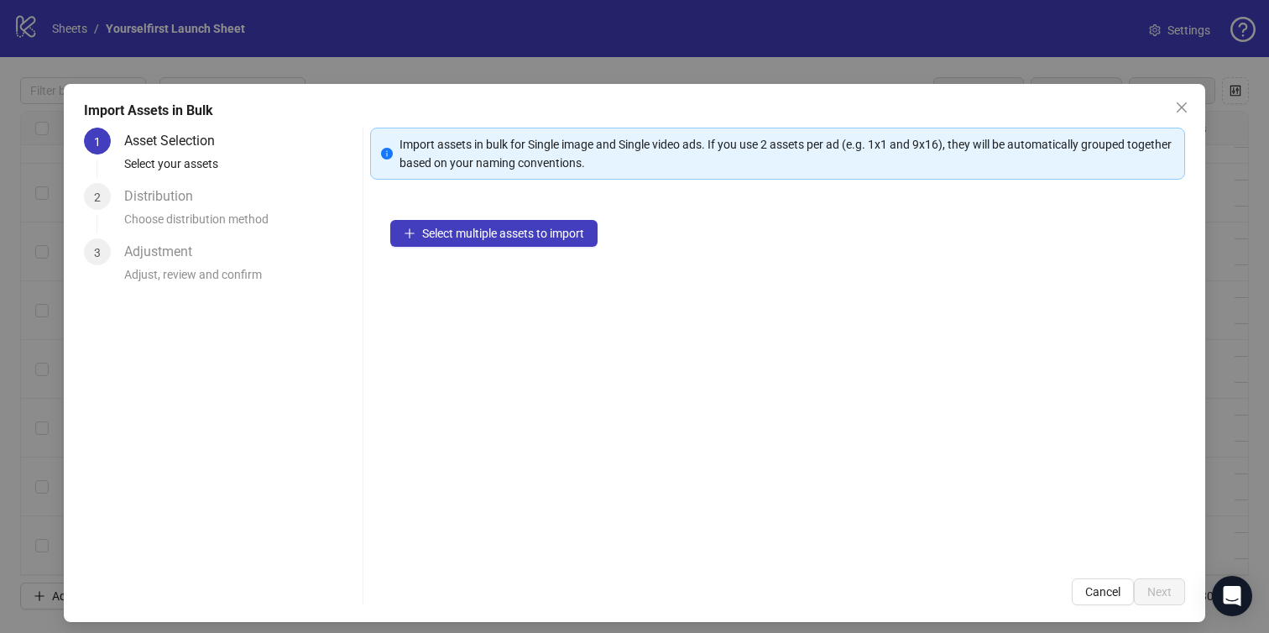
click at [427, 59] on div "Import Assets in Bulk 1 Asset Selection Select your assets 2 Distribution Choos…" at bounding box center [634, 316] width 1269 height 633
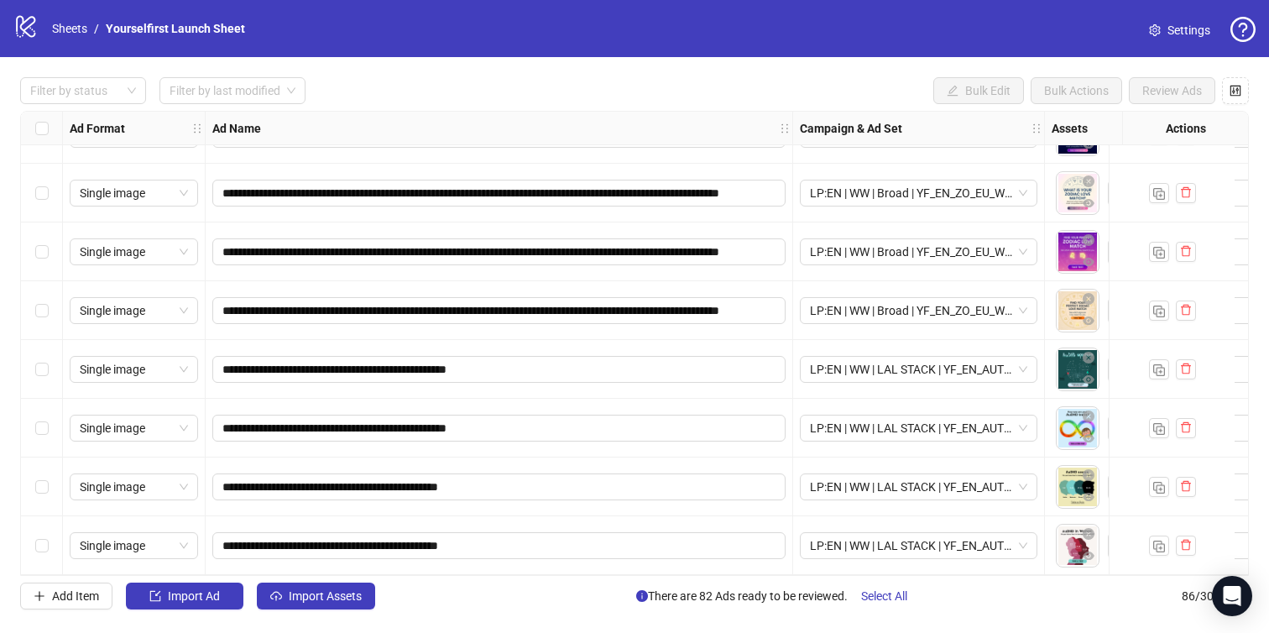
click at [55, 366] on div "Select row 83" at bounding box center [42, 369] width 42 height 59
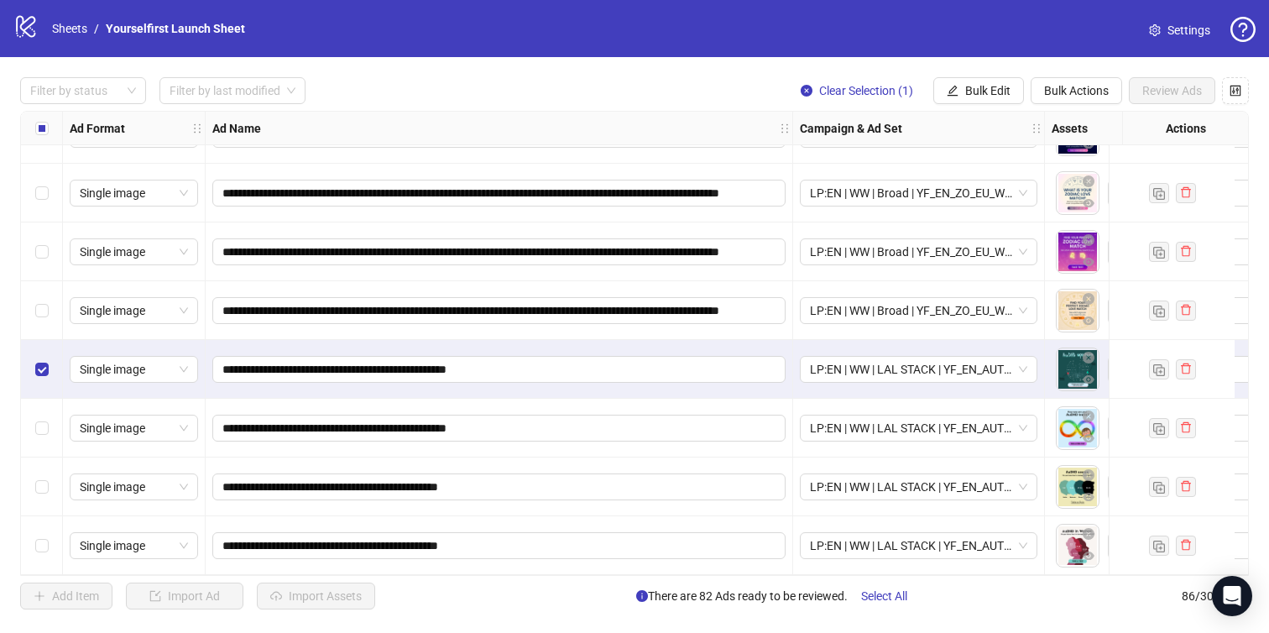
click at [48, 528] on div "Select row 86" at bounding box center [42, 545] width 42 height 59
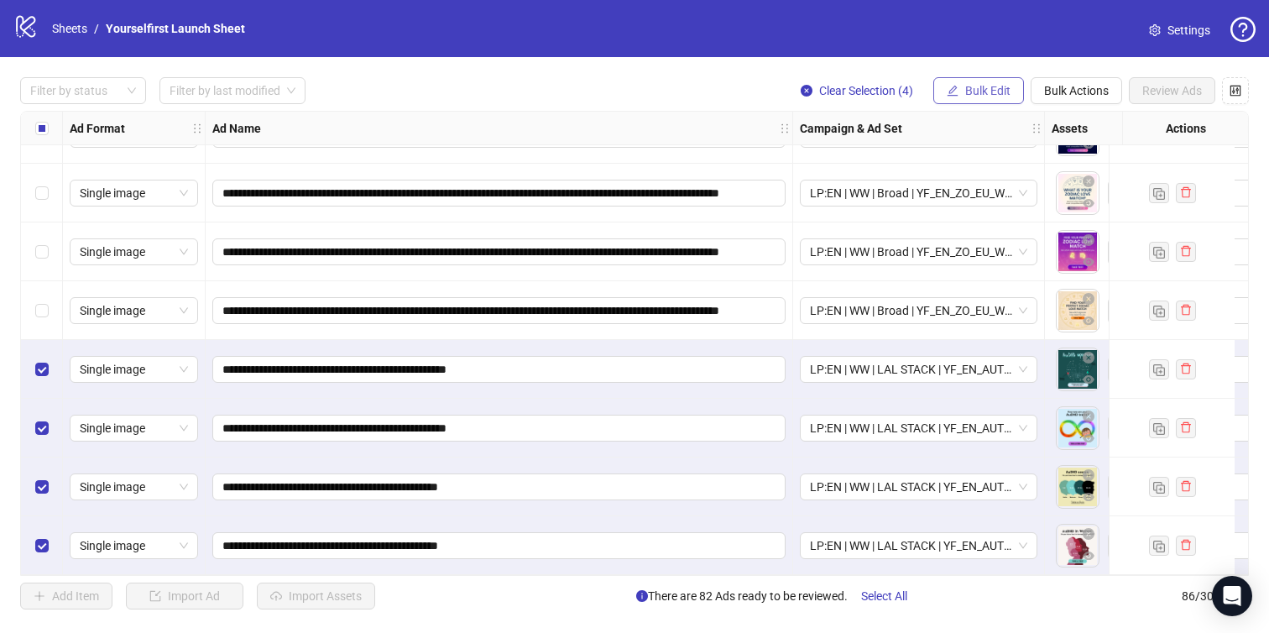
click at [979, 91] on span "Bulk Edit" at bounding box center [987, 90] width 45 height 13
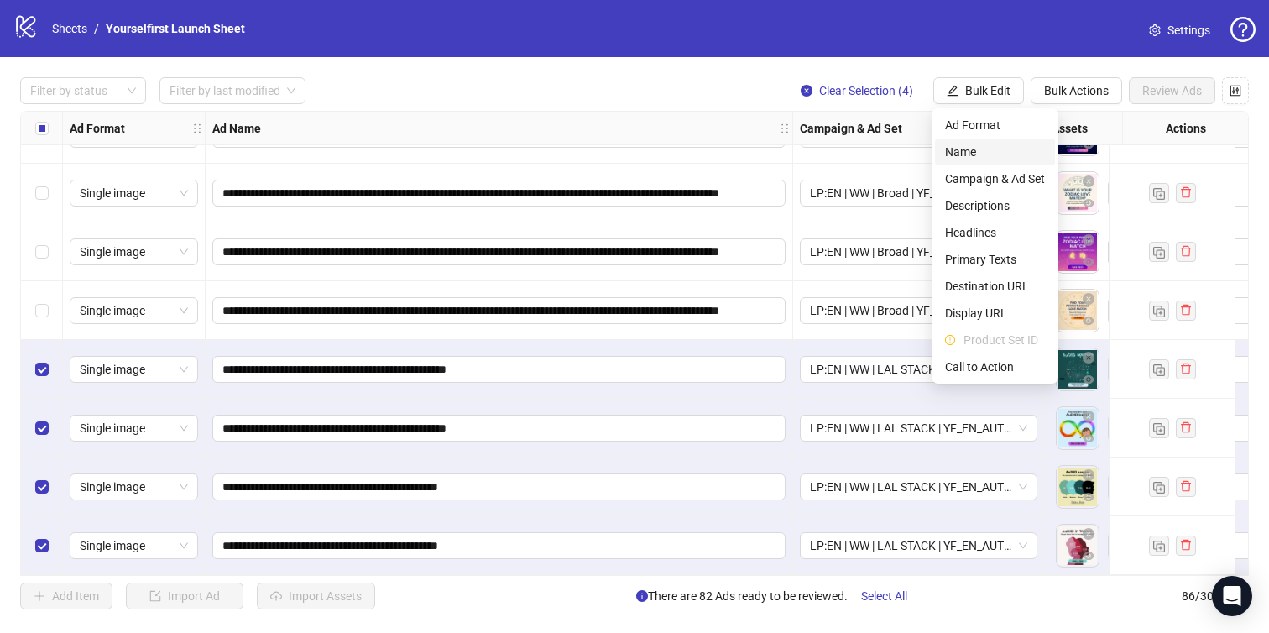
click at [967, 152] on span "Name" at bounding box center [995, 152] width 100 height 18
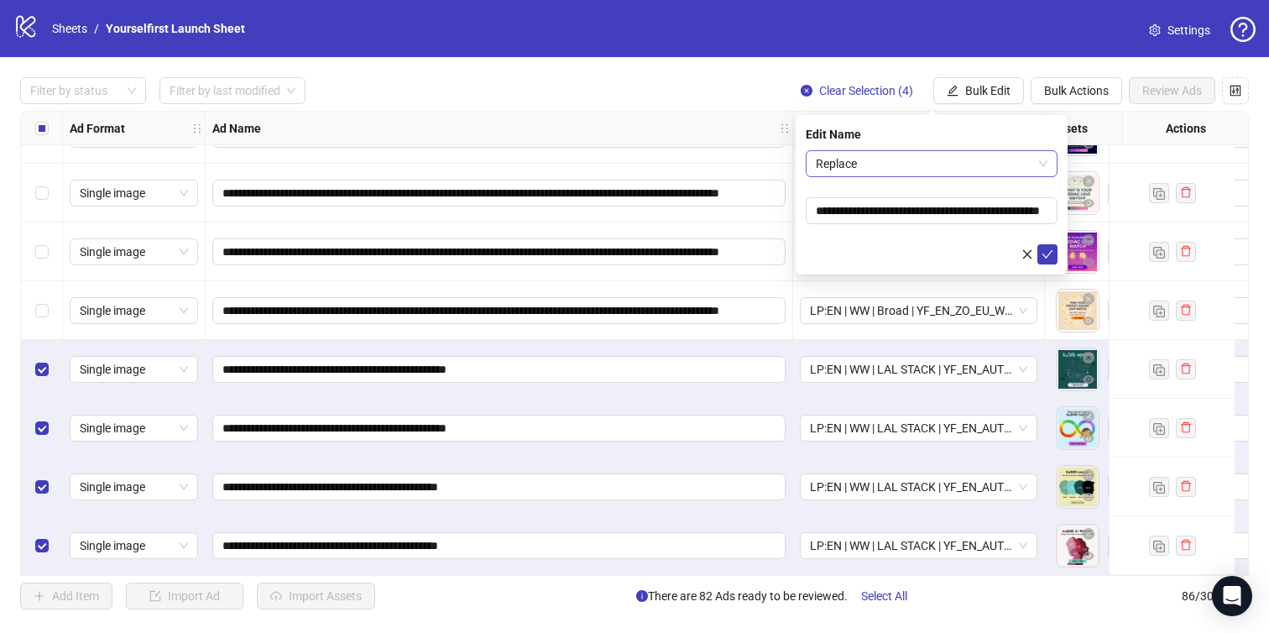
click at [926, 172] on span "Replace" at bounding box center [932, 163] width 232 height 25
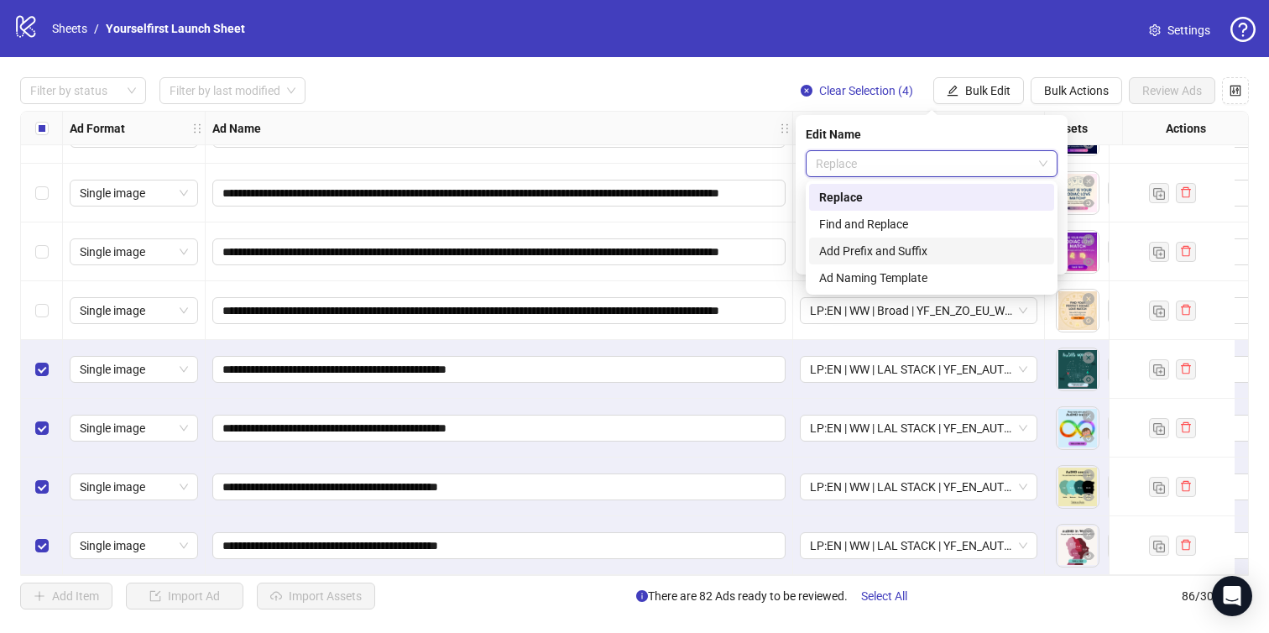
click at [890, 251] on div "Add Prefix and Suffix" at bounding box center [931, 251] width 225 height 18
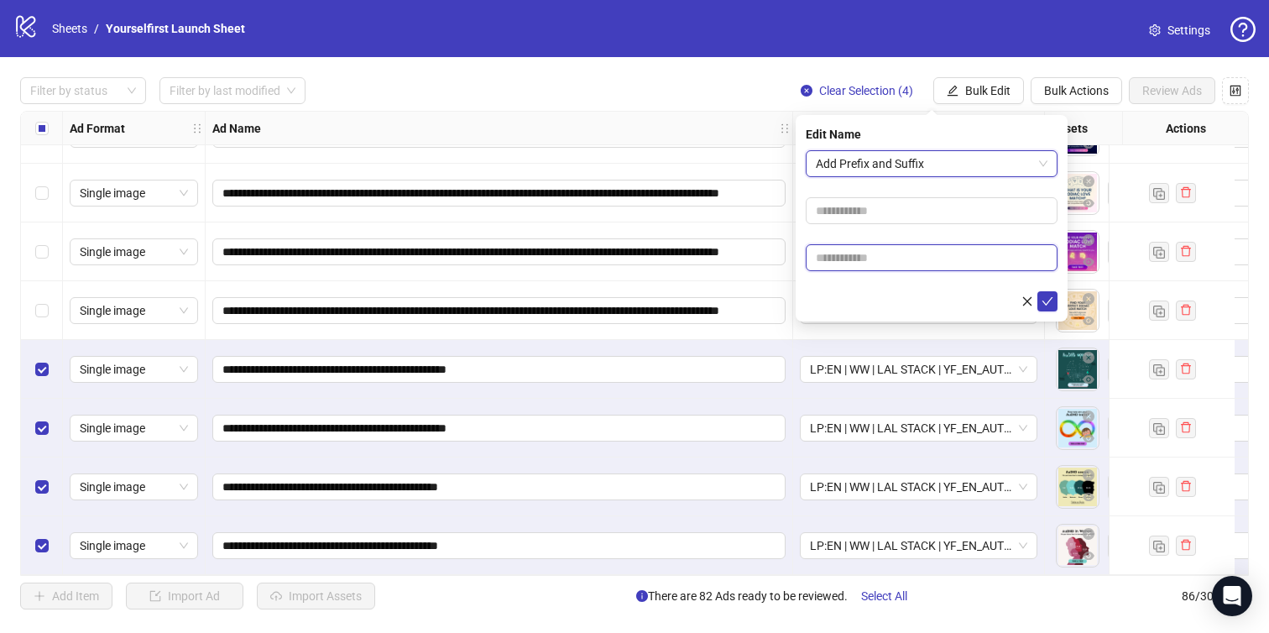
click at [874, 253] on input "text" at bounding box center [932, 257] width 252 height 27
paste input "**********"
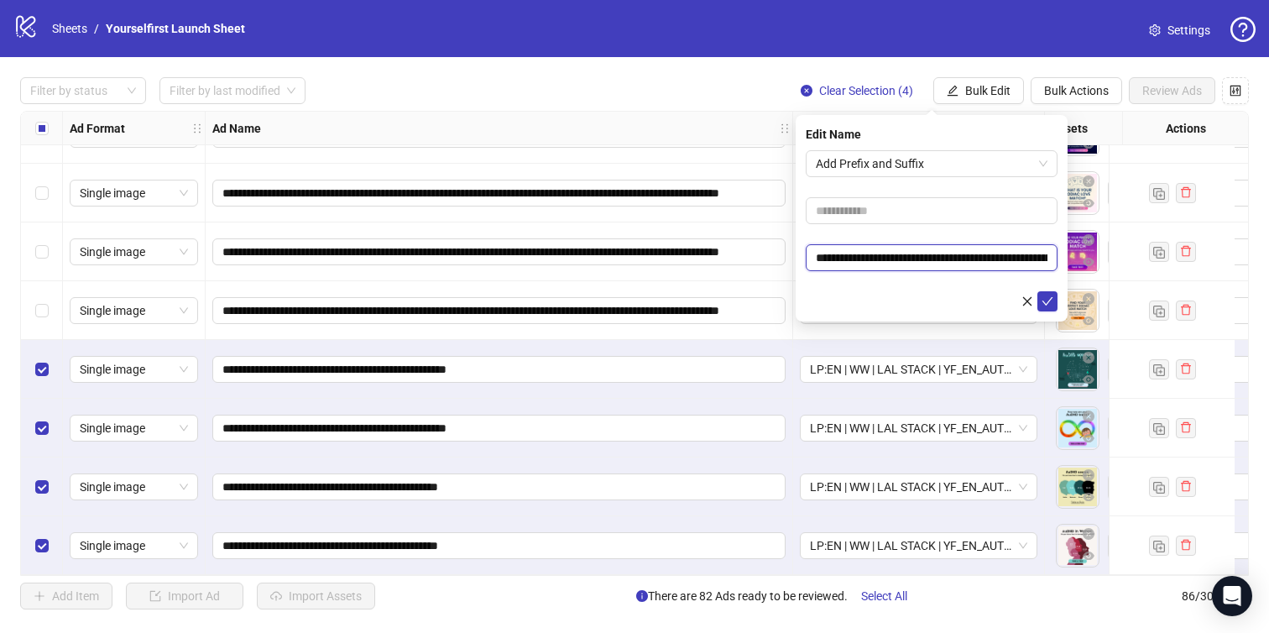
scroll to position [0, 88]
type input "**********"
click at [1053, 300] on button "submit" at bounding box center [1047, 301] width 20 height 20
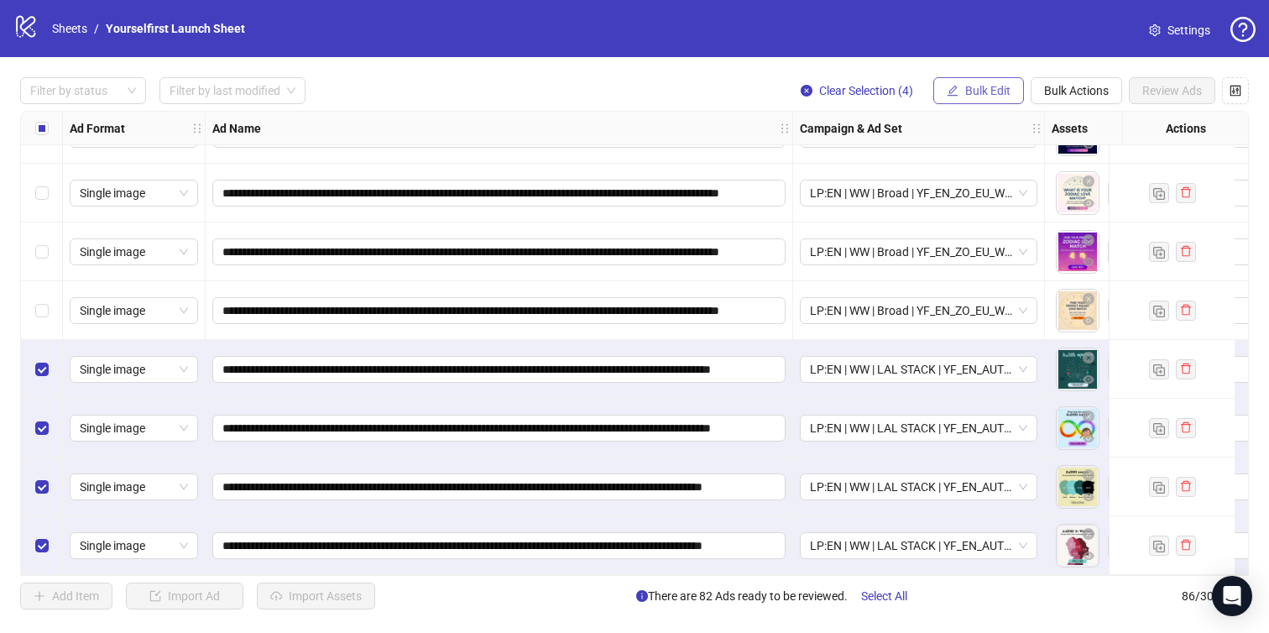
click at [967, 91] on span "Bulk Edit" at bounding box center [987, 90] width 45 height 13
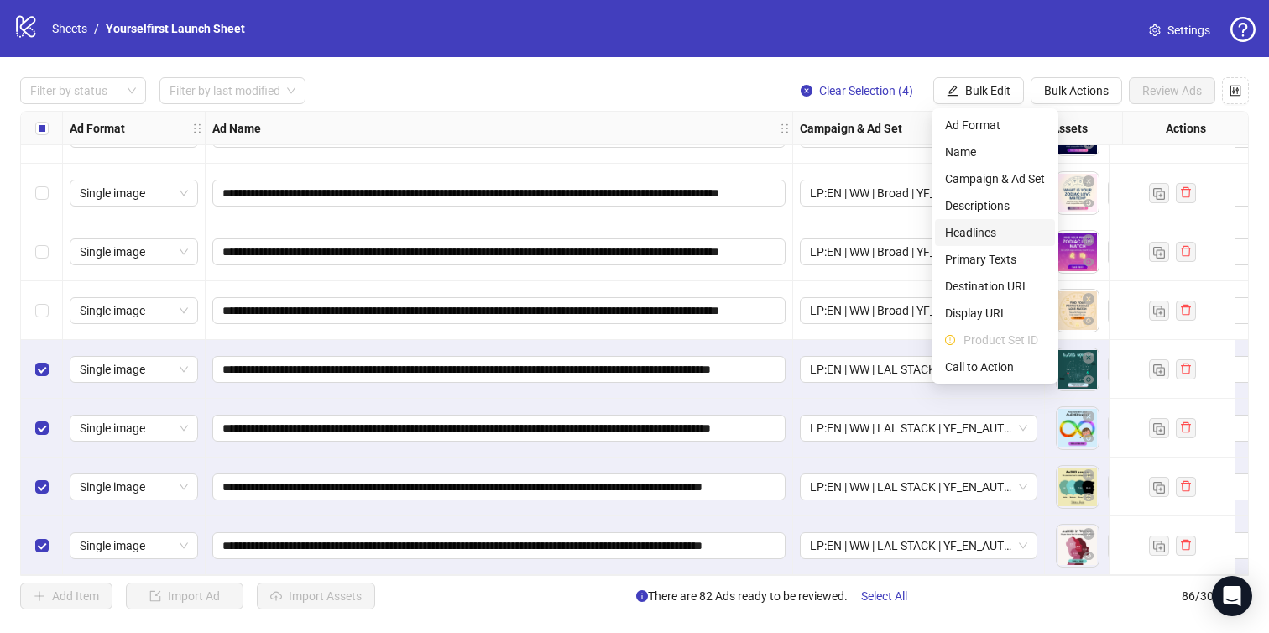
click at [968, 237] on span "Headlines" at bounding box center [995, 232] width 100 height 18
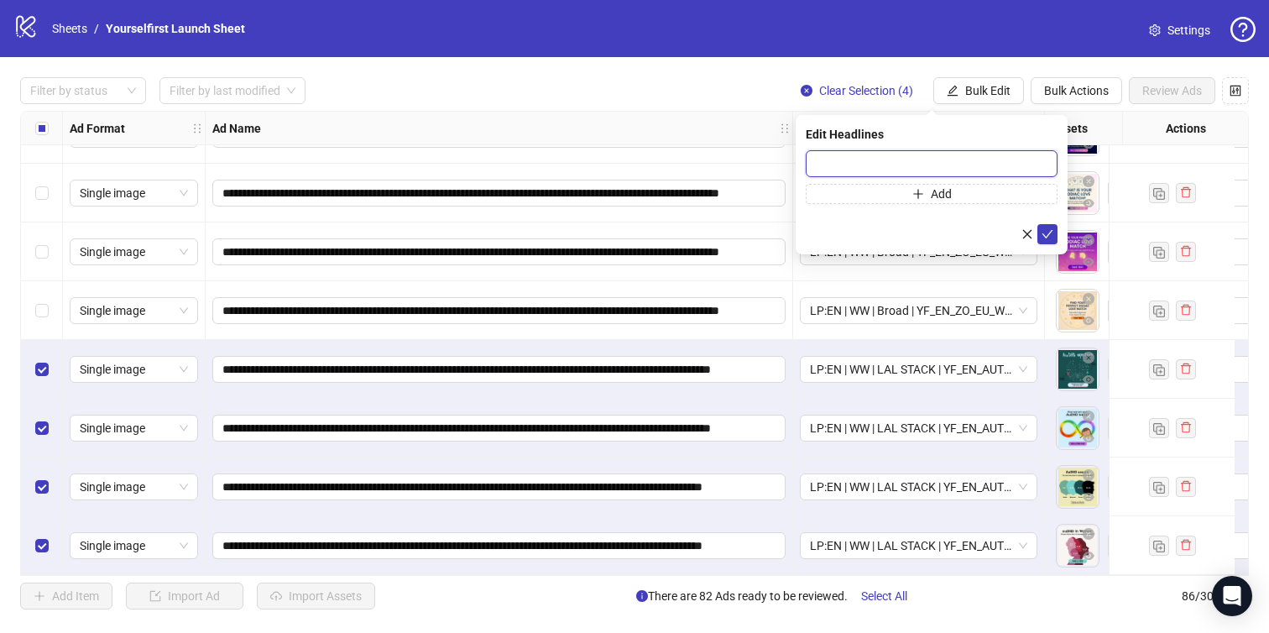
click at [814, 169] on input "text" at bounding box center [932, 163] width 252 height 27
paste input "**********"
type input "**********"
click at [1054, 238] on button "submit" at bounding box center [1047, 234] width 20 height 20
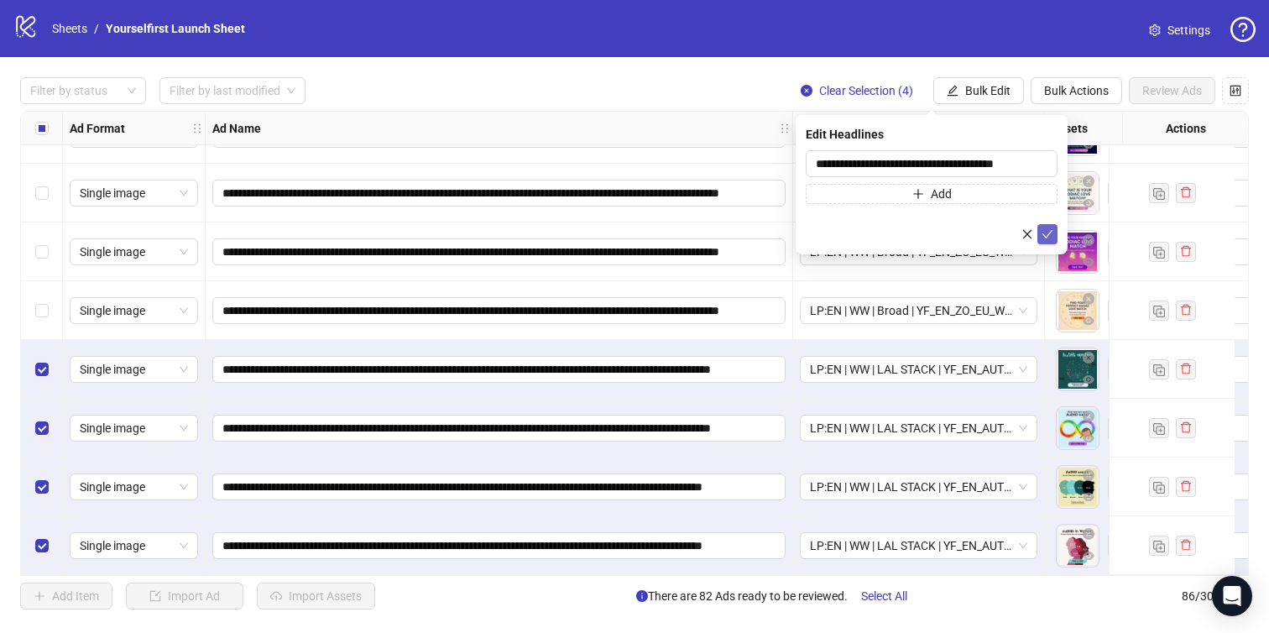
scroll to position [0, 0]
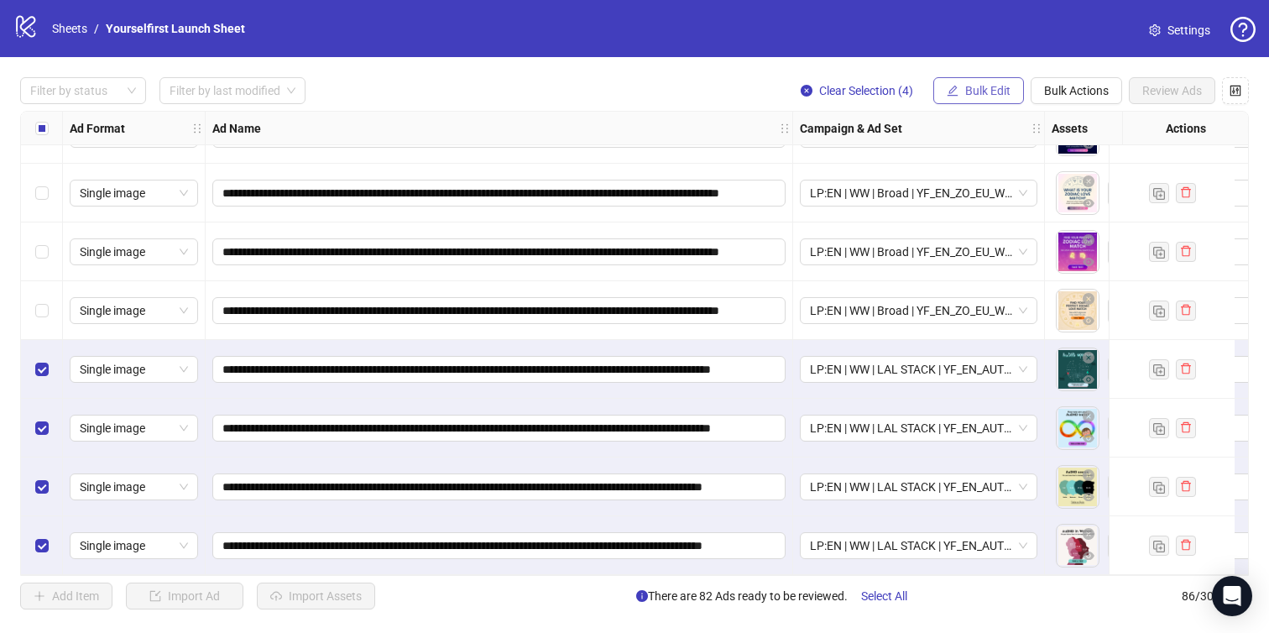
click at [971, 97] on span "Bulk Edit" at bounding box center [987, 90] width 45 height 13
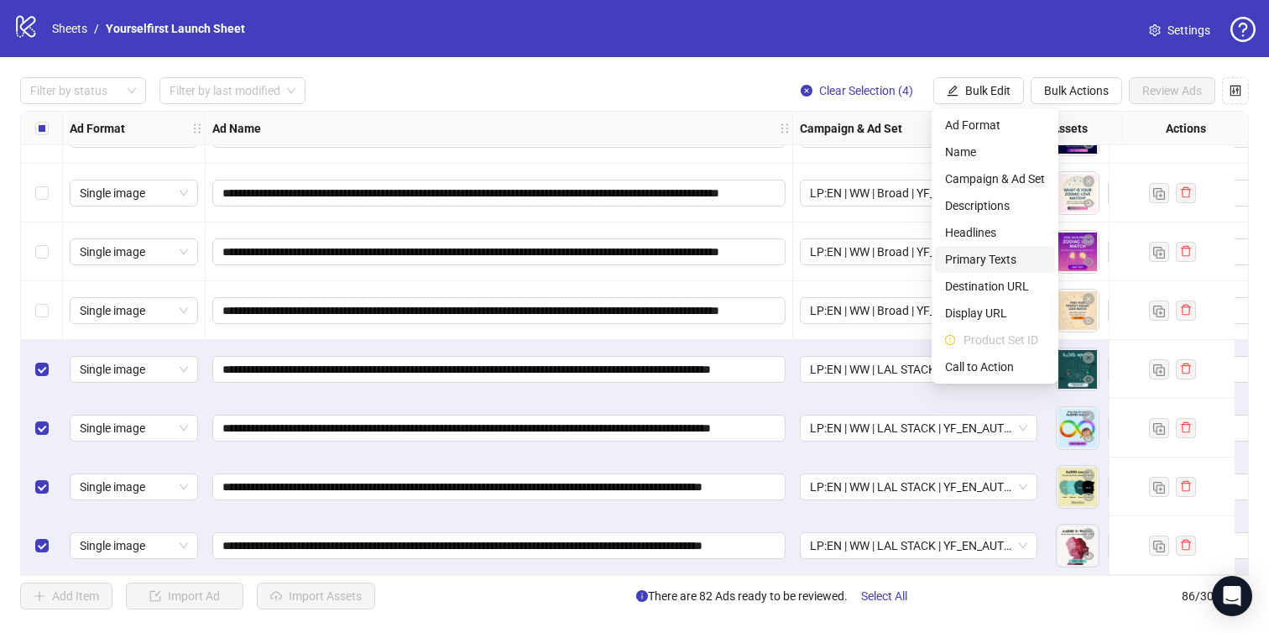
click at [970, 258] on span "Primary Texts" at bounding box center [995, 259] width 100 height 18
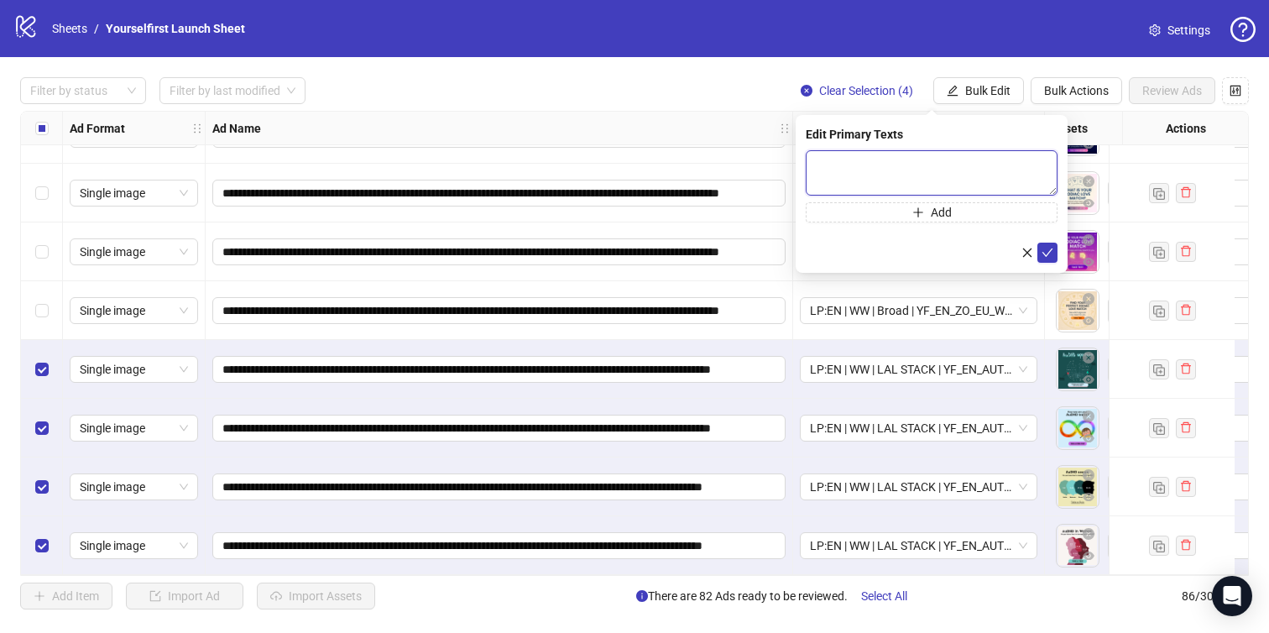
click at [911, 173] on textarea at bounding box center [932, 172] width 252 height 45
paste textarea "**********"
type textarea "**********"
click at [1054, 252] on button "submit" at bounding box center [1047, 253] width 20 height 20
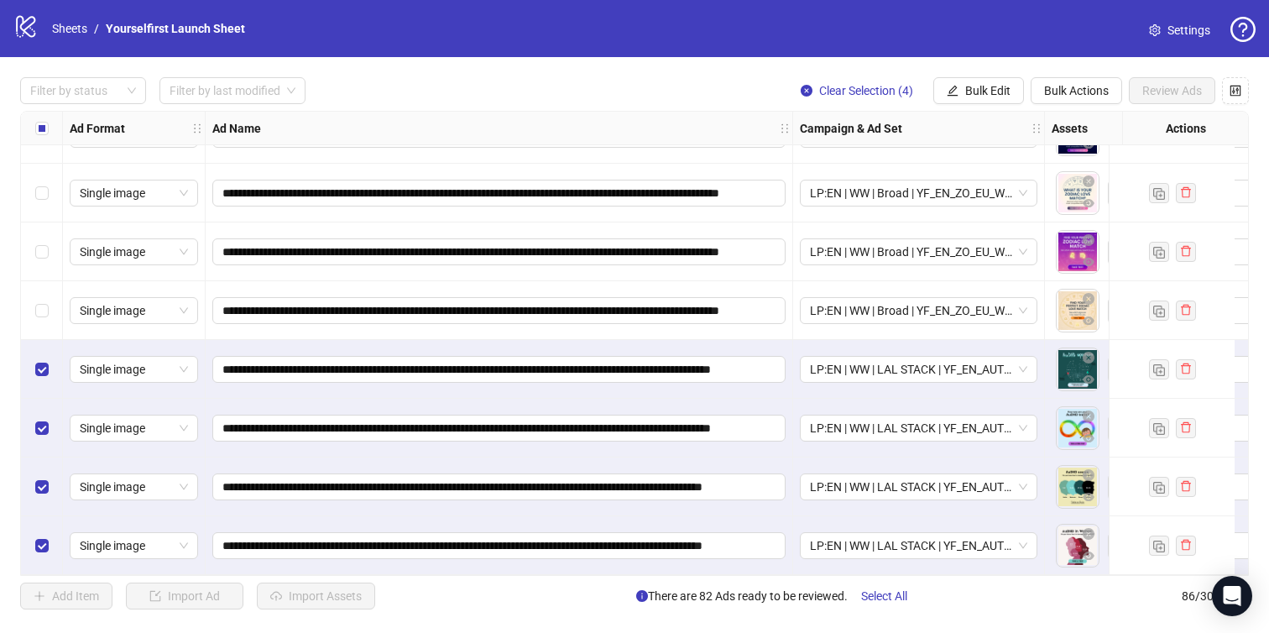
click at [973, 89] on span "Bulk Edit" at bounding box center [987, 90] width 45 height 13
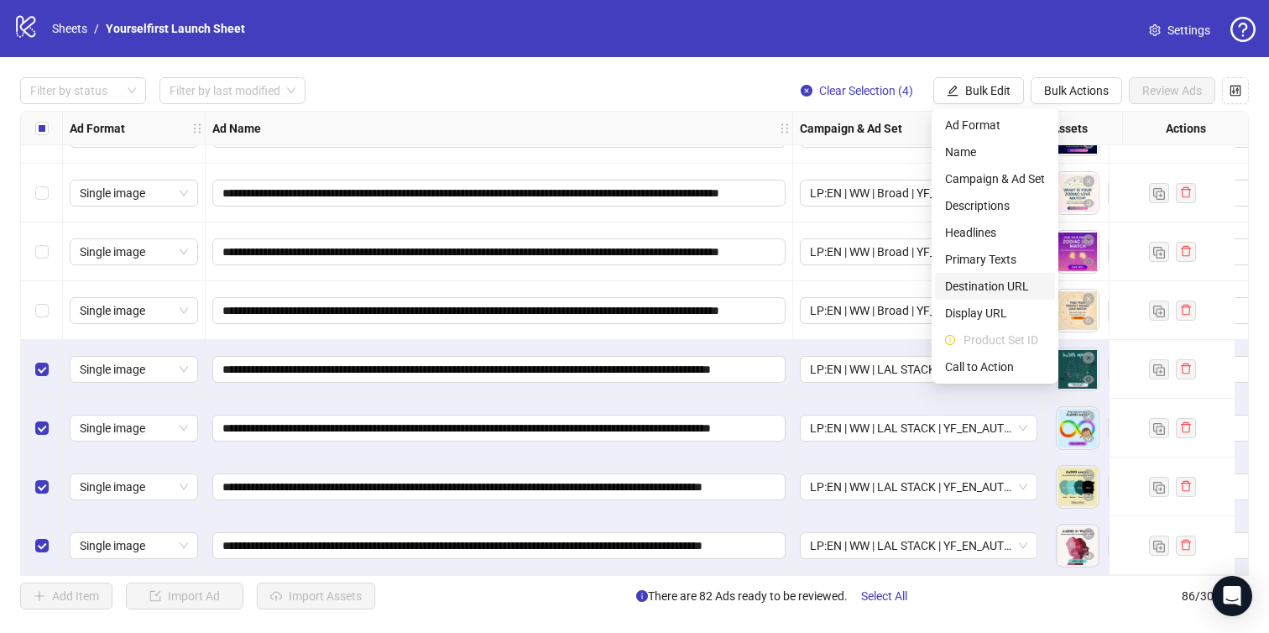
click at [969, 285] on span "Destination URL" at bounding box center [995, 286] width 100 height 18
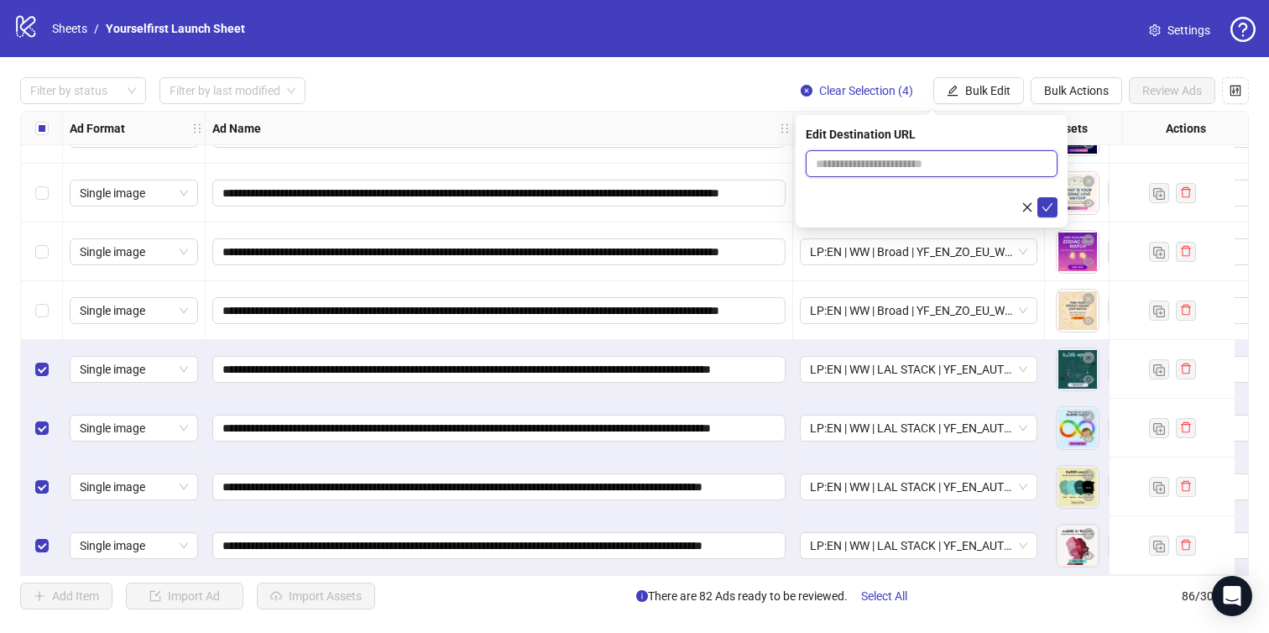
click at [896, 161] on input "text" at bounding box center [925, 163] width 218 height 18
paste input "**********"
type input "**********"
click at [1049, 211] on icon "check" at bounding box center [1047, 207] width 12 height 12
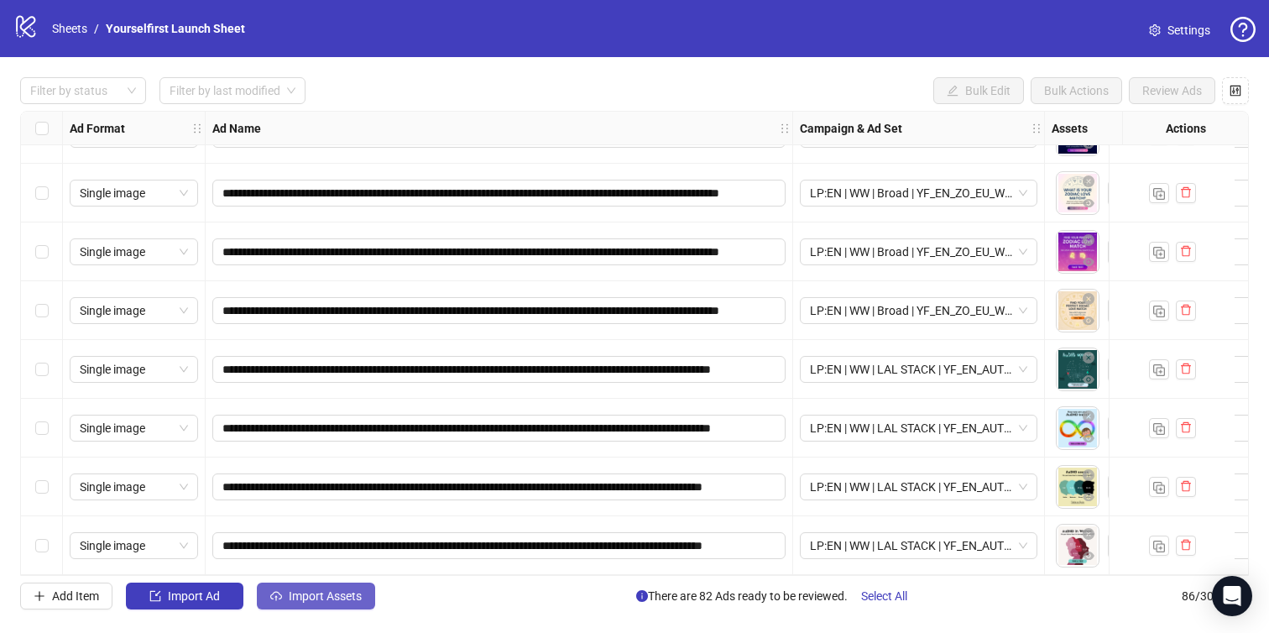
click at [343, 602] on span "Import Assets" at bounding box center [325, 595] width 73 height 13
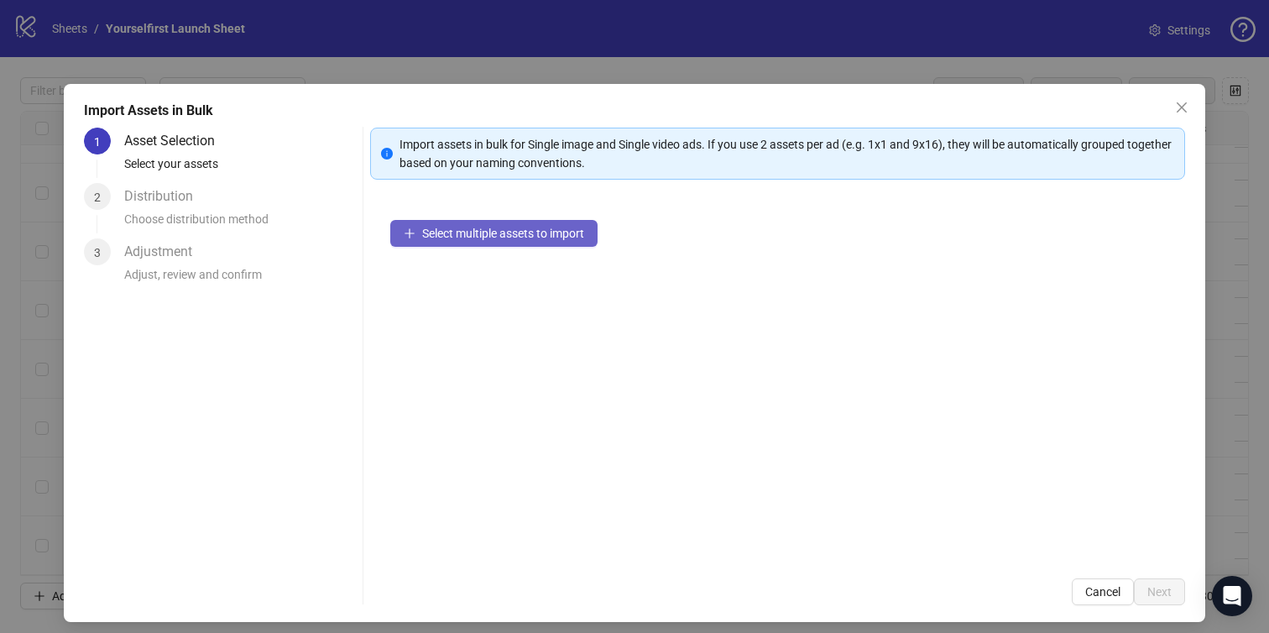
click at [512, 234] on span "Select multiple assets to import" at bounding box center [503, 233] width 162 height 13
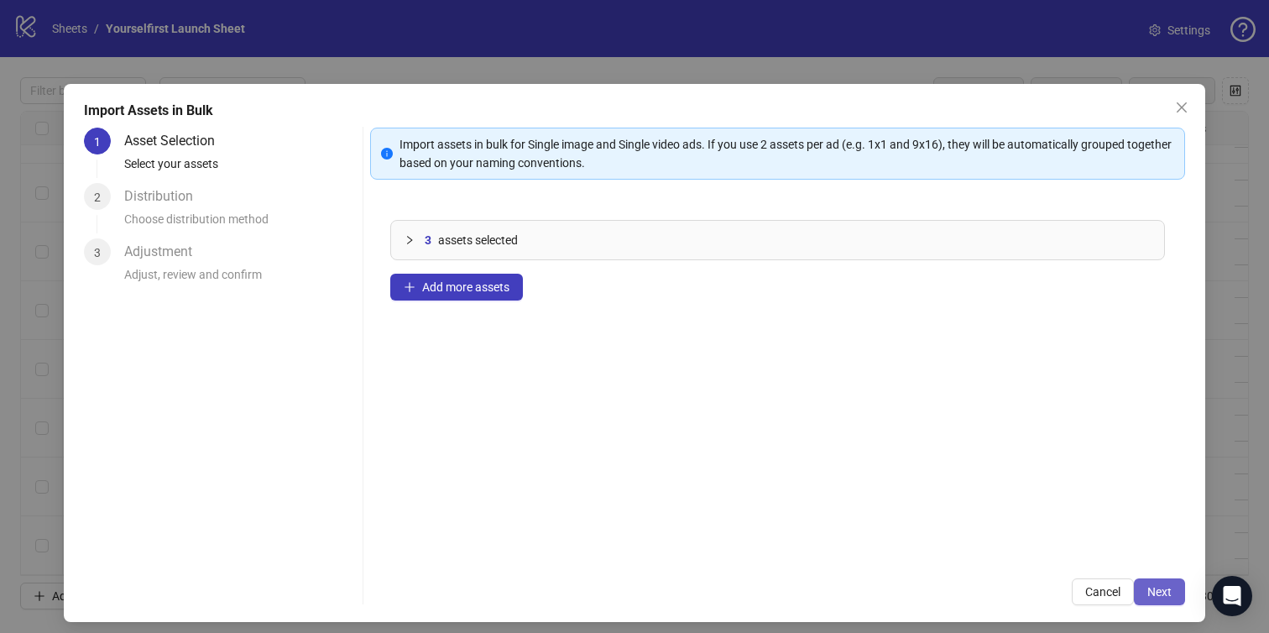
click at [1162, 591] on span "Next" at bounding box center [1159, 591] width 24 height 13
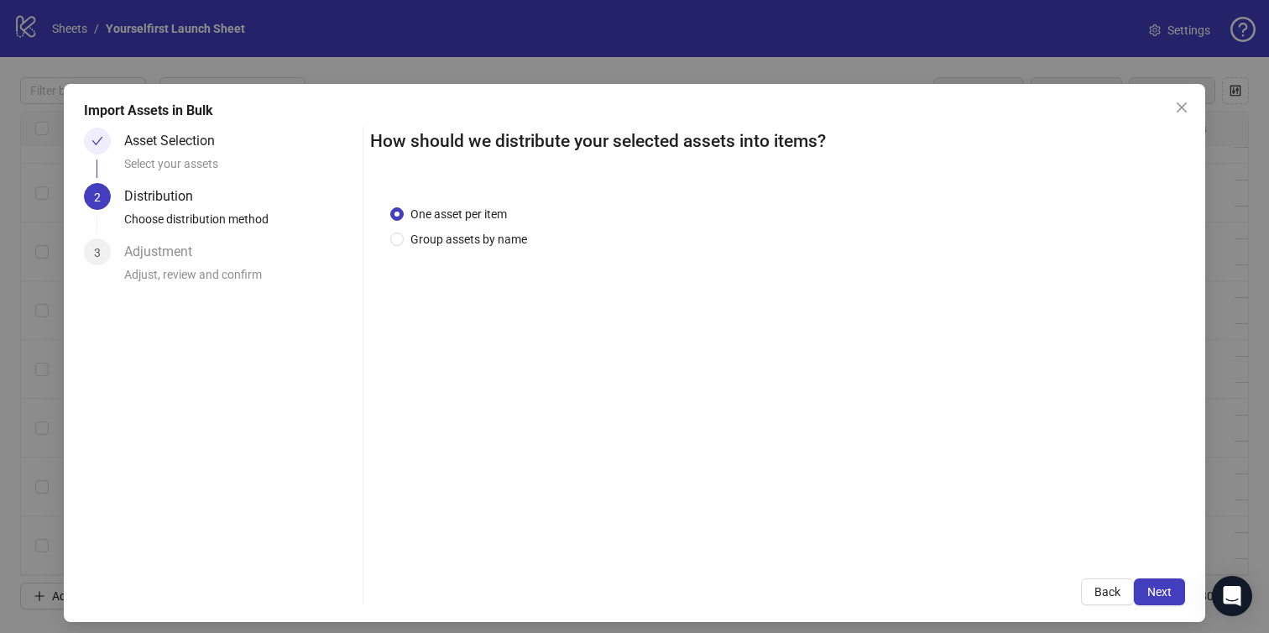
click at [1162, 591] on span "Next" at bounding box center [1159, 591] width 24 height 13
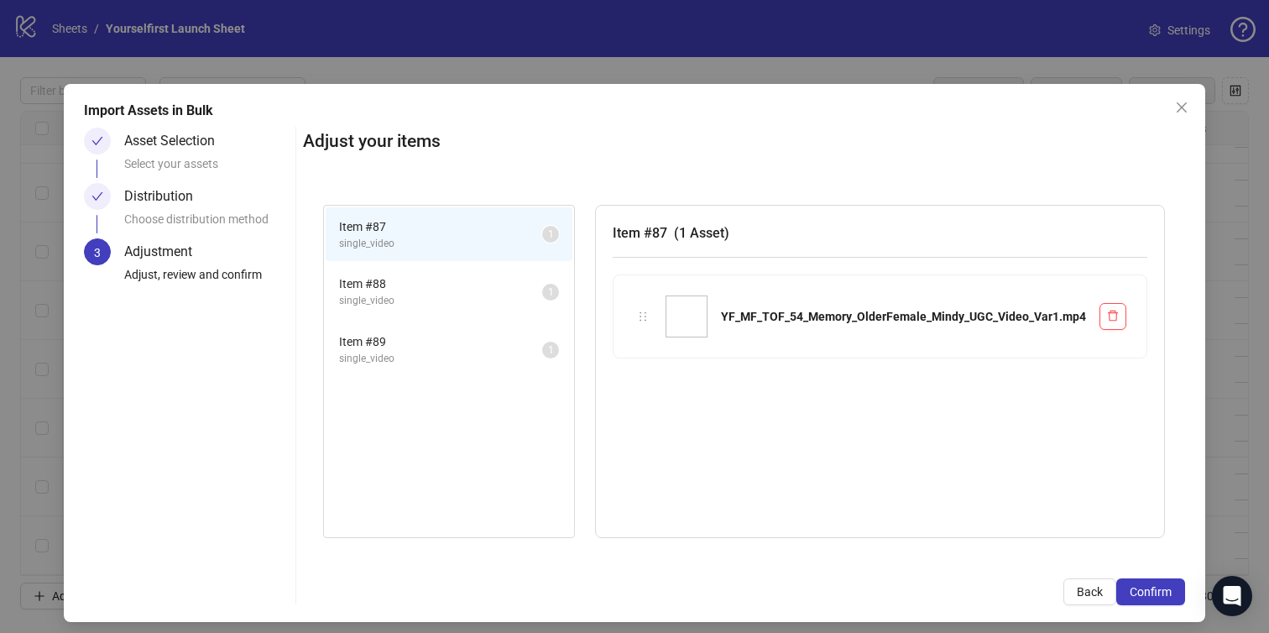
click at [1162, 591] on span "Confirm" at bounding box center [1151, 591] width 42 height 13
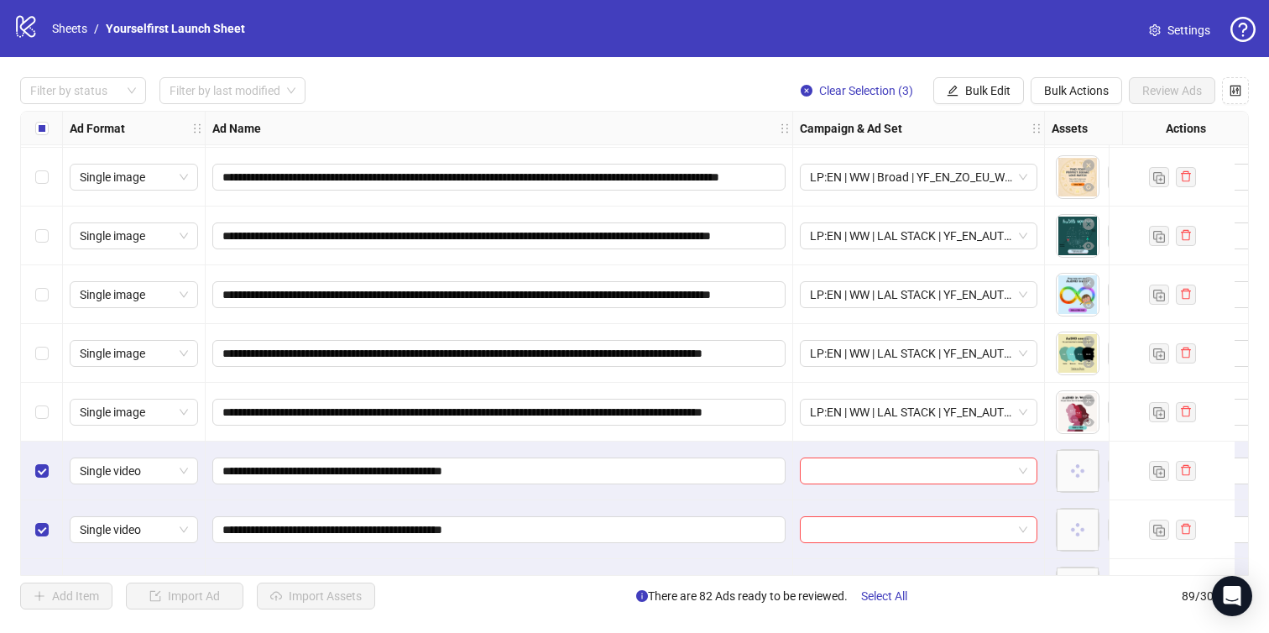
scroll to position [4805, 0]
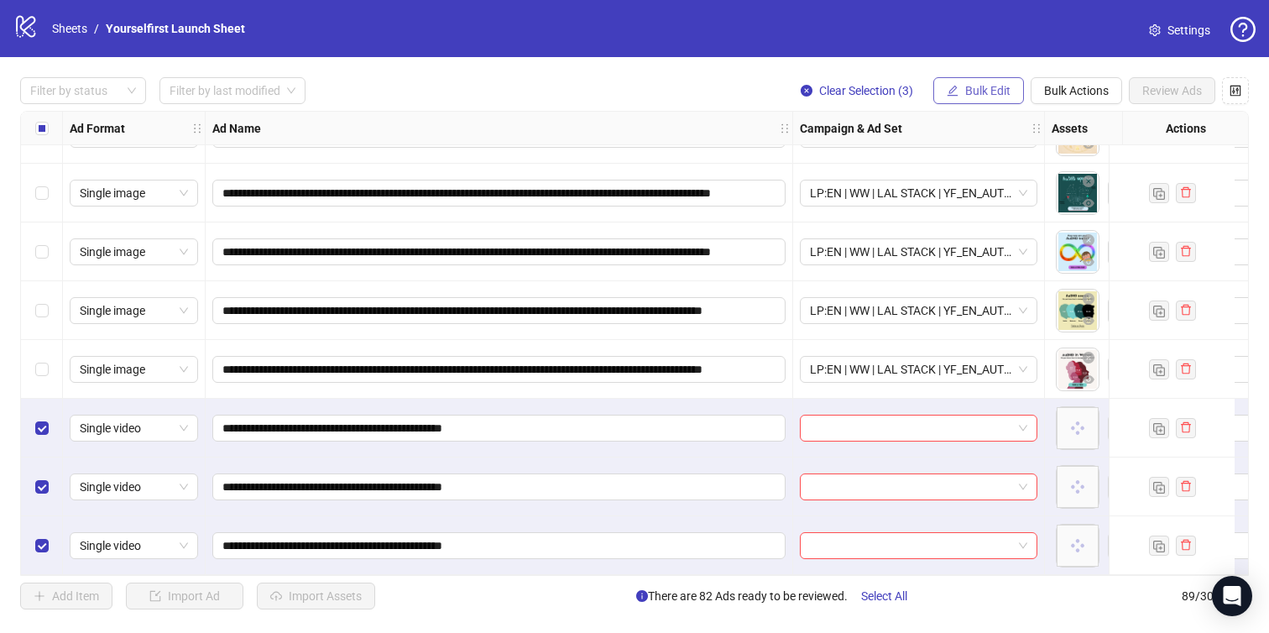
click at [984, 101] on button "Bulk Edit" at bounding box center [978, 90] width 91 height 27
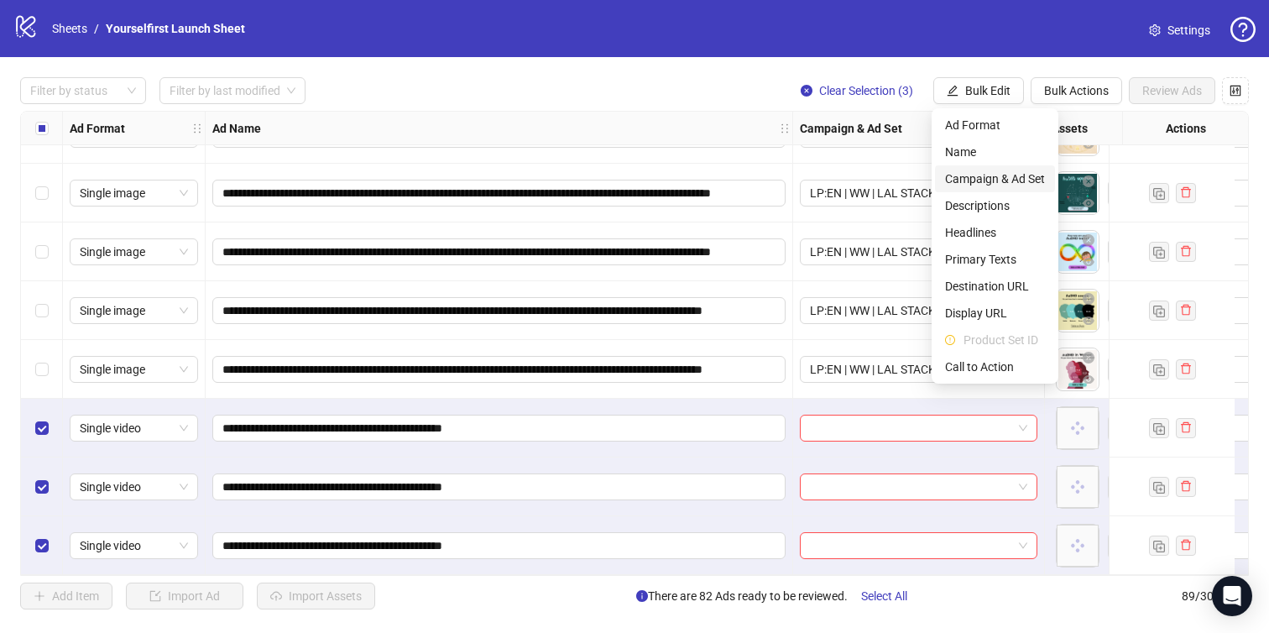
click at [983, 187] on span "Campaign & Ad Set" at bounding box center [995, 179] width 100 height 18
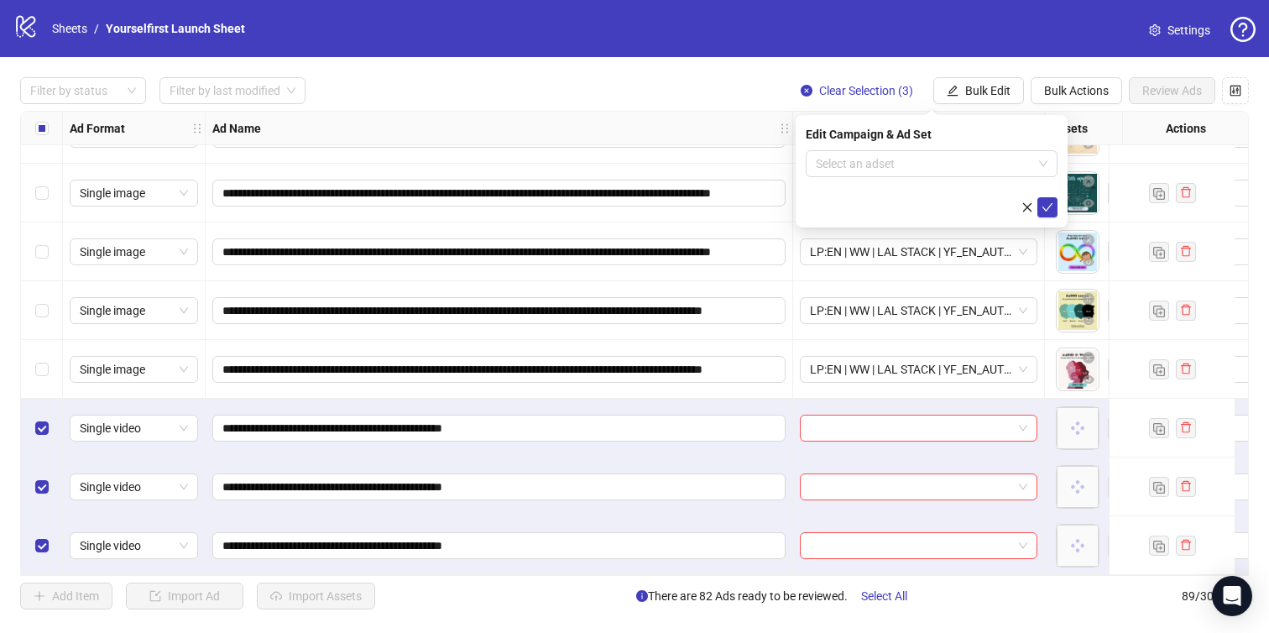
click at [909, 179] on form "Select an adset" at bounding box center [932, 183] width 252 height 67
click at [900, 170] on input "search" at bounding box center [924, 163] width 217 height 25
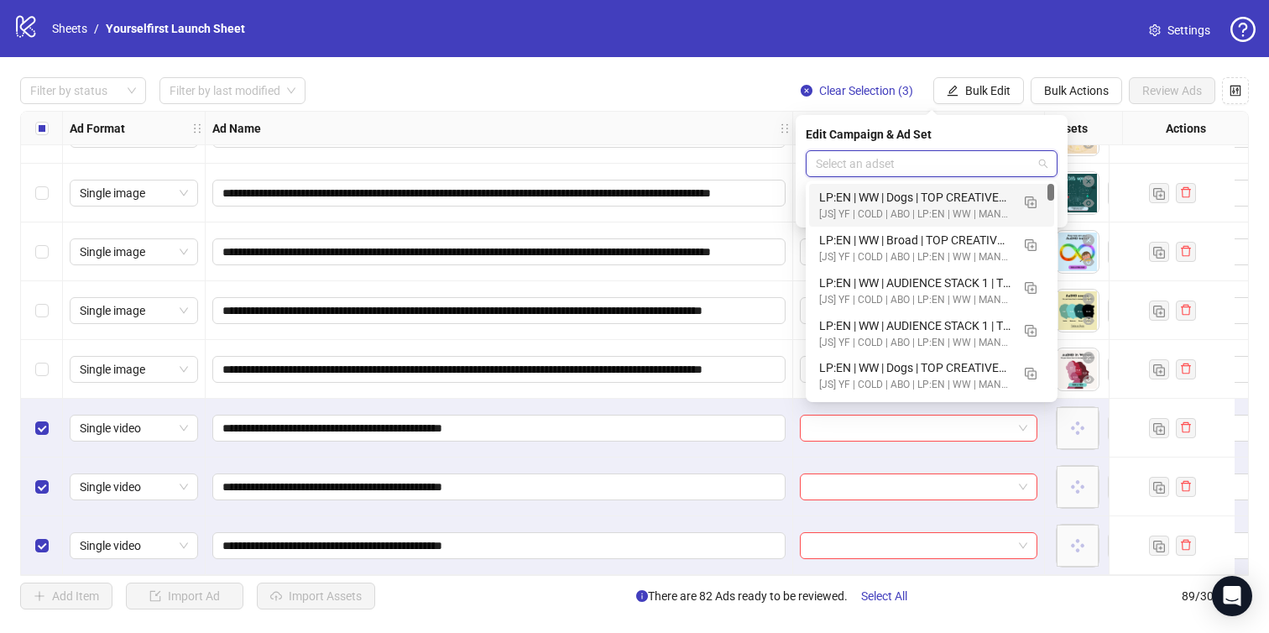
paste input "**********"
type input "**********"
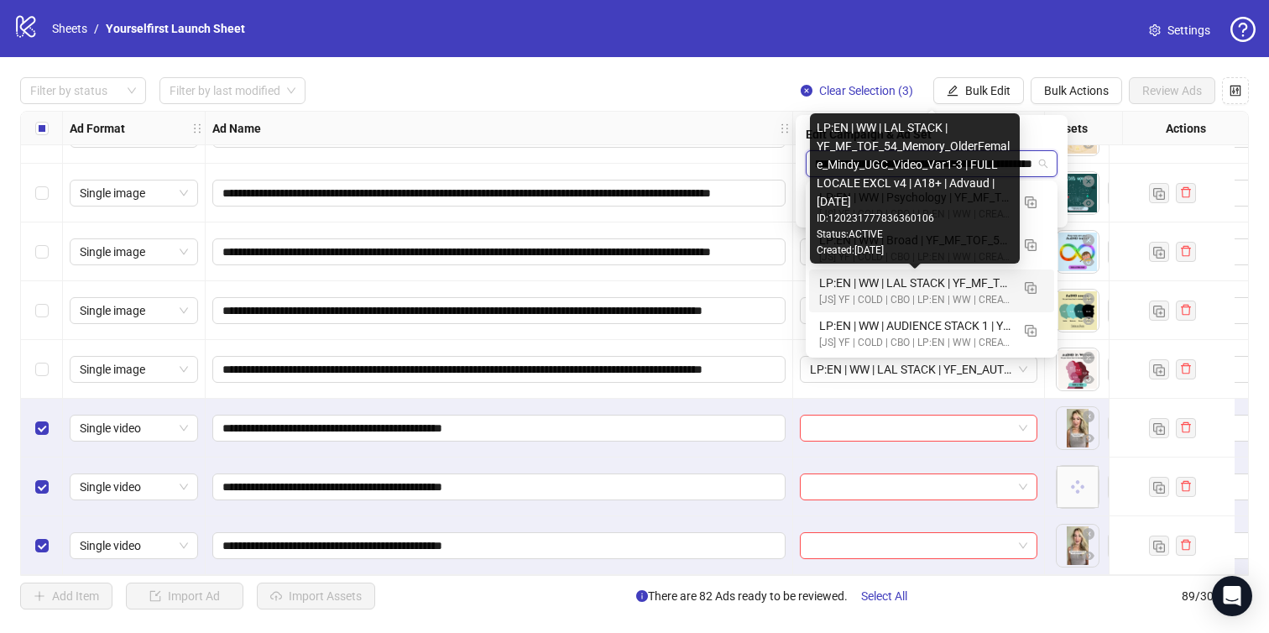
click at [919, 279] on div "LP:EN | WW | LAL STACK | YF_MF_TOF_54_Memory_OlderFemale_Mindy_UGC_Video_Var1-3…" at bounding box center [914, 283] width 191 height 18
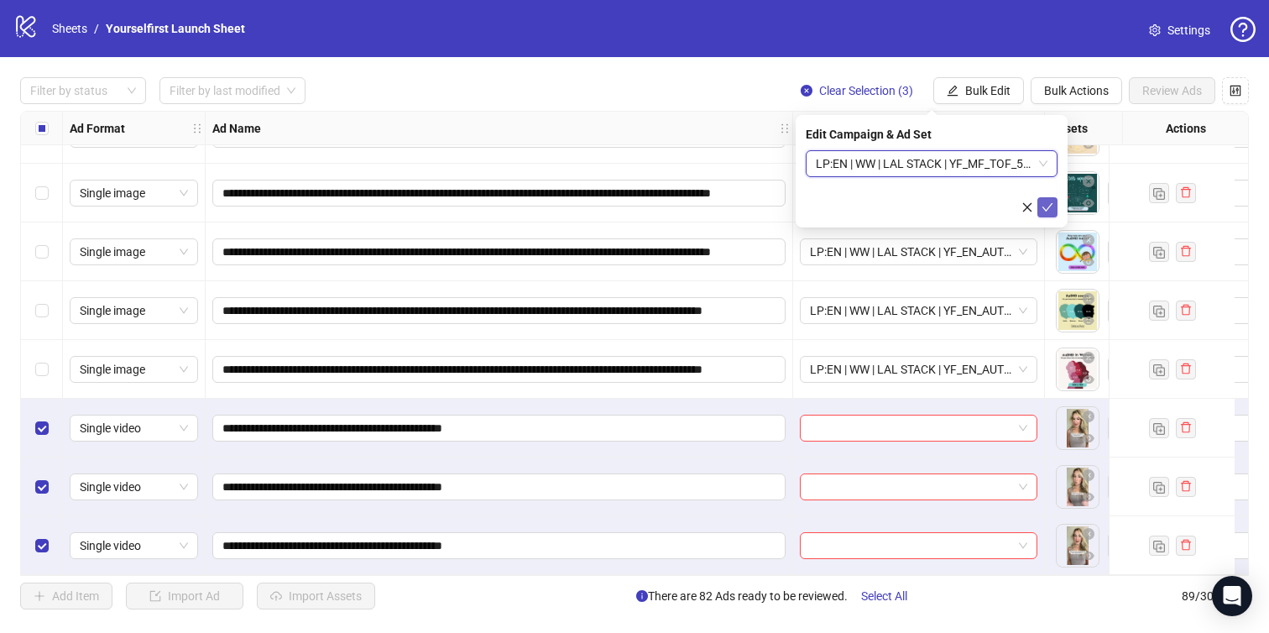
click at [1049, 205] on icon "check" at bounding box center [1047, 207] width 11 height 8
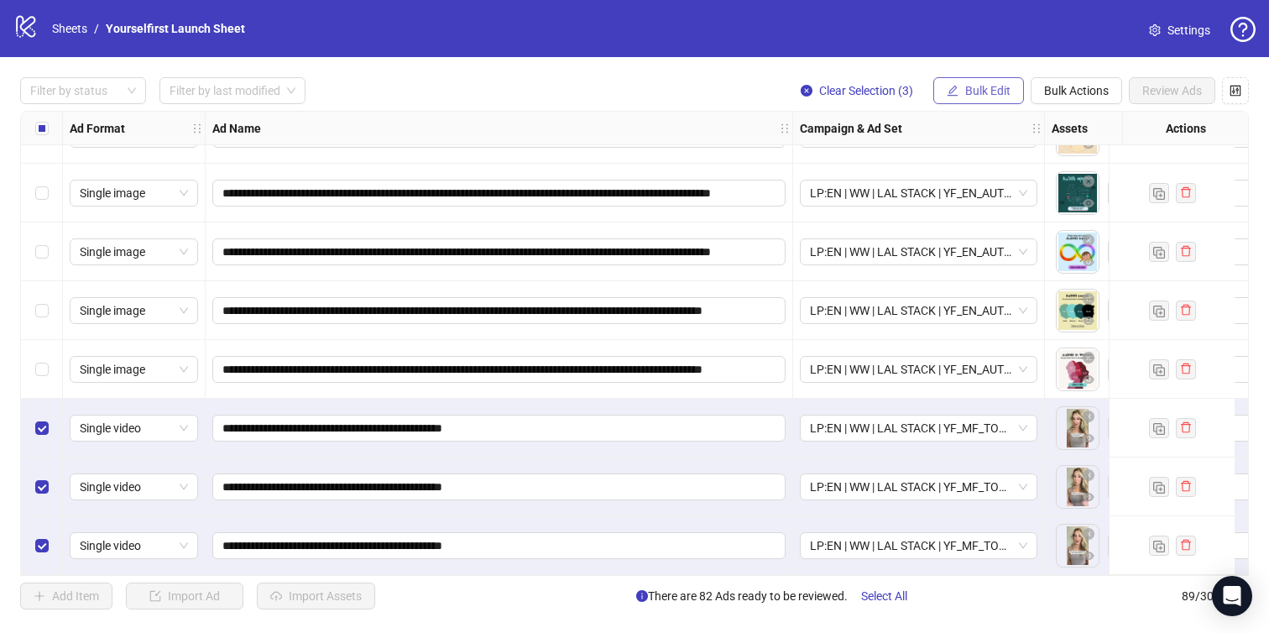
click at [973, 86] on span "Bulk Edit" at bounding box center [987, 90] width 45 height 13
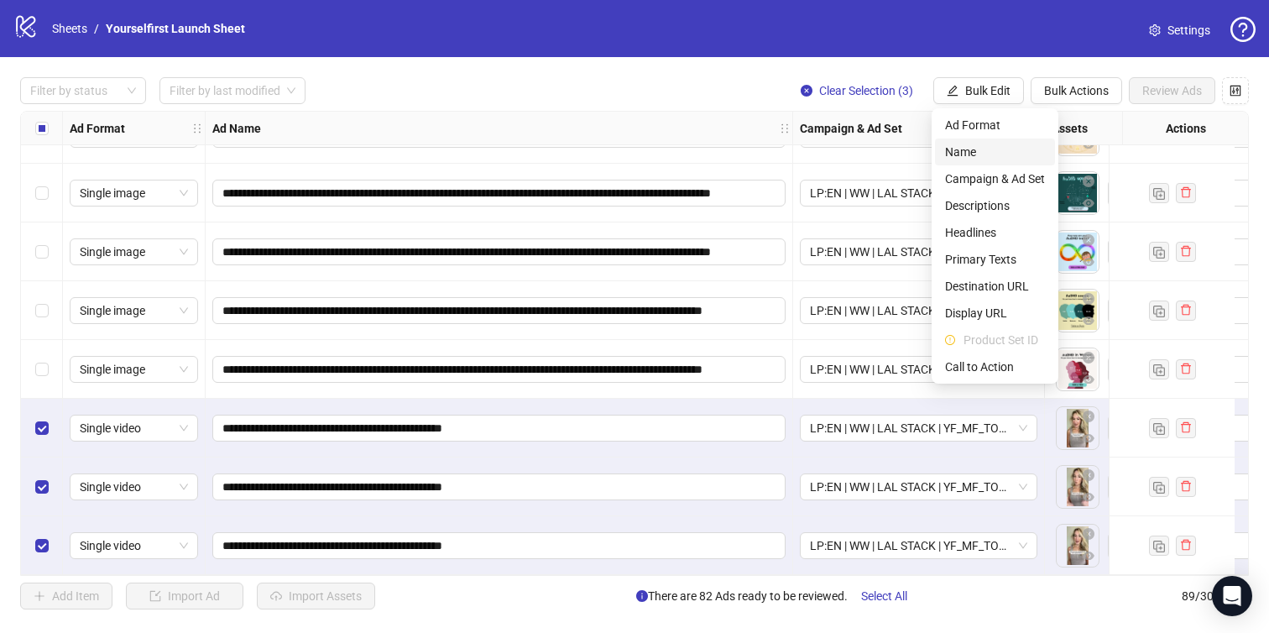
click at [971, 148] on span "Name" at bounding box center [995, 152] width 100 height 18
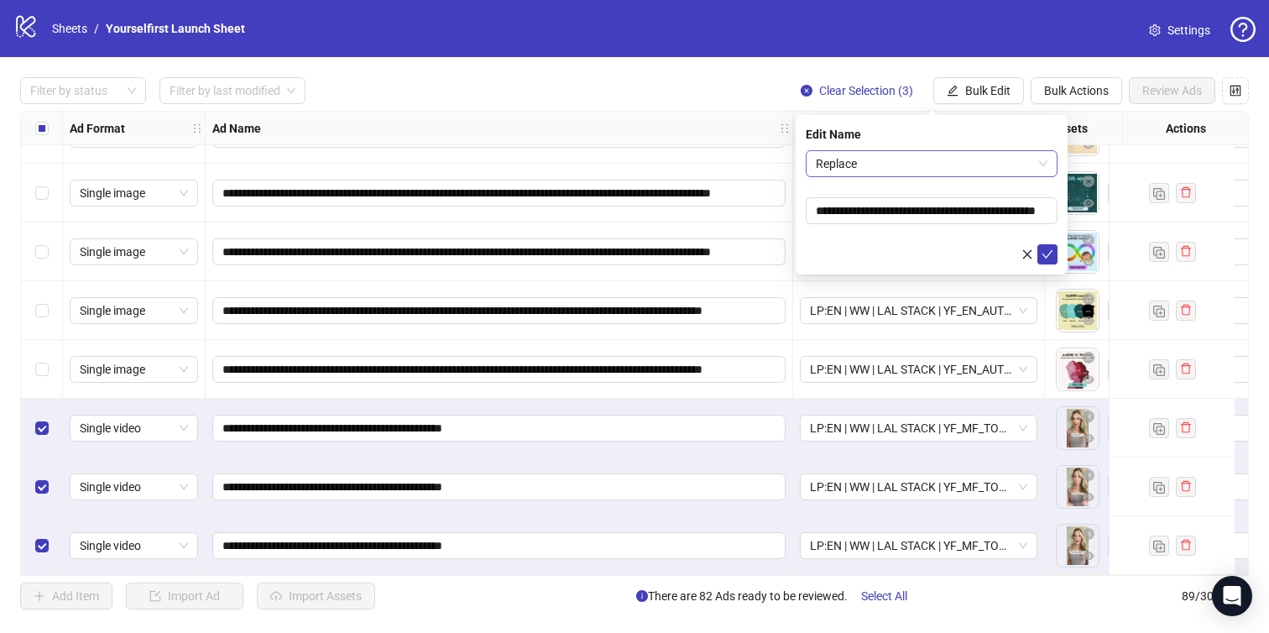
click at [895, 157] on span "Replace" at bounding box center [932, 163] width 232 height 25
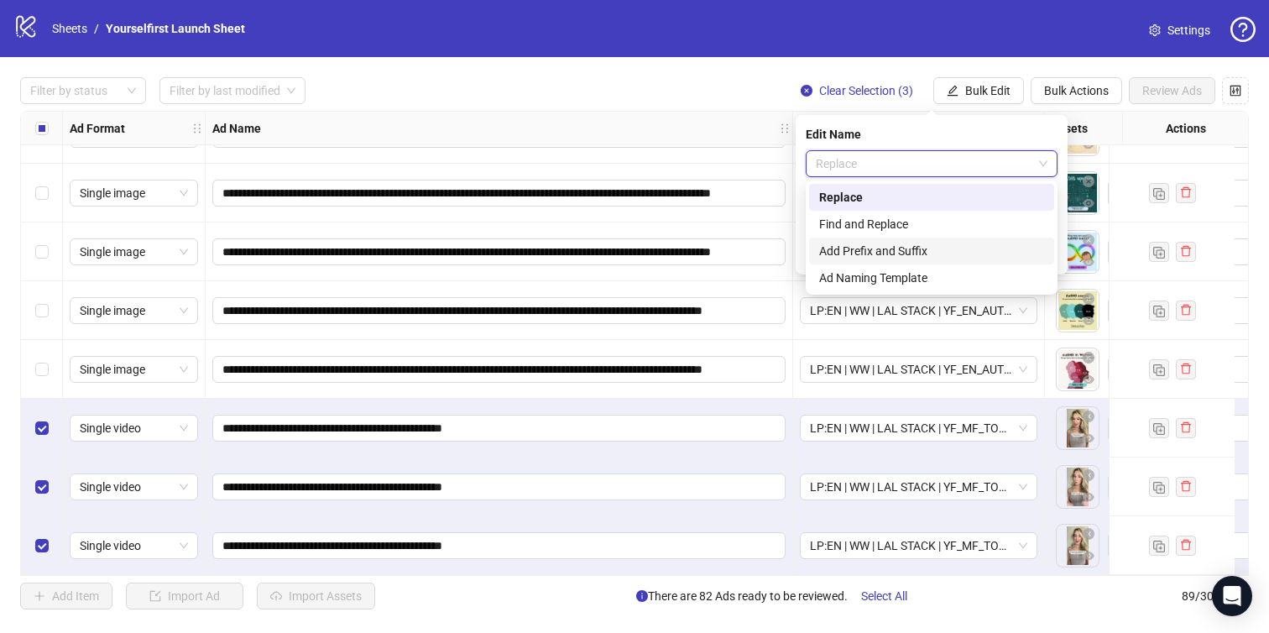
click at [851, 249] on div "Add Prefix and Suffix" at bounding box center [931, 251] width 225 height 18
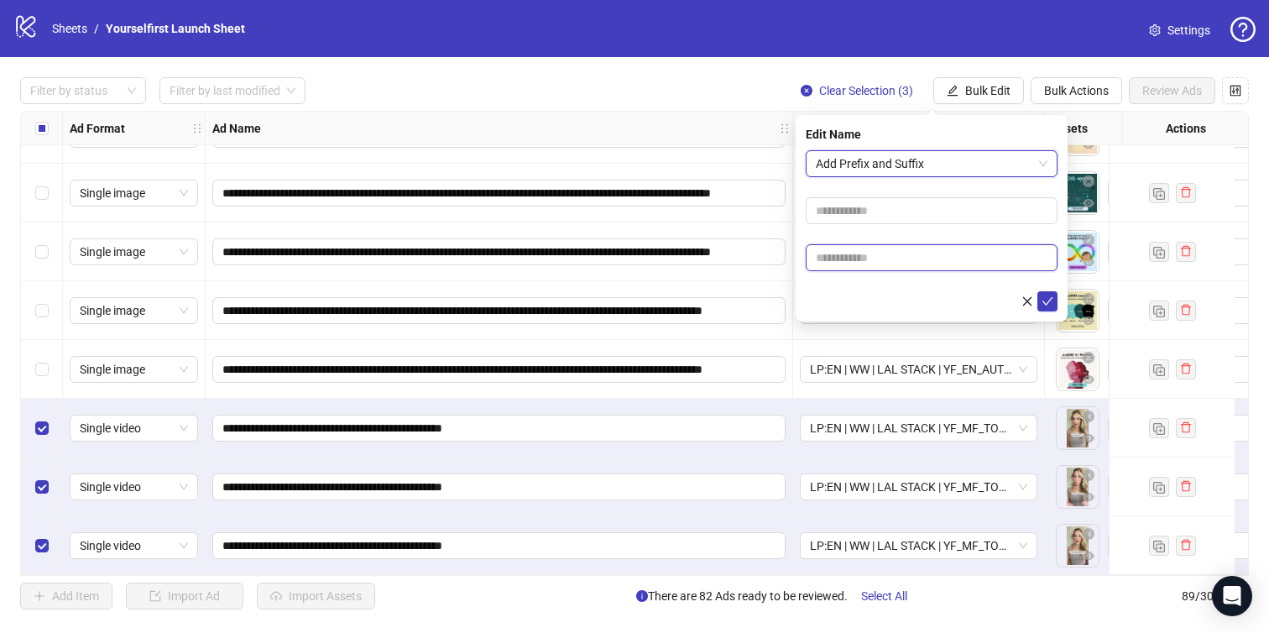
click at [921, 263] on input "text" at bounding box center [932, 257] width 252 height 27
paste input "**********"
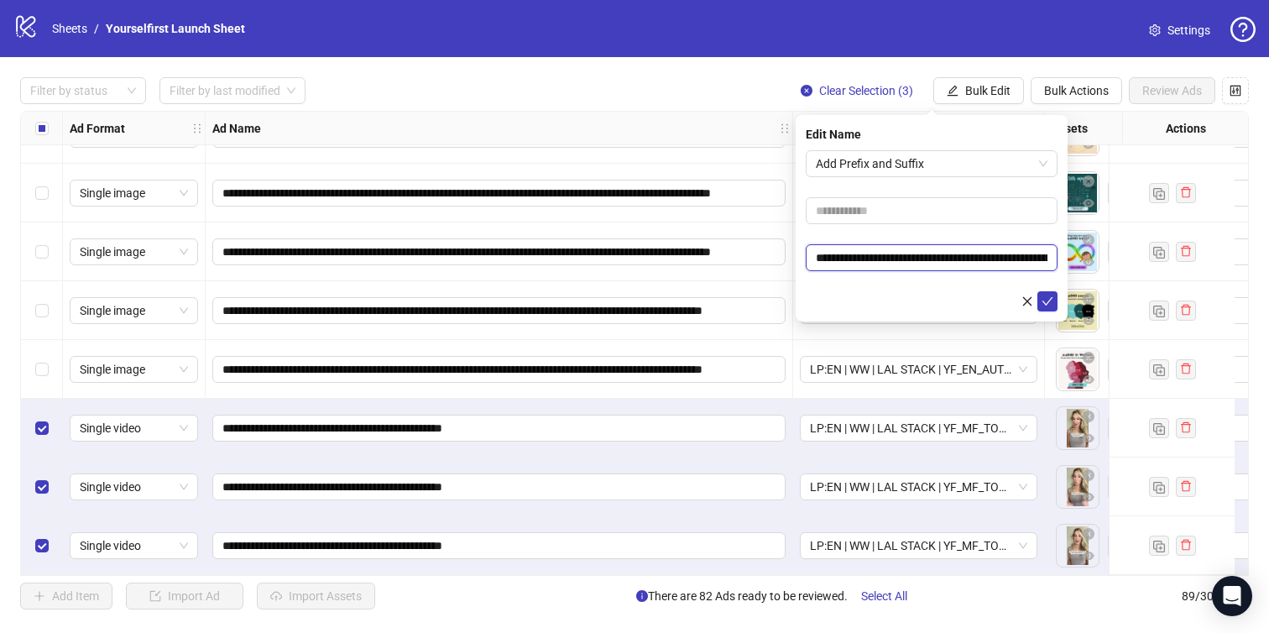
scroll to position [0, 126]
type input "**********"
click at [1047, 295] on icon "check" at bounding box center [1047, 301] width 12 height 12
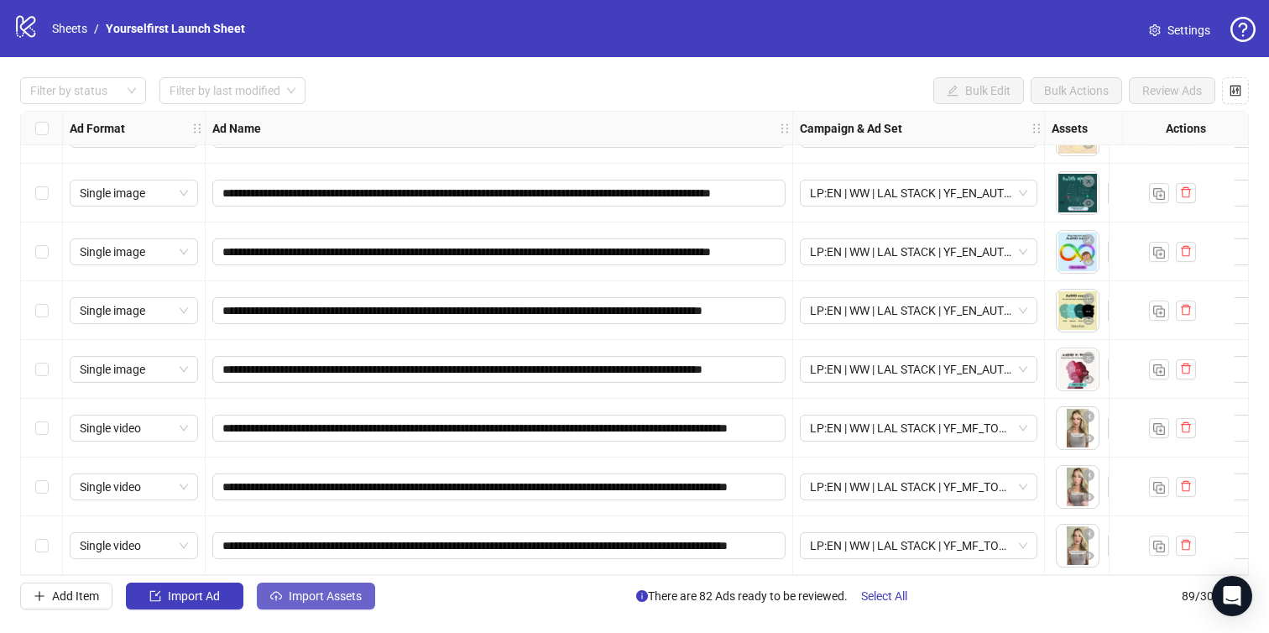
click at [331, 585] on button "Import Assets" at bounding box center [316, 595] width 118 height 27
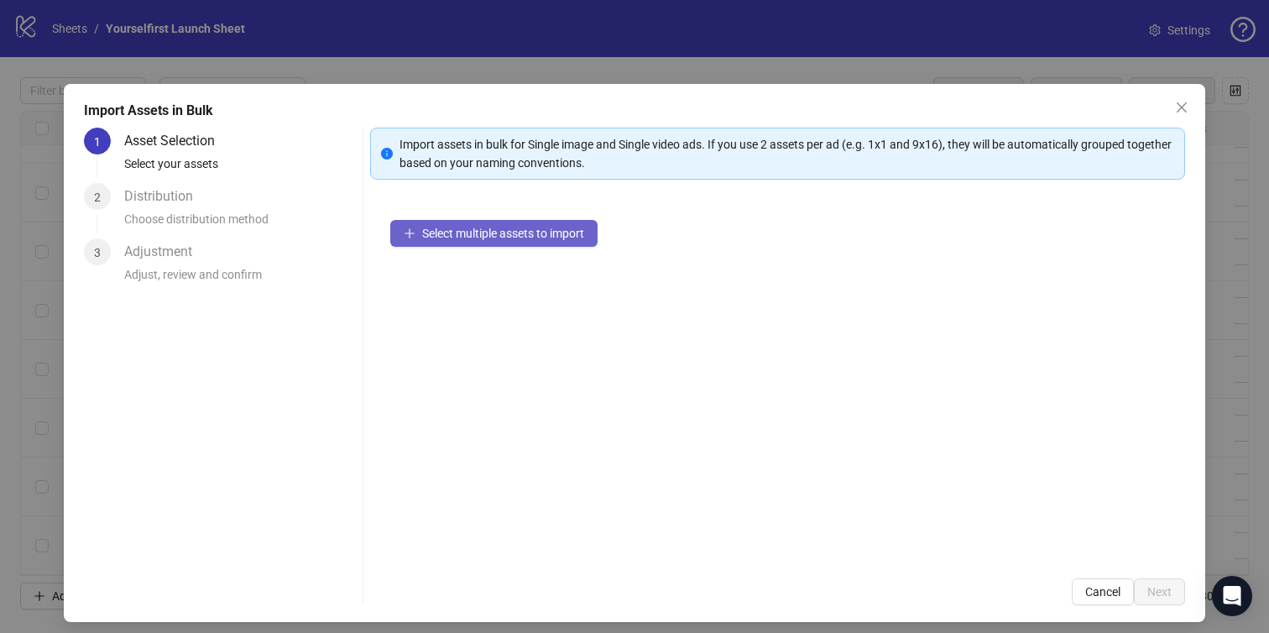
click at [453, 220] on button "Select multiple assets to import" at bounding box center [493, 233] width 207 height 27
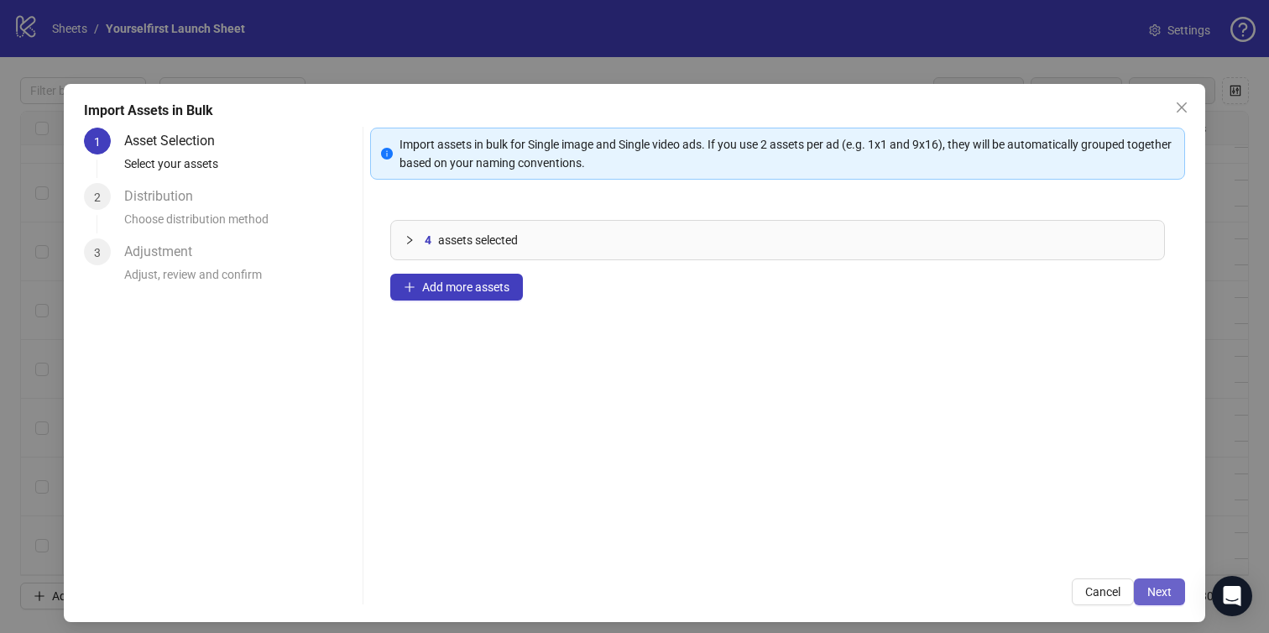
click at [1145, 594] on button "Next" at bounding box center [1159, 591] width 51 height 27
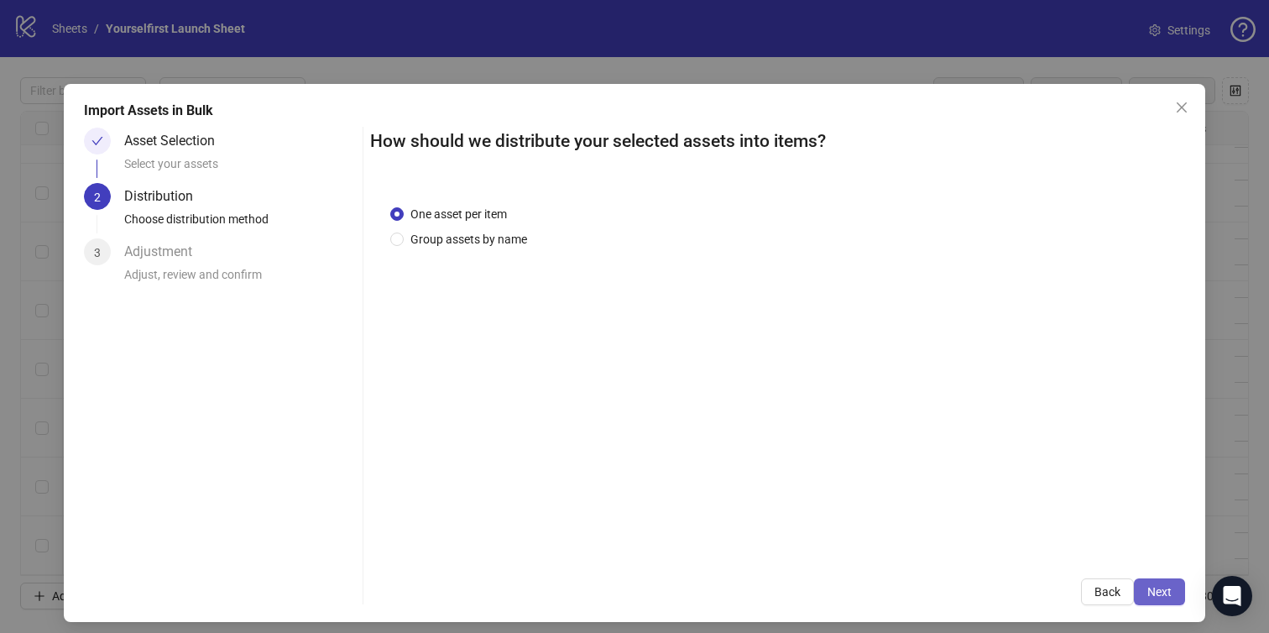
click at [1157, 592] on span "Next" at bounding box center [1159, 591] width 24 height 13
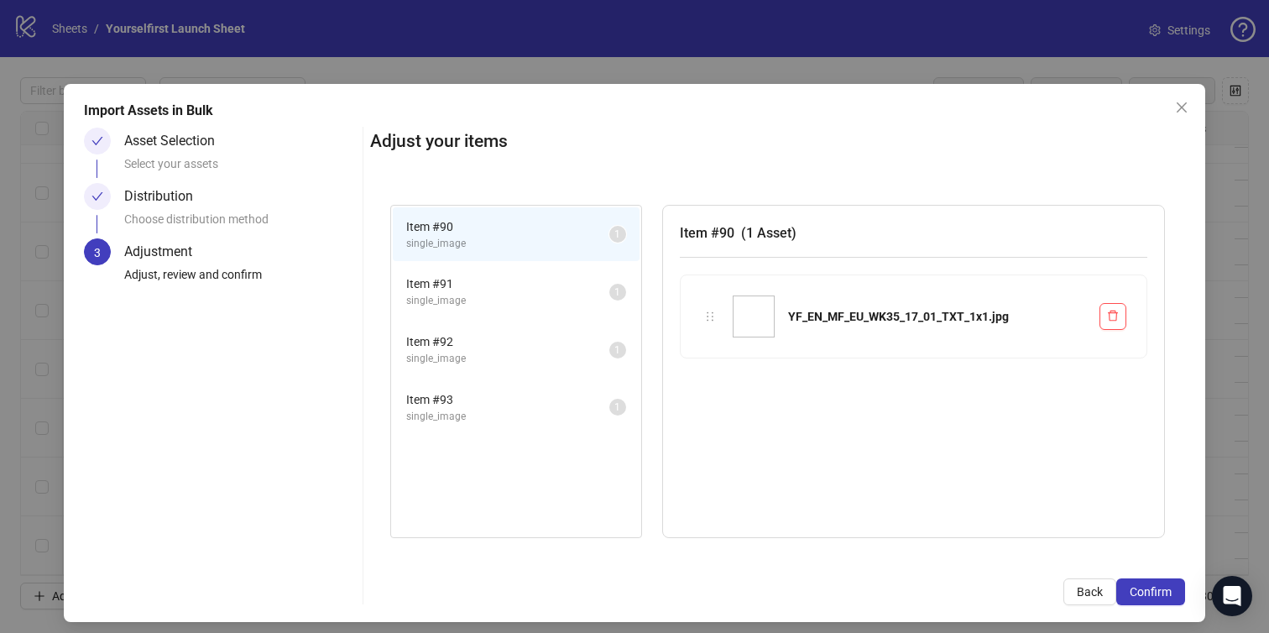
click at [1157, 592] on span "Confirm" at bounding box center [1151, 591] width 42 height 13
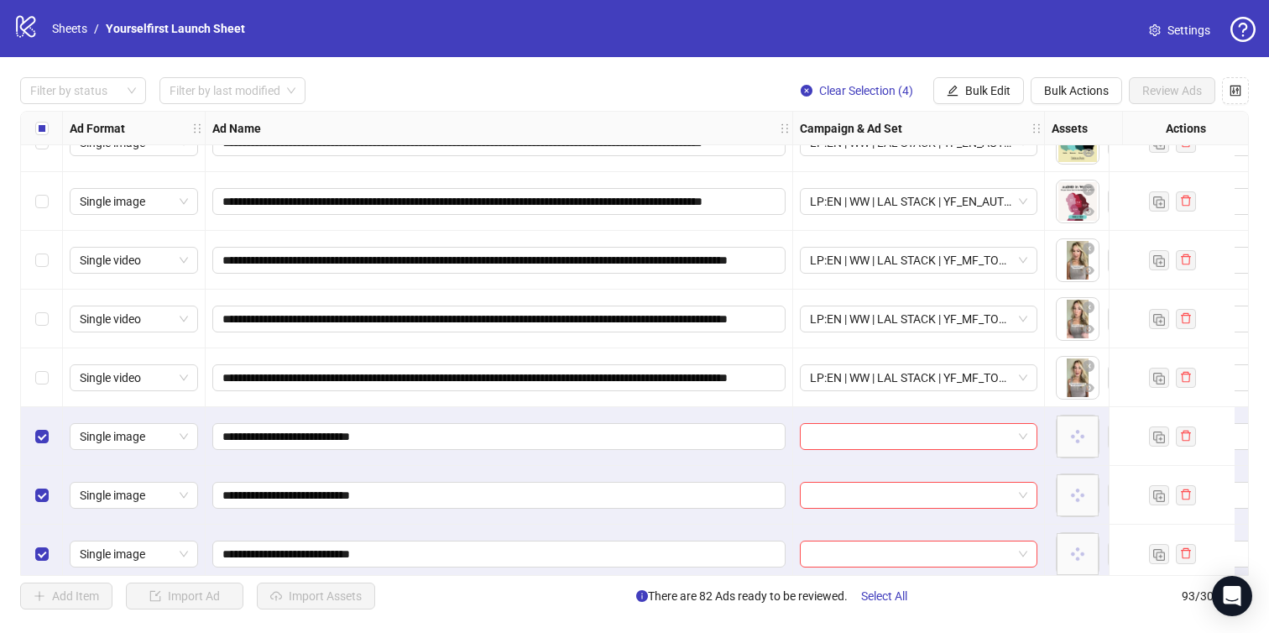
scroll to position [5040, 0]
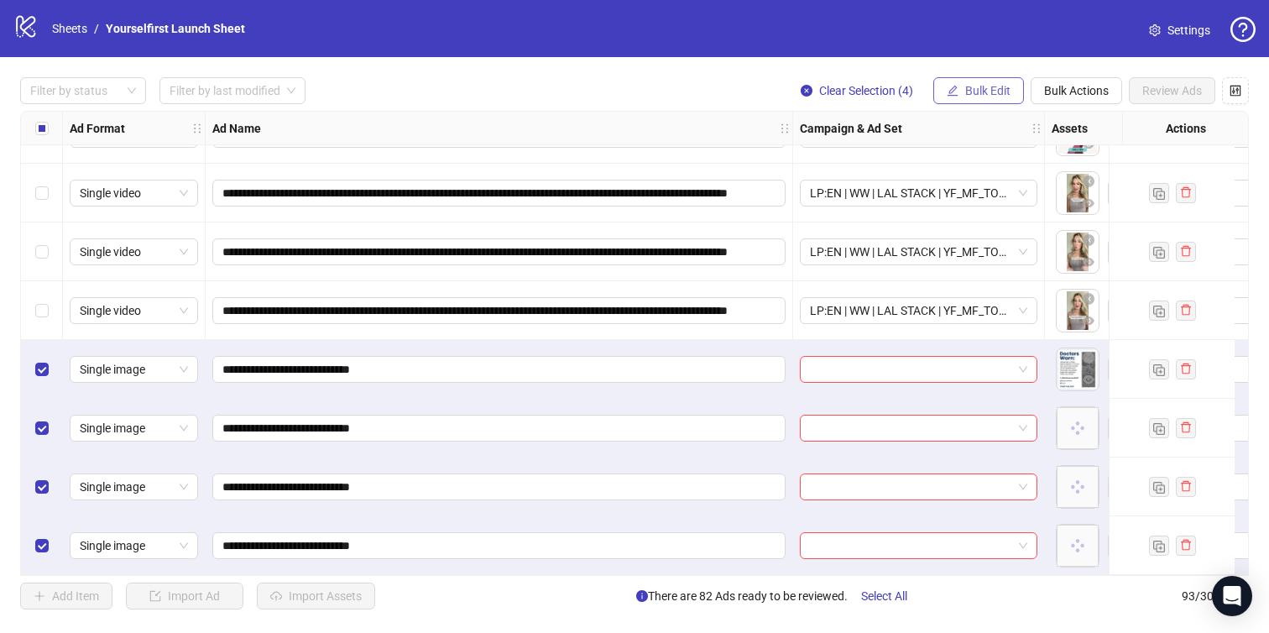
click at [979, 86] on span "Bulk Edit" at bounding box center [987, 90] width 45 height 13
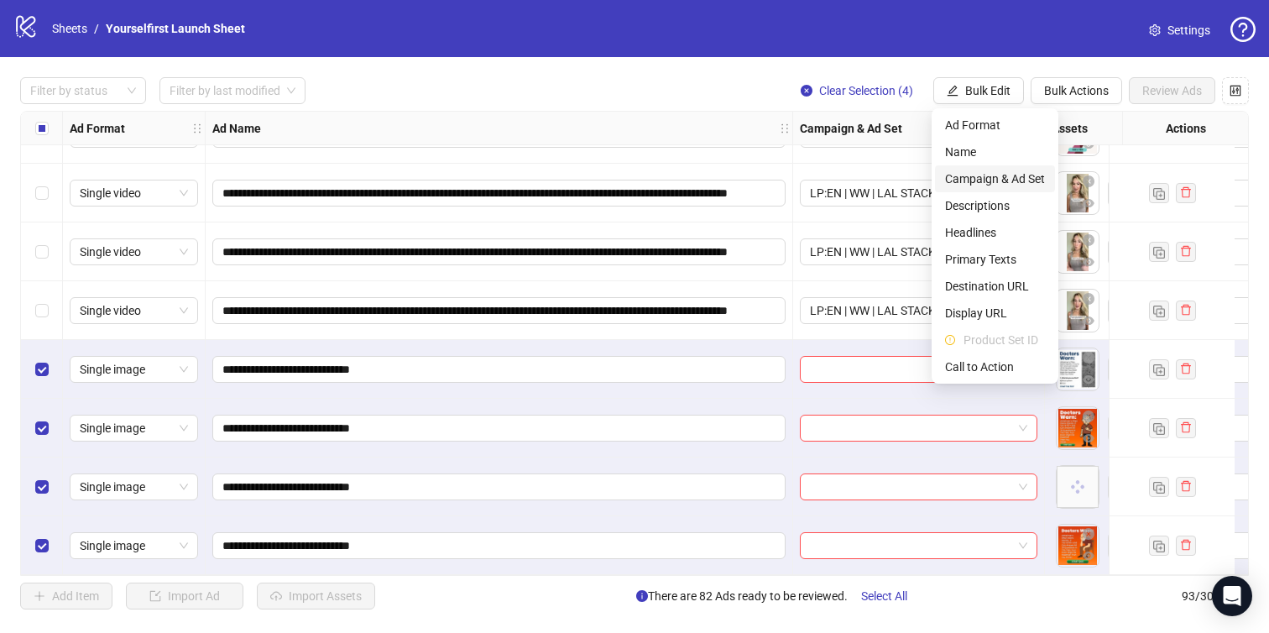
click at [1005, 185] on span "Campaign & Ad Set" at bounding box center [995, 179] width 100 height 18
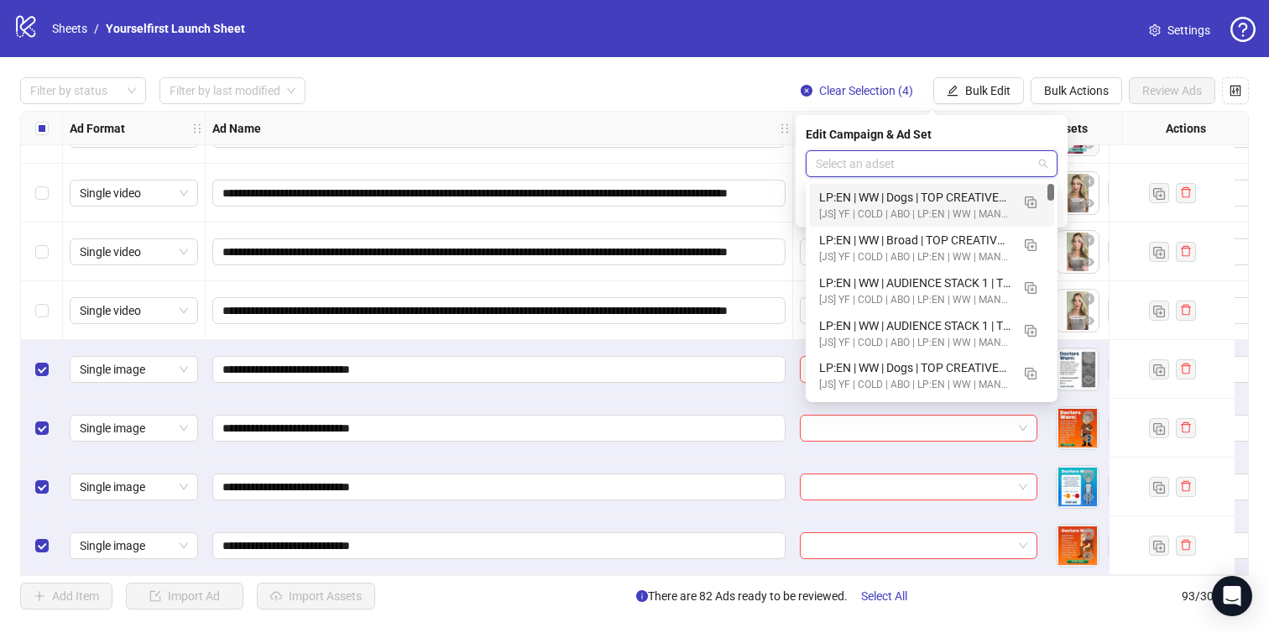
click at [907, 159] on input "search" at bounding box center [924, 163] width 217 height 25
paste input "**********"
type input "**********"
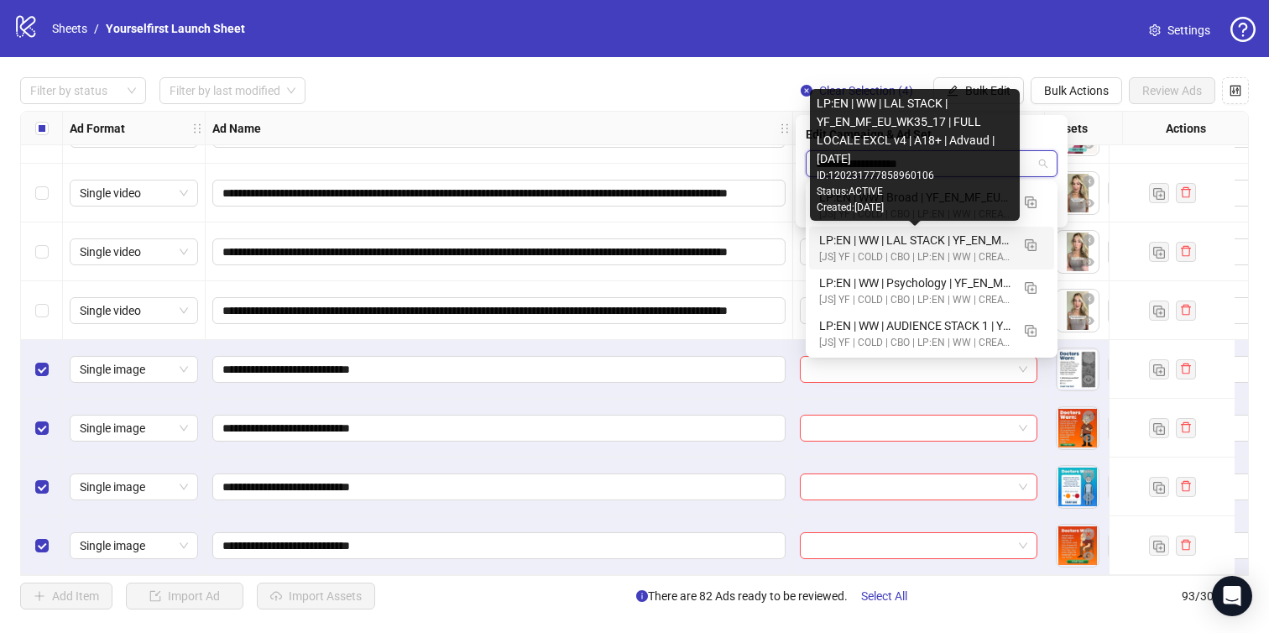
click at [927, 239] on div "LP:EN | WW | LAL STACK | YF_EN_MF_EU_WK35_17 | FULL LOCALE EXCL v4 | A18+ | Adv…" at bounding box center [914, 240] width 191 height 18
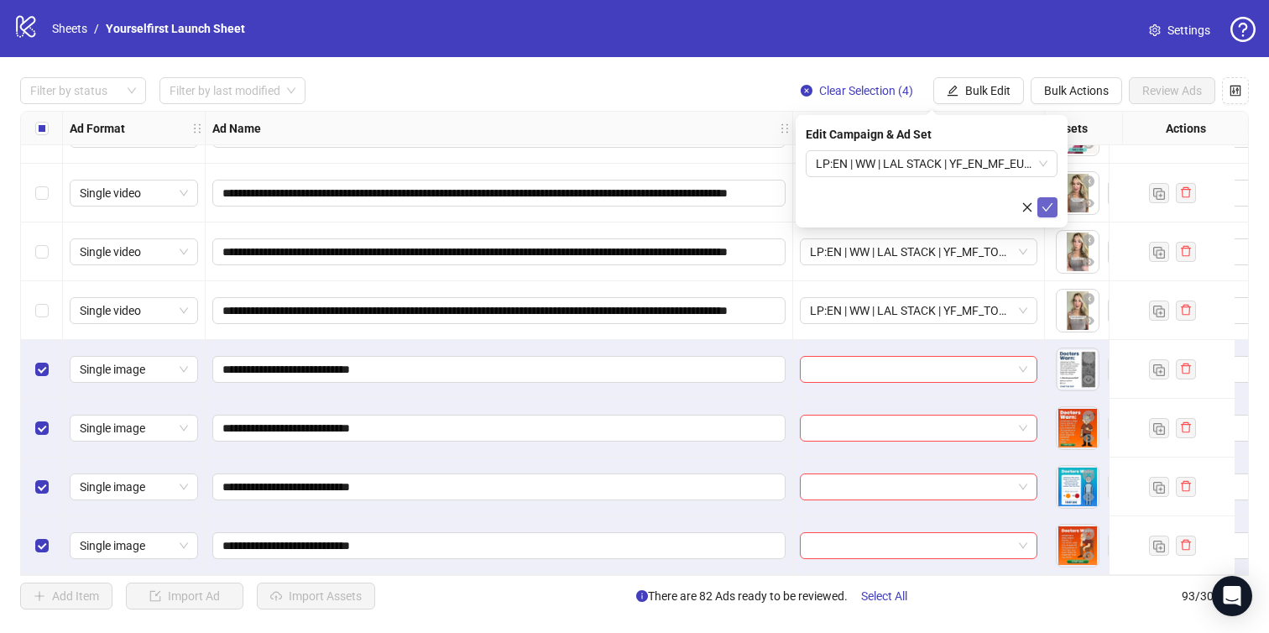
click at [1051, 211] on icon "check" at bounding box center [1047, 207] width 12 height 12
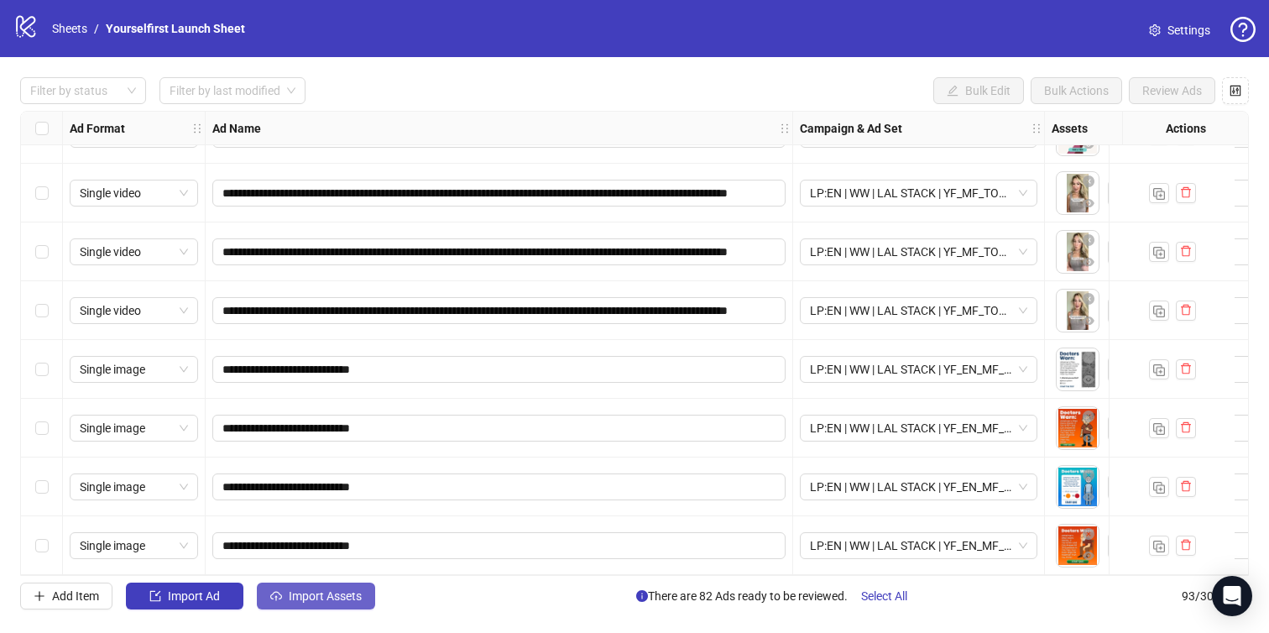
click at [337, 592] on span "Import Assets" at bounding box center [325, 595] width 73 height 13
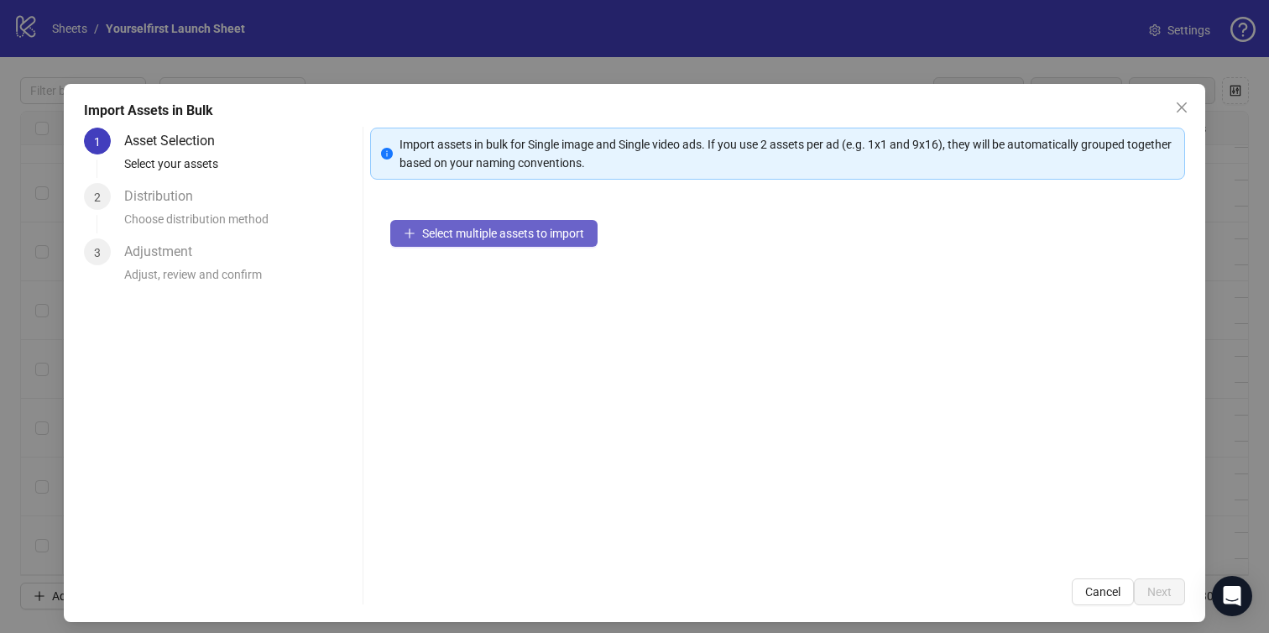
click at [514, 235] on span "Select multiple assets to import" at bounding box center [503, 233] width 162 height 13
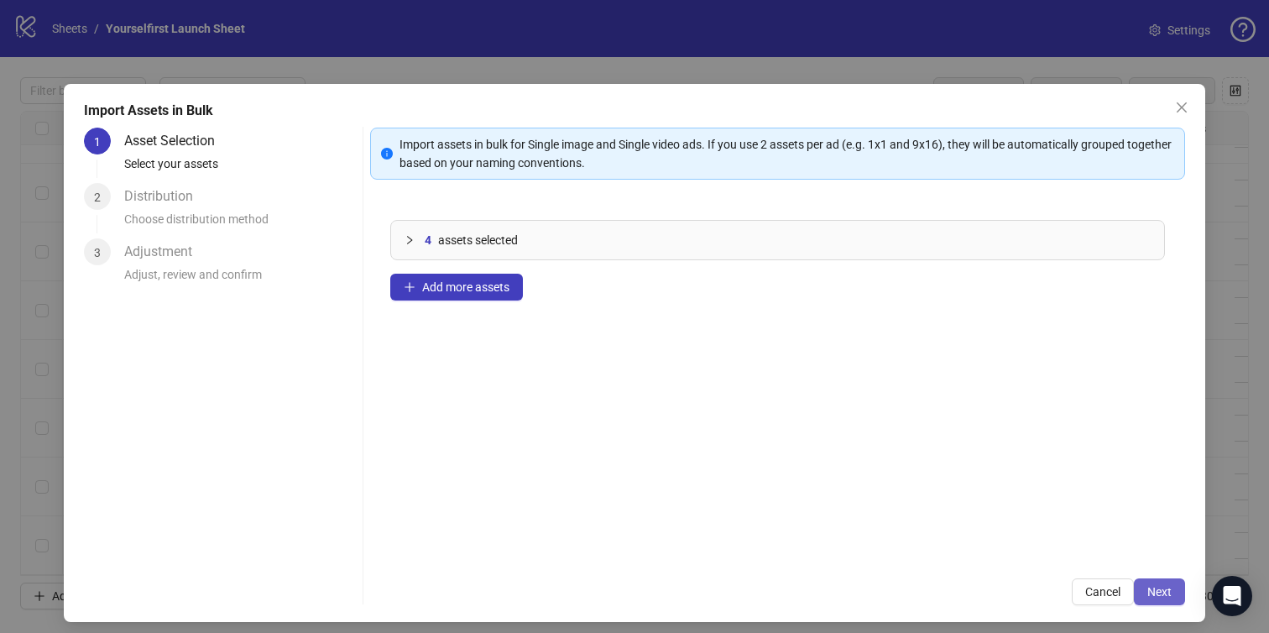
click at [1161, 589] on span "Next" at bounding box center [1159, 591] width 24 height 13
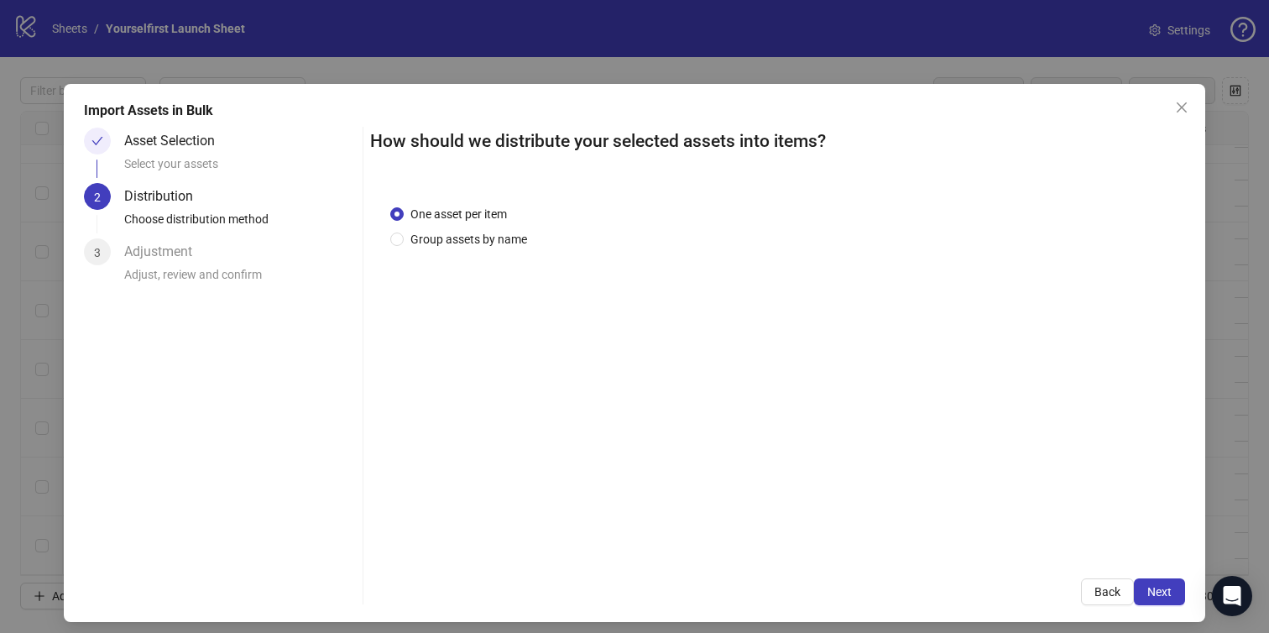
click at [1161, 589] on span "Next" at bounding box center [1159, 591] width 24 height 13
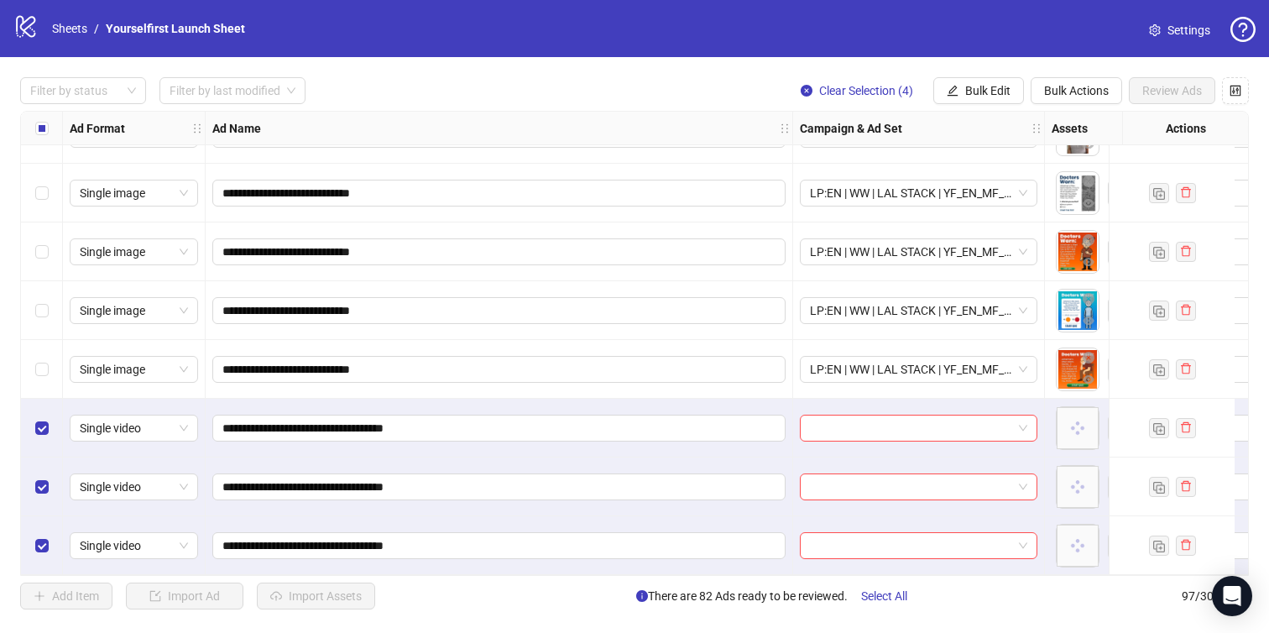
scroll to position [5275, 0]
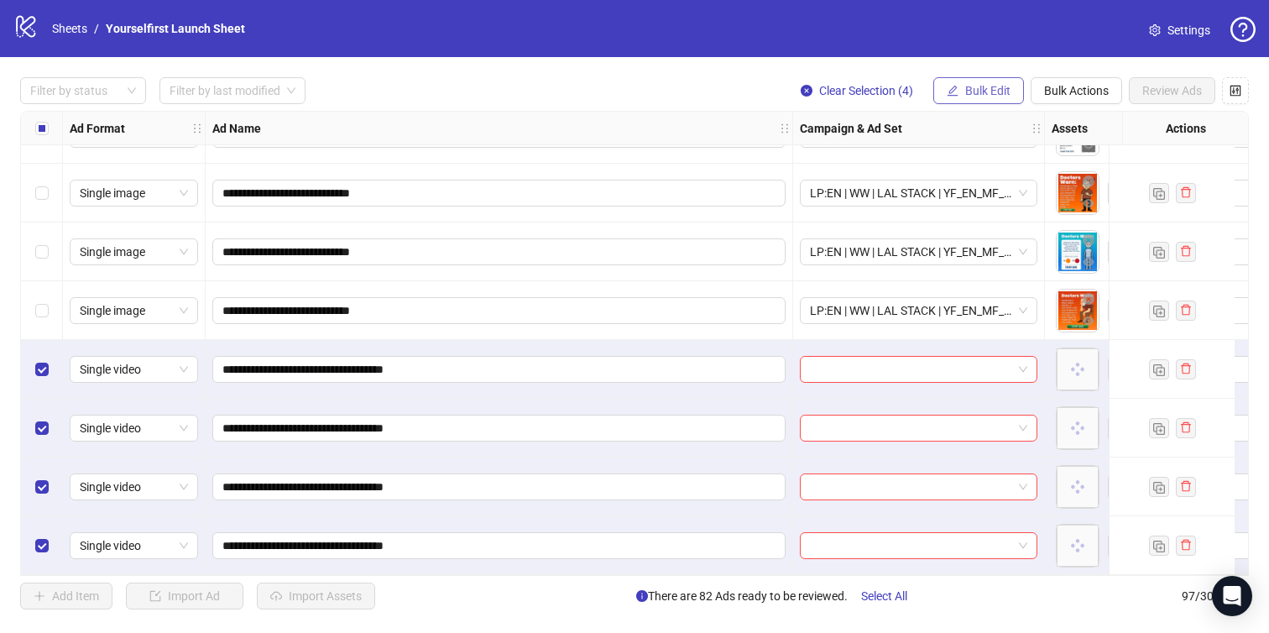
click at [970, 87] on span "Bulk Edit" at bounding box center [987, 90] width 45 height 13
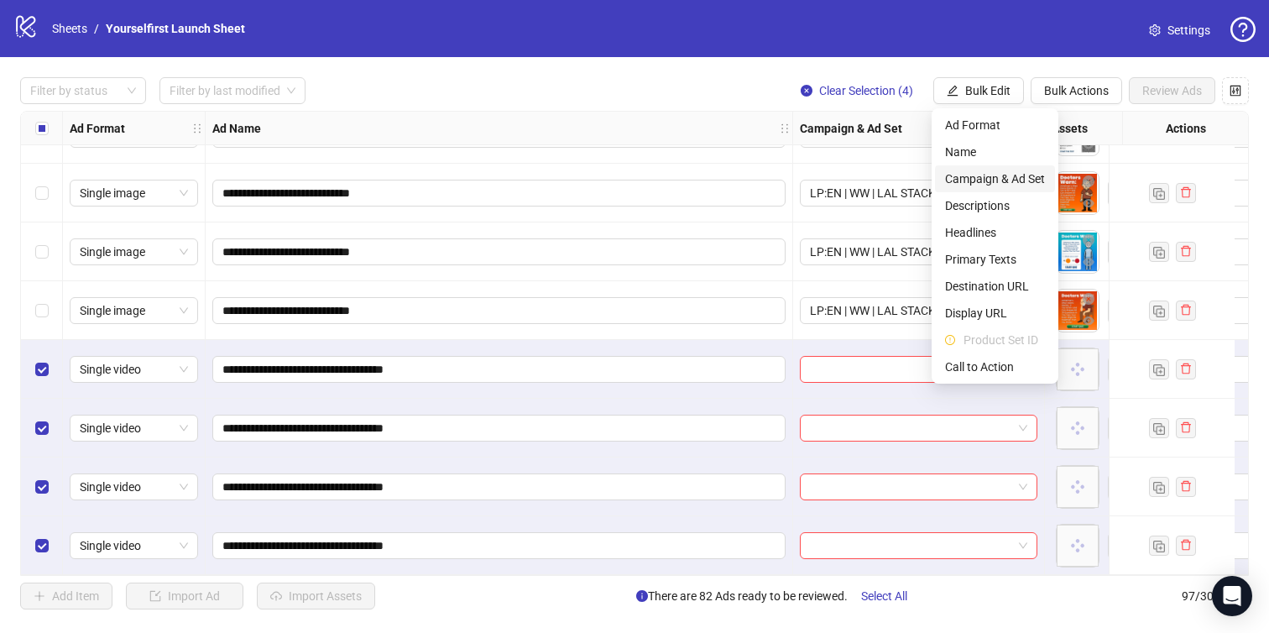
click at [984, 179] on span "Campaign & Ad Set" at bounding box center [995, 179] width 100 height 18
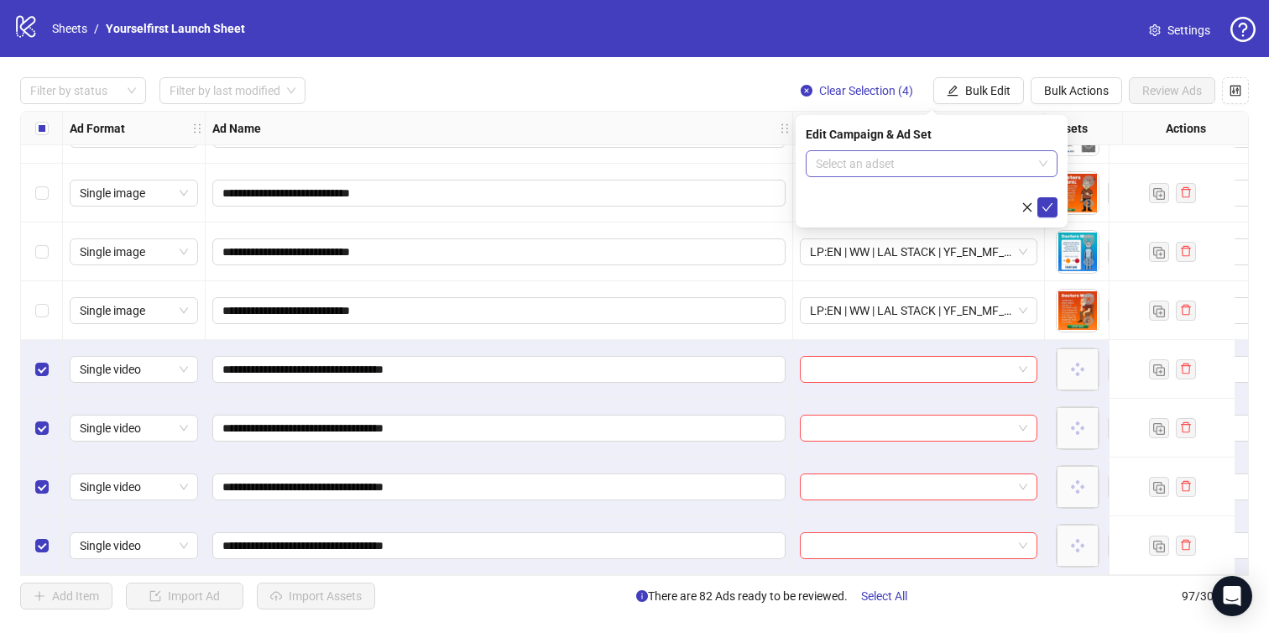
click at [908, 154] on input "search" at bounding box center [924, 163] width 217 height 25
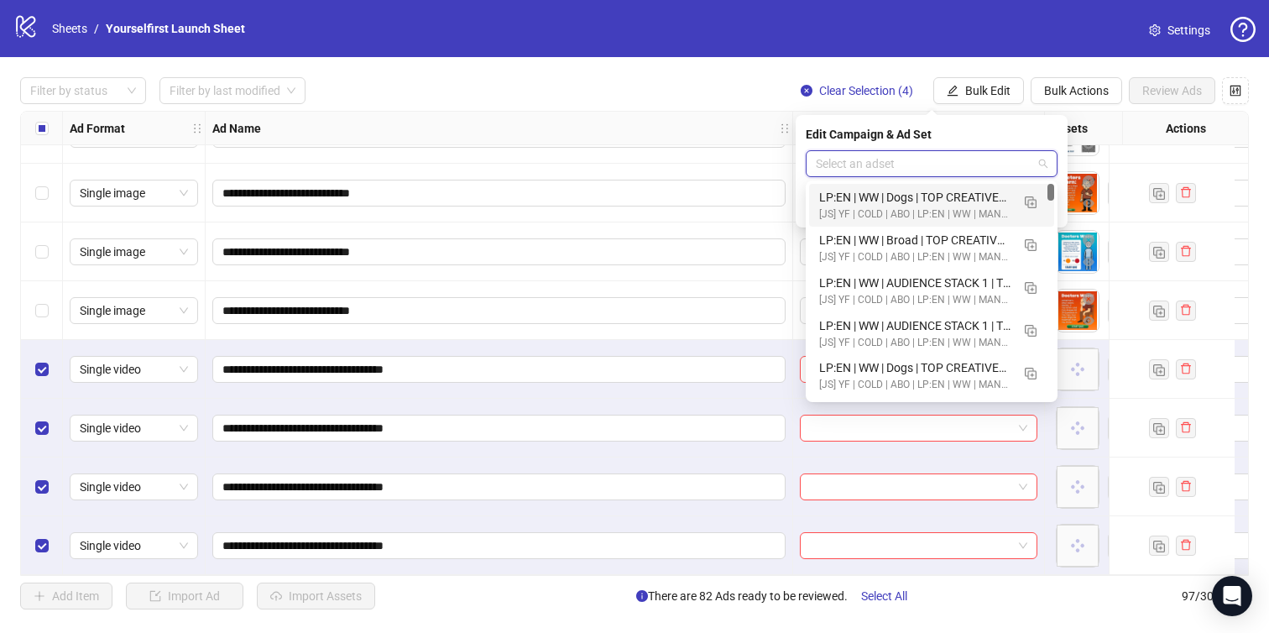
paste input "**********"
type input "**********"
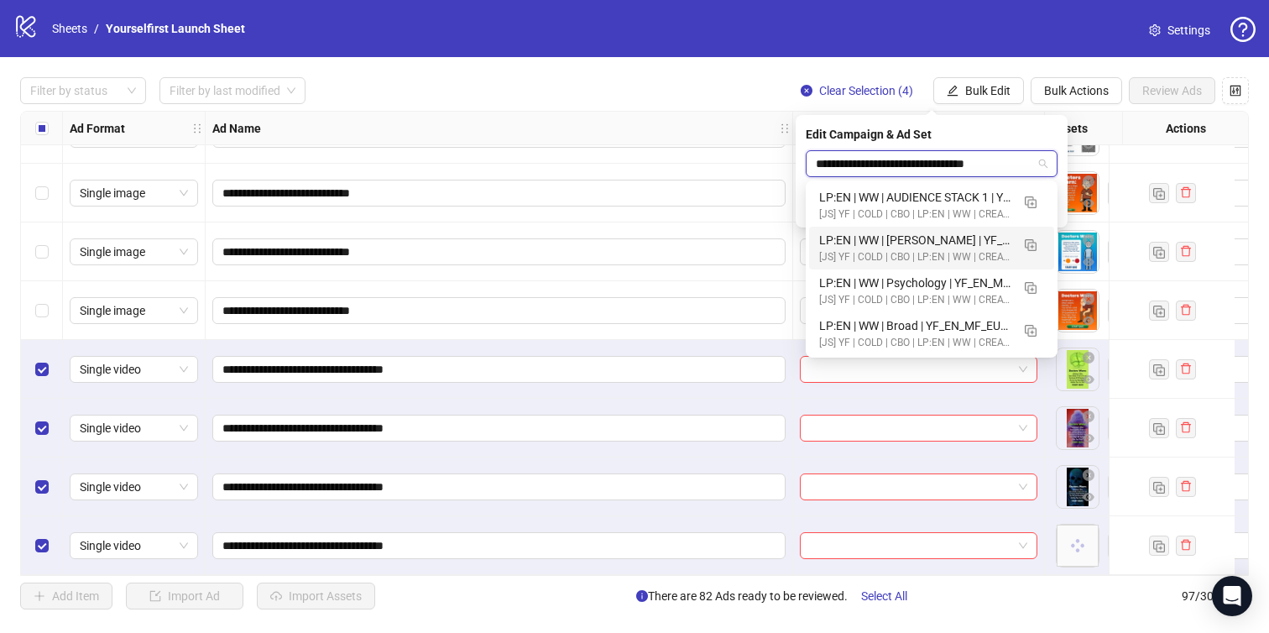
click at [911, 242] on div "LP:EN | WW | [PERSON_NAME] | YF_EN_MF_EU_WK35_21_CreepyVid_Video | FULL LOCALE …" at bounding box center [914, 240] width 191 height 18
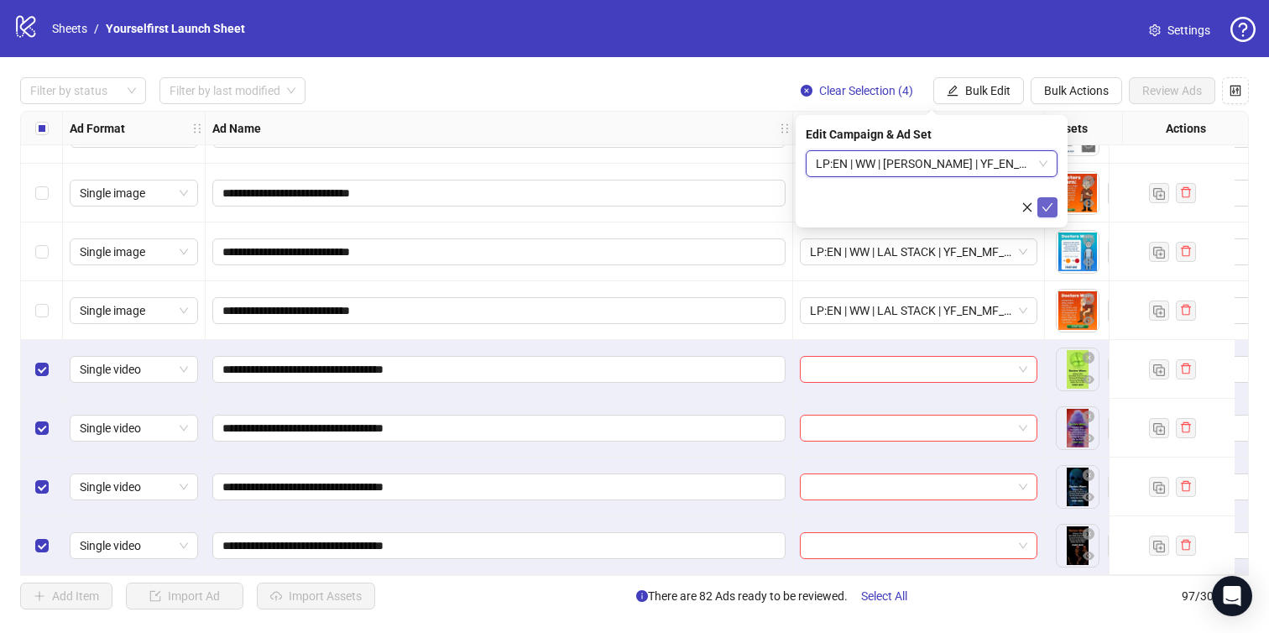
click at [1049, 204] on icon "check" at bounding box center [1047, 207] width 12 height 12
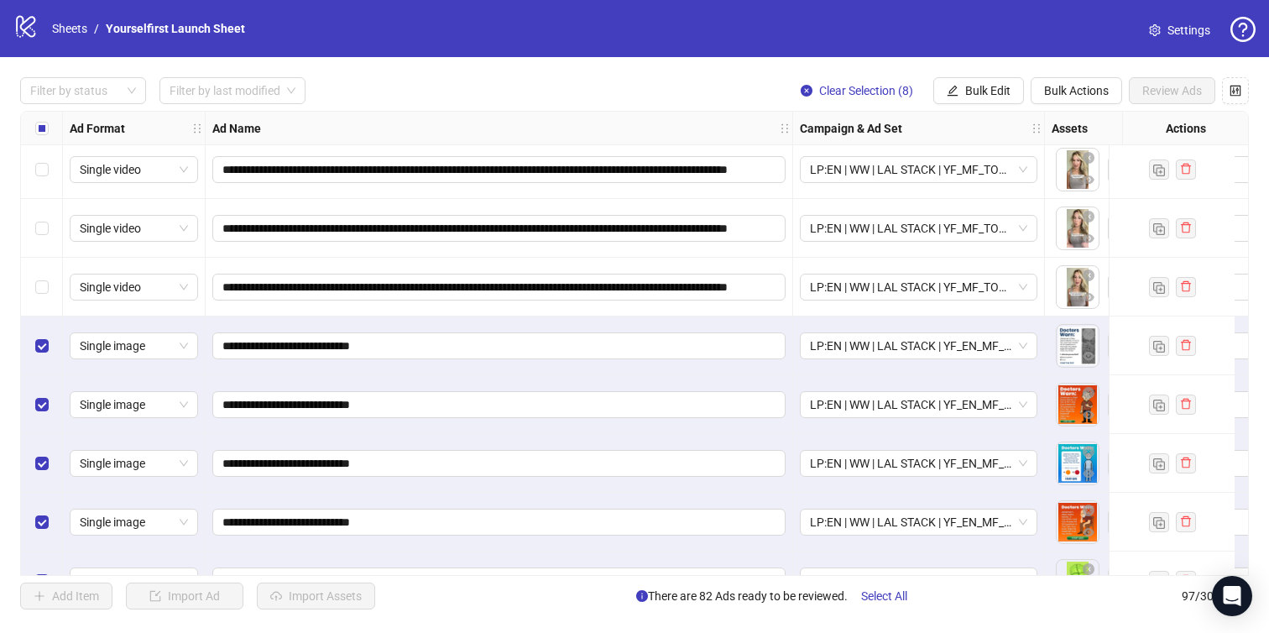
scroll to position [5029, 0]
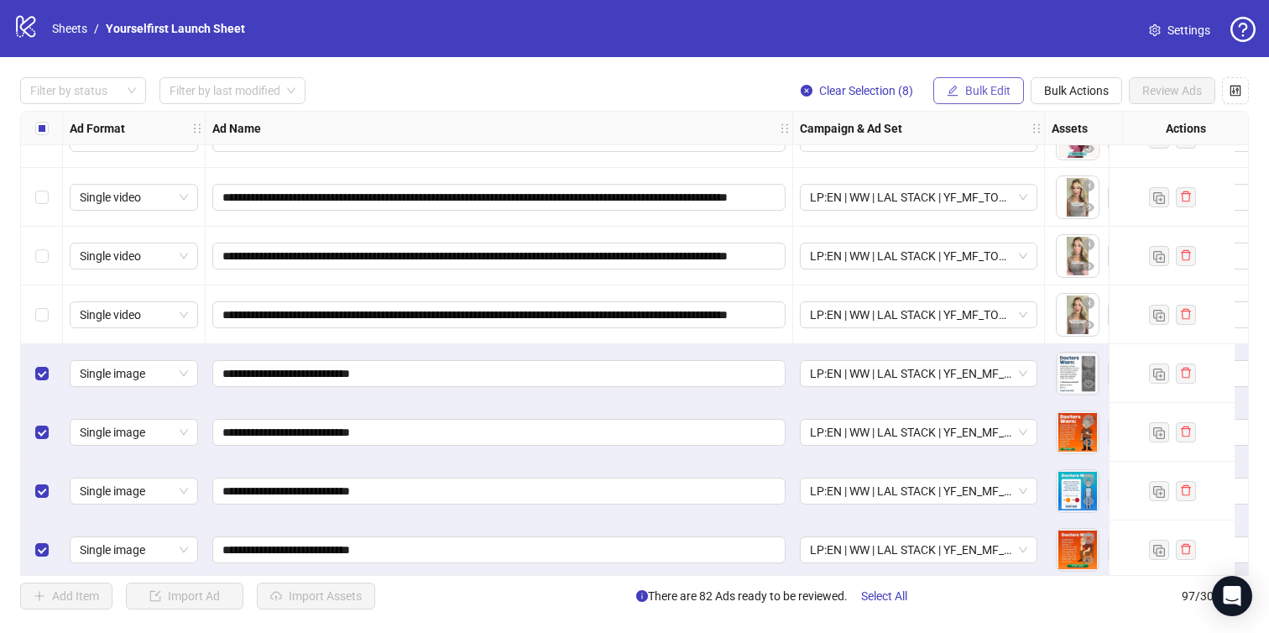
click at [977, 84] on span "Bulk Edit" at bounding box center [987, 90] width 45 height 13
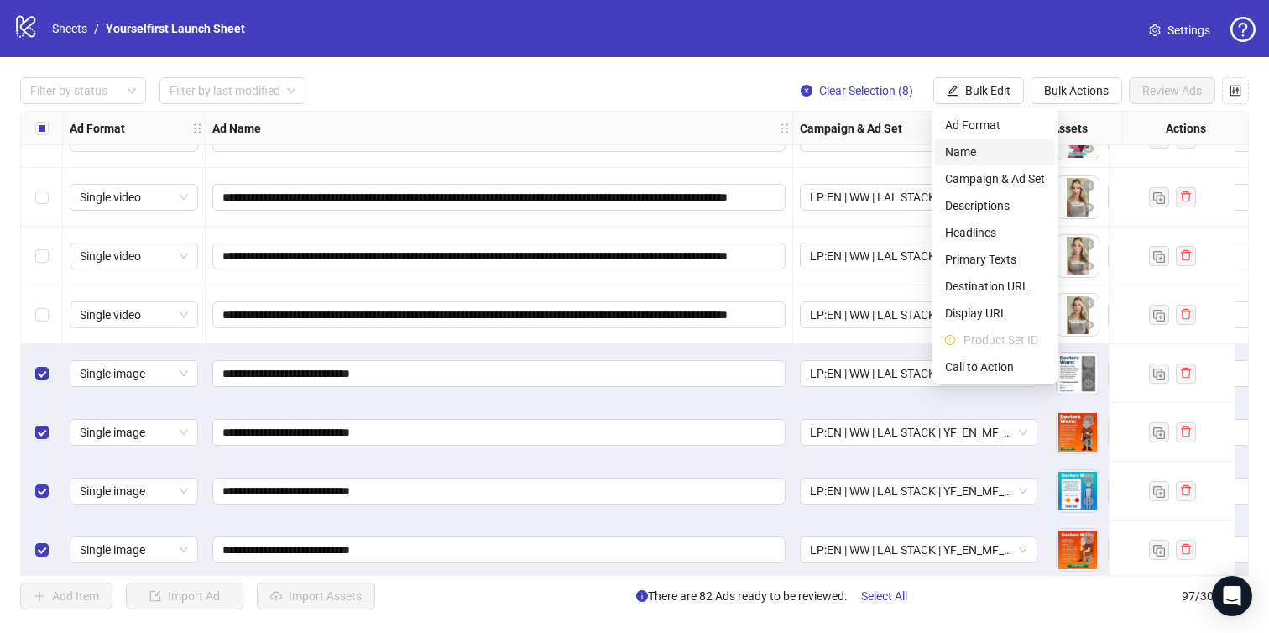
click at [971, 156] on span "Name" at bounding box center [995, 152] width 100 height 18
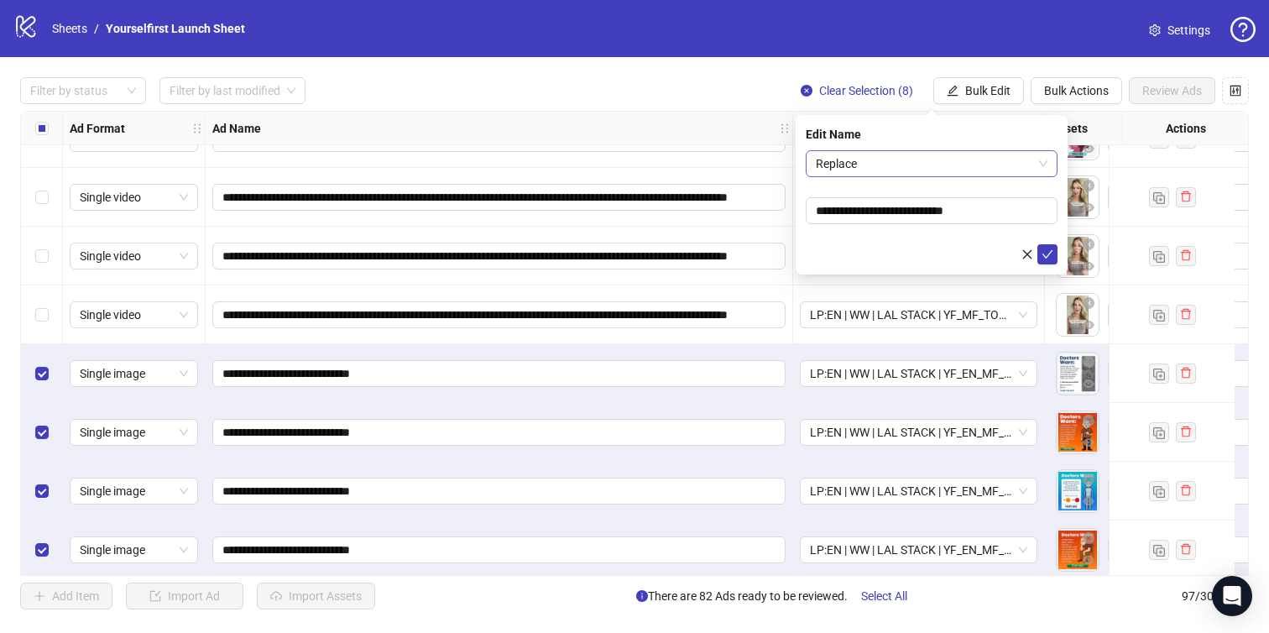
click at [857, 155] on span "Replace" at bounding box center [932, 163] width 232 height 25
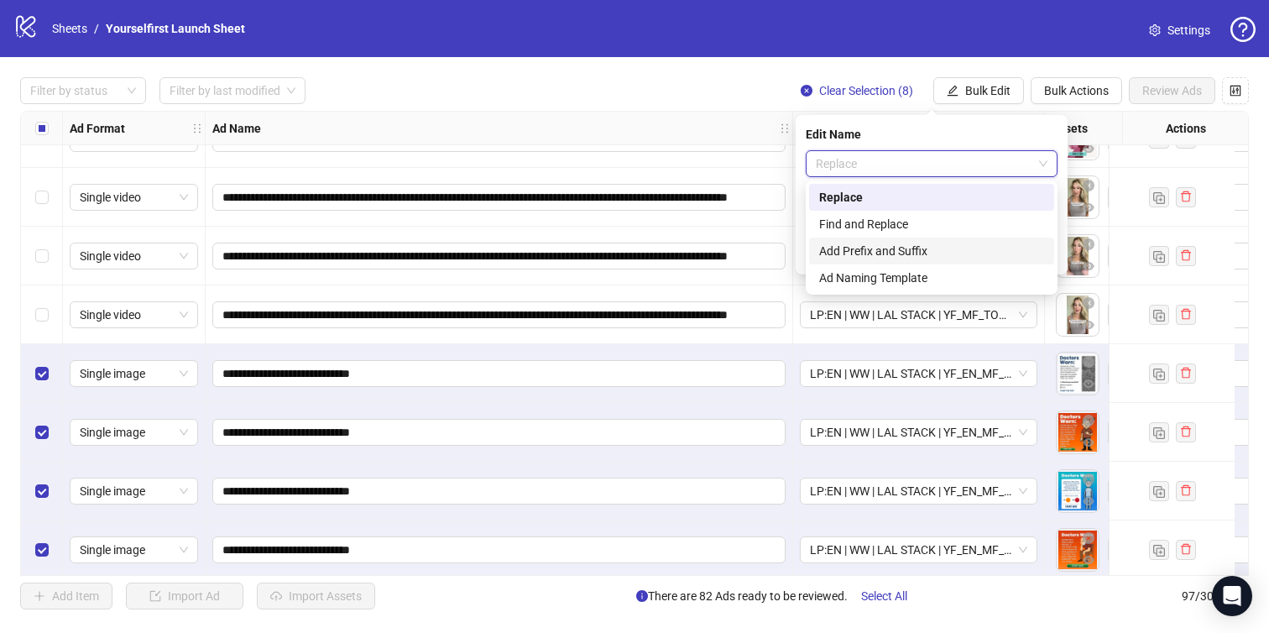
click at [861, 243] on div "Add Prefix and Suffix" at bounding box center [931, 251] width 225 height 18
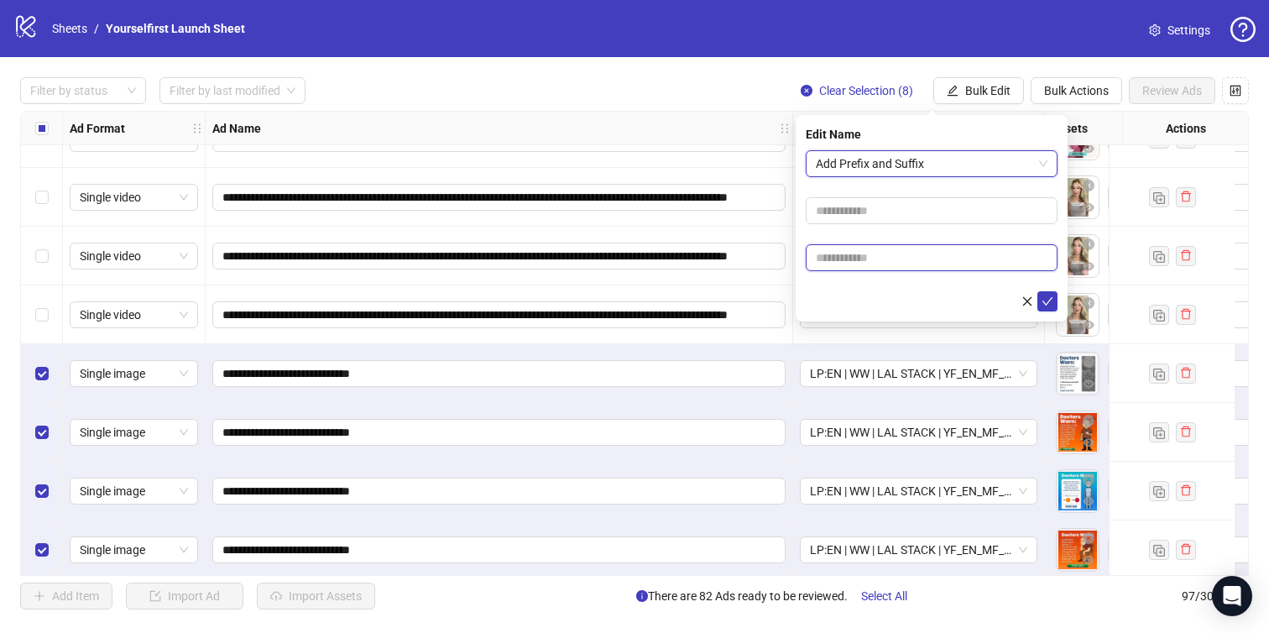
click at [880, 248] on input "text" at bounding box center [932, 257] width 252 height 27
click at [875, 265] on input "text" at bounding box center [932, 257] width 252 height 27
paste input "**********"
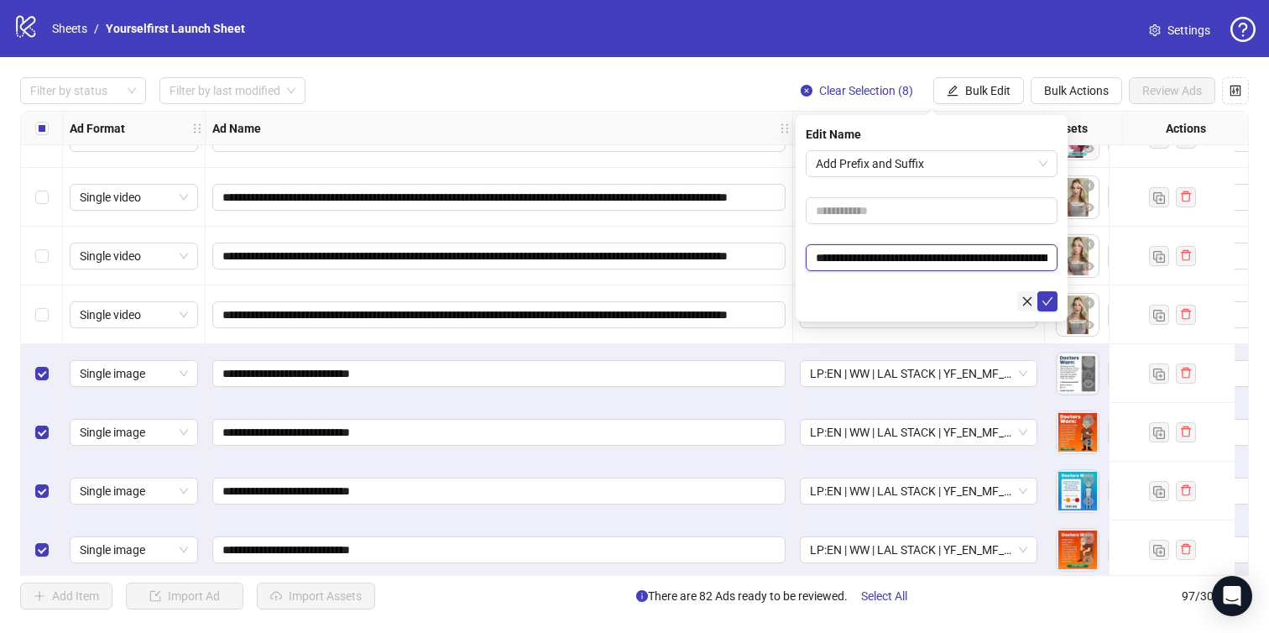
scroll to position [0, 126]
type input "**********"
click at [1055, 302] on button "submit" at bounding box center [1047, 301] width 20 height 20
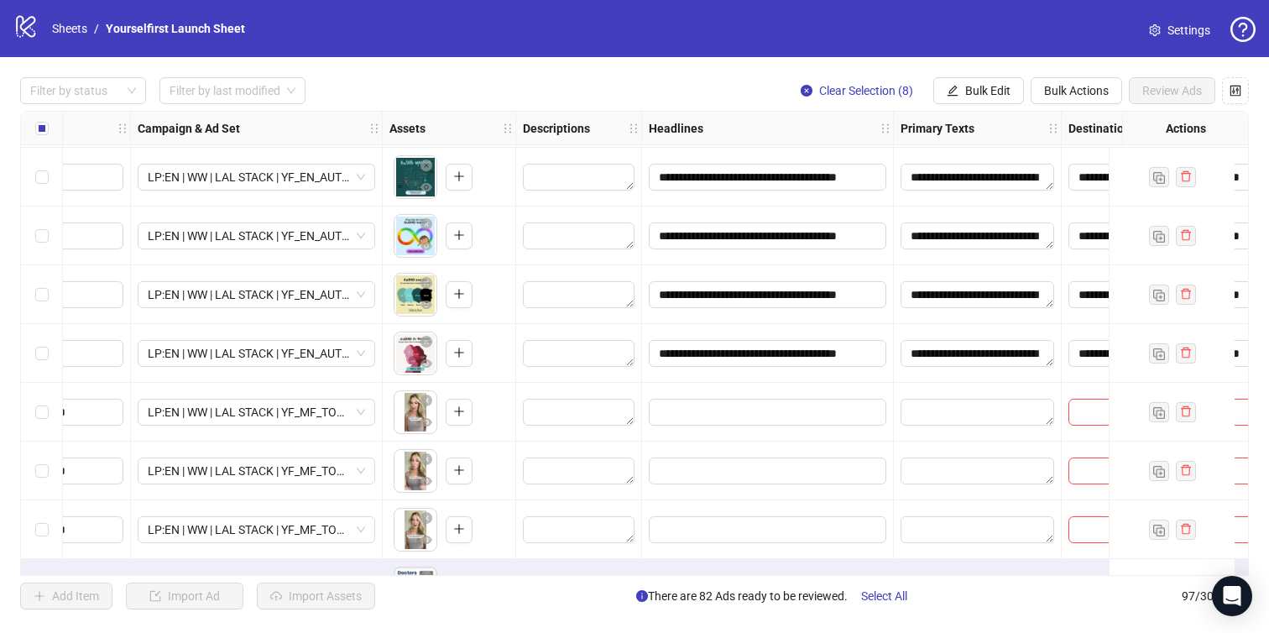
scroll to position [4869, 660]
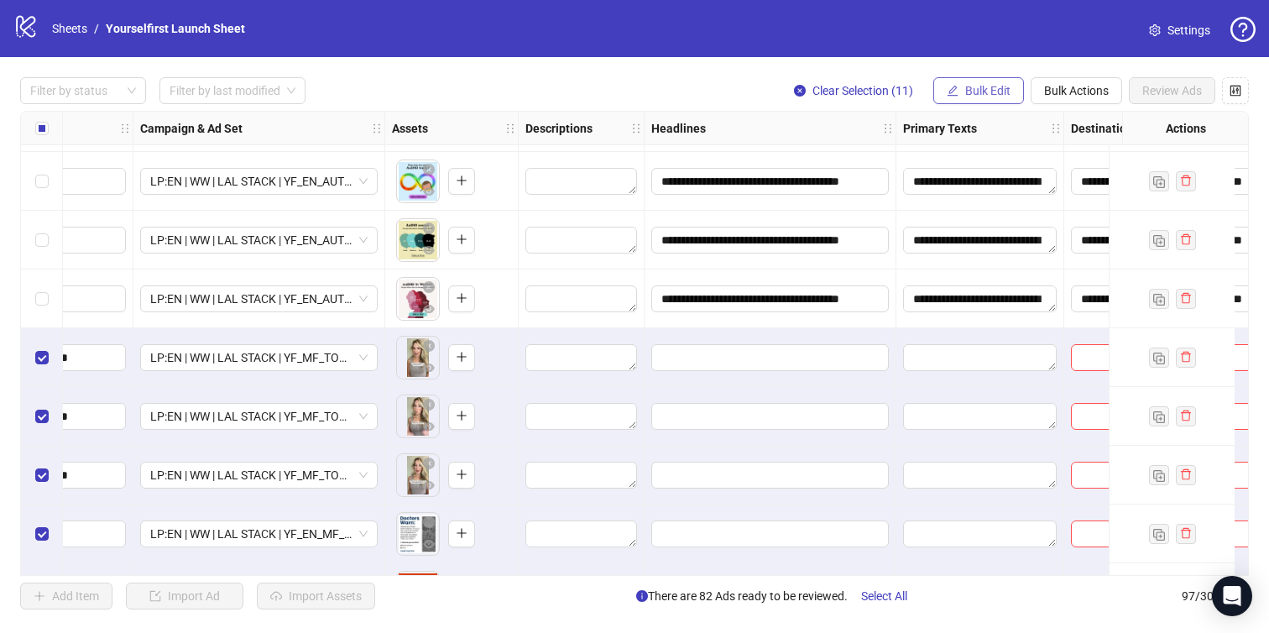
click at [988, 91] on span "Bulk Edit" at bounding box center [987, 90] width 45 height 13
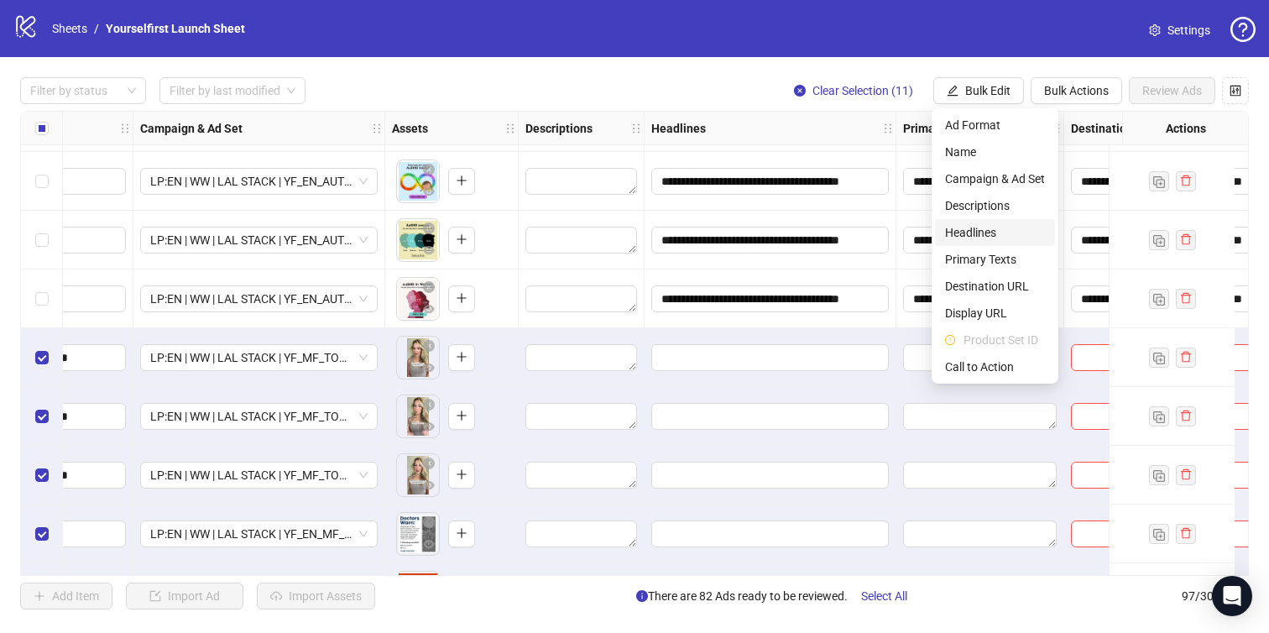
click at [968, 230] on span "Headlines" at bounding box center [995, 232] width 100 height 18
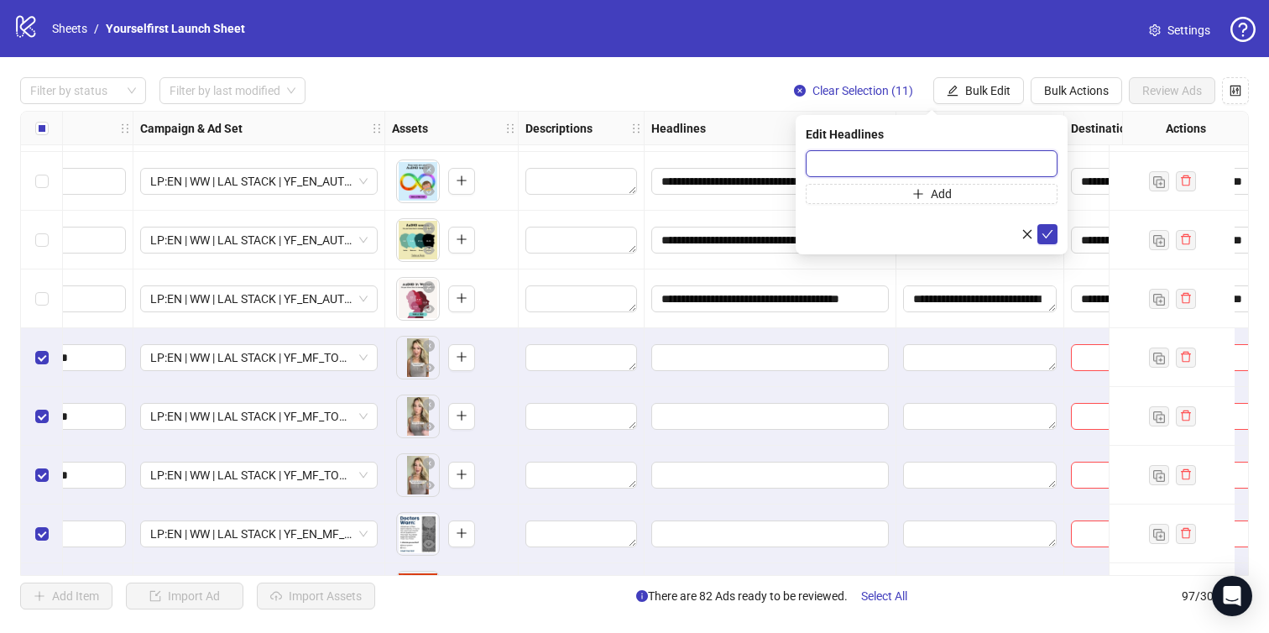
click at [925, 156] on input "text" at bounding box center [932, 163] width 252 height 27
paste input "**********"
type input "**********"
click at [1049, 238] on icon "check" at bounding box center [1047, 234] width 12 height 12
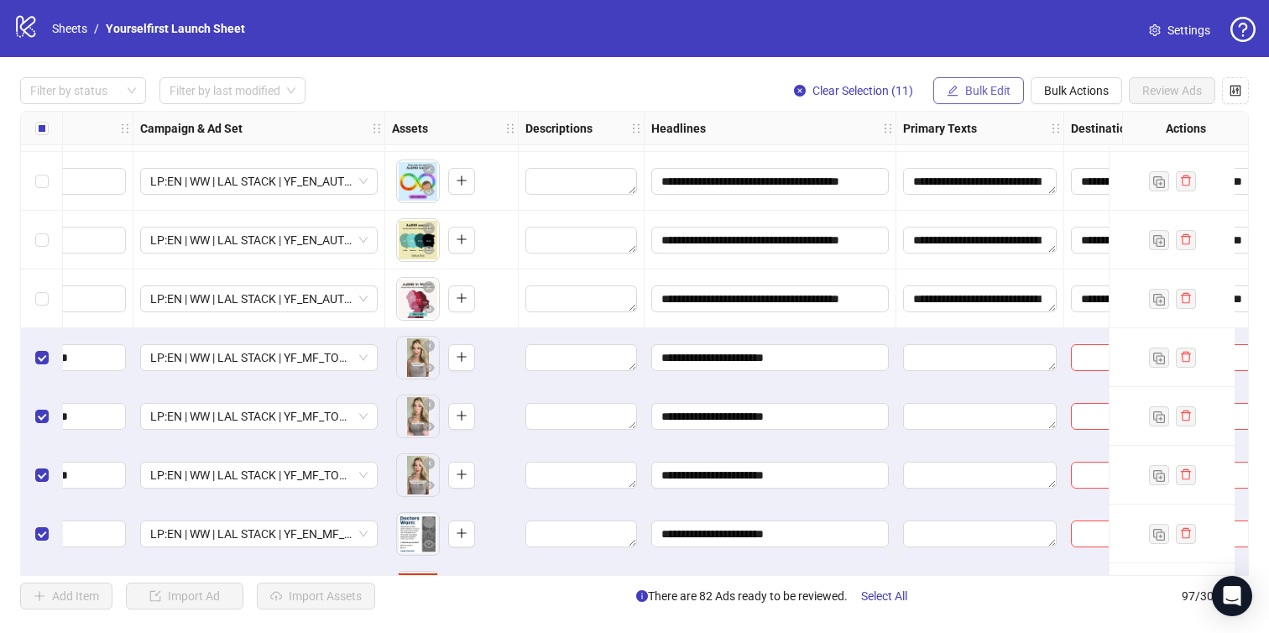
click at [998, 91] on span "Bulk Edit" at bounding box center [987, 90] width 45 height 13
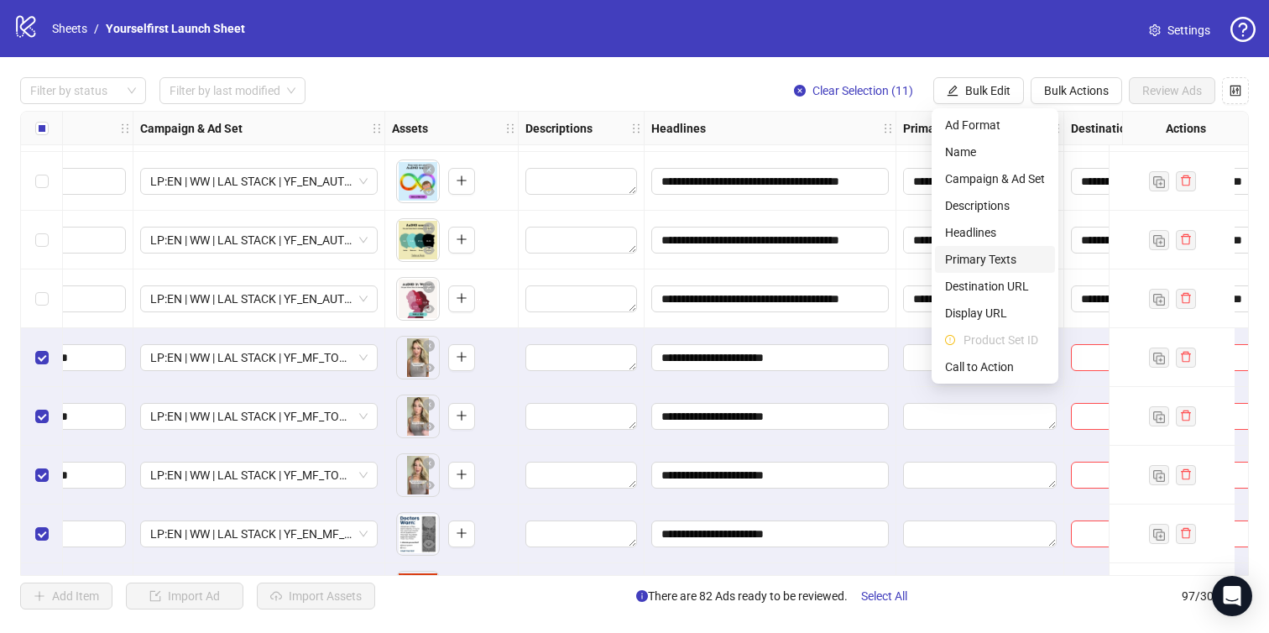
click at [986, 254] on span "Primary Texts" at bounding box center [995, 259] width 100 height 18
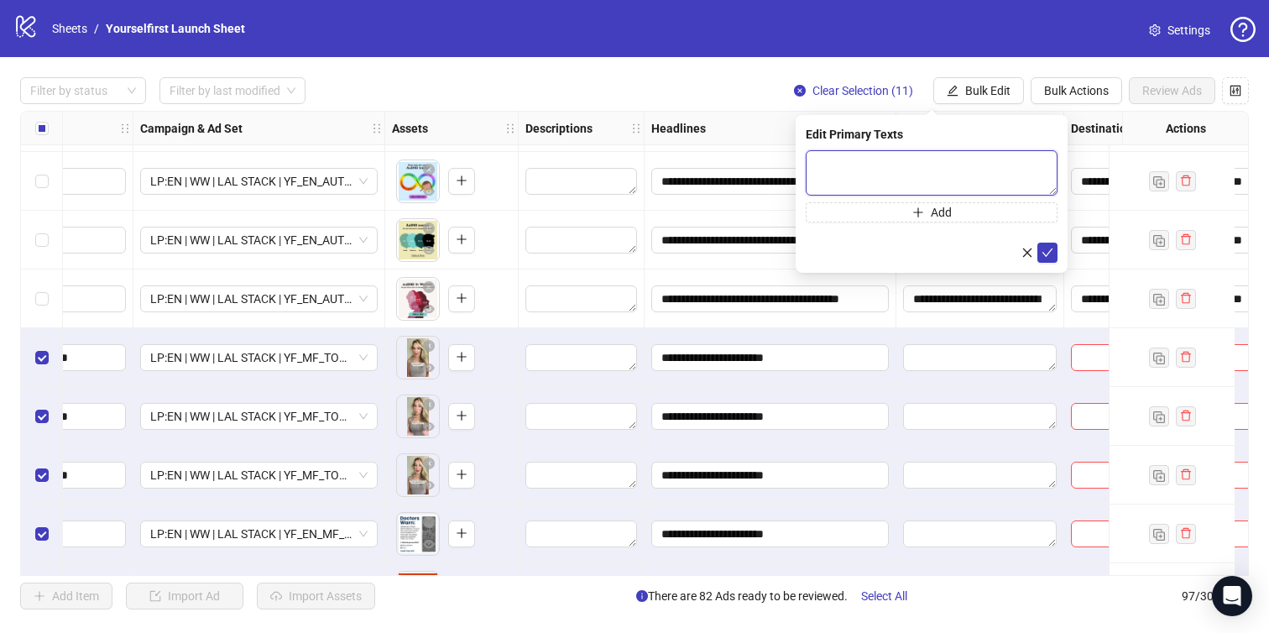
click at [895, 181] on textarea at bounding box center [932, 172] width 252 height 45
paste textarea "**********"
type textarea "**********"
click at [1048, 250] on icon "check" at bounding box center [1047, 253] width 12 height 12
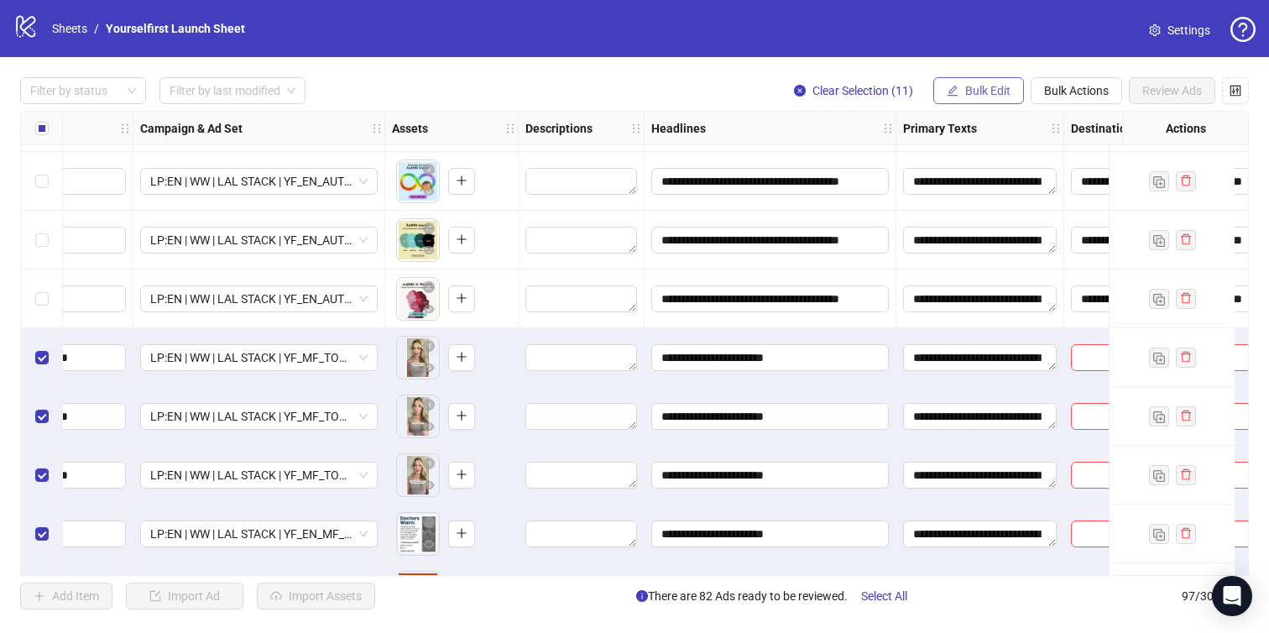
click at [977, 89] on span "Bulk Edit" at bounding box center [987, 90] width 45 height 13
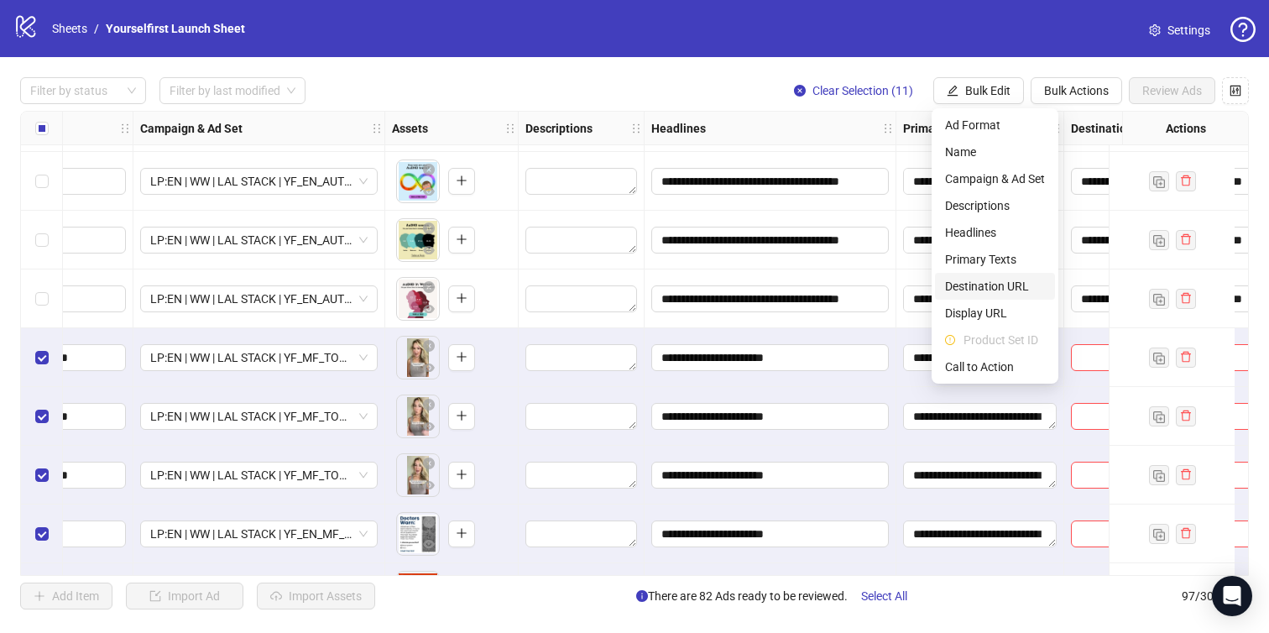
click at [983, 285] on span "Destination URL" at bounding box center [995, 286] width 100 height 18
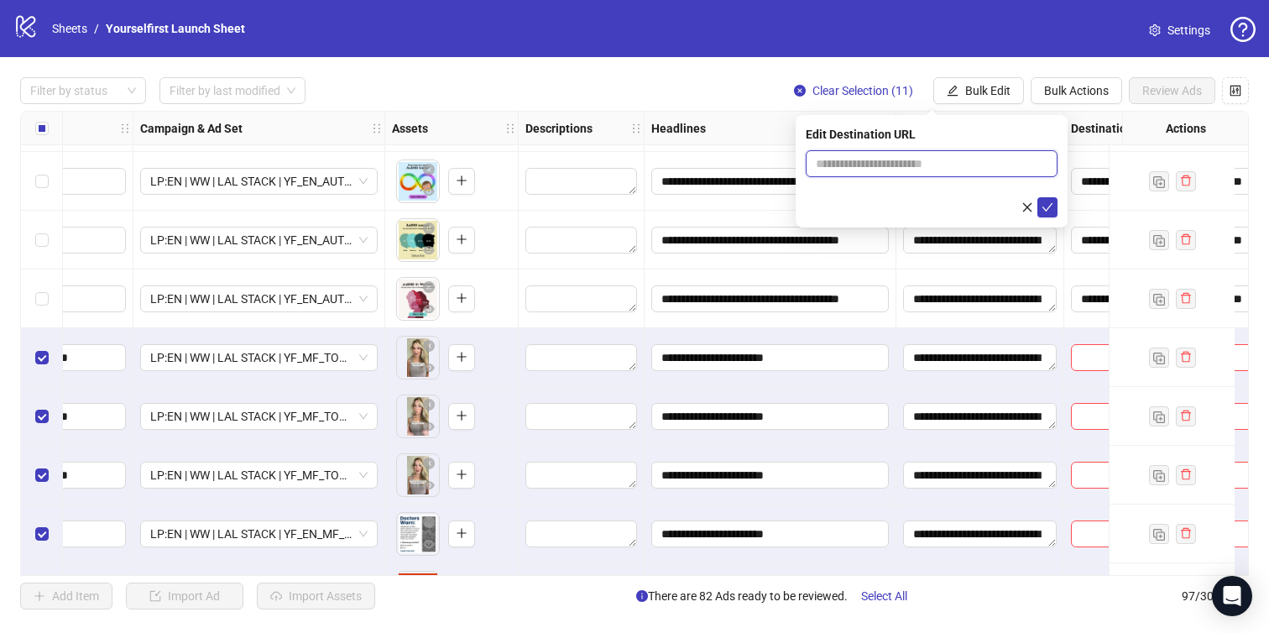
click at [904, 172] on input "text" at bounding box center [925, 163] width 218 height 18
paste input "**********"
type input "**********"
click at [1051, 210] on icon "check" at bounding box center [1047, 207] width 12 height 12
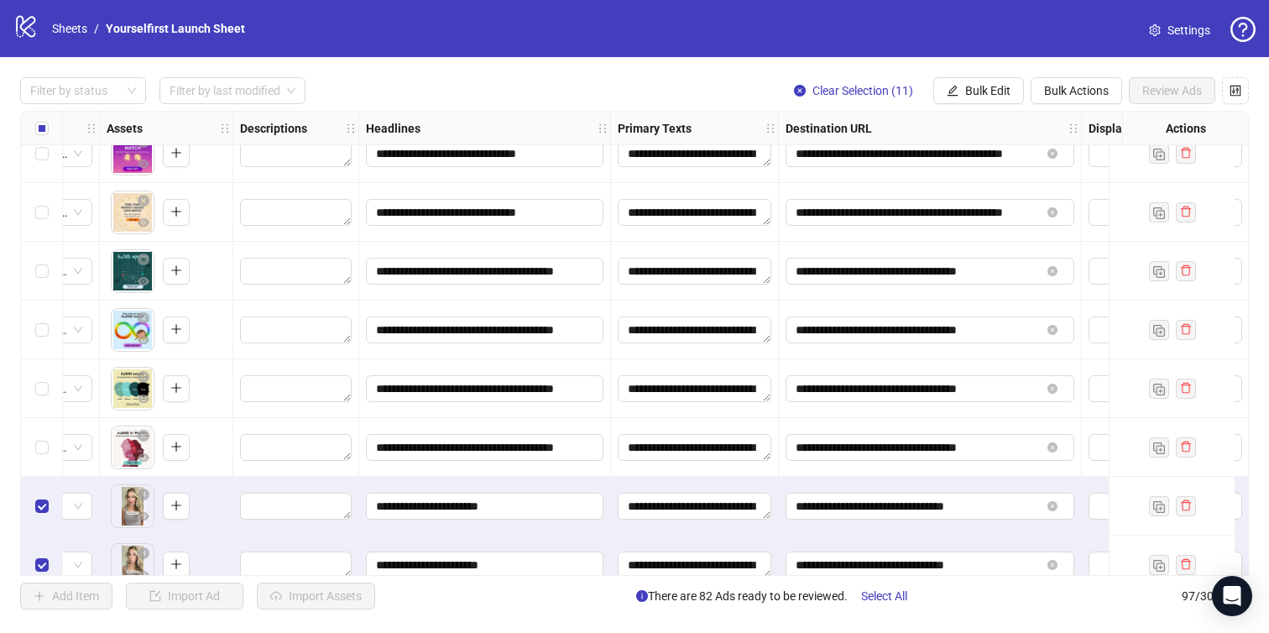
scroll to position [4721, 0]
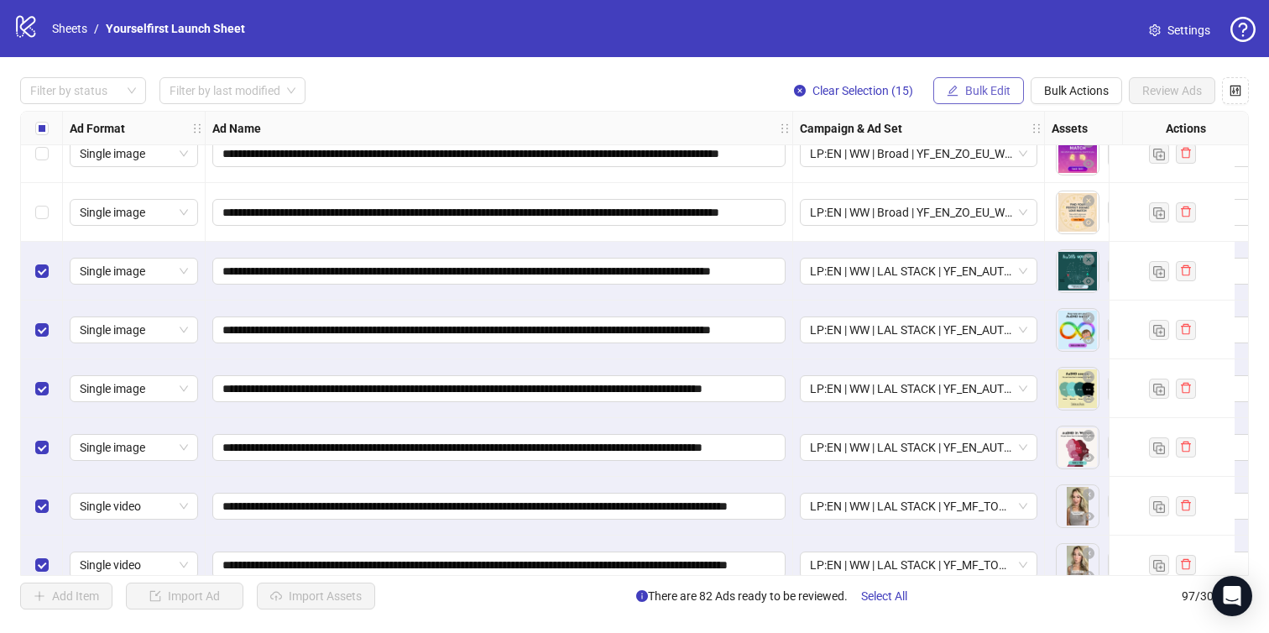
click at [1015, 102] on button "Bulk Edit" at bounding box center [978, 90] width 91 height 27
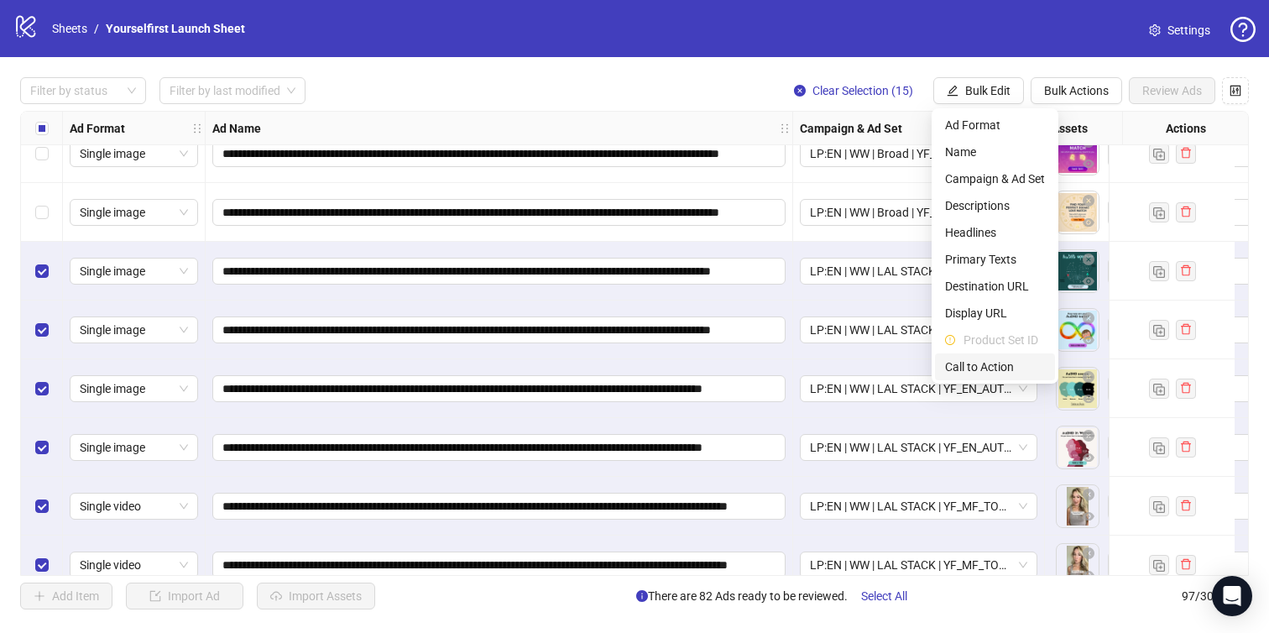
click at [965, 368] on span "Call to Action" at bounding box center [995, 367] width 100 height 18
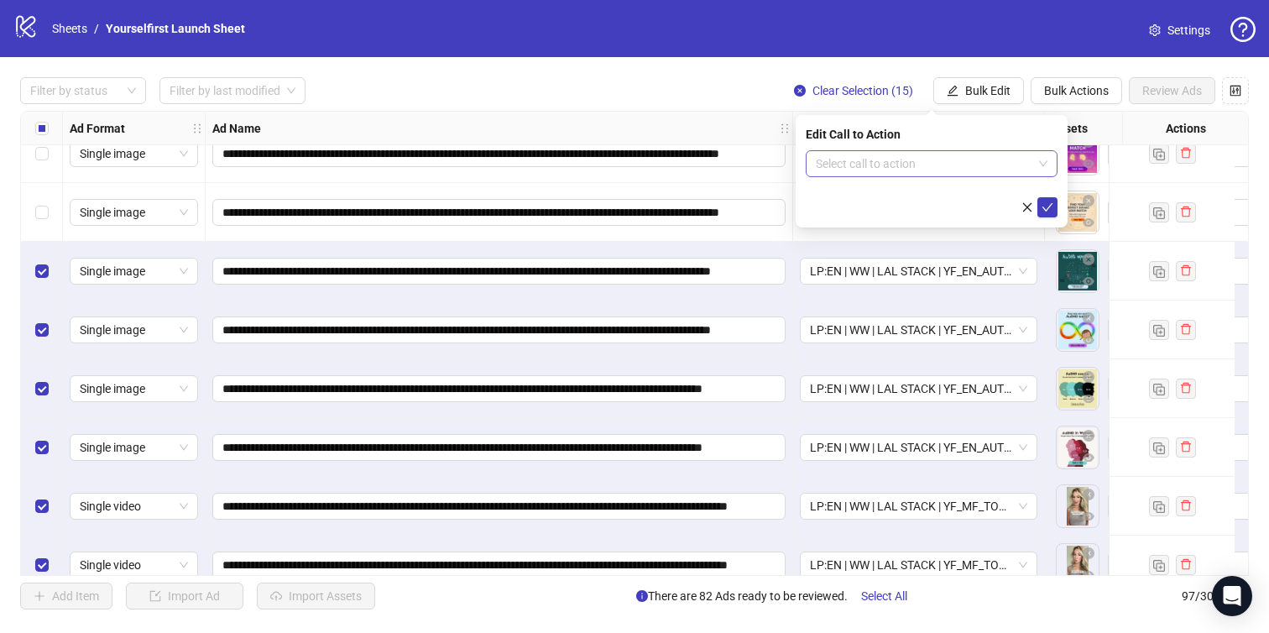
click at [885, 161] on input "search" at bounding box center [924, 163] width 217 height 25
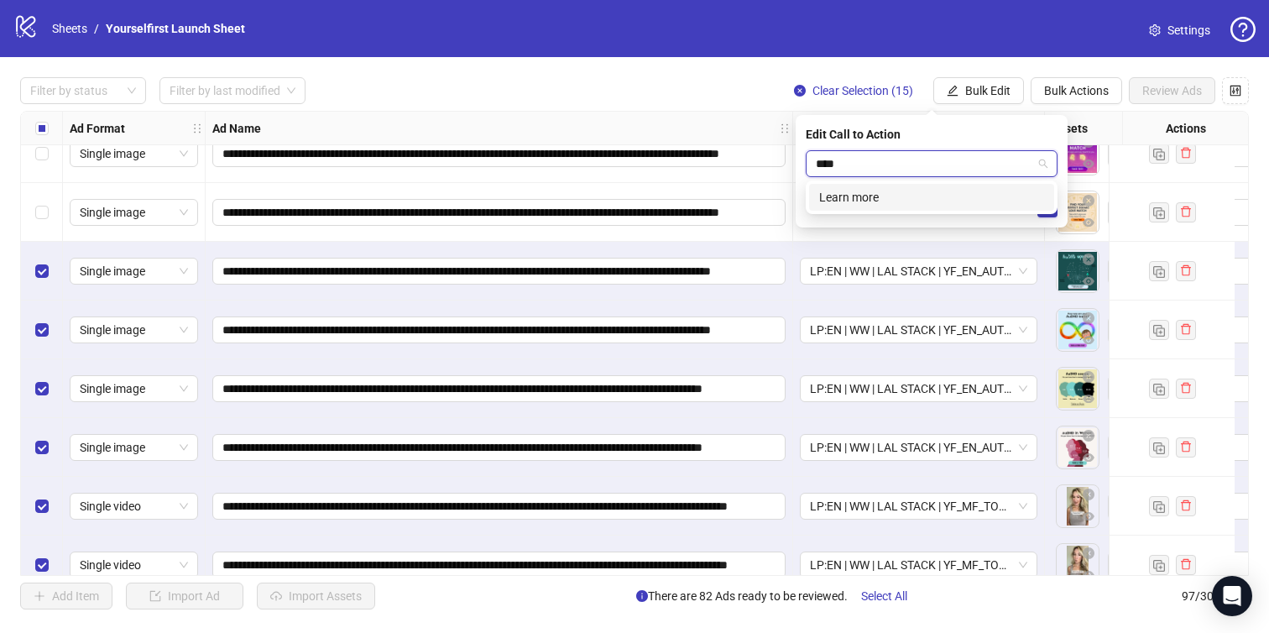
type input "*****"
click at [847, 190] on div "Learn more" at bounding box center [931, 197] width 225 height 18
click at [1045, 206] on icon "check" at bounding box center [1047, 207] width 12 height 12
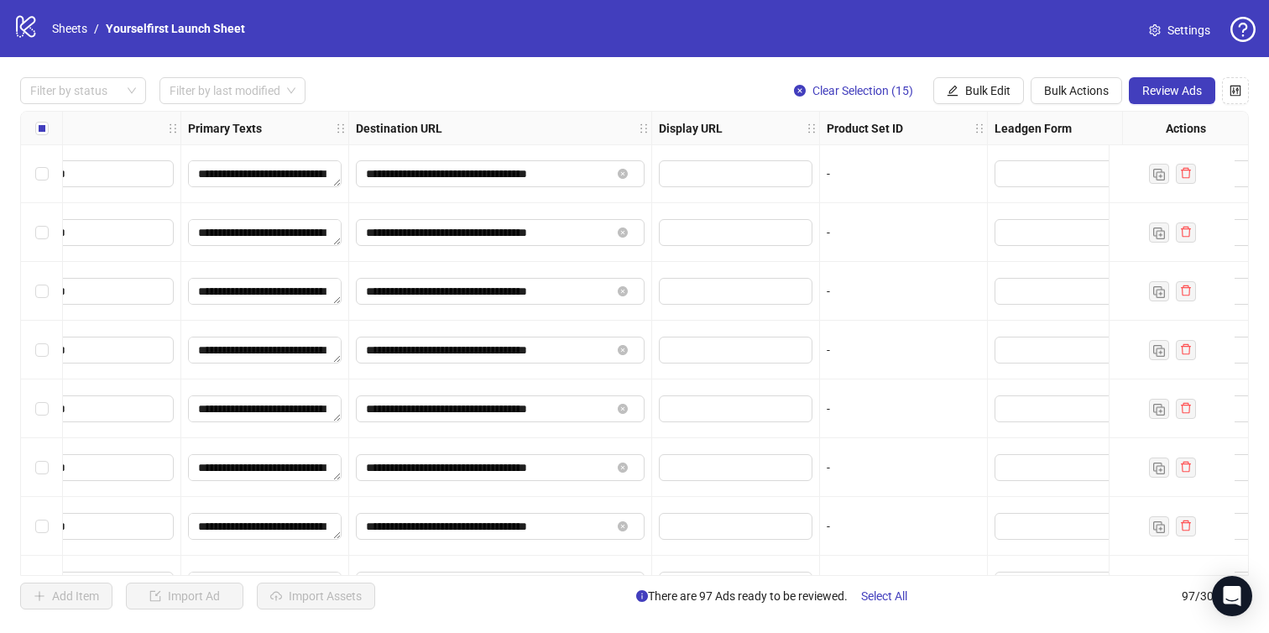
scroll to position [1, 1724]
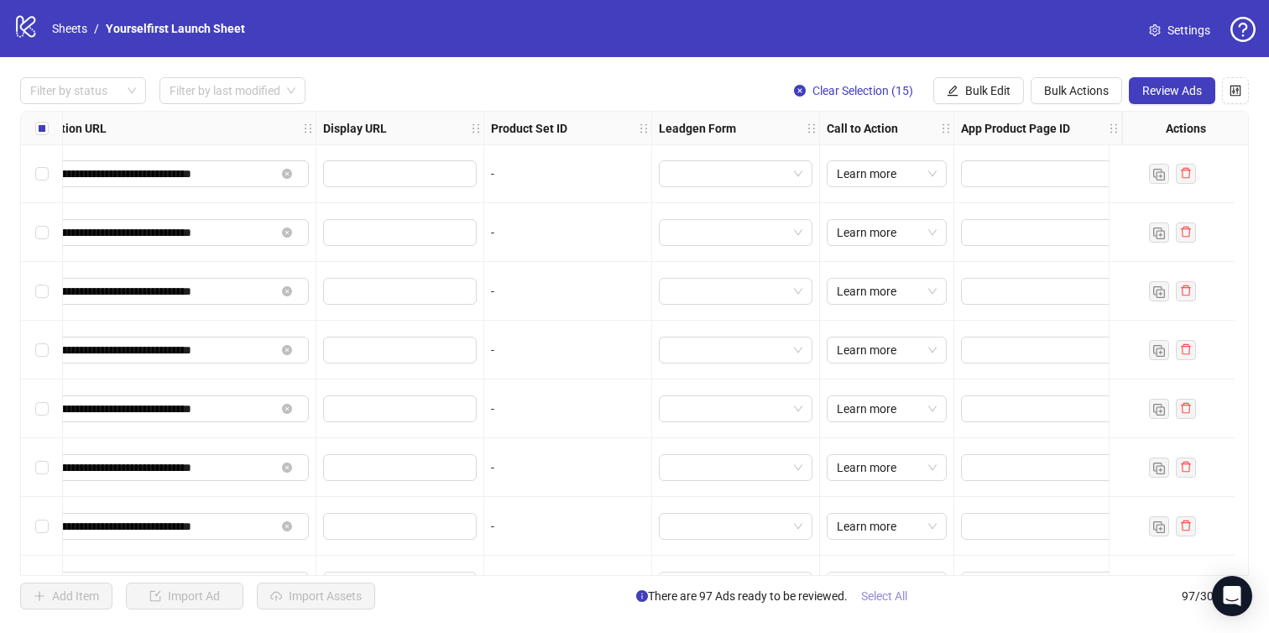
click at [880, 598] on span "Select All" at bounding box center [884, 595] width 46 height 13
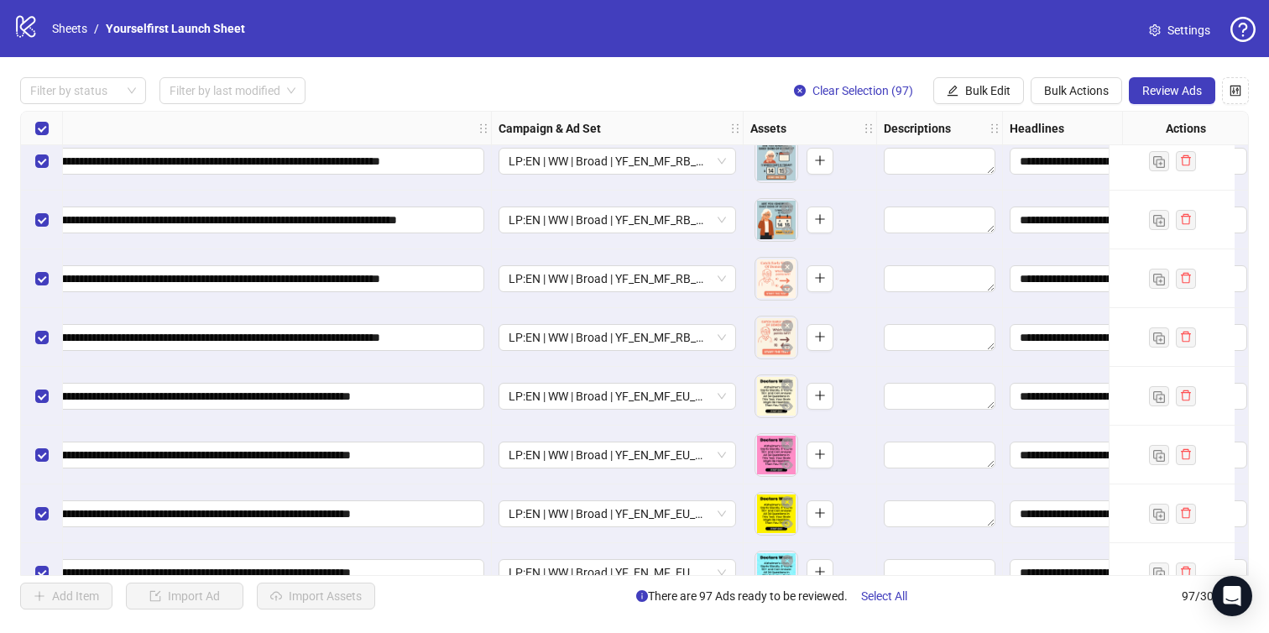
scroll to position [1541, 0]
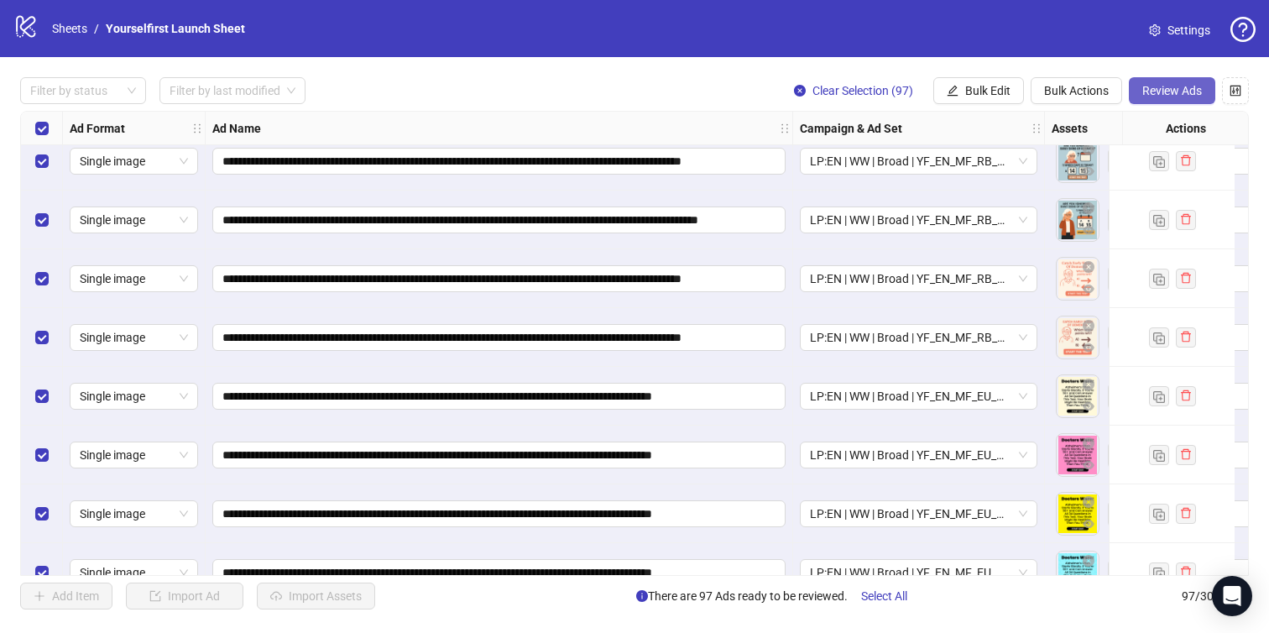
click at [1165, 96] on span "Review Ads" at bounding box center [1172, 90] width 60 height 13
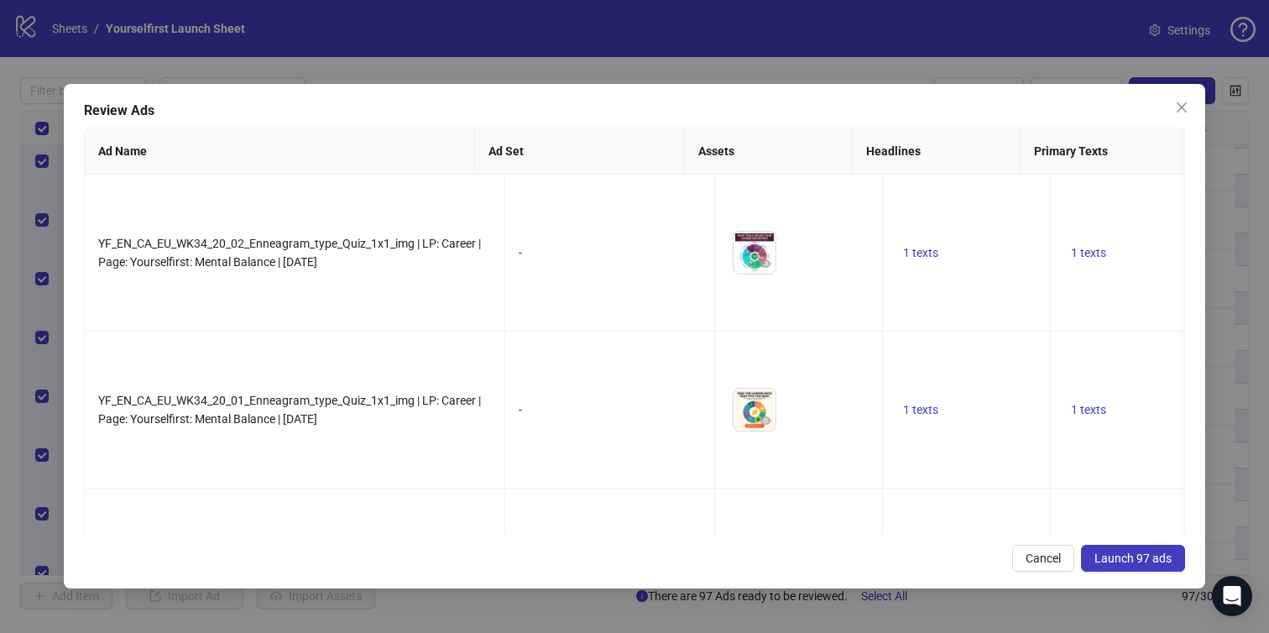
click at [1117, 550] on button "Launch 97 ads" at bounding box center [1133, 558] width 104 height 27
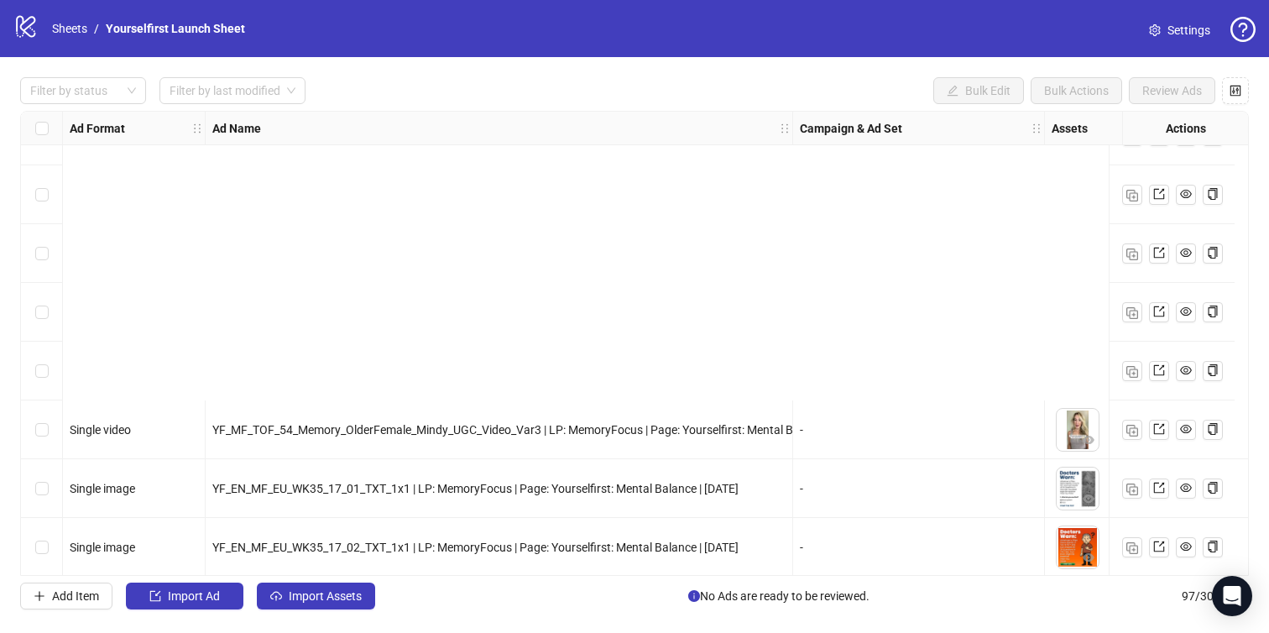
scroll to position [5275, 0]
